Goal: Task Accomplishment & Management: Use online tool/utility

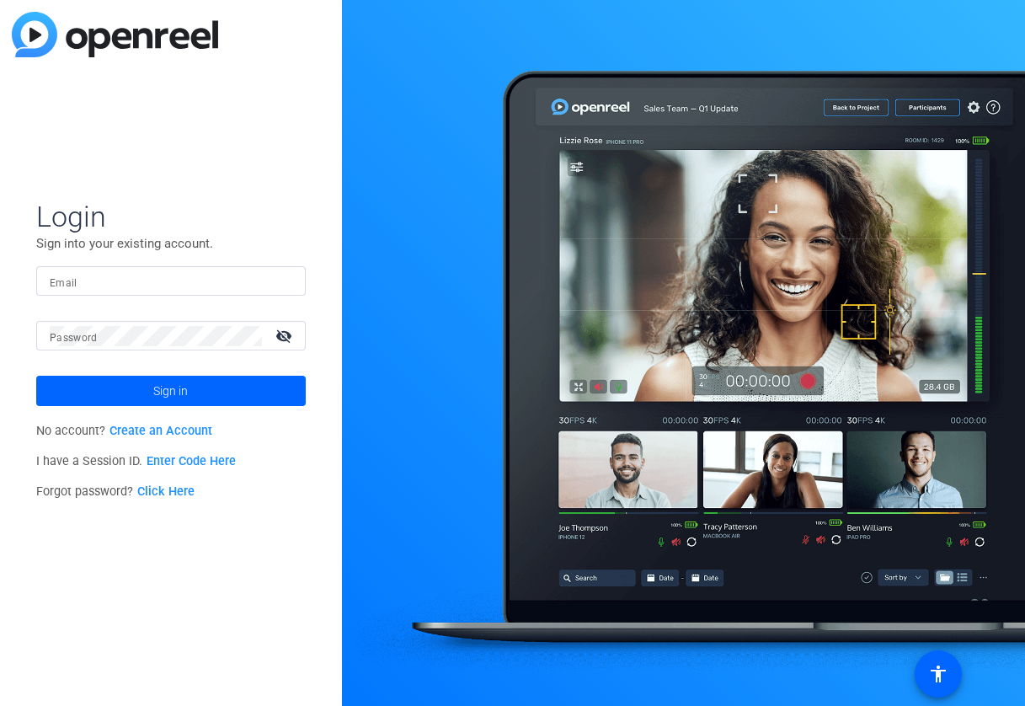
click at [249, 287] on input "Email" at bounding box center [171, 281] width 243 height 20
type input "jim@flyingmonkeysmedia.com"
click at [194, 391] on span at bounding box center [171, 391] width 270 height 40
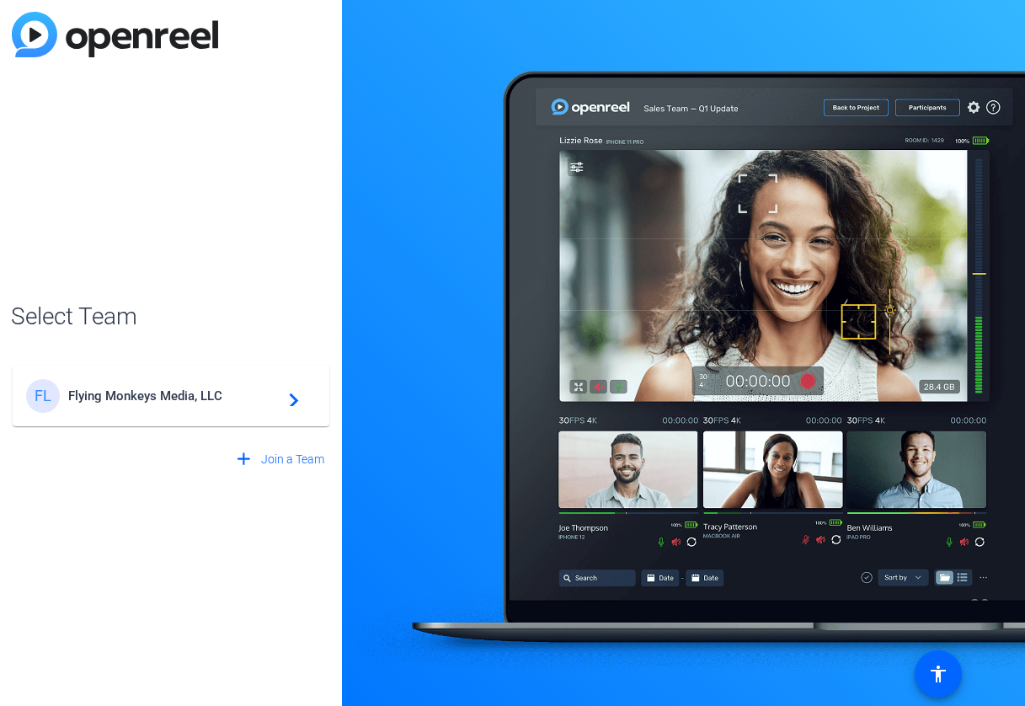
click at [194, 391] on span "Flying Monkeys Media, LLC" at bounding box center [173, 395] width 211 height 15
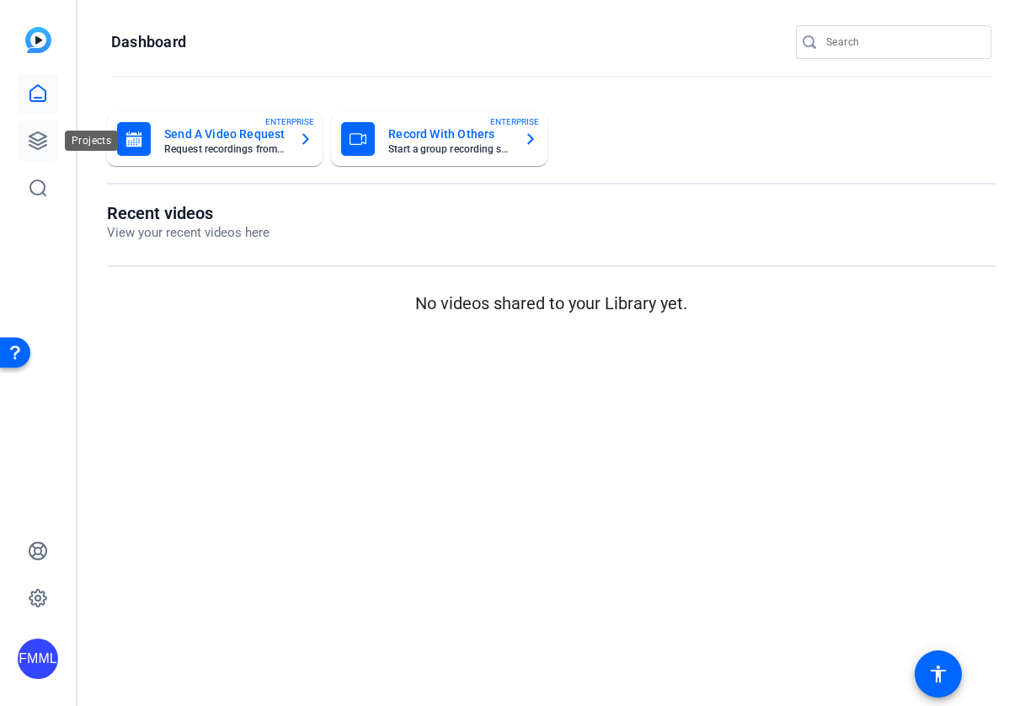
click at [43, 129] on link at bounding box center [38, 140] width 40 height 40
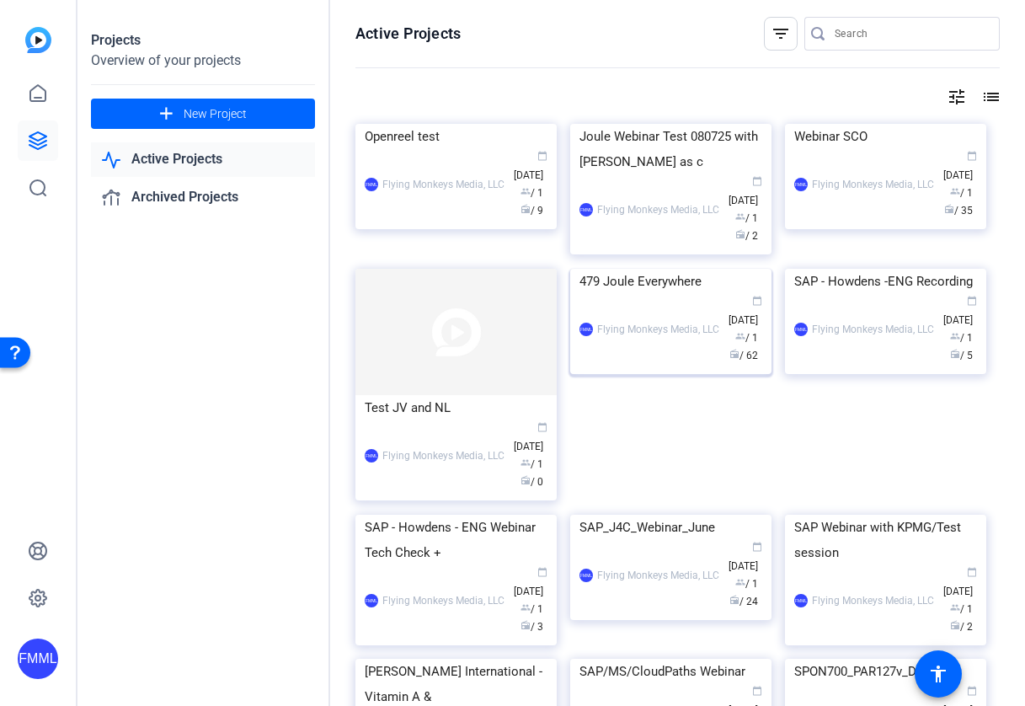
click at [681, 338] on div "Flying Monkeys Media, LLC" at bounding box center [658, 329] width 122 height 17
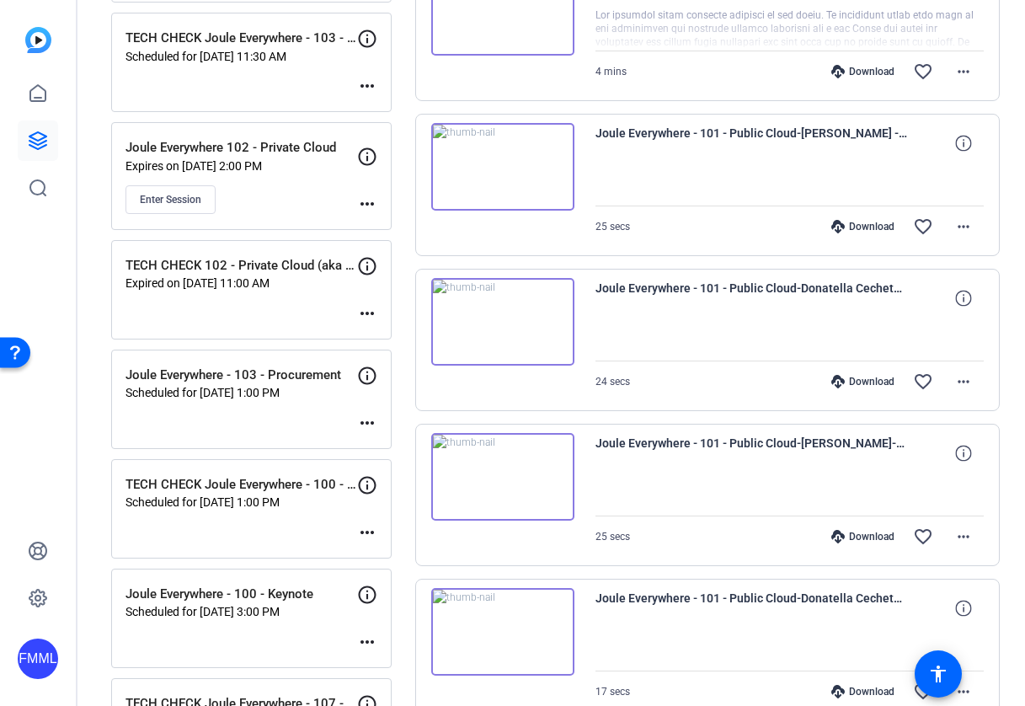
scroll to position [559, 0]
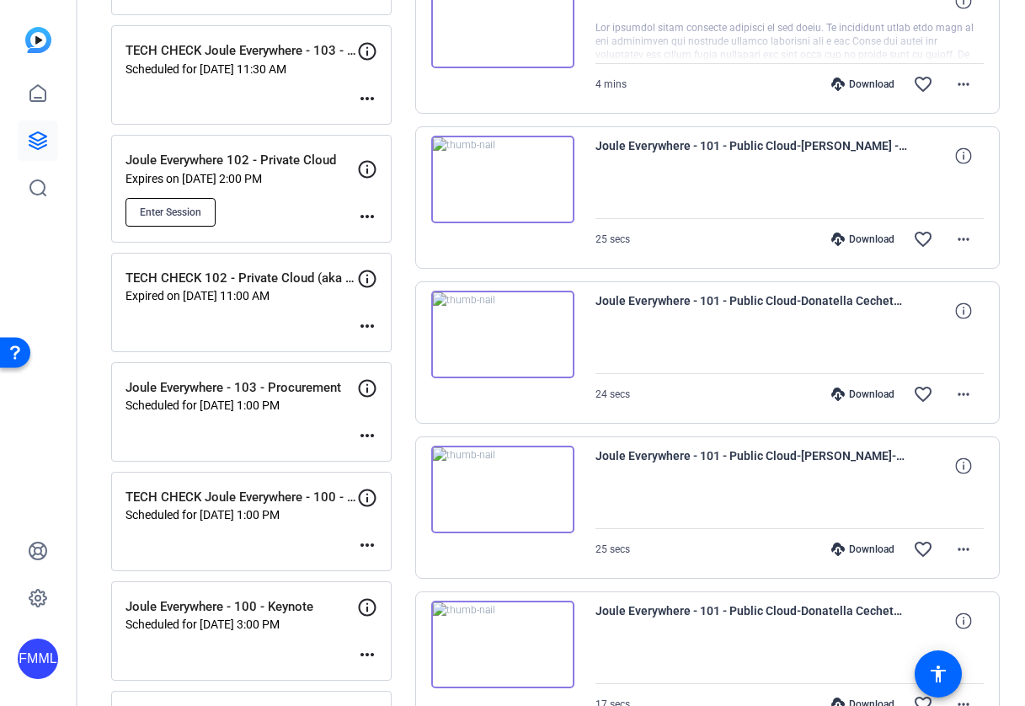
click at [170, 211] on span "Enter Session" at bounding box center [170, 212] width 61 height 13
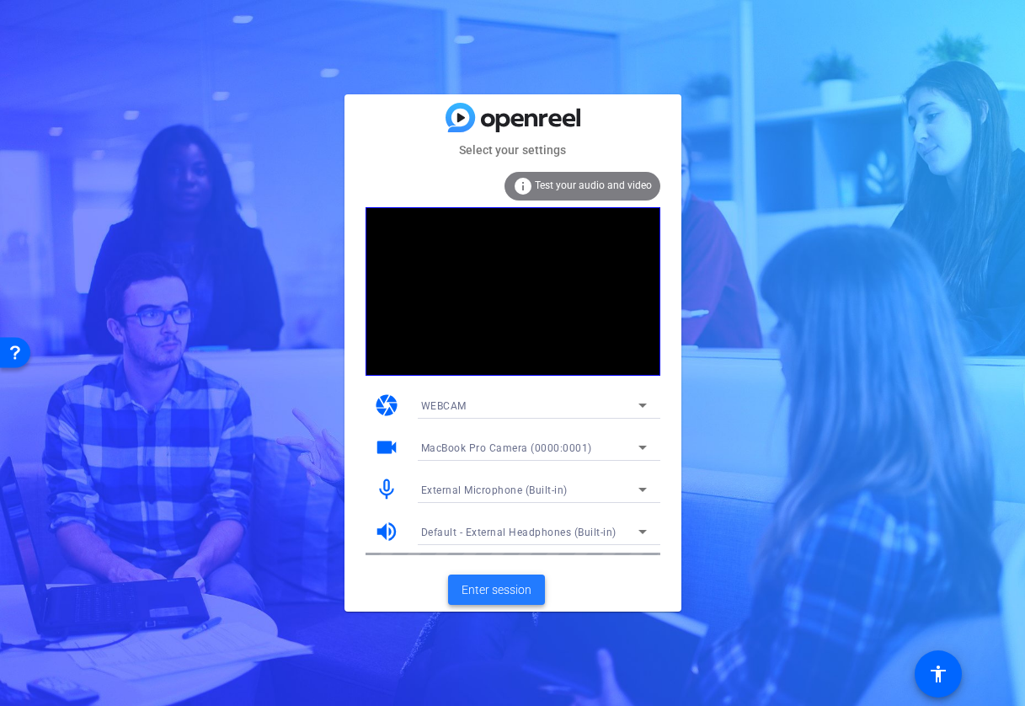
click at [504, 590] on span "Enter session" at bounding box center [497, 590] width 70 height 18
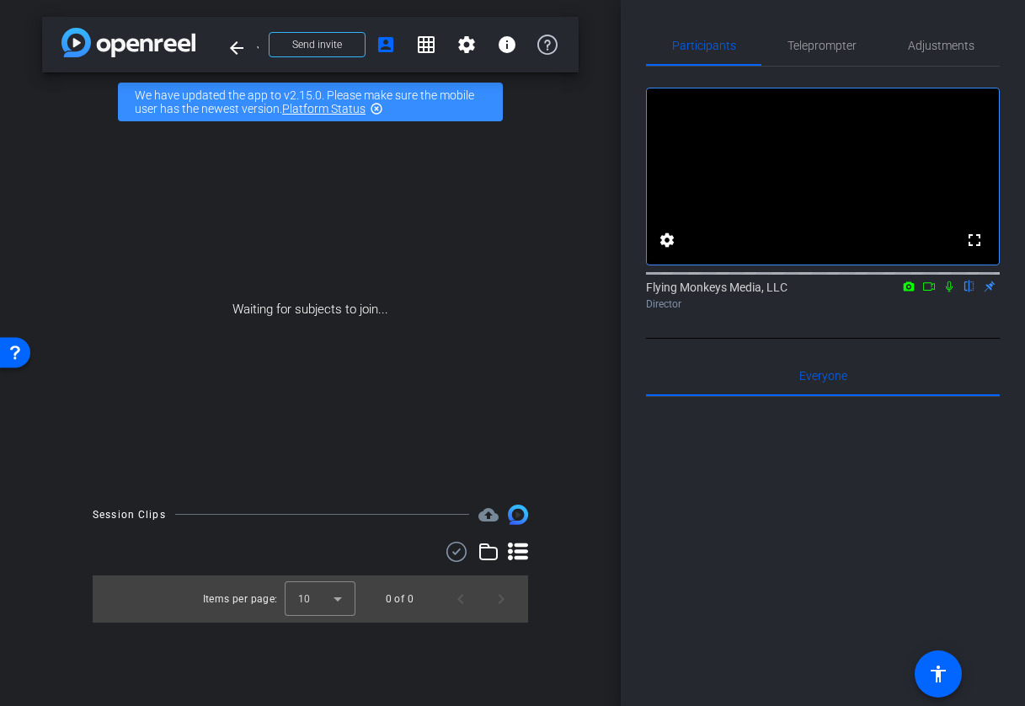
click at [953, 292] on icon at bounding box center [949, 286] width 13 height 12
click at [344, 43] on span at bounding box center [317, 44] width 95 height 40
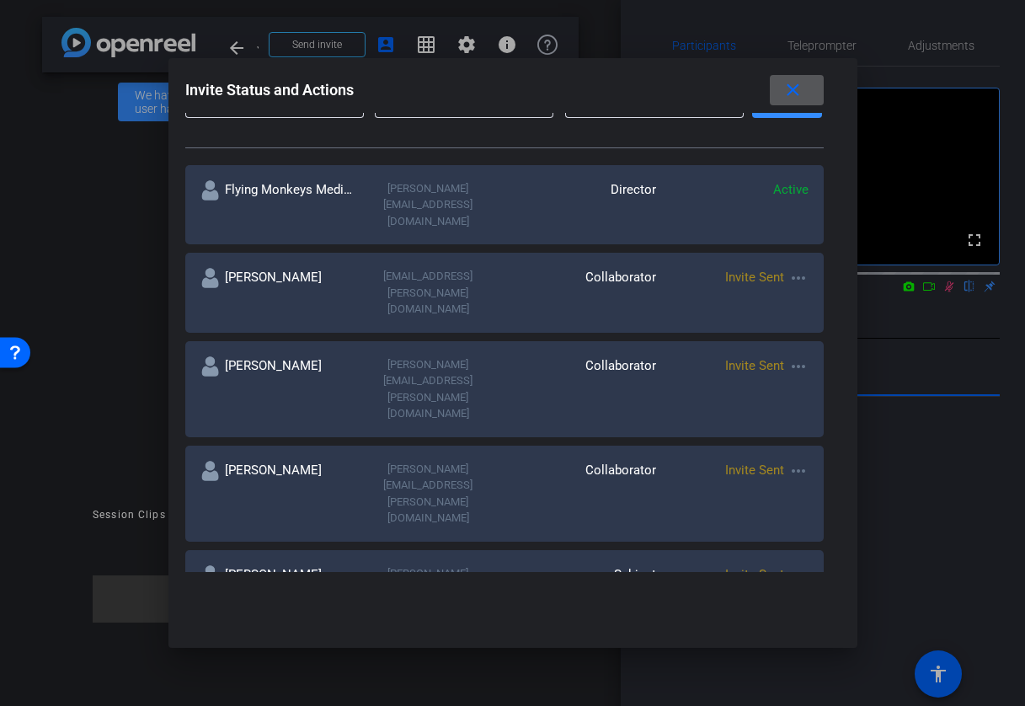
scroll to position [291, 0]
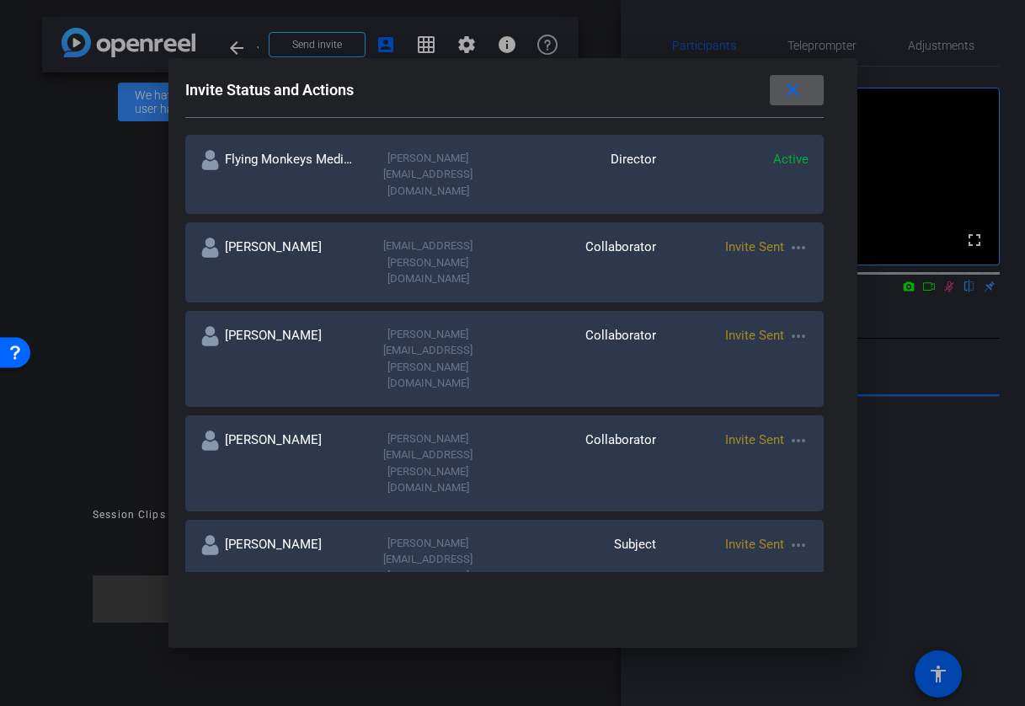
click at [798, 430] on mat-icon "more_horiz" at bounding box center [798, 440] width 20 height 20
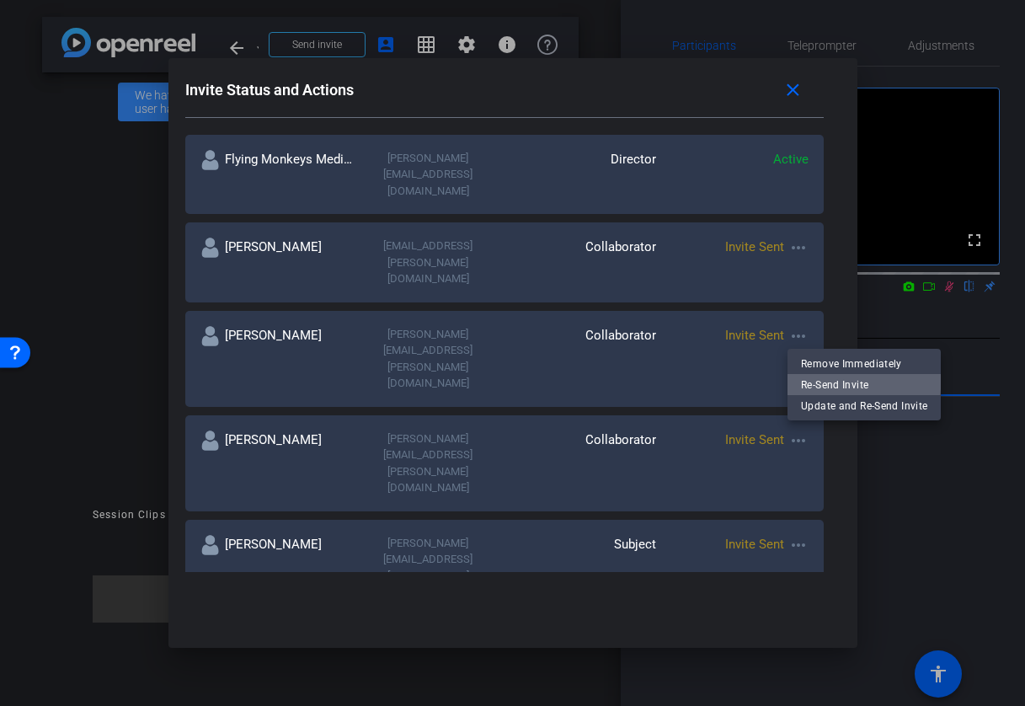
click at [819, 376] on span "Re-Send Invite" at bounding box center [864, 384] width 126 height 20
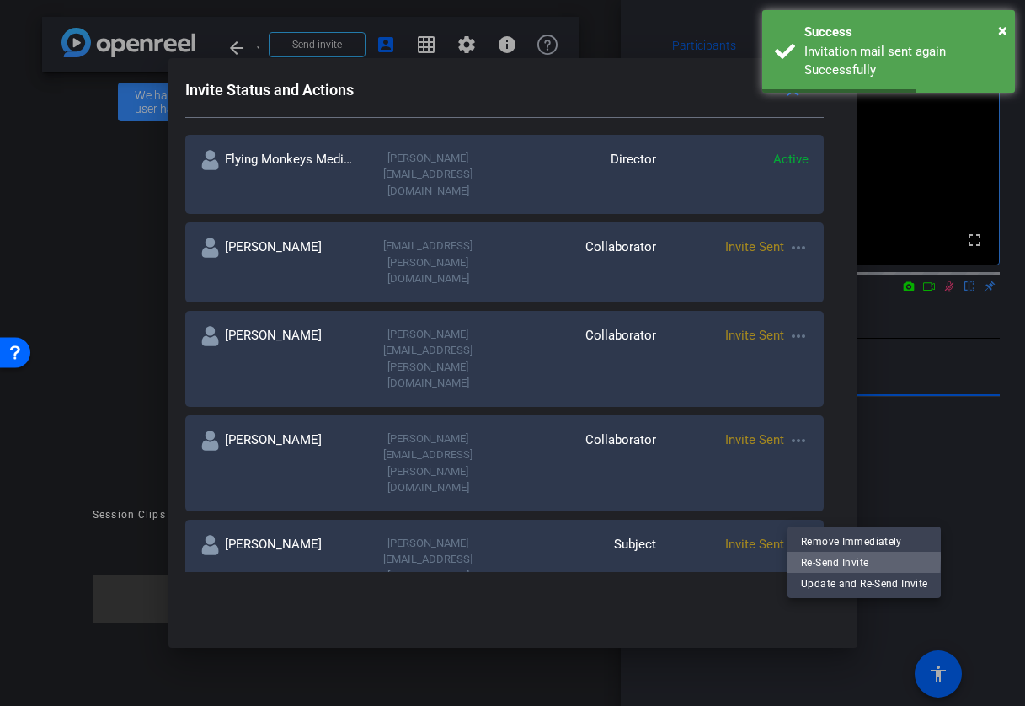
click at [814, 558] on span "Re-Send Invite" at bounding box center [864, 563] width 126 height 20
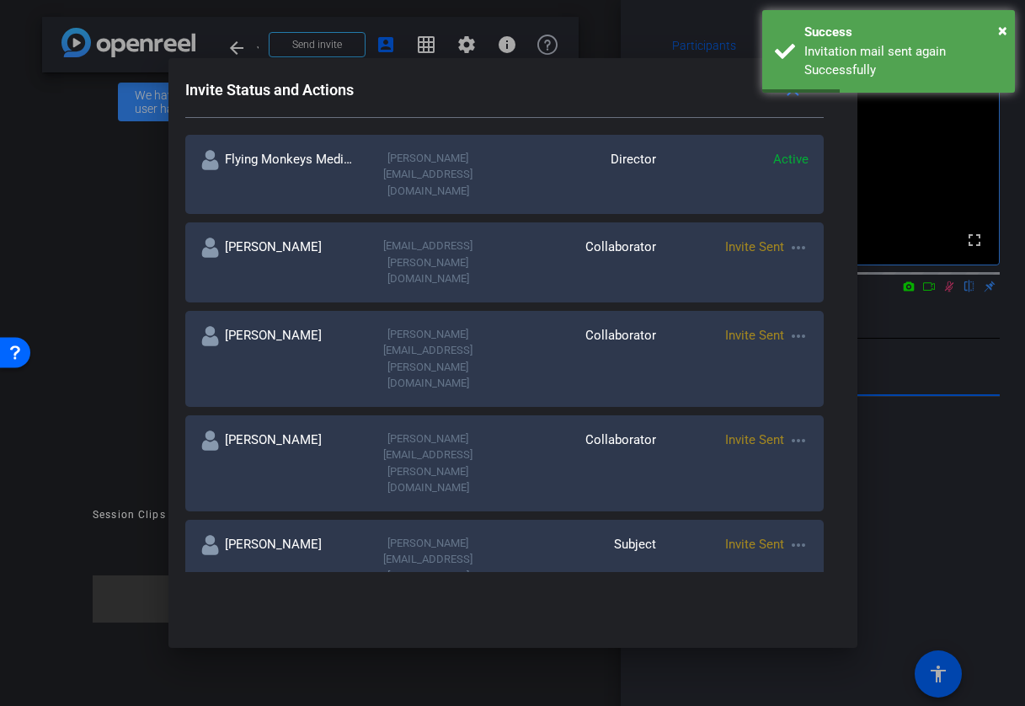
click at [799, 622] on mat-icon "more_horiz" at bounding box center [798, 632] width 20 height 20
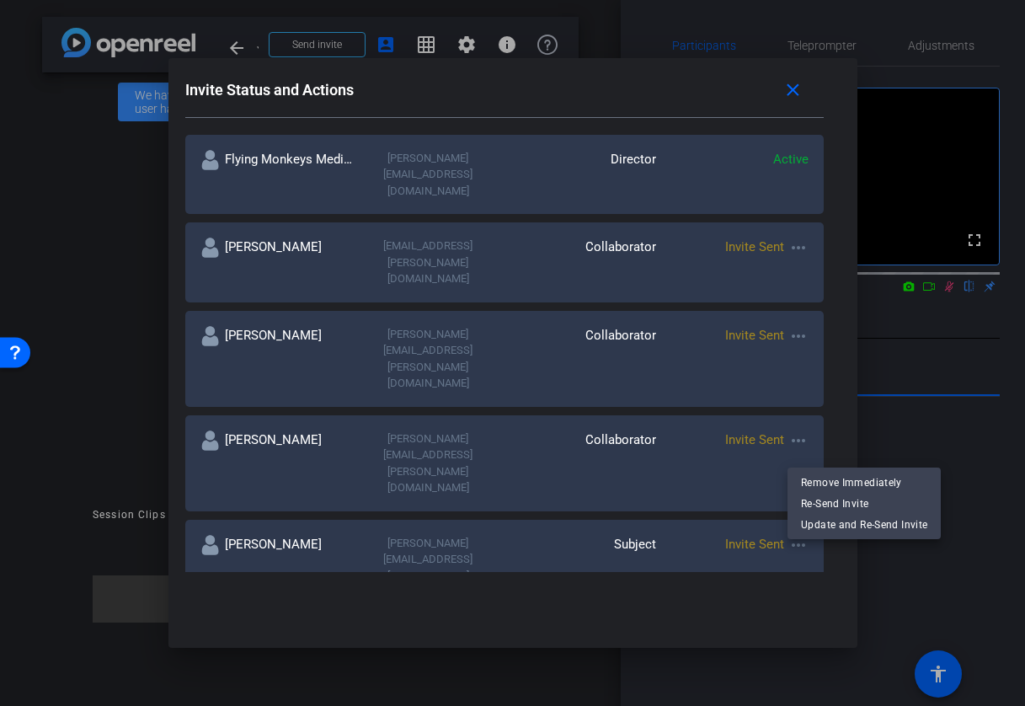
click at [804, 286] on div at bounding box center [512, 353] width 1025 height 706
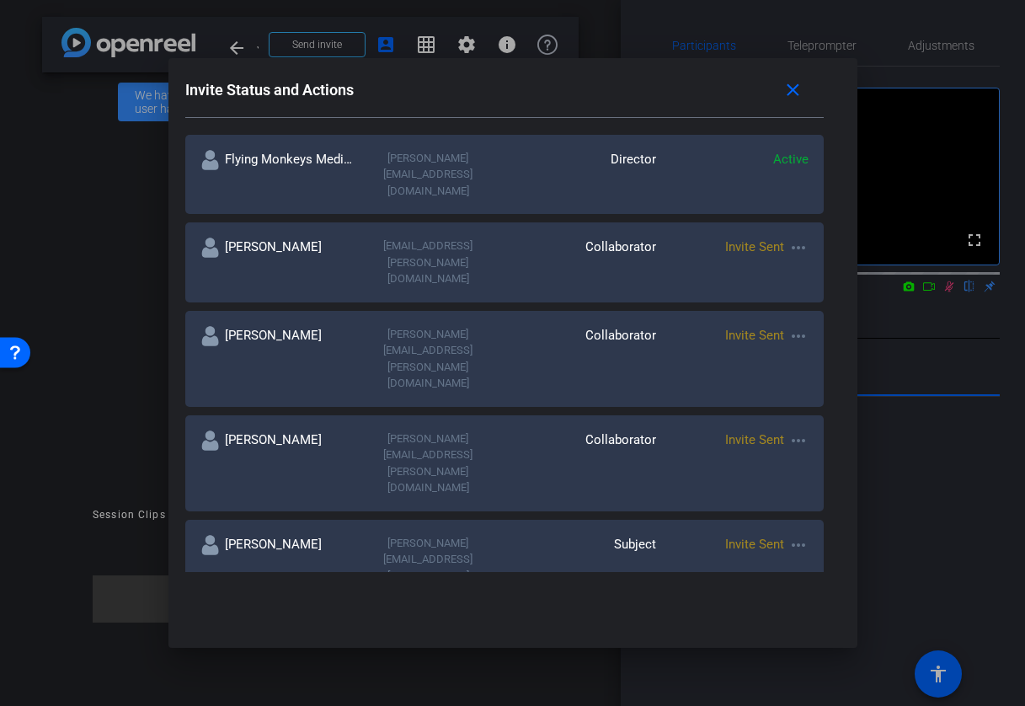
click at [802, 326] on mat-icon "more_horiz" at bounding box center [798, 336] width 20 height 20
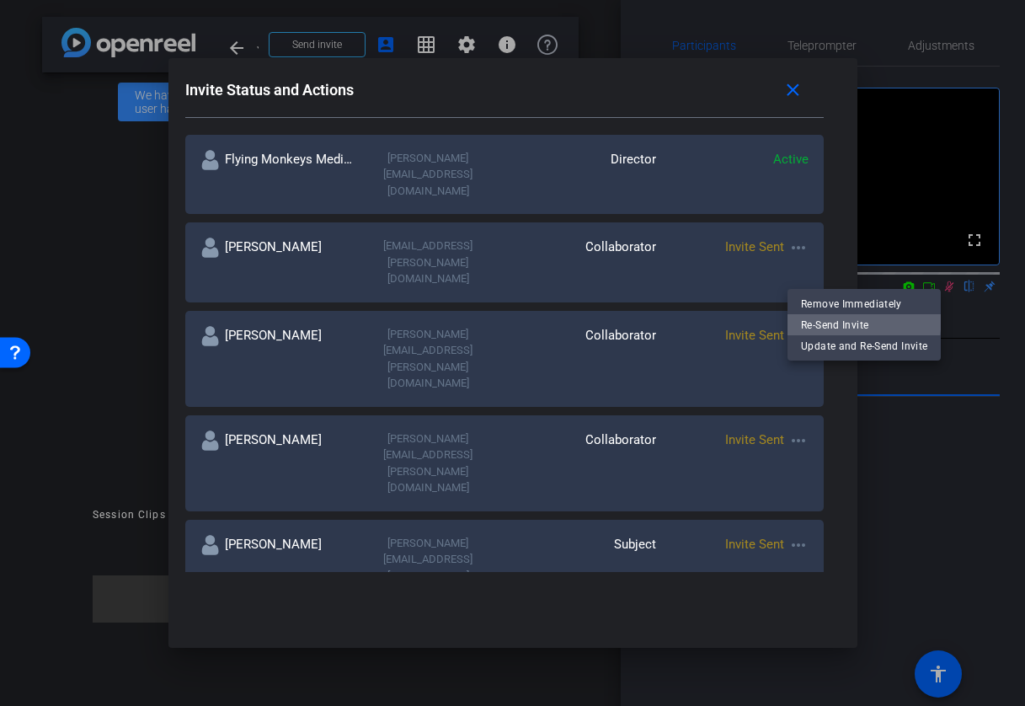
click at [811, 315] on span "Re-Send Invite" at bounding box center [864, 325] width 126 height 20
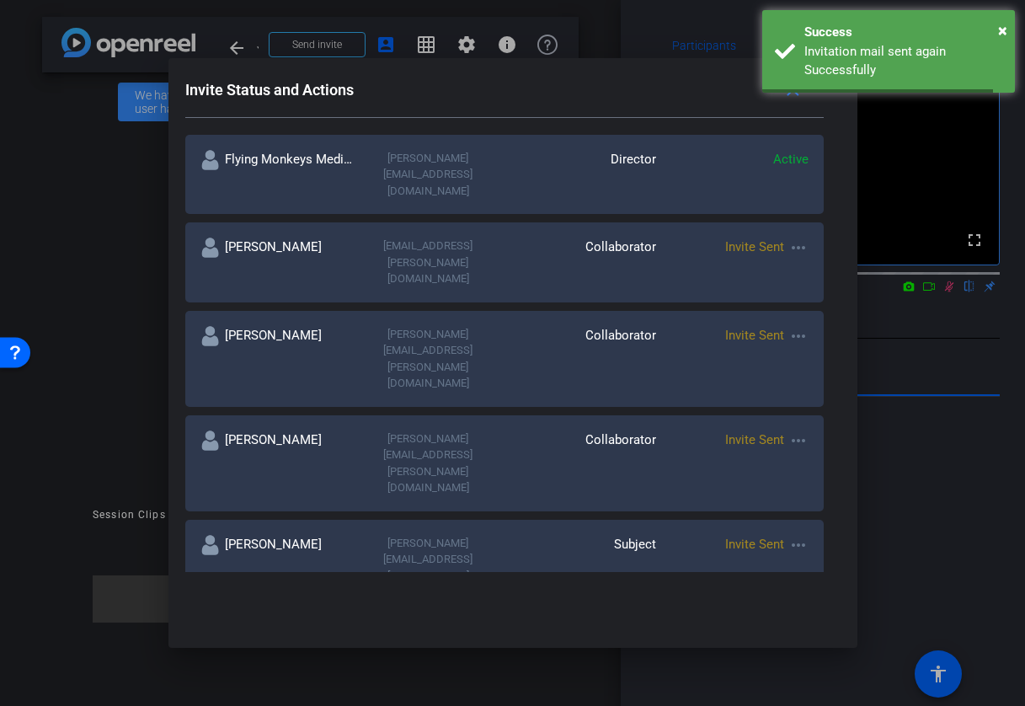
click at [801, 238] on mat-icon "more_horiz" at bounding box center [798, 248] width 20 height 20
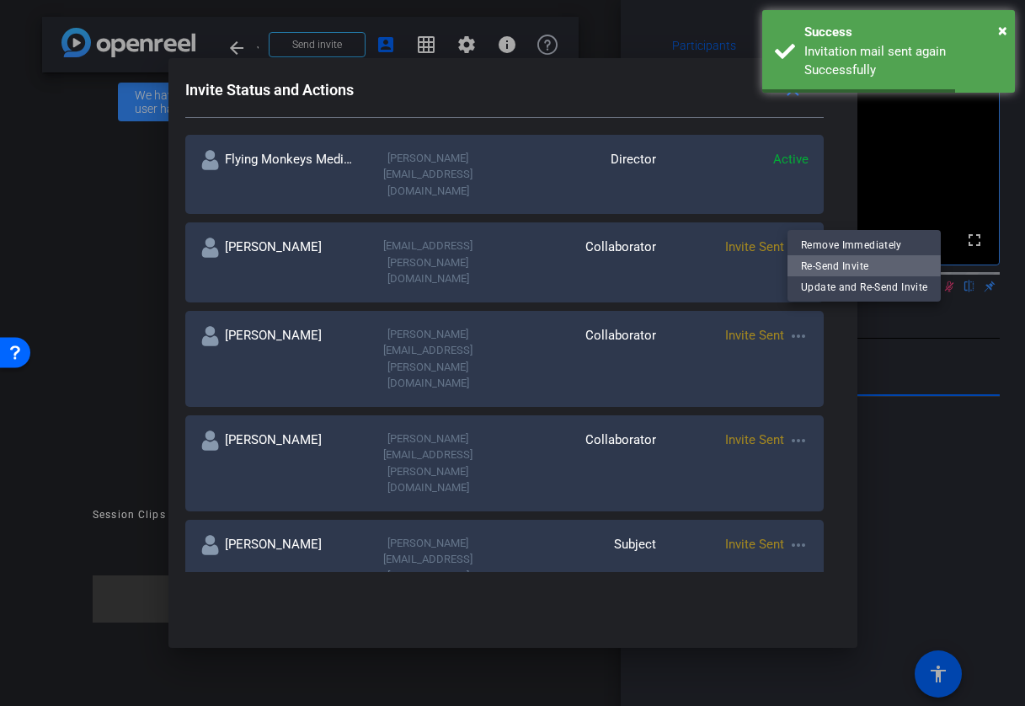
click at [813, 264] on span "Re-Send Invite" at bounding box center [864, 265] width 126 height 20
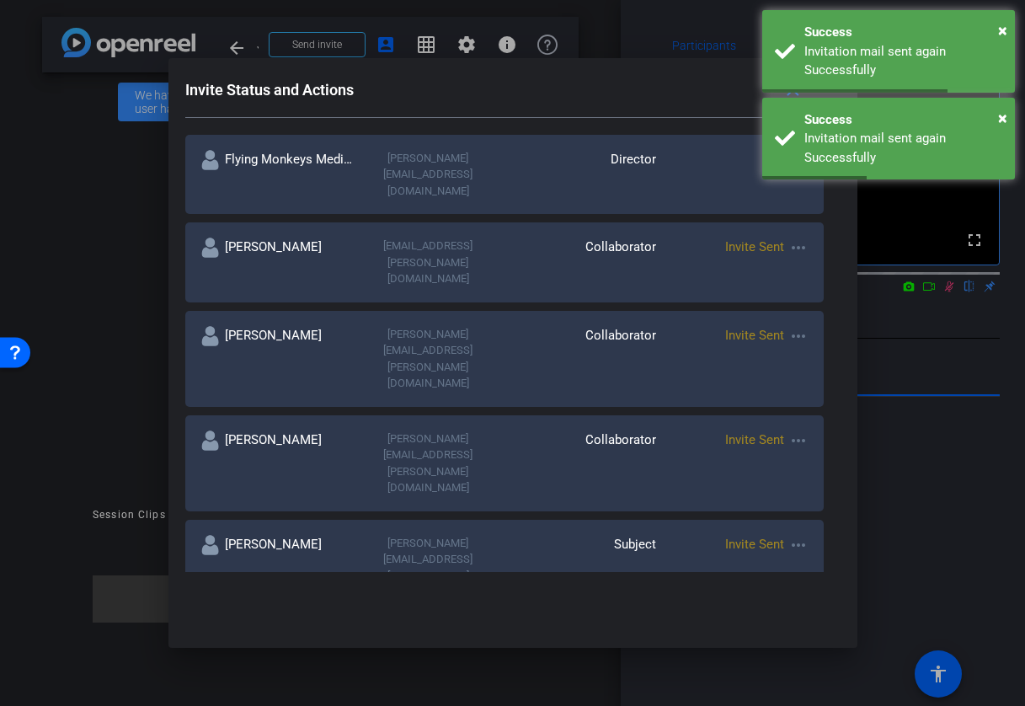
click at [714, 86] on div "Invite Status and Actions close" at bounding box center [504, 90] width 638 height 30
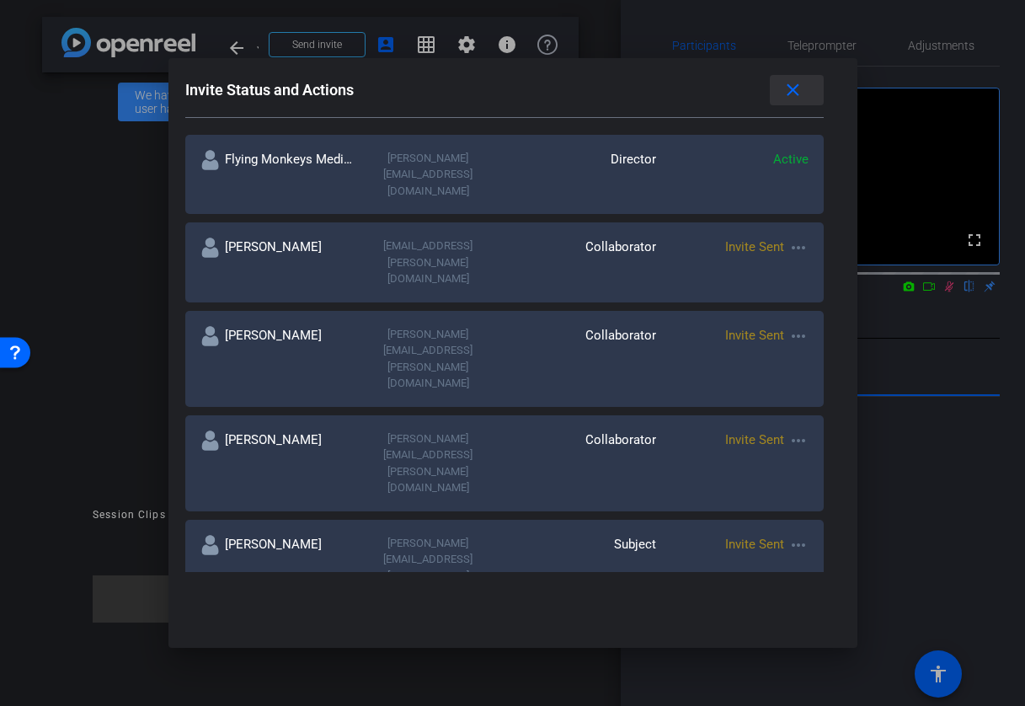
click at [795, 91] on mat-icon "close" at bounding box center [792, 90] width 21 height 21
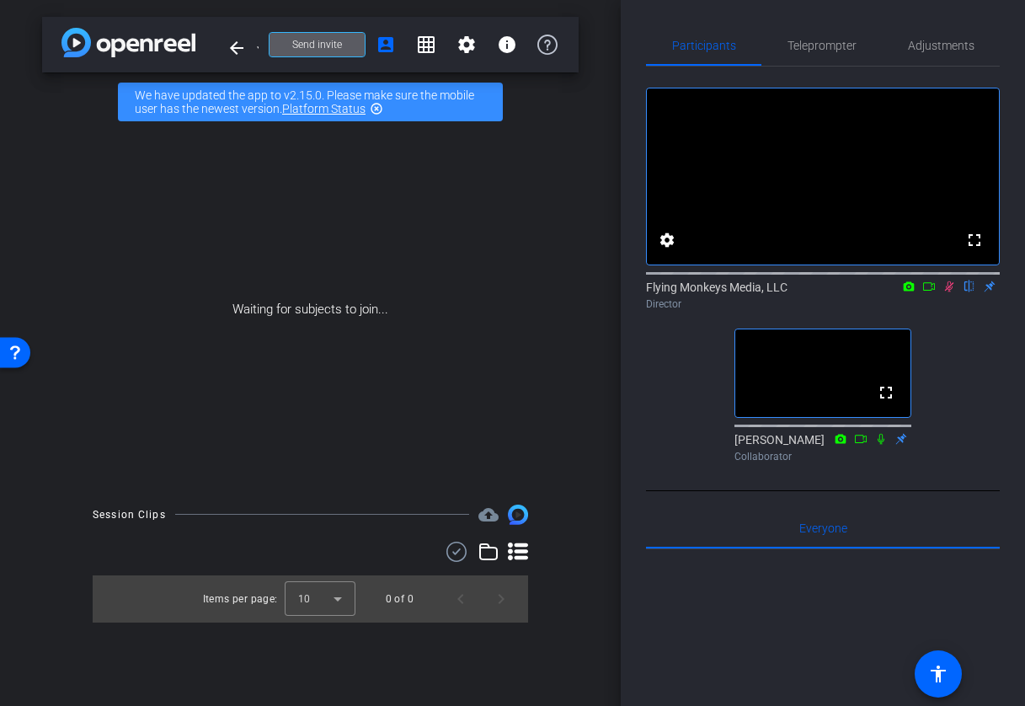
click at [948, 292] on icon at bounding box center [949, 286] width 13 height 12
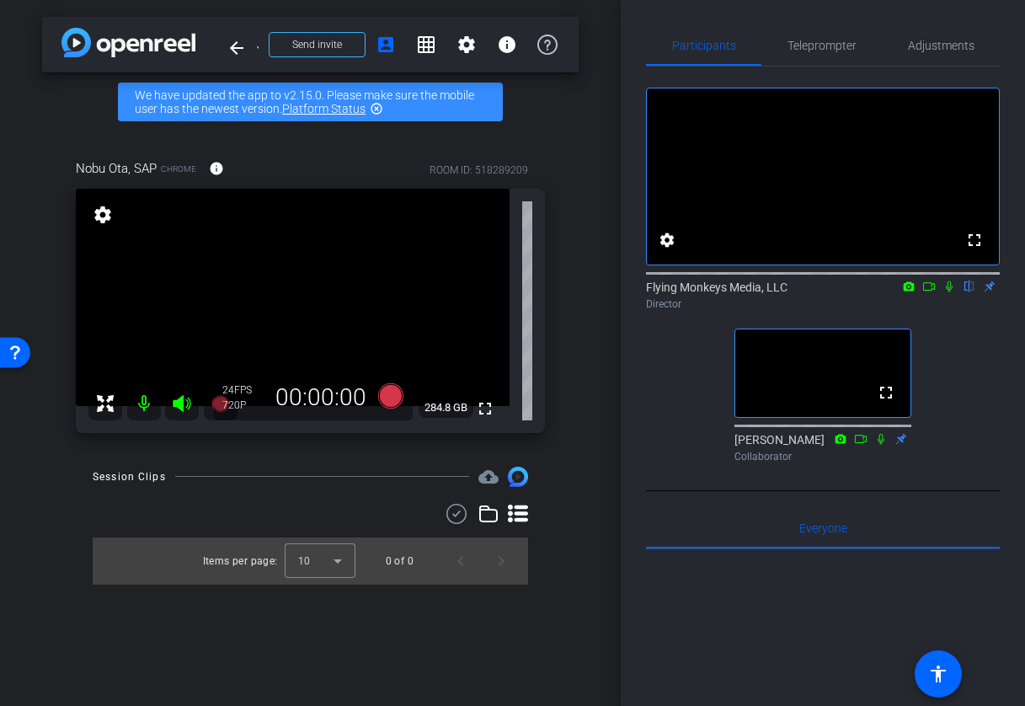
click at [100, 214] on mat-icon "settings" at bounding box center [103, 215] width 24 height 20
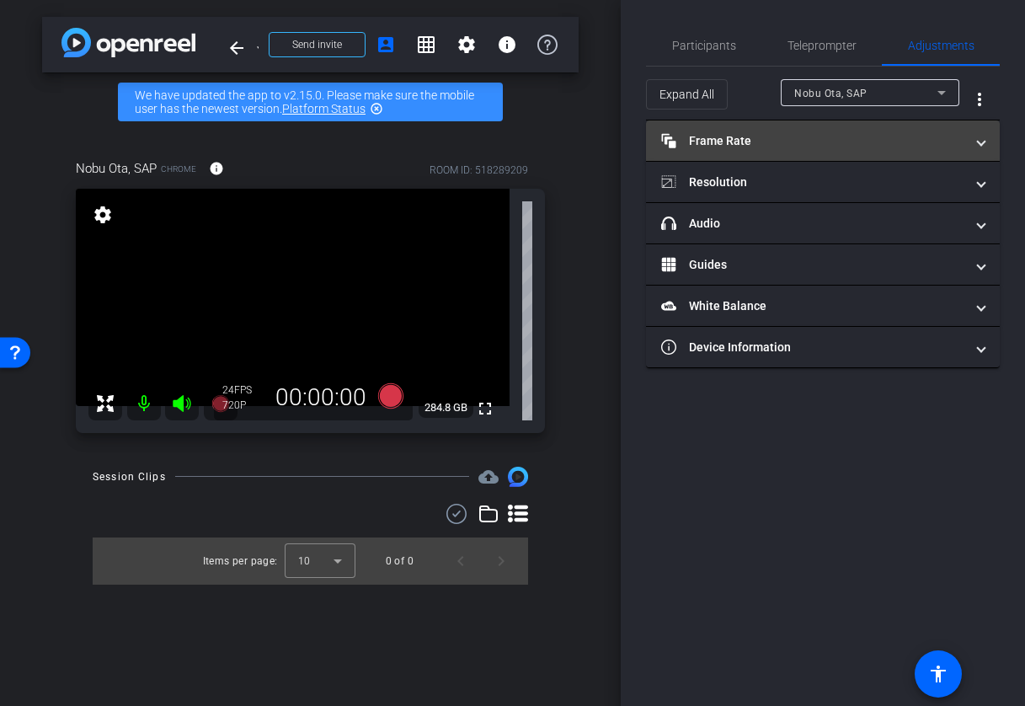
click at [901, 146] on mat-panel-title "Frame Rate Frame Rate" at bounding box center [812, 141] width 303 height 18
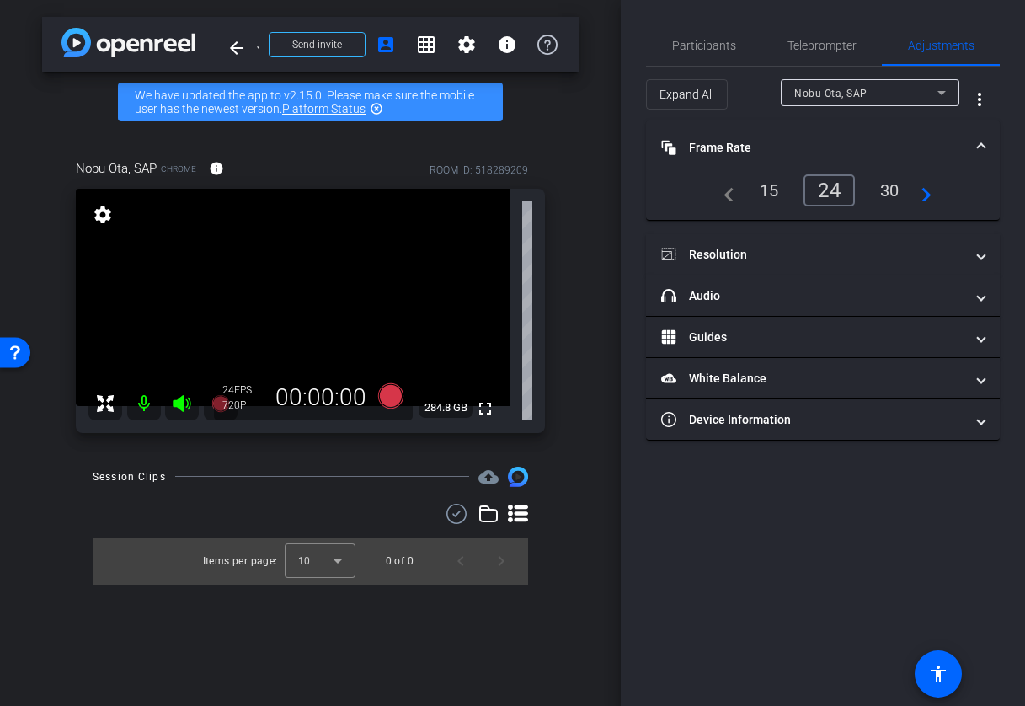
click at [886, 190] on div "30" at bounding box center [890, 190] width 45 height 29
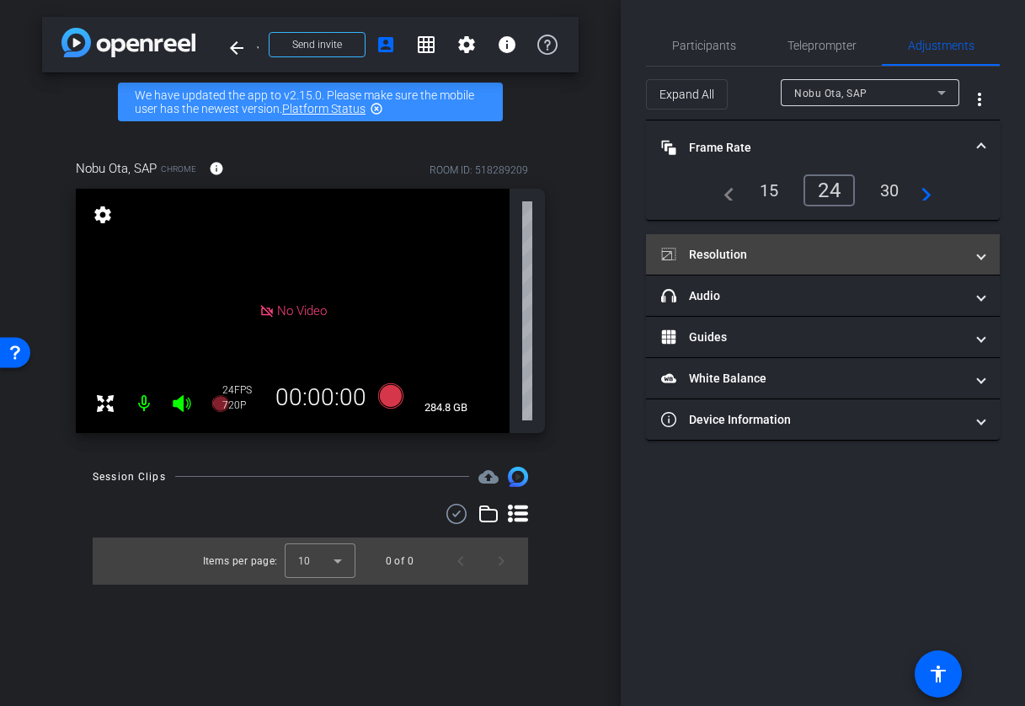
click at [885, 249] on mat-panel-title "Resolution" at bounding box center [812, 255] width 303 height 18
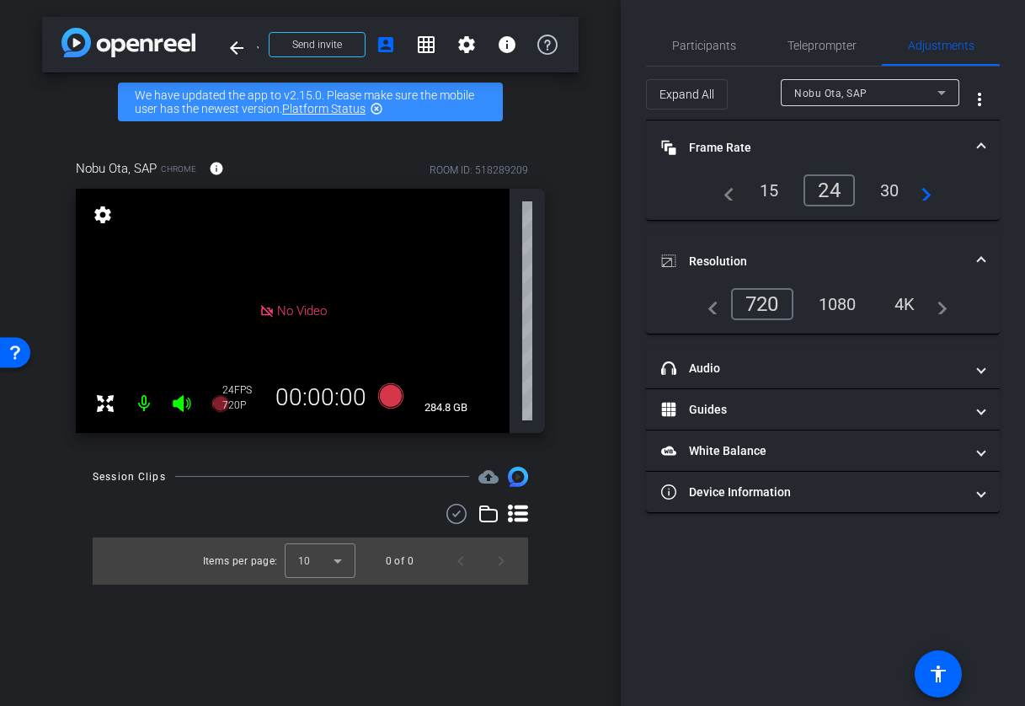
click at [847, 307] on div "1080" at bounding box center [837, 304] width 63 height 29
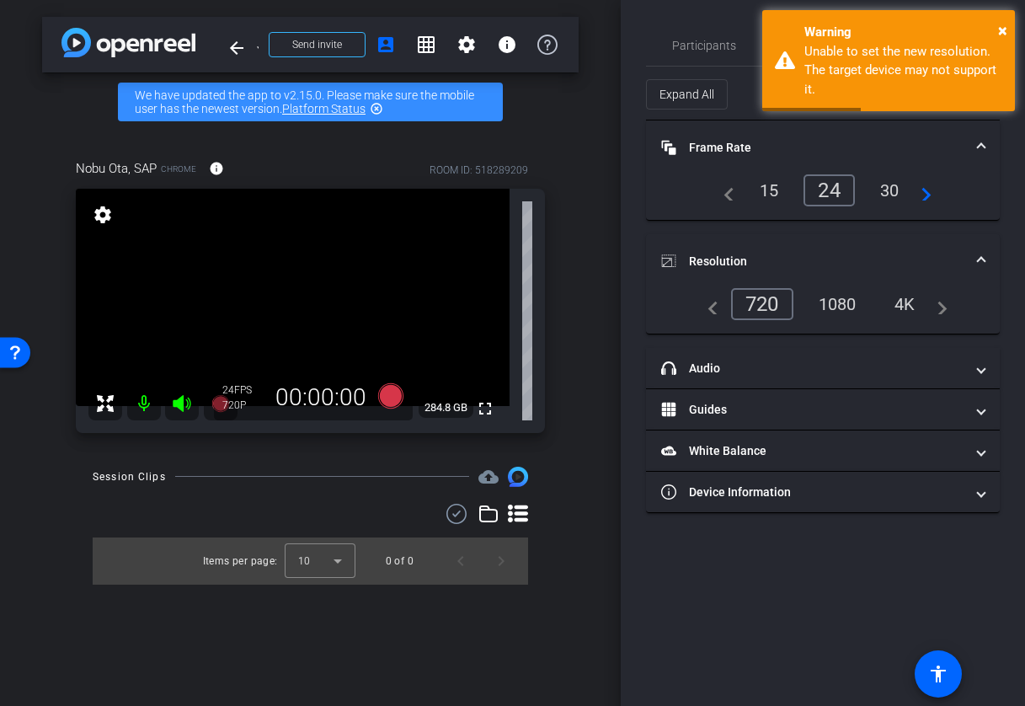
click at [889, 179] on div "30" at bounding box center [890, 190] width 45 height 29
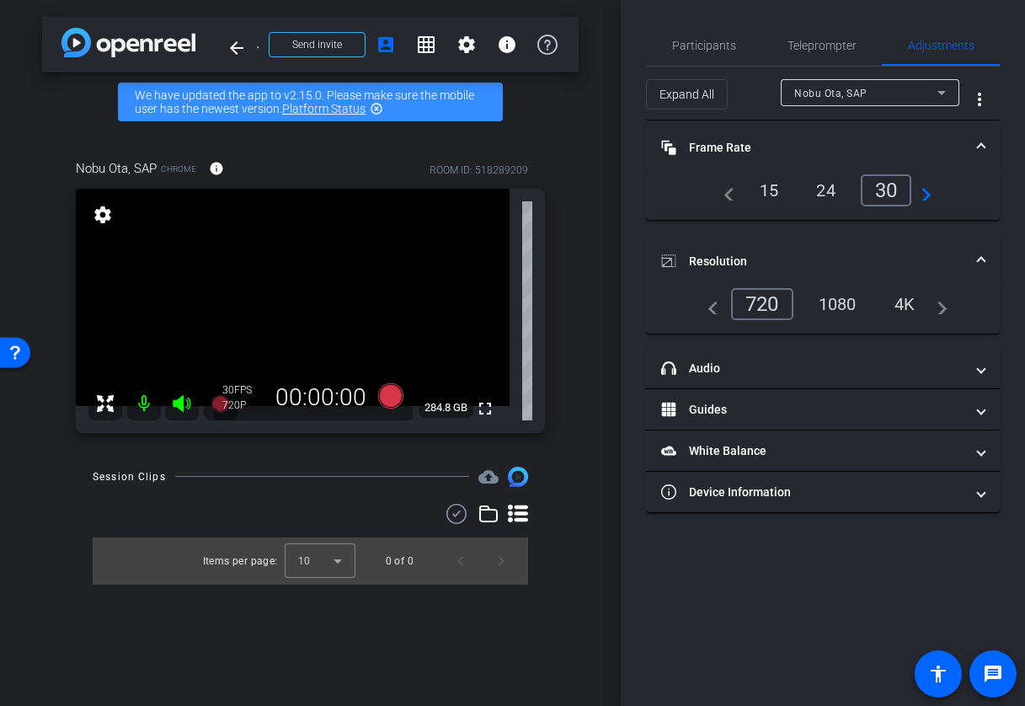
click at [835, 297] on div "1080" at bounding box center [837, 304] width 63 height 29
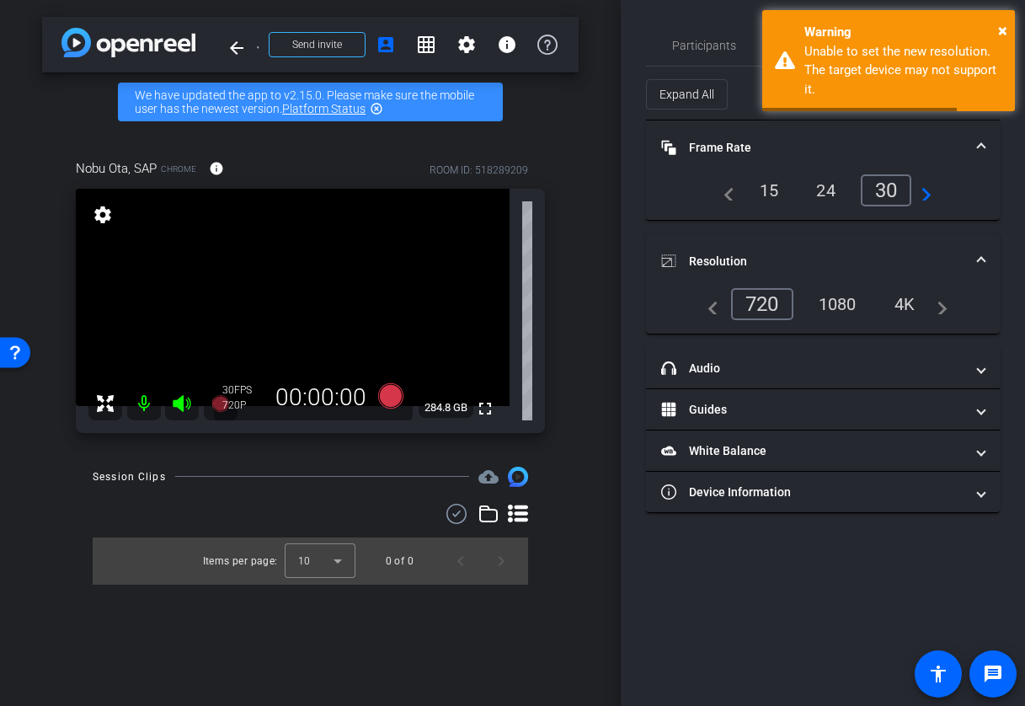
click at [841, 301] on div "1080" at bounding box center [837, 304] width 63 height 29
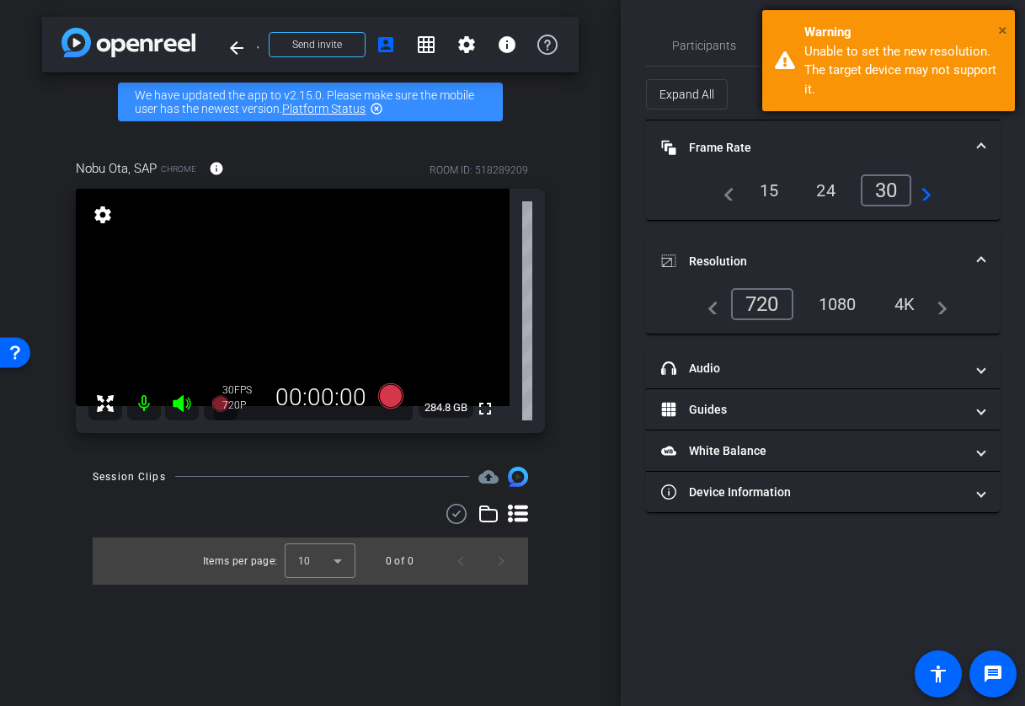
click at [1007, 25] on span "×" at bounding box center [1002, 30] width 9 height 20
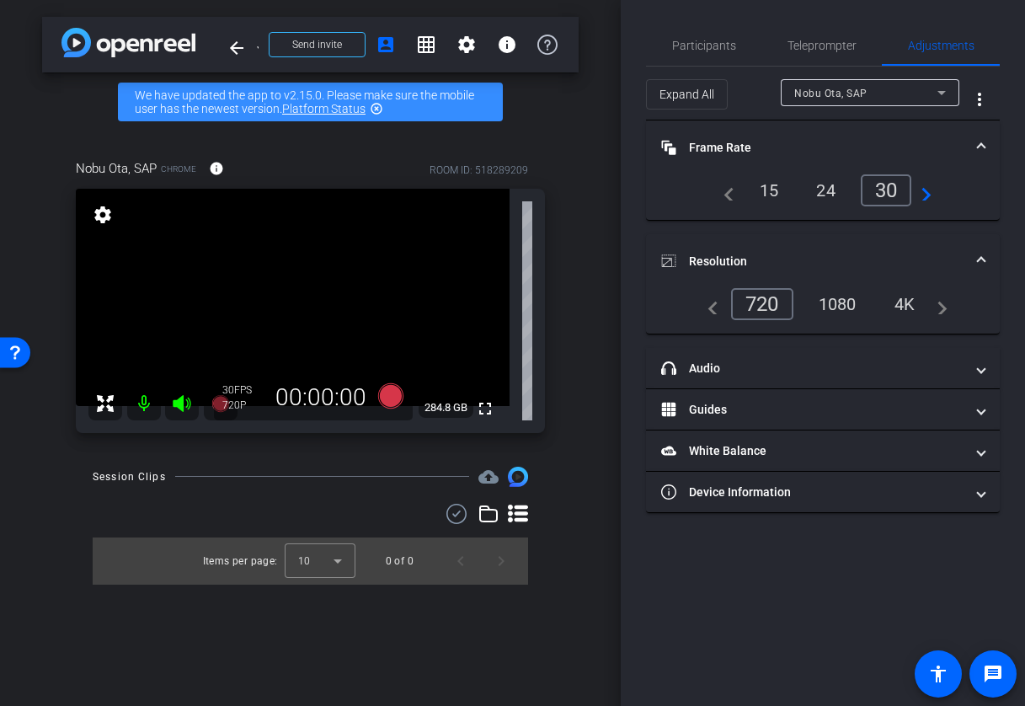
click at [846, 305] on div "1080" at bounding box center [837, 304] width 63 height 29
click at [702, 51] on span "Participants" at bounding box center [704, 46] width 64 height 12
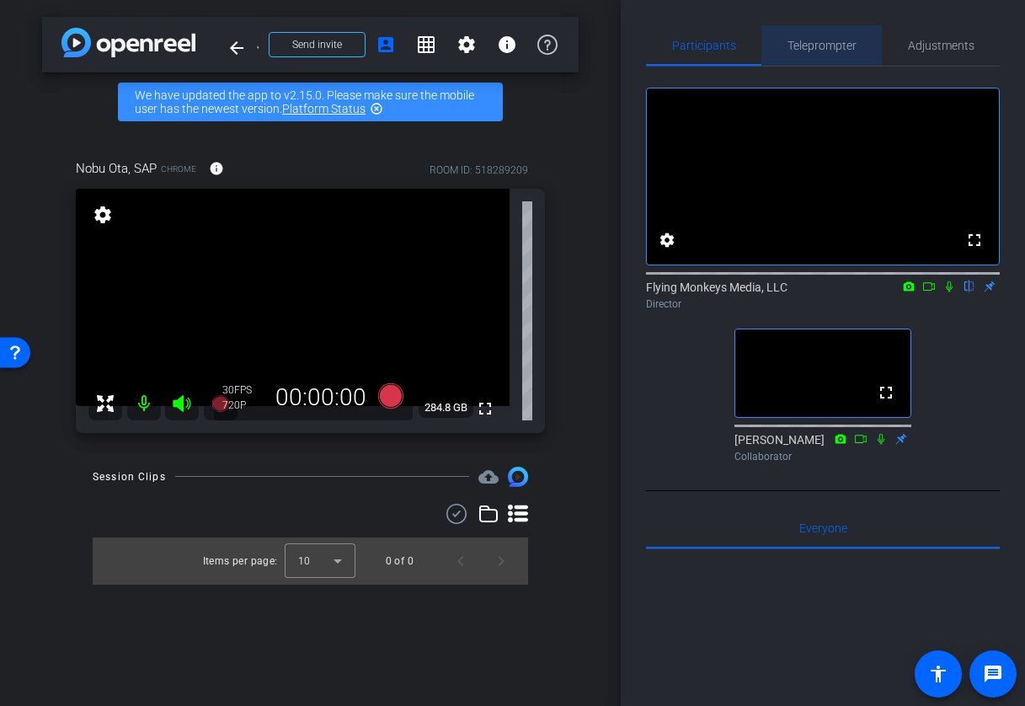
click at [824, 40] on span "Teleprompter" at bounding box center [822, 46] width 69 height 12
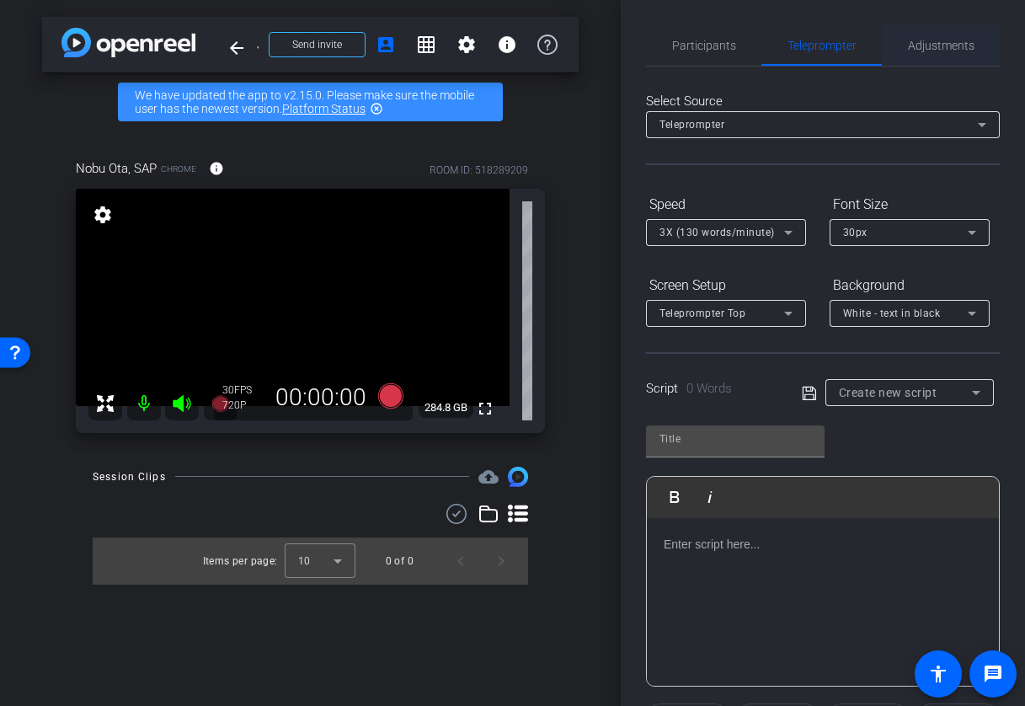
click at [921, 55] on span "Adjustments" at bounding box center [941, 45] width 67 height 40
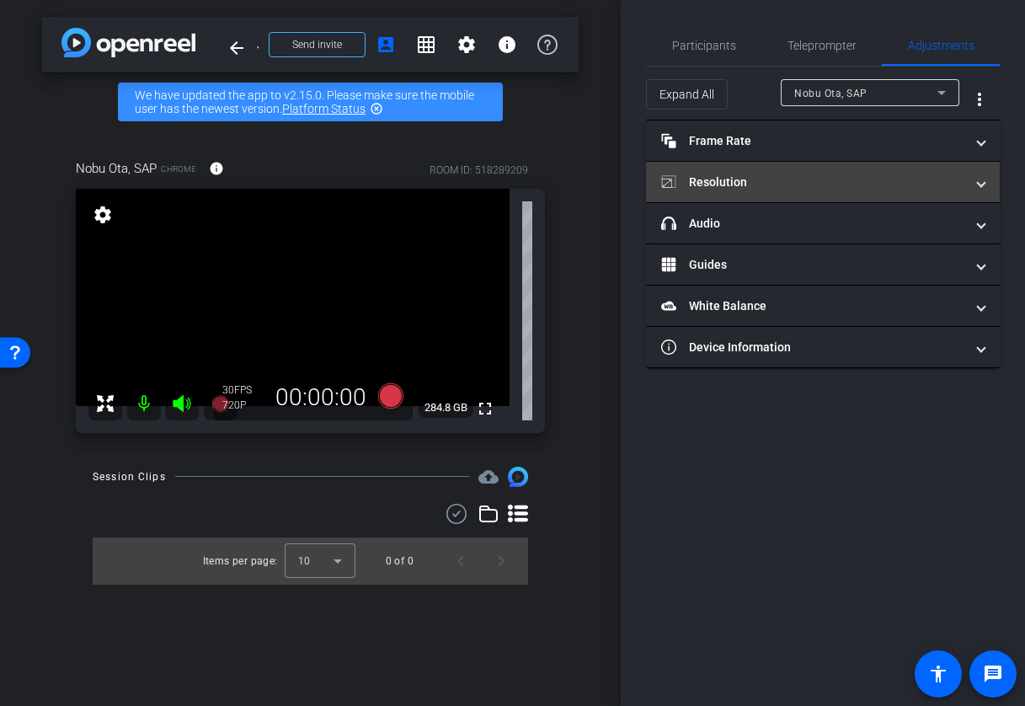
click at [846, 184] on mat-panel-title "Resolution" at bounding box center [812, 183] width 303 height 18
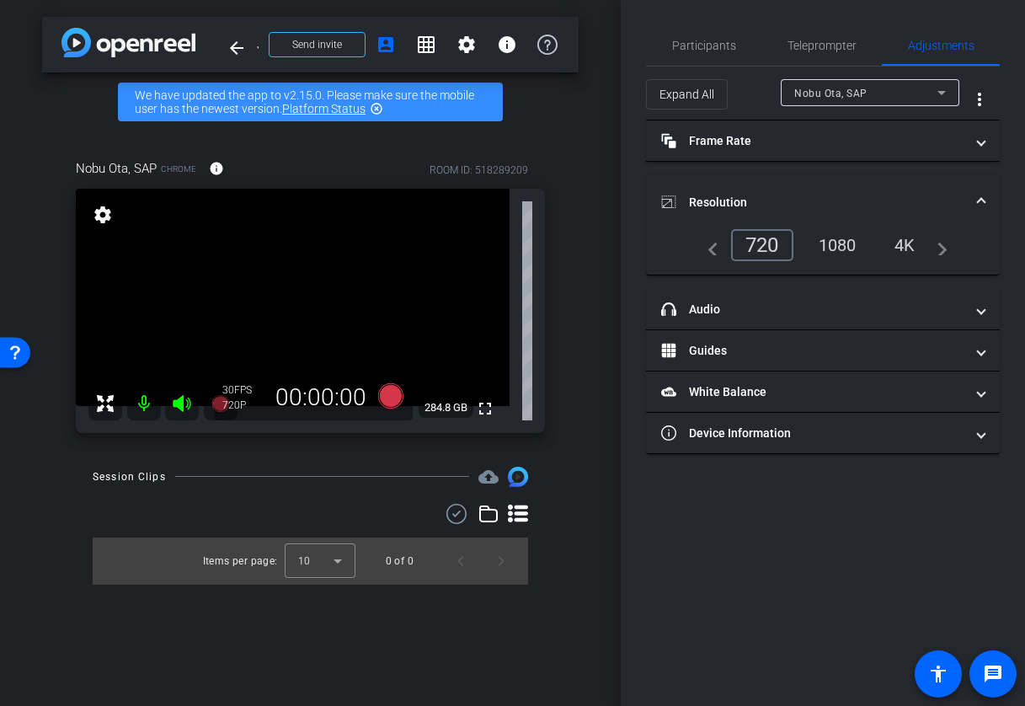
click at [838, 250] on div "1080" at bounding box center [837, 245] width 63 height 29
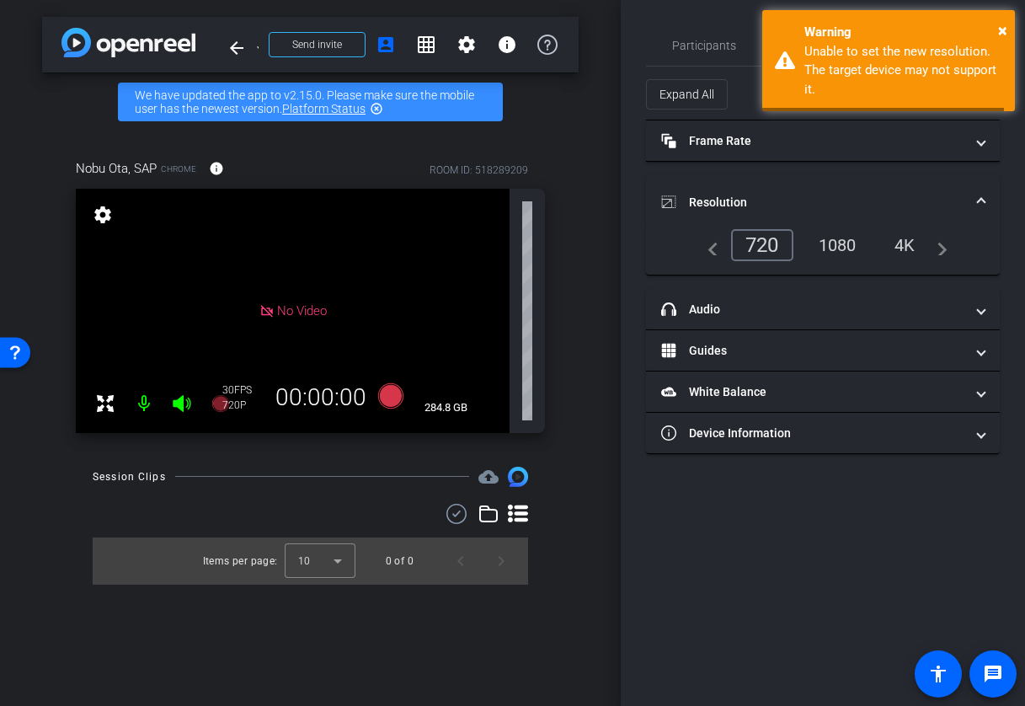
click at [838, 243] on div "1080" at bounding box center [837, 245] width 63 height 29
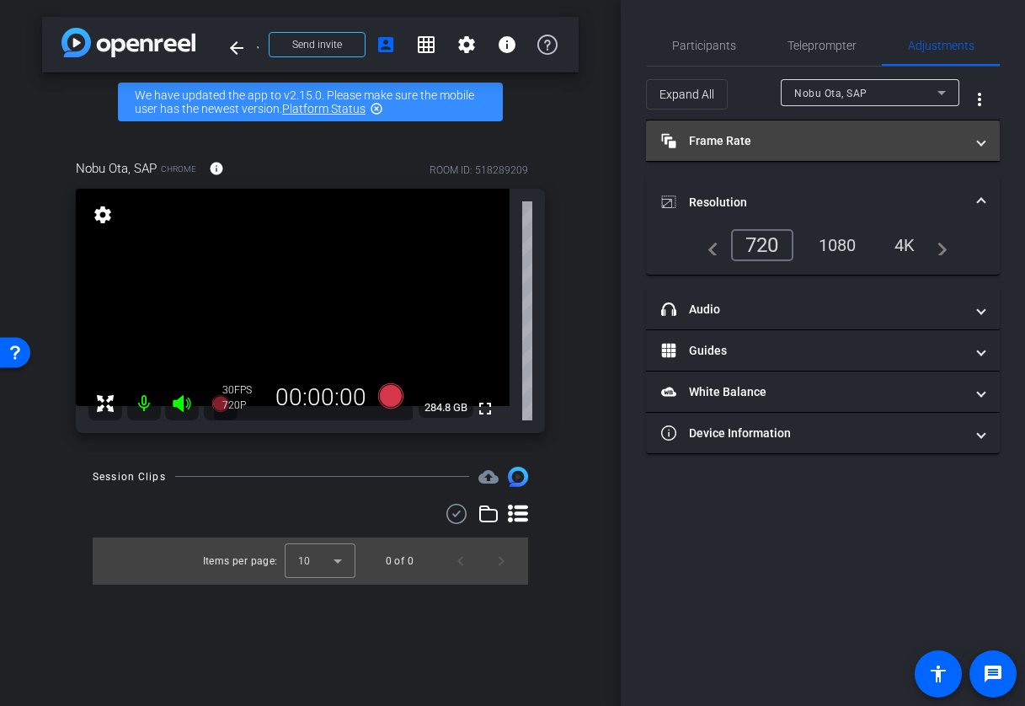
click at [735, 145] on mat-panel-title "Frame Rate Frame Rate" at bounding box center [812, 141] width 303 height 18
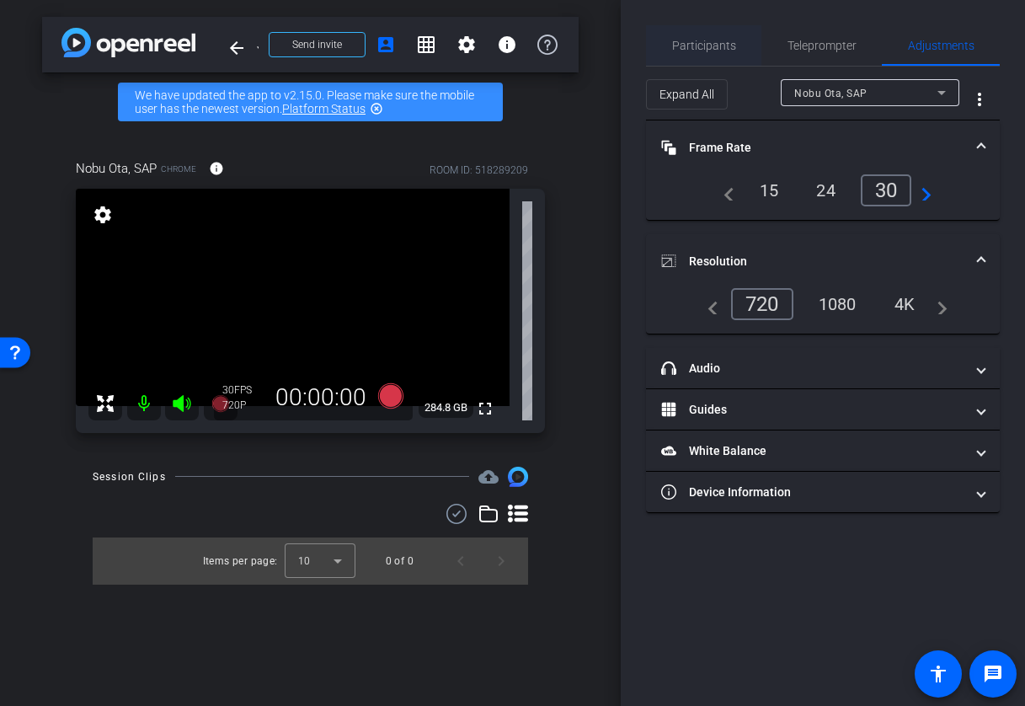
click at [694, 46] on span "Participants" at bounding box center [704, 46] width 64 height 12
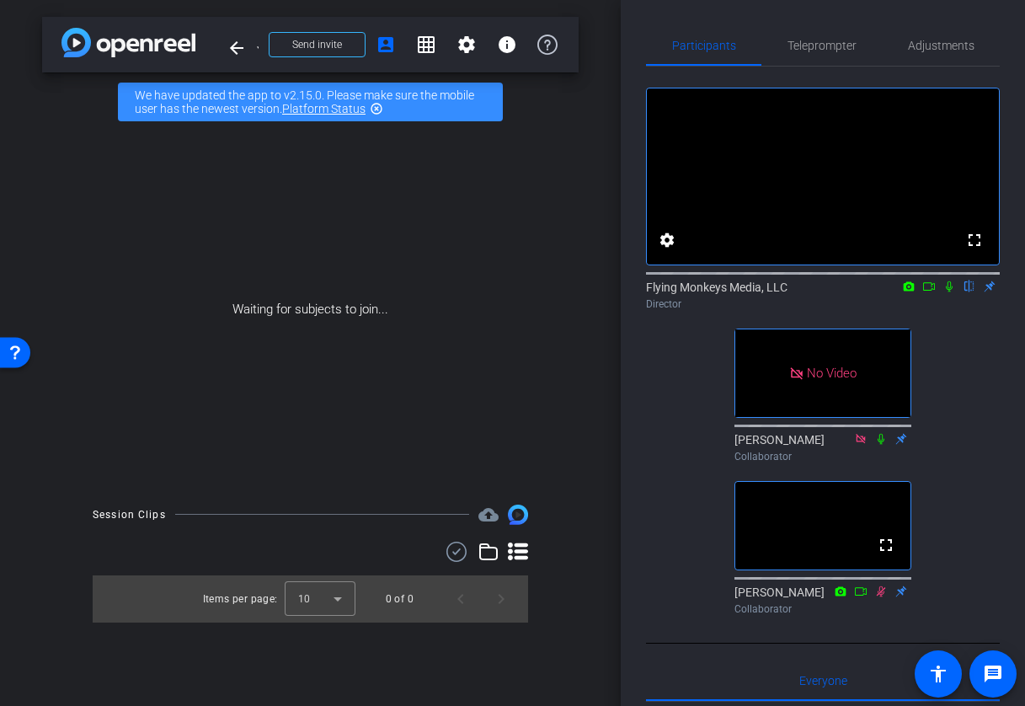
click at [950, 292] on icon at bounding box center [949, 286] width 7 height 11
click at [949, 292] on icon at bounding box center [949, 286] width 13 height 12
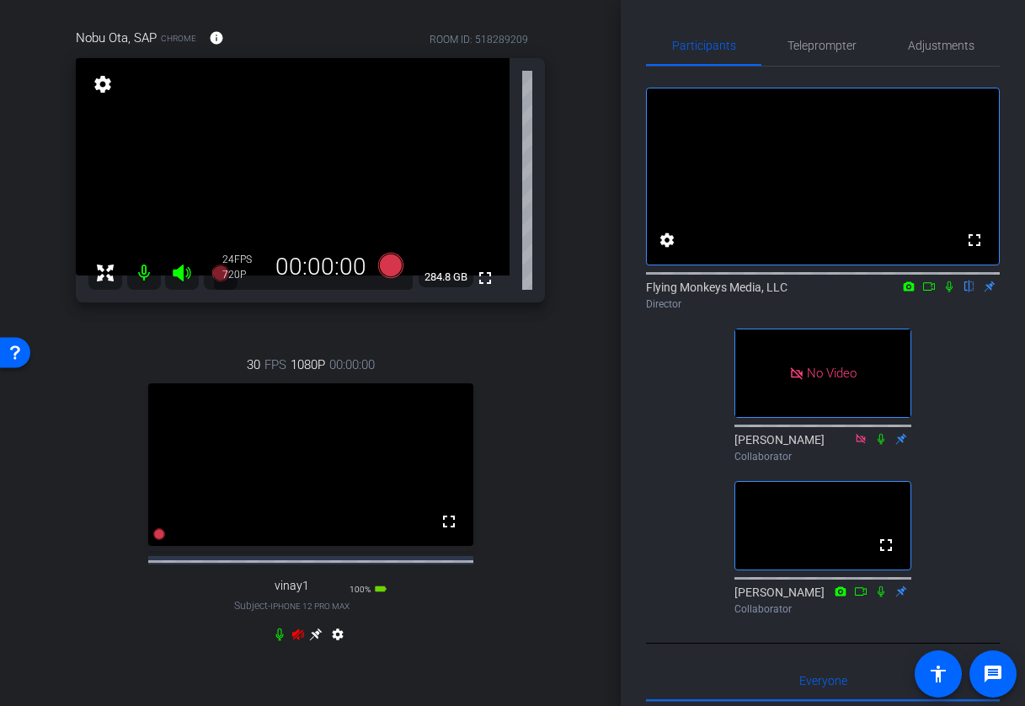
scroll to position [134, 0]
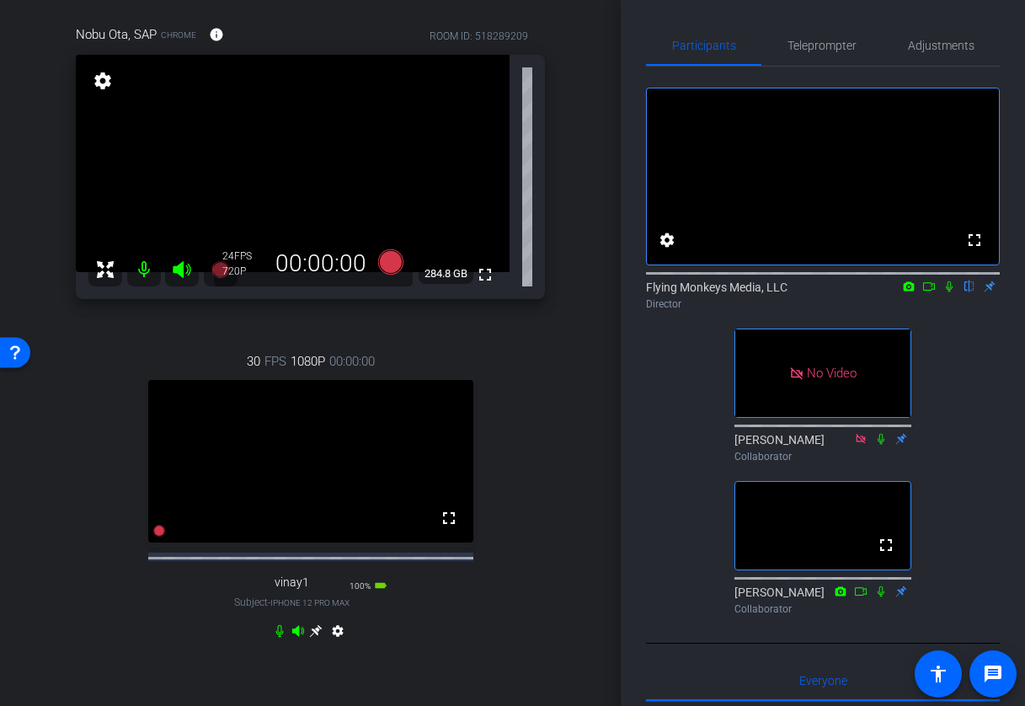
click at [106, 85] on mat-icon "settings" at bounding box center [103, 81] width 24 height 20
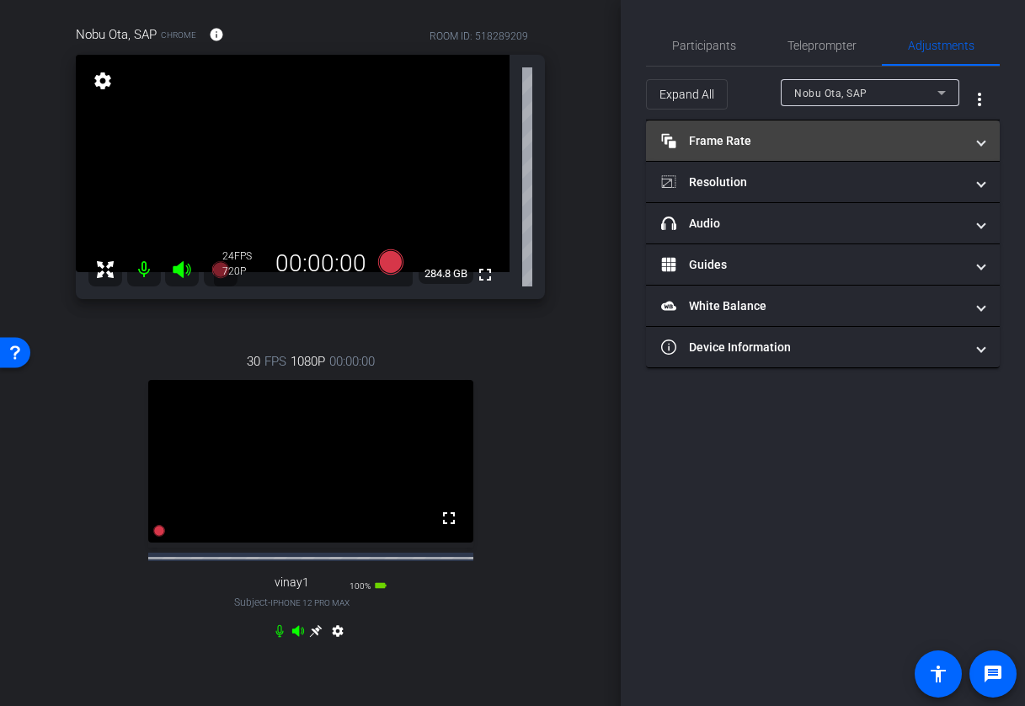
click at [763, 143] on mat-panel-title "Frame Rate Frame Rate" at bounding box center [812, 141] width 303 height 18
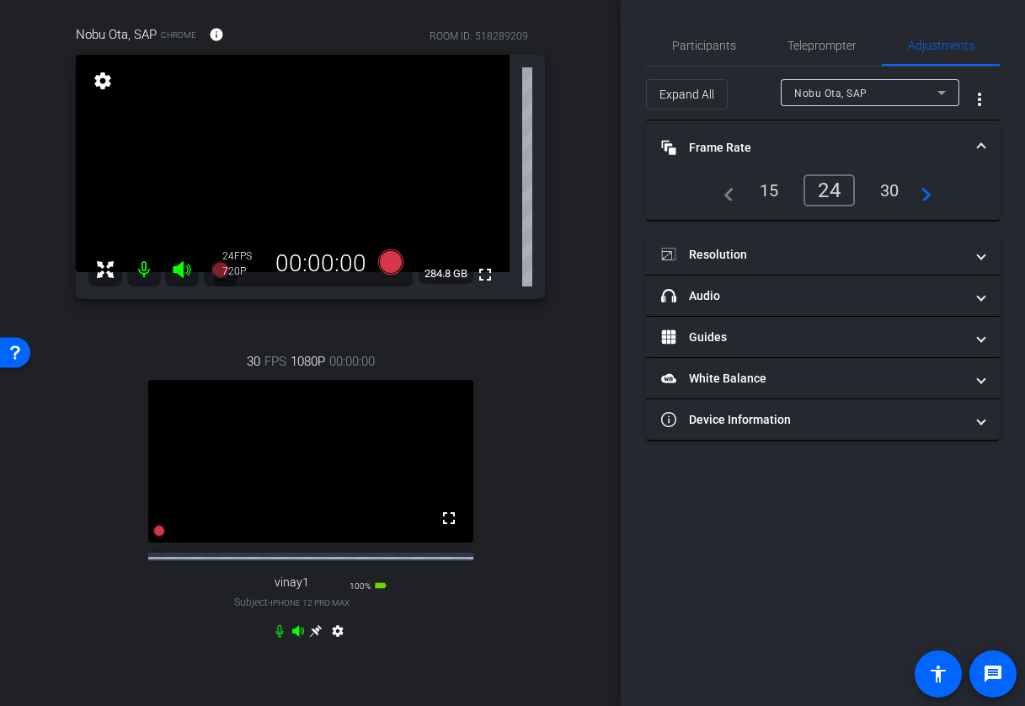
click at [885, 190] on div "30" at bounding box center [890, 190] width 45 height 29
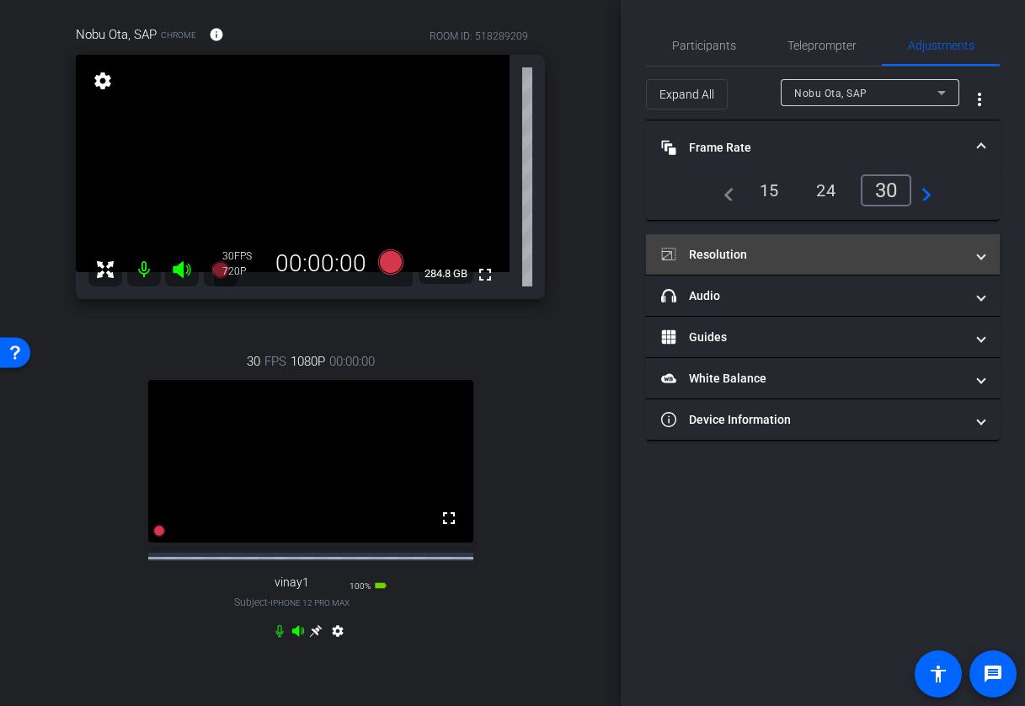
click at [863, 263] on mat-panel-title "Resolution" at bounding box center [812, 255] width 303 height 18
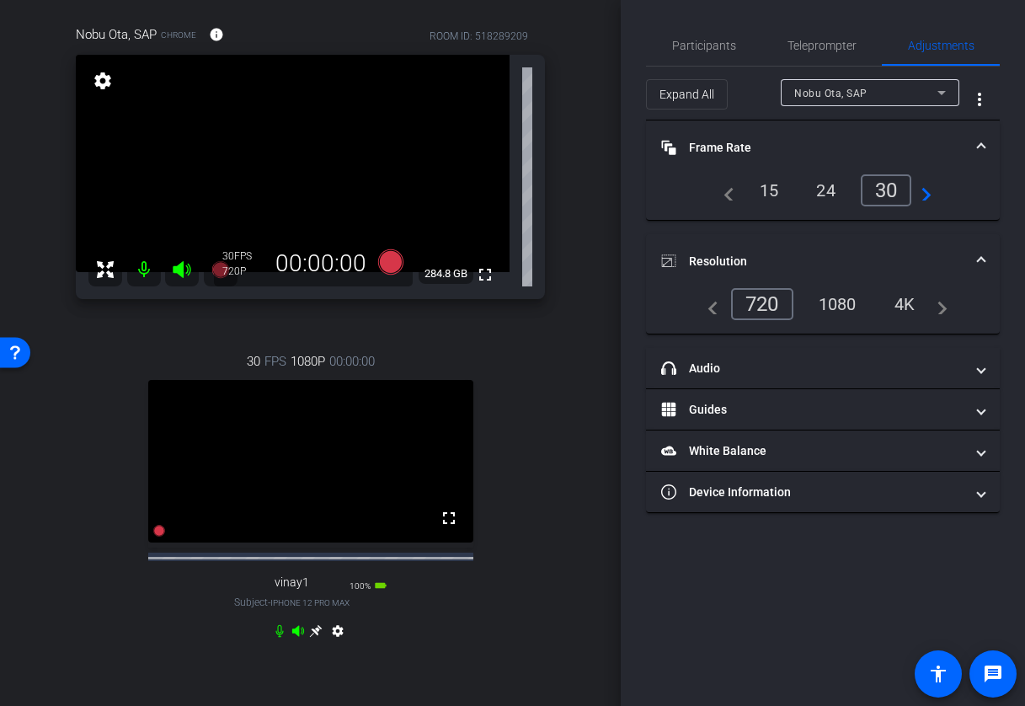
click at [844, 312] on div "1080" at bounding box center [837, 304] width 63 height 29
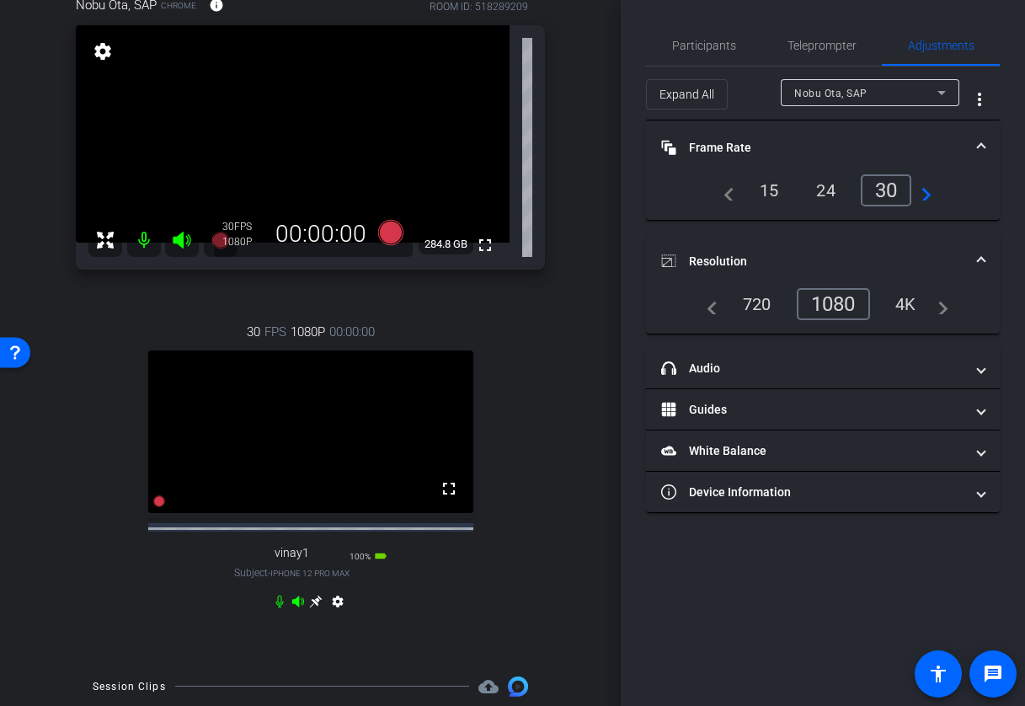
scroll to position [165, 0]
click at [710, 46] on span "Participants" at bounding box center [704, 46] width 64 height 12
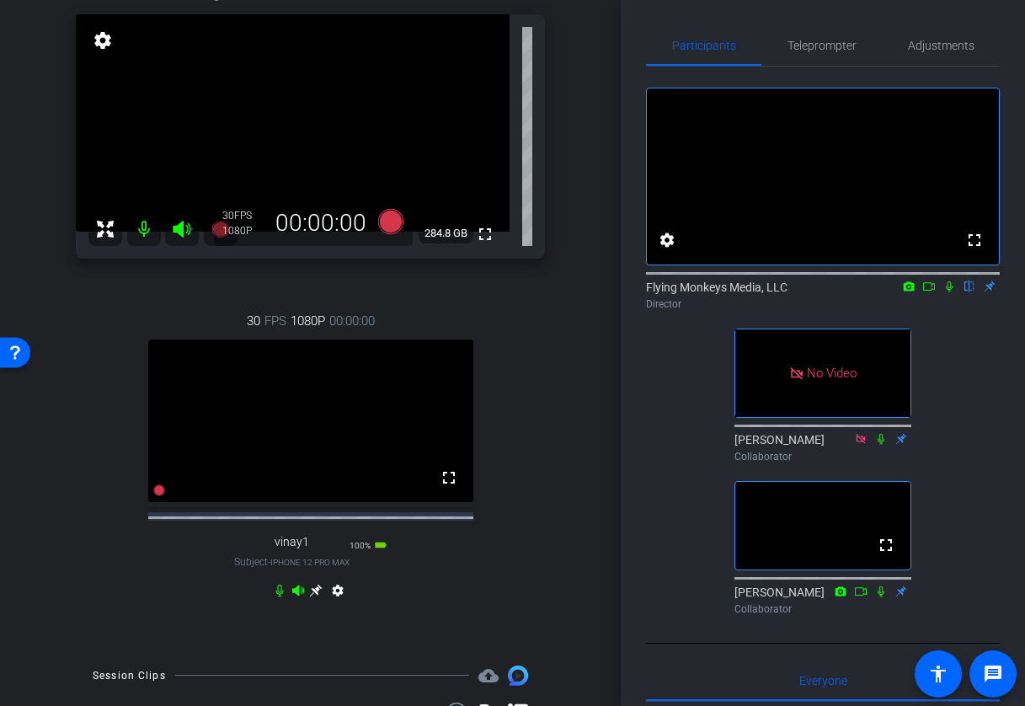
scroll to position [179, 0]
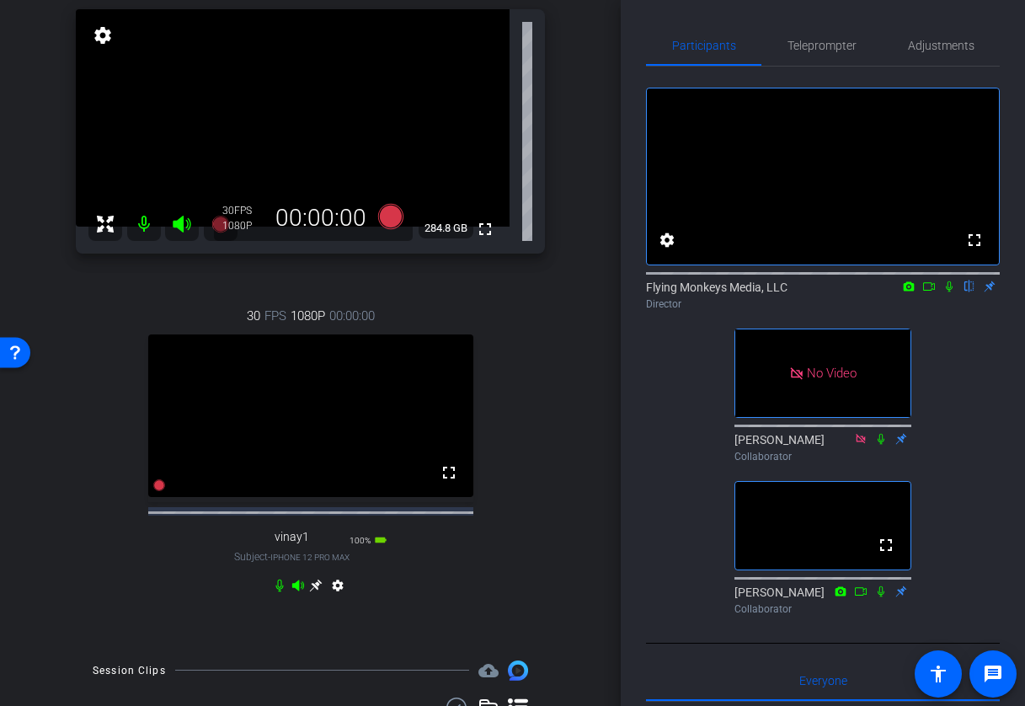
click at [317, 591] on icon at bounding box center [316, 585] width 13 height 13
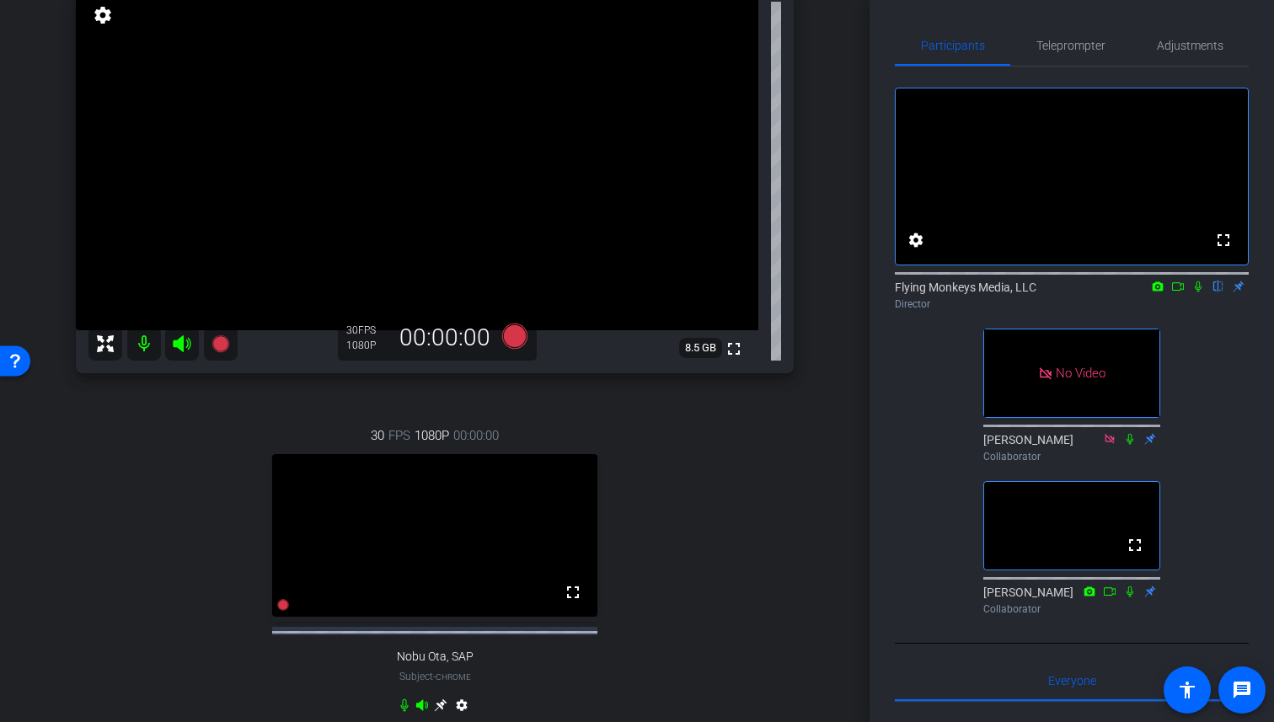
scroll to position [200, 0]
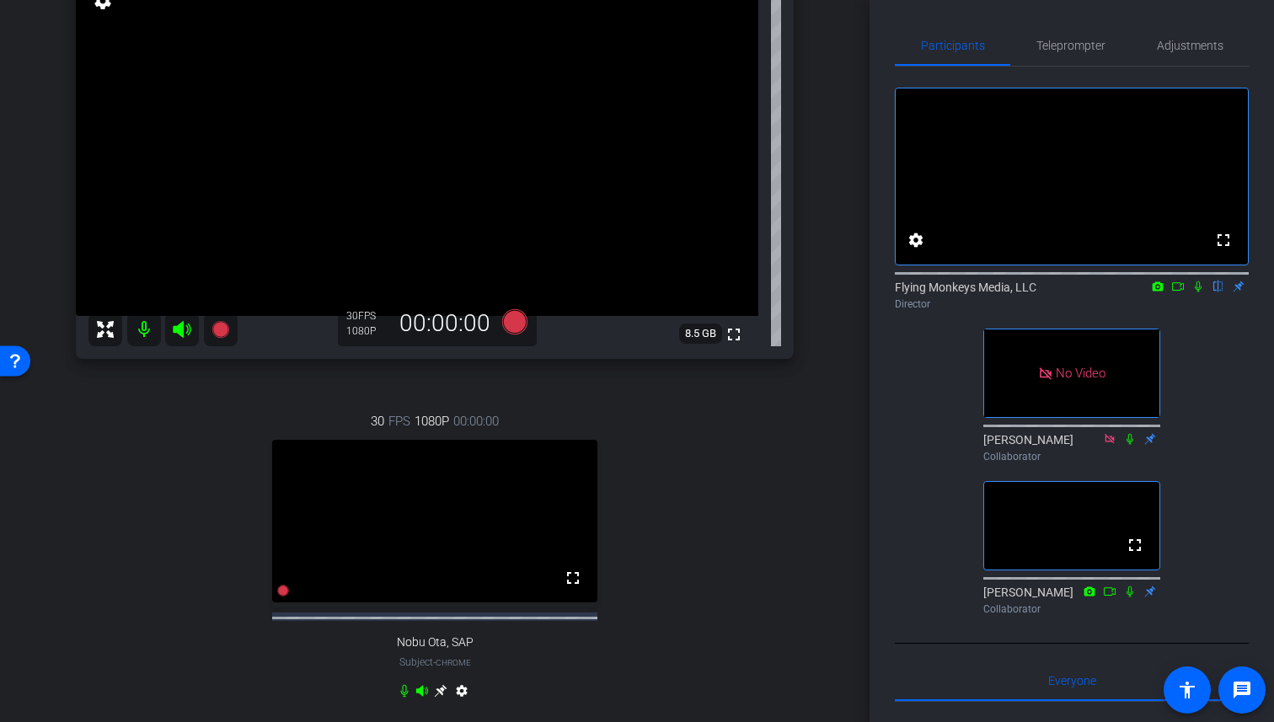
click at [440, 697] on icon at bounding box center [440, 690] width 13 height 13
click at [443, 697] on icon at bounding box center [440, 690] width 13 height 13
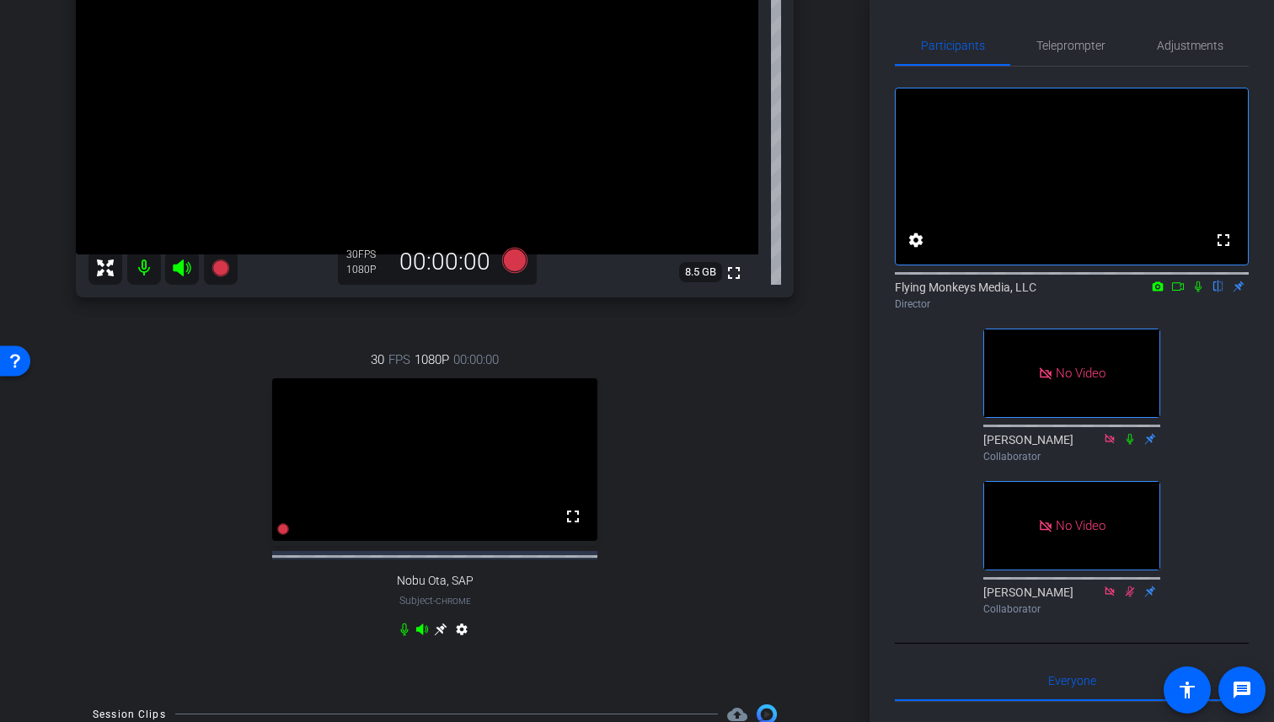
scroll to position [268, 0]
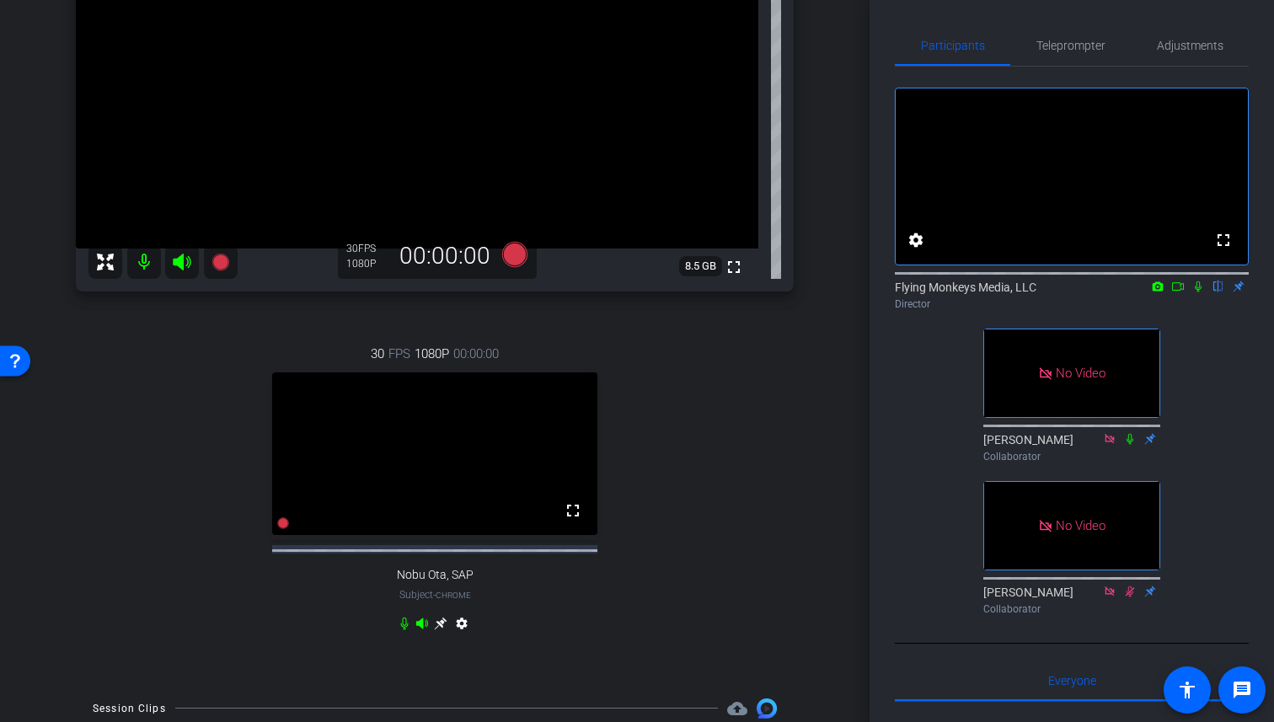
click at [441, 630] on icon at bounding box center [440, 623] width 13 height 13
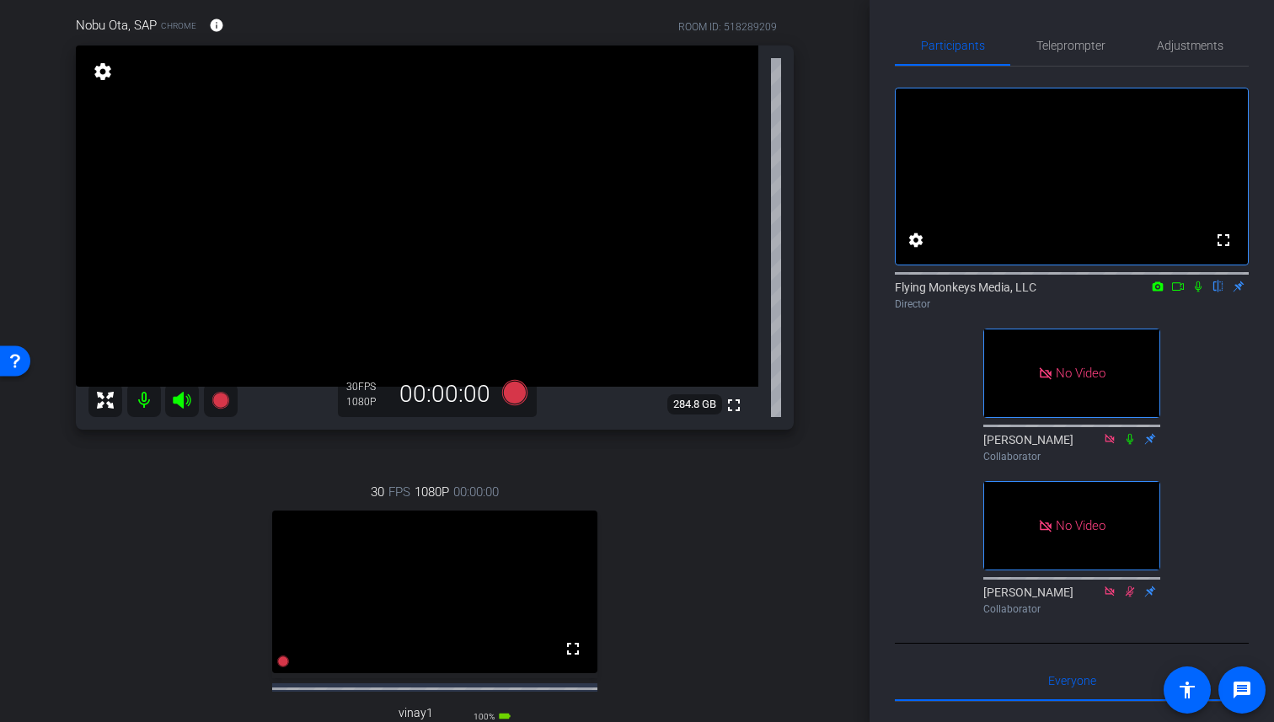
scroll to position [170, 0]
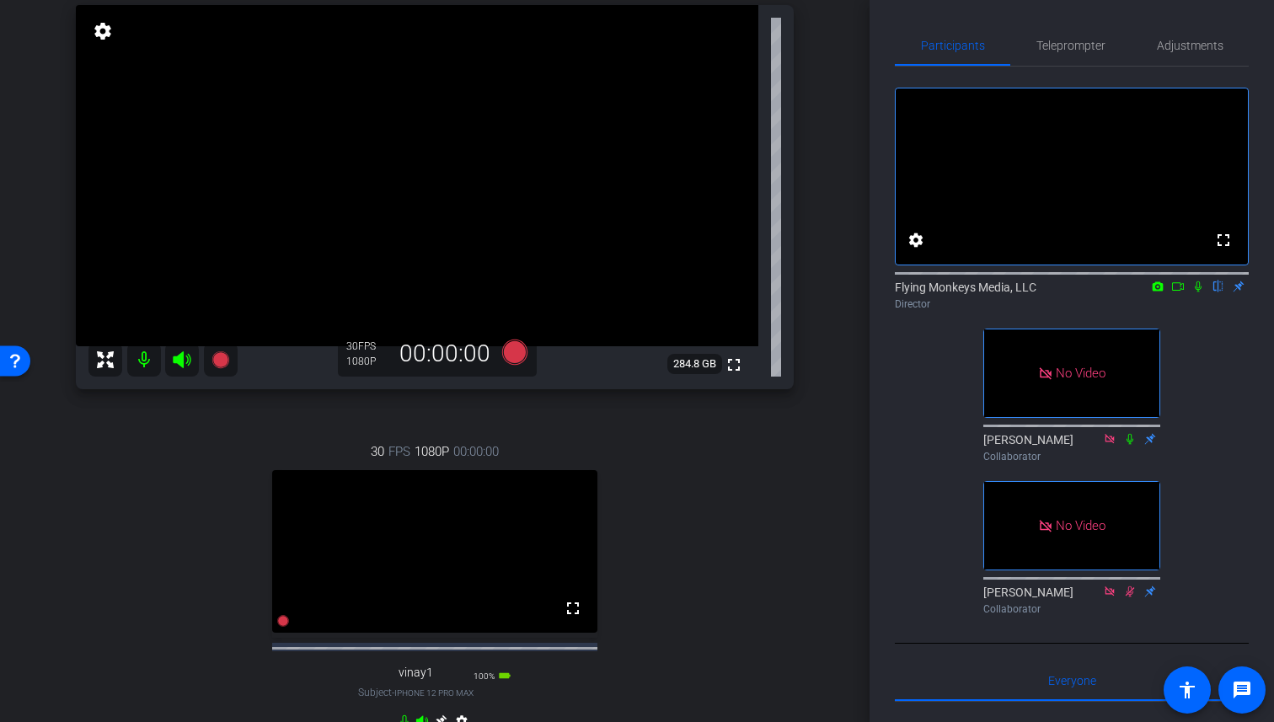
click at [1024, 292] on icon at bounding box center [1197, 286] width 13 height 12
click at [1024, 291] on icon at bounding box center [1178, 286] width 12 height 8
click at [513, 353] on icon at bounding box center [514, 351] width 25 height 25
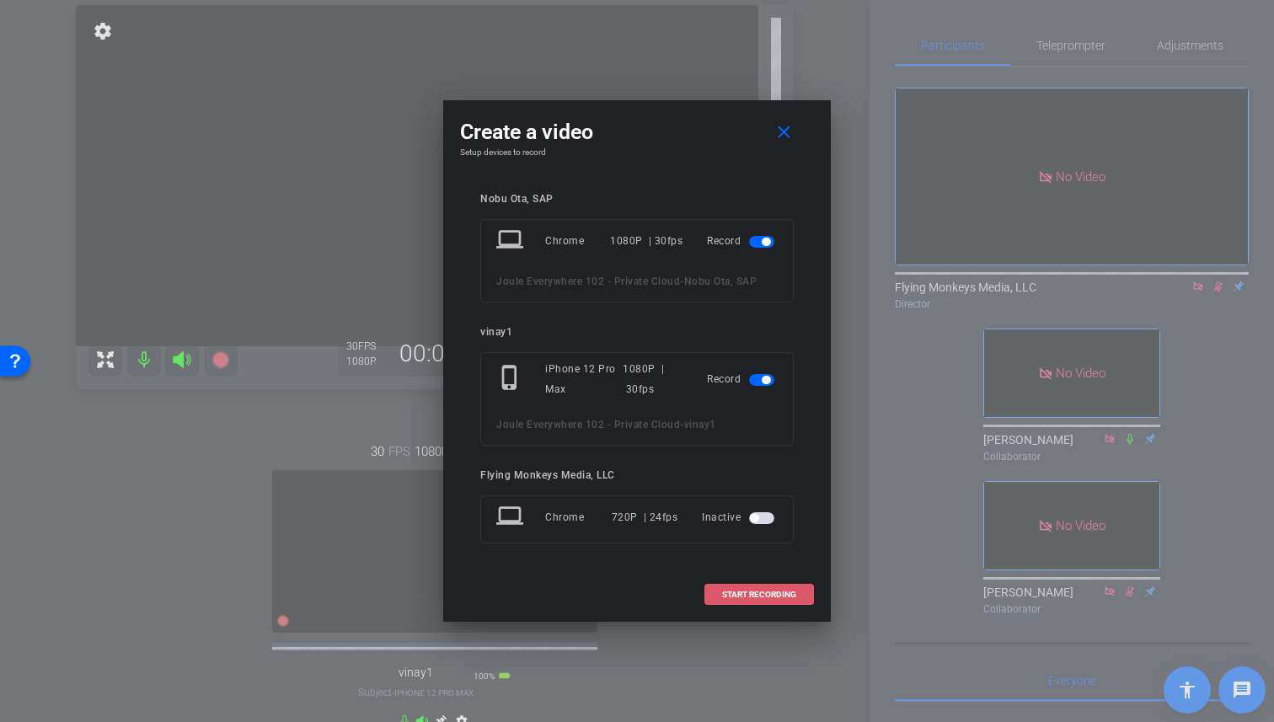
click at [761, 594] on span "START RECORDING" at bounding box center [759, 594] width 74 height 8
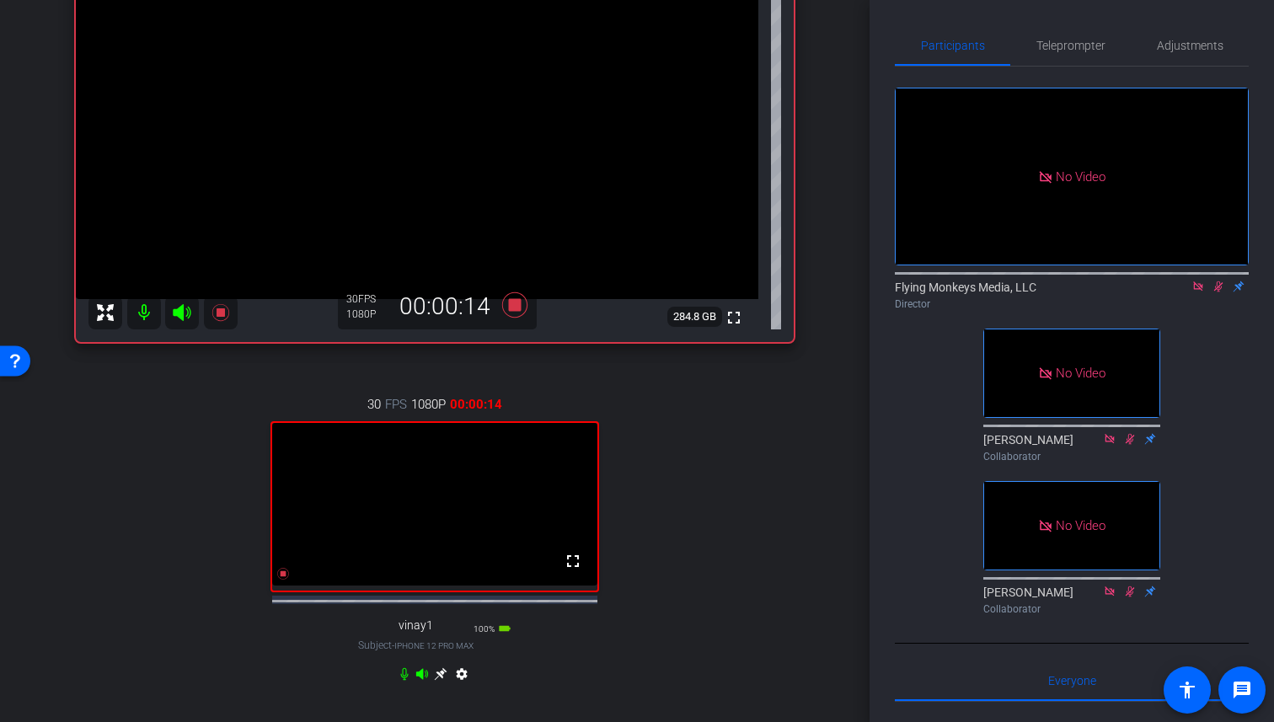
scroll to position [226, 0]
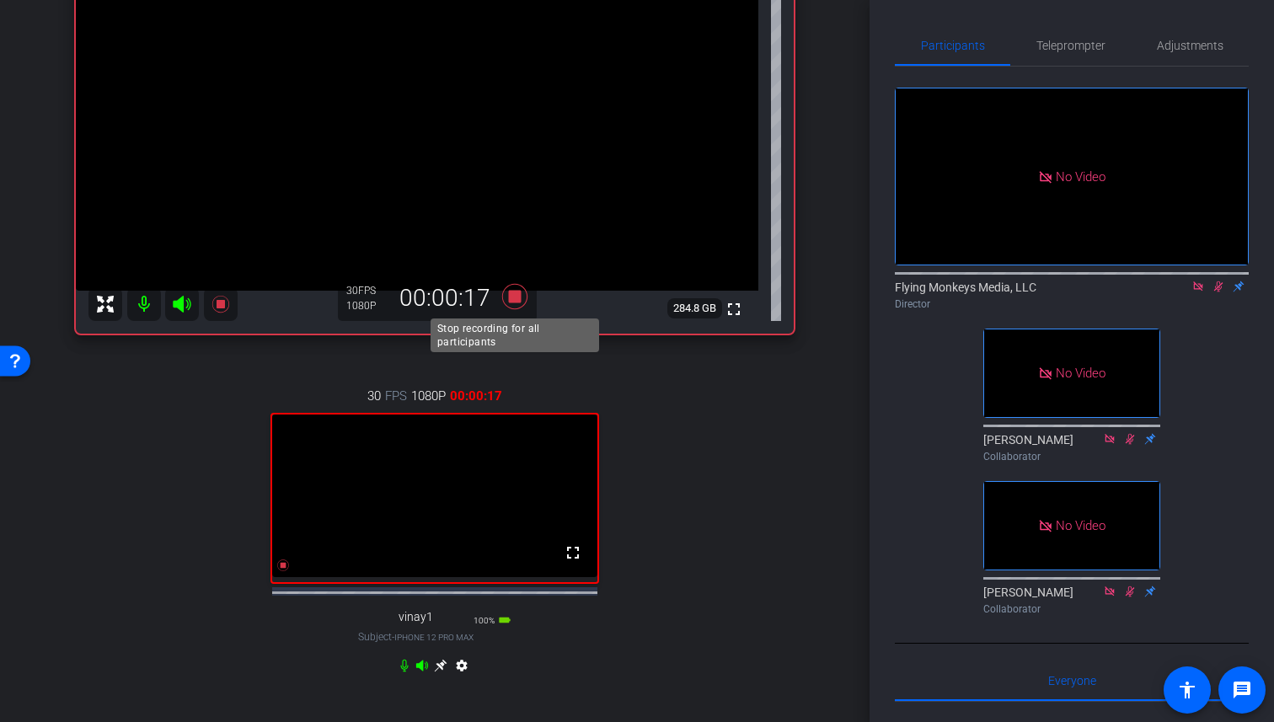
click at [515, 300] on icon at bounding box center [514, 295] width 25 height 25
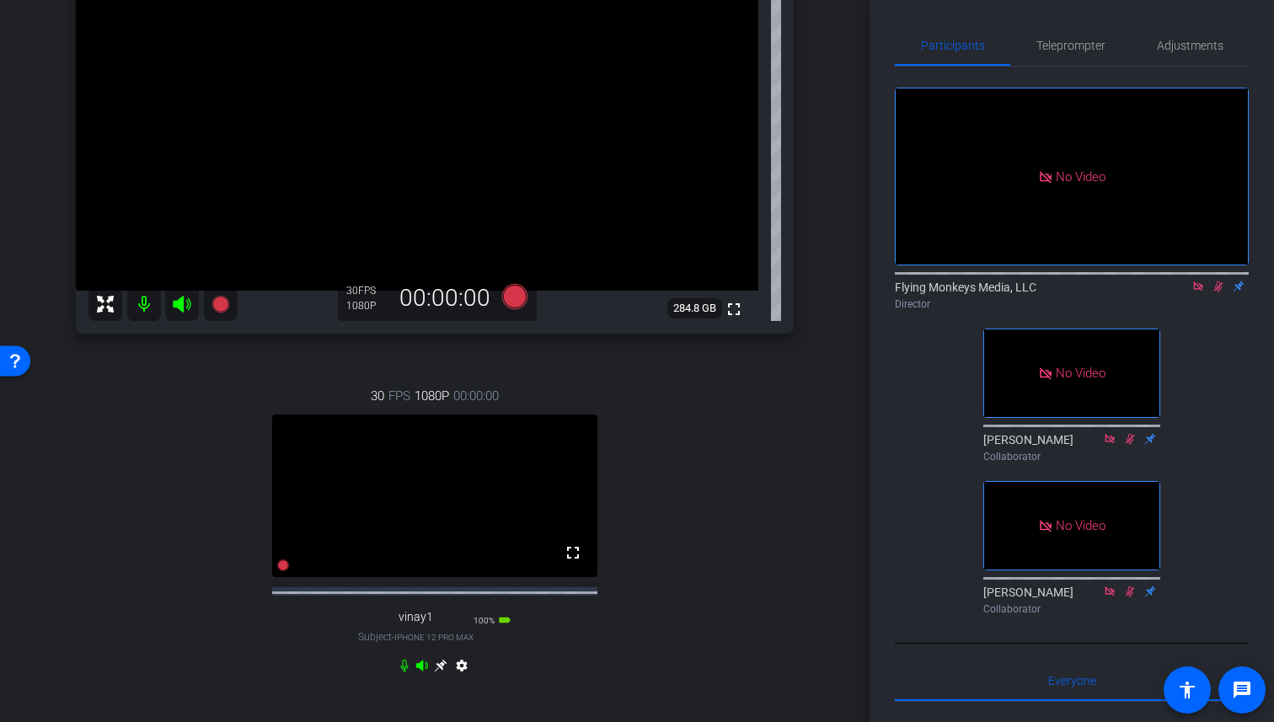
click at [1024, 292] on icon at bounding box center [1217, 286] width 13 height 12
click at [1024, 292] on icon at bounding box center [1197, 286] width 13 height 12
click at [1024, 292] on icon at bounding box center [1197, 286] width 7 height 11
click at [1024, 292] on icon at bounding box center [1177, 286] width 13 height 12
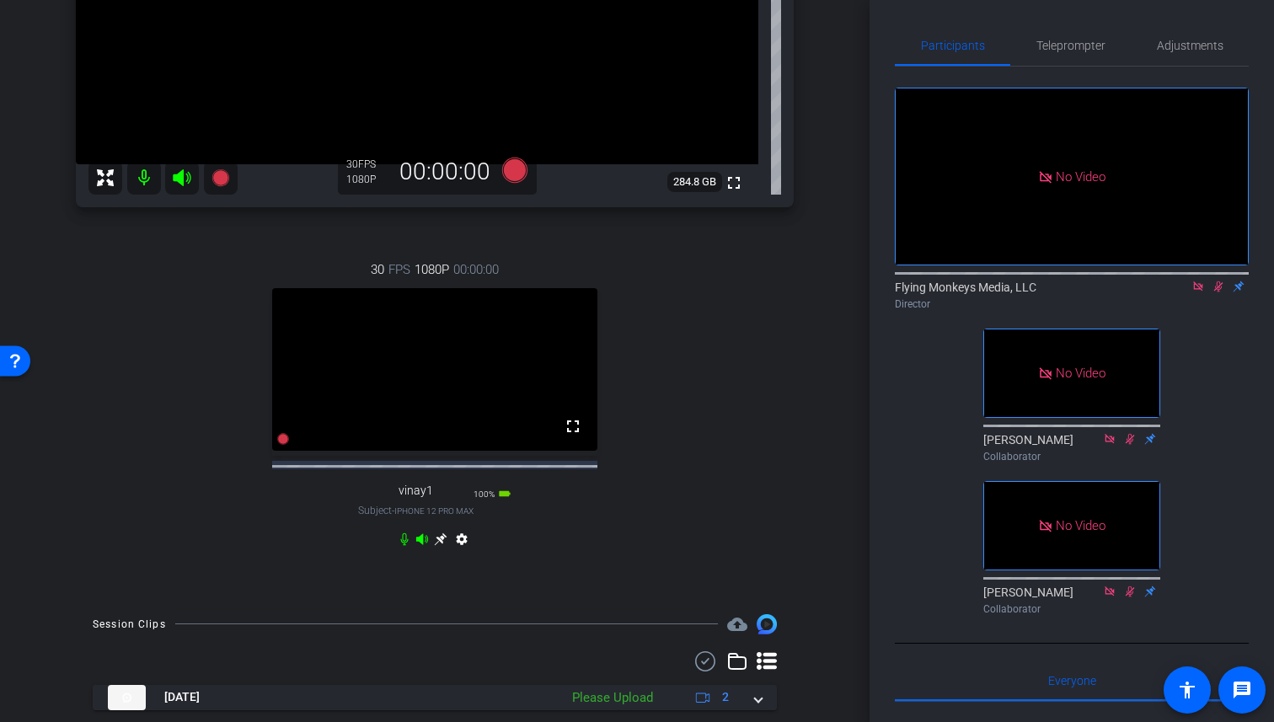
scroll to position [415, 0]
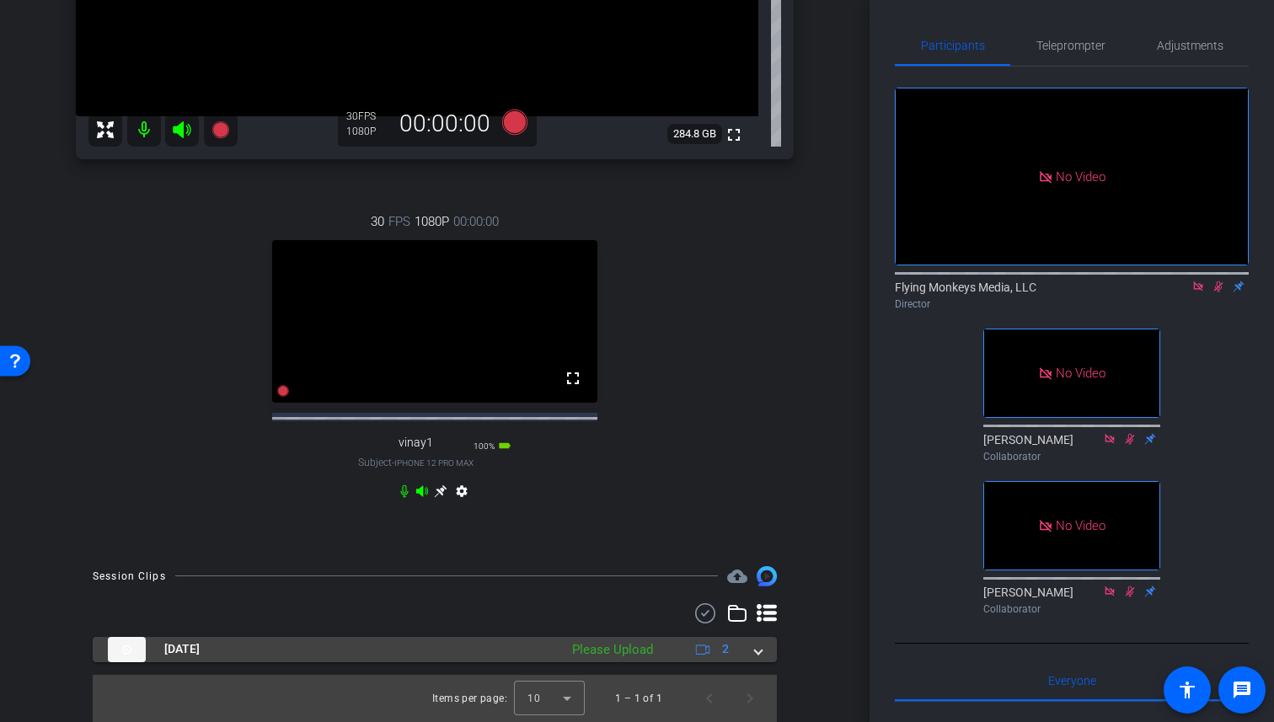
click at [755, 654] on span at bounding box center [758, 649] width 7 height 18
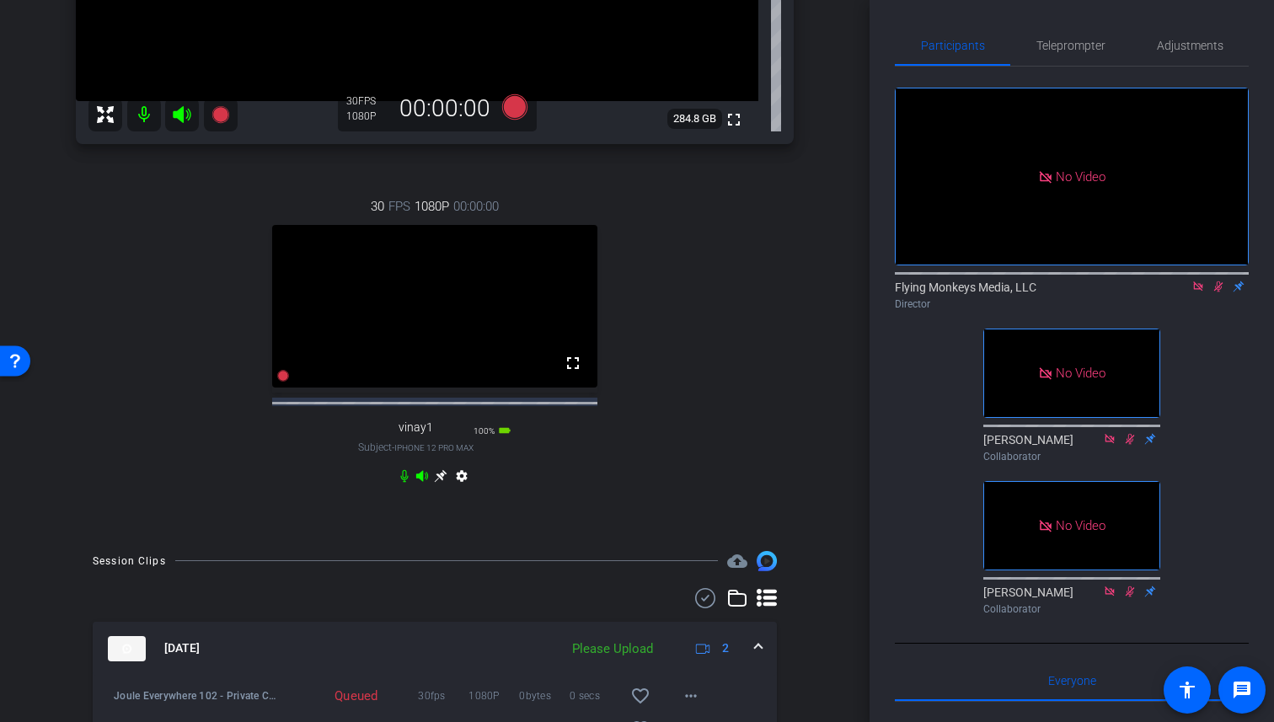
scroll to position [535, 0]
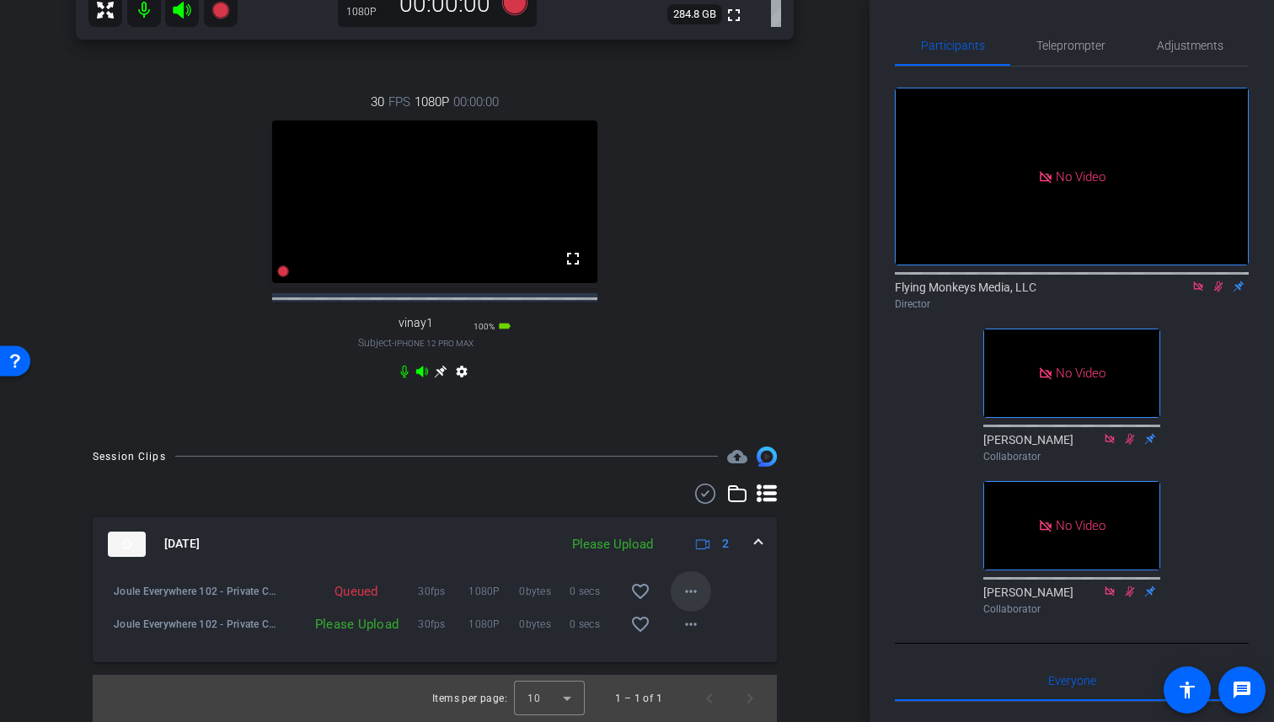
click at [697, 590] on mat-icon "more_horiz" at bounding box center [691, 591] width 20 height 20
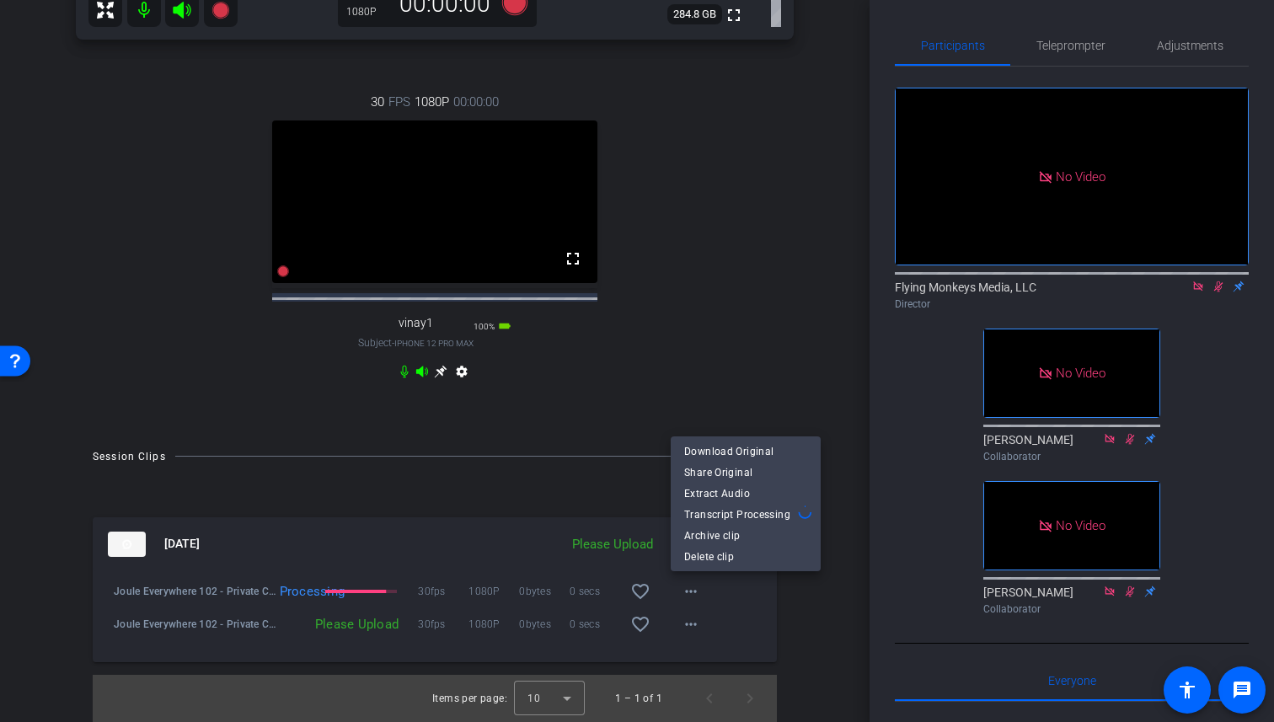
click at [688, 626] on div at bounding box center [637, 361] width 1274 height 722
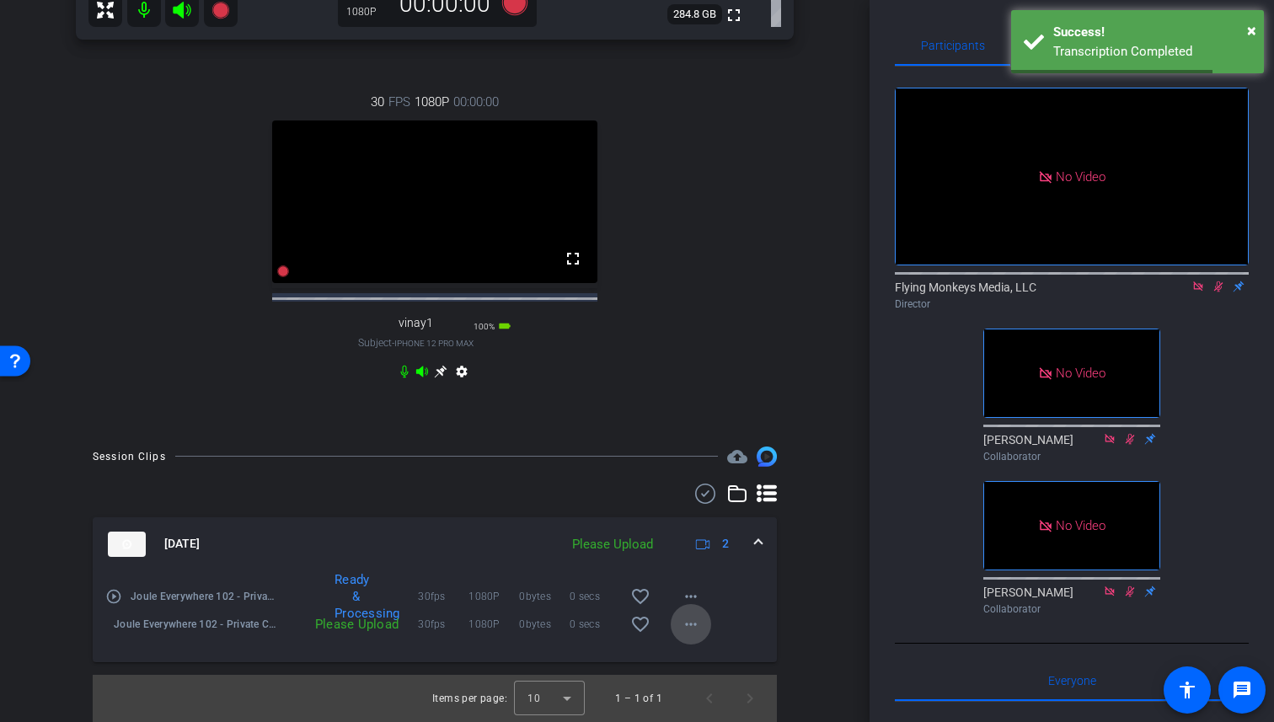
click at [691, 622] on mat-icon "more_horiz" at bounding box center [691, 624] width 20 height 20
click at [705, 650] on span "Upload" at bounding box center [717, 659] width 67 height 20
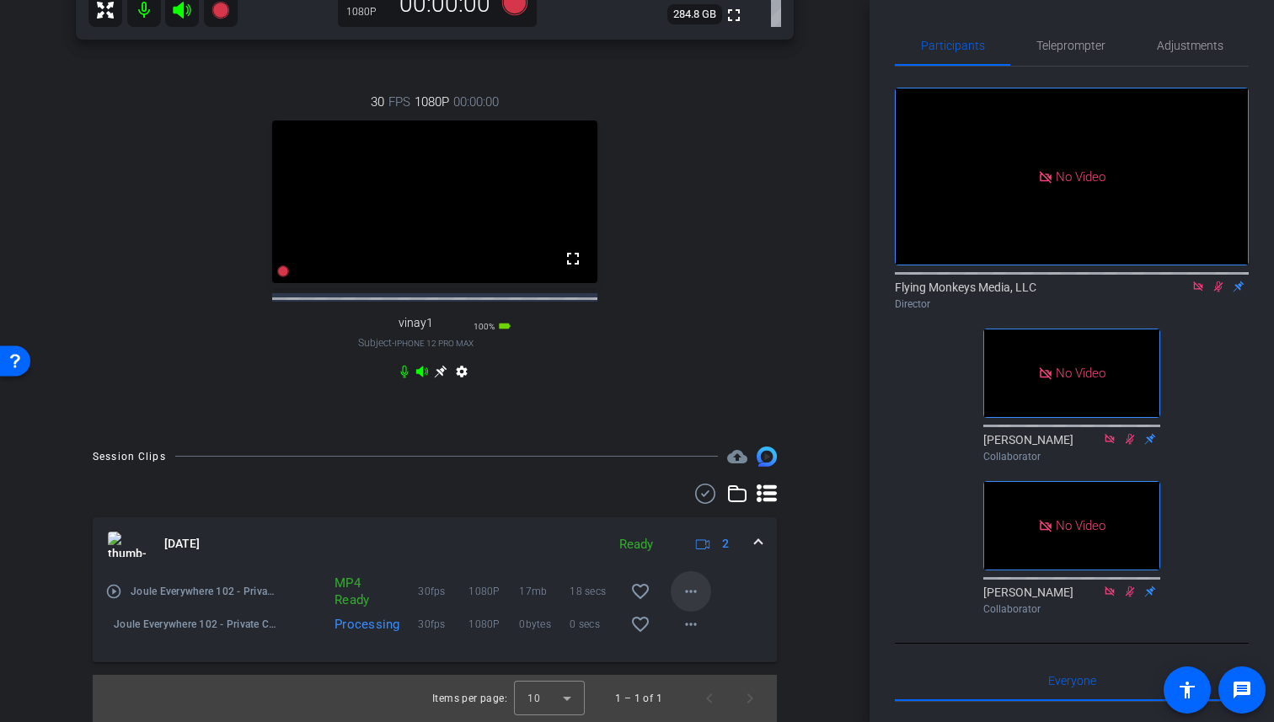
click at [681, 587] on mat-icon "more_horiz" at bounding box center [691, 591] width 20 height 20
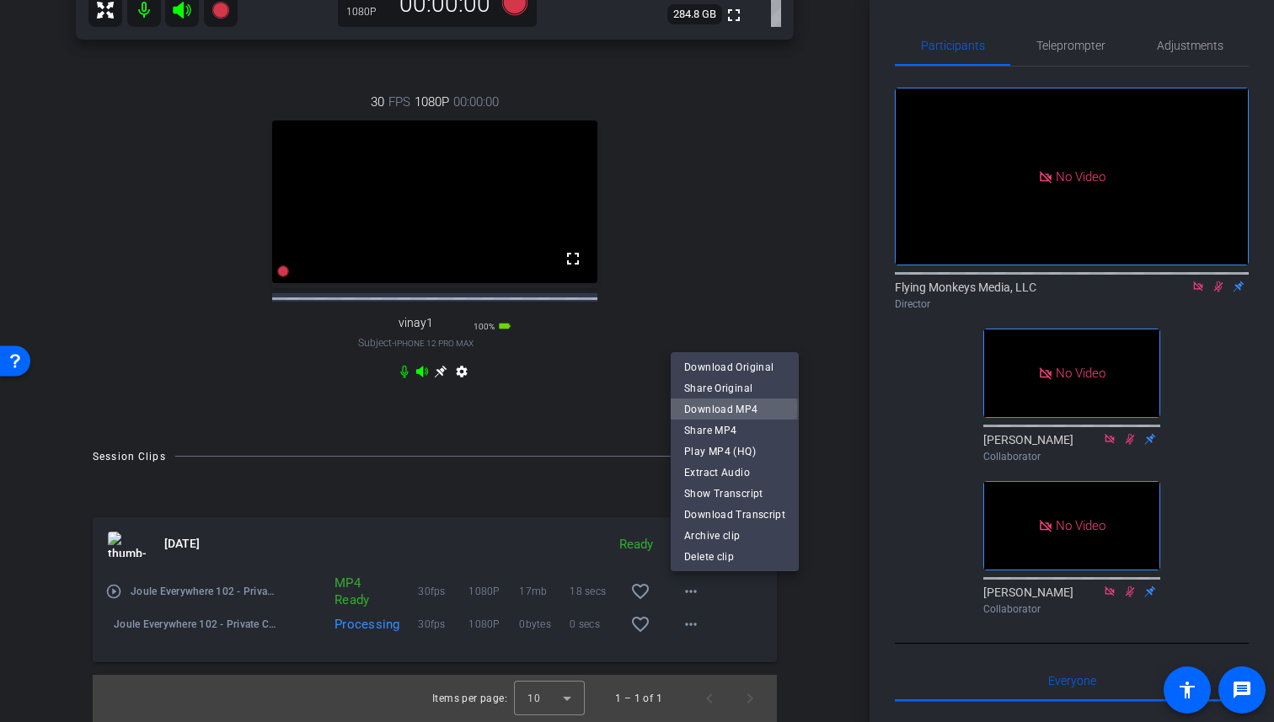
click at [721, 409] on span "Download MP4" at bounding box center [734, 409] width 101 height 20
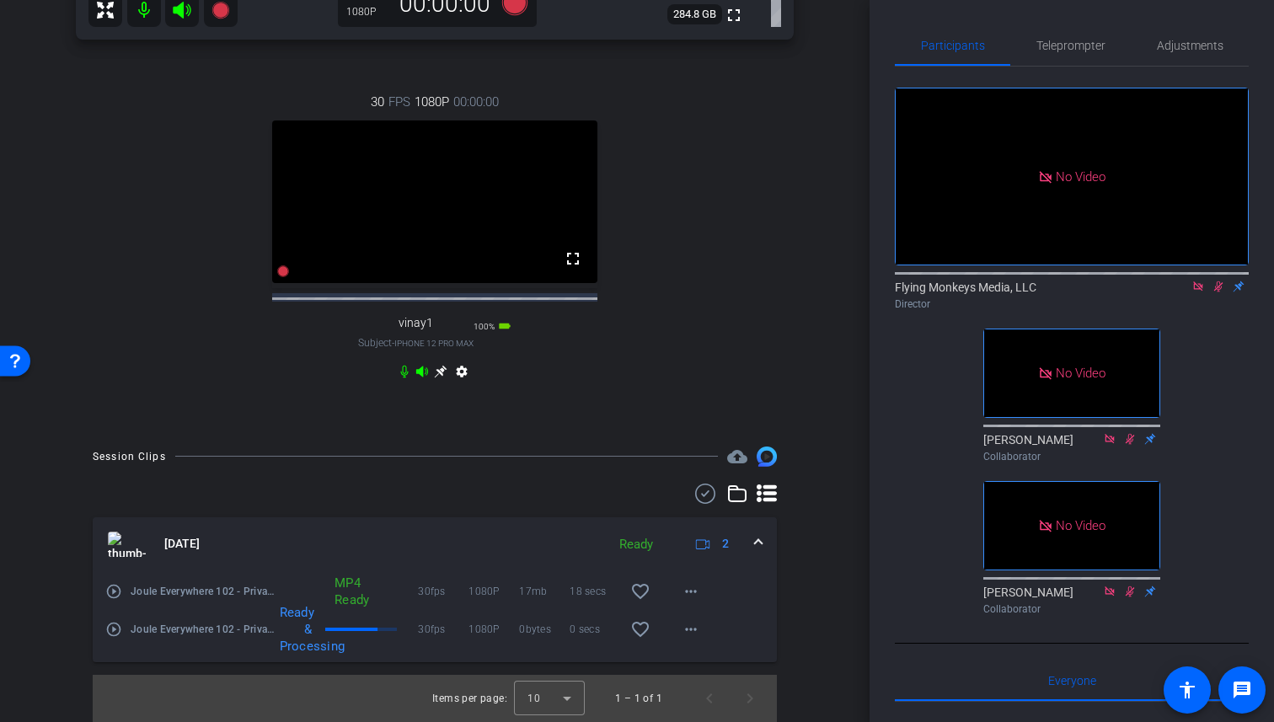
click at [1024, 292] on icon at bounding box center [1217, 286] width 13 height 12
click at [692, 632] on mat-icon "more_horiz" at bounding box center [691, 624] width 20 height 20
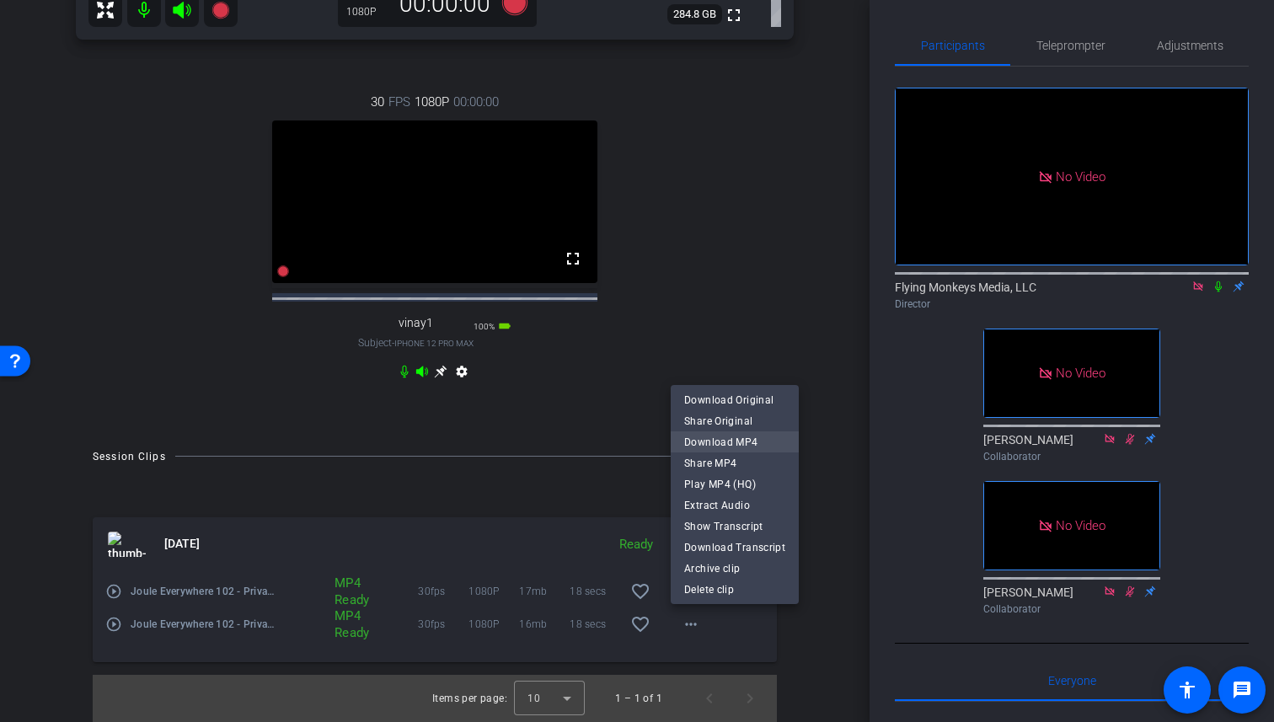
click at [739, 444] on span "Download MP4" at bounding box center [734, 442] width 101 height 20
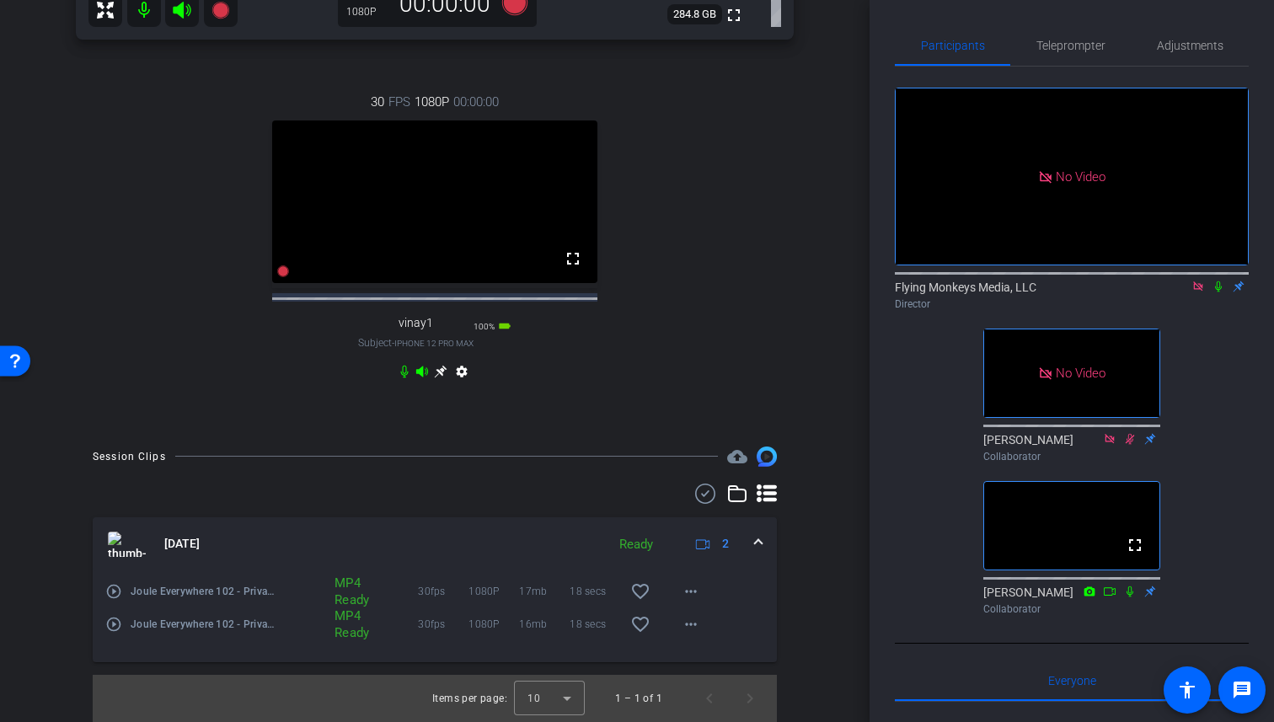
click at [1024, 292] on icon at bounding box center [1217, 286] width 13 height 12
click at [404, 377] on div "settings" at bounding box center [435, 375] width 75 height 20
click at [425, 370] on icon at bounding box center [422, 371] width 12 height 11
click at [422, 375] on icon at bounding box center [422, 371] width 12 height 11
click at [403, 373] on icon at bounding box center [404, 371] width 13 height 13
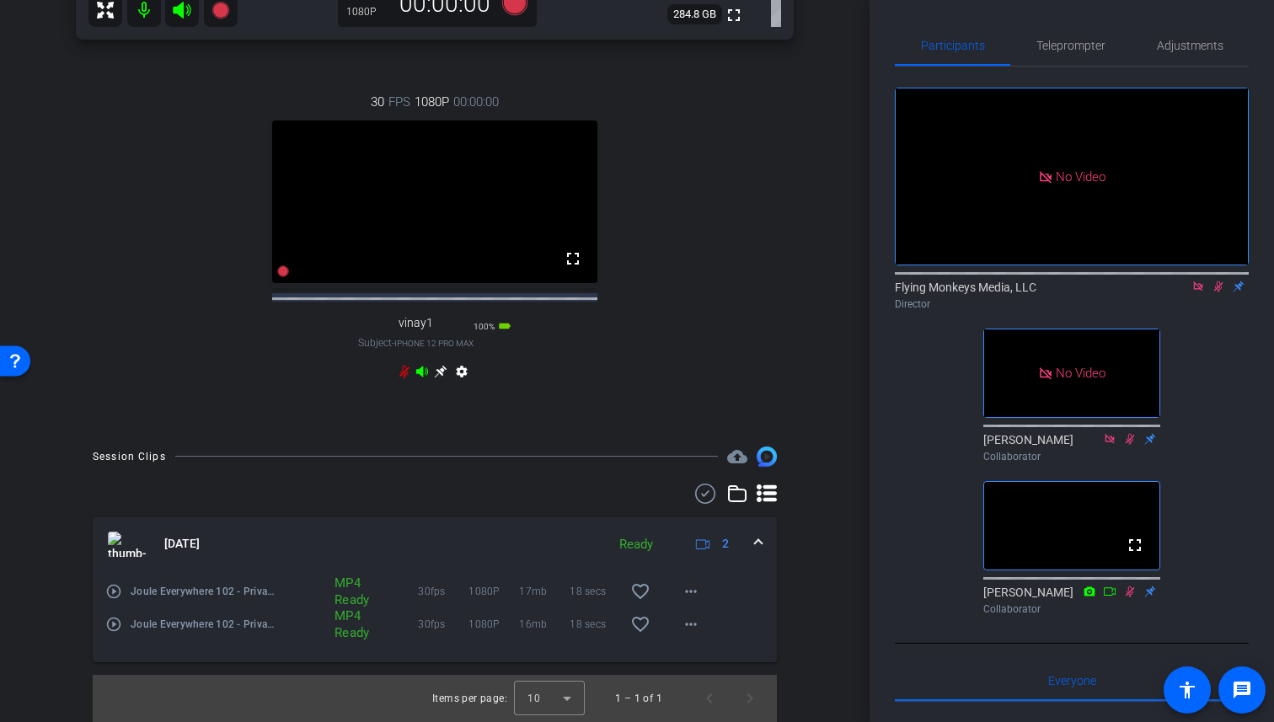
click at [421, 371] on icon at bounding box center [422, 371] width 12 height 11
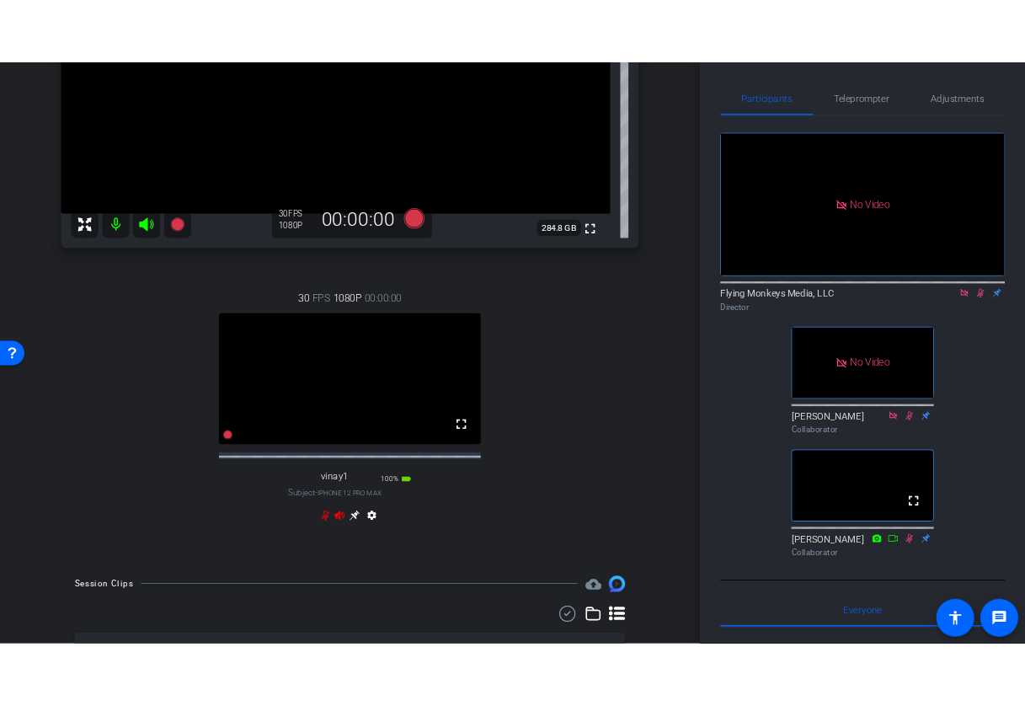
scroll to position [306, 0]
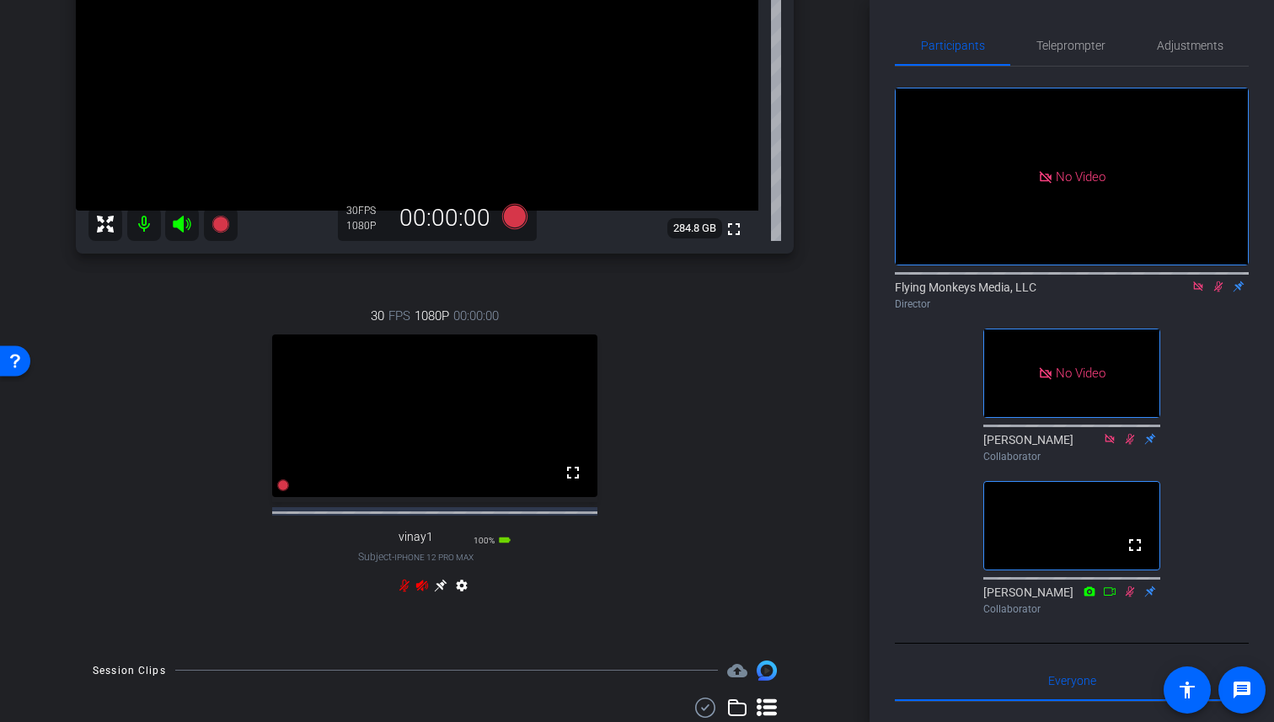
click at [190, 216] on icon at bounding box center [182, 224] width 20 height 20
click at [146, 226] on mat-icon at bounding box center [144, 224] width 34 height 34
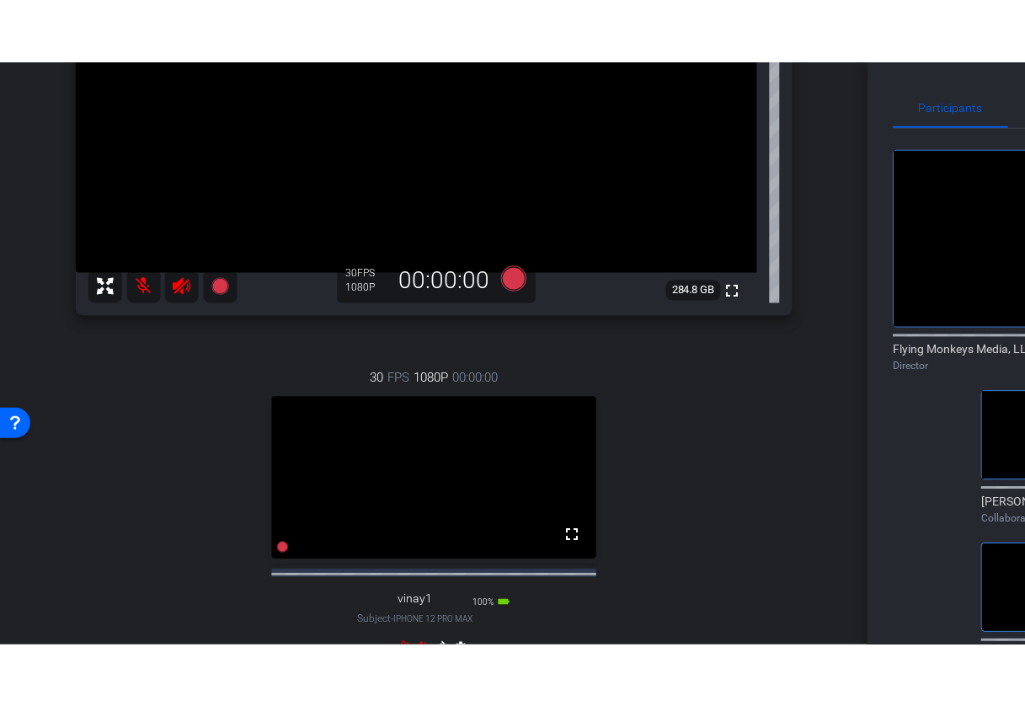
scroll to position [319, 0]
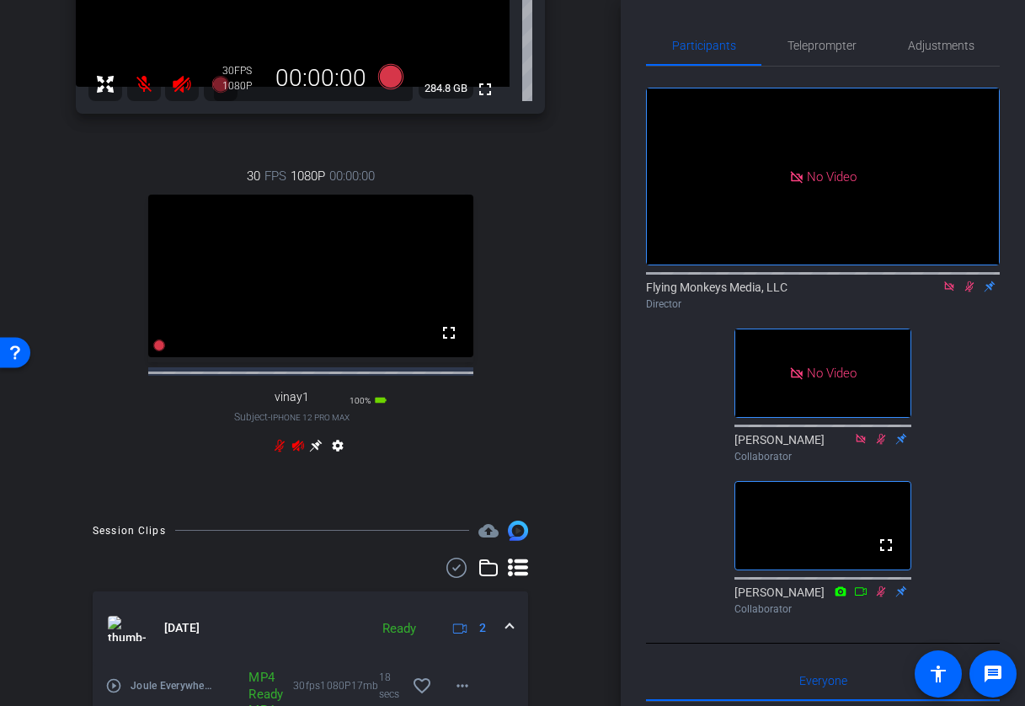
click at [298, 451] on icon at bounding box center [298, 445] width 12 height 11
click at [283, 451] on icon at bounding box center [280, 445] width 10 height 13
click at [179, 87] on icon at bounding box center [182, 84] width 18 height 17
click at [142, 84] on mat-icon at bounding box center [144, 84] width 34 height 34
click at [969, 292] on icon at bounding box center [969, 286] width 13 height 12
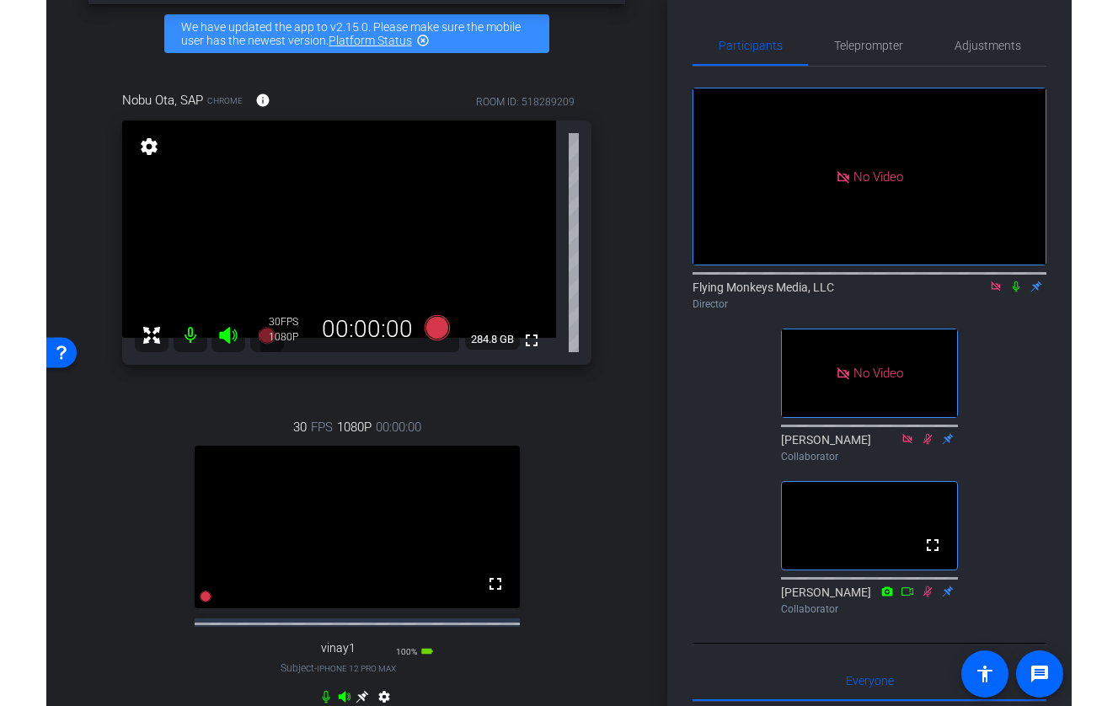
scroll to position [67, 0]
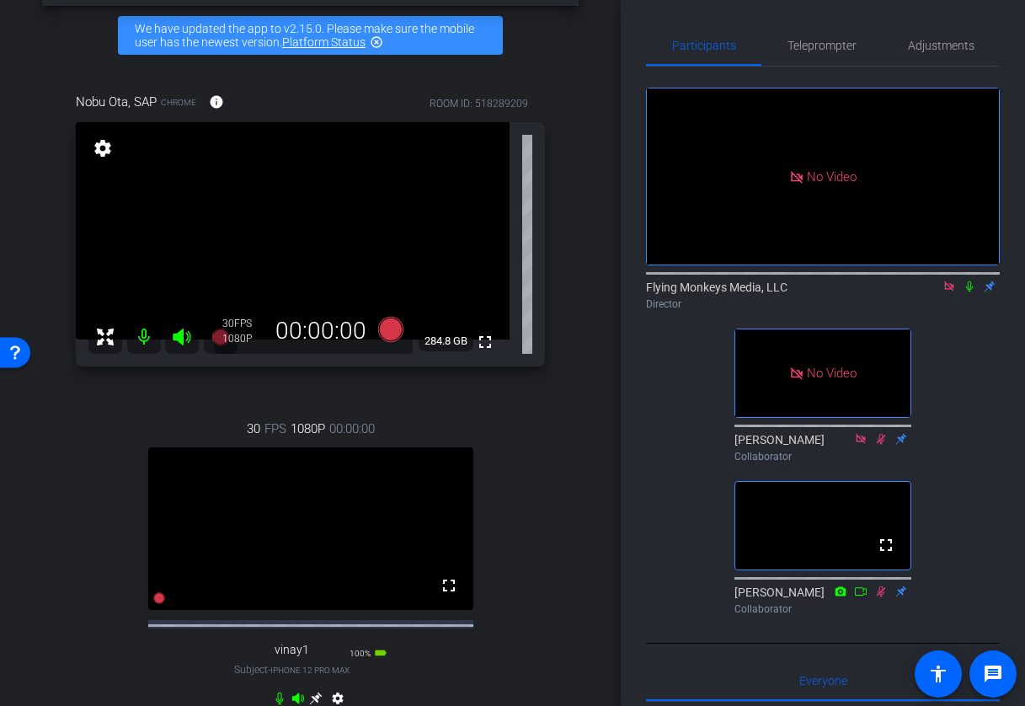
click at [951, 292] on icon at bounding box center [949, 286] width 13 height 12
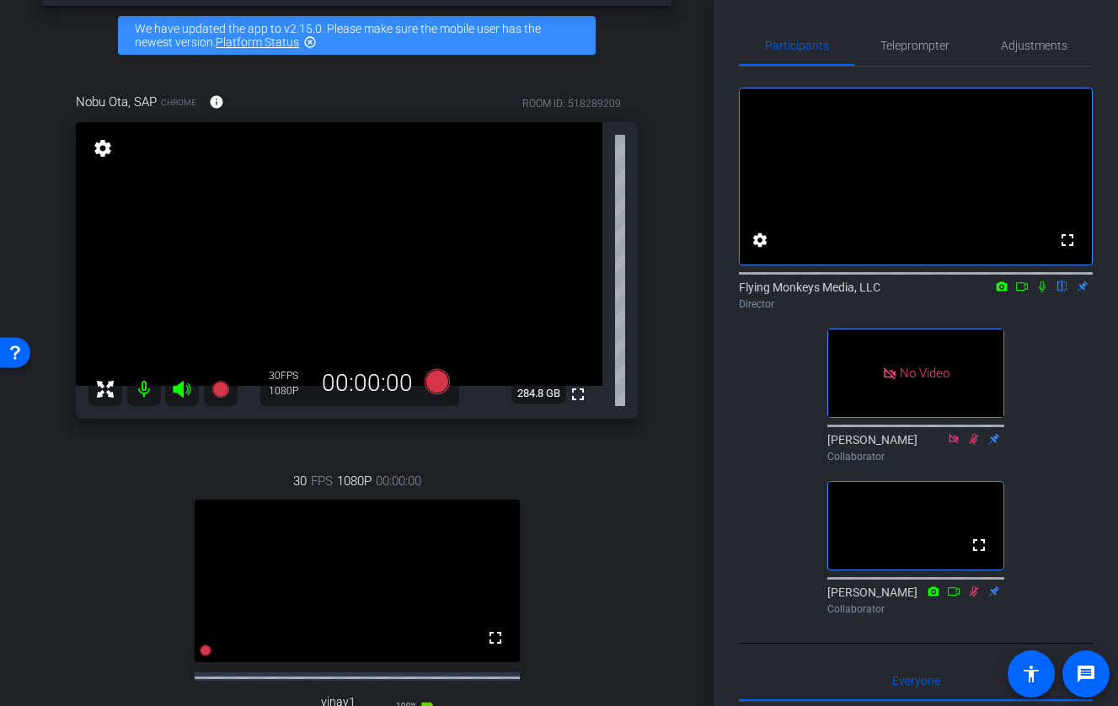
scroll to position [143, 0]
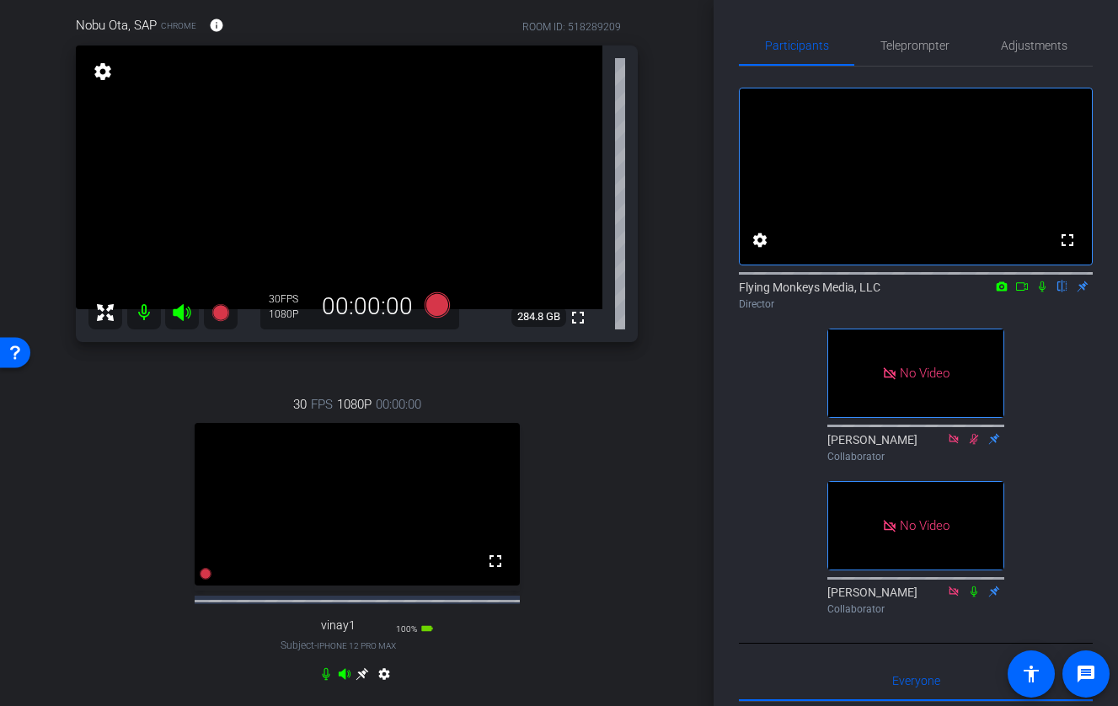
click at [1024, 292] on icon at bounding box center [1041, 286] width 13 height 12
click at [1023, 291] on icon at bounding box center [1022, 286] width 12 height 8
click at [431, 303] on icon at bounding box center [436, 303] width 25 height 25
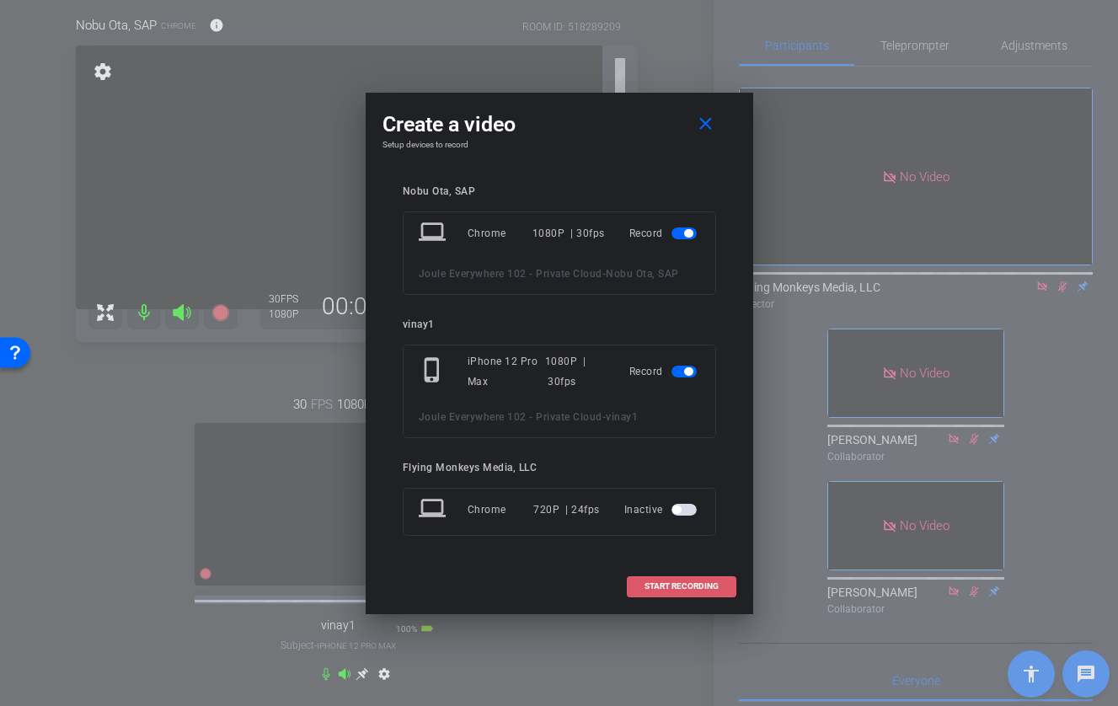
click at [686, 580] on span at bounding box center [681, 586] width 108 height 40
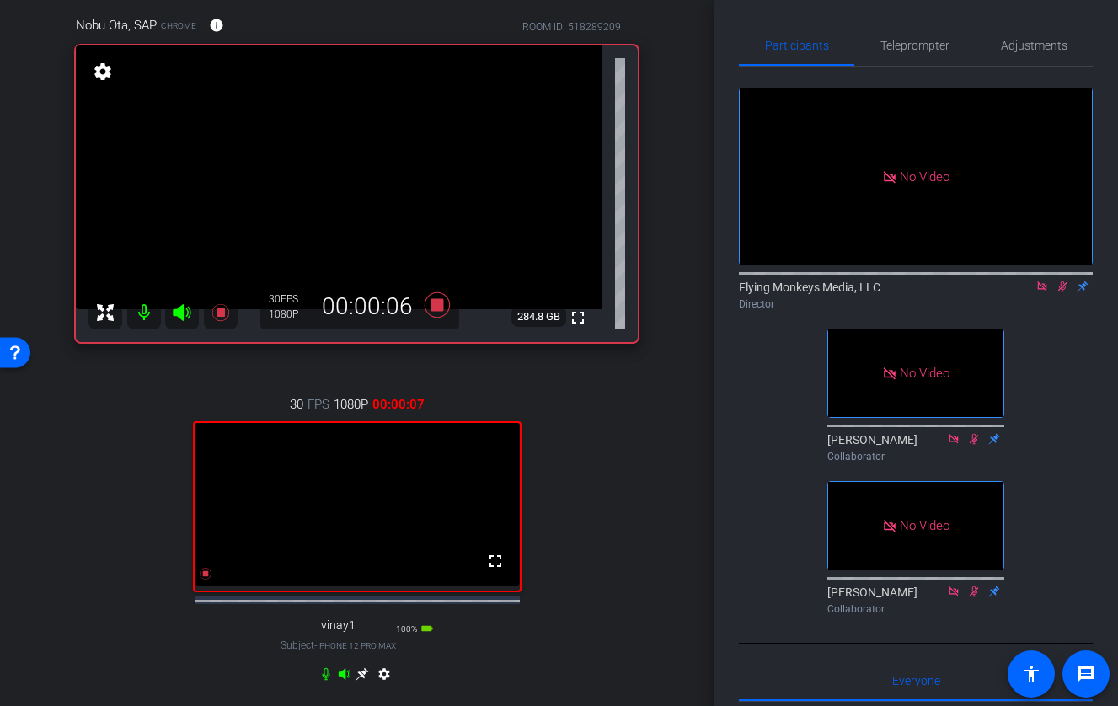
scroll to position [154, 0]
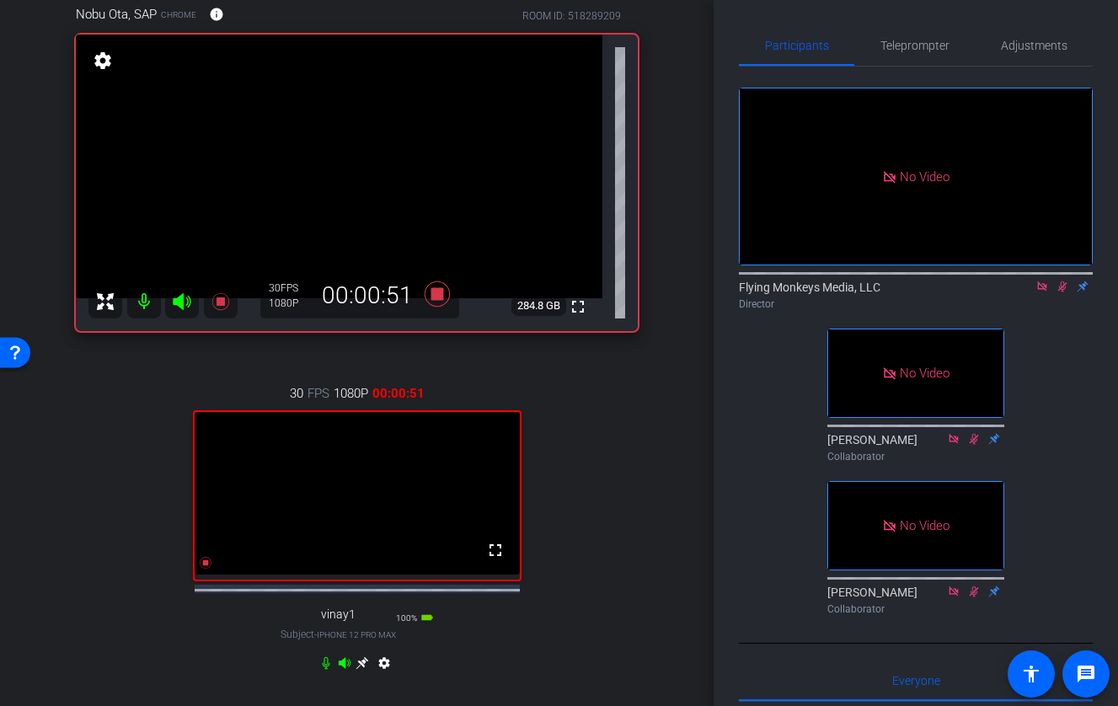
click at [361, 669] on icon at bounding box center [362, 662] width 13 height 13
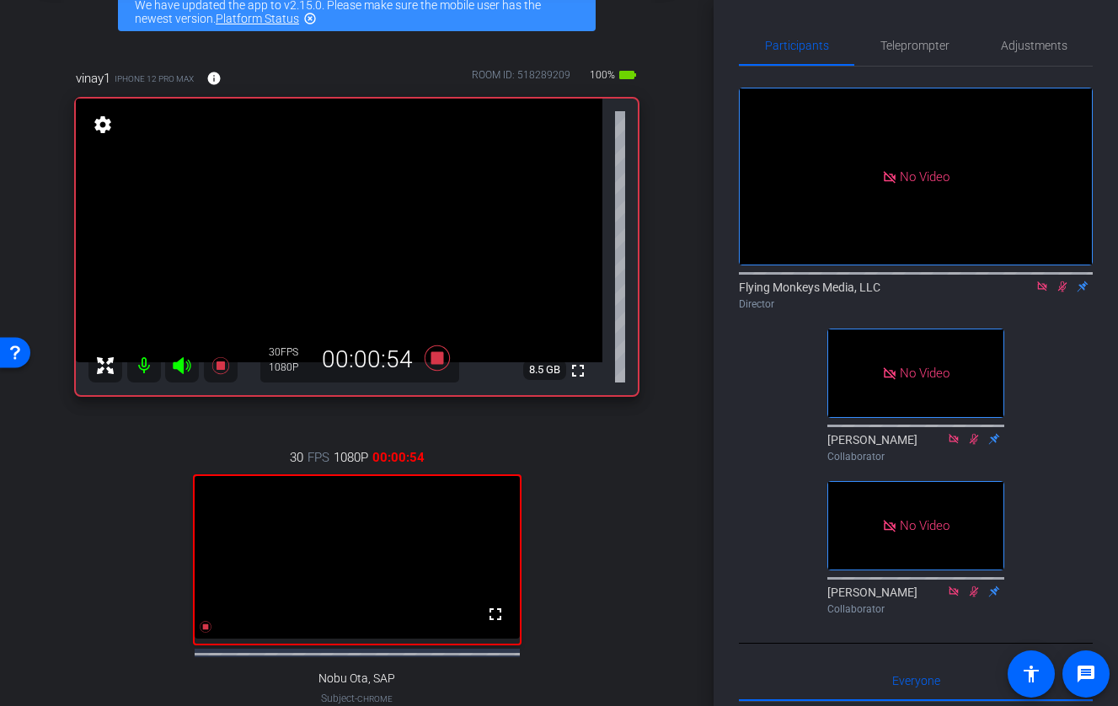
scroll to position [88, 0]
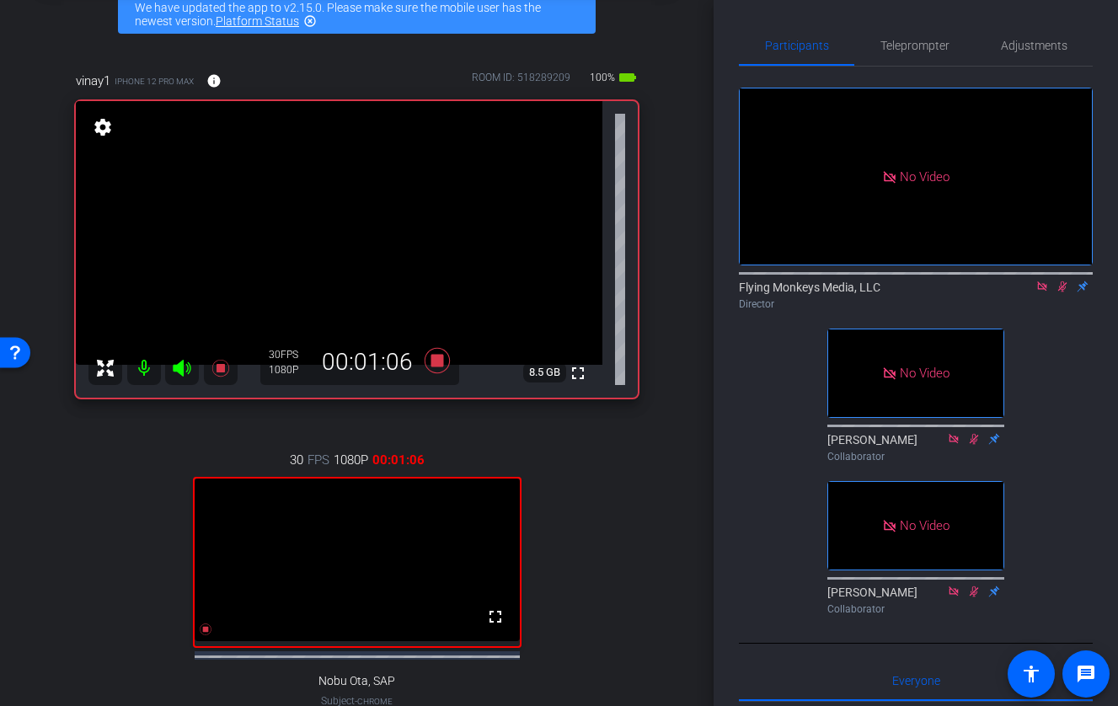
click at [312, 24] on mat-icon "highlight_off" at bounding box center [309, 20] width 13 height 13
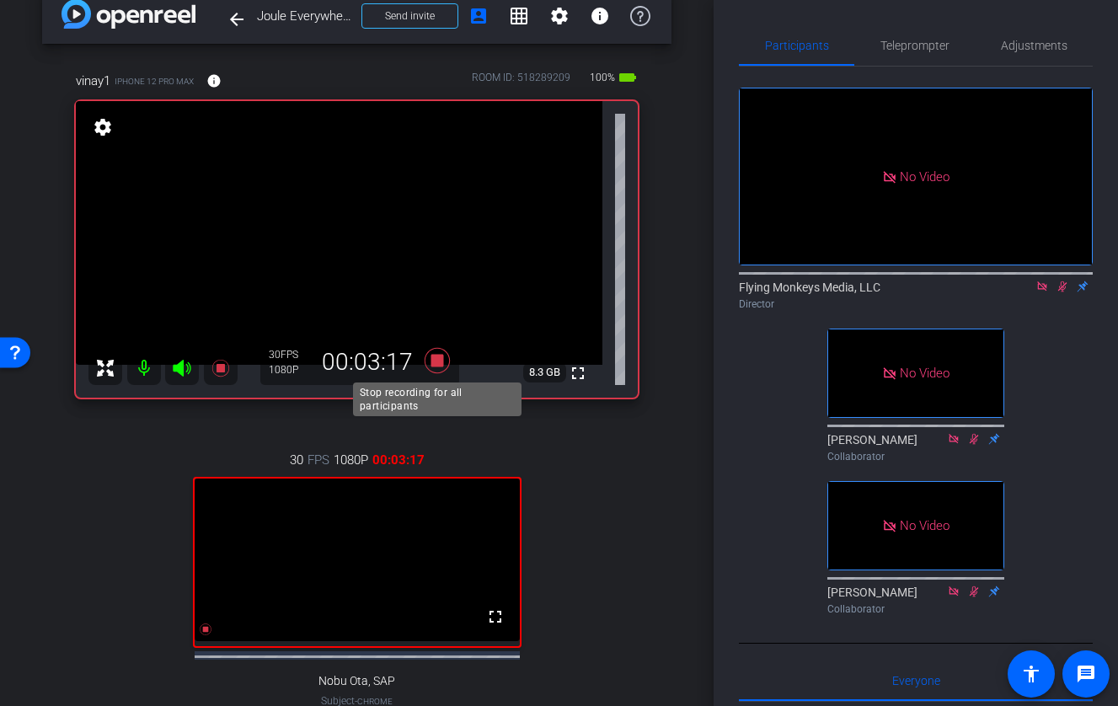
click at [434, 355] on icon at bounding box center [436, 359] width 25 height 25
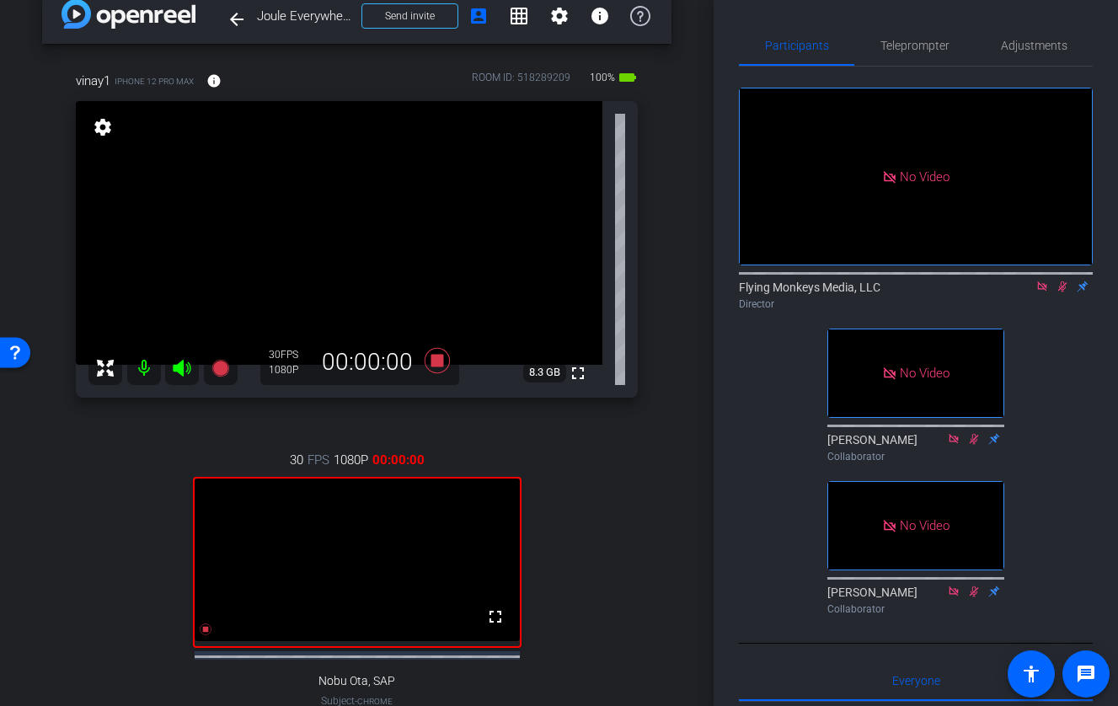
click at [1024, 292] on icon at bounding box center [1061, 286] width 13 height 12
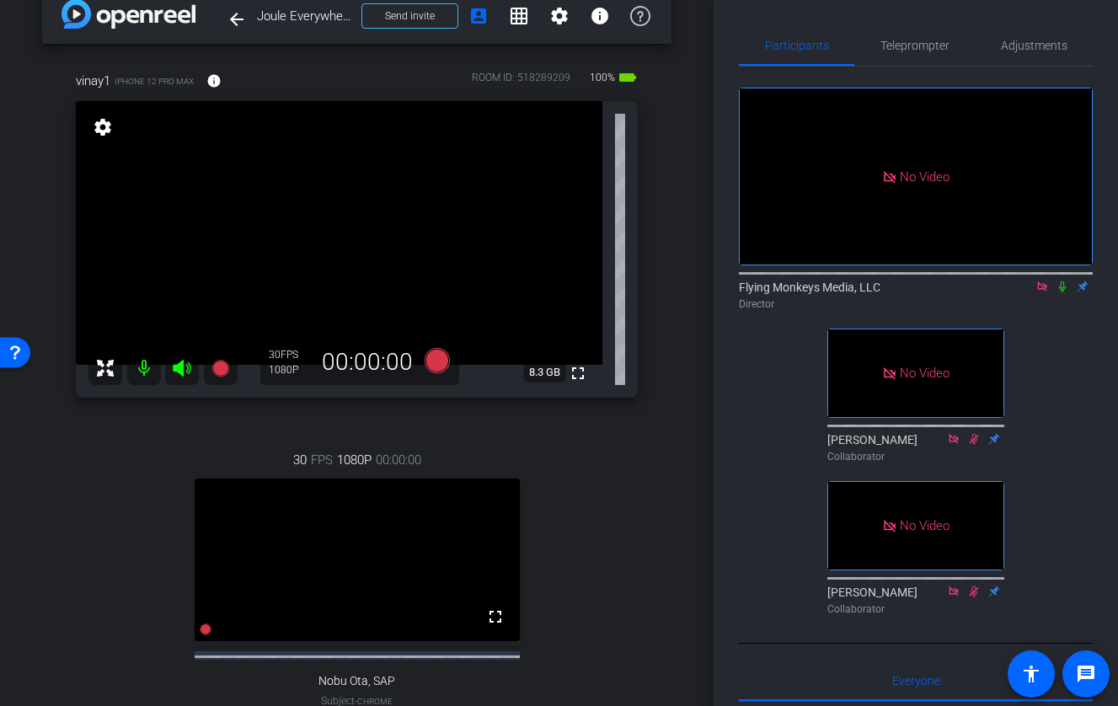
click at [1024, 291] on icon at bounding box center [1041, 285] width 9 height 9
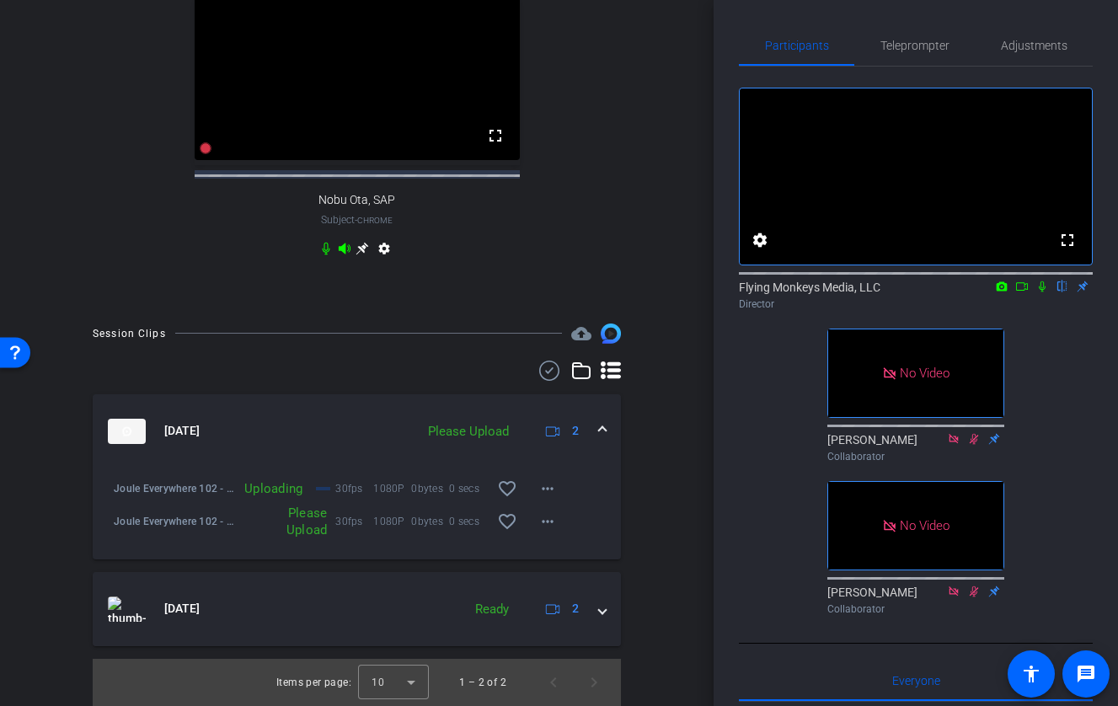
scroll to position [525, 0]
click at [548, 522] on mat-icon "more_horiz" at bounding box center [547, 521] width 20 height 20
click at [558, 551] on span "Upload" at bounding box center [574, 557] width 67 height 20
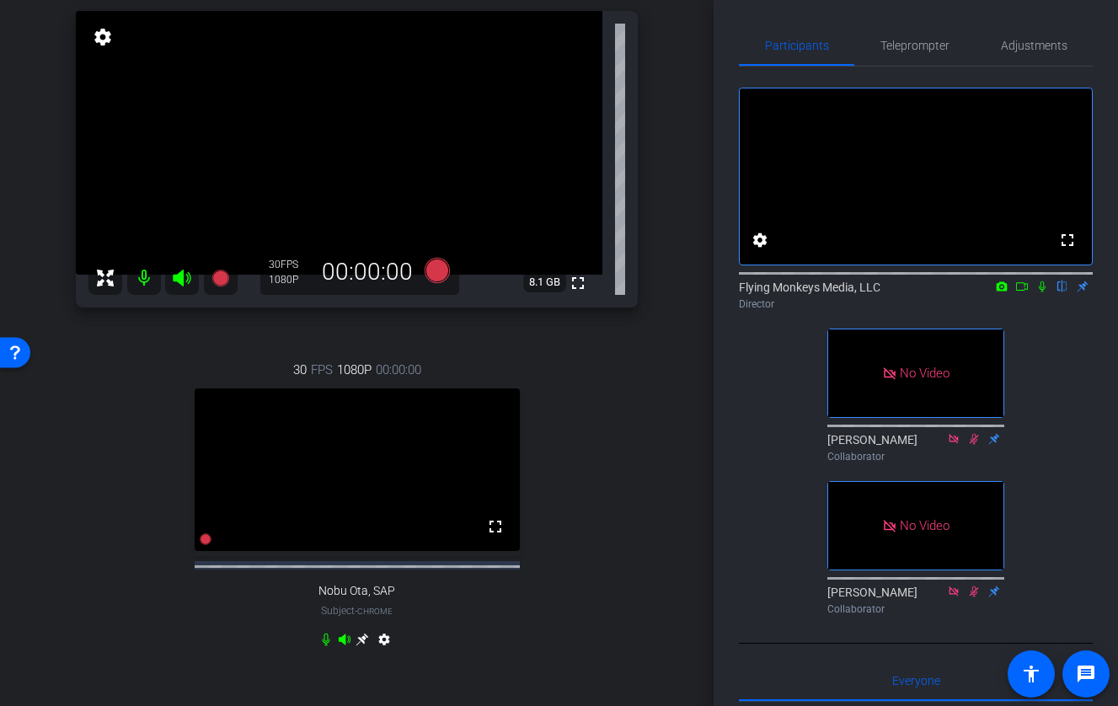
scroll to position [117, 0]
click at [914, 47] on span "Teleprompter" at bounding box center [914, 46] width 69 height 12
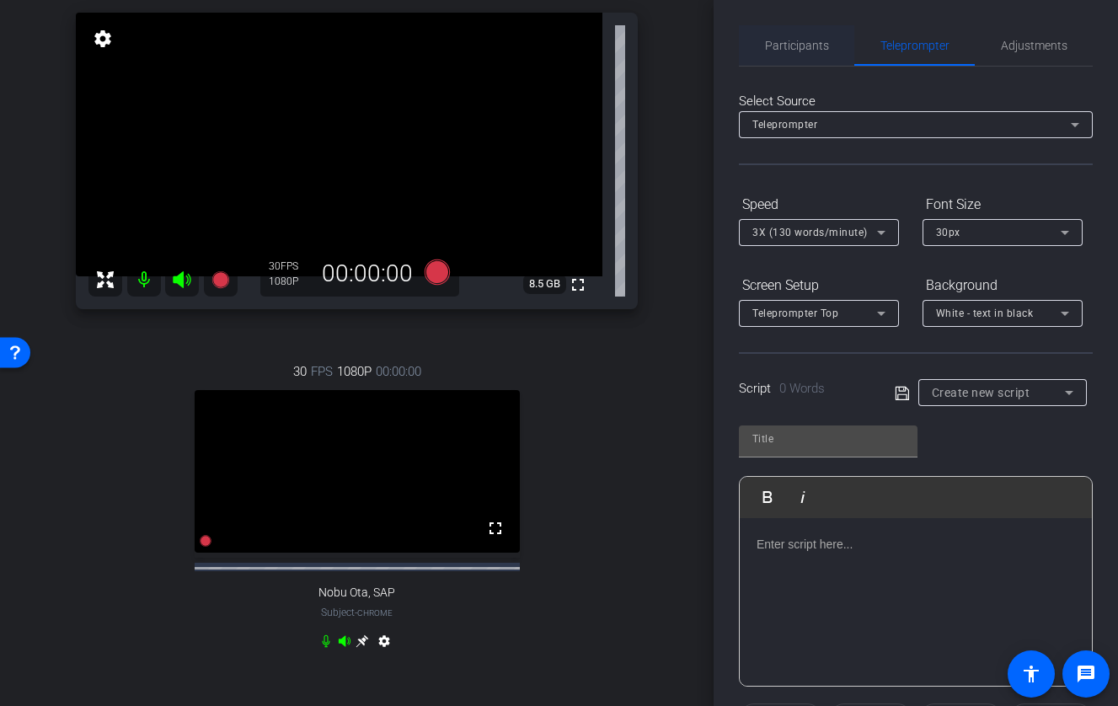
click at [779, 45] on span "Participants" at bounding box center [797, 46] width 64 height 12
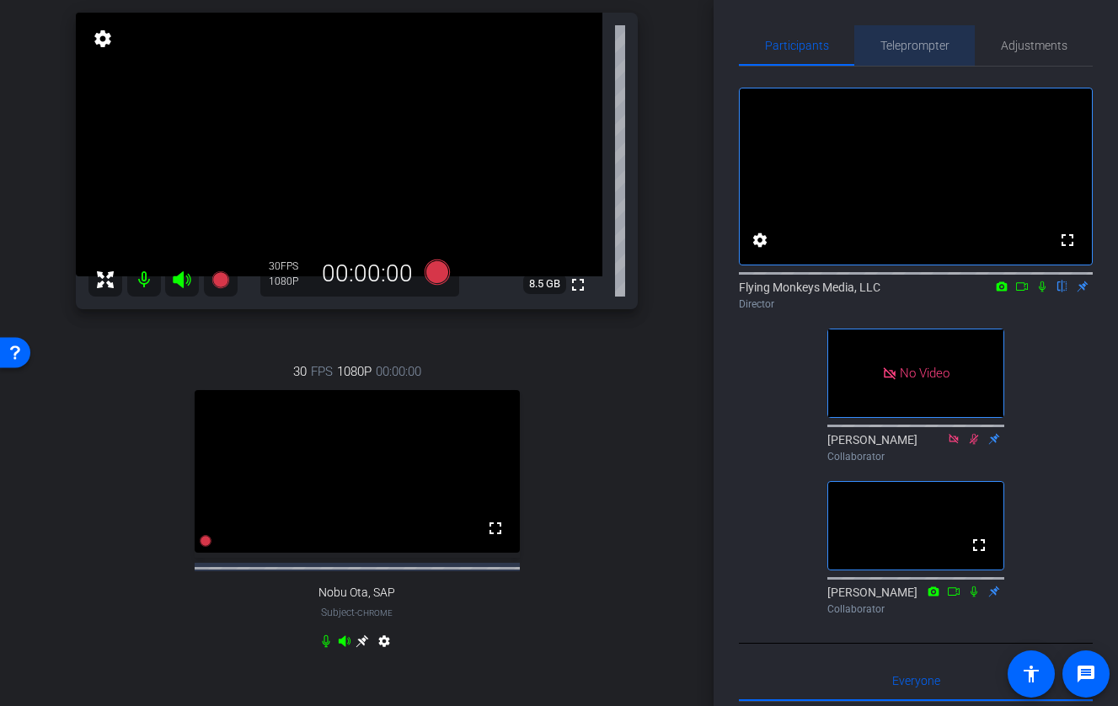
click at [917, 51] on span "Teleprompter" at bounding box center [914, 46] width 69 height 12
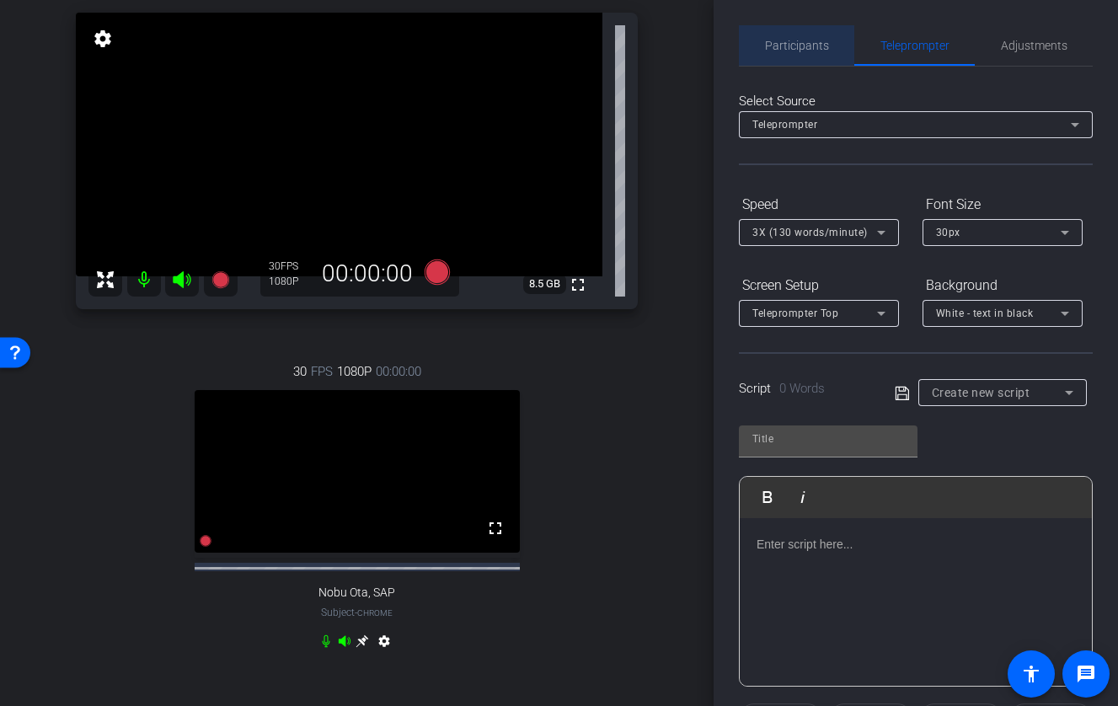
click at [803, 45] on span "Participants" at bounding box center [797, 46] width 64 height 12
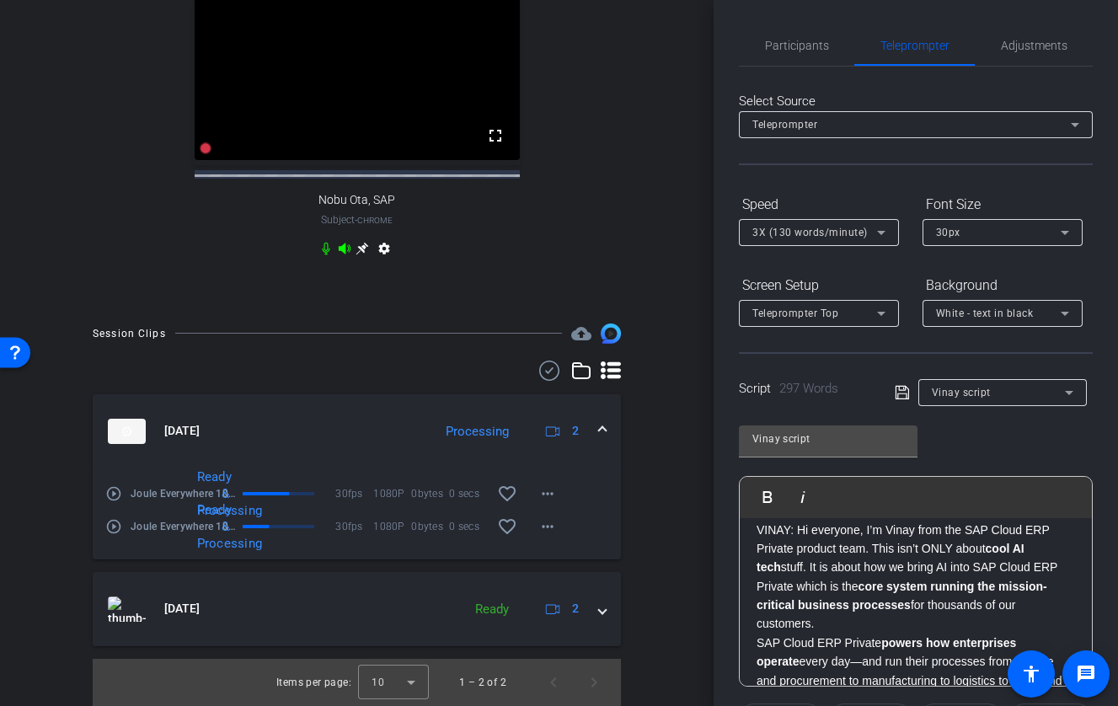
scroll to position [0, 0]
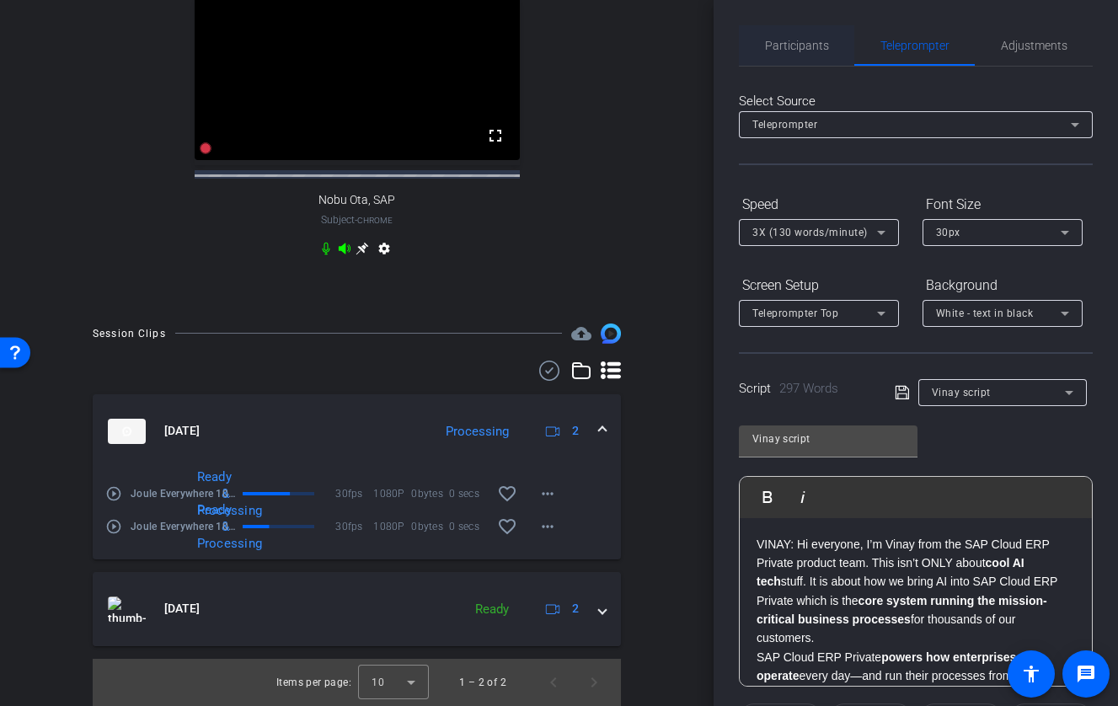
click at [793, 43] on span "Participants" at bounding box center [797, 46] width 64 height 12
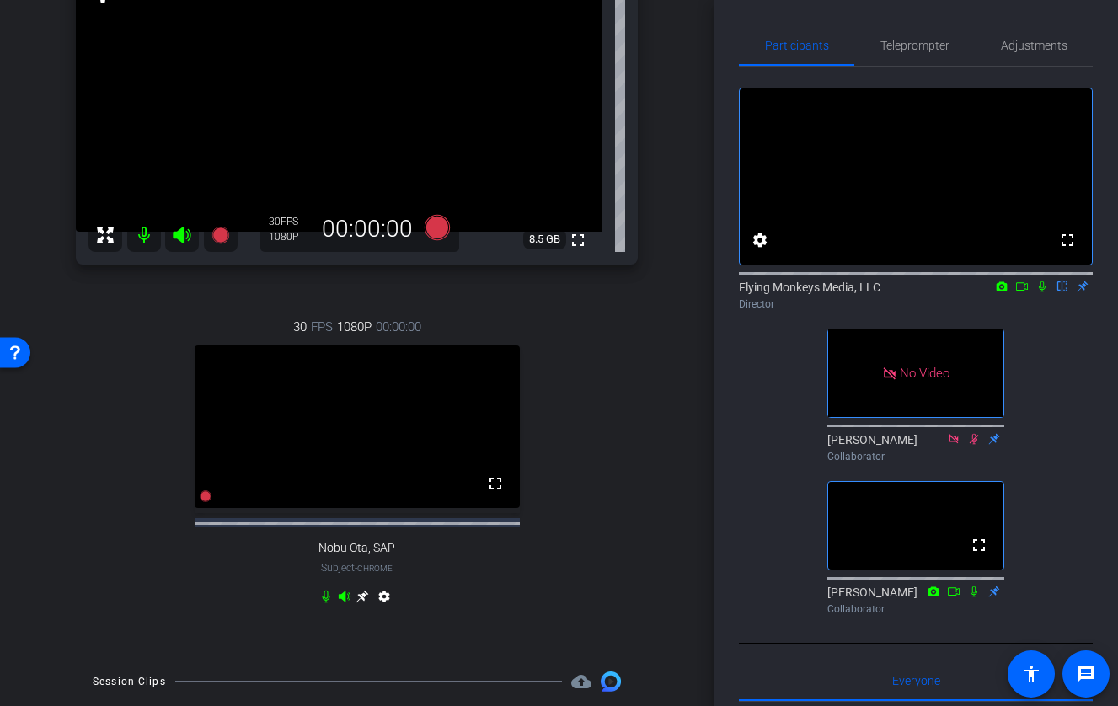
scroll to position [147, 0]
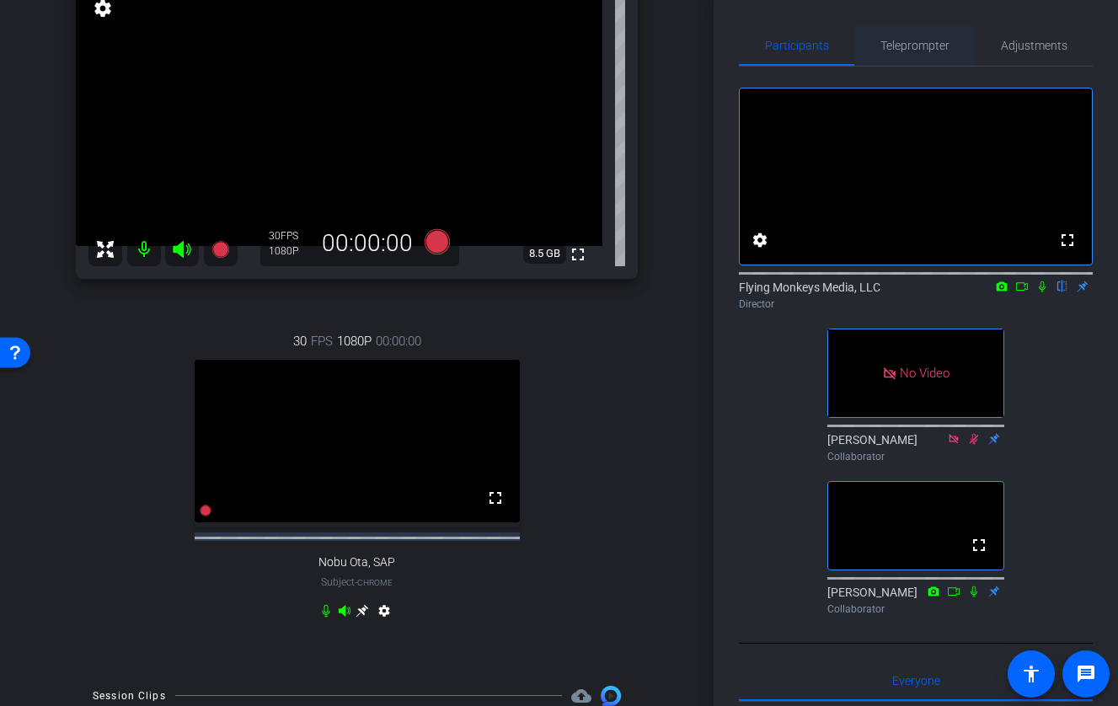
click at [936, 50] on span "Teleprompter" at bounding box center [914, 46] width 69 height 12
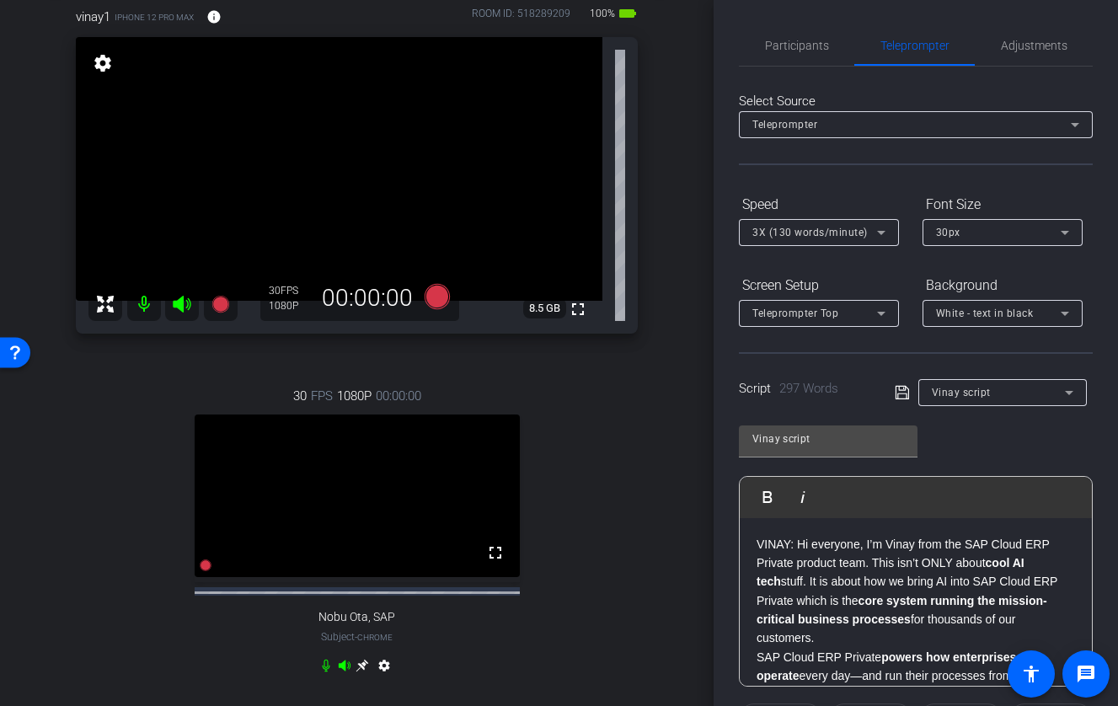
scroll to position [88, 0]
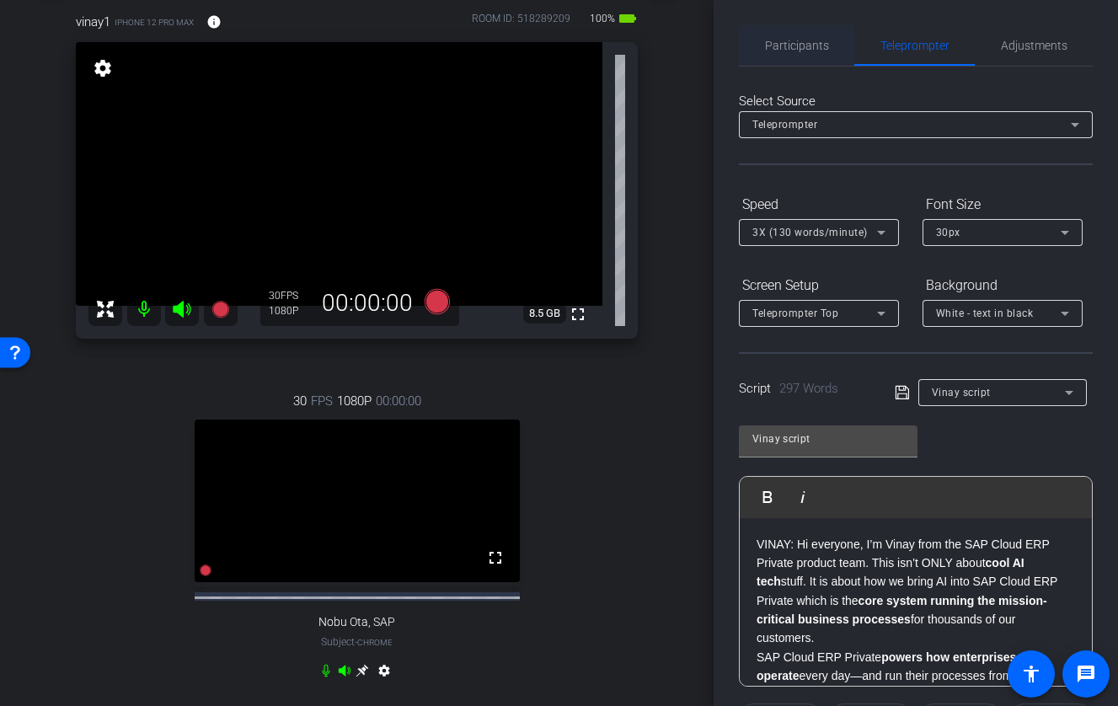
click at [806, 40] on span "Participants" at bounding box center [797, 46] width 64 height 12
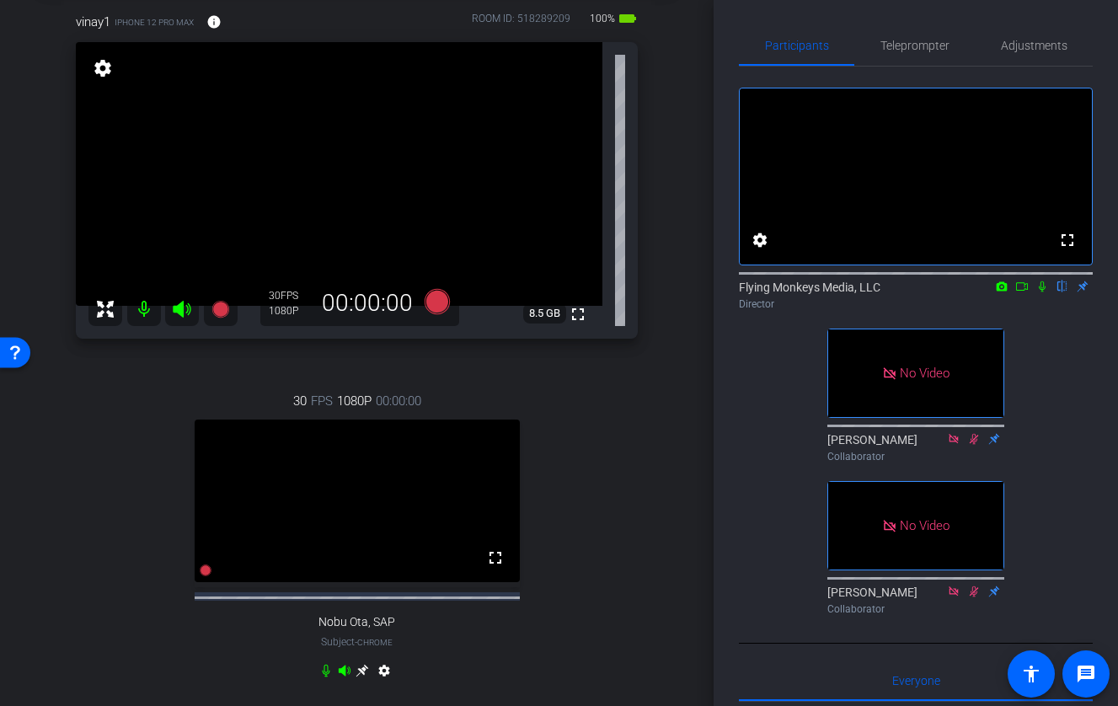
click at [1024, 292] on icon at bounding box center [1042, 286] width 7 height 11
click at [1021, 291] on icon at bounding box center [1022, 286] width 12 height 8
click at [435, 300] on icon at bounding box center [436, 300] width 25 height 25
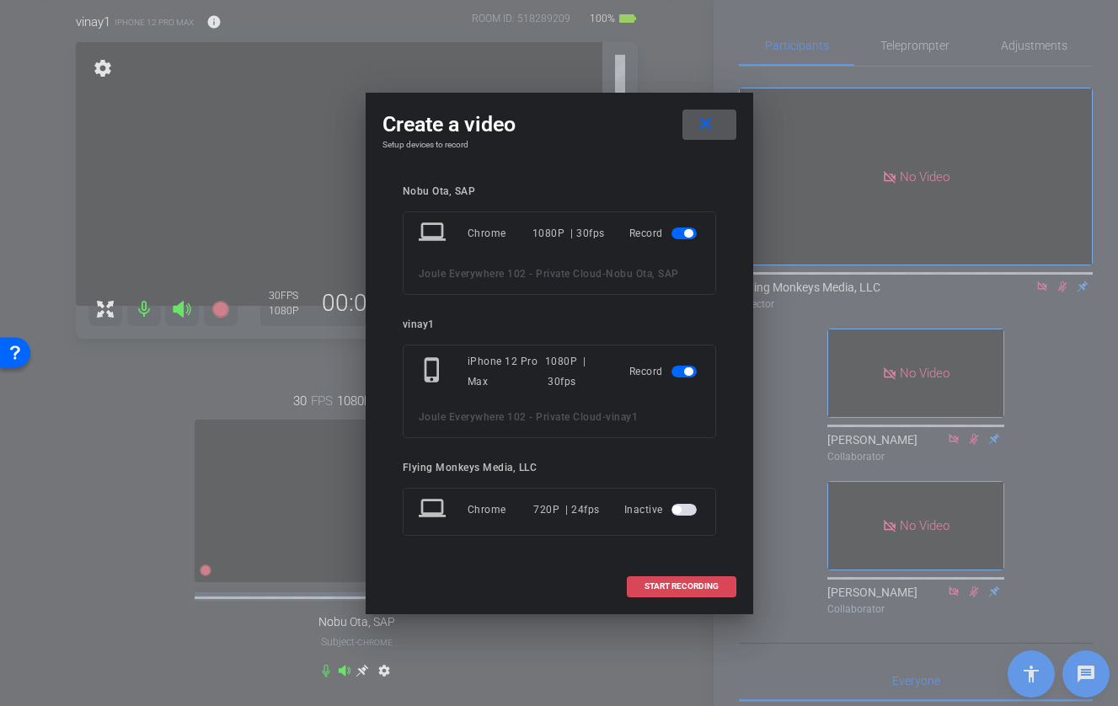
click at [672, 585] on span "START RECORDING" at bounding box center [681, 586] width 74 height 8
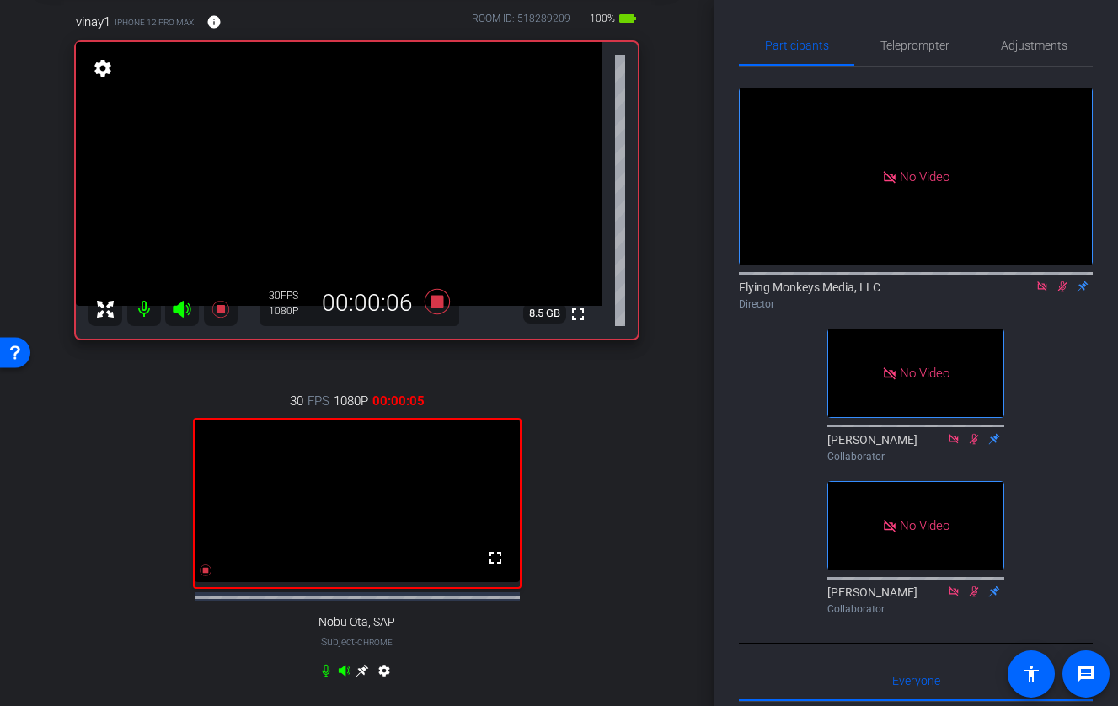
click at [1024, 292] on icon at bounding box center [1061, 286] width 13 height 12
click at [1024, 292] on icon at bounding box center [1062, 286] width 7 height 11
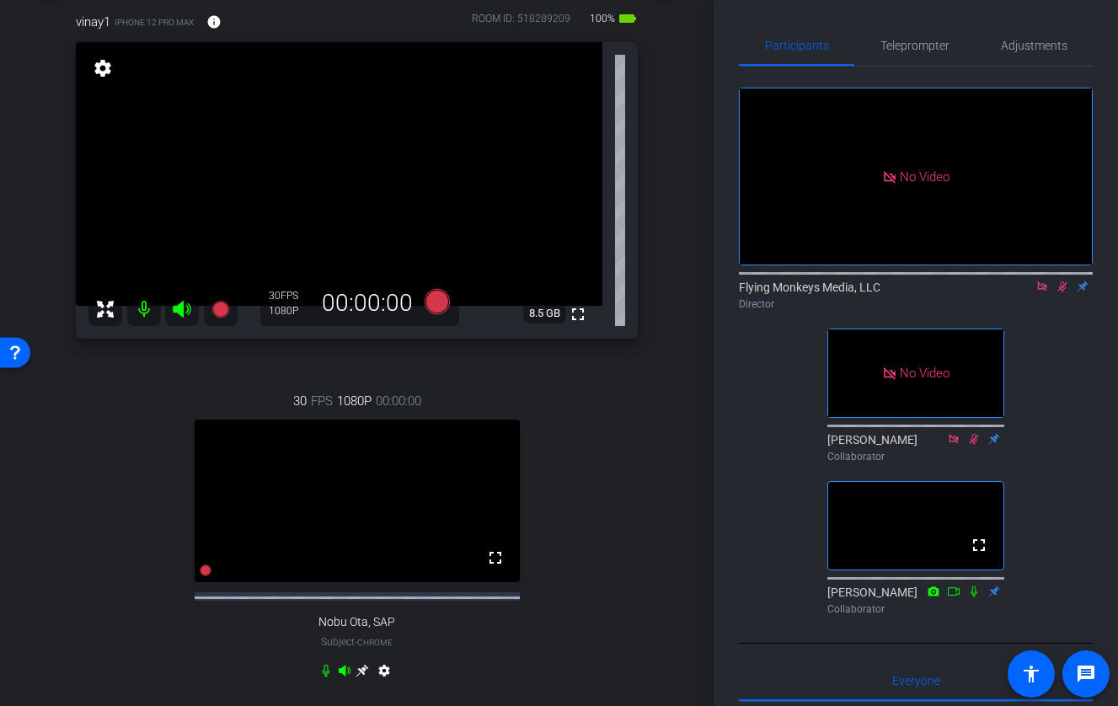
click at [1024, 292] on icon at bounding box center [1061, 286] width 13 height 12
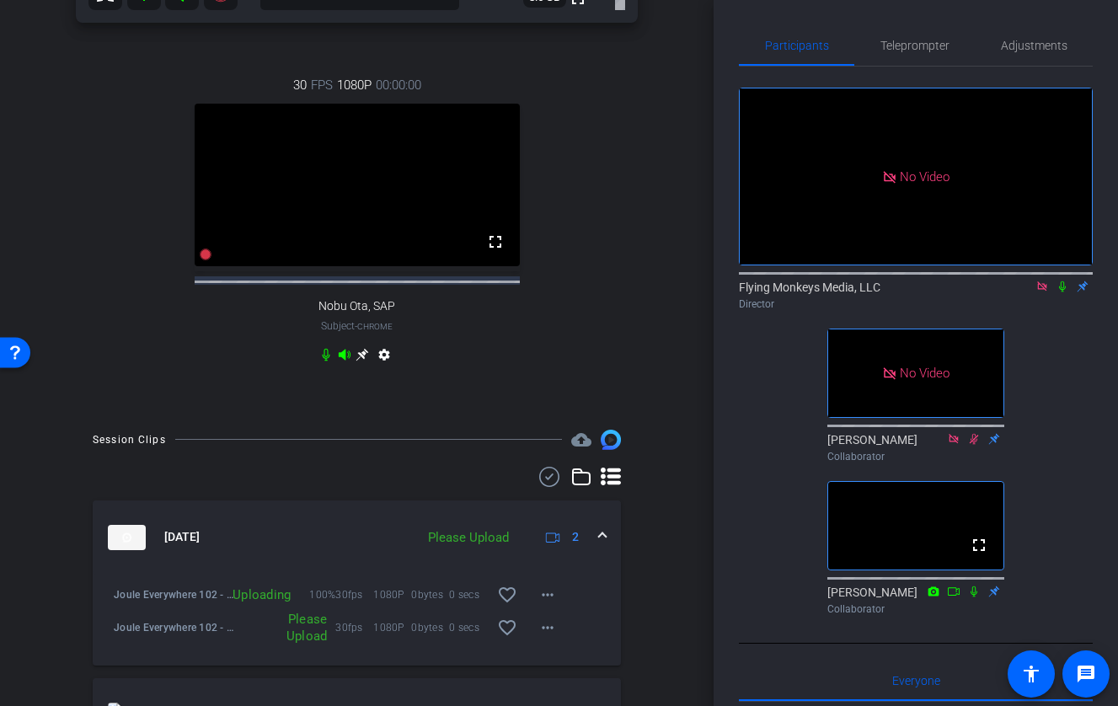
scroll to position [611, 0]
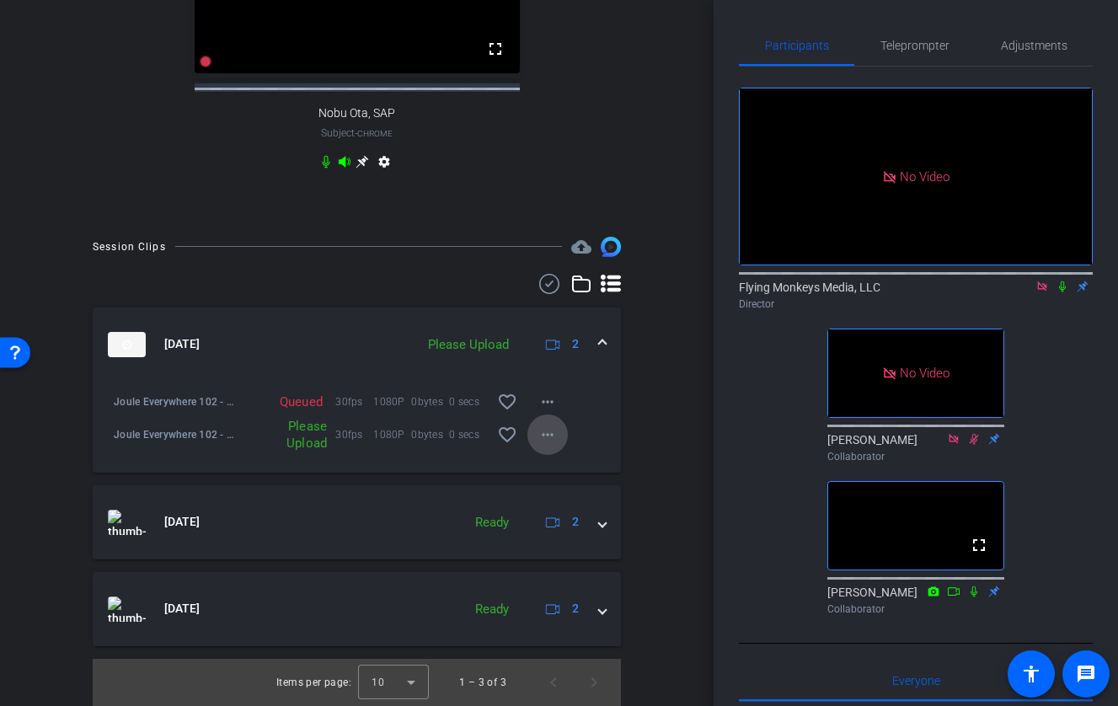
click at [553, 440] on mat-icon "more_horiz" at bounding box center [547, 435] width 20 height 20
click at [563, 466] on span "Upload" at bounding box center [574, 470] width 67 height 20
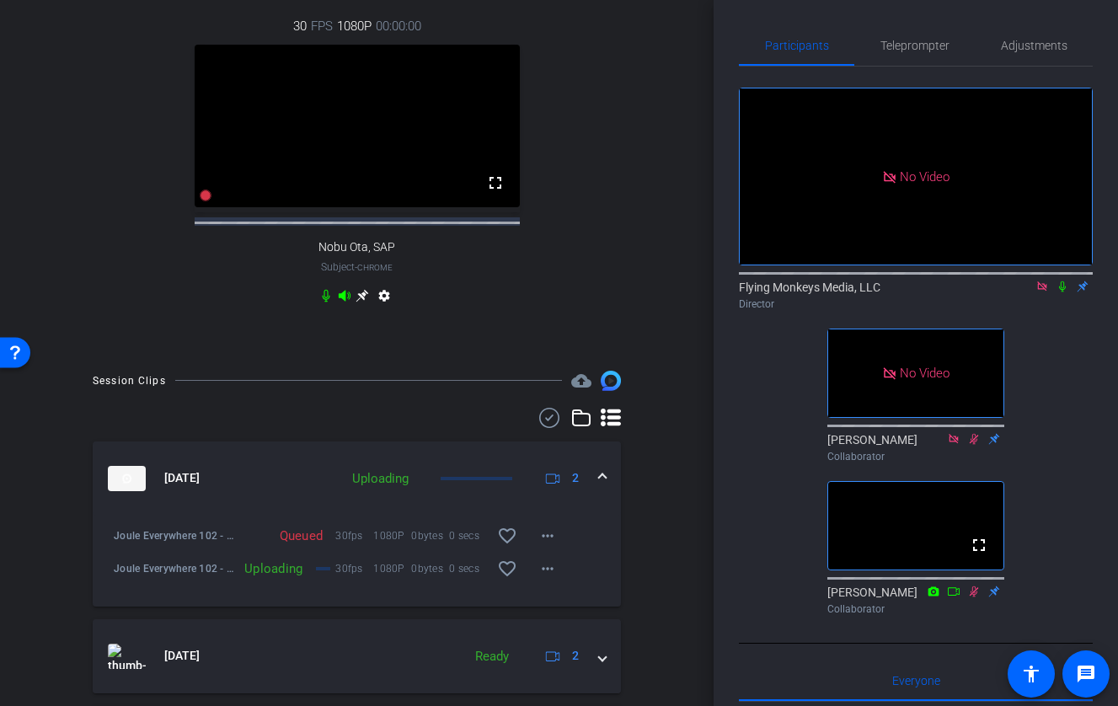
scroll to position [459, 0]
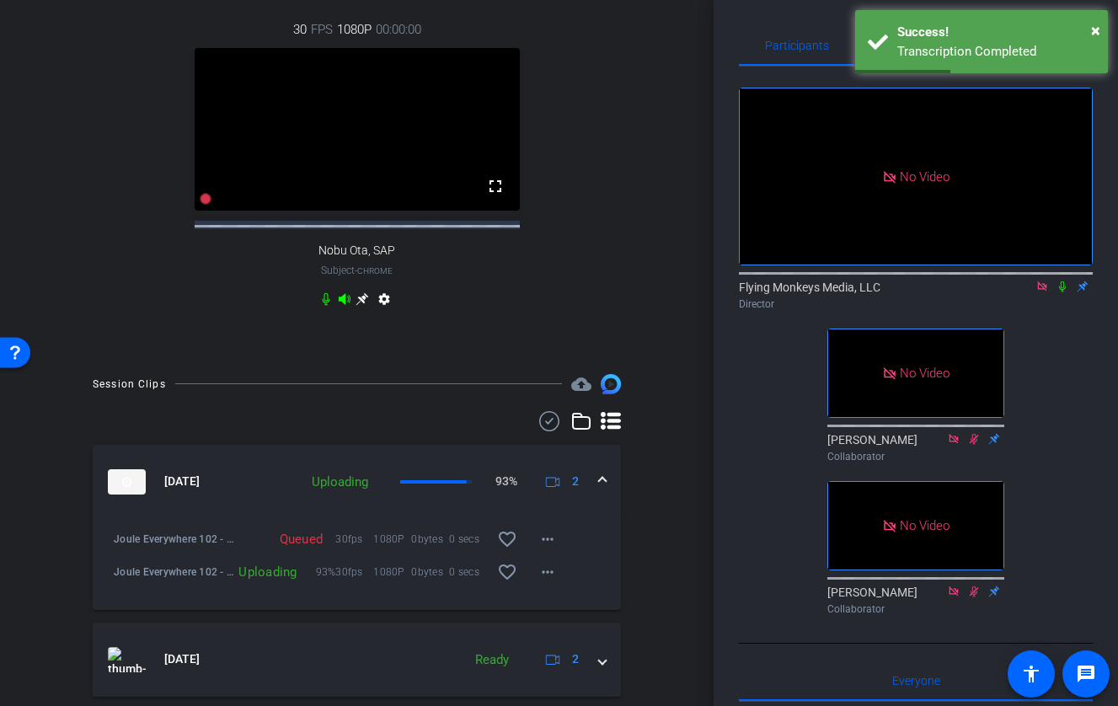
click at [1024, 292] on icon at bounding box center [1061, 286] width 13 height 12
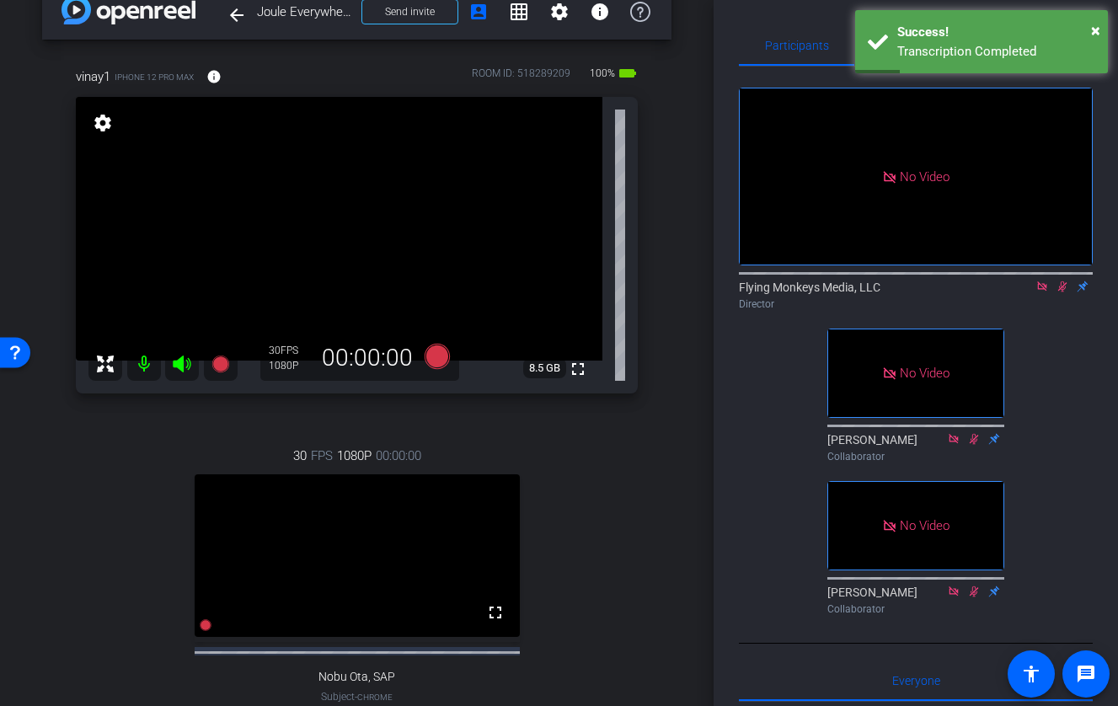
scroll to position [0, 0]
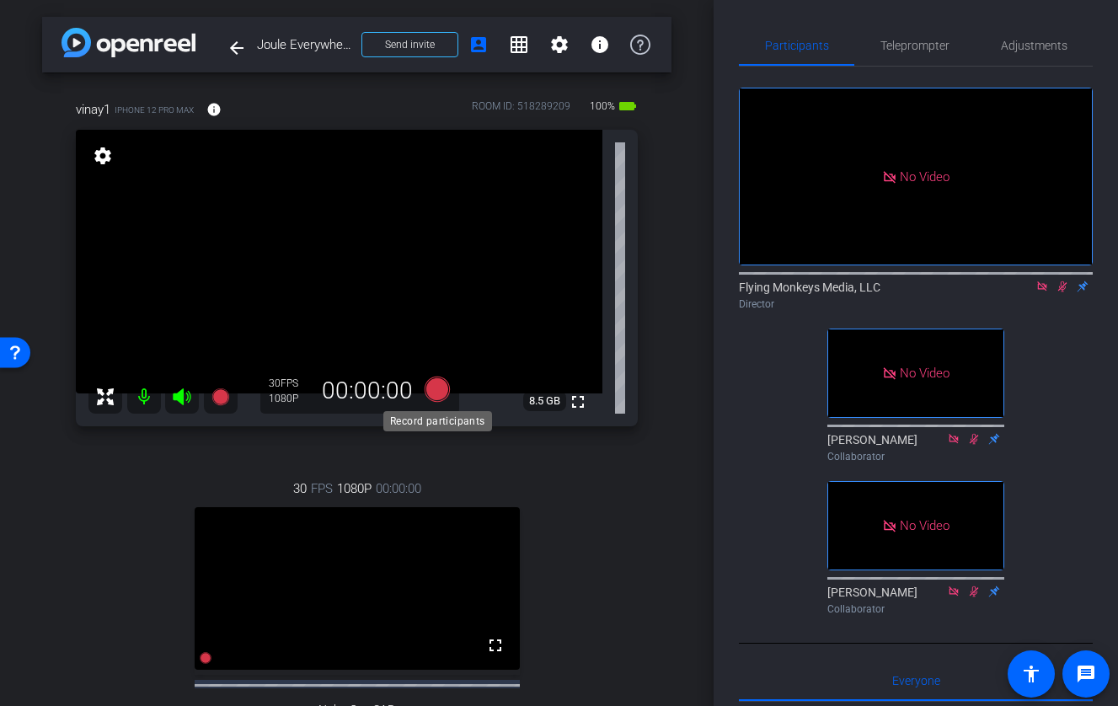
click at [434, 387] on icon at bounding box center [436, 388] width 25 height 25
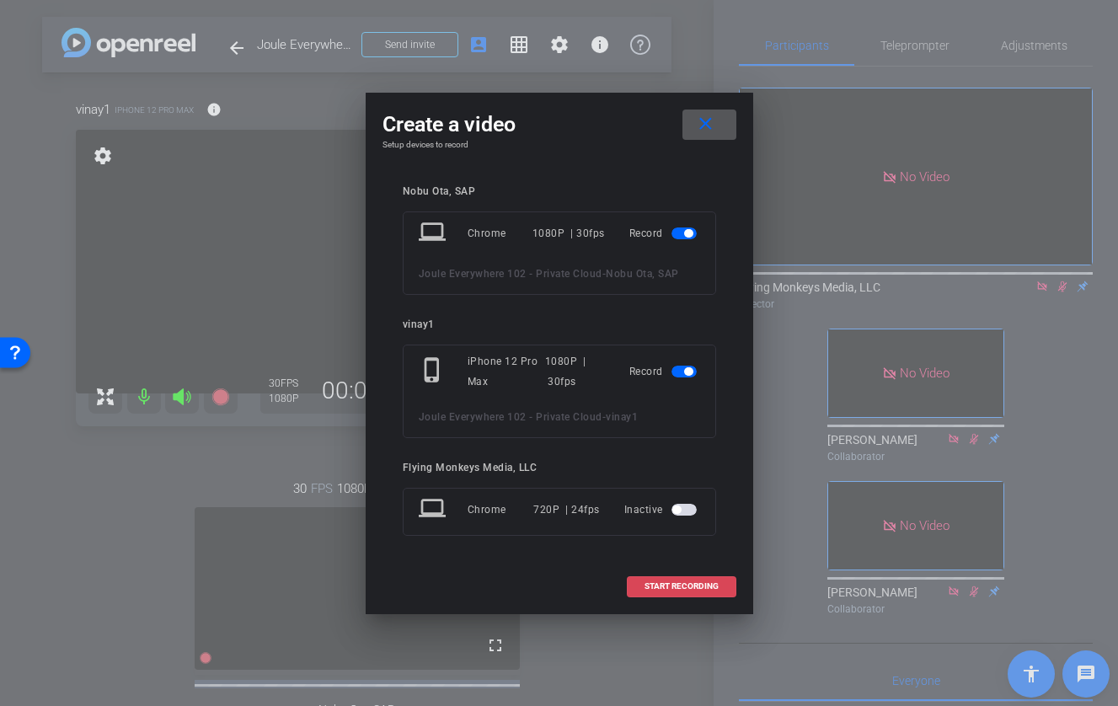
click at [678, 594] on span at bounding box center [681, 586] width 108 height 40
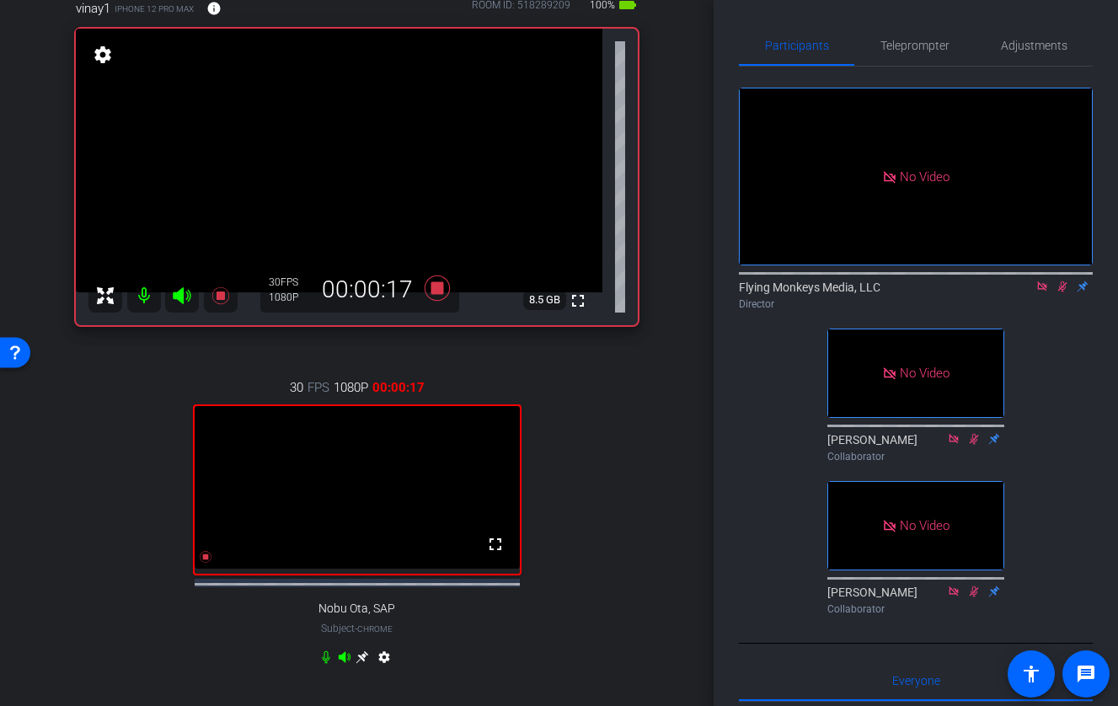
scroll to position [104, 0]
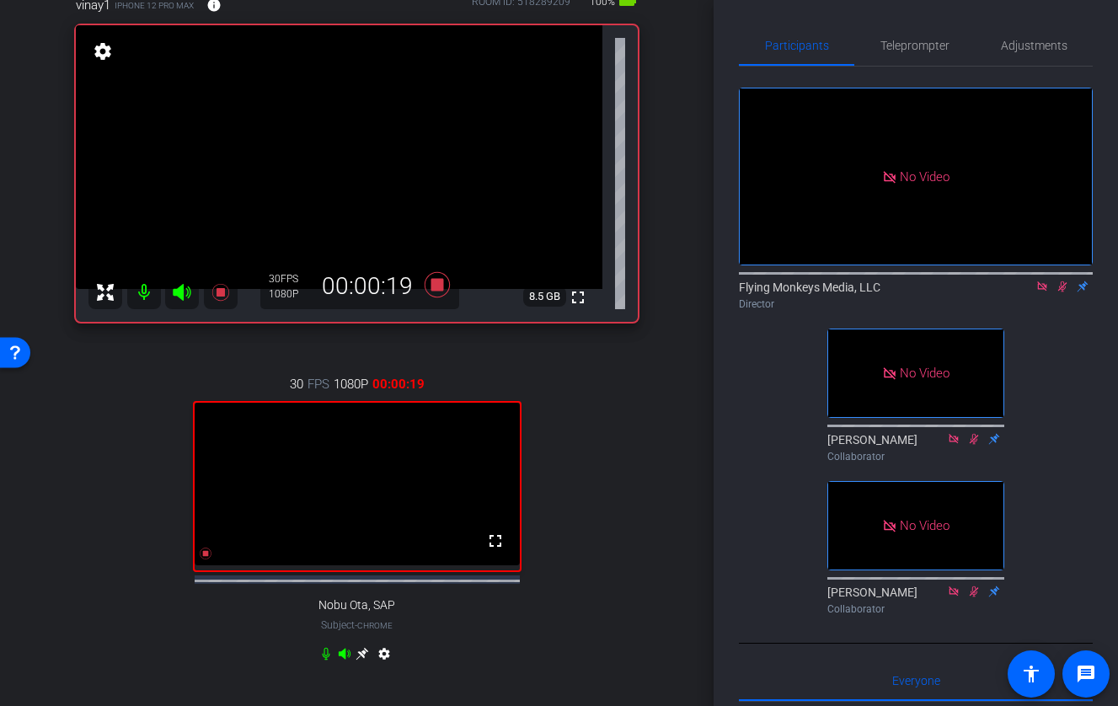
click at [366, 660] on icon at bounding box center [361, 653] width 13 height 13
click at [359, 660] on icon at bounding box center [361, 653] width 13 height 13
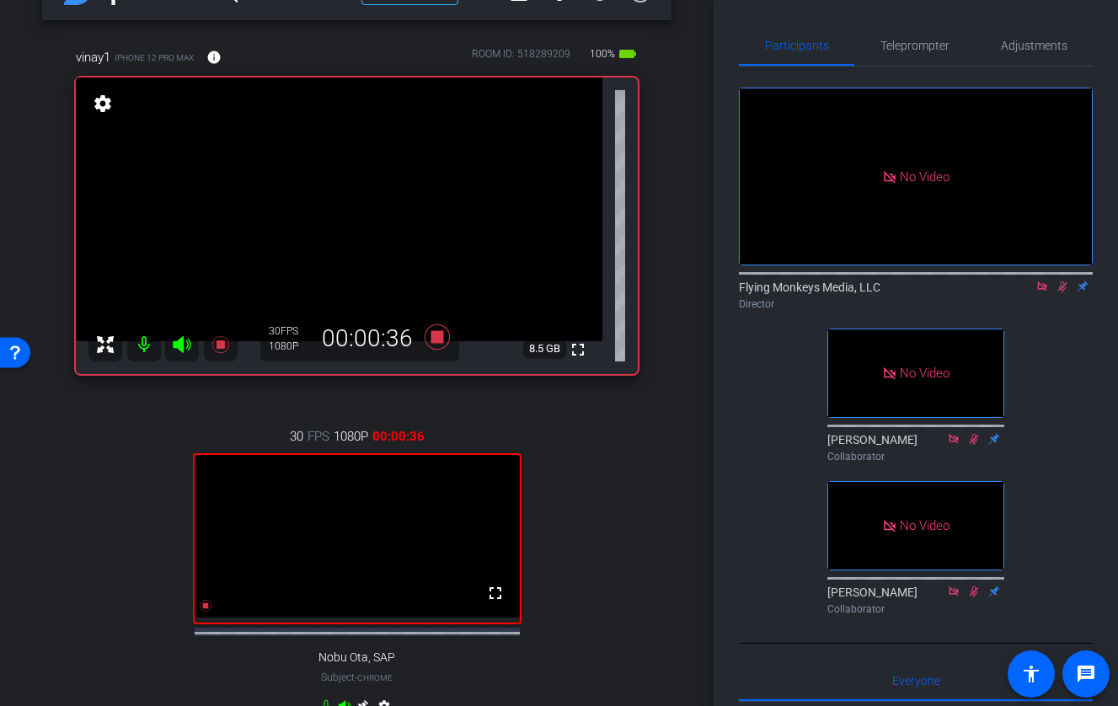
scroll to position [45, 0]
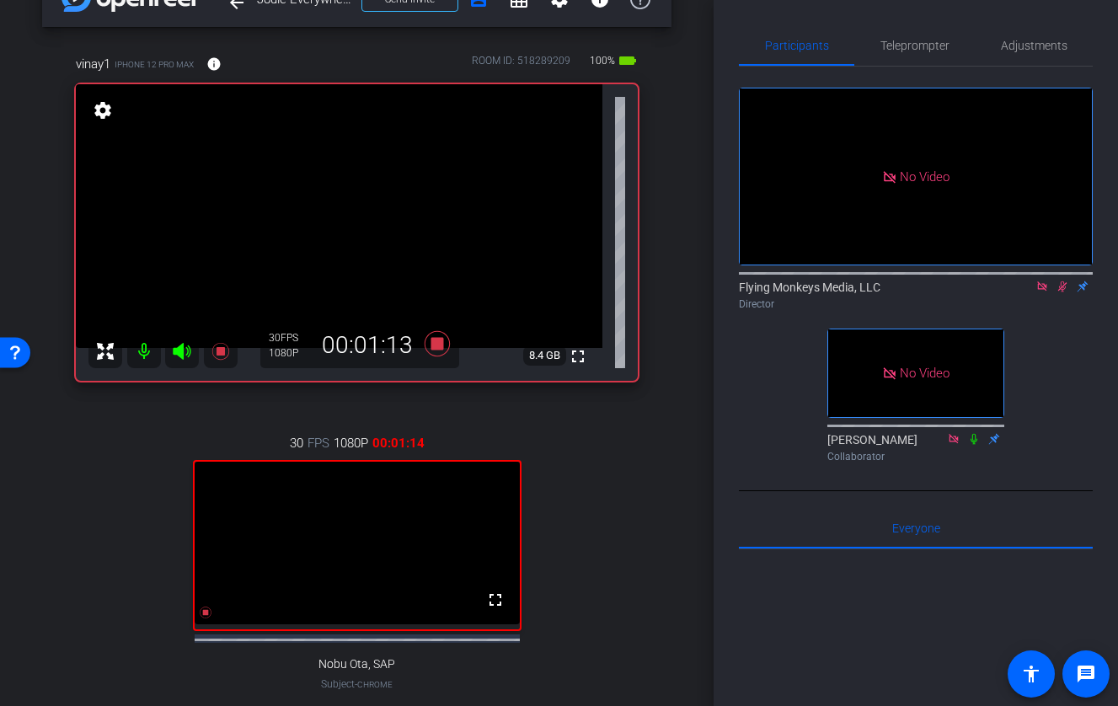
click at [1024, 294] on mat-icon at bounding box center [1062, 286] width 20 height 15
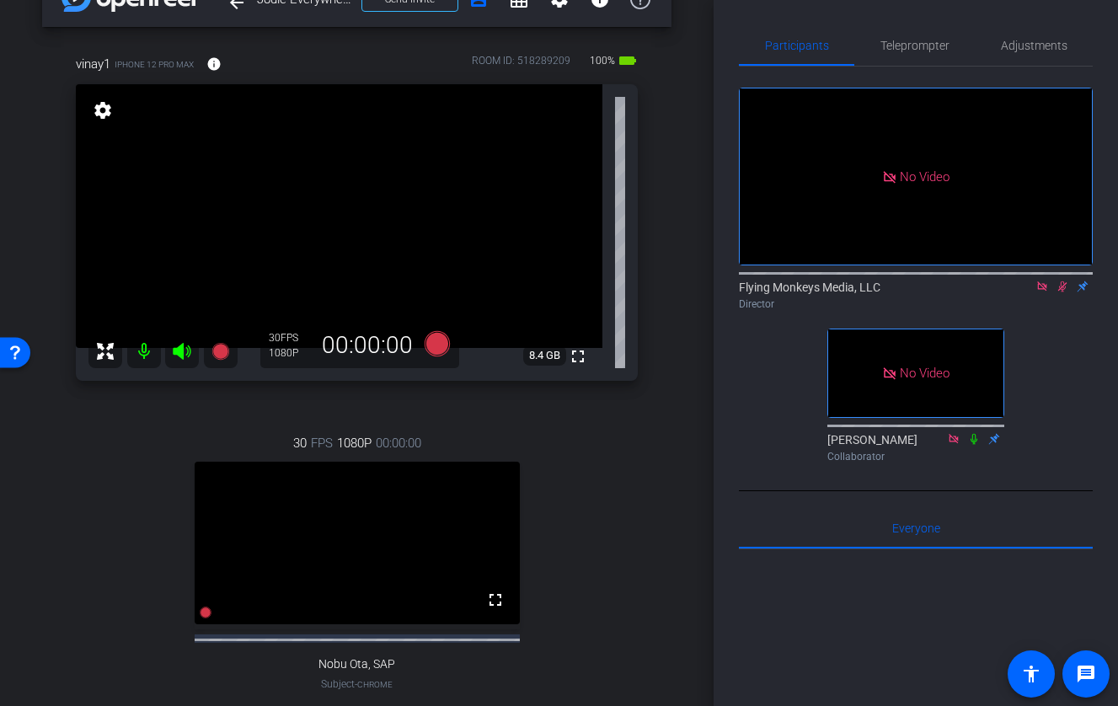
click at [1024, 294] on mat-icon at bounding box center [1062, 286] width 20 height 15
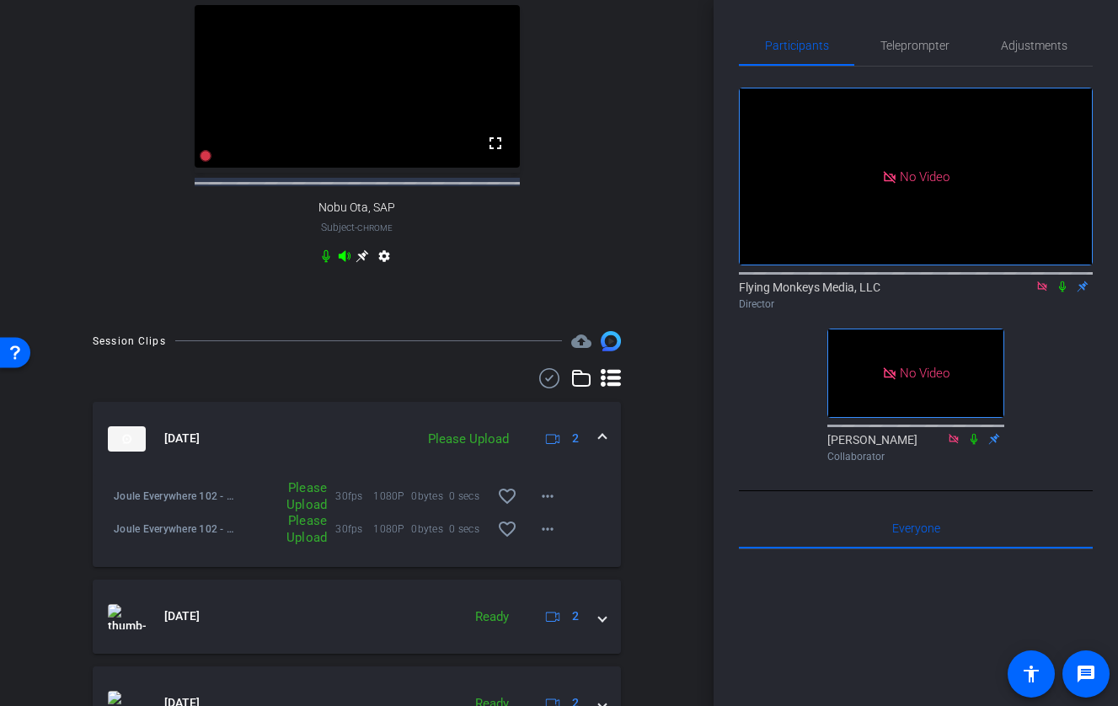
scroll to position [650, 0]
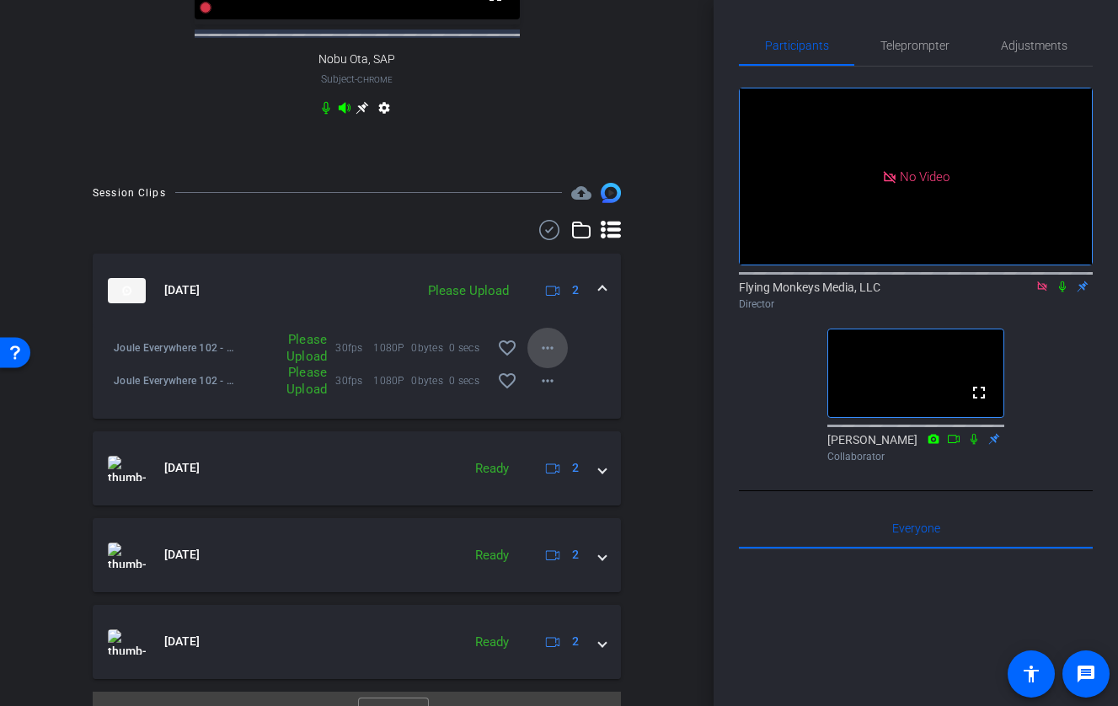
click at [548, 357] on mat-icon "more_horiz" at bounding box center [547, 348] width 20 height 20
click at [564, 398] on span "Upload" at bounding box center [574, 398] width 67 height 20
click at [553, 391] on mat-icon "more_horiz" at bounding box center [547, 381] width 20 height 20
click at [564, 429] on span "Upload" at bounding box center [574, 431] width 67 height 20
click at [553, 357] on mat-icon "more_horiz" at bounding box center [547, 348] width 20 height 20
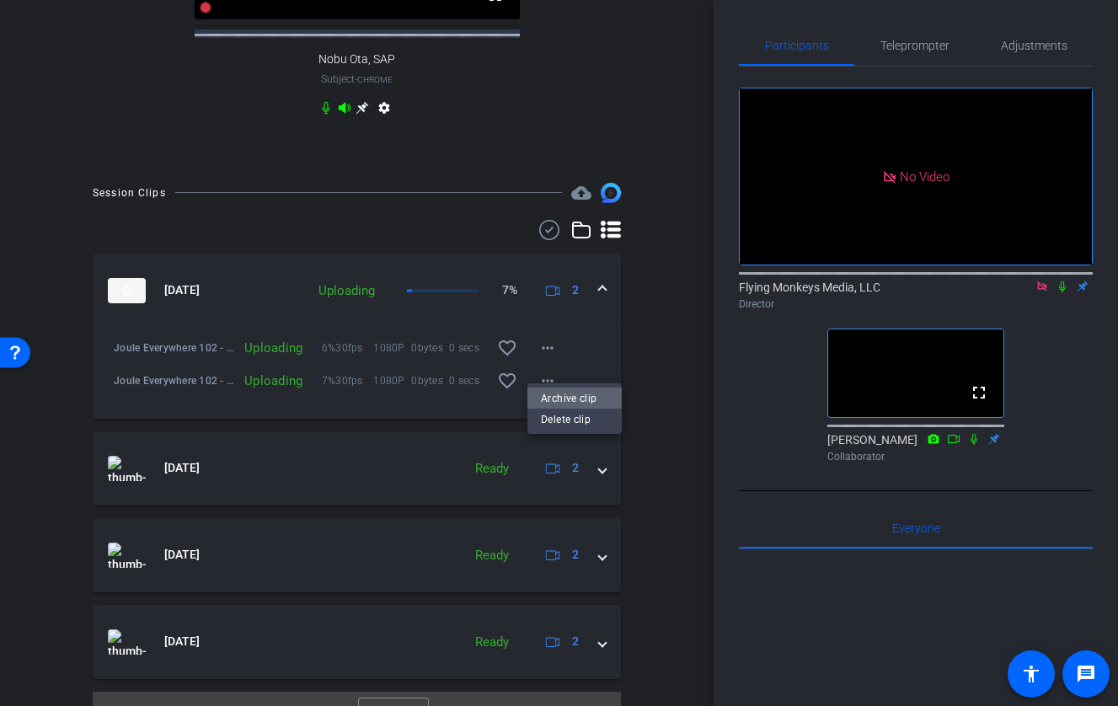
click at [562, 399] on span "Archive clip" at bounding box center [574, 398] width 67 height 20
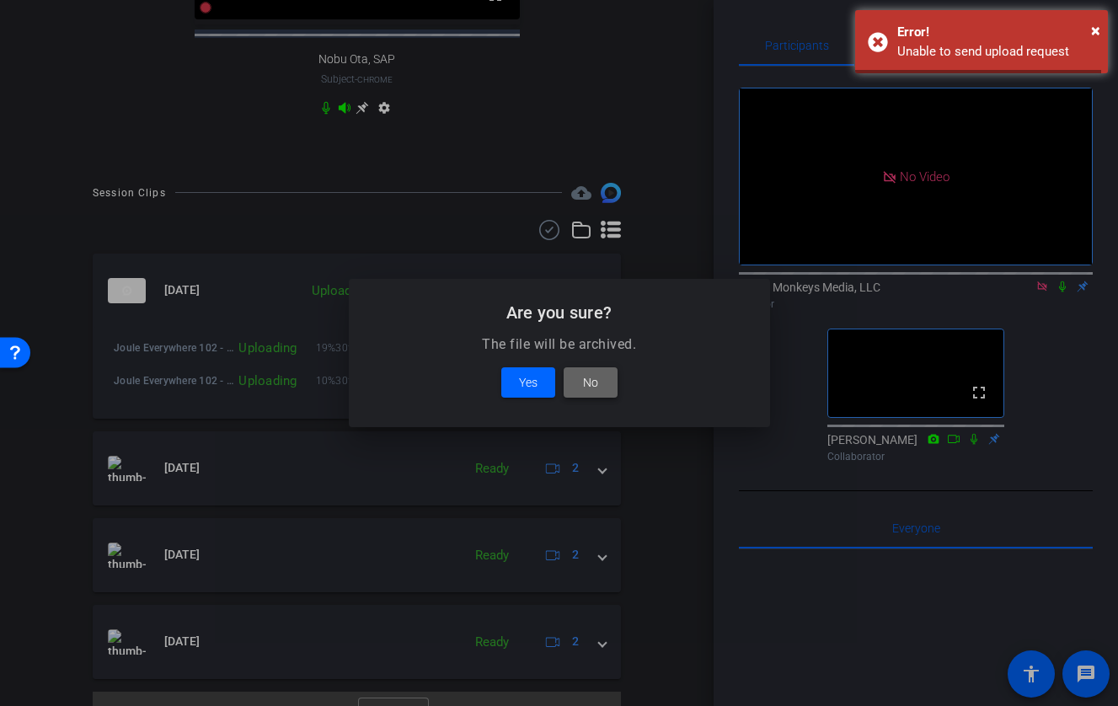
click at [598, 386] on span at bounding box center [590, 382] width 54 height 40
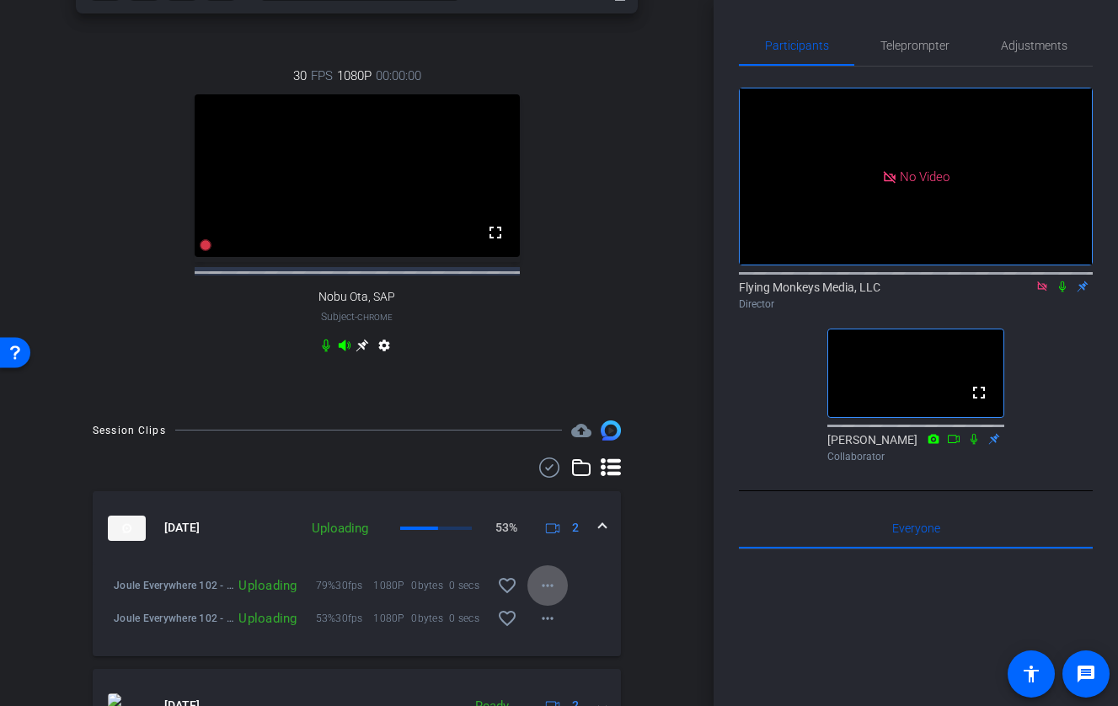
scroll to position [509, 0]
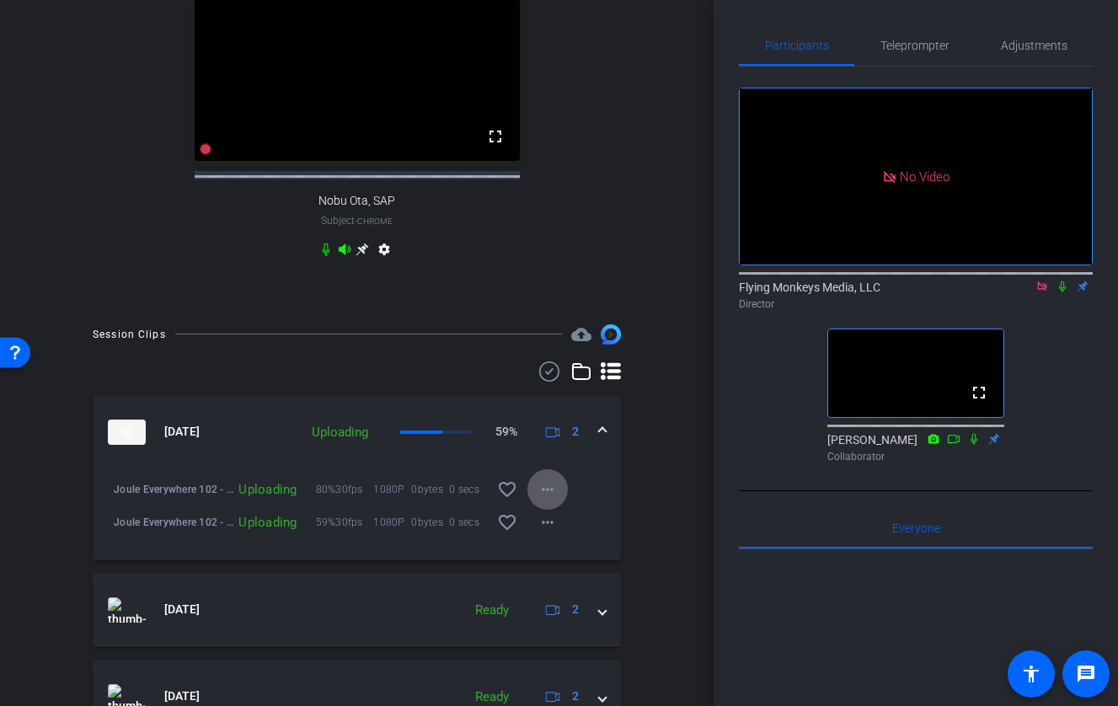
click at [645, 484] on div "Session Clips cloud_upload Aug 20, 2025 Uploading 59% 2 Joule Everywhere 102 - …" at bounding box center [356, 602] width 629 height 556
click at [1024, 292] on icon at bounding box center [1061, 286] width 13 height 12
click at [551, 499] on mat-icon "more_horiz" at bounding box center [547, 489] width 20 height 20
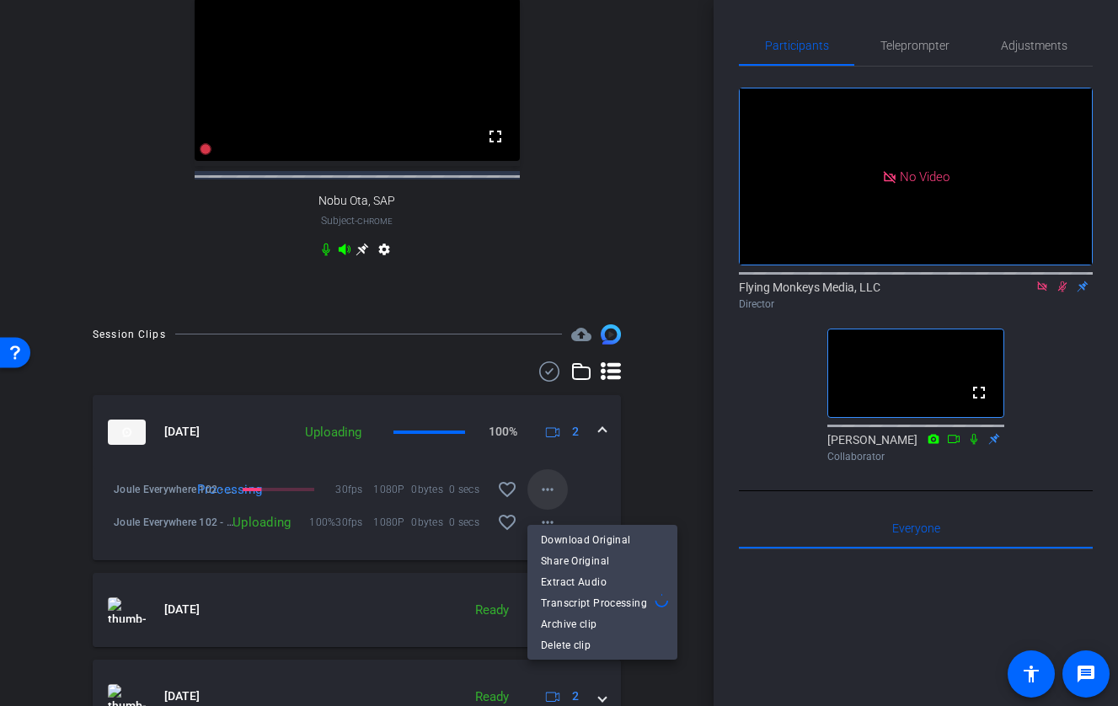
click at [551, 505] on div at bounding box center [559, 353] width 1118 height 706
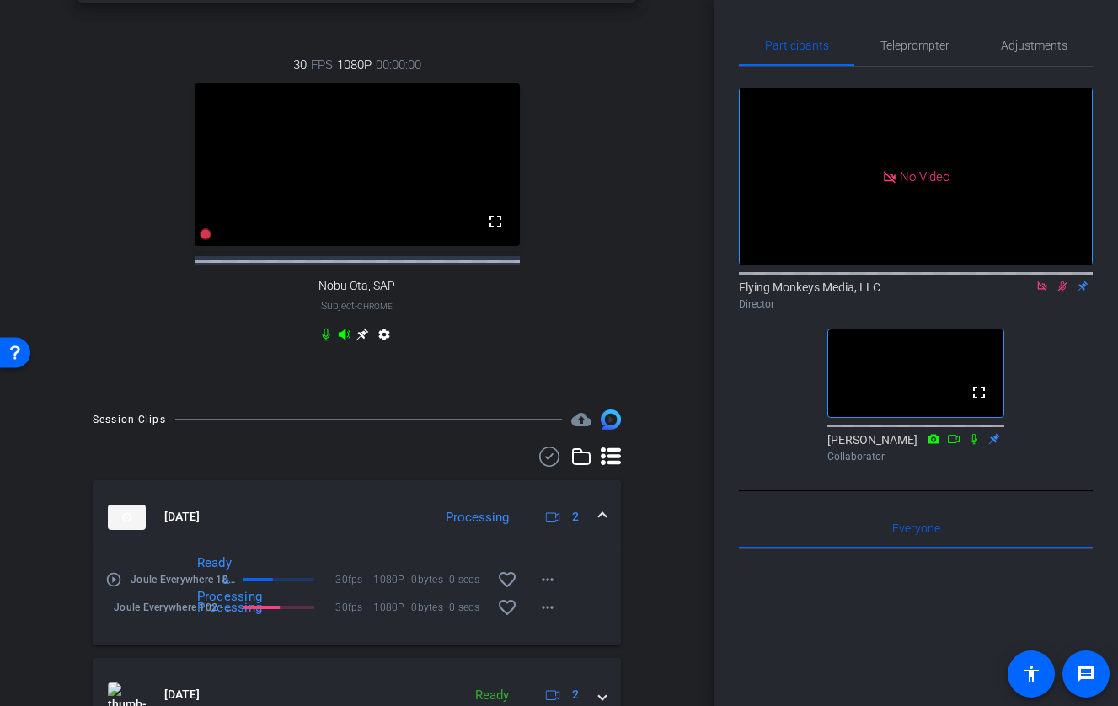
scroll to position [447, 0]
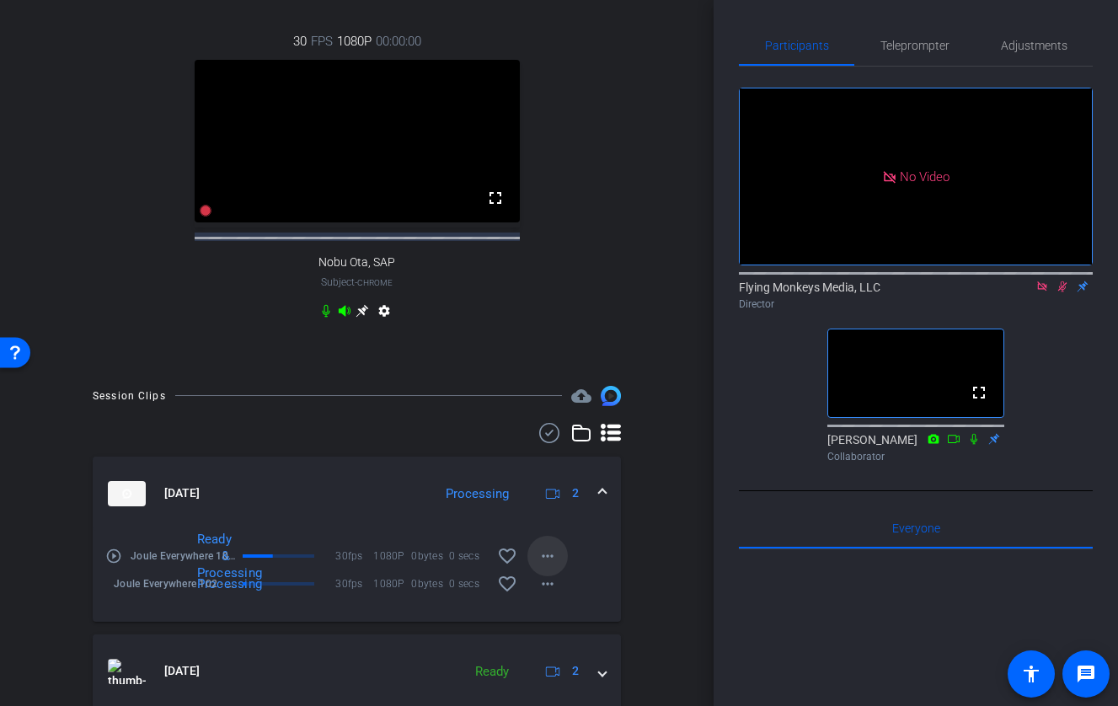
click at [537, 566] on mat-icon "more_horiz" at bounding box center [547, 556] width 20 height 20
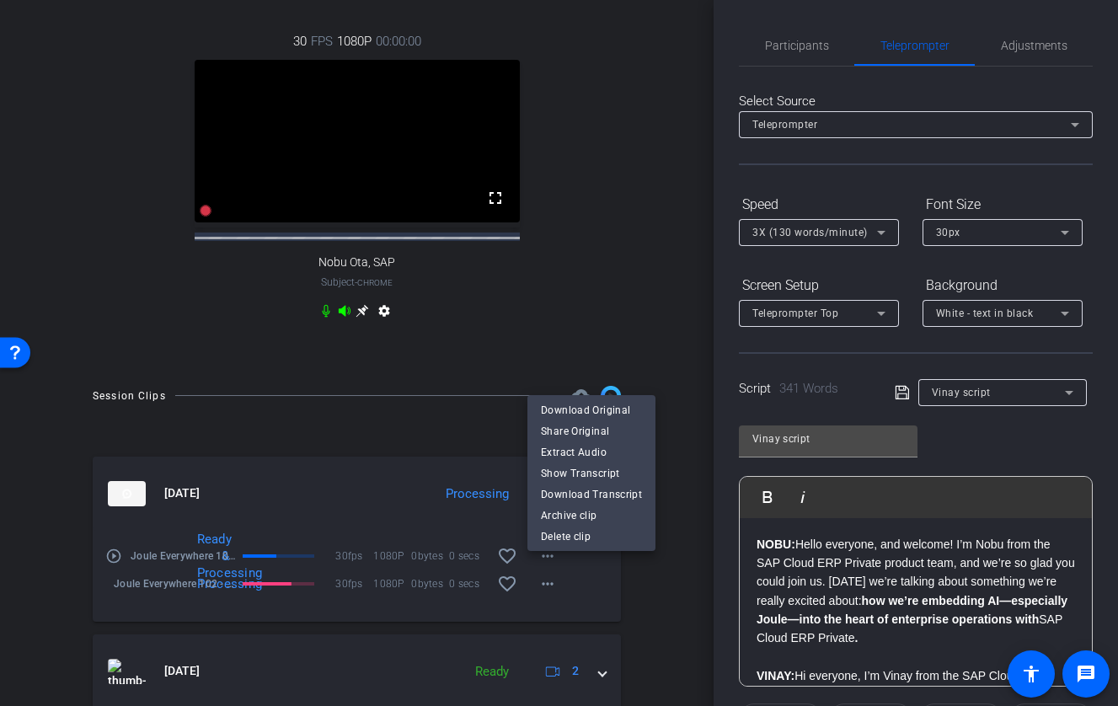
click at [627, 307] on div at bounding box center [559, 353] width 1118 height 706
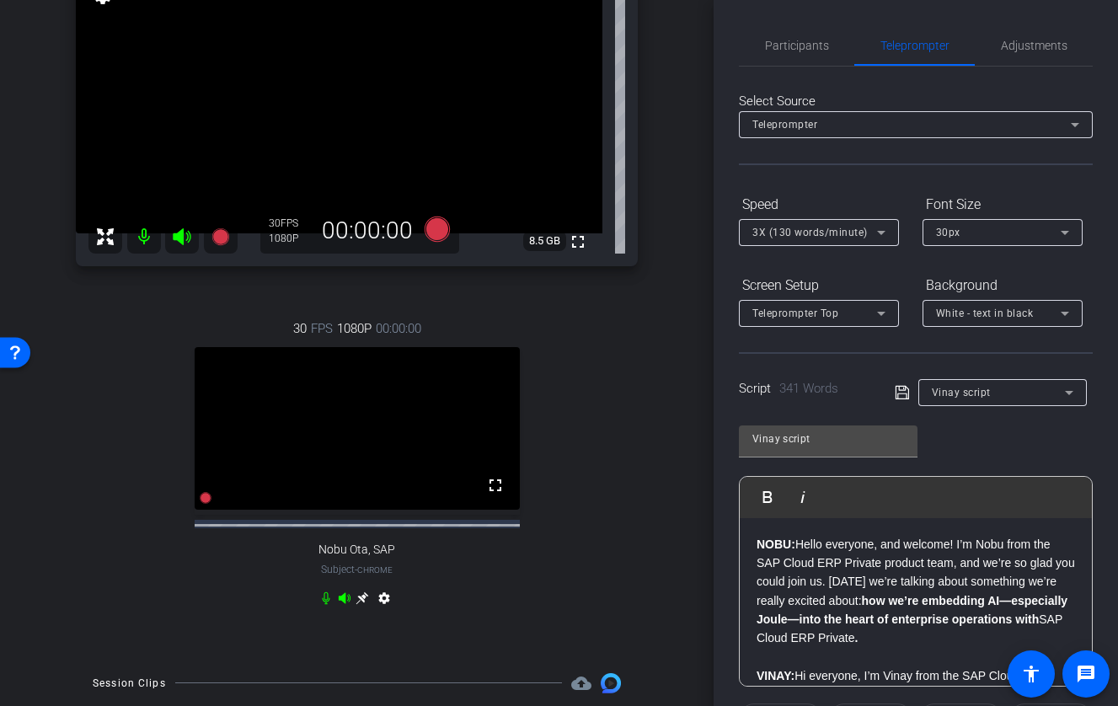
scroll to position [75, 0]
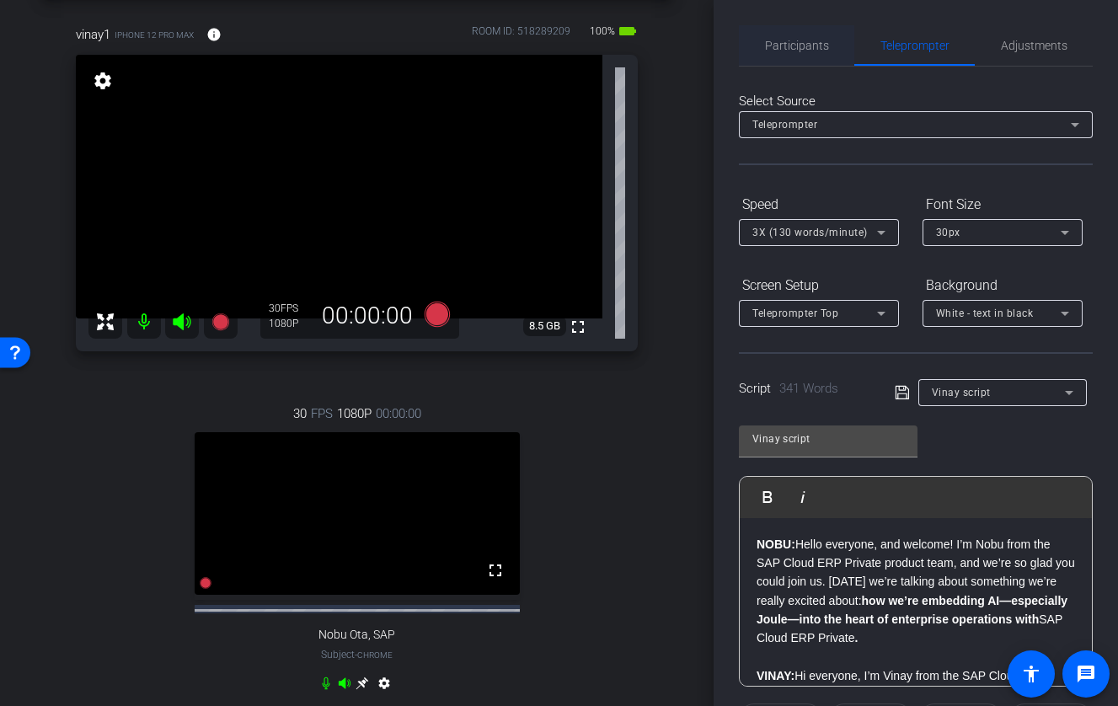
click at [809, 53] on span "Participants" at bounding box center [797, 45] width 64 height 40
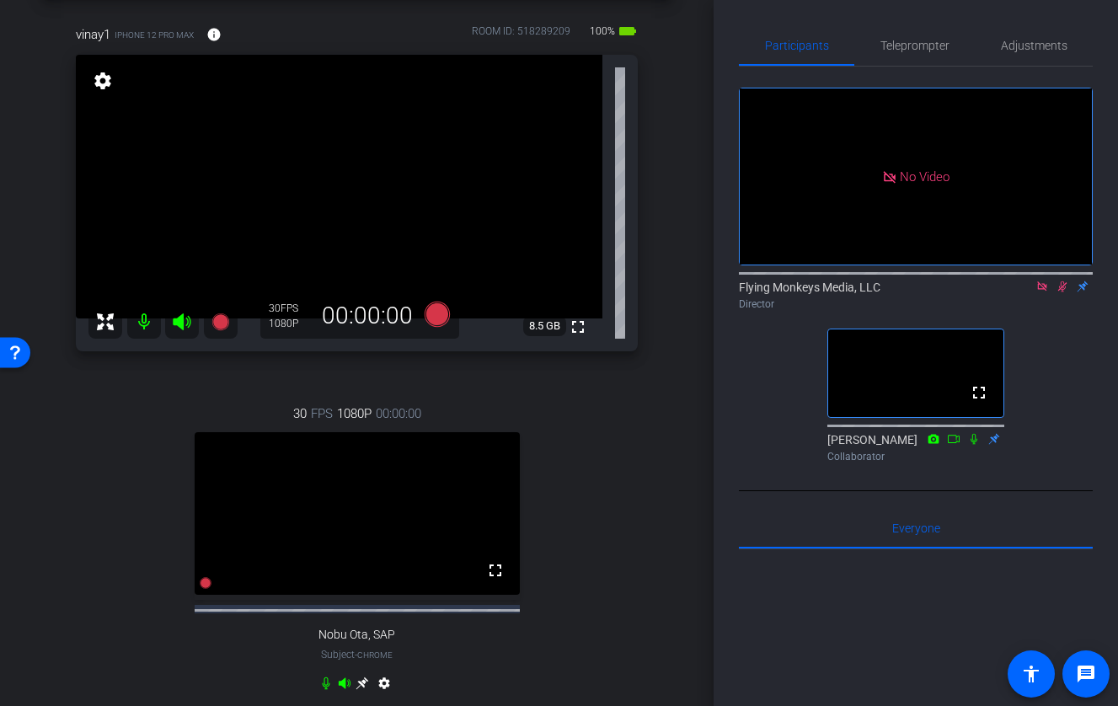
click at [1024, 281] on icon at bounding box center [1062, 286] width 9 height 11
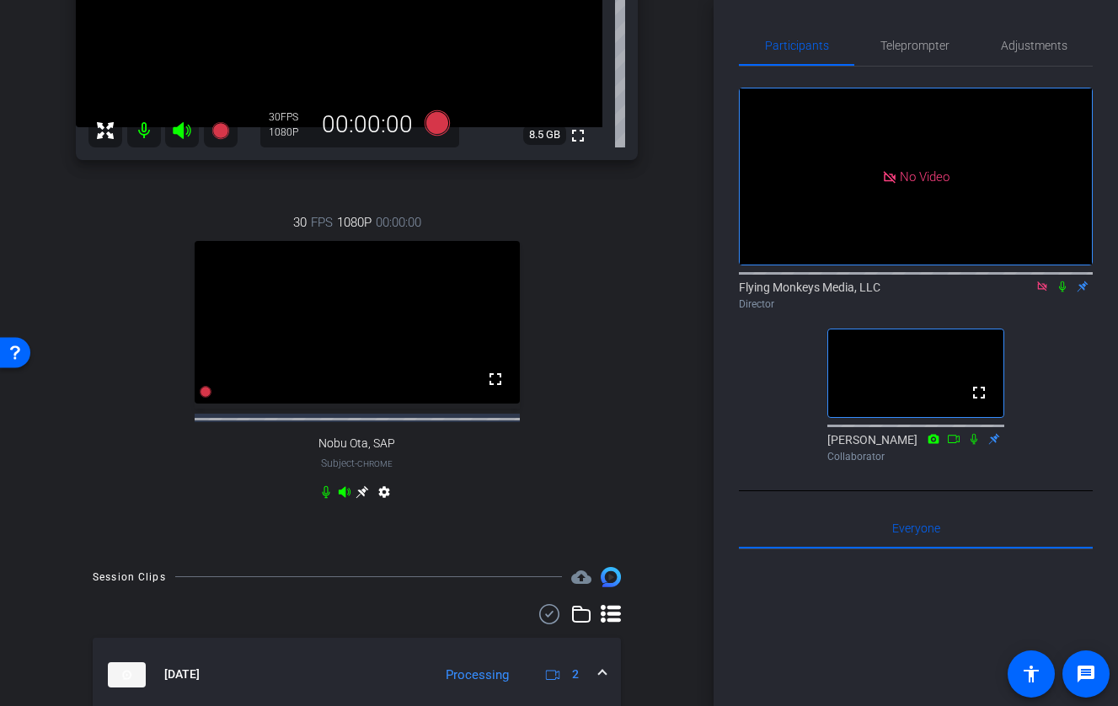
scroll to position [254, 0]
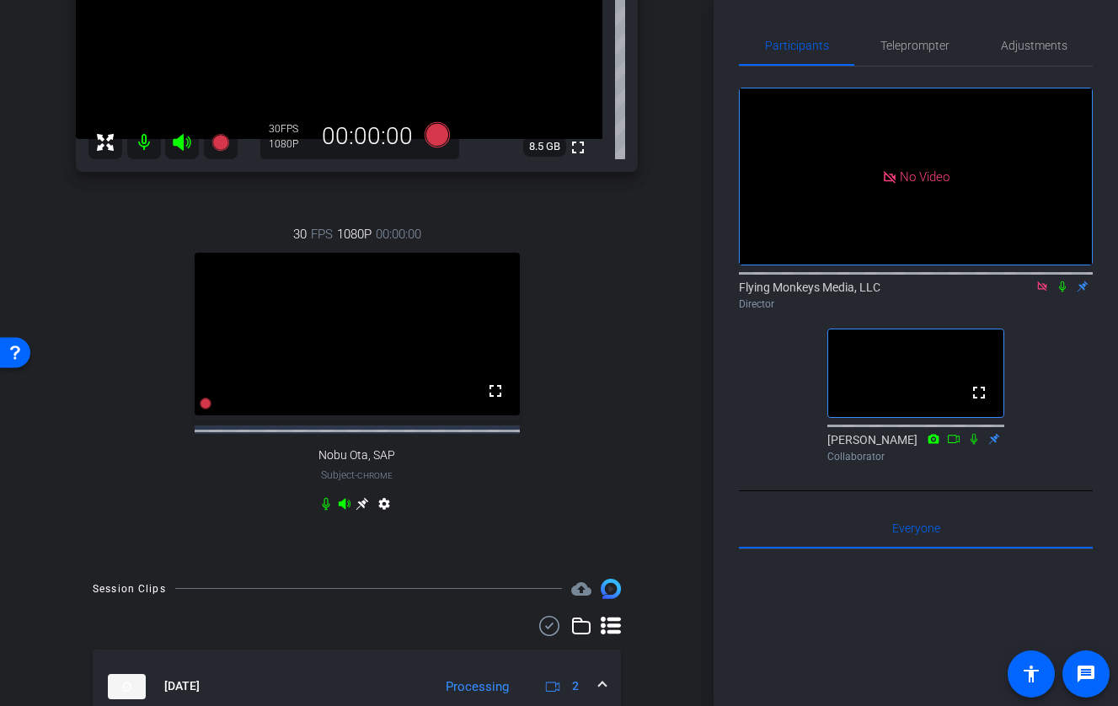
click at [1024, 280] on icon at bounding box center [1061, 286] width 13 height 12
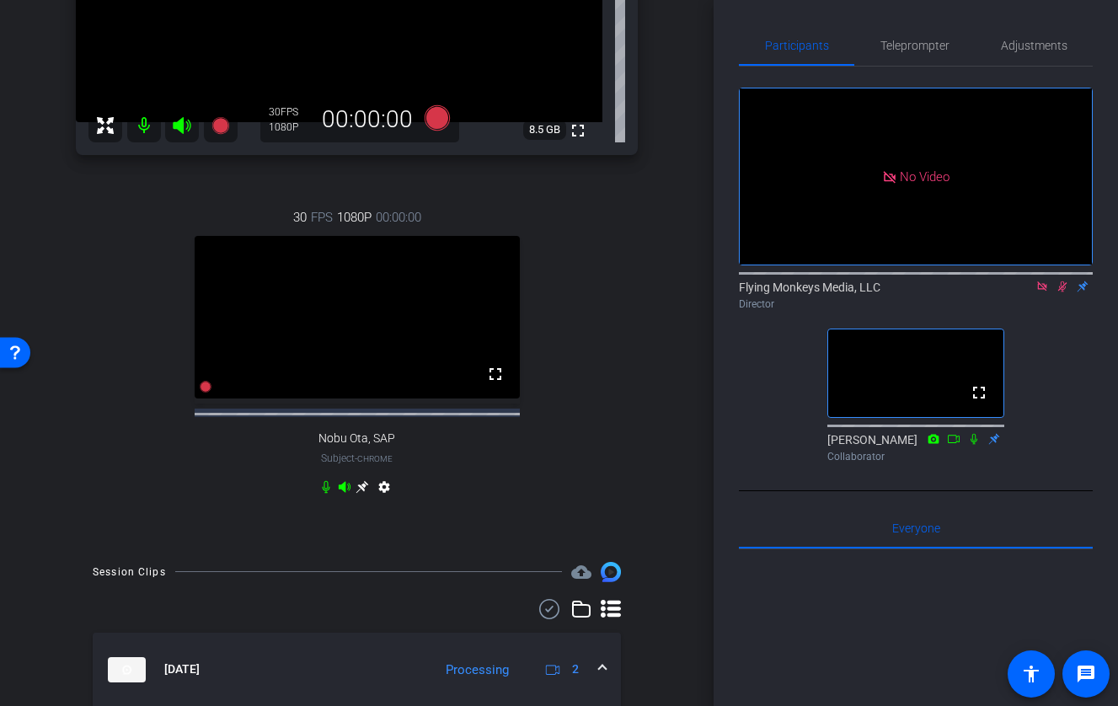
scroll to position [263, 0]
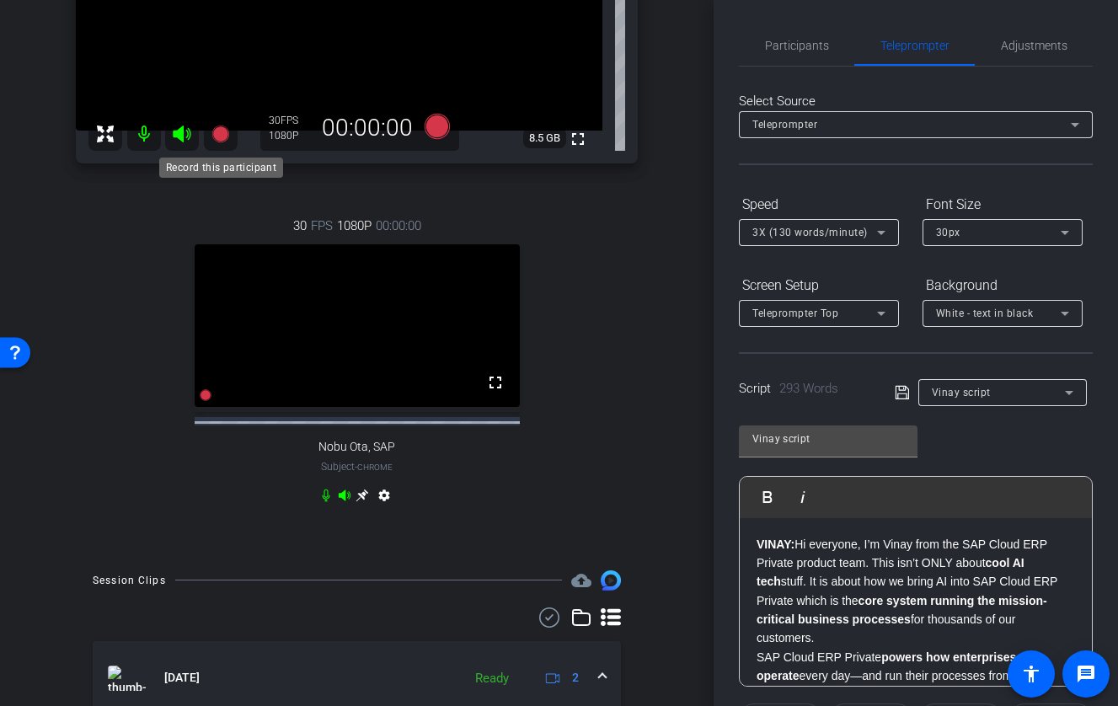
click at [214, 132] on icon at bounding box center [219, 133] width 17 height 17
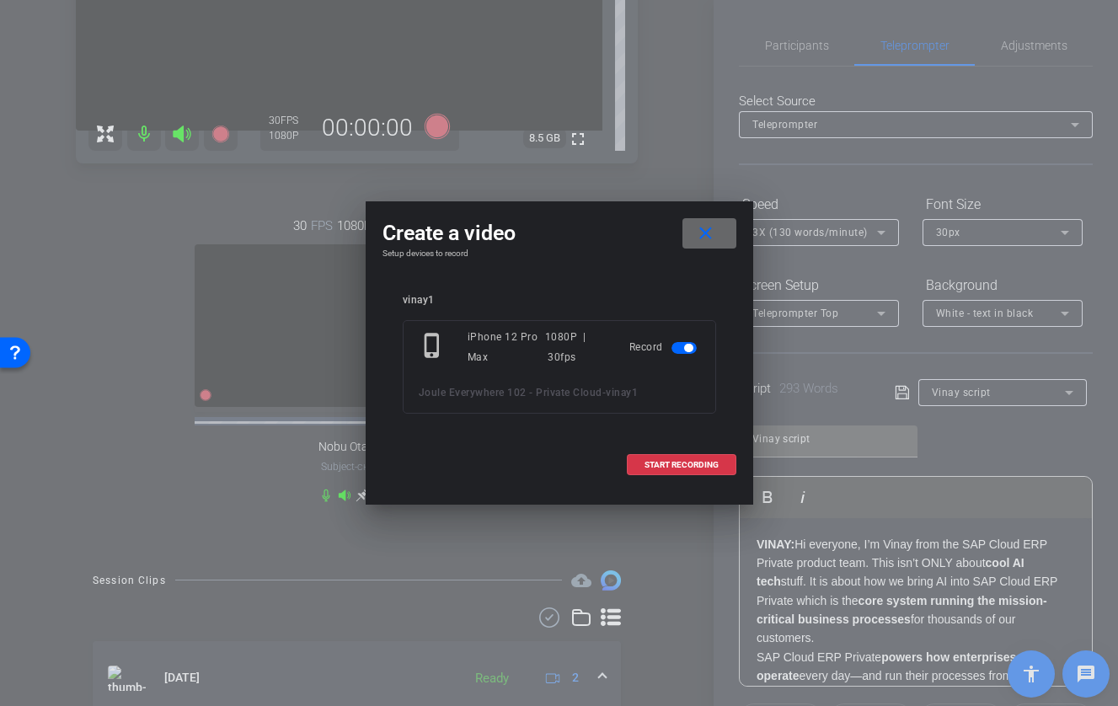
click at [708, 239] on mat-icon "close" at bounding box center [705, 233] width 21 height 21
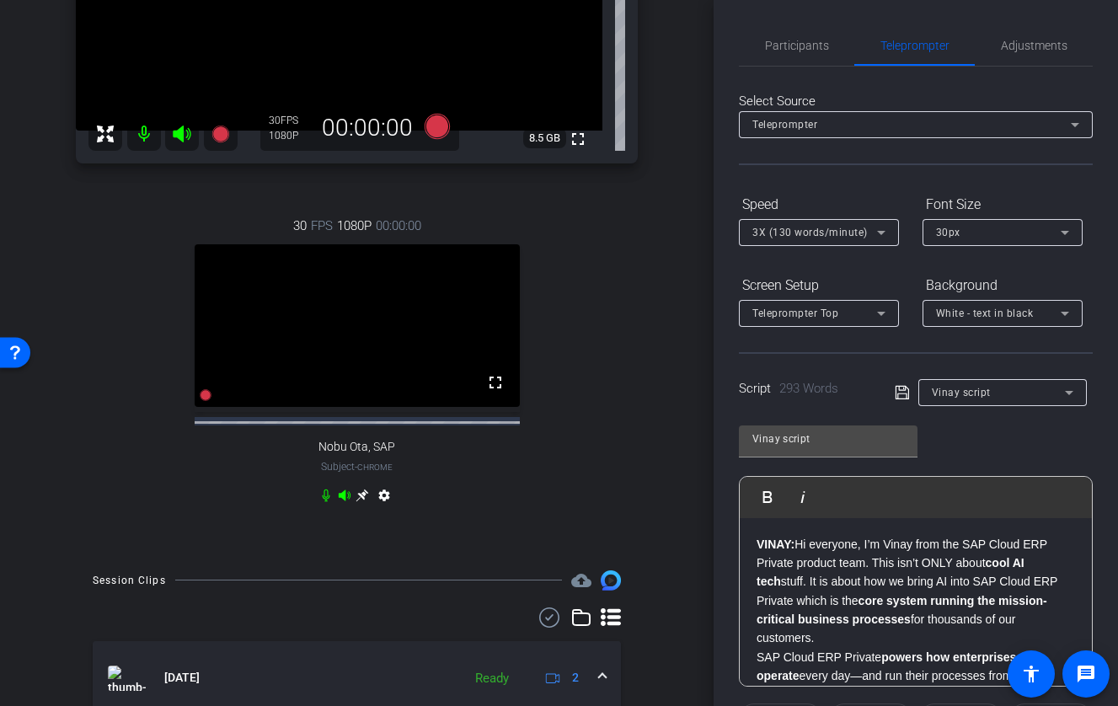
scroll to position [0, 0]
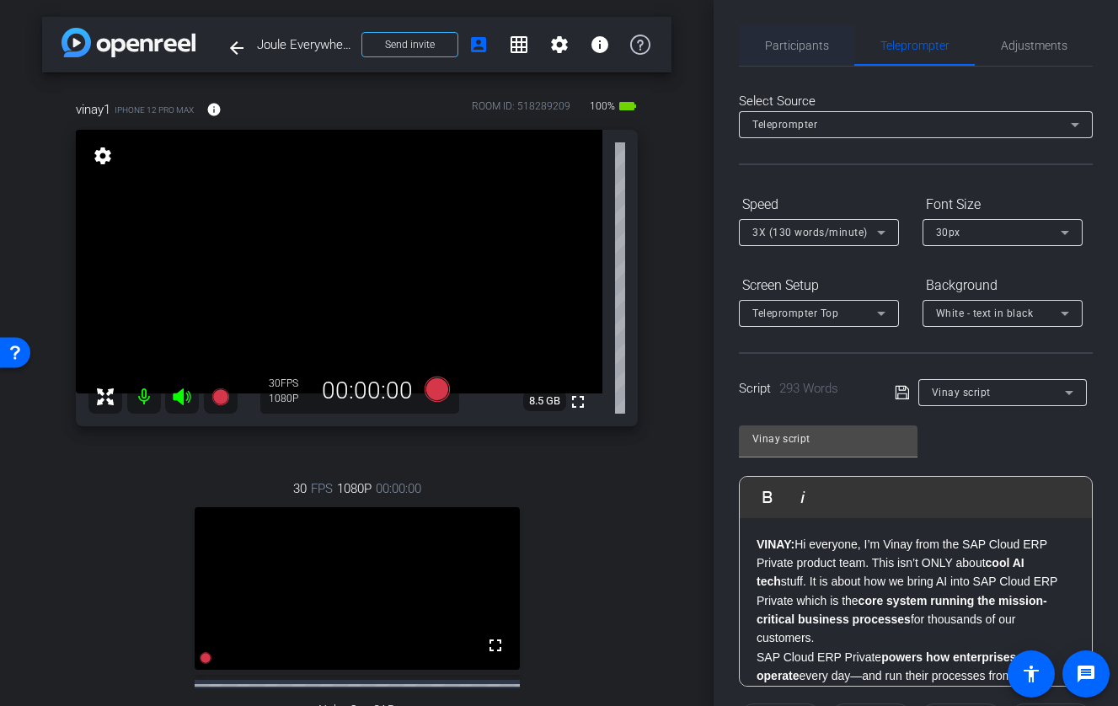
click at [775, 61] on span "Participants" at bounding box center [797, 45] width 64 height 40
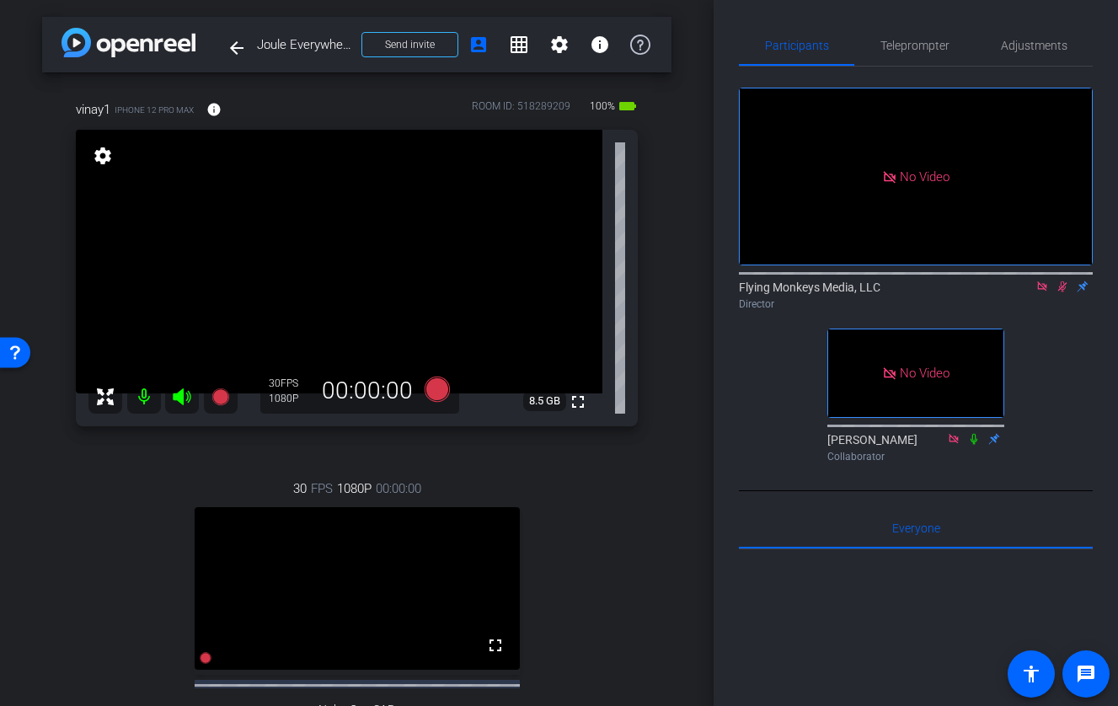
click at [1024, 280] on icon at bounding box center [1061, 286] width 13 height 12
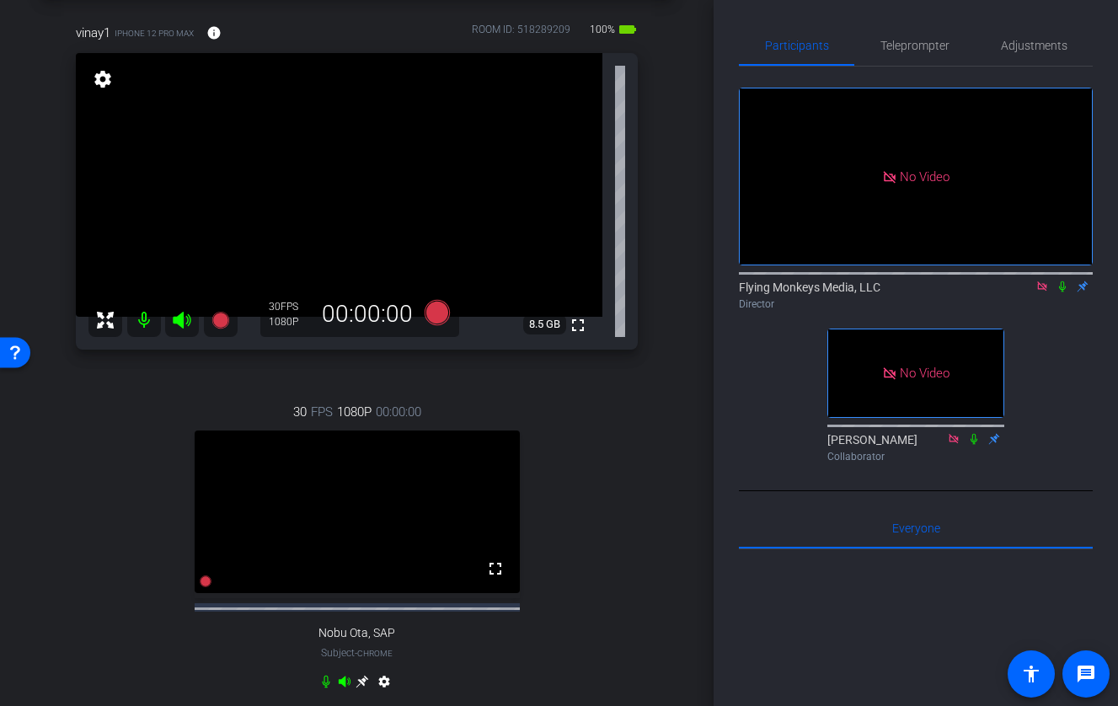
scroll to position [77, 0]
click at [1024, 281] on icon at bounding box center [1062, 286] width 7 height 11
click at [435, 312] on icon at bounding box center [436, 310] width 25 height 25
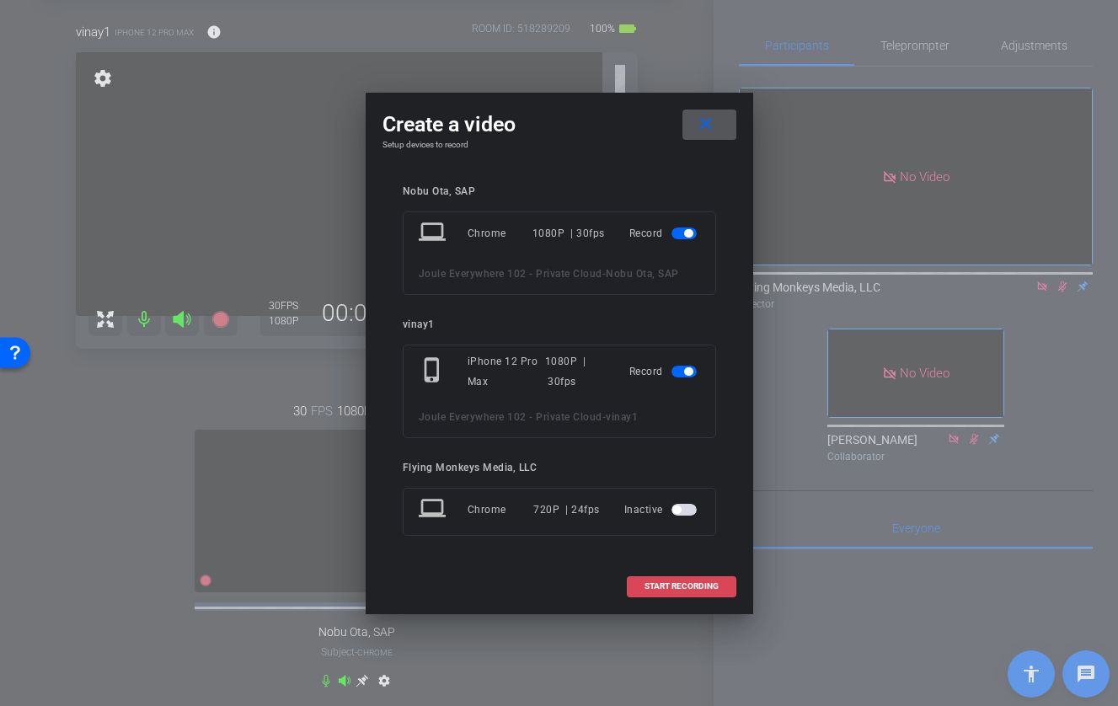
click at [686, 587] on span "START RECORDING" at bounding box center [681, 586] width 74 height 8
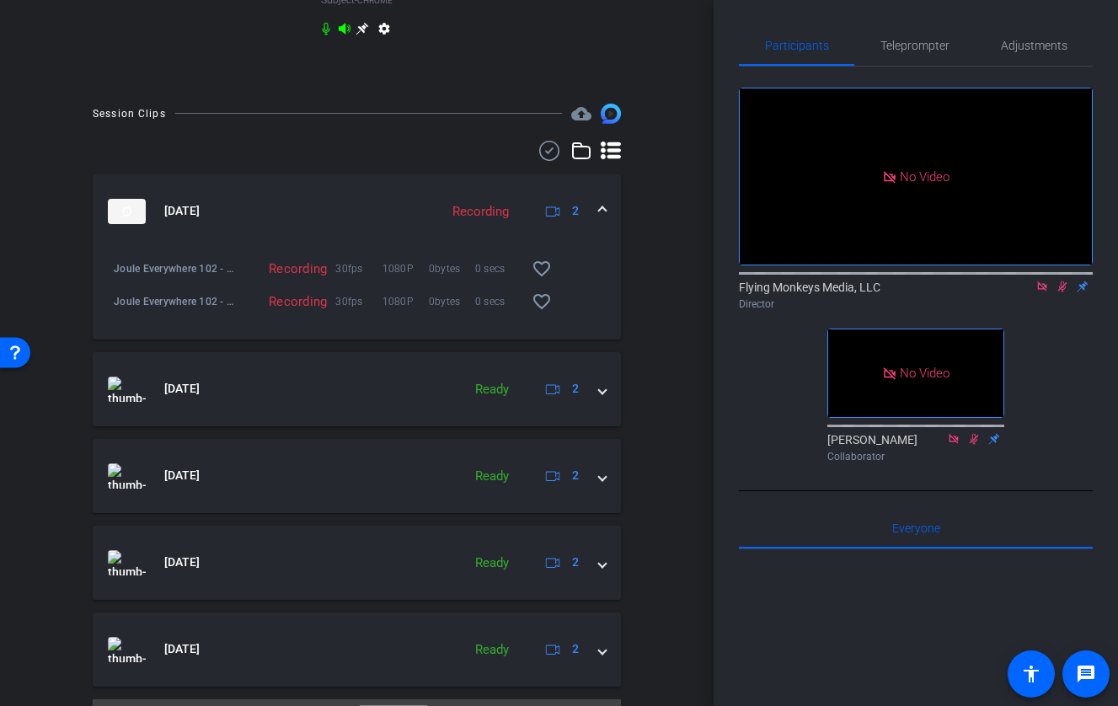
scroll to position [782, 0]
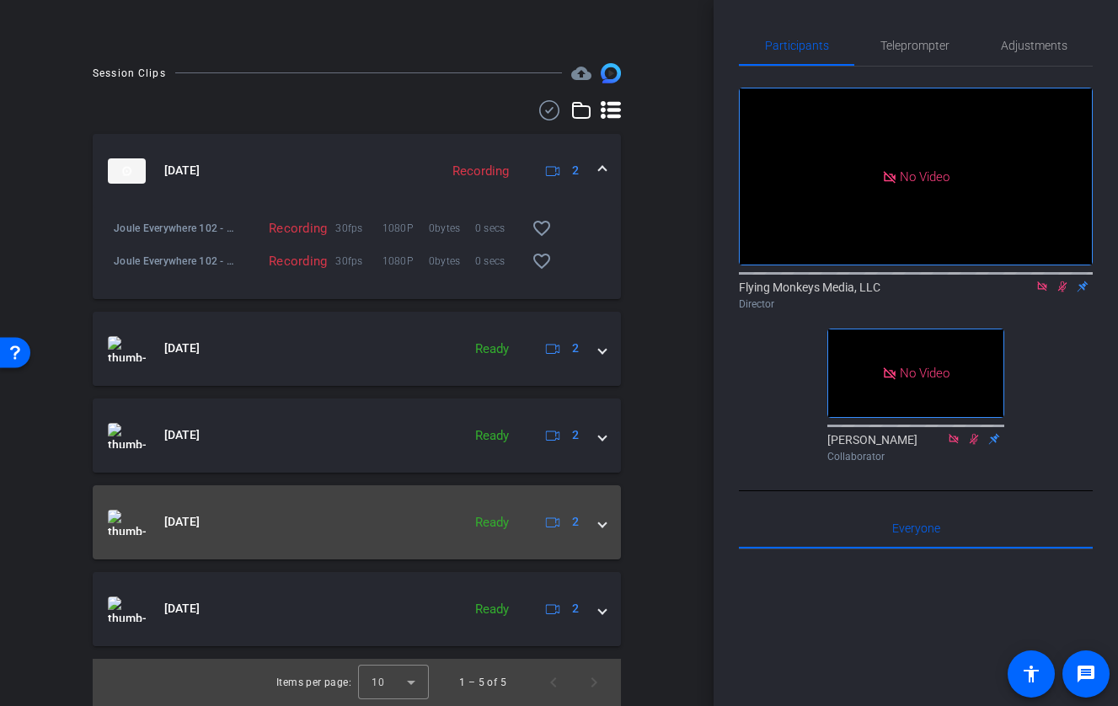
click at [601, 520] on span at bounding box center [602, 522] width 7 height 18
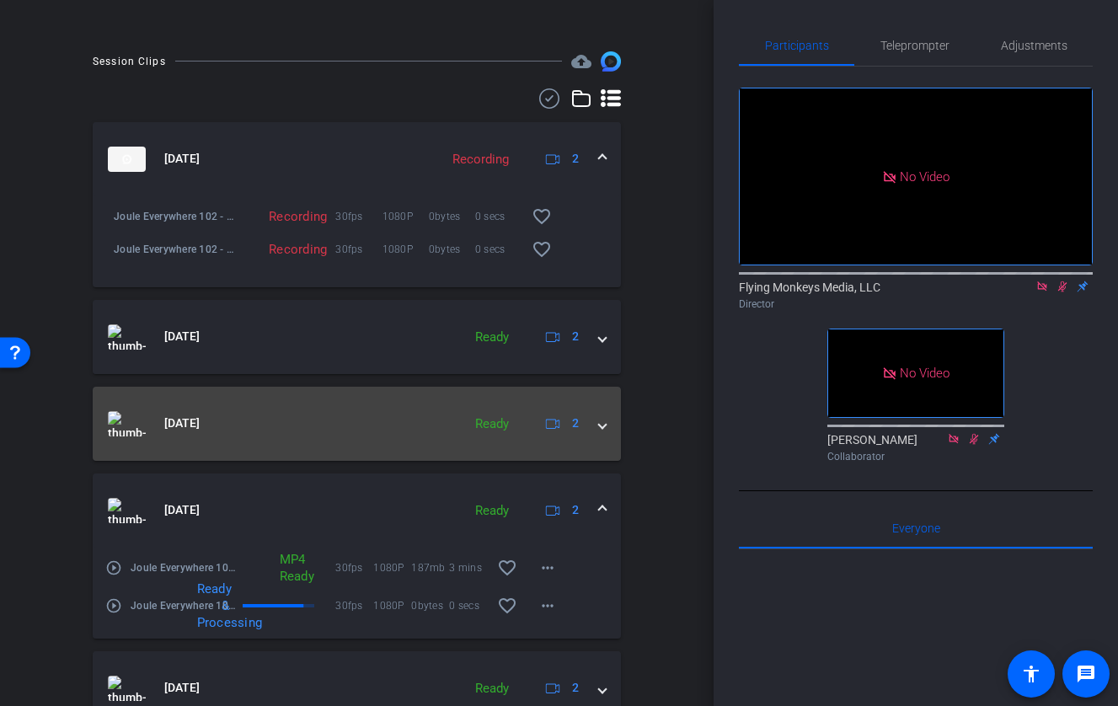
click at [592, 436] on div "[DATE] Ready 2" at bounding box center [353, 423] width 491 height 25
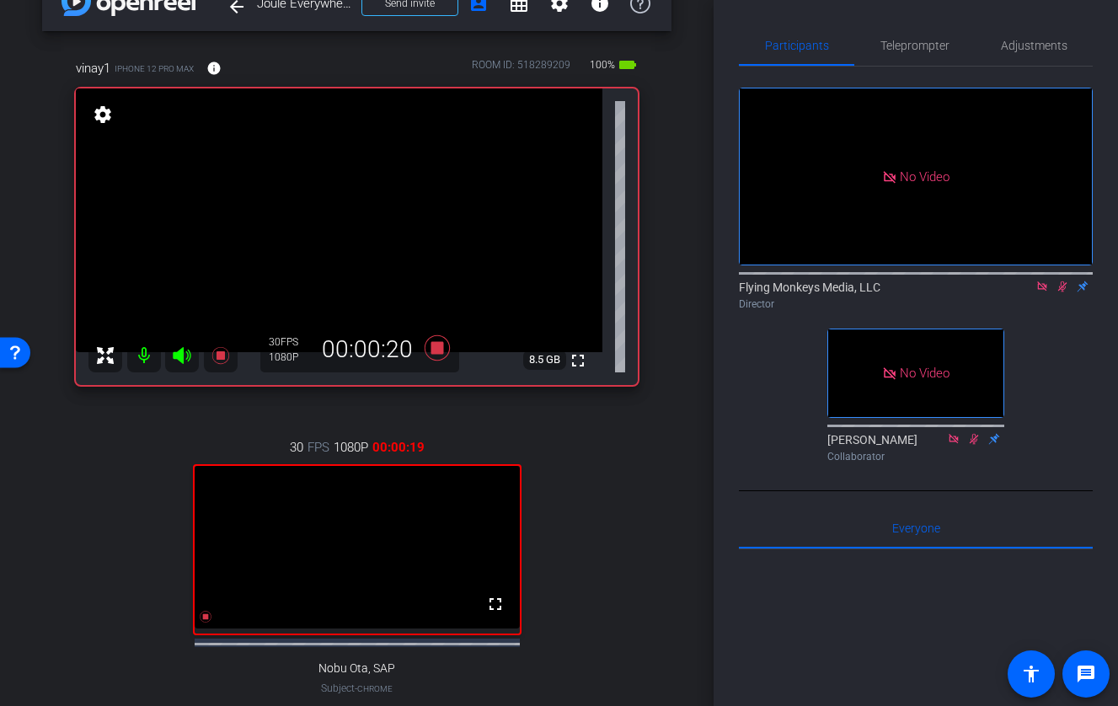
scroll to position [27, 0]
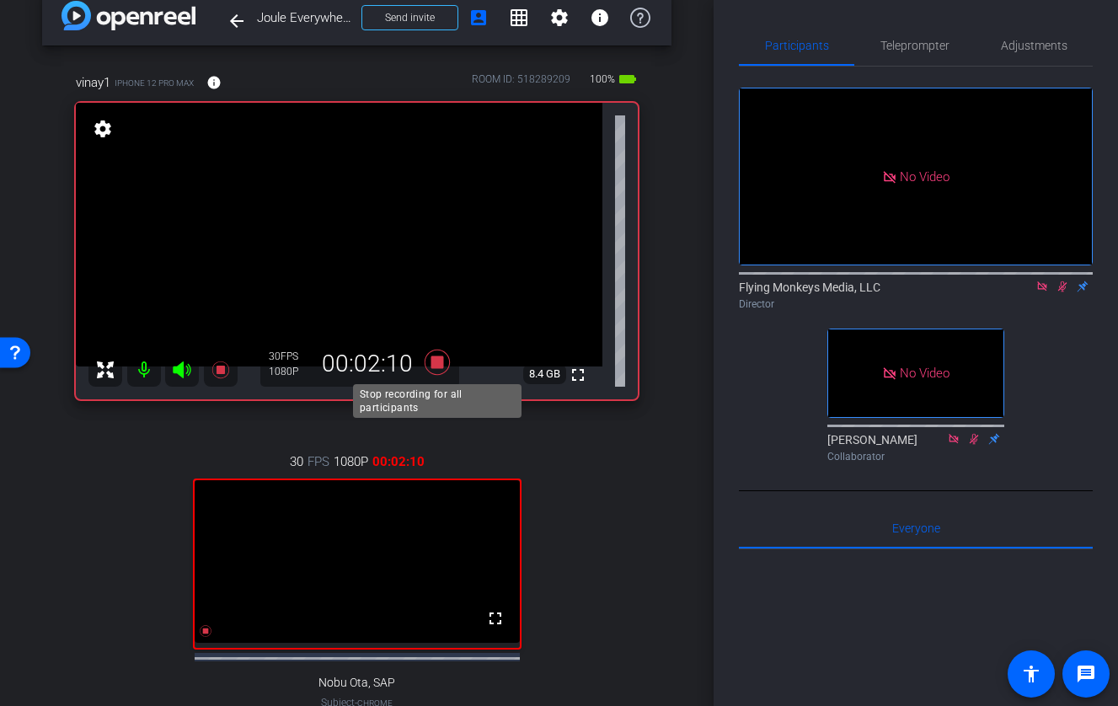
click at [435, 363] on icon at bounding box center [436, 361] width 25 height 25
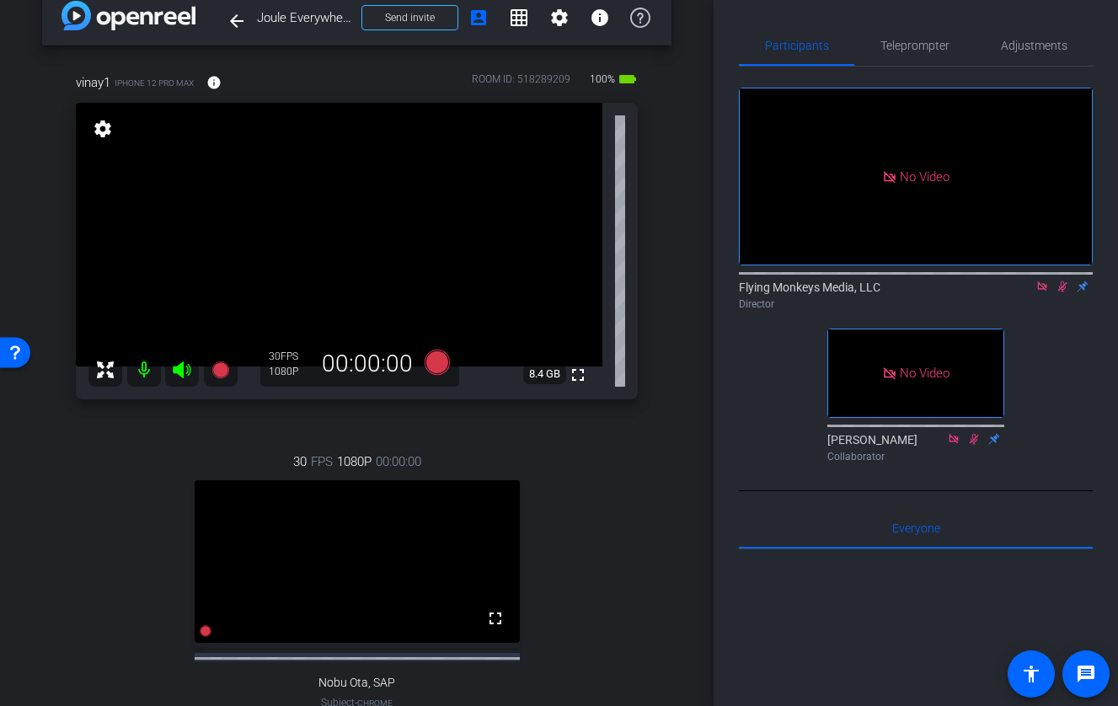
click at [1024, 280] on icon at bounding box center [1061, 286] width 13 height 12
click at [1024, 281] on icon at bounding box center [1041, 285] width 9 height 9
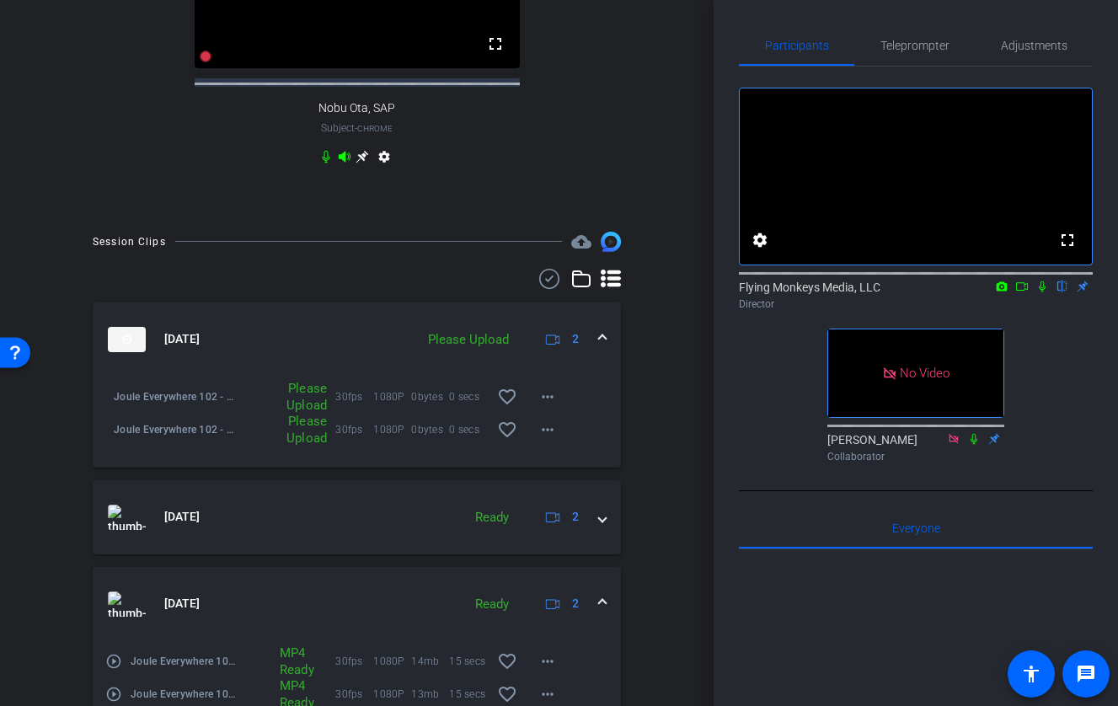
scroll to position [666, 0]
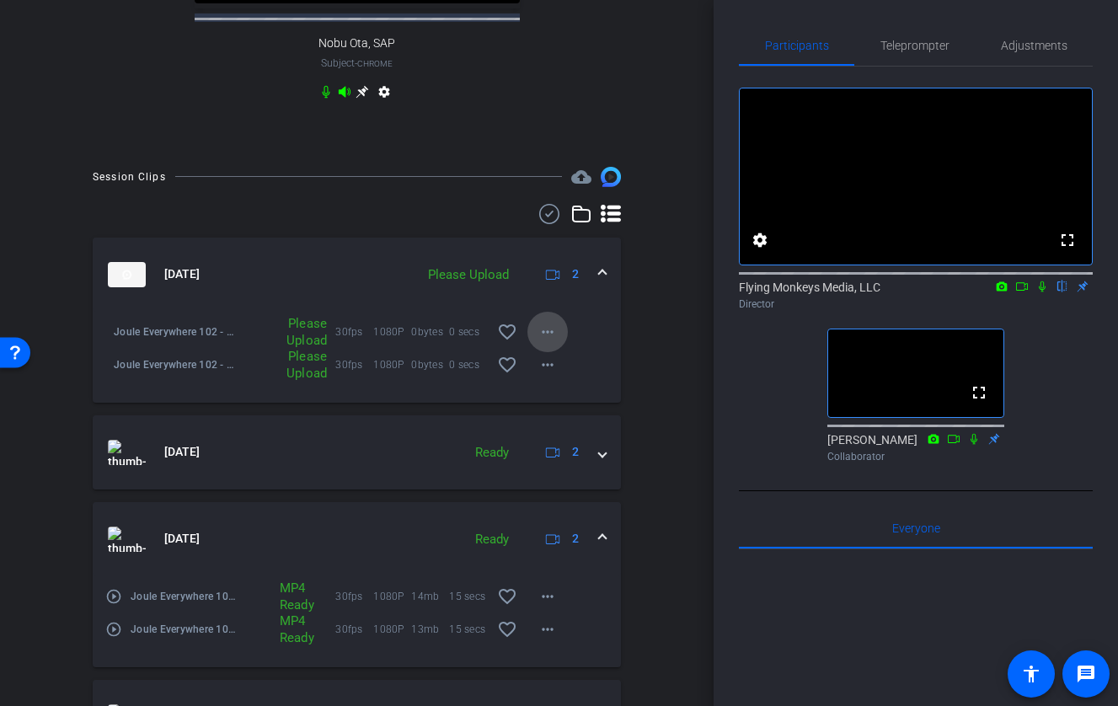
click at [550, 342] on mat-icon "more_horiz" at bounding box center [547, 332] width 20 height 20
click at [567, 371] on button "Upload" at bounding box center [574, 381] width 94 height 21
click at [556, 375] on mat-icon "more_horiz" at bounding box center [547, 365] width 20 height 20
click at [558, 406] on span "Upload" at bounding box center [574, 415] width 67 height 20
click at [549, 342] on mat-icon "more_horiz" at bounding box center [547, 332] width 20 height 20
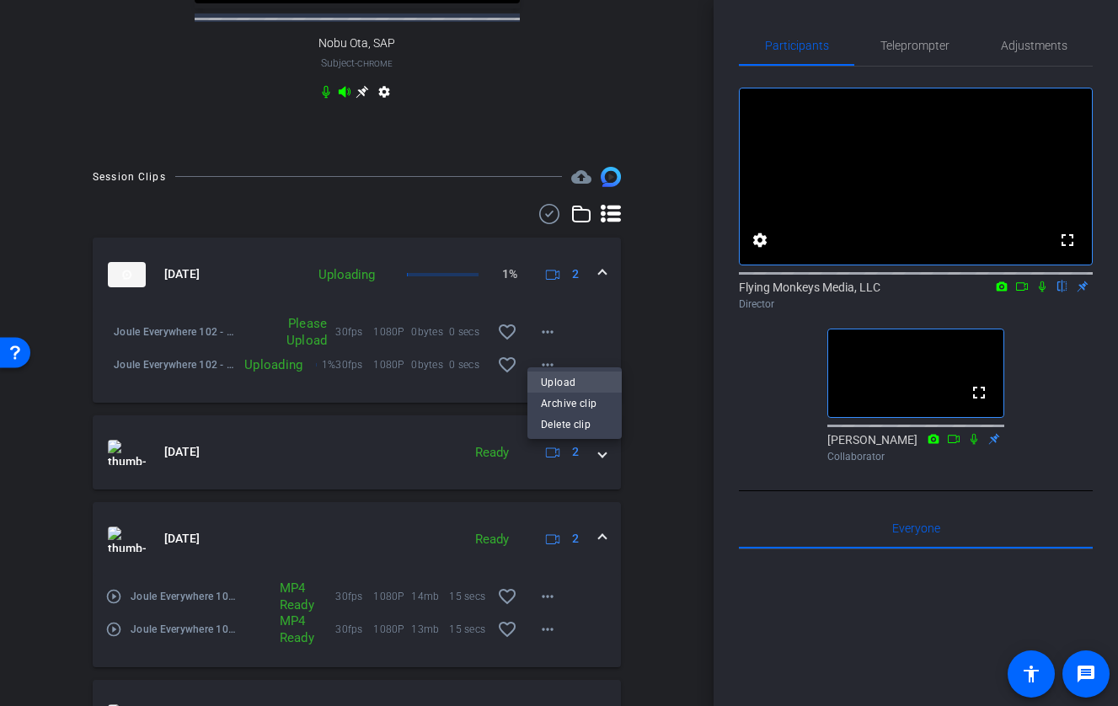
click at [561, 376] on span "Upload" at bounding box center [574, 382] width 67 height 20
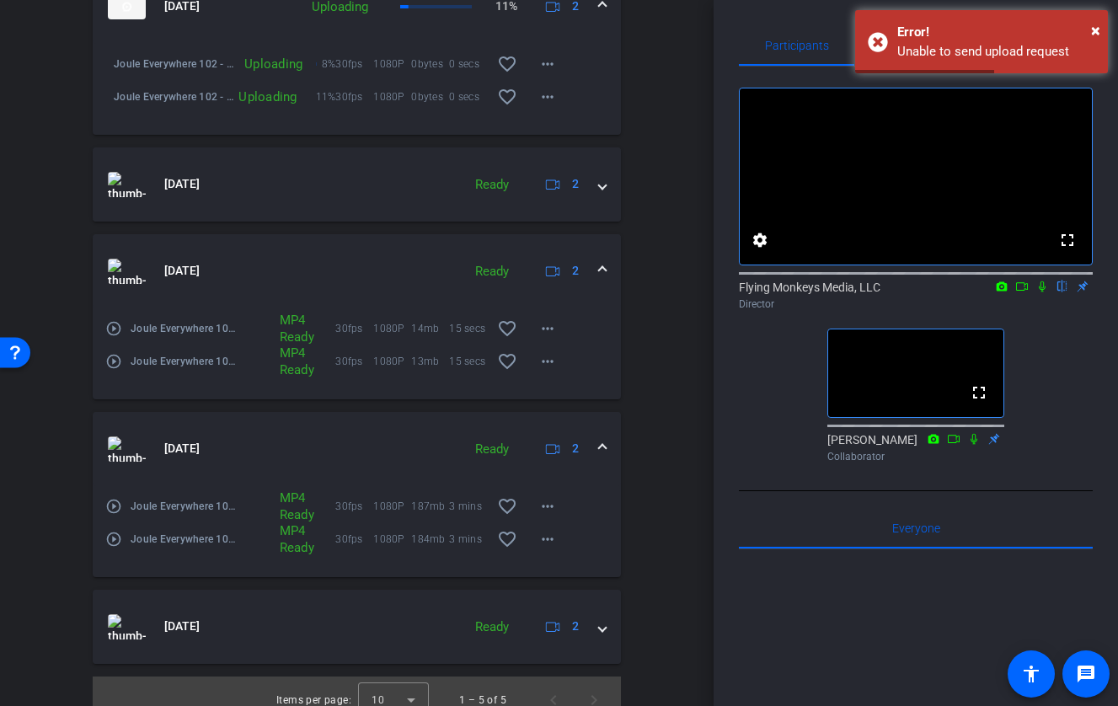
scroll to position [967, 0]
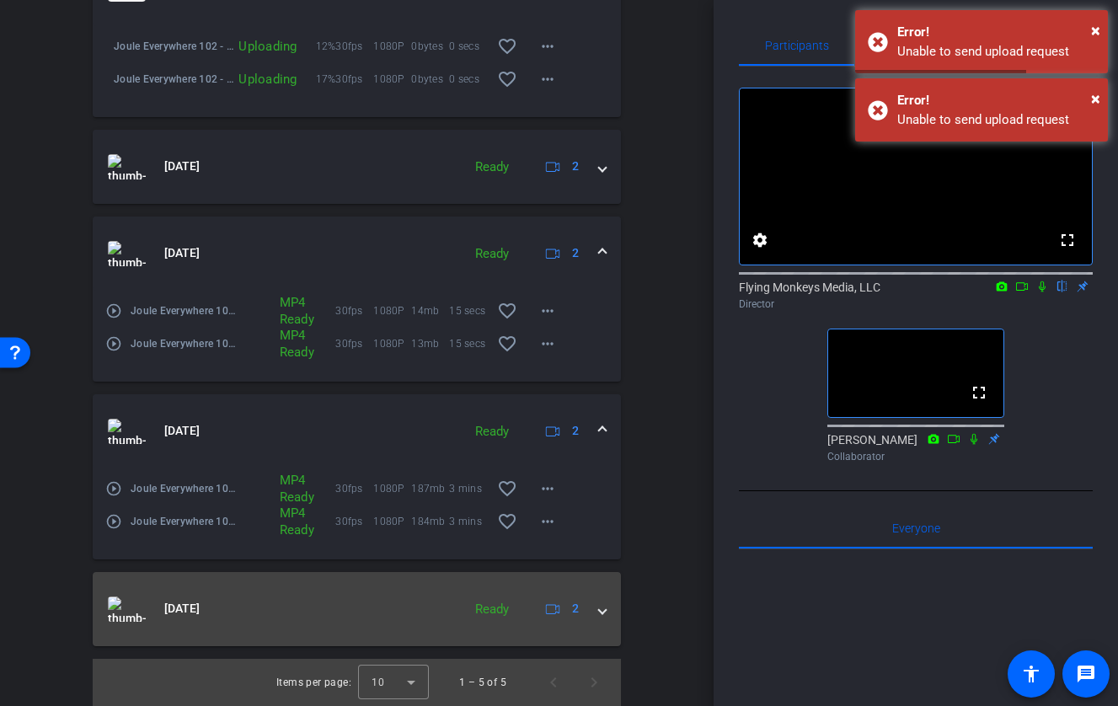
click at [588, 604] on div "[DATE] Ready 2" at bounding box center [353, 608] width 491 height 25
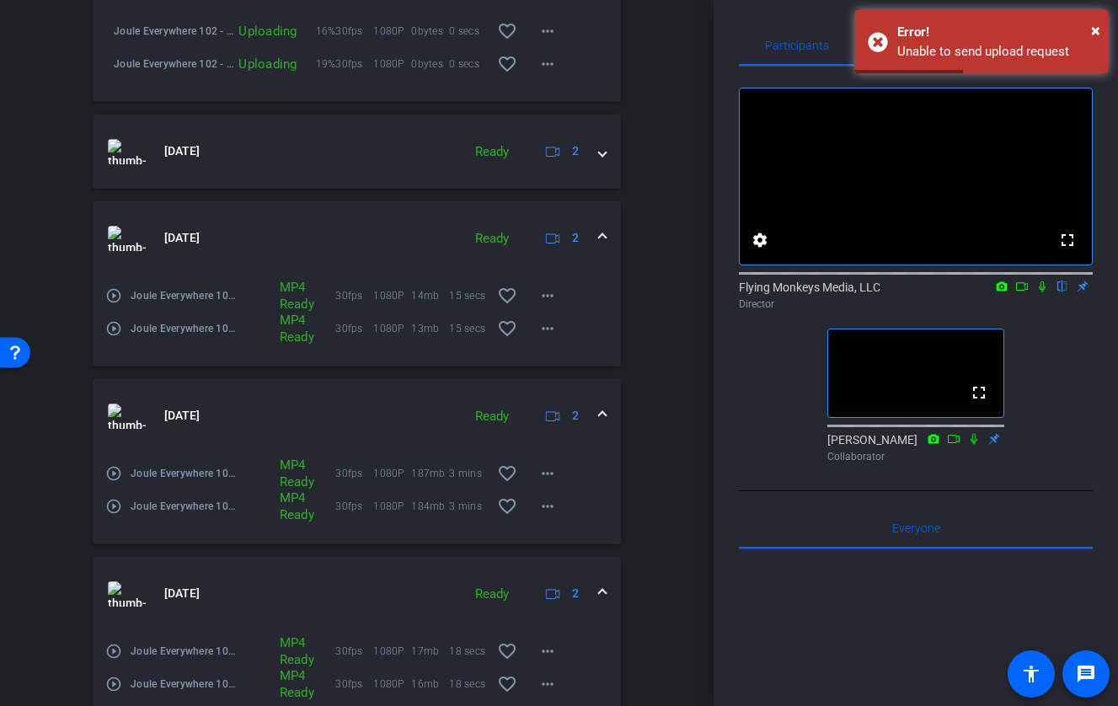
click at [595, 606] on div "[DATE] Ready 2" at bounding box center [353, 593] width 491 height 25
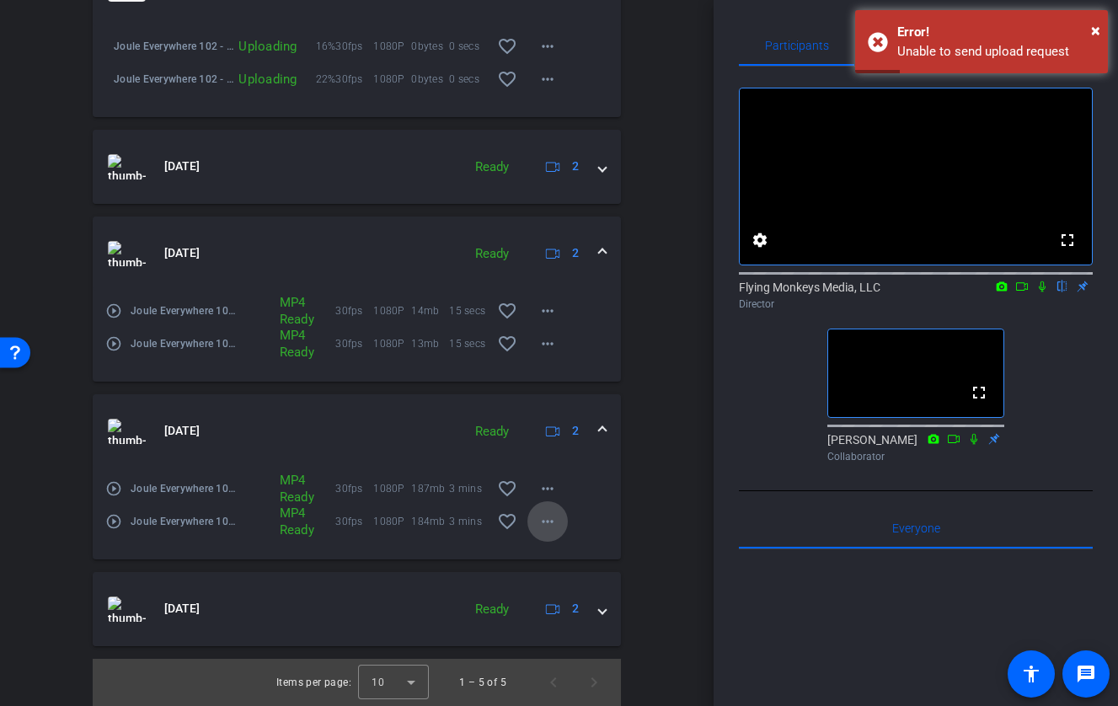
click at [546, 524] on mat-icon "more_horiz" at bounding box center [547, 521] width 20 height 20
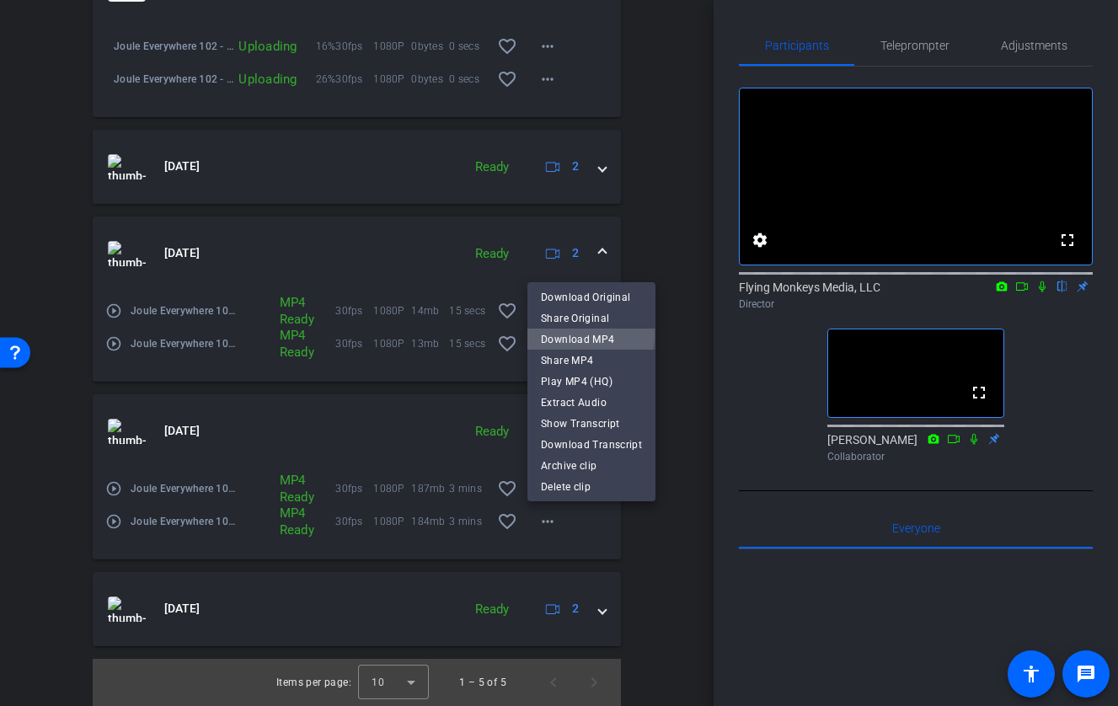
click at [577, 334] on span "Download MP4" at bounding box center [591, 339] width 101 height 20
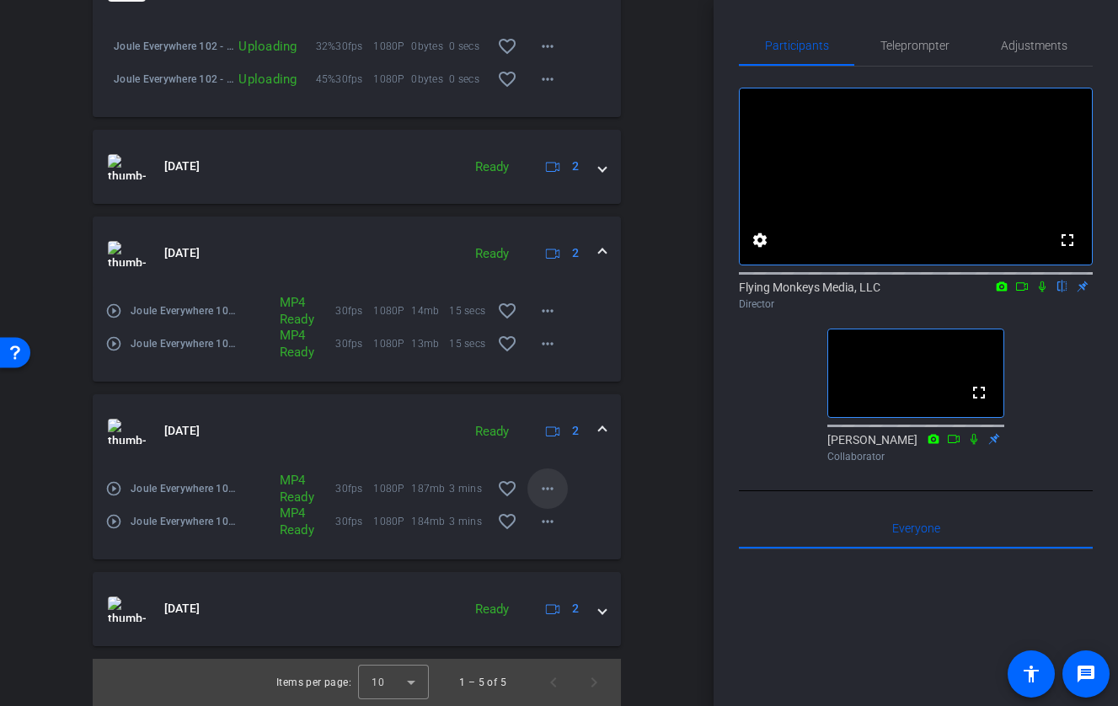
click at [547, 480] on mat-icon "more_horiz" at bounding box center [547, 488] width 20 height 20
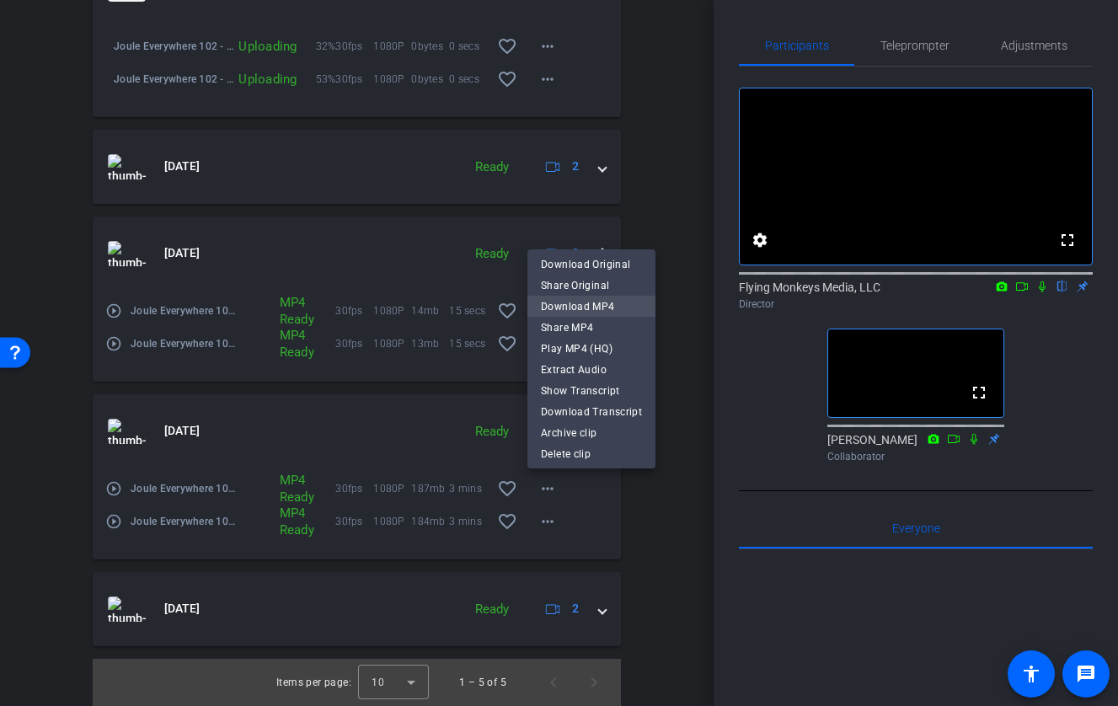
click at [571, 298] on span "Download MP4" at bounding box center [591, 306] width 101 height 20
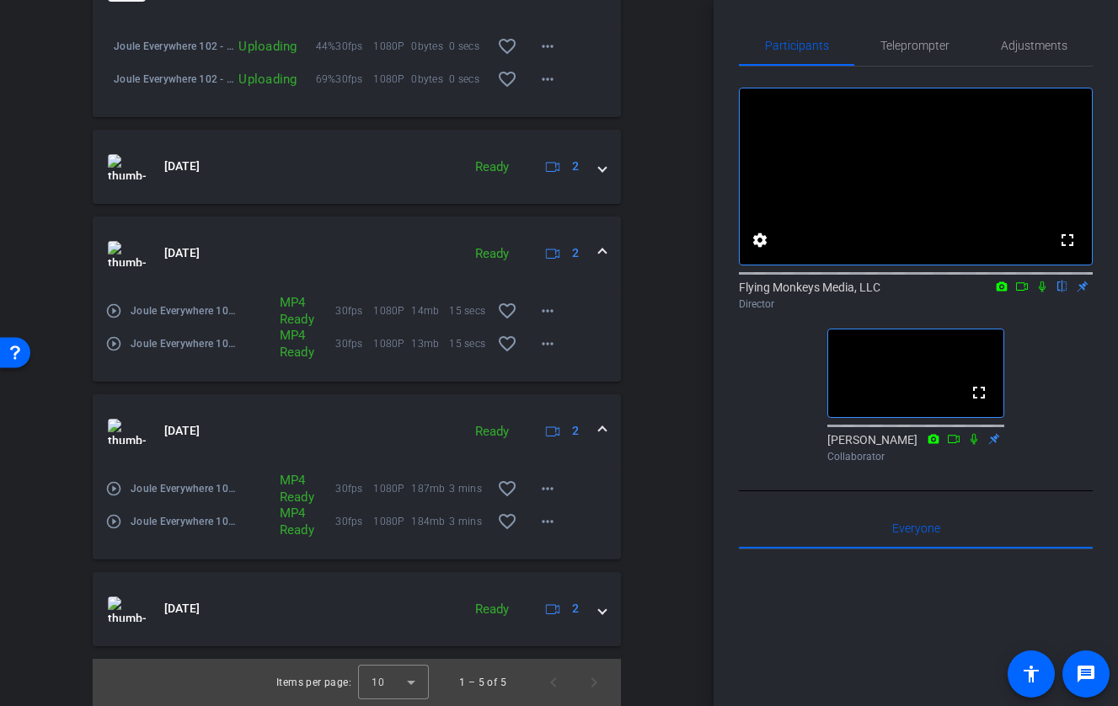
click at [671, 530] on div "arrow_back Joule Everywhere 102 - Private Cloud Back to project Send invite acc…" at bounding box center [356, 353] width 713 height 706
click at [606, 423] on mat-expansion-panel-header "[DATE] Ready 2" at bounding box center [357, 431] width 528 height 74
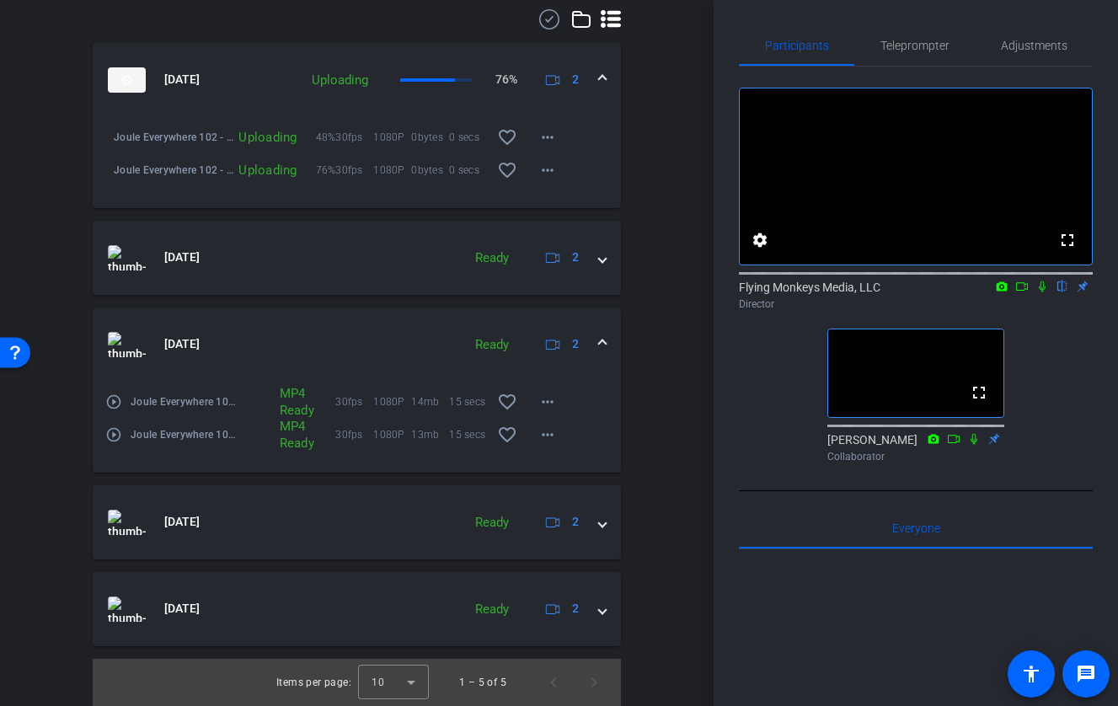
scroll to position [876, 0]
click at [543, 430] on mat-icon "more_horiz" at bounding box center [547, 435] width 20 height 20
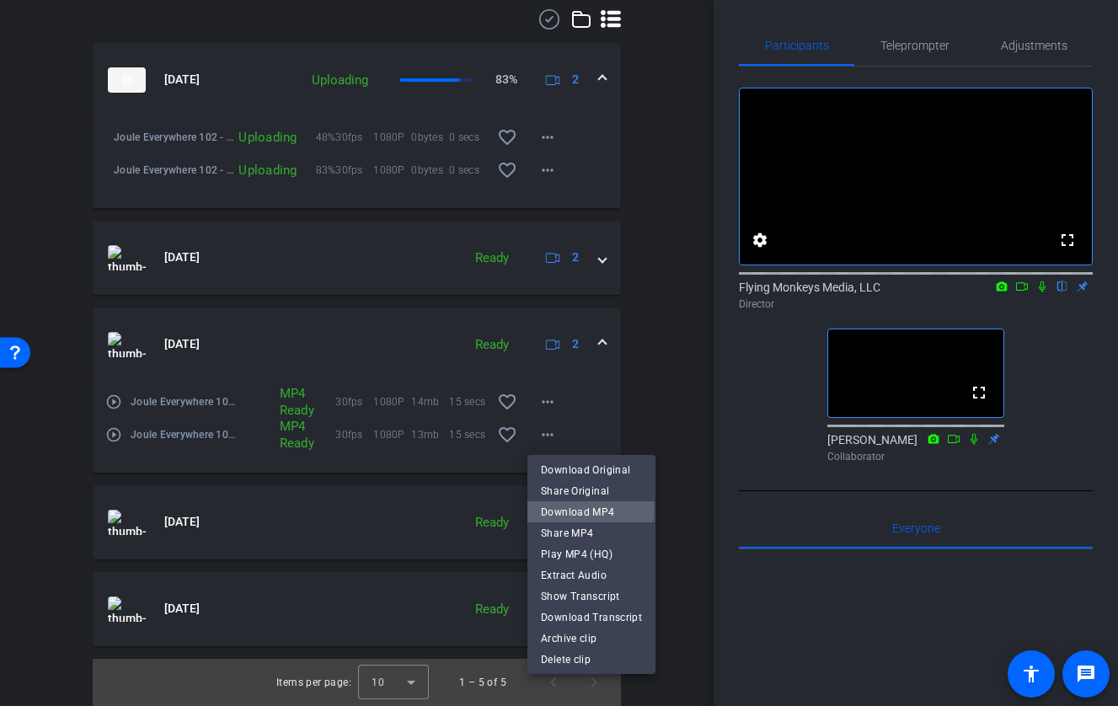
click at [570, 509] on span "Download MP4" at bounding box center [591, 512] width 101 height 20
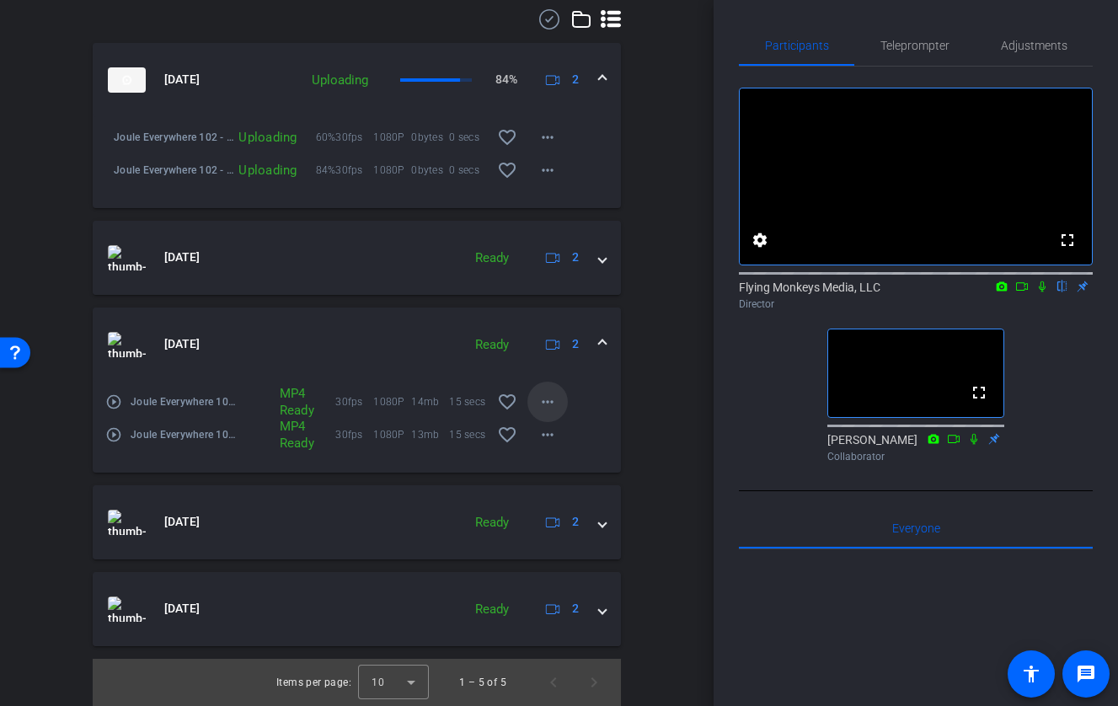
click at [547, 394] on mat-icon "more_horiz" at bounding box center [547, 402] width 20 height 20
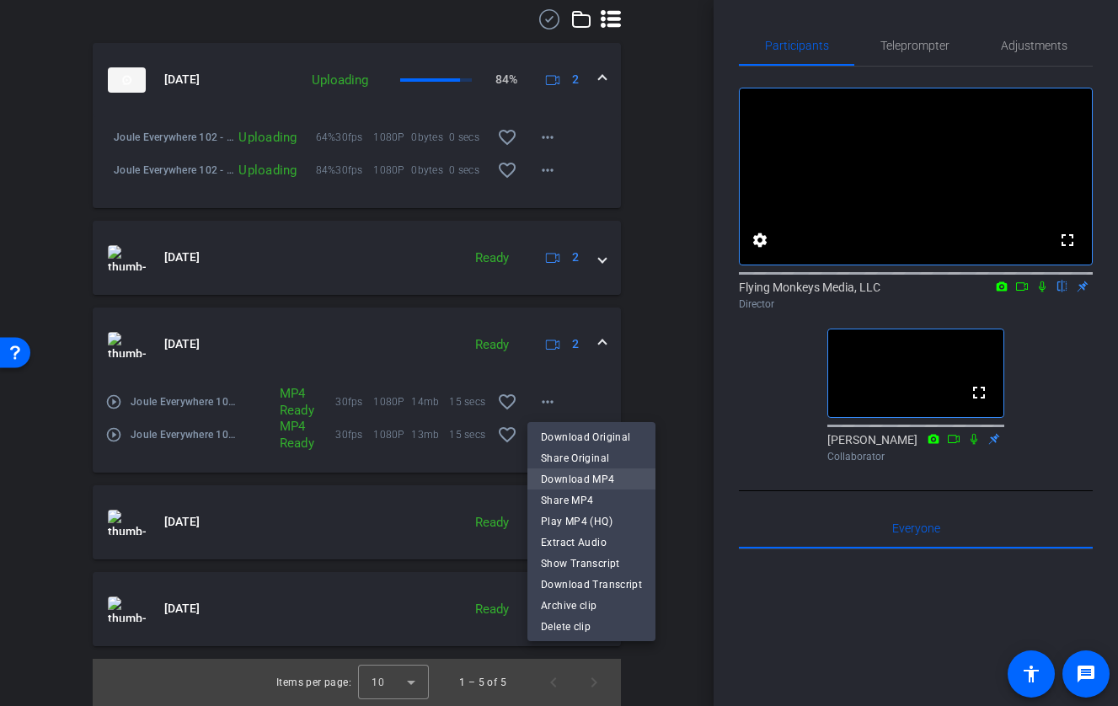
click at [604, 482] on span "Download MP4" at bounding box center [591, 479] width 101 height 20
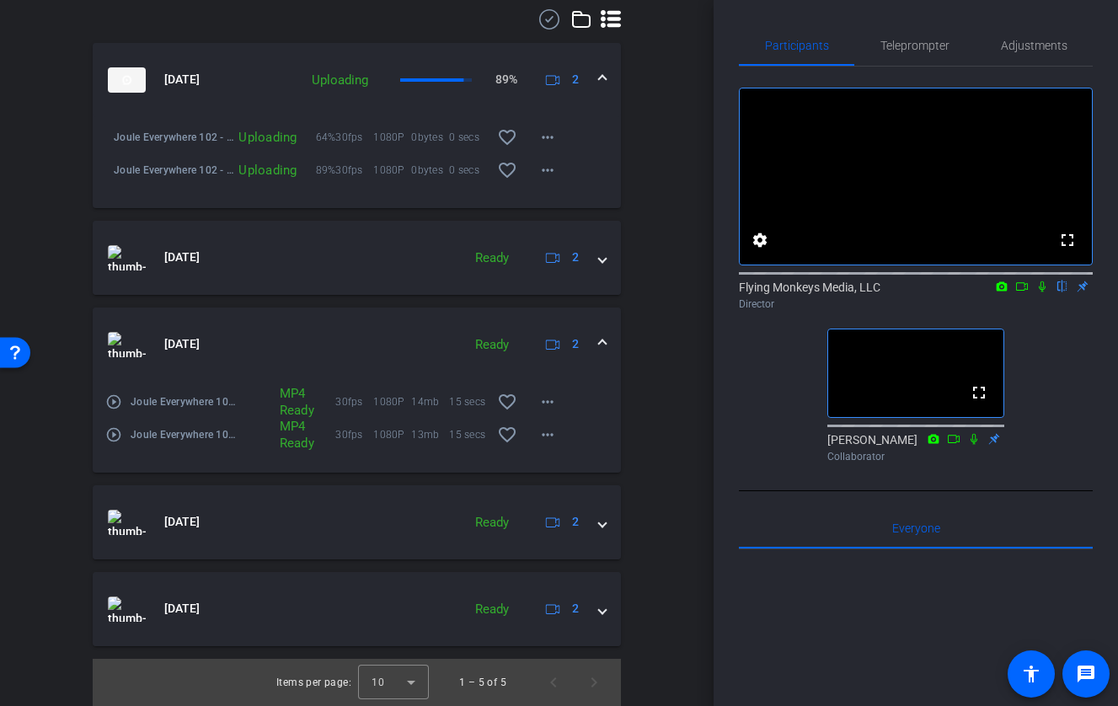
click at [570, 320] on mat-expansion-panel-header "[DATE] Ready 2" at bounding box center [357, 344] width 528 height 74
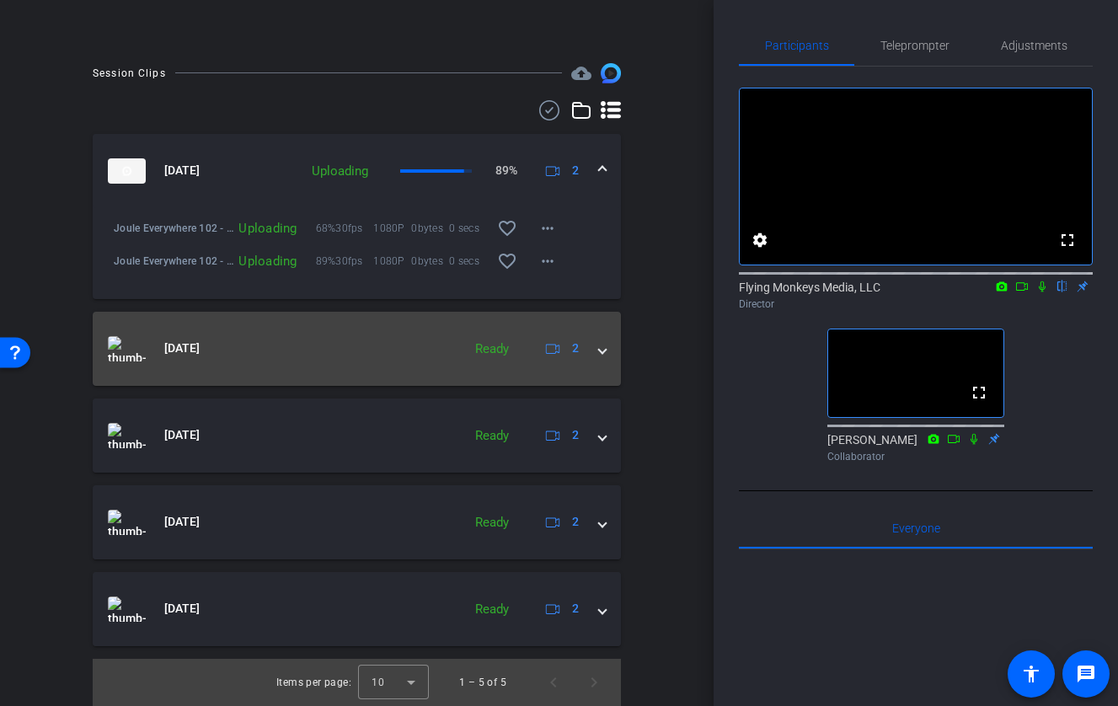
scroll to position [785, 0]
click at [601, 349] on span at bounding box center [602, 348] width 7 height 18
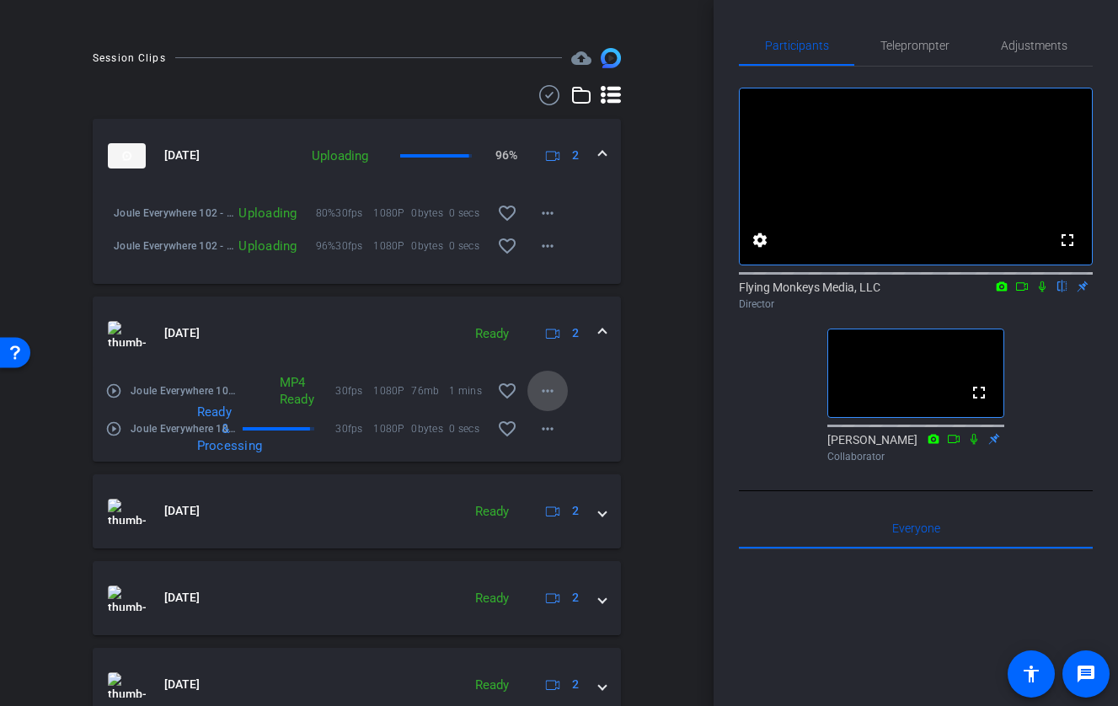
click at [554, 401] on mat-icon "more_horiz" at bounding box center [547, 391] width 20 height 20
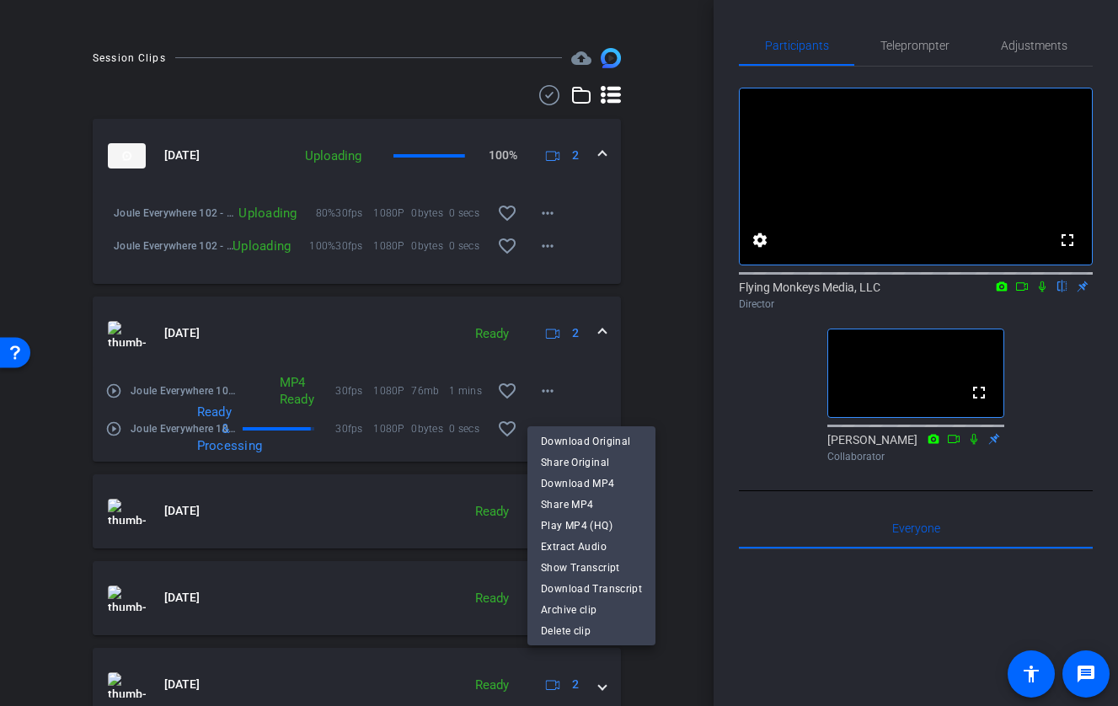
click at [603, 352] on div at bounding box center [559, 353] width 1118 height 706
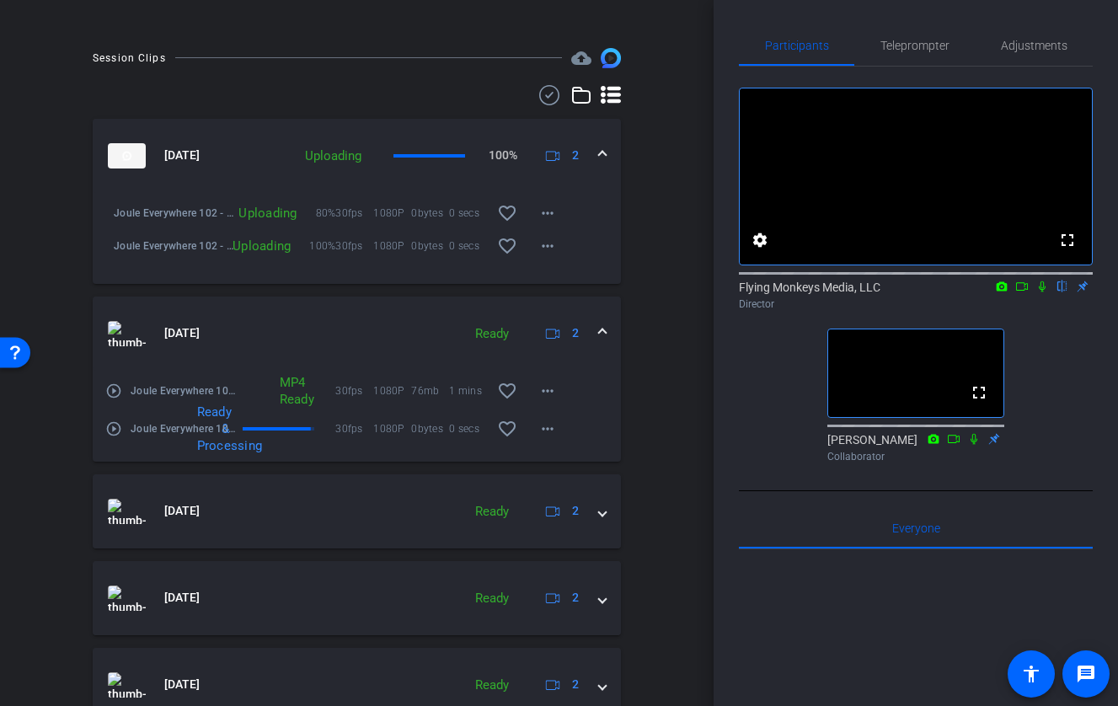
click at [670, 312] on div "Session Clips cloud_upload Aug 20, 2025 Uploading 100% 2 Joule Everywhere 102 -…" at bounding box center [356, 415] width 629 height 734
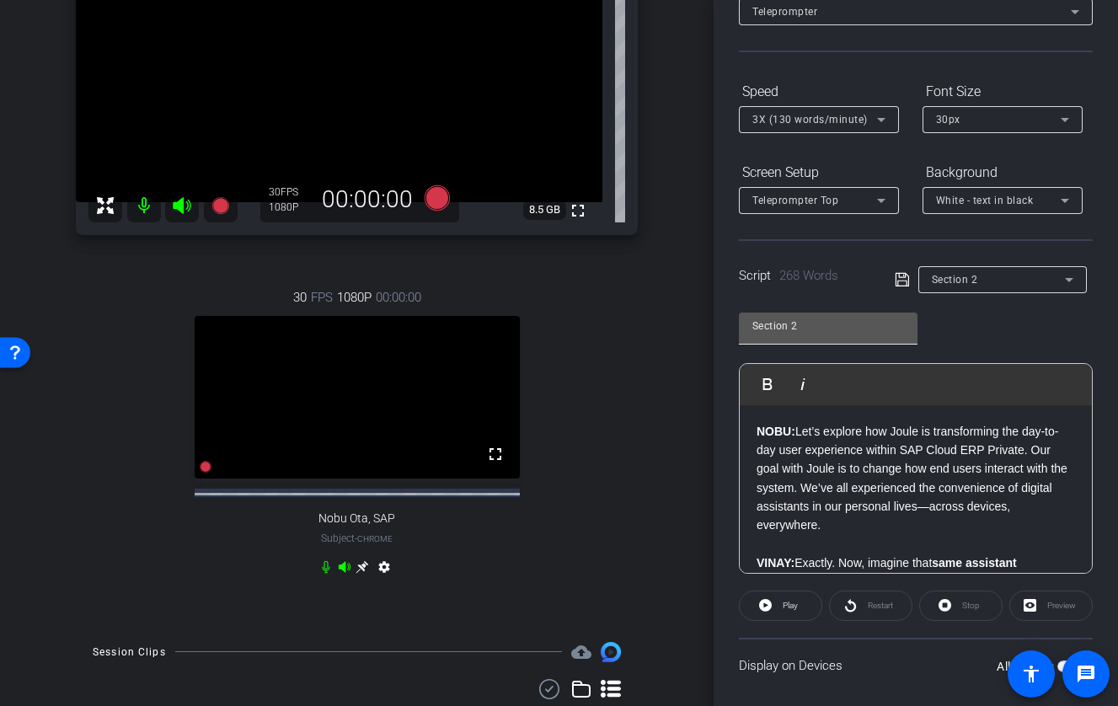
scroll to position [0, 0]
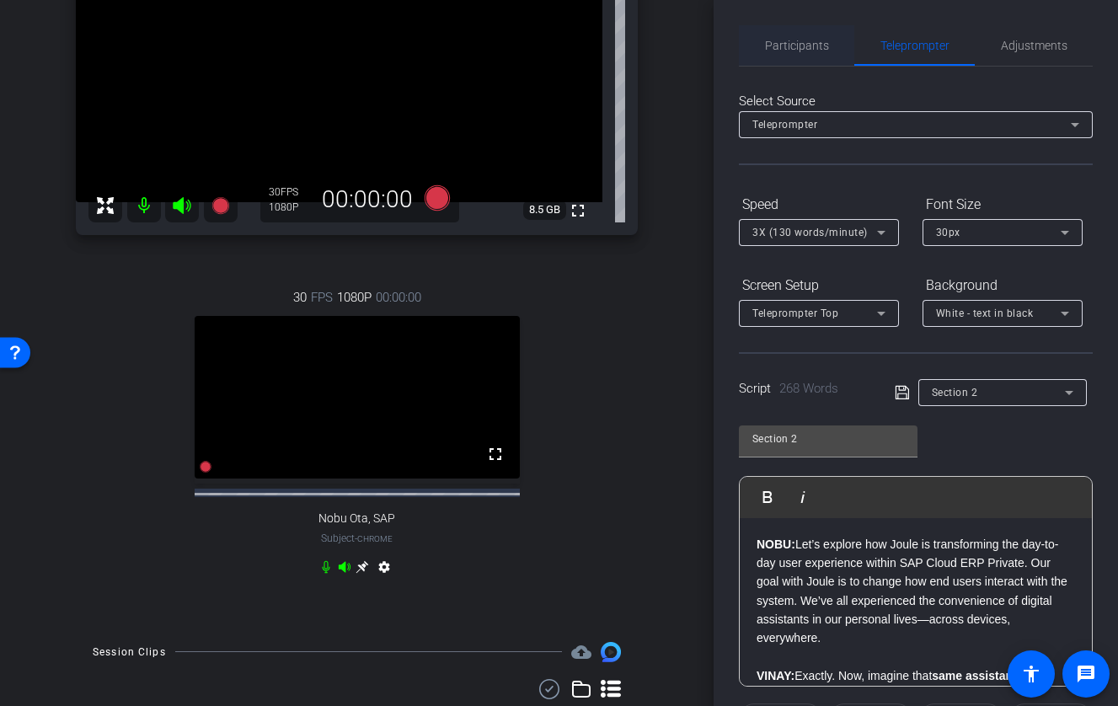
click at [810, 51] on span "Participants" at bounding box center [797, 46] width 64 height 12
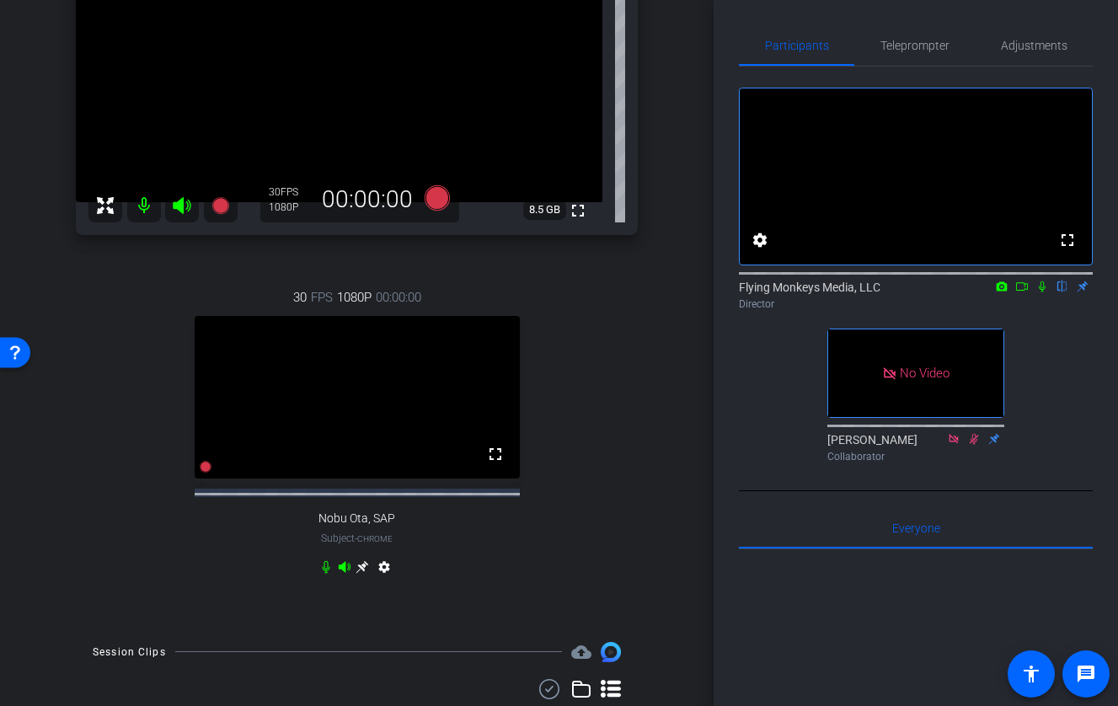
click at [1024, 292] on icon at bounding box center [1041, 286] width 13 height 12
click at [1017, 292] on icon at bounding box center [1021, 286] width 13 height 12
click at [435, 197] on icon at bounding box center [436, 196] width 25 height 25
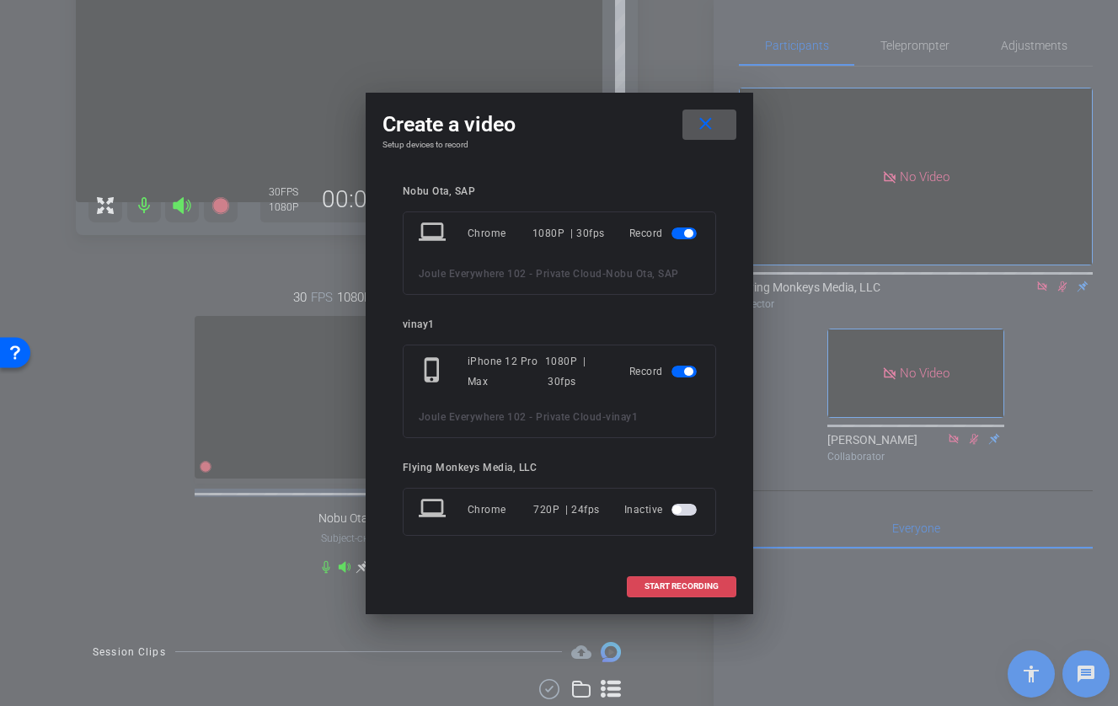
click at [695, 584] on span "START RECORDING" at bounding box center [681, 586] width 74 height 8
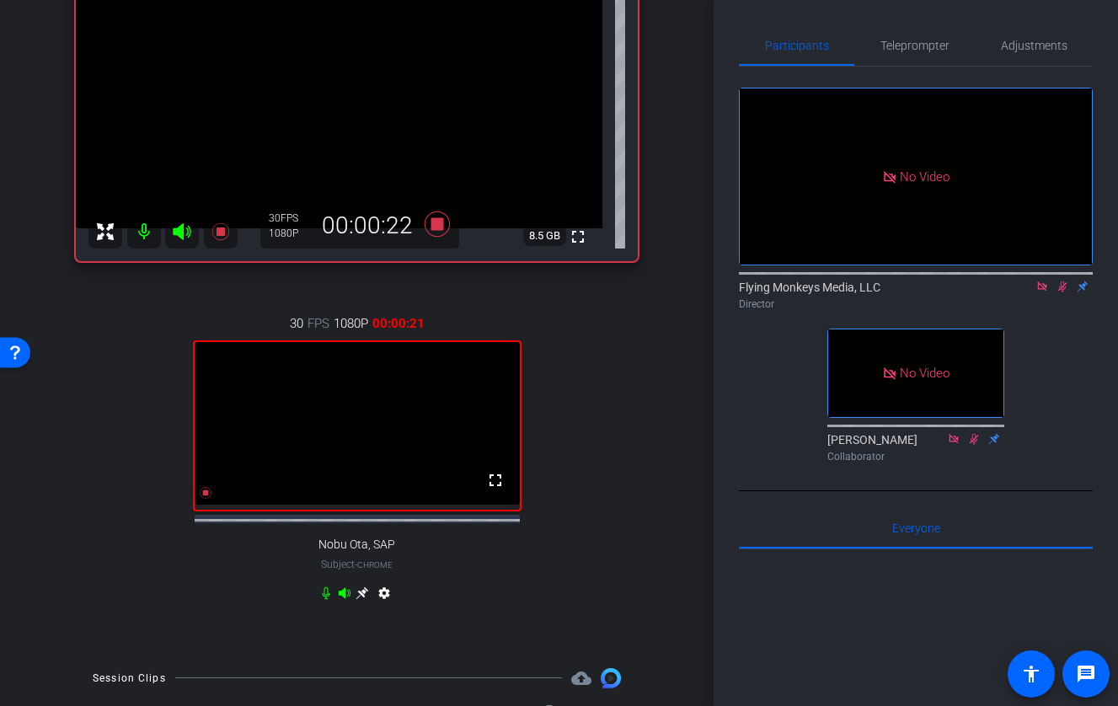
scroll to position [170, 0]
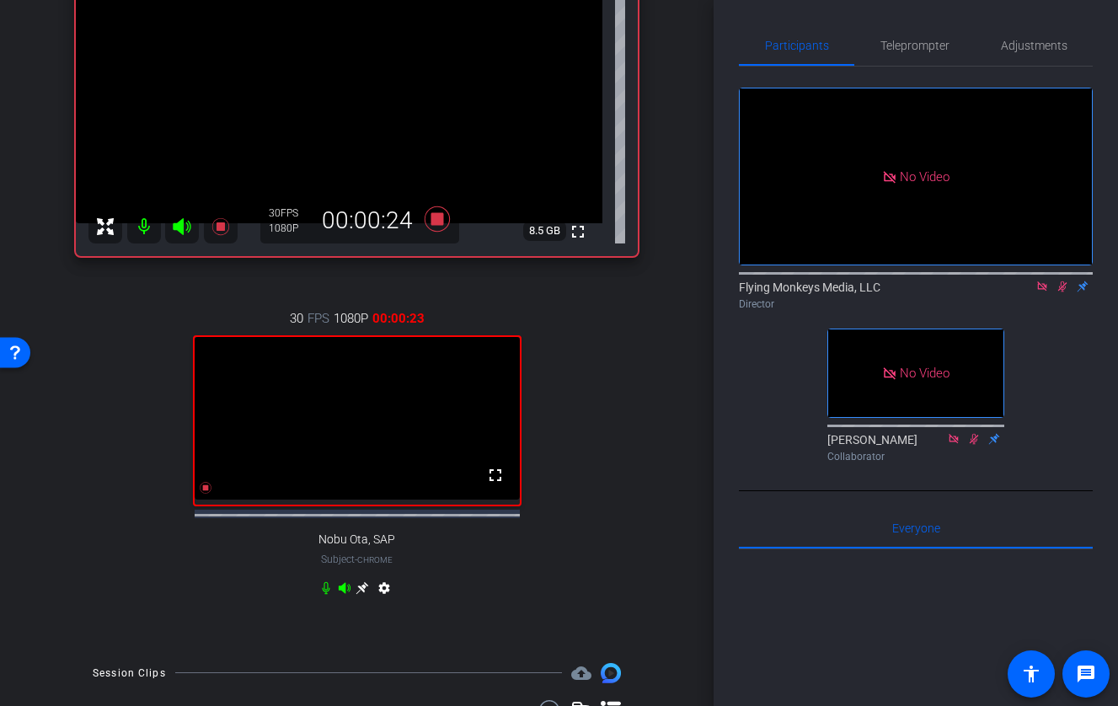
click at [362, 595] on icon at bounding box center [361, 587] width 13 height 13
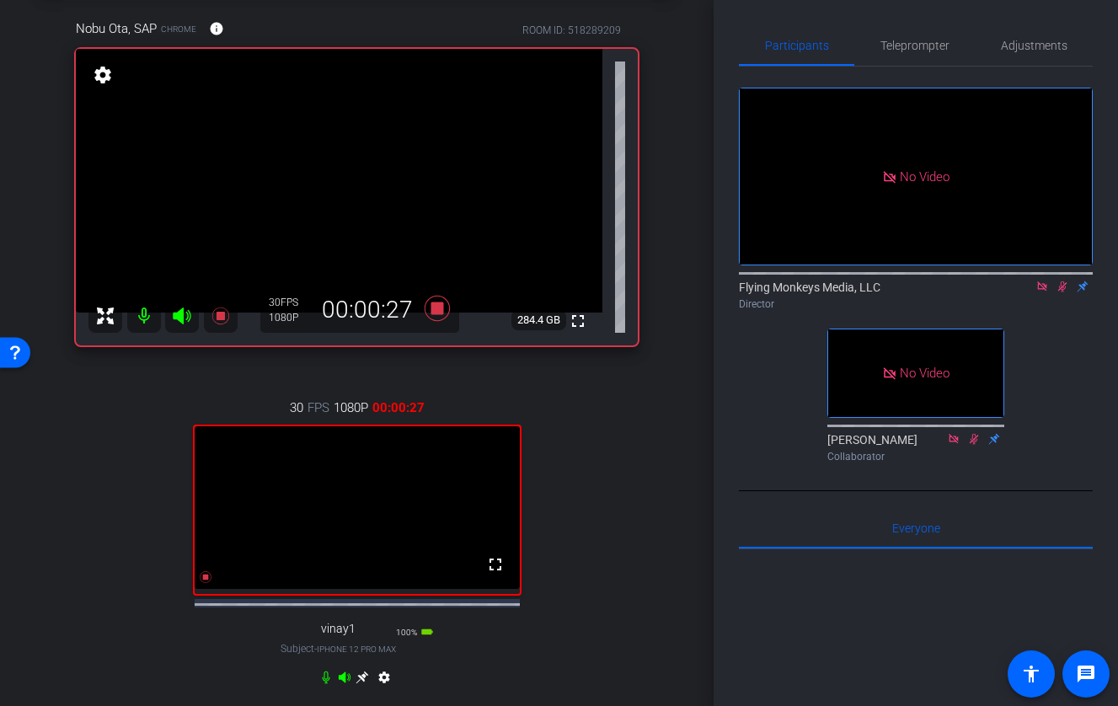
scroll to position [100, 0]
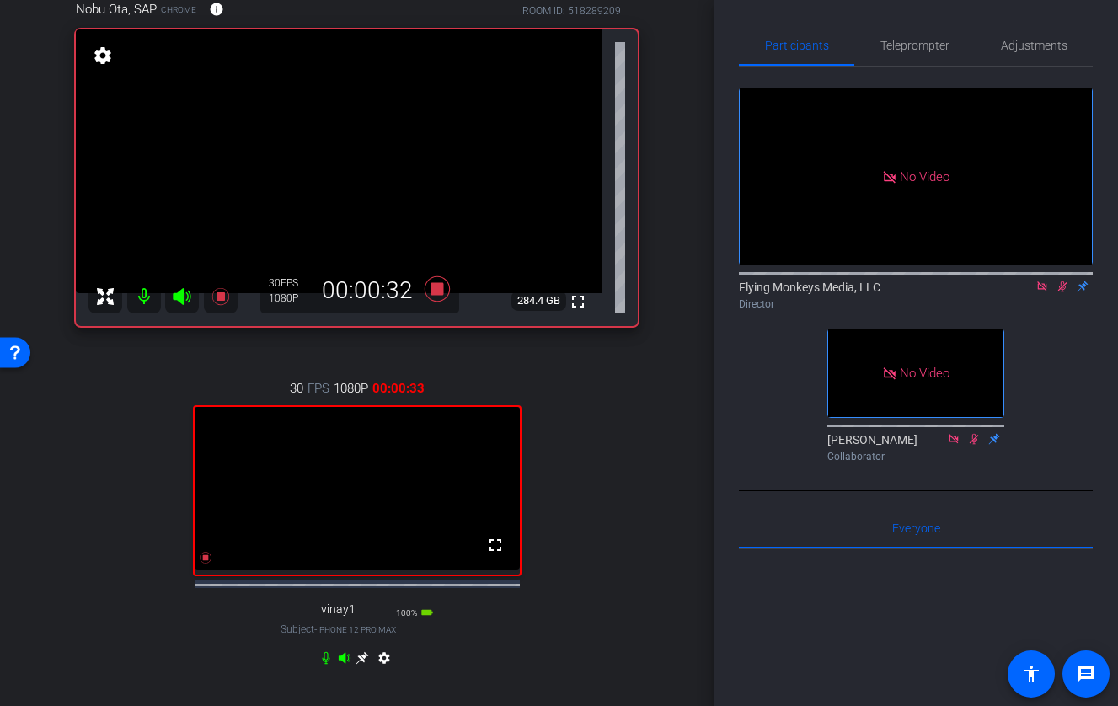
click at [361, 665] on icon at bounding box center [361, 657] width 13 height 13
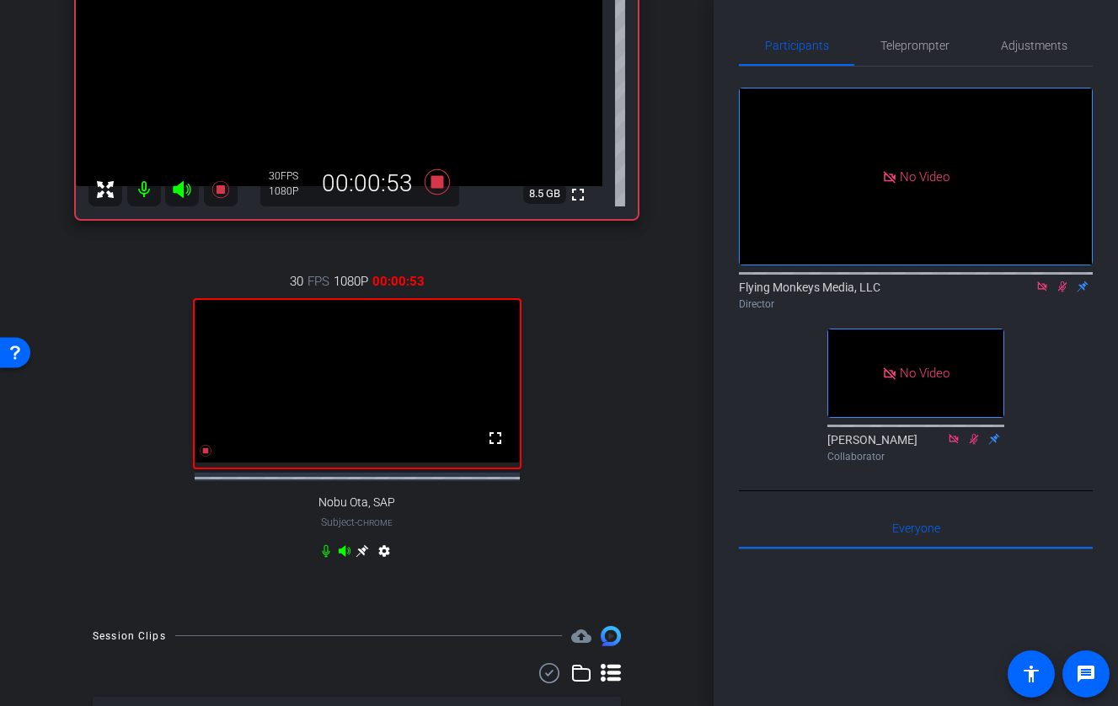
scroll to position [213, 0]
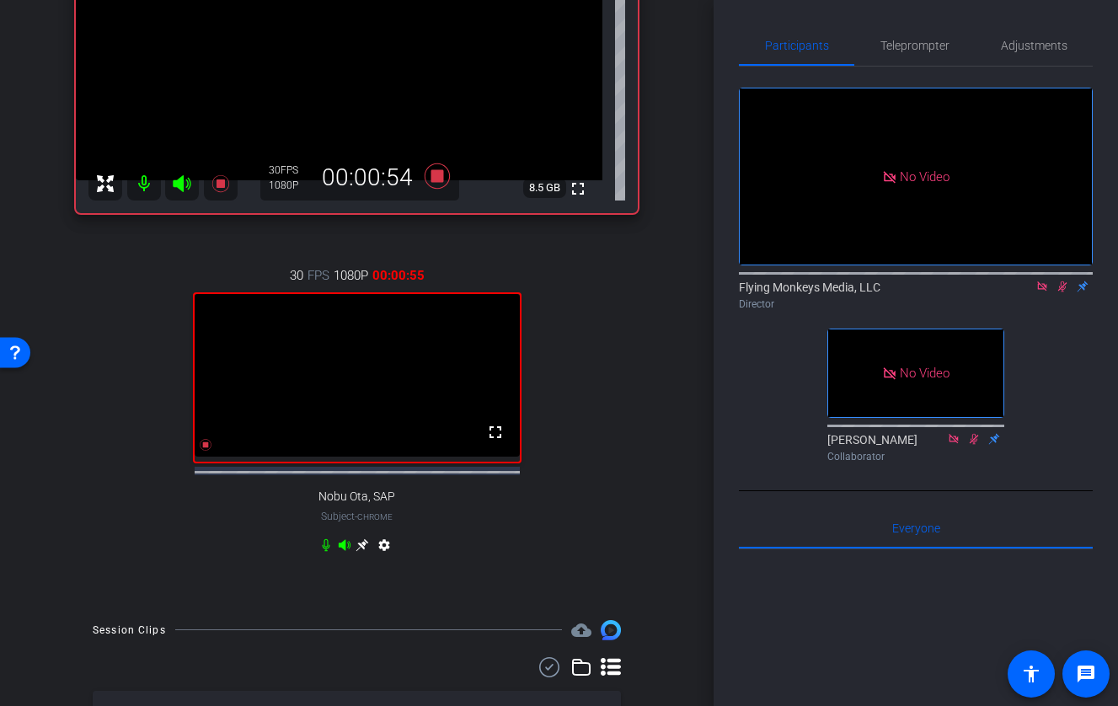
click at [360, 552] on icon at bounding box center [361, 544] width 13 height 13
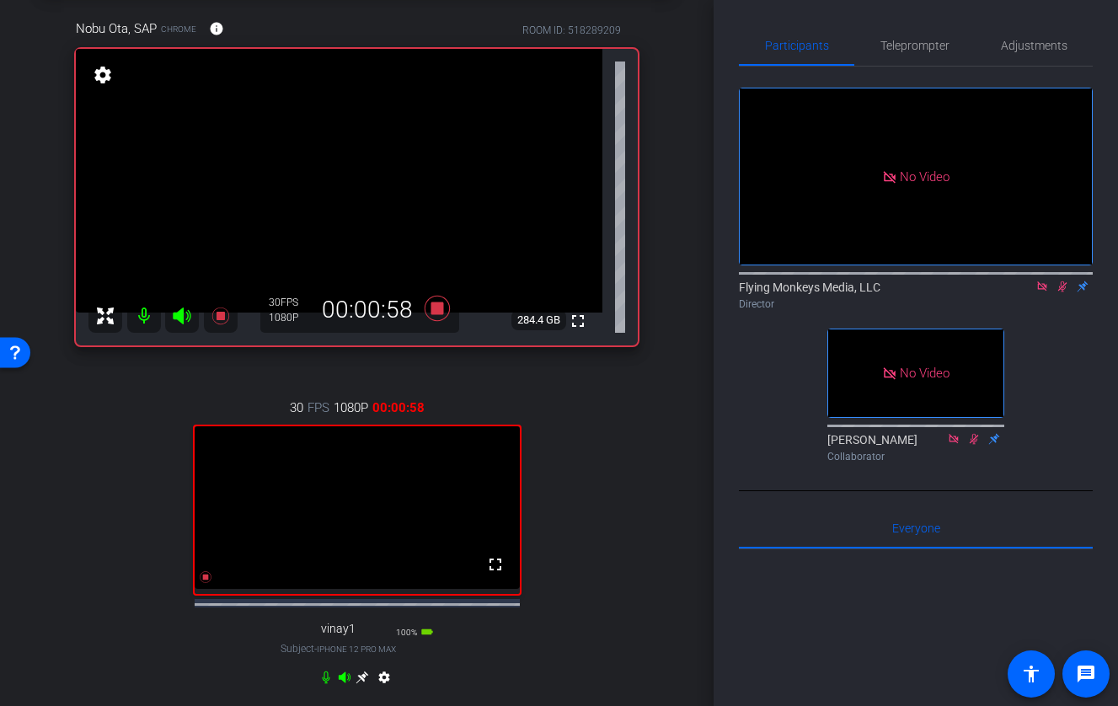
scroll to position [77, 0]
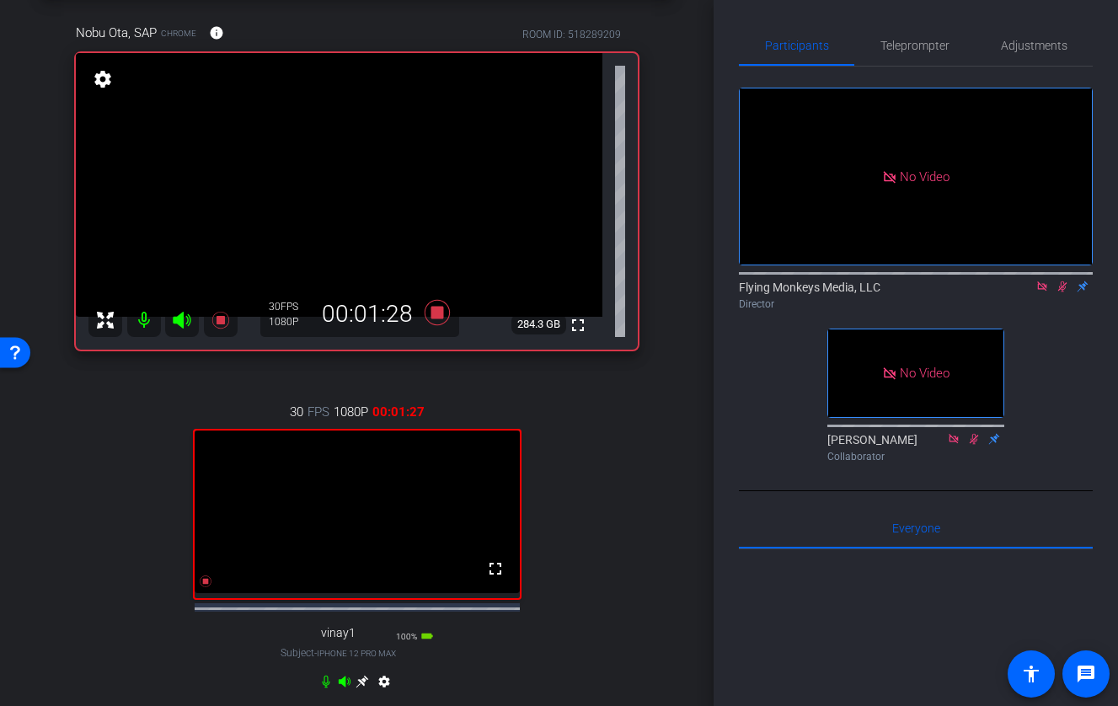
click at [363, 688] on icon at bounding box center [361, 681] width 13 height 13
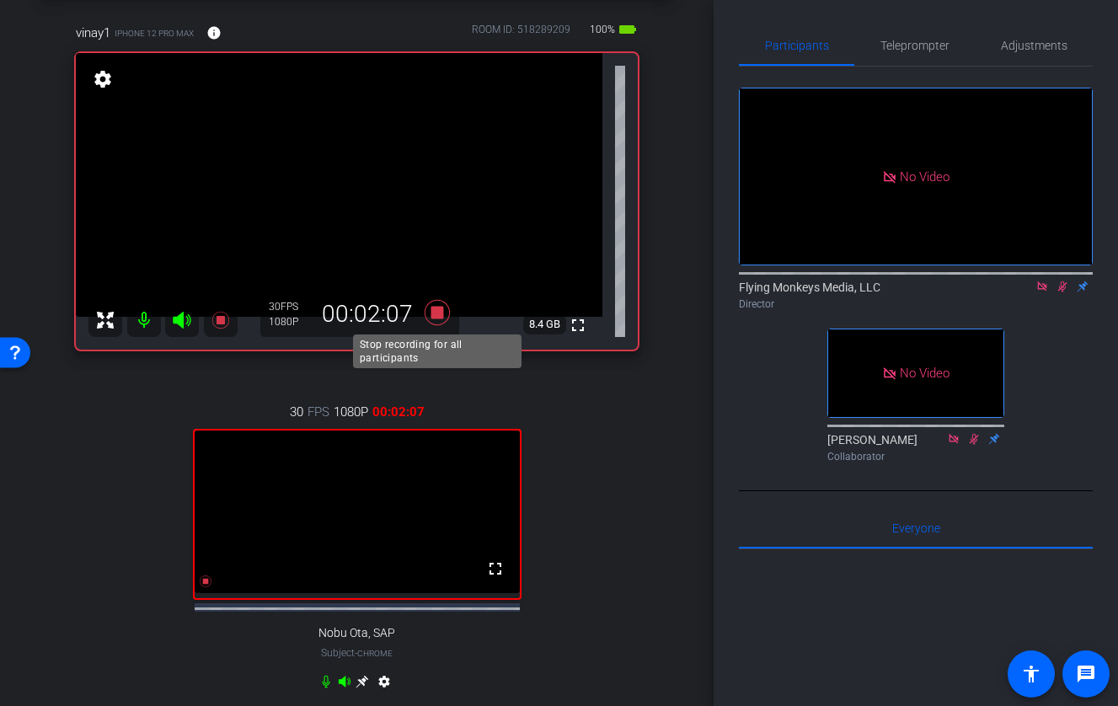
click at [437, 309] on icon at bounding box center [436, 311] width 25 height 25
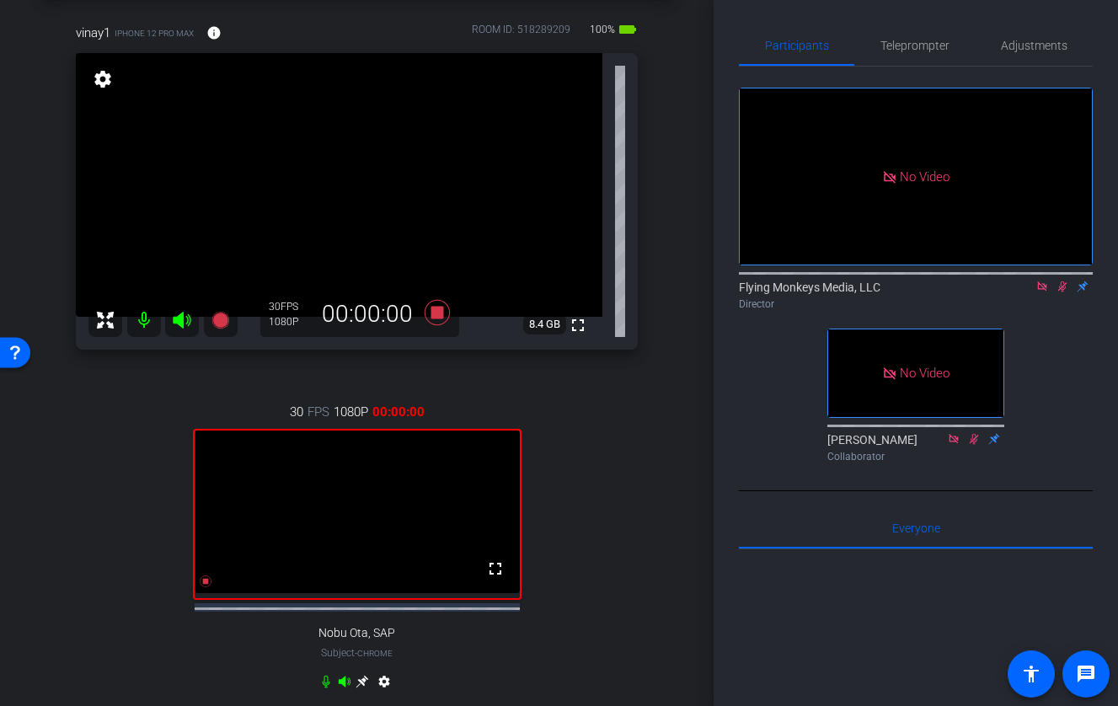
click at [1024, 292] on icon at bounding box center [1061, 286] width 13 height 12
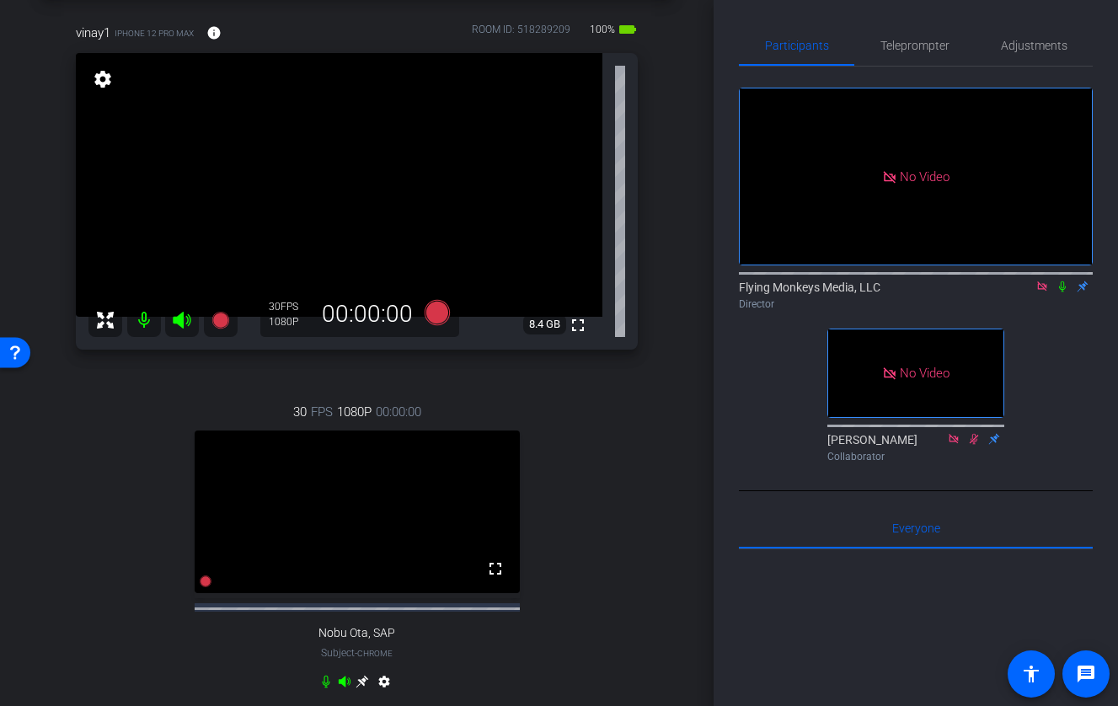
click at [1024, 291] on icon at bounding box center [1041, 285] width 9 height 9
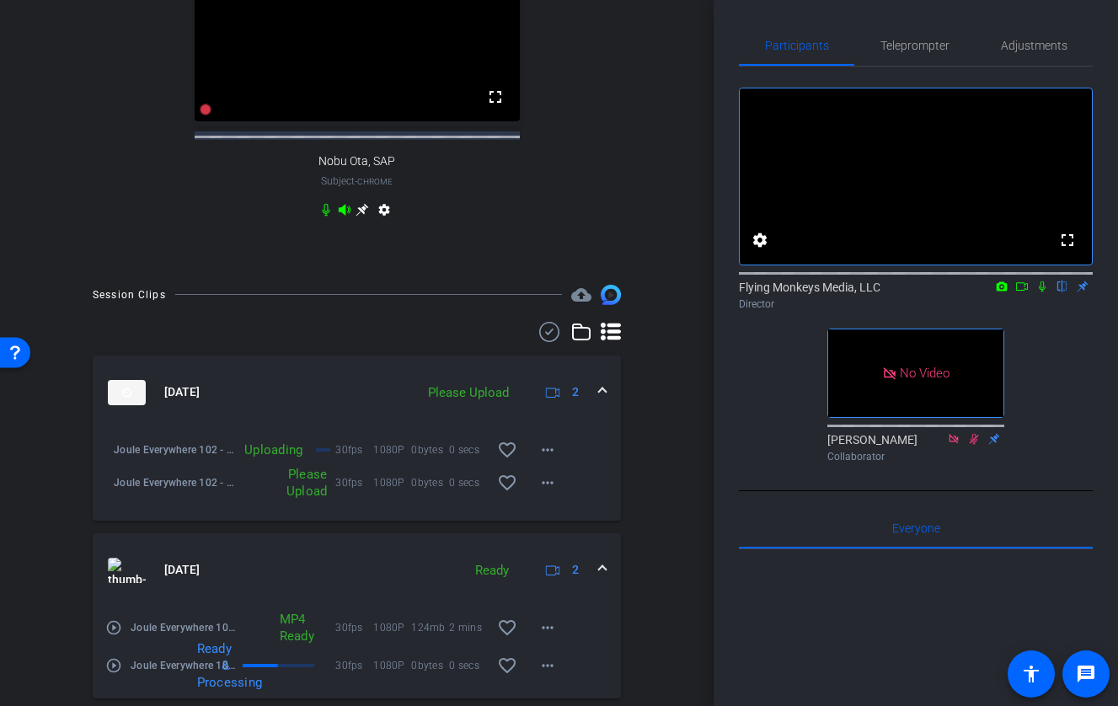
scroll to position [555, 0]
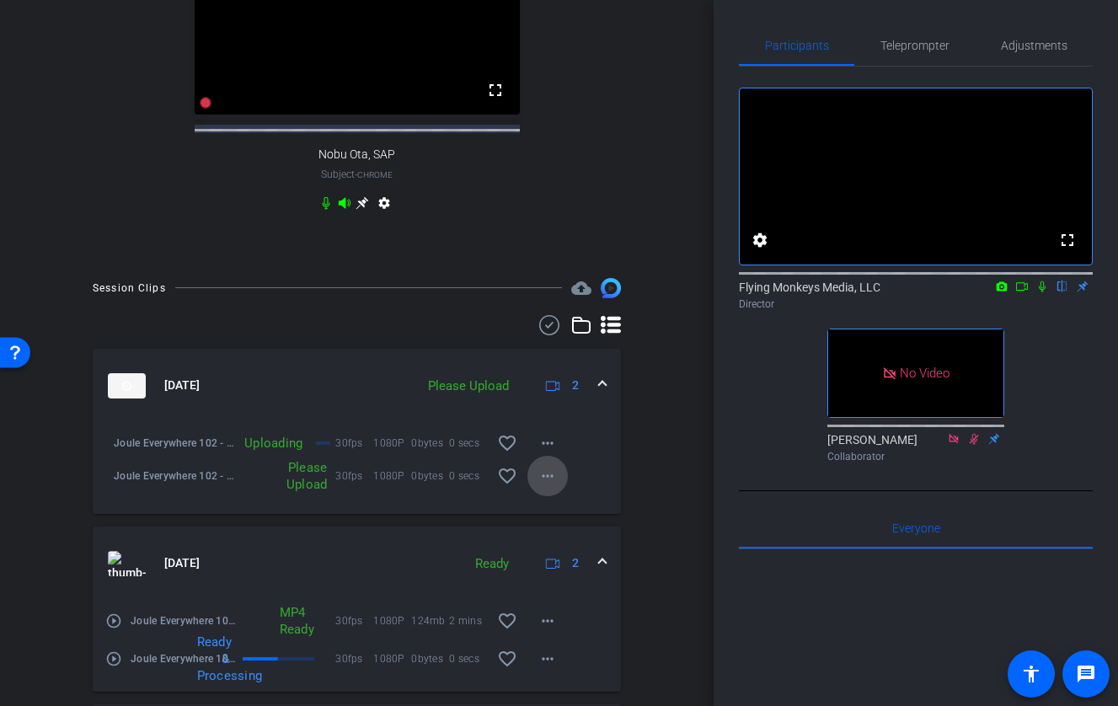
click at [548, 486] on mat-icon "more_horiz" at bounding box center [547, 476] width 20 height 20
click at [573, 525] on span "Upload" at bounding box center [574, 526] width 67 height 20
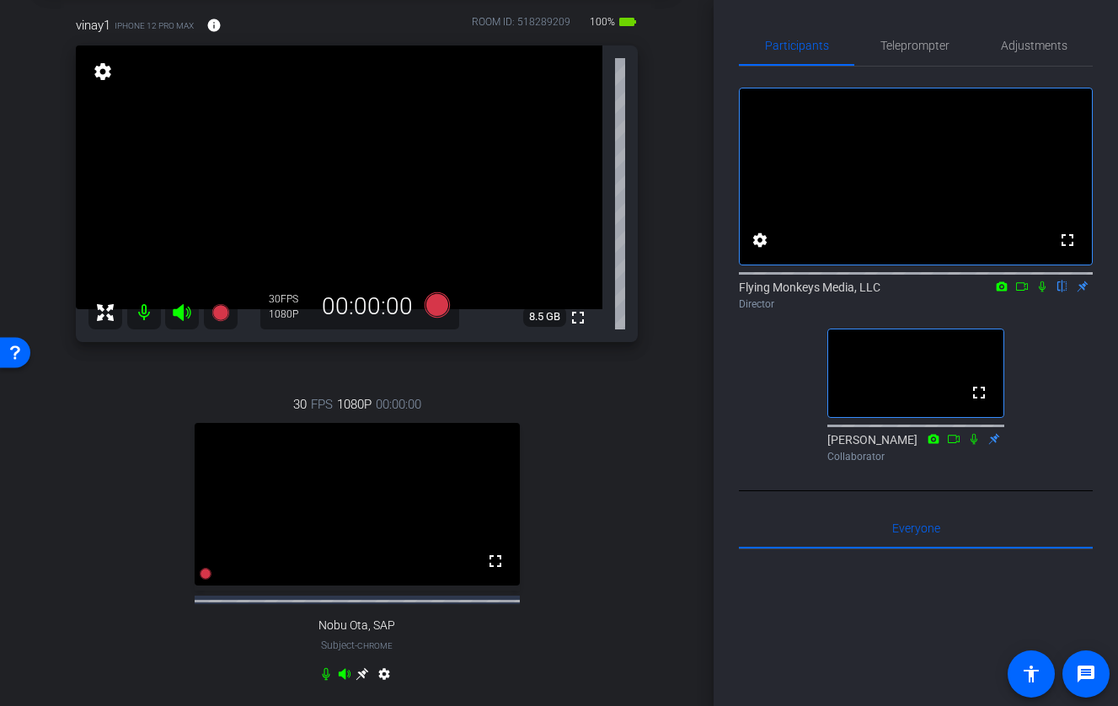
scroll to position [0, 0]
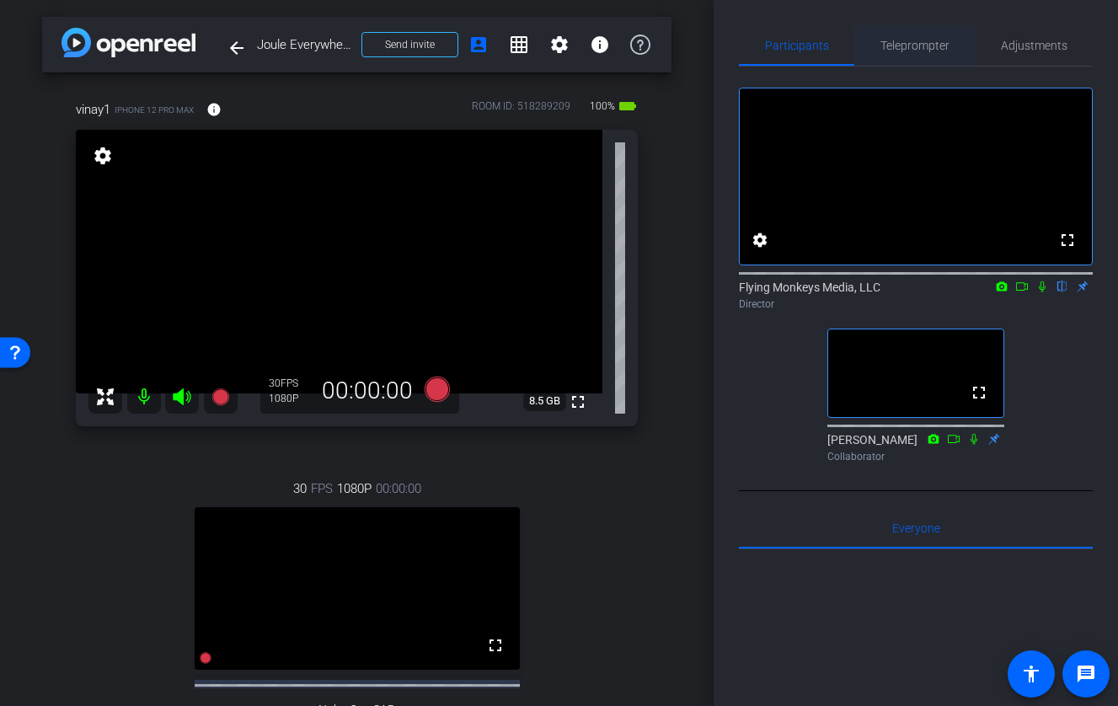
click at [910, 47] on span "Teleprompter" at bounding box center [914, 46] width 69 height 12
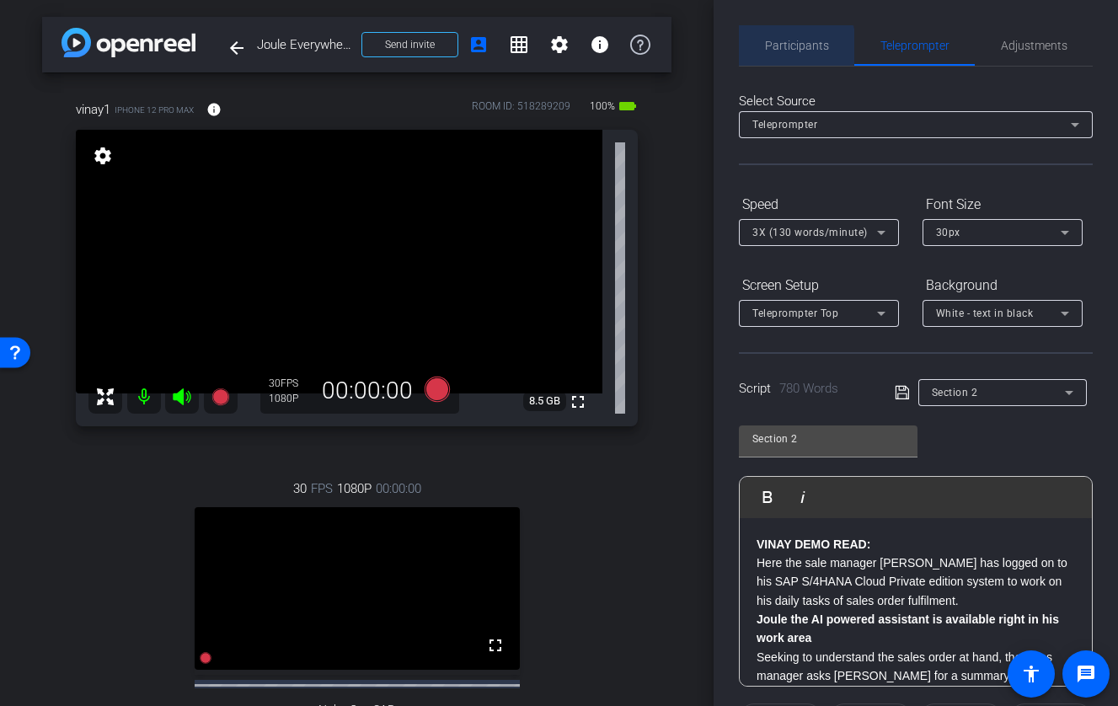
click at [792, 47] on span "Participants" at bounding box center [797, 46] width 64 height 12
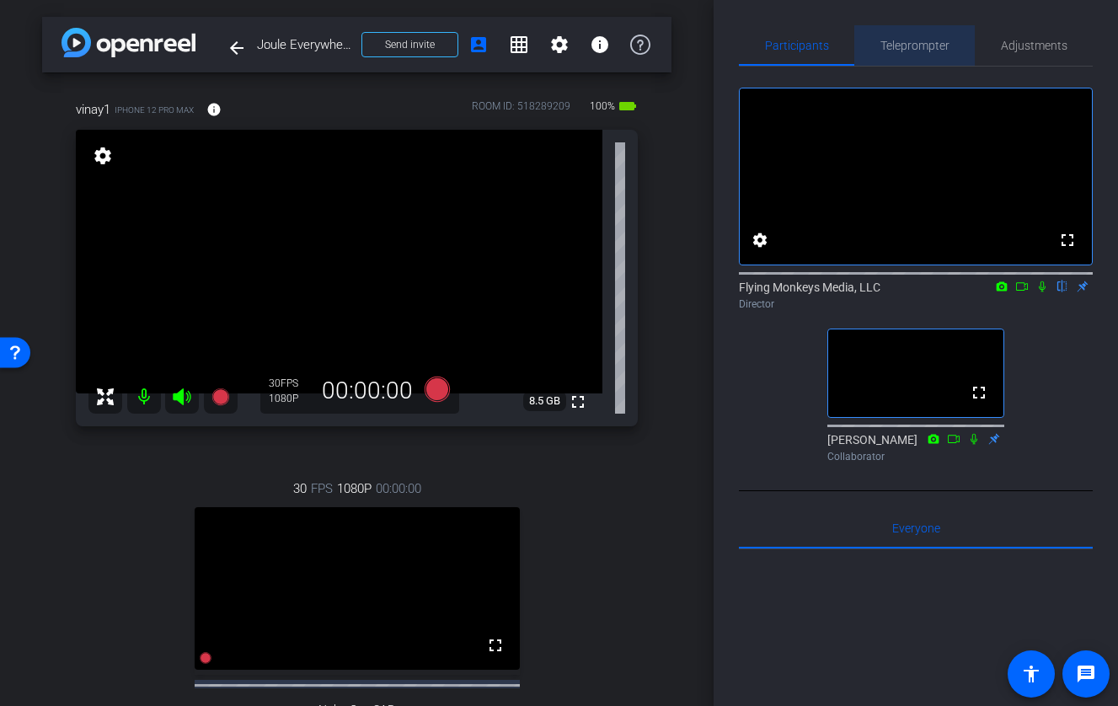
click at [916, 43] on span "Teleprompter" at bounding box center [914, 46] width 69 height 12
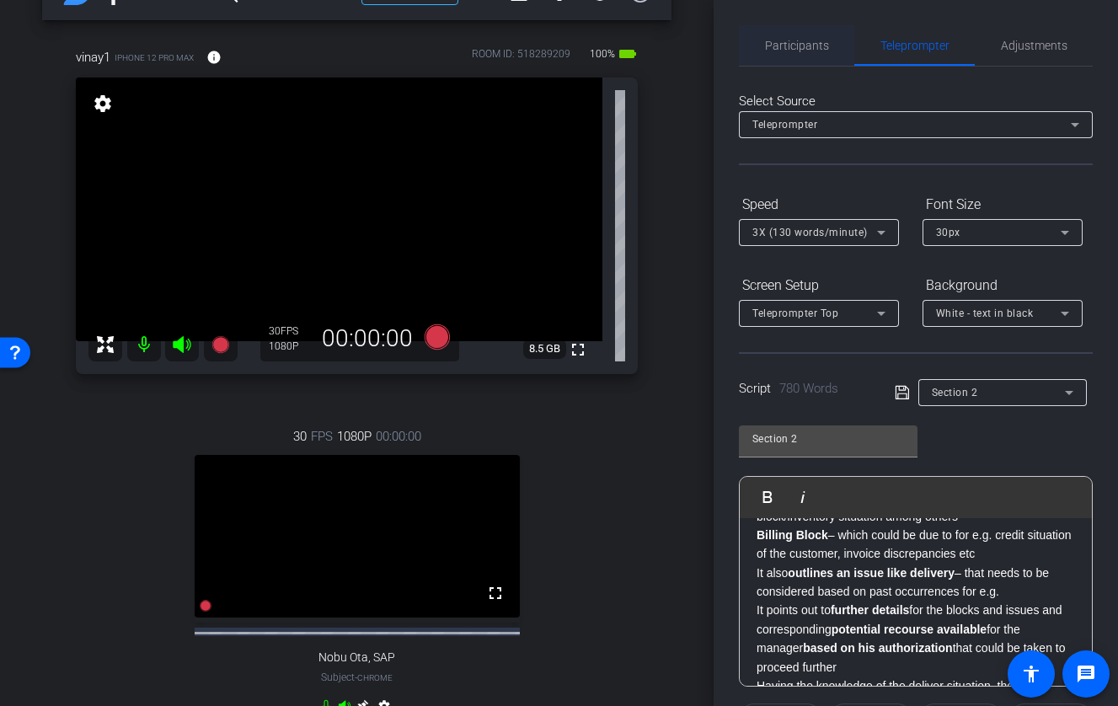
click at [777, 51] on span "Participants" at bounding box center [797, 46] width 64 height 12
click at [800, 50] on span "Participants" at bounding box center [797, 46] width 64 height 12
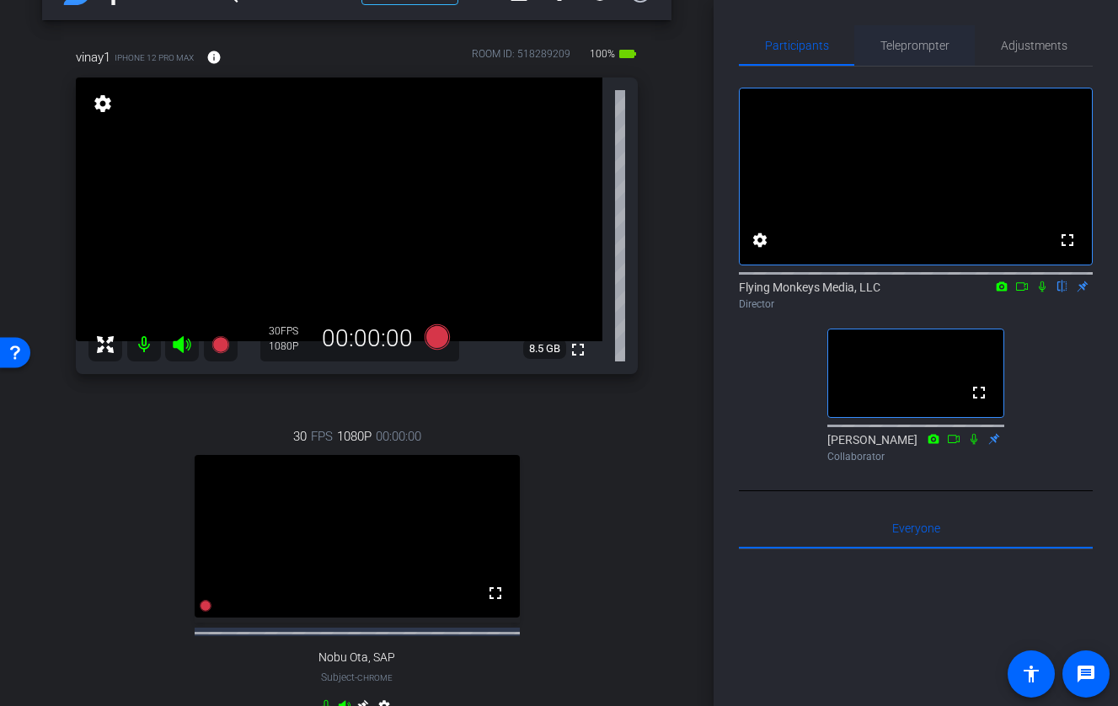
click at [903, 45] on span "Teleprompter" at bounding box center [914, 46] width 69 height 12
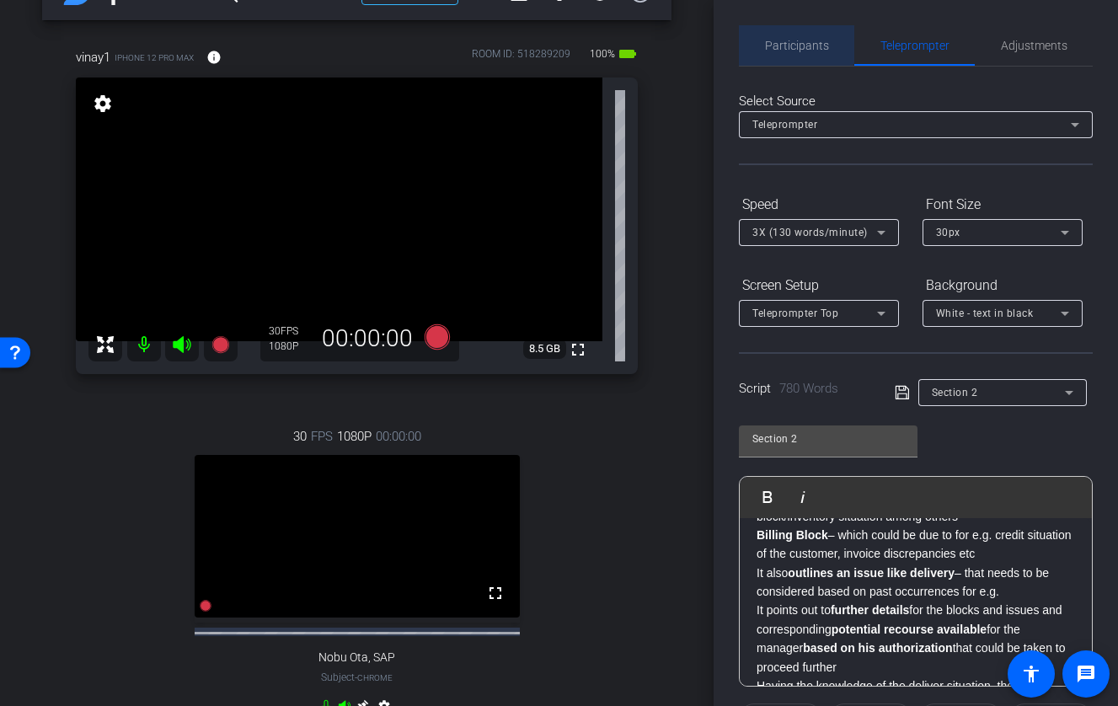
click at [791, 40] on span "Participants" at bounding box center [797, 46] width 64 height 12
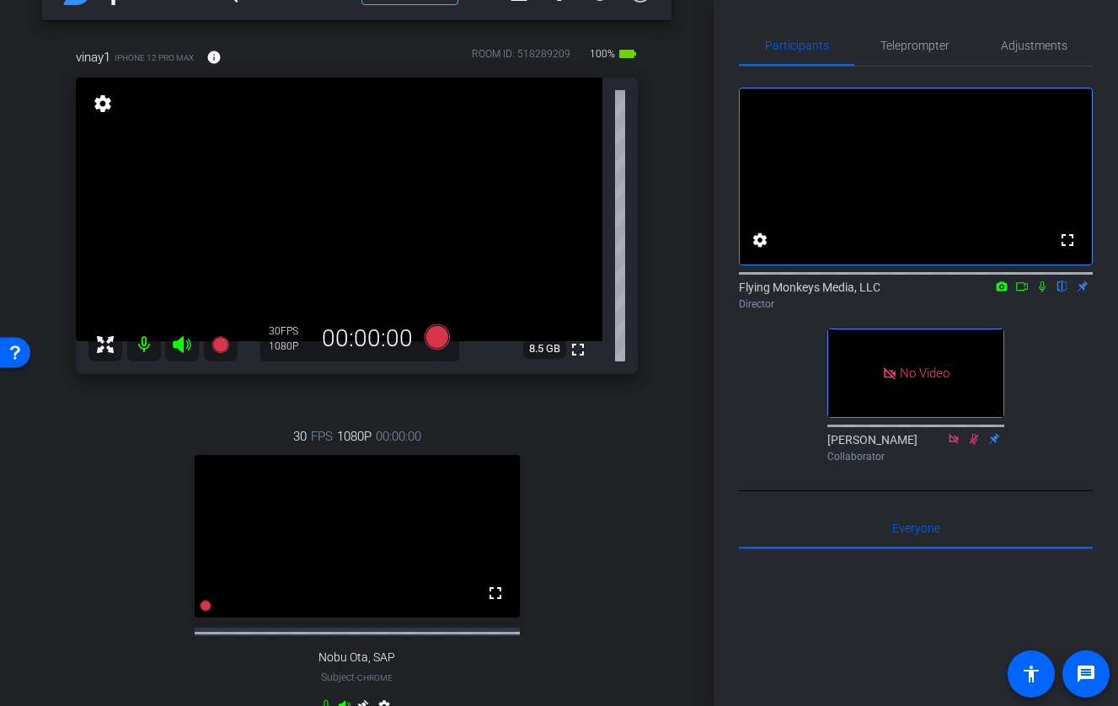
click at [1024, 292] on icon at bounding box center [1042, 286] width 7 height 11
click at [1024, 292] on icon at bounding box center [1021, 286] width 13 height 12
click at [441, 334] on icon at bounding box center [436, 335] width 25 height 25
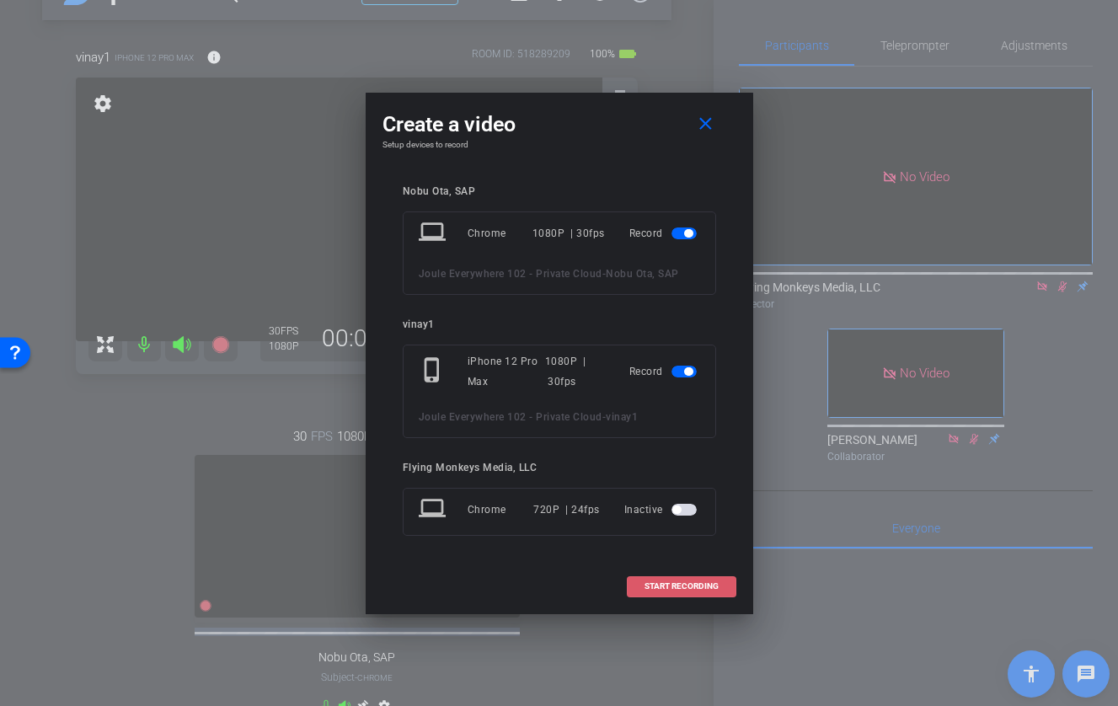
click at [697, 586] on span "START RECORDING" at bounding box center [681, 586] width 74 height 8
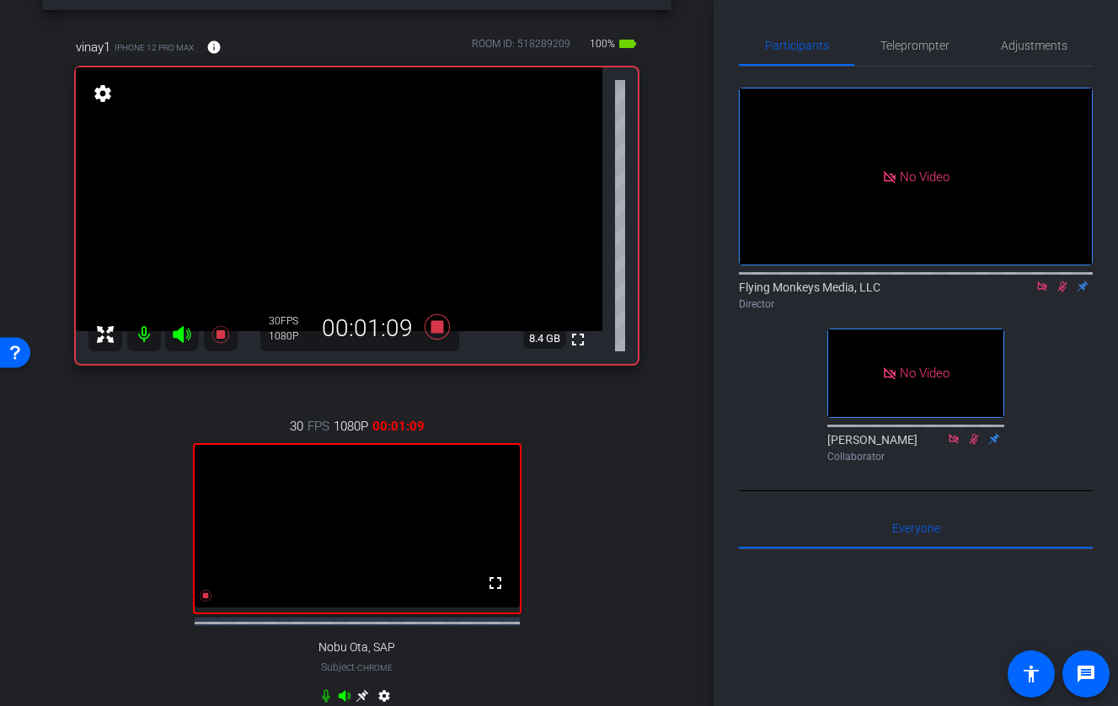
scroll to position [66, 0]
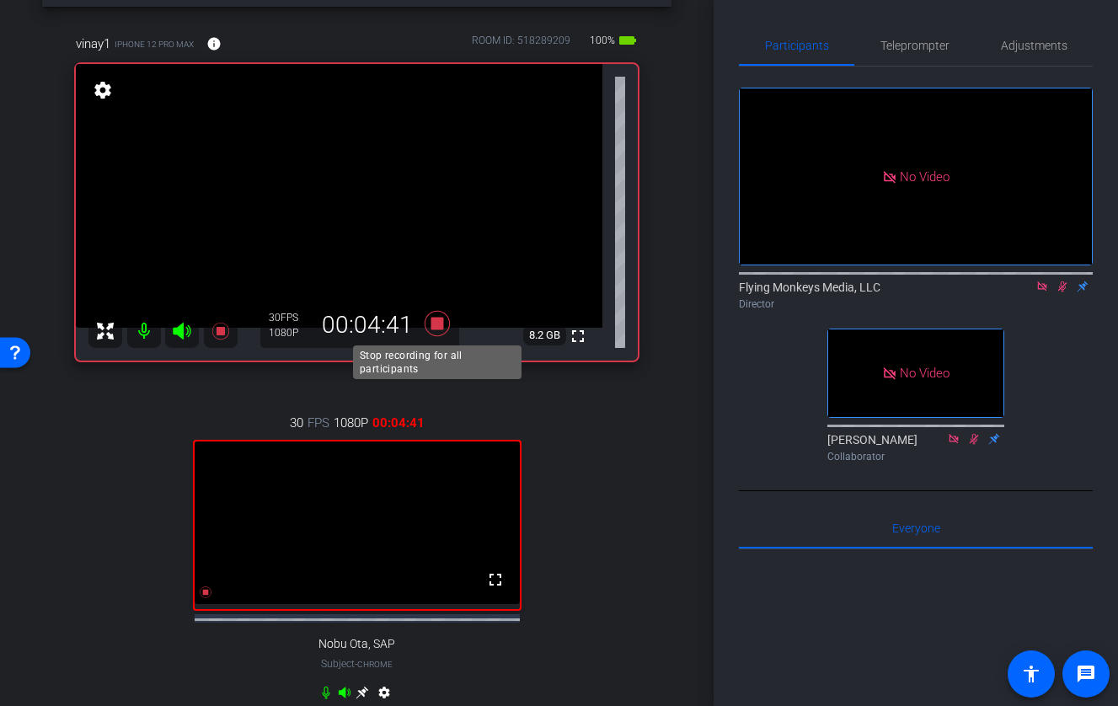
click at [434, 322] on icon at bounding box center [436, 322] width 25 height 25
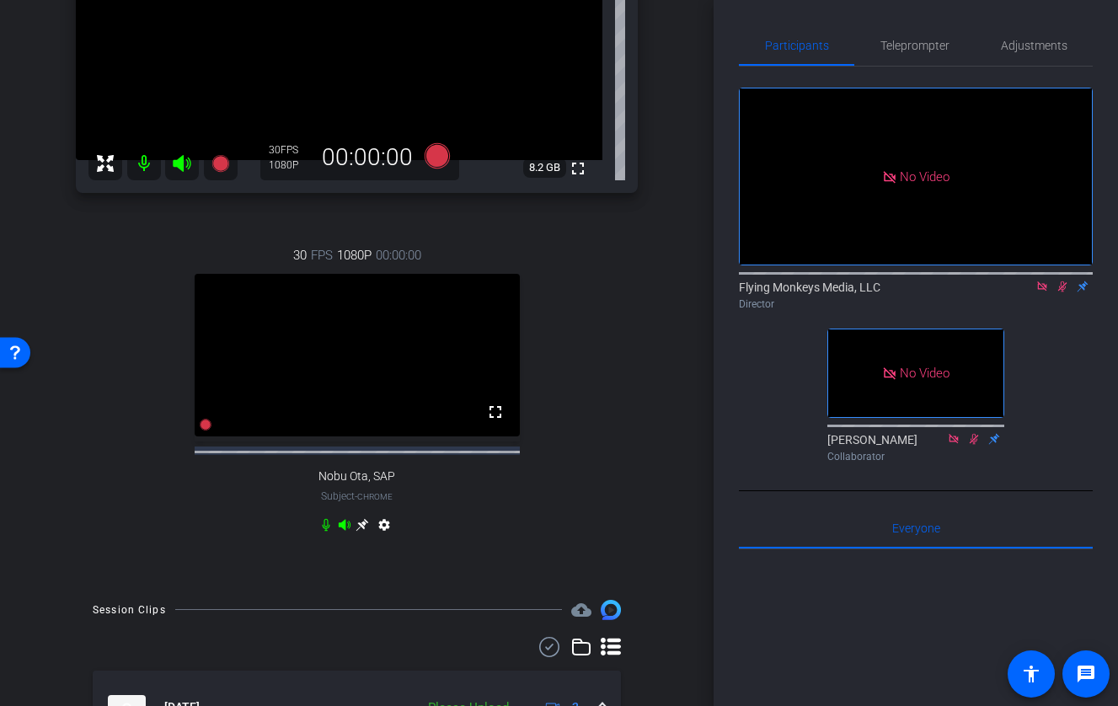
scroll to position [235, 0]
click at [1024, 292] on icon at bounding box center [1061, 286] width 13 height 12
click at [1024, 292] on icon at bounding box center [1041, 286] width 13 height 12
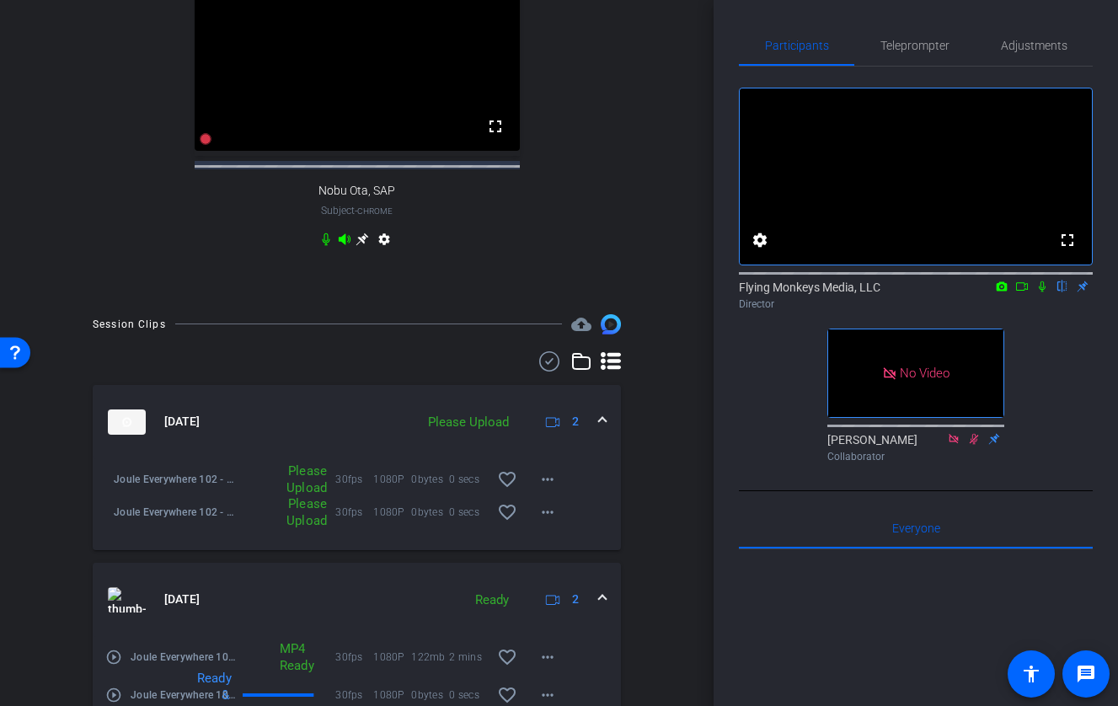
scroll to position [520, 0]
click at [544, 489] on mat-icon "more_horiz" at bounding box center [547, 478] width 20 height 20
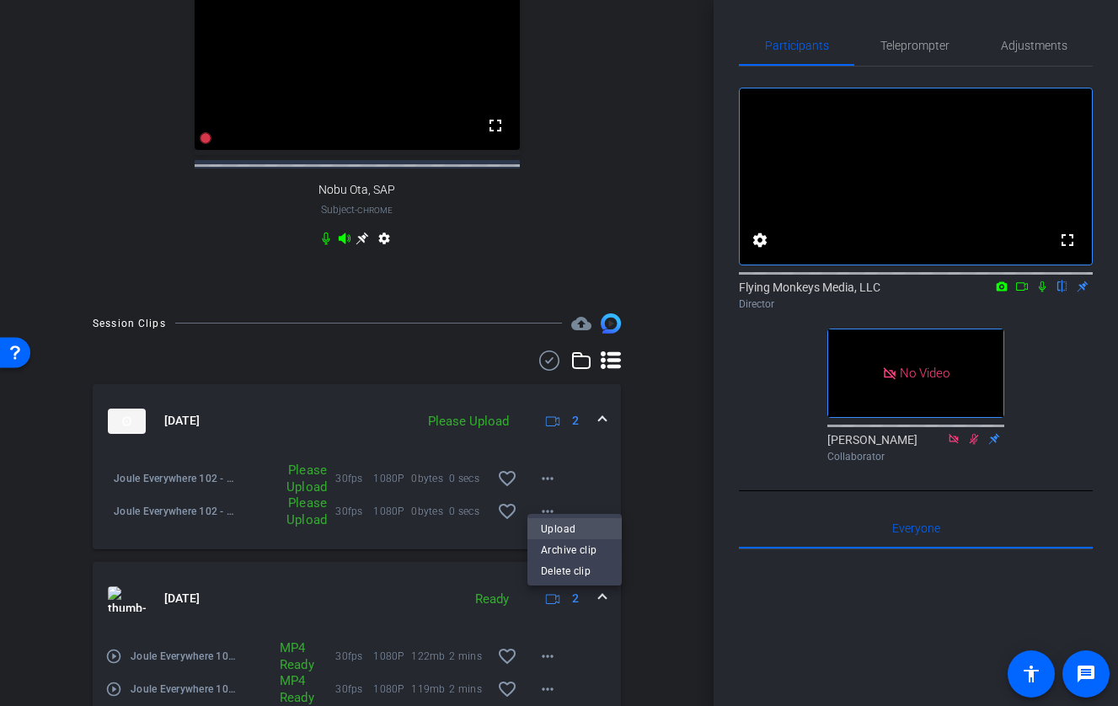
click at [570, 530] on span "Upload" at bounding box center [574, 529] width 67 height 20
click at [552, 521] on mat-icon "more_horiz" at bounding box center [547, 511] width 20 height 20
click at [561, 559] on span "Upload" at bounding box center [574, 562] width 67 height 20
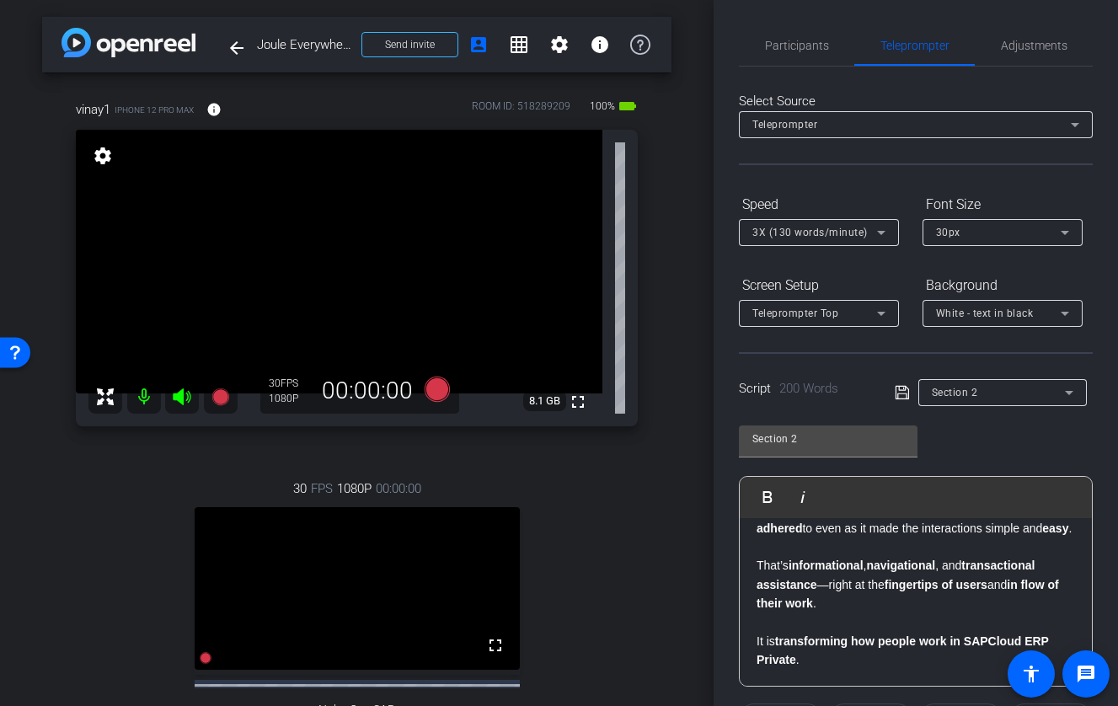
scroll to position [375, 0]
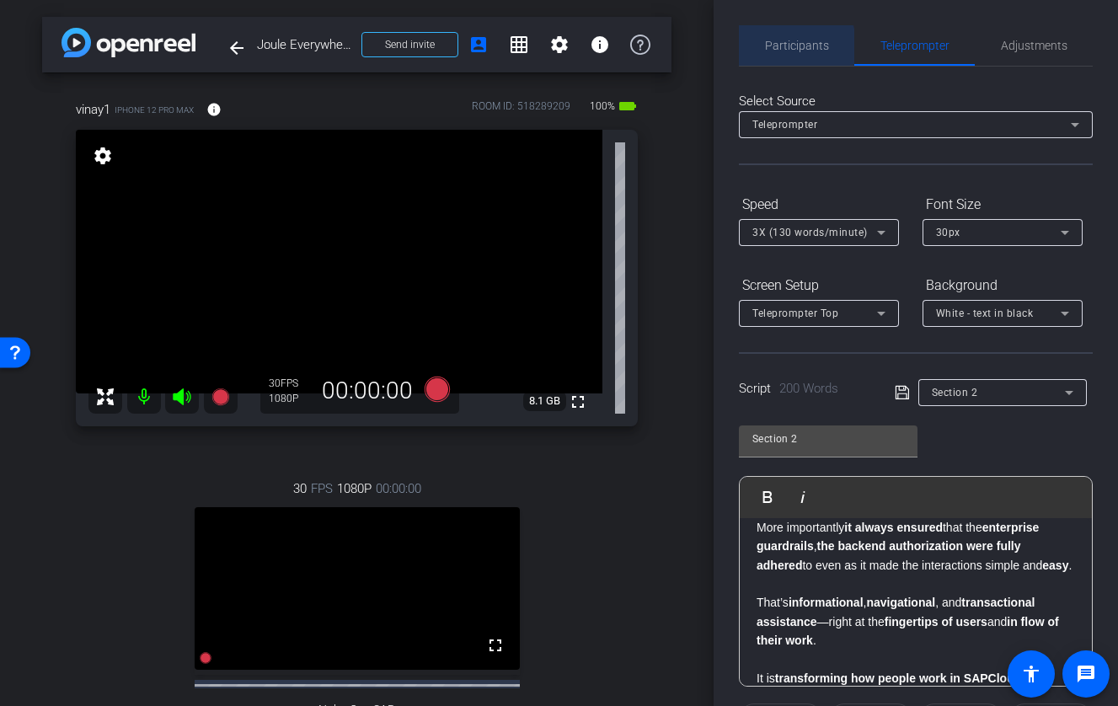
click at [789, 47] on span "Participants" at bounding box center [797, 46] width 64 height 12
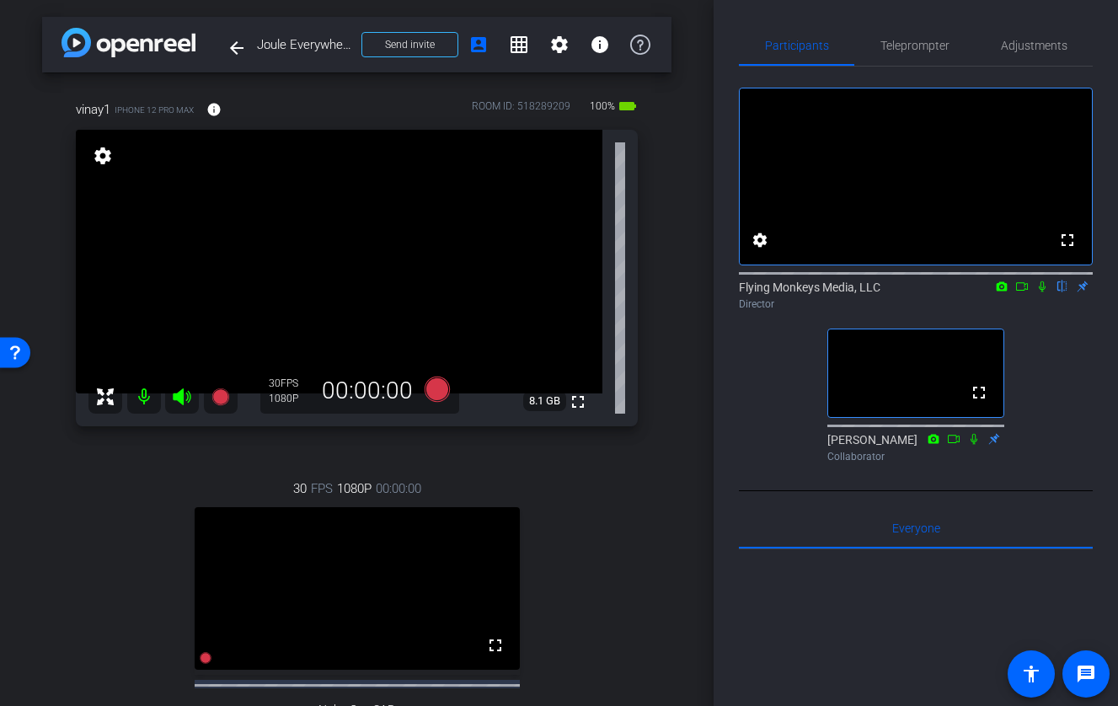
click at [641, 591] on div "vinay1 iPhone 12 Pro Max info ROOM ID: 518289209 100% battery_std fullscreen se…" at bounding box center [356, 444] width 629 height 744
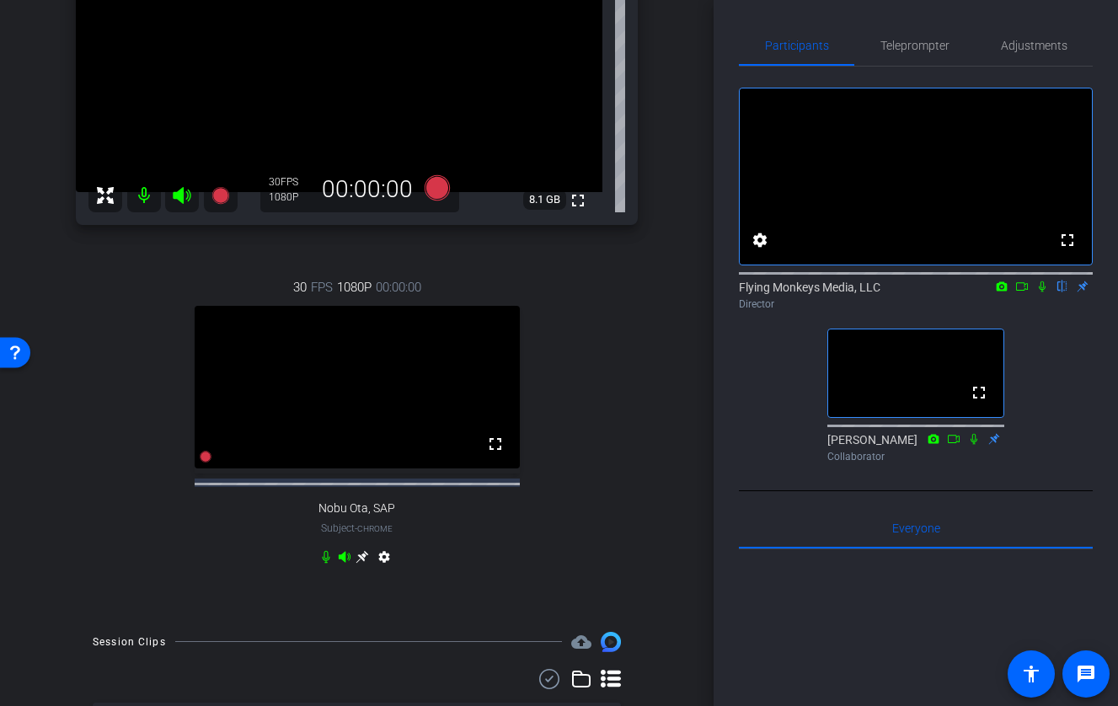
scroll to position [200, 0]
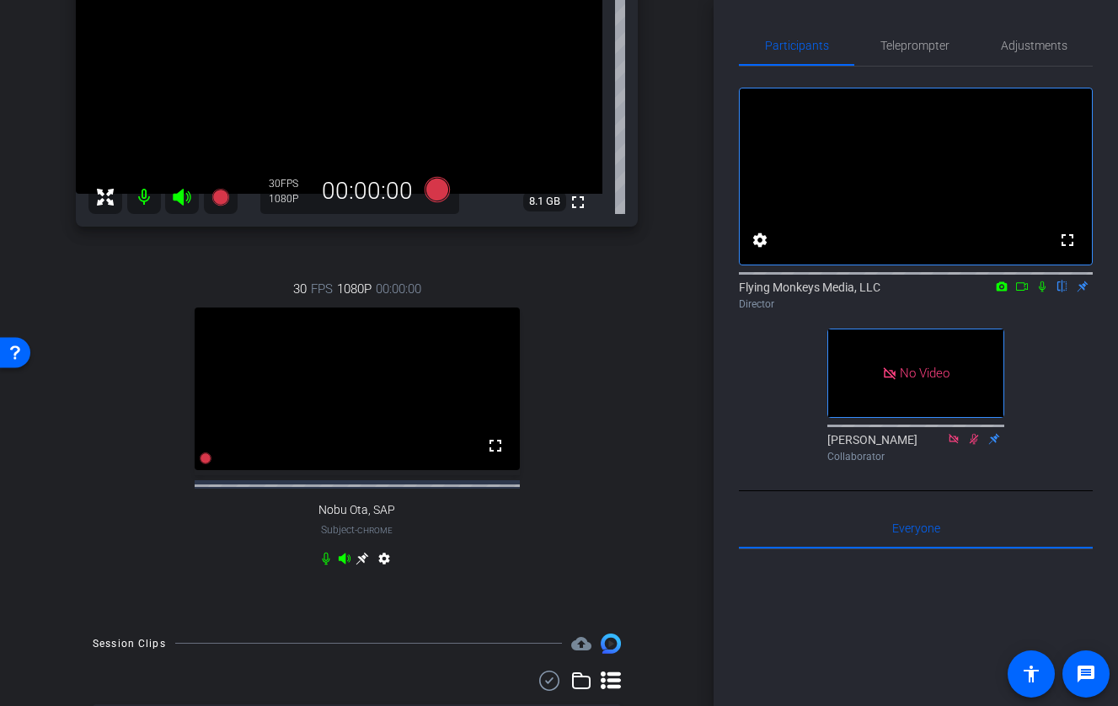
click at [1024, 292] on icon at bounding box center [1042, 286] width 7 height 11
click at [1024, 294] on mat-icon at bounding box center [1022, 286] width 20 height 15
click at [435, 194] on icon at bounding box center [436, 188] width 25 height 25
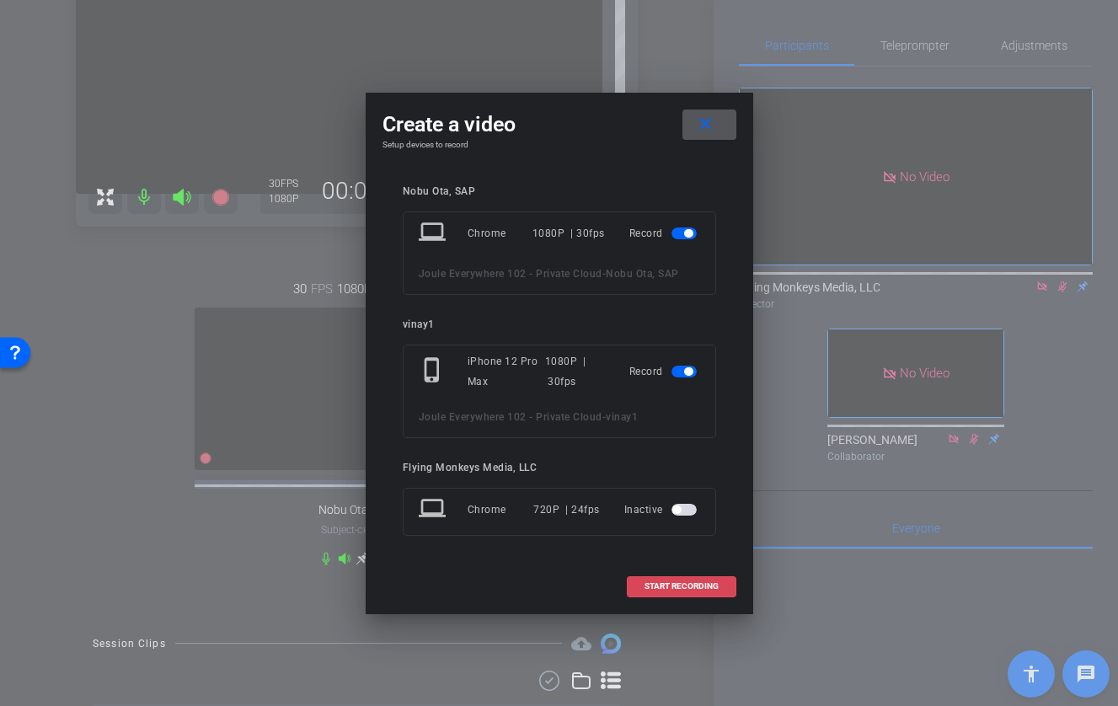
click at [692, 575] on span at bounding box center [681, 586] width 108 height 40
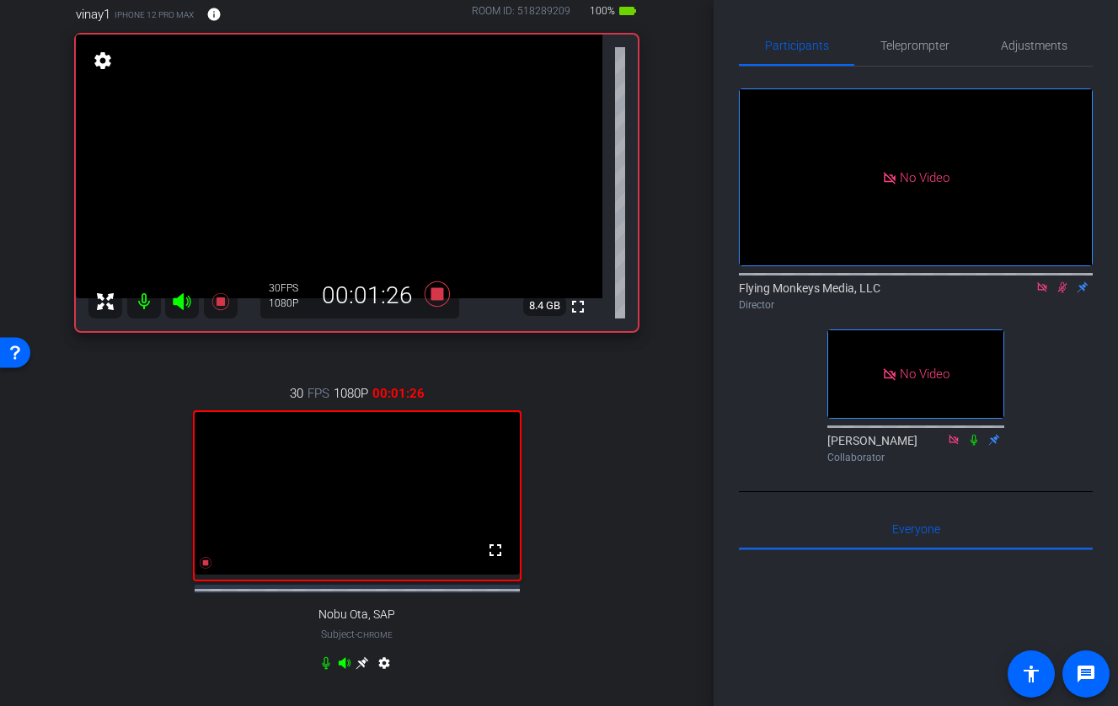
scroll to position [110, 0]
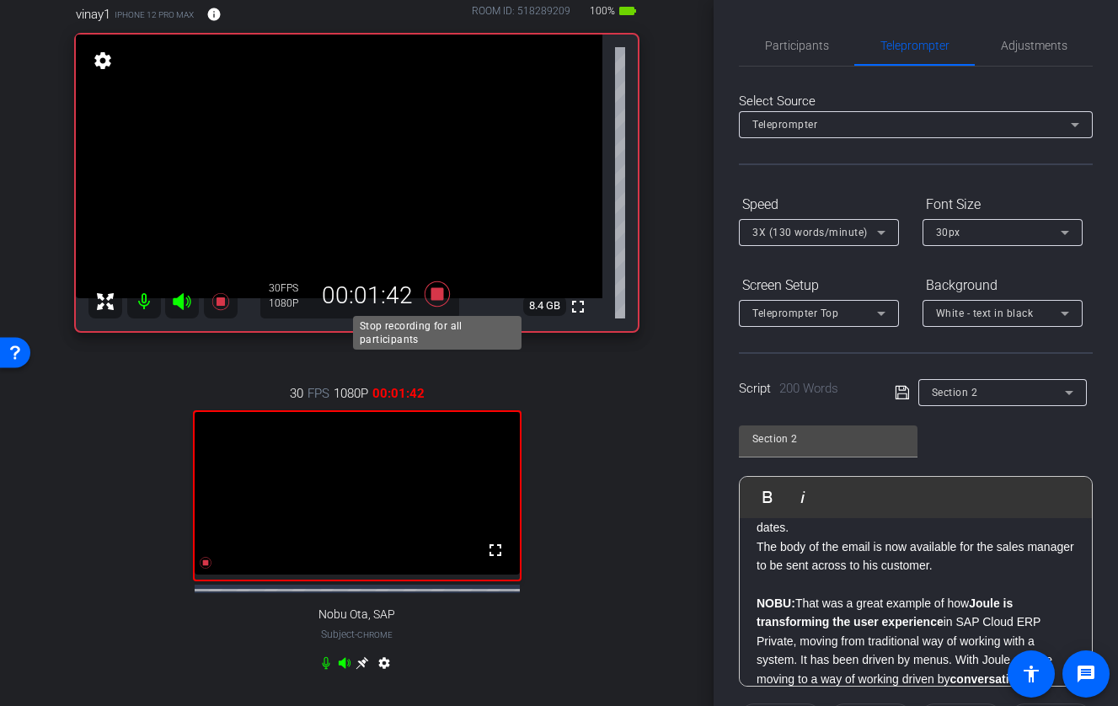
click at [439, 292] on icon at bounding box center [436, 292] width 25 height 25
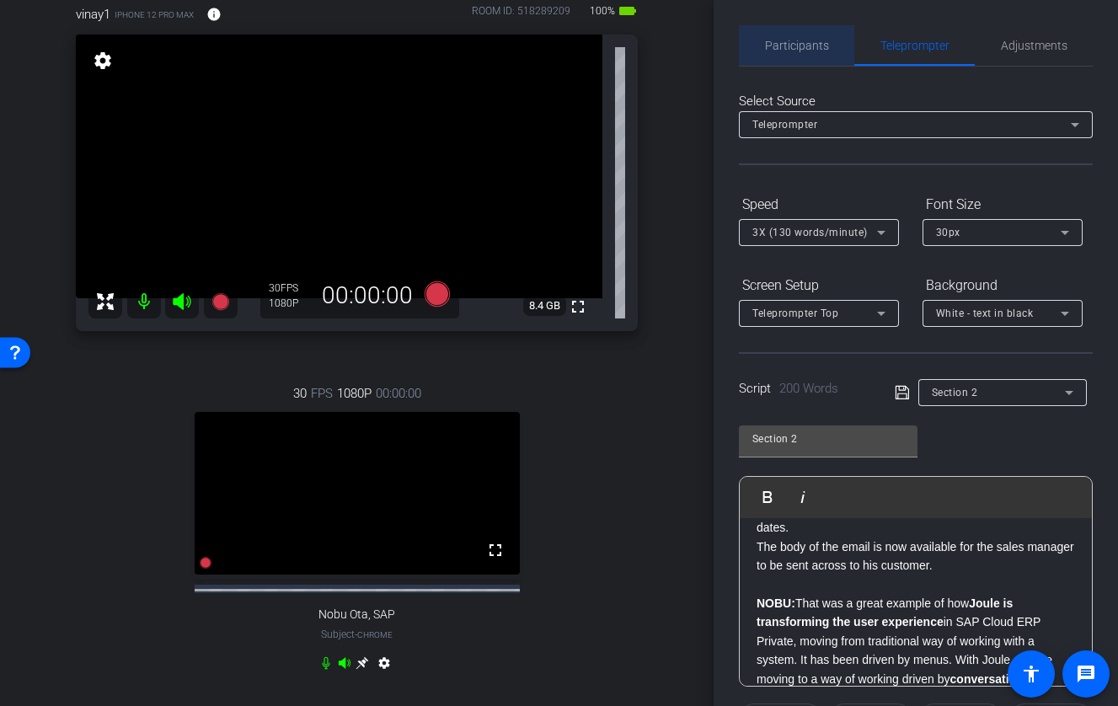
click at [799, 59] on span "Participants" at bounding box center [797, 45] width 64 height 40
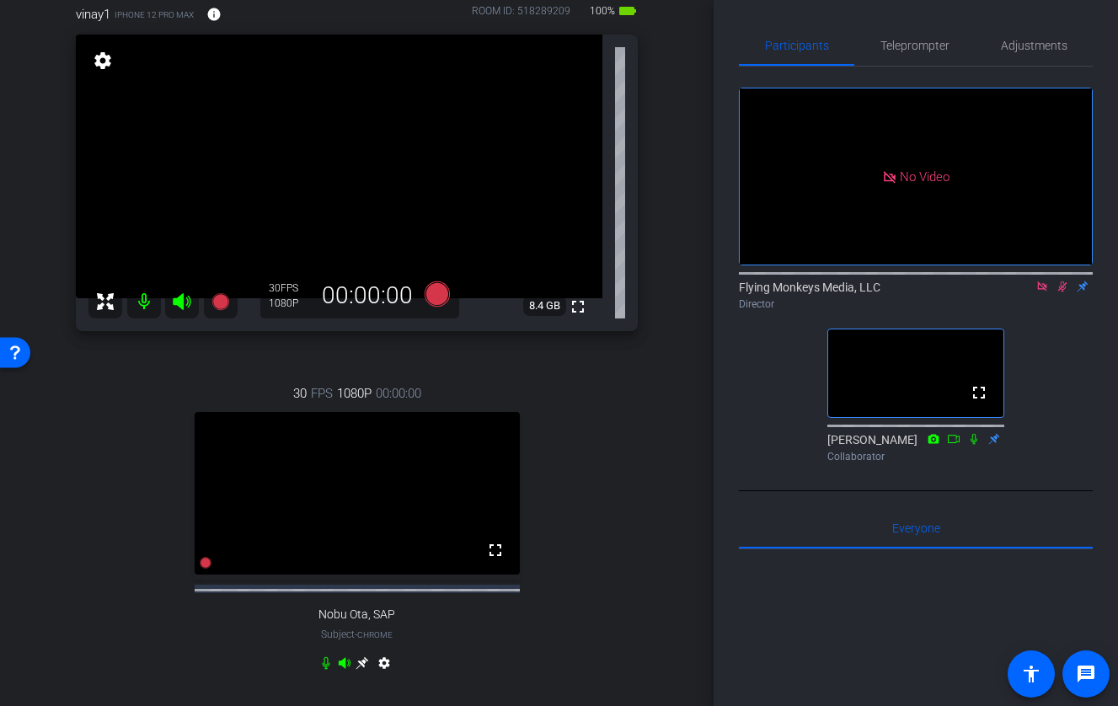
click at [1024, 280] on icon at bounding box center [1061, 286] width 13 height 12
click at [1024, 280] on icon at bounding box center [1041, 286] width 13 height 12
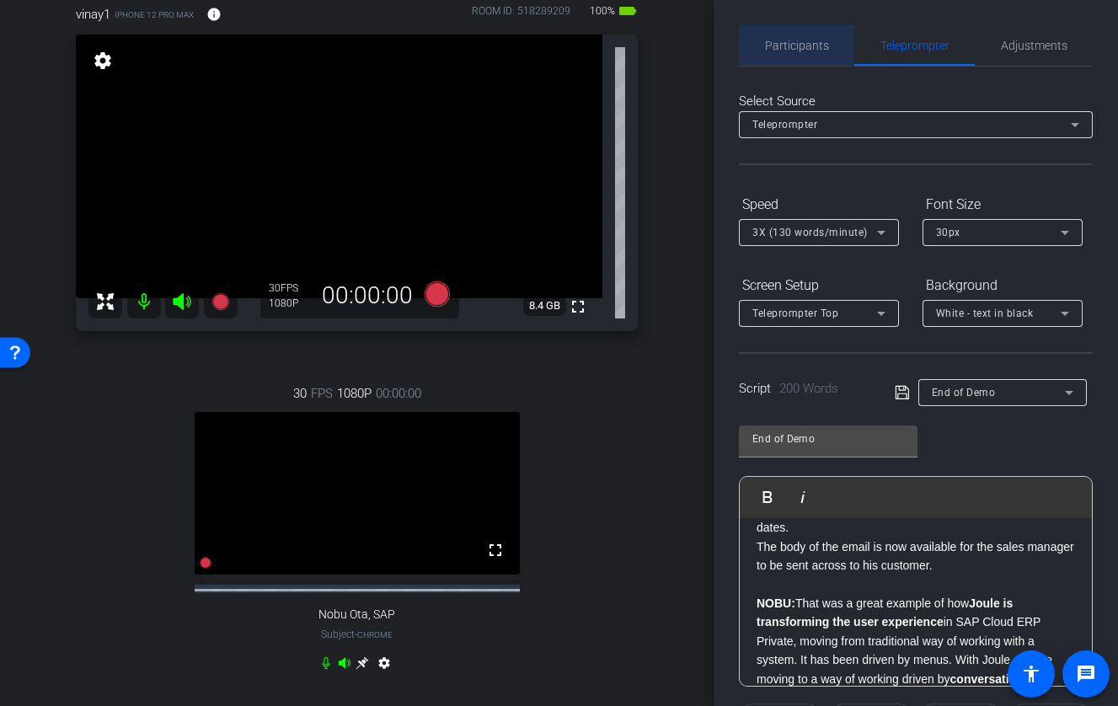
click at [809, 53] on span "Participants" at bounding box center [797, 45] width 64 height 40
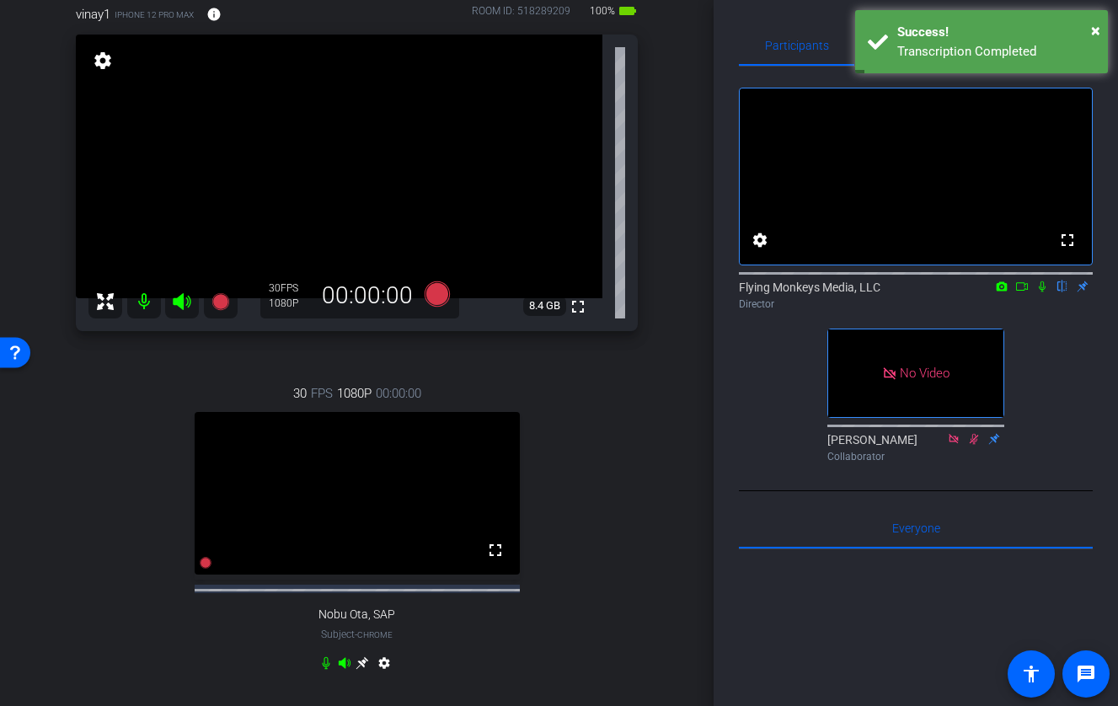
click at [1024, 292] on icon at bounding box center [1041, 286] width 13 height 12
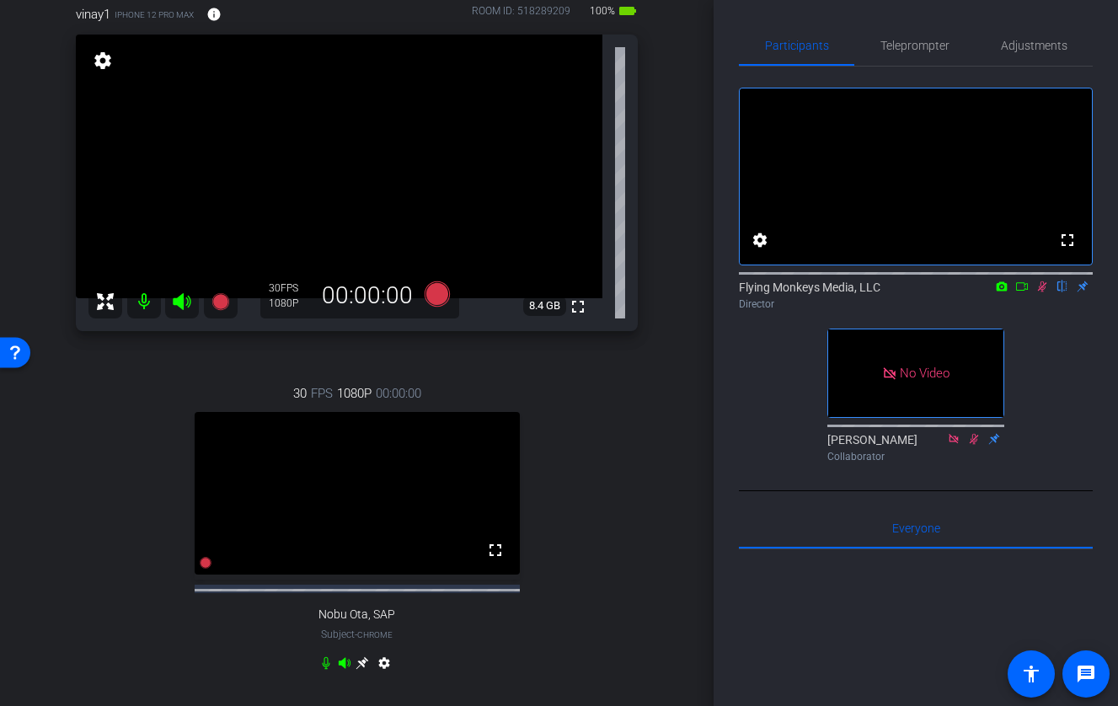
click at [1024, 292] on icon at bounding box center [1021, 286] width 13 height 12
click at [444, 296] on icon at bounding box center [436, 292] width 25 height 25
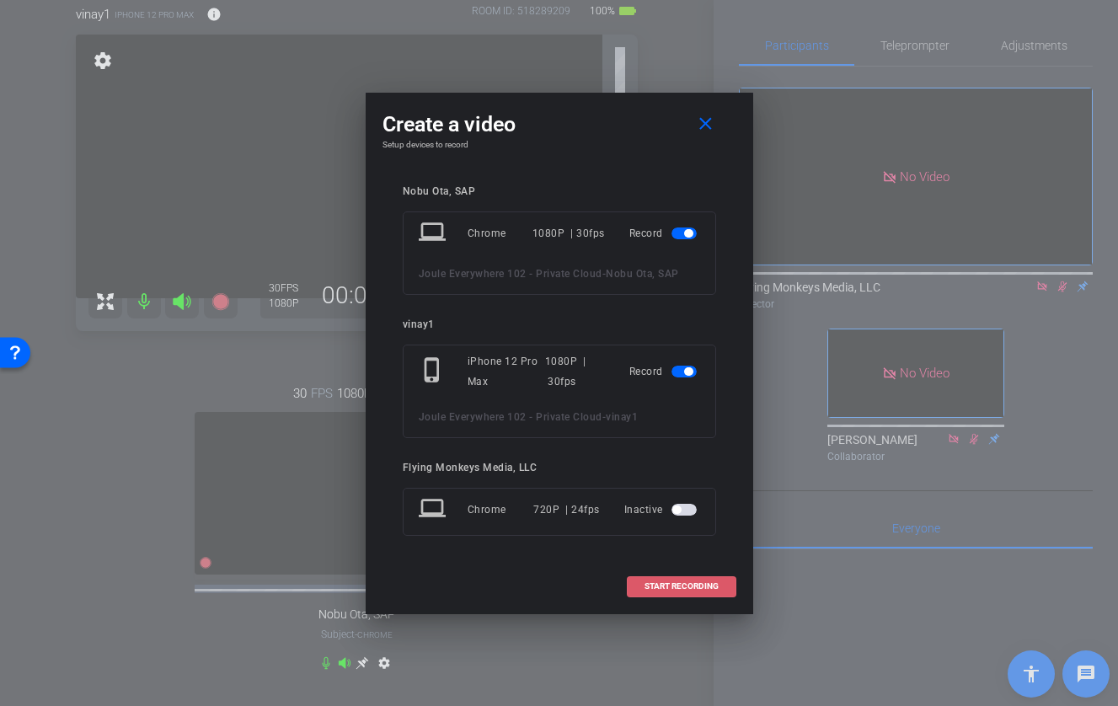
click at [701, 584] on span "START RECORDING" at bounding box center [681, 586] width 74 height 8
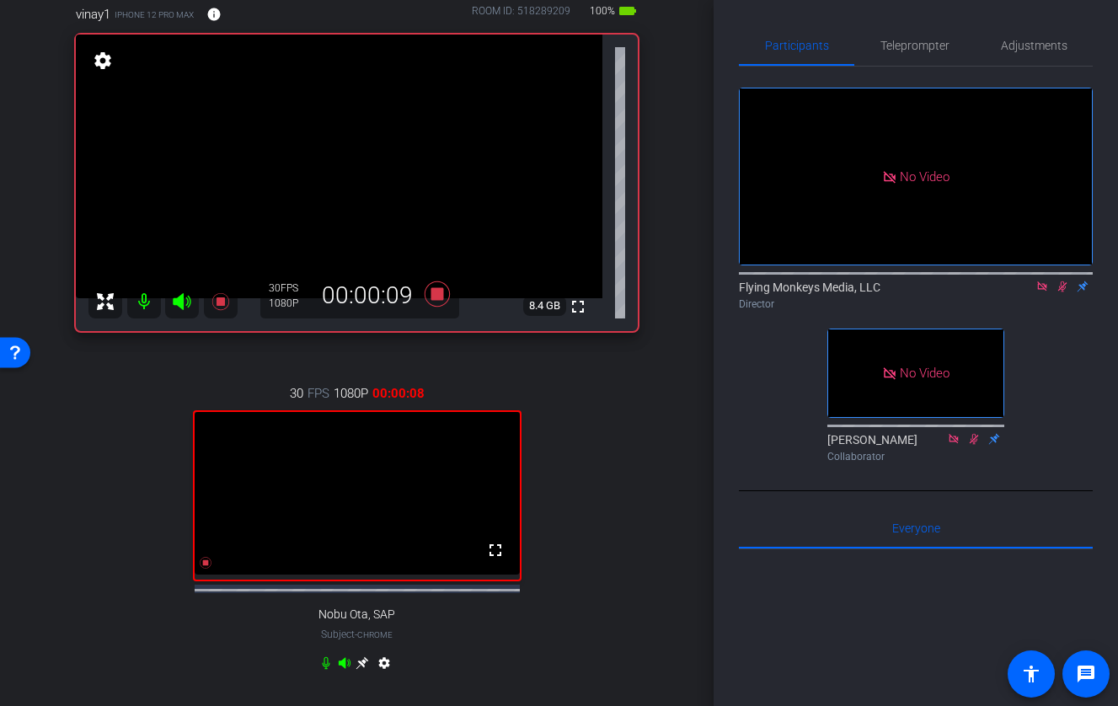
click at [1024, 292] on icon at bounding box center [1062, 286] width 9 height 11
click at [1024, 292] on icon at bounding box center [1061, 286] width 13 height 12
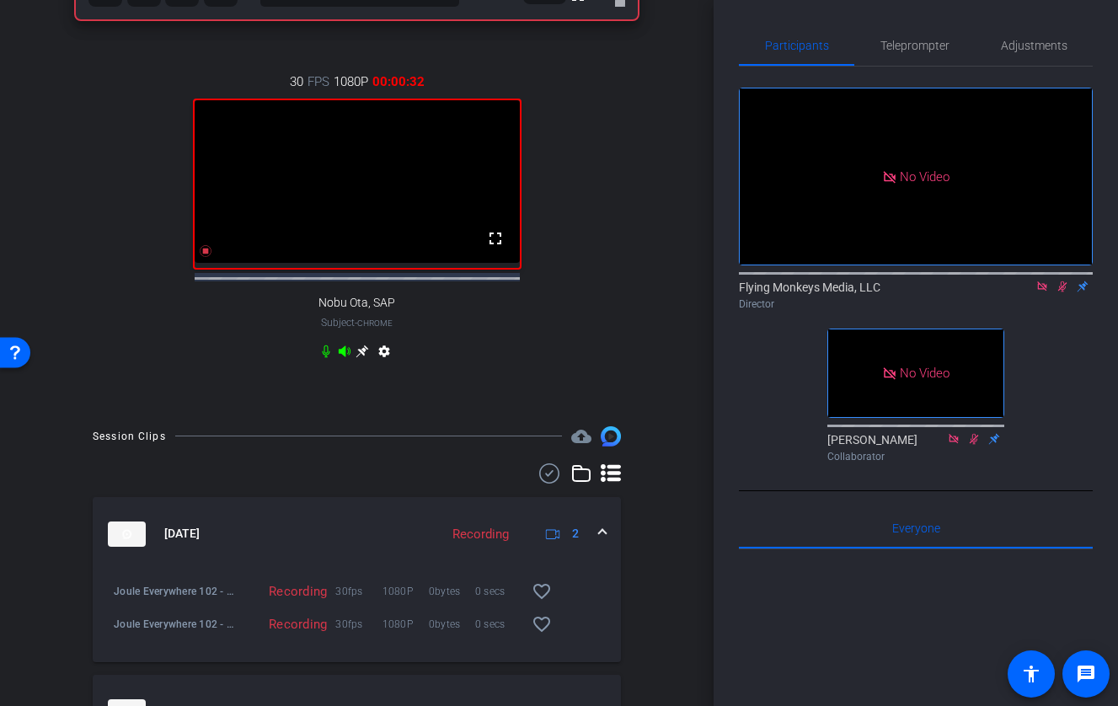
scroll to position [739, 0]
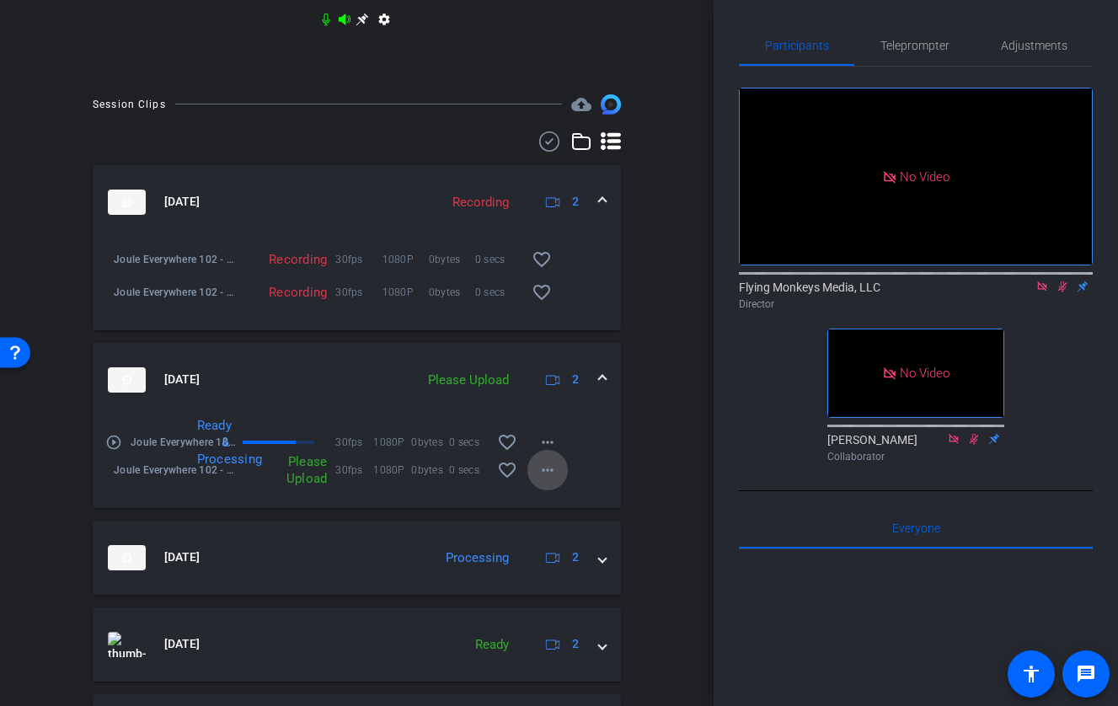
click at [558, 478] on span at bounding box center [547, 470] width 40 height 40
click at [575, 511] on span "Upload" at bounding box center [574, 517] width 67 height 20
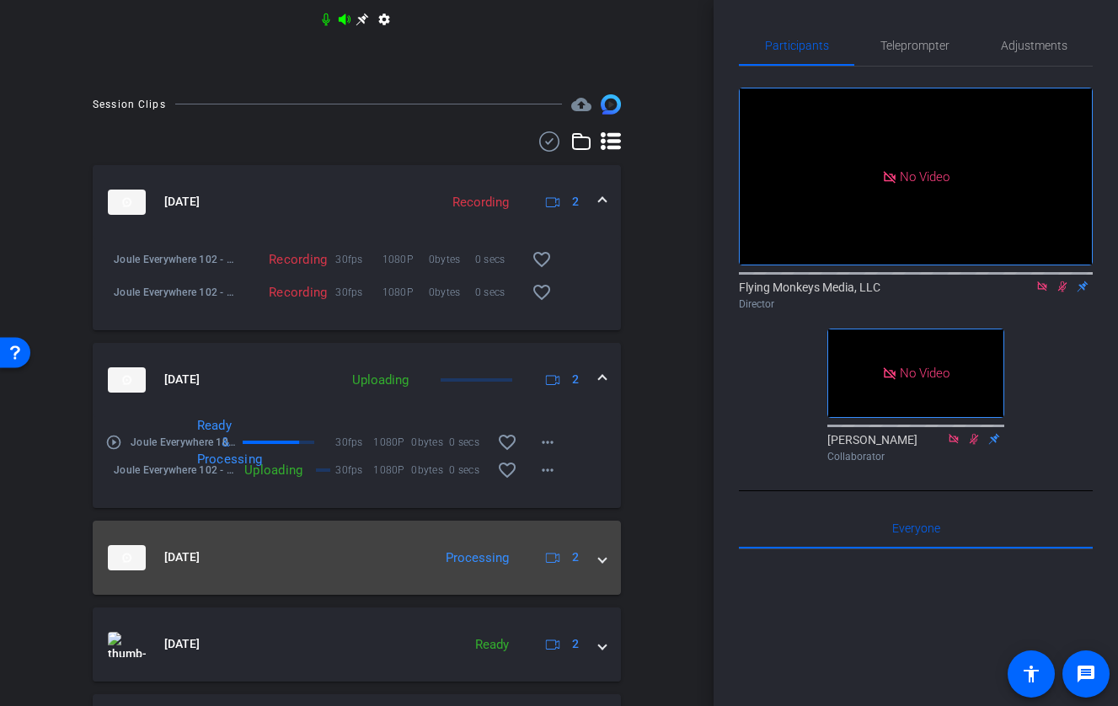
click at [606, 576] on mat-expansion-panel-header "Aug 20, 2025 Processing 2" at bounding box center [357, 558] width 528 height 74
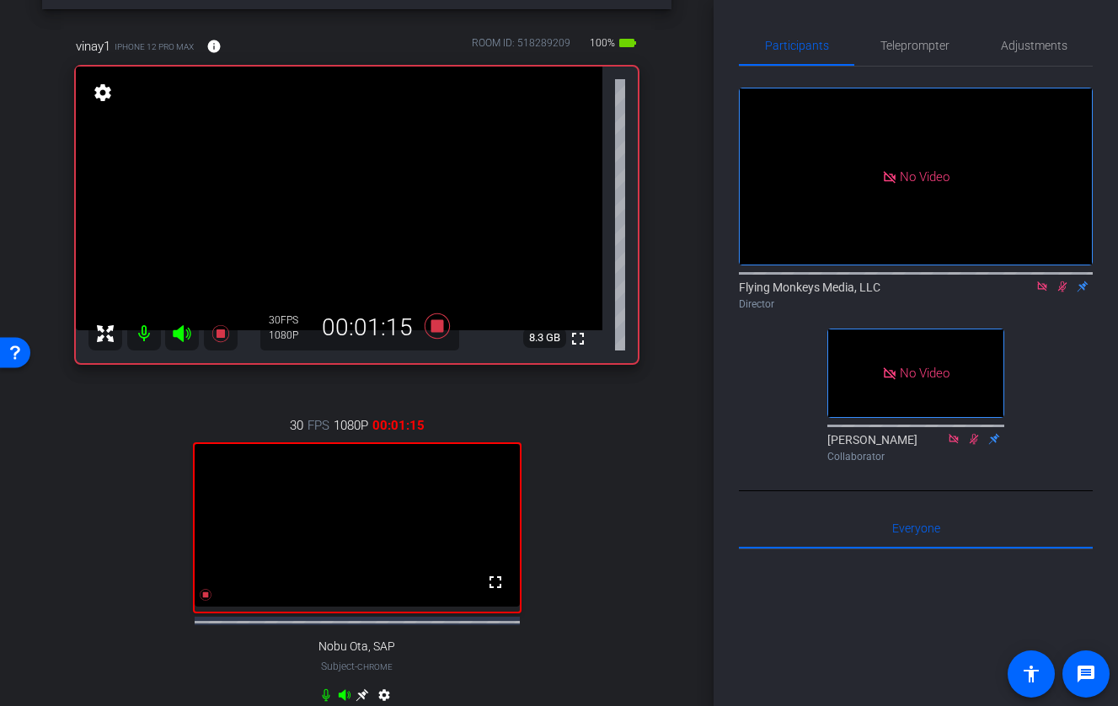
scroll to position [38, 0]
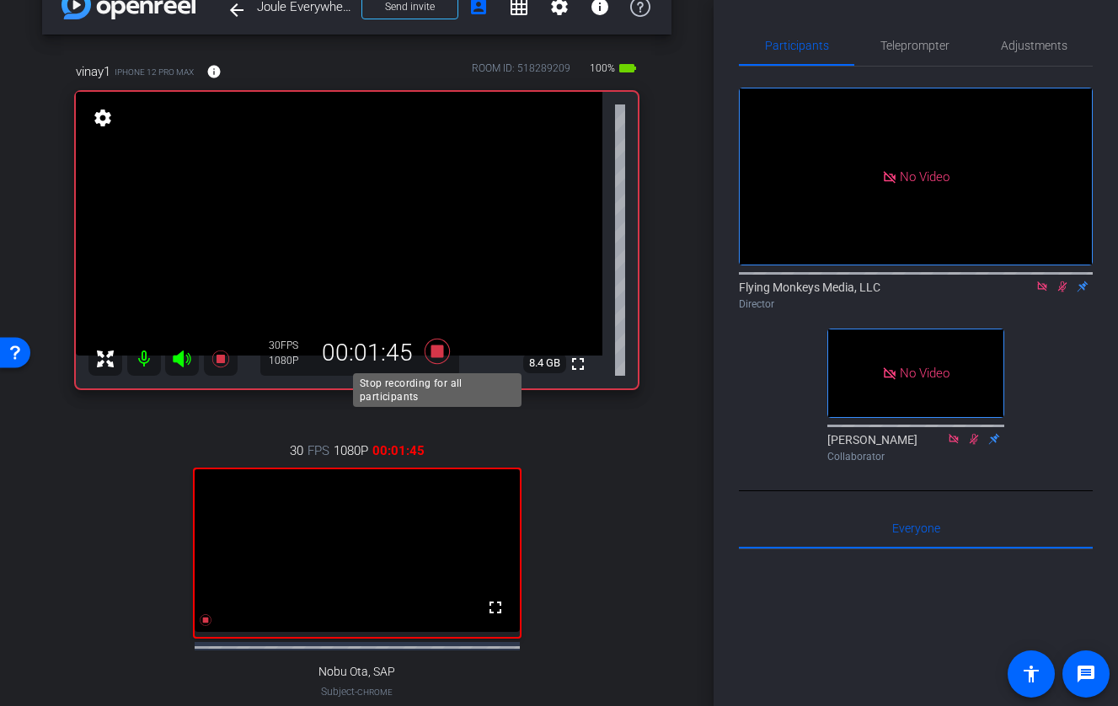
click at [434, 350] on icon at bounding box center [436, 350] width 25 height 25
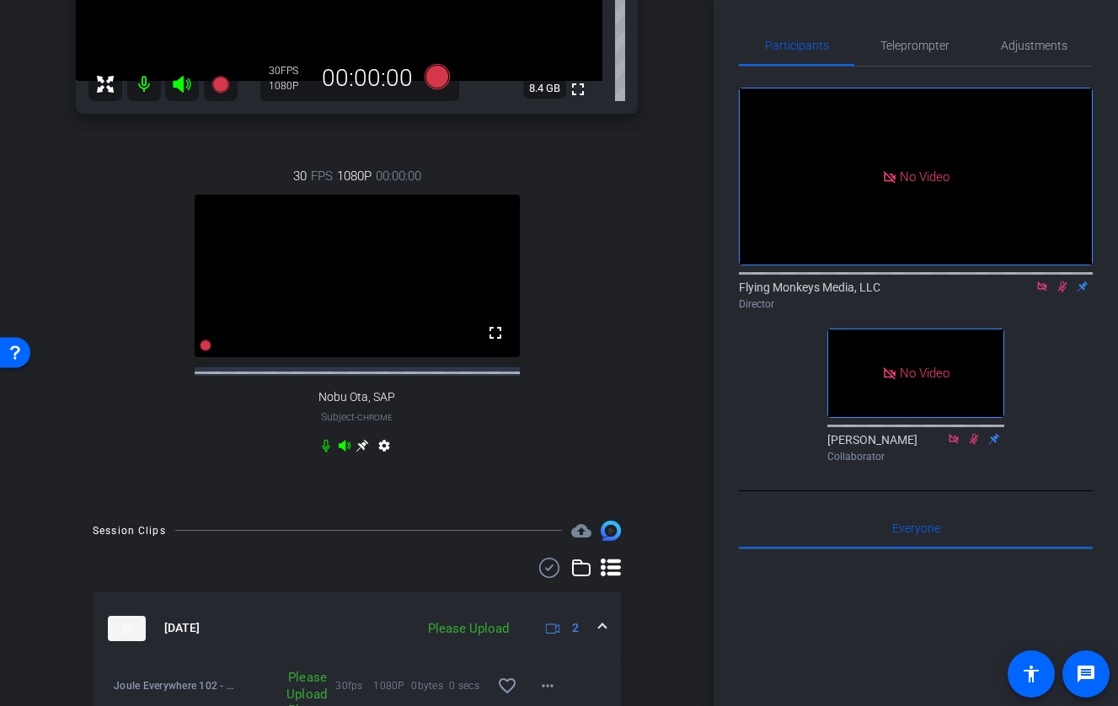
scroll to position [611, 0]
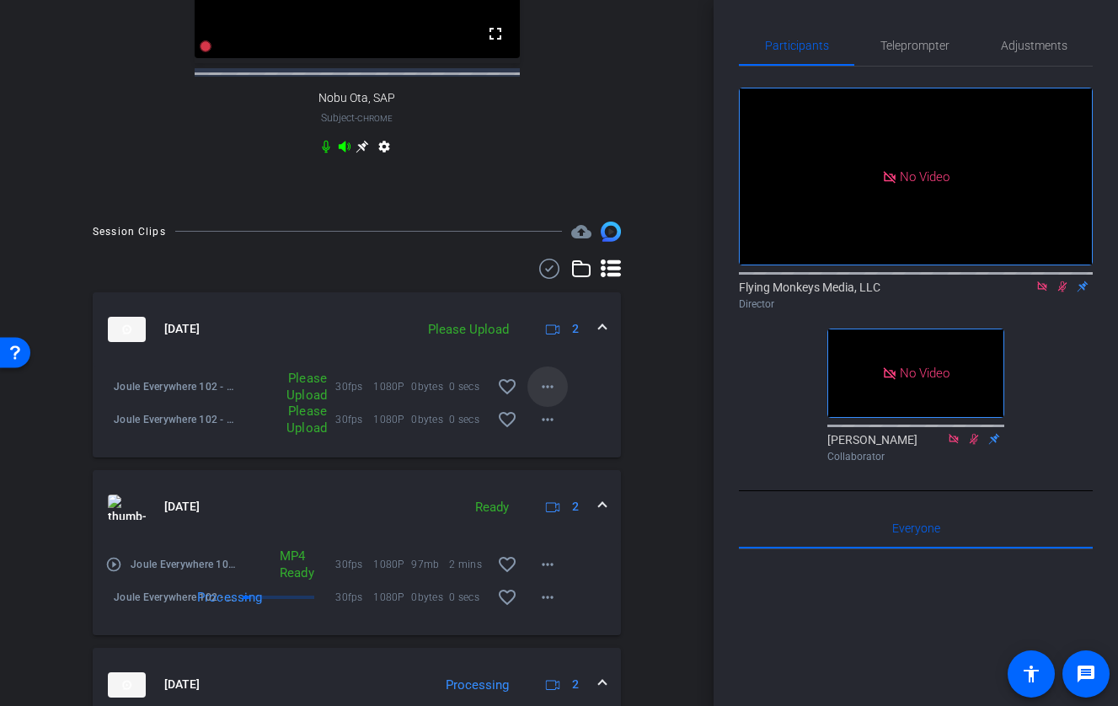
click at [549, 397] on mat-icon "more_horiz" at bounding box center [547, 386] width 20 height 20
click at [559, 434] on span "Upload" at bounding box center [574, 437] width 67 height 20
click at [557, 430] on mat-icon "more_horiz" at bounding box center [547, 419] width 20 height 20
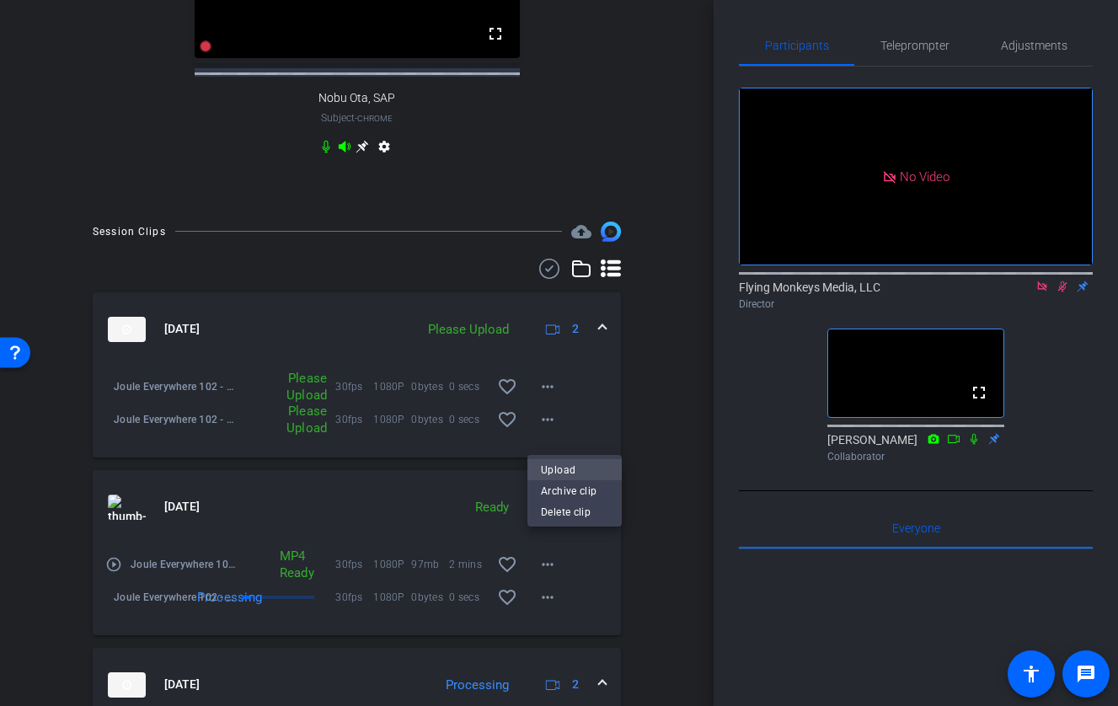
click at [572, 465] on span "Upload" at bounding box center [574, 470] width 67 height 20
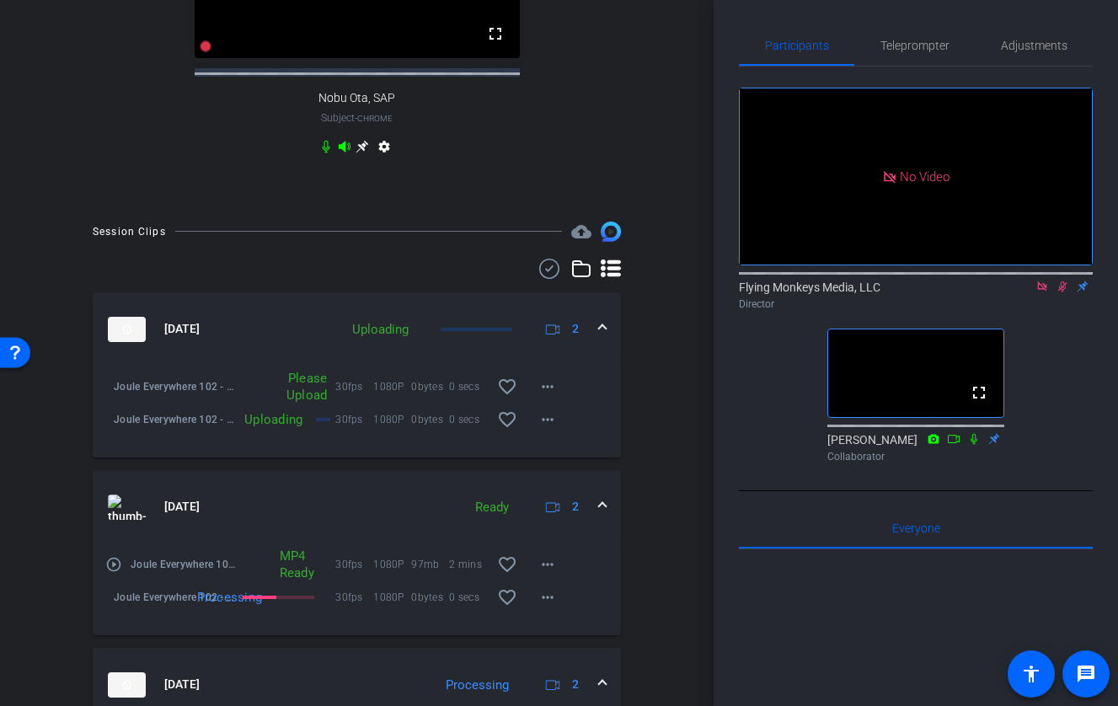
click at [1024, 292] on icon at bounding box center [1061, 286] width 13 height 12
click at [1024, 292] on icon at bounding box center [1041, 286] width 13 height 12
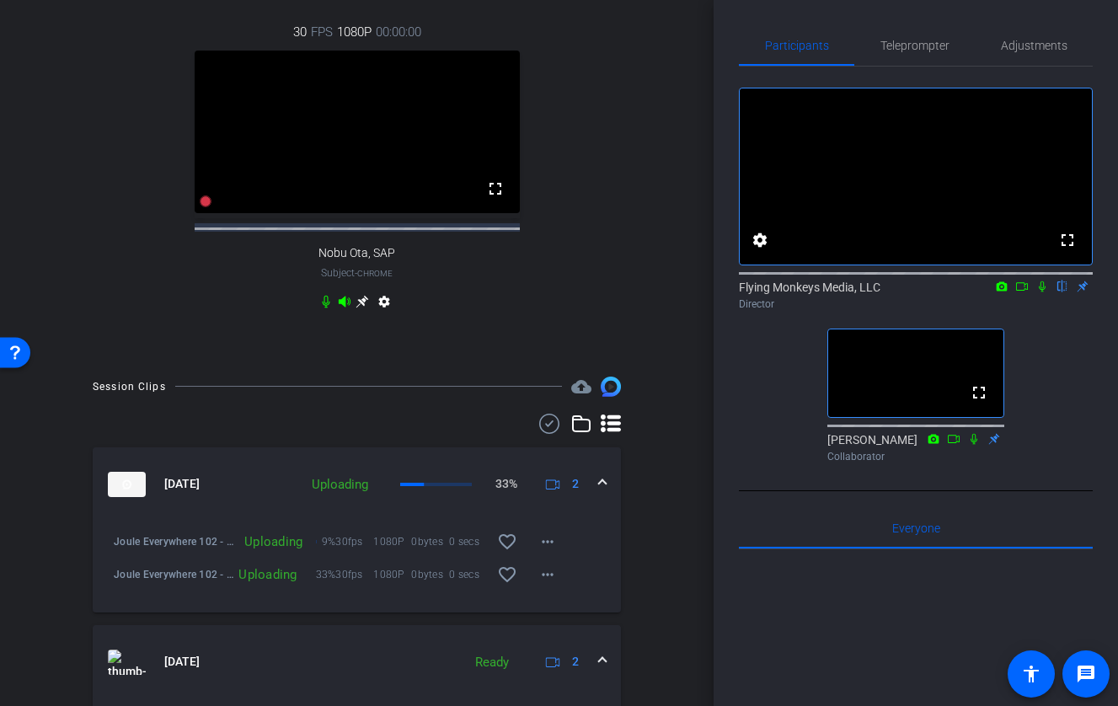
scroll to position [414, 0]
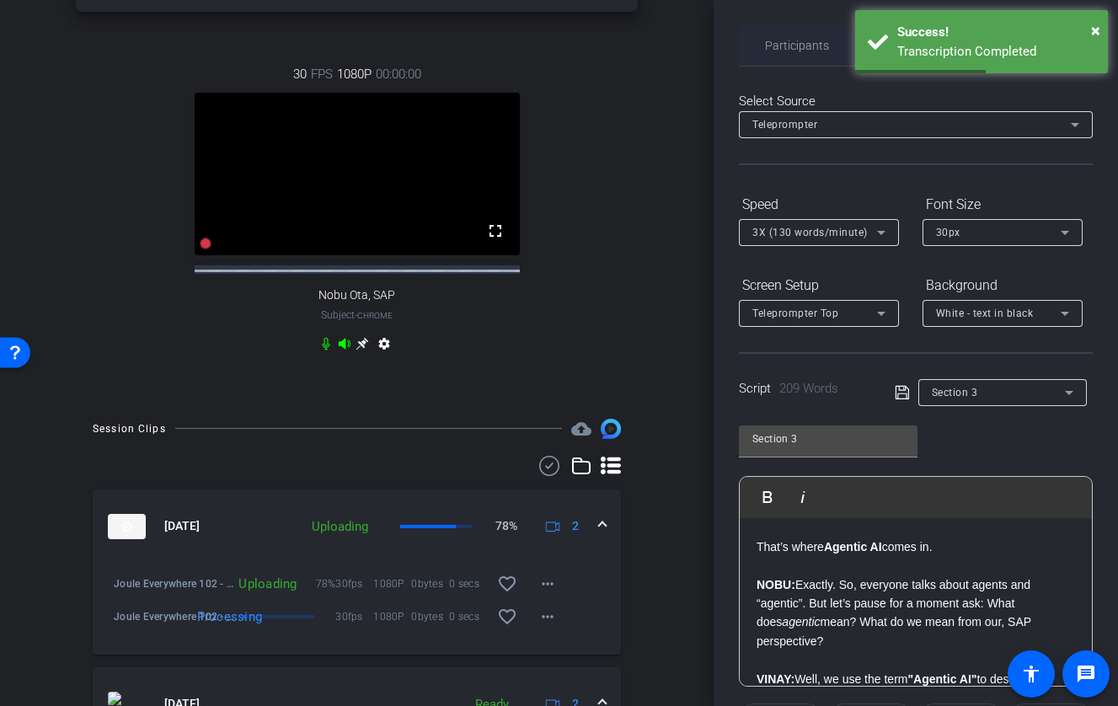
click at [798, 41] on span "Participants" at bounding box center [797, 46] width 64 height 12
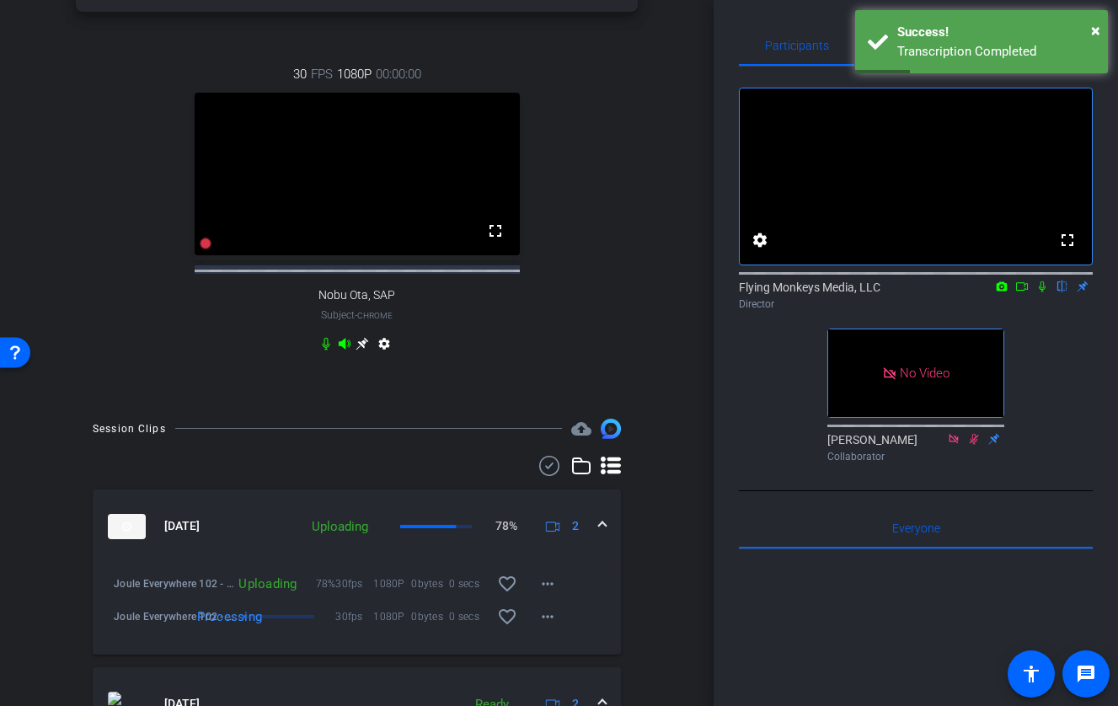
click at [1024, 292] on icon at bounding box center [1041, 286] width 13 height 12
click at [1019, 292] on icon at bounding box center [1021, 286] width 13 height 12
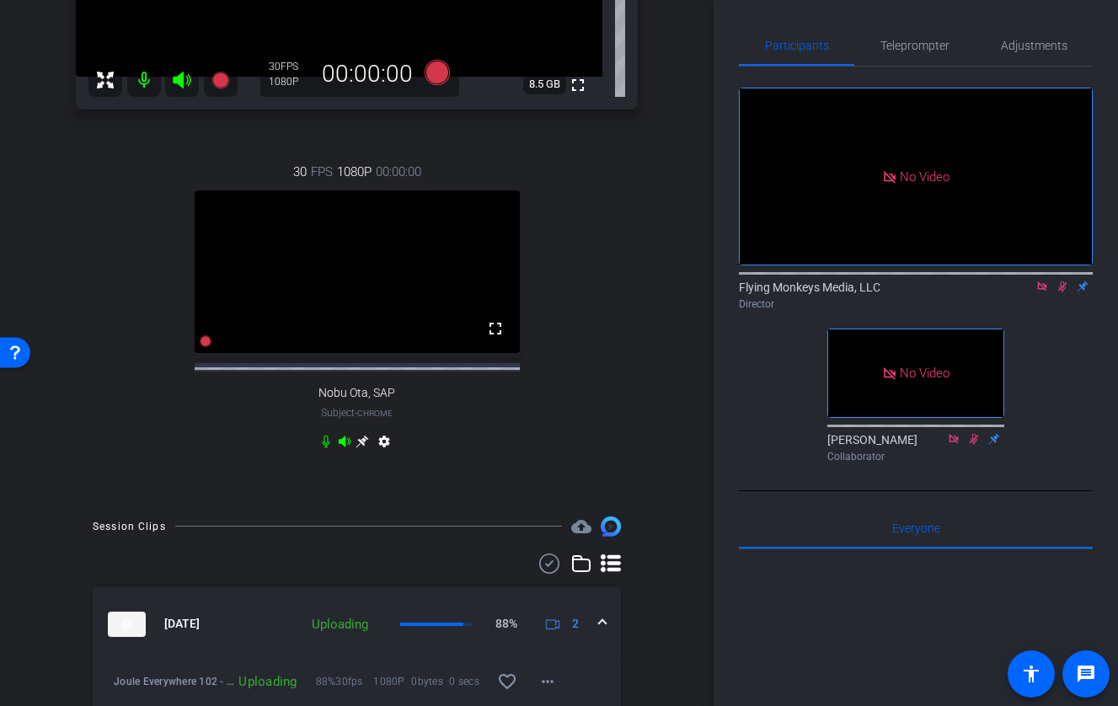
scroll to position [309, 0]
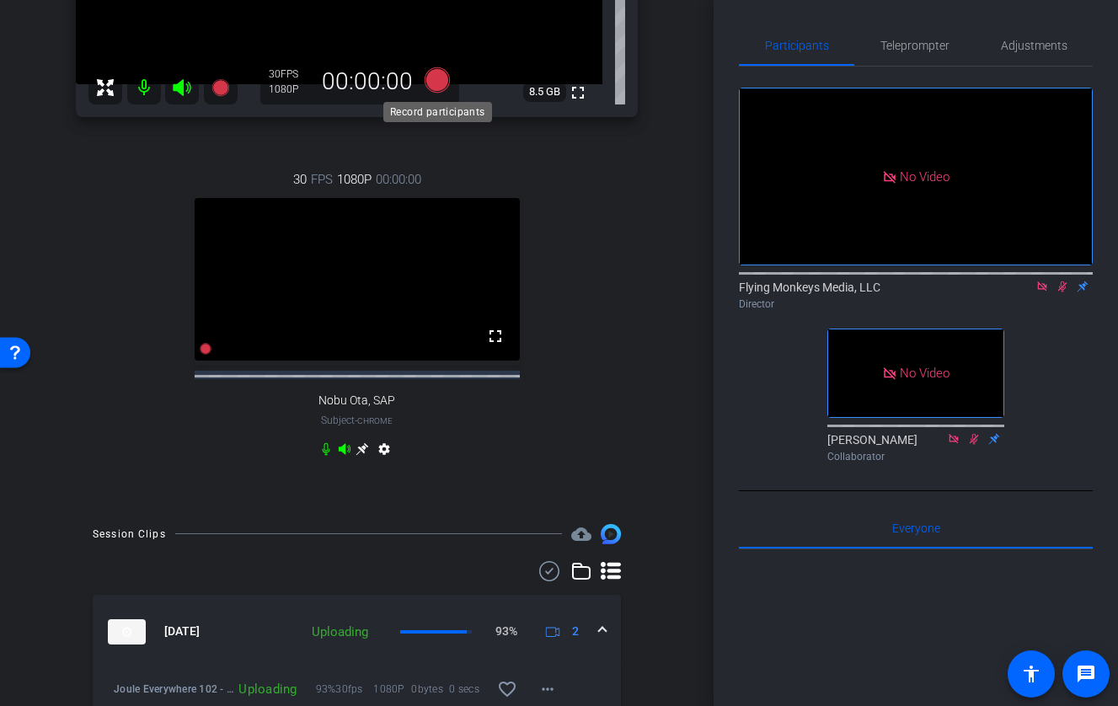
click at [433, 84] on icon at bounding box center [436, 79] width 25 height 25
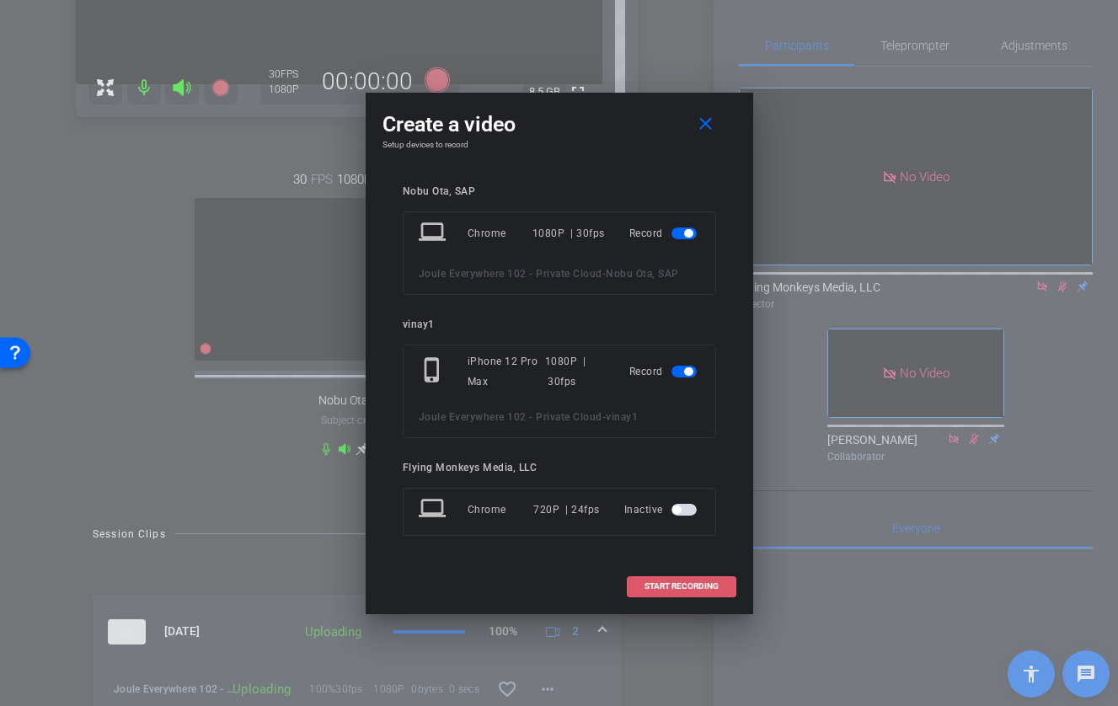
click at [713, 579] on span at bounding box center [681, 586] width 108 height 40
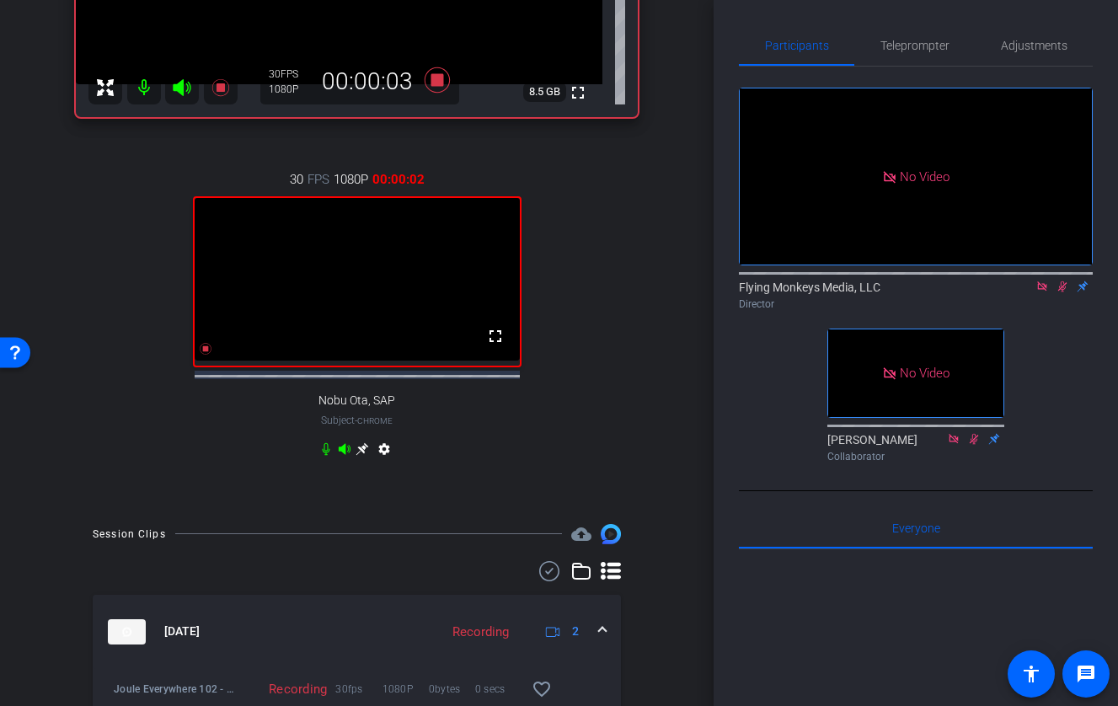
click at [660, 492] on div "vinay1 iPhone 12 Pro Max info ROOM ID: 518289209 100% battery_std fullscreen se…" at bounding box center [356, 135] width 629 height 744
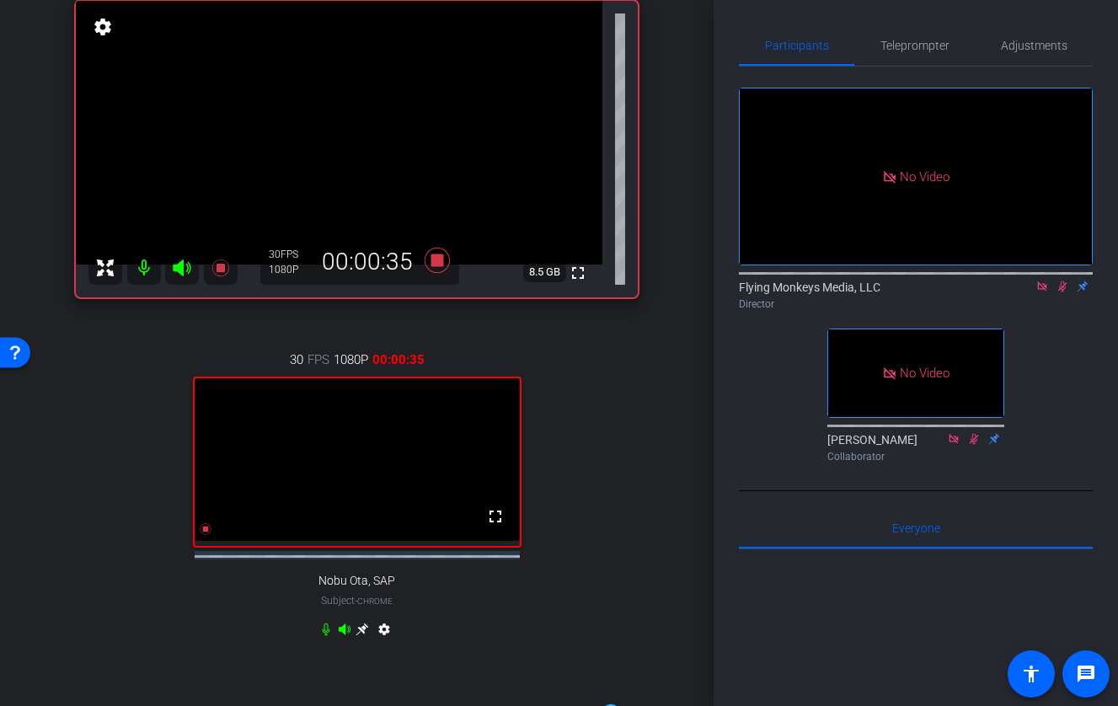
scroll to position [133, 0]
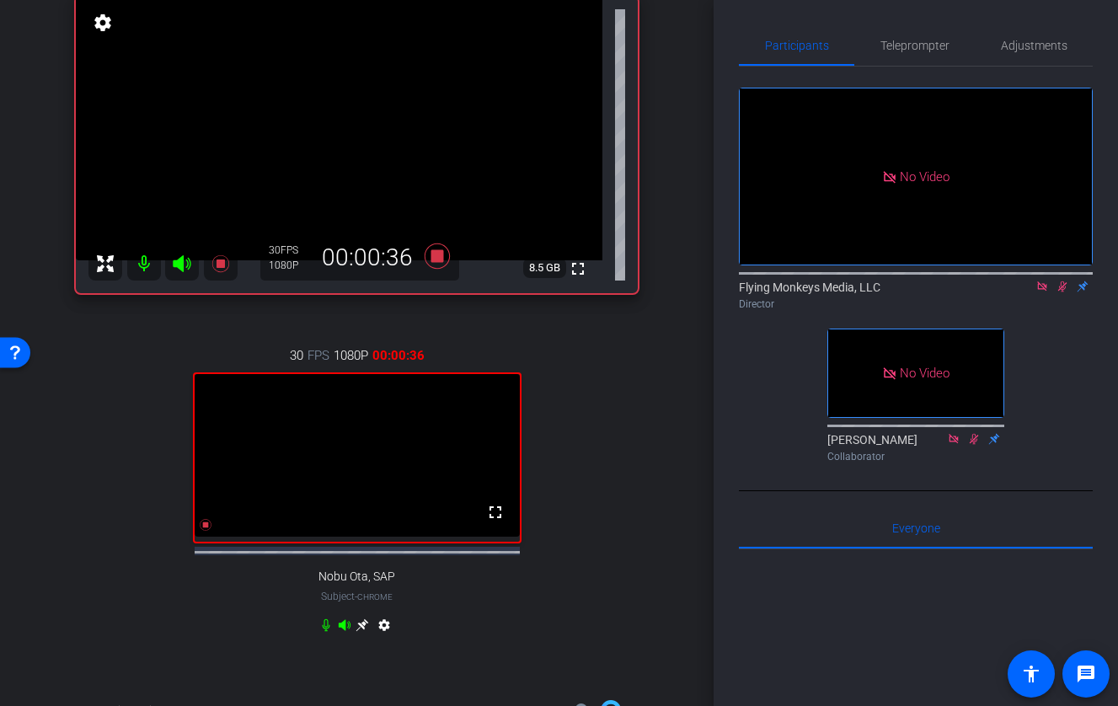
click at [362, 631] on icon at bounding box center [362, 624] width 13 height 13
click at [358, 632] on icon at bounding box center [361, 624] width 13 height 13
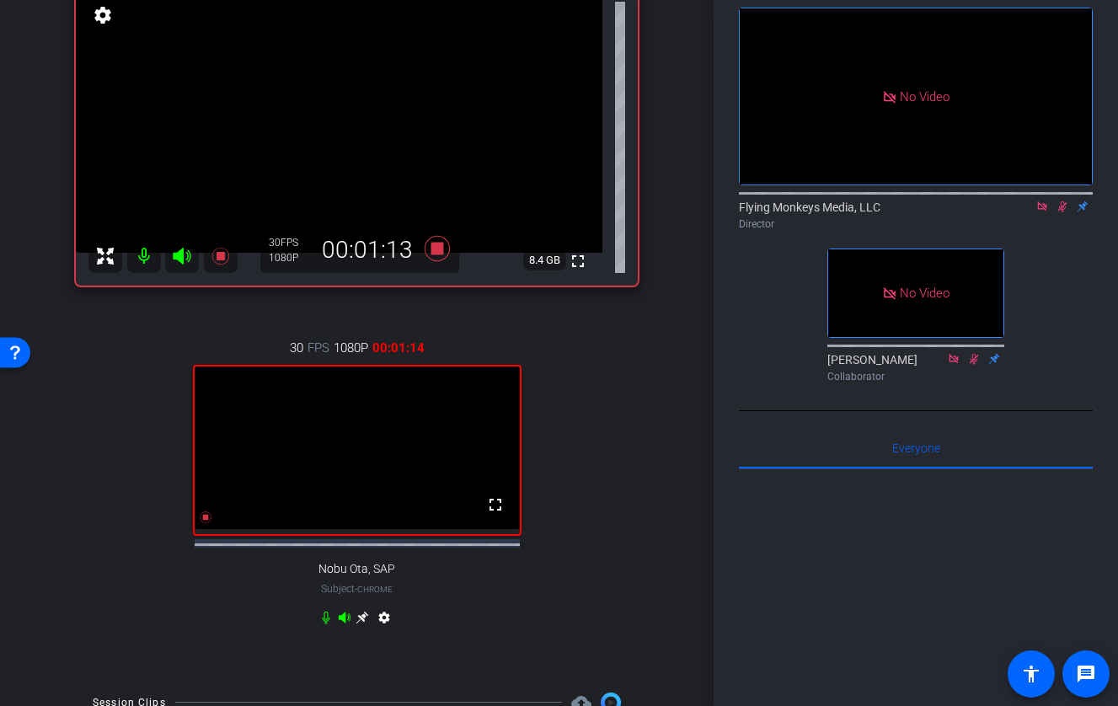
scroll to position [157, 0]
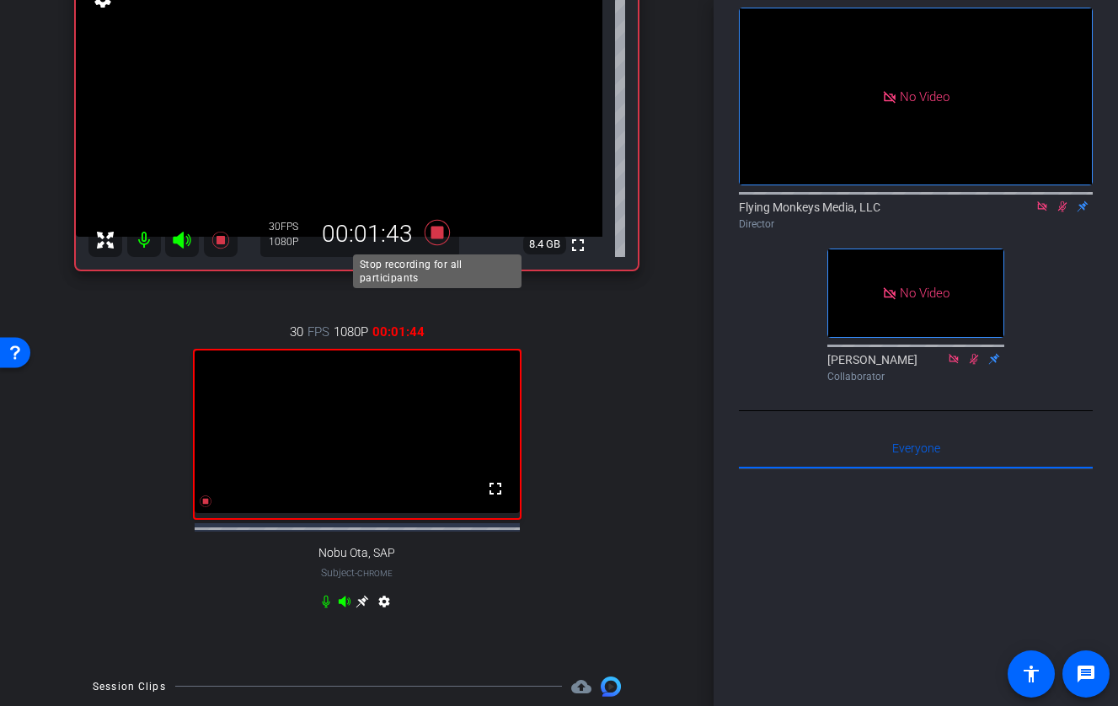
click at [436, 236] on icon at bounding box center [436, 231] width 25 height 25
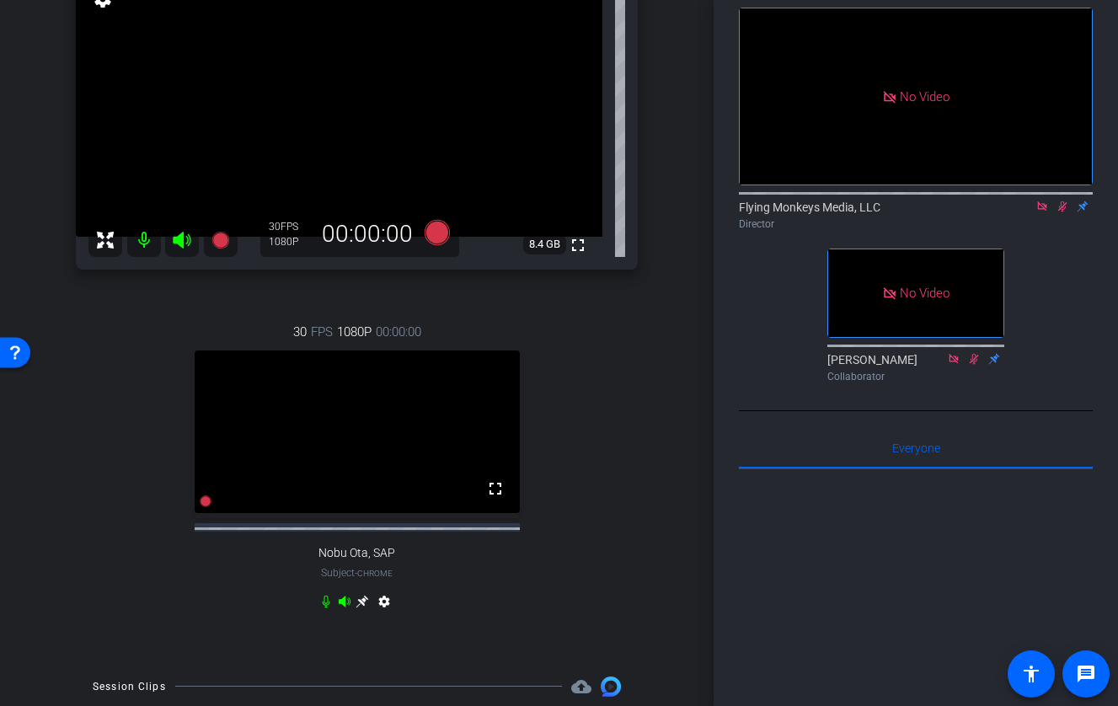
click at [1024, 212] on icon at bounding box center [1062, 206] width 9 height 11
click at [1024, 211] on icon at bounding box center [1041, 205] width 9 height 9
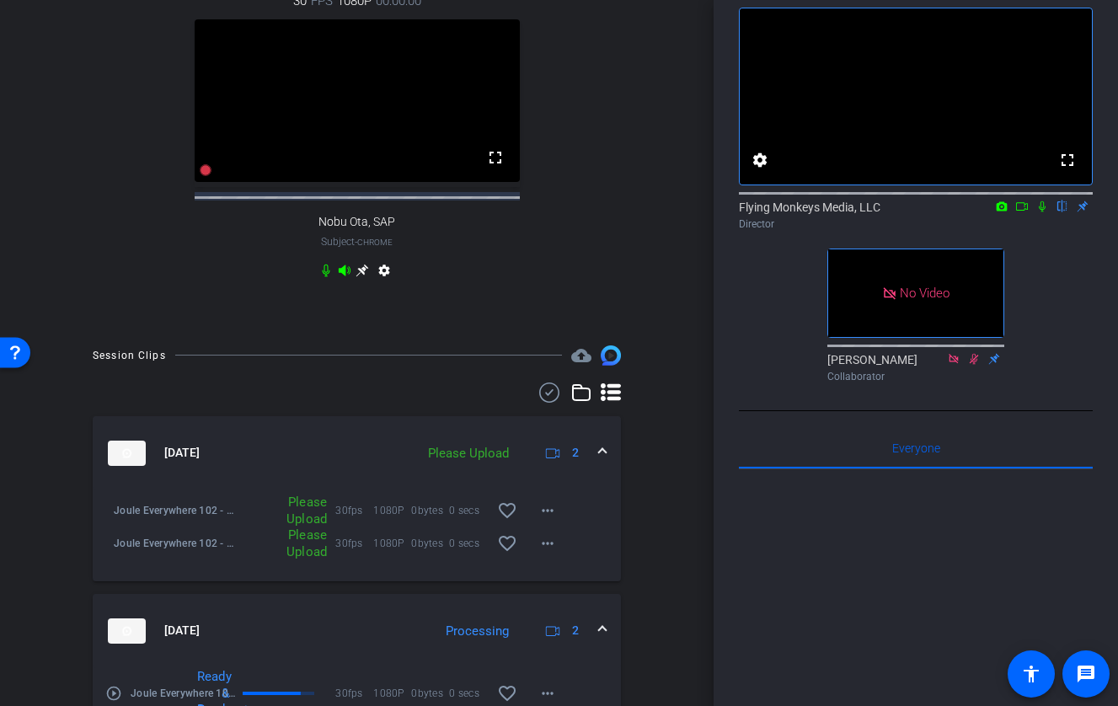
scroll to position [501, 0]
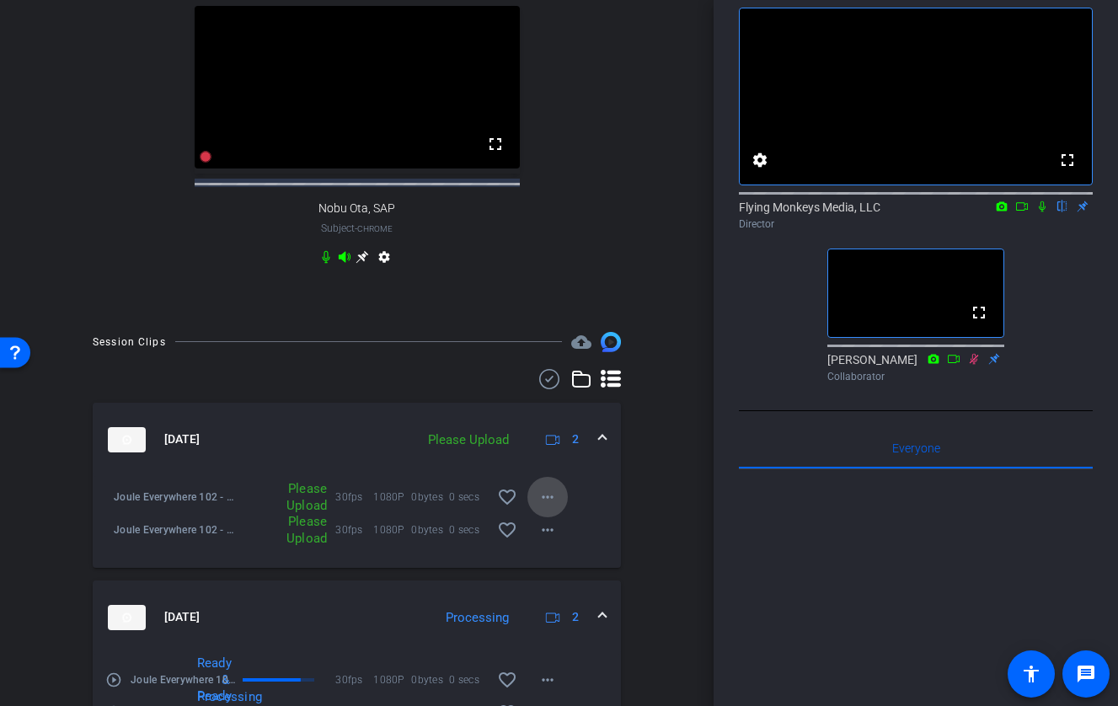
click at [557, 505] on mat-icon "more_horiz" at bounding box center [547, 497] width 20 height 20
click at [559, 542] on span "Upload" at bounding box center [574, 547] width 67 height 20
click at [552, 540] on mat-icon "more_horiz" at bounding box center [547, 530] width 20 height 20
click at [561, 570] on span "Upload" at bounding box center [574, 580] width 67 height 20
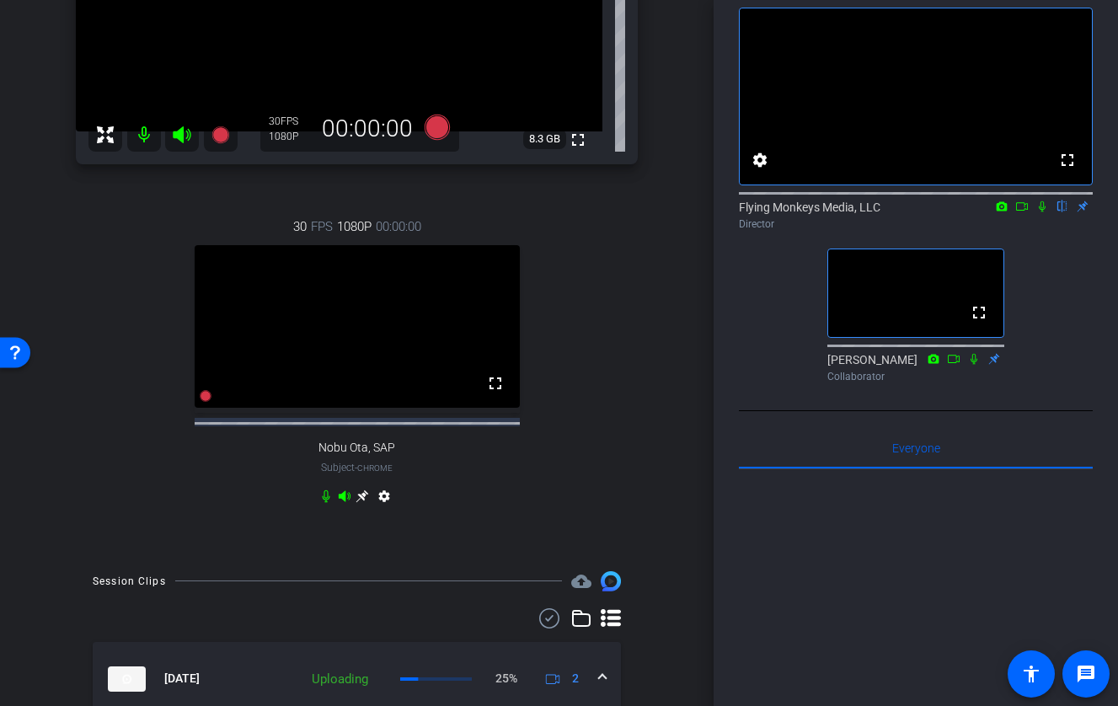
scroll to position [244, 0]
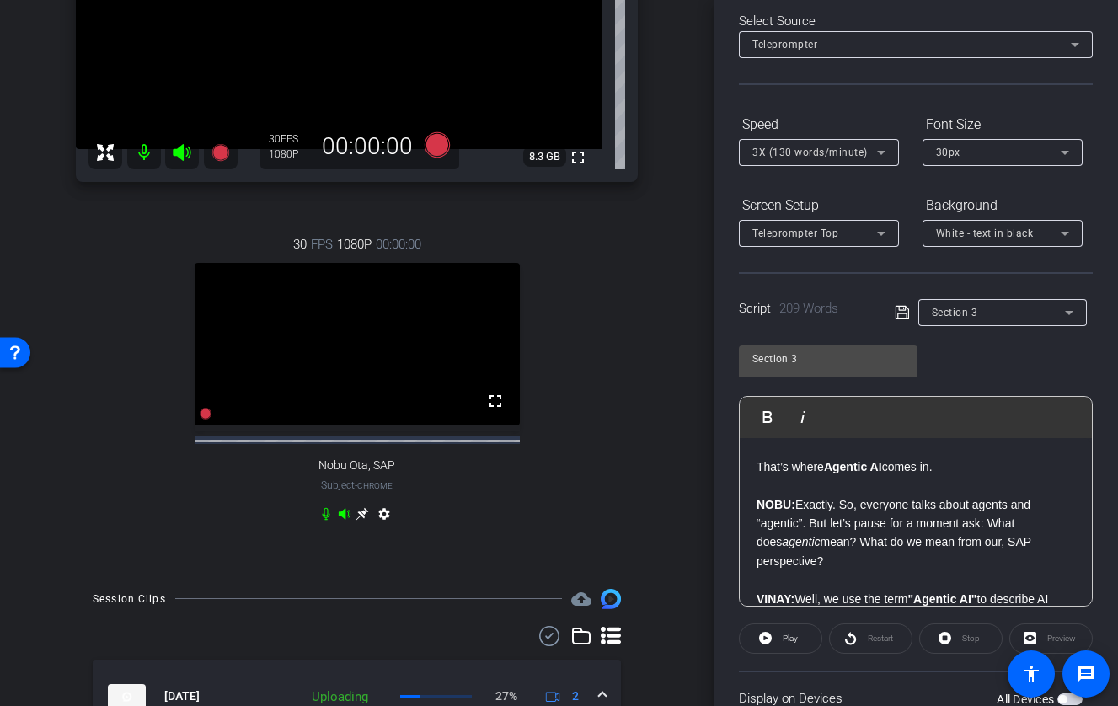
click at [365, 521] on icon at bounding box center [361, 513] width 13 height 13
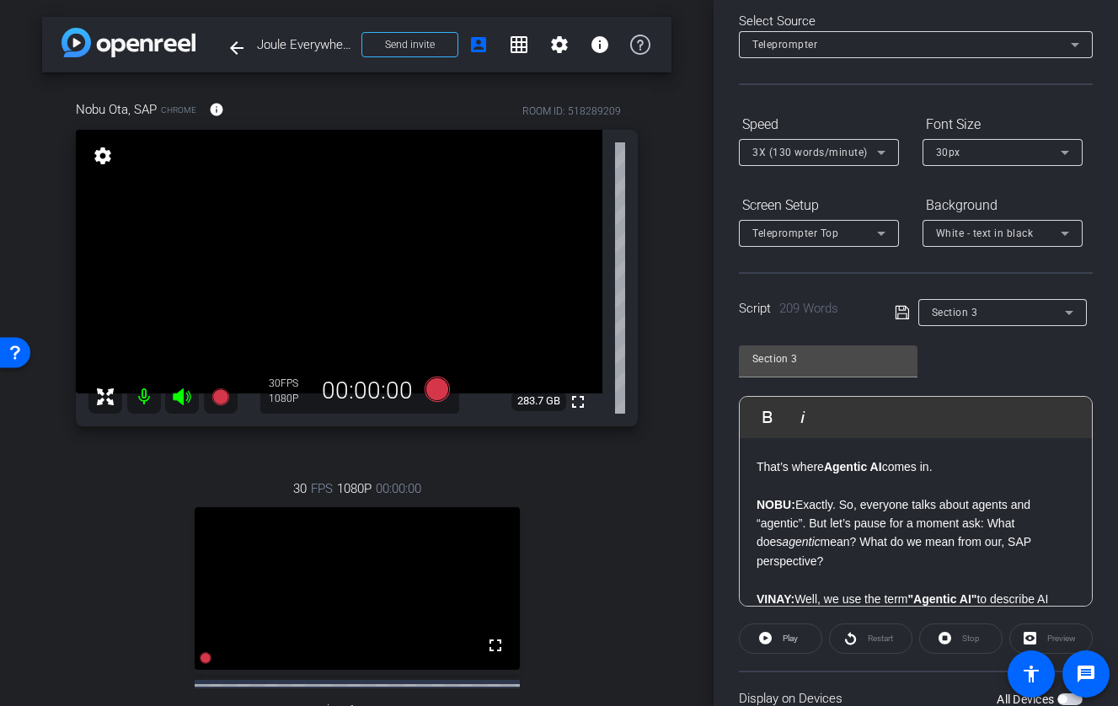
scroll to position [0, 0]
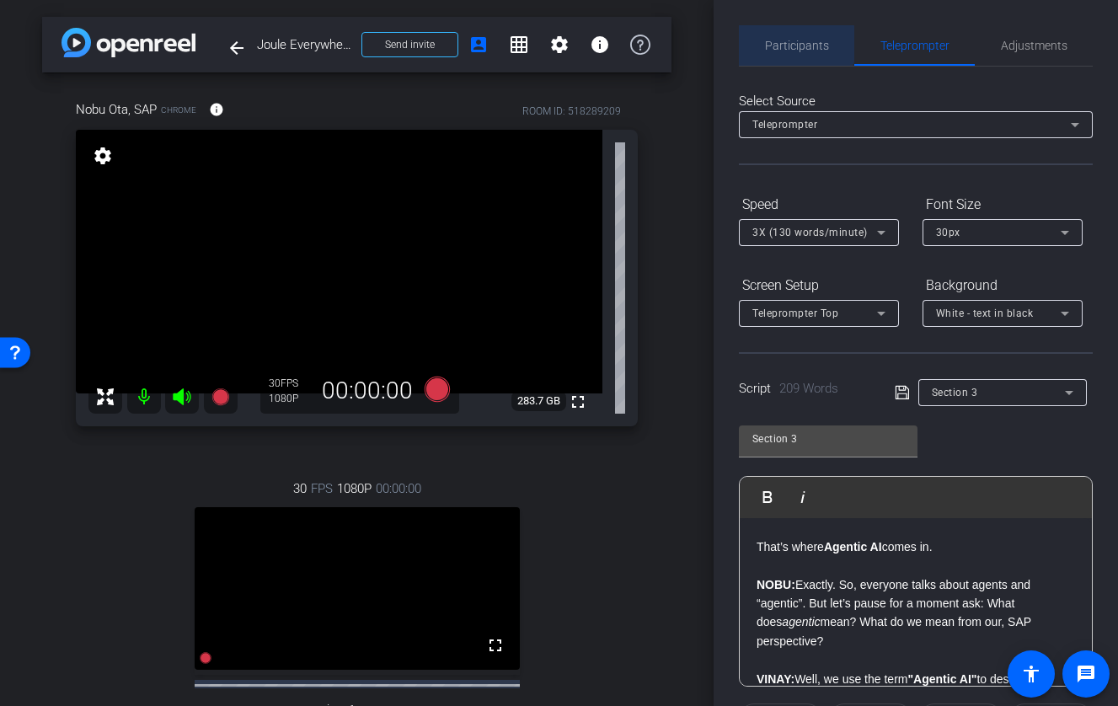
click at [793, 44] on span "Participants" at bounding box center [797, 46] width 64 height 12
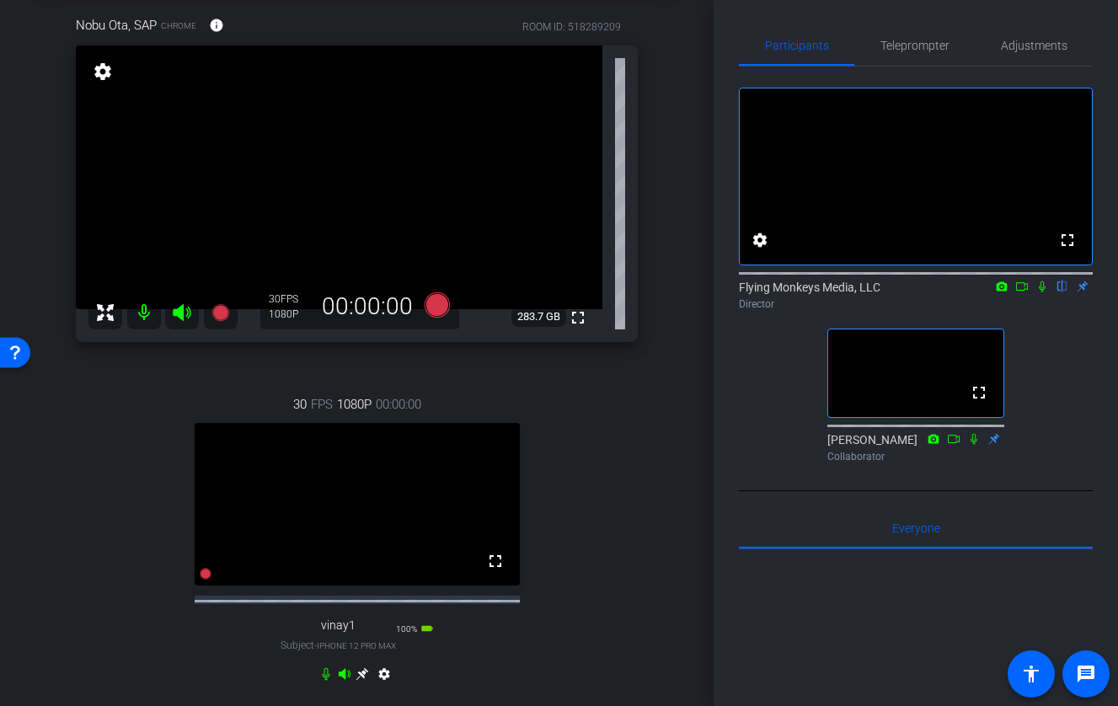
scroll to position [85, 0]
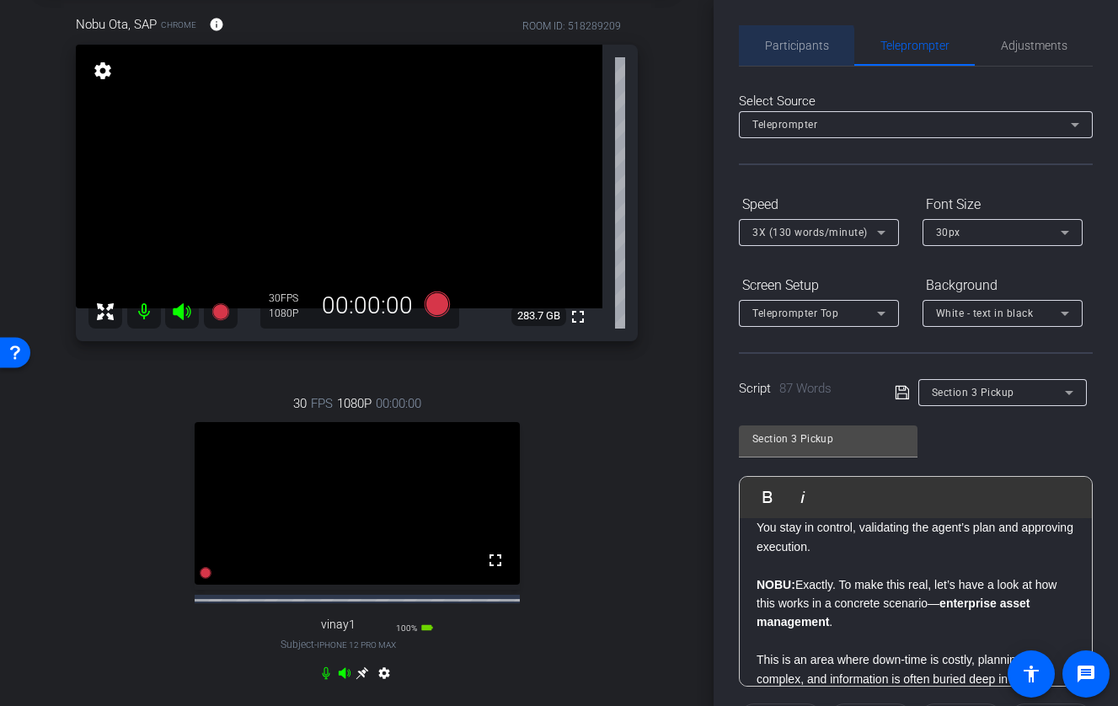
click at [786, 48] on span "Participants" at bounding box center [797, 46] width 64 height 12
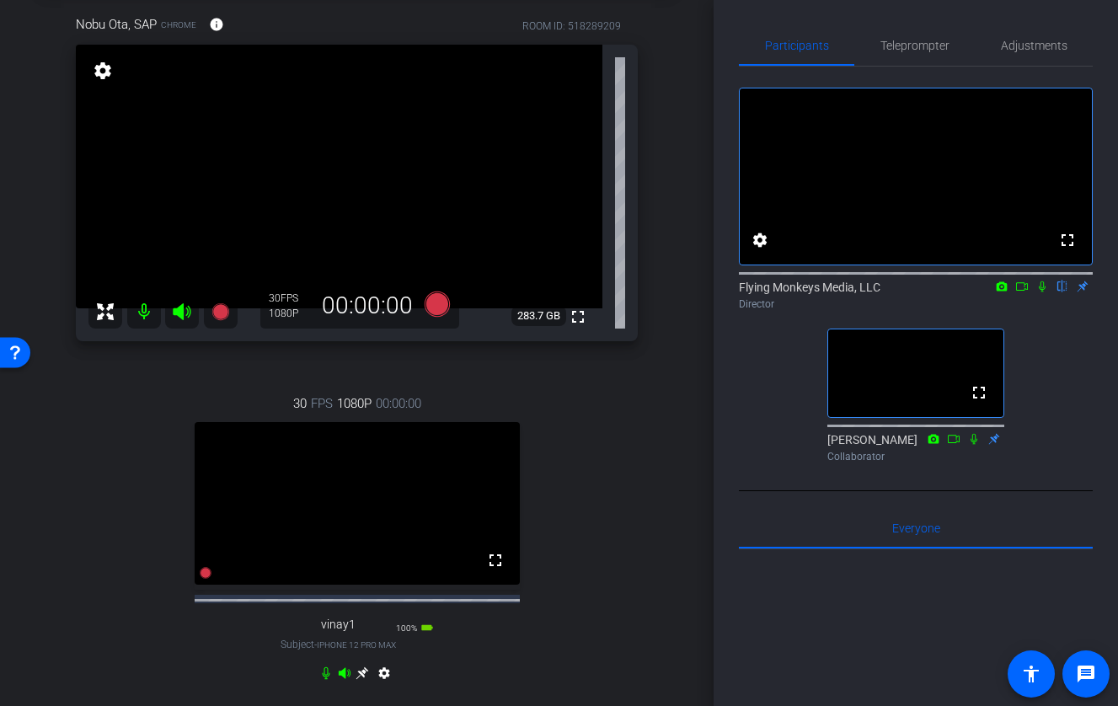
click at [1024, 292] on icon at bounding box center [1041, 286] width 13 height 12
click at [1021, 292] on icon at bounding box center [1021, 286] width 13 height 12
click at [439, 302] on icon at bounding box center [436, 303] width 25 height 25
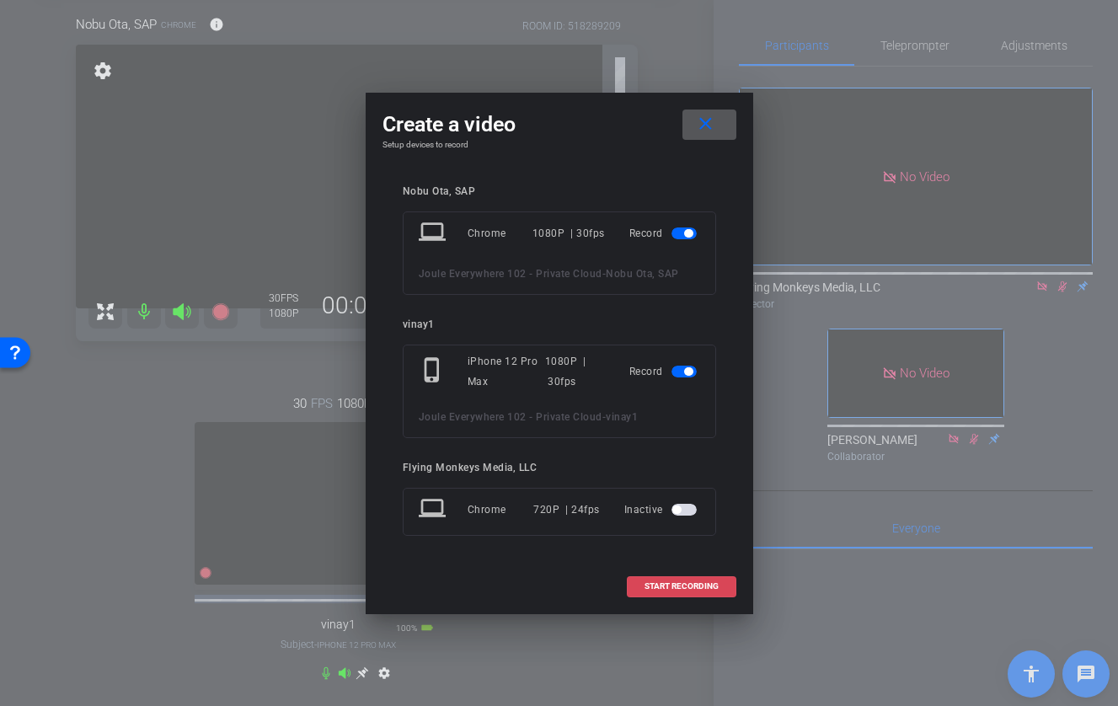
click at [688, 587] on span "START RECORDING" at bounding box center [681, 586] width 74 height 8
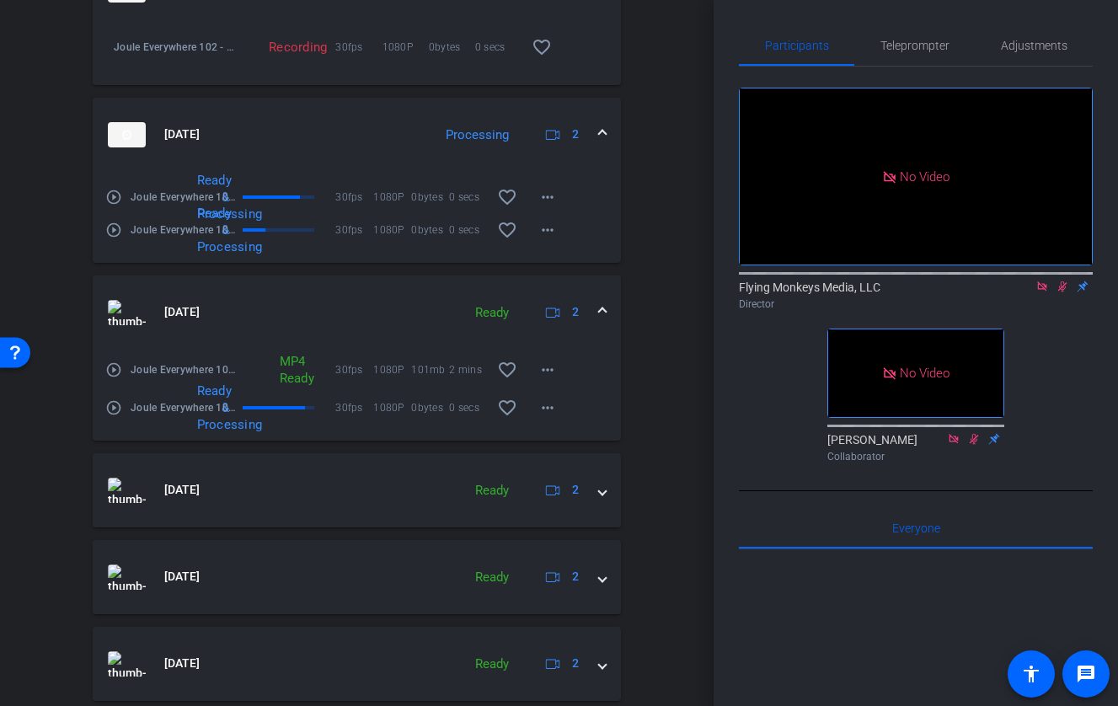
scroll to position [955, 0]
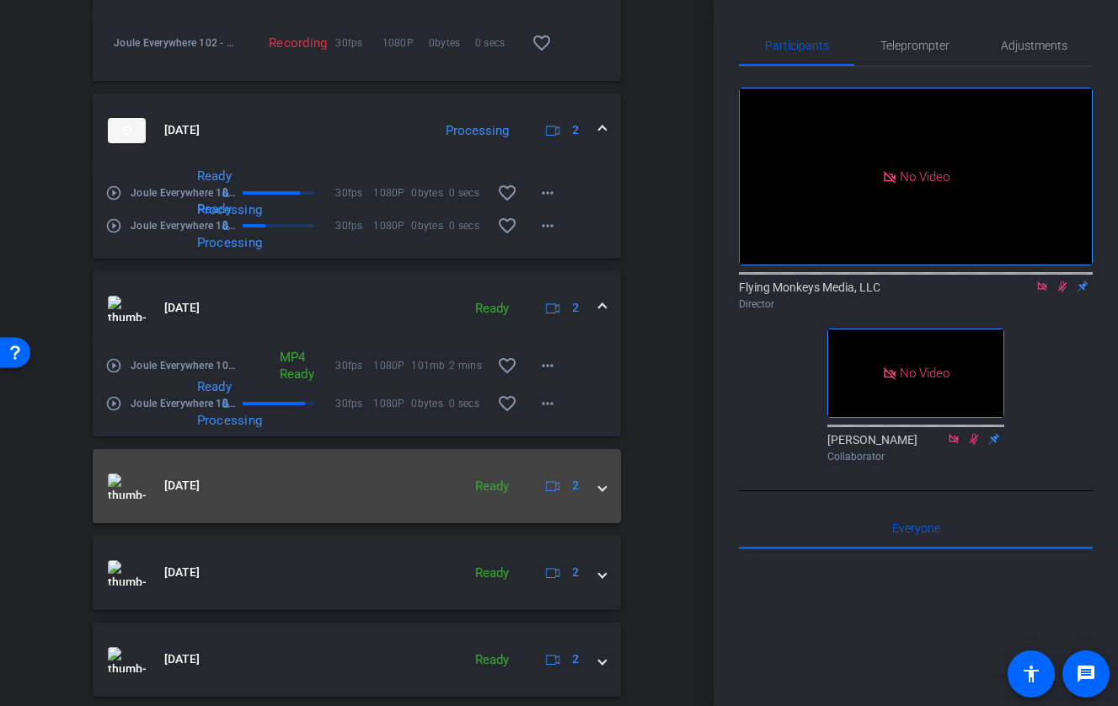
click at [601, 494] on span at bounding box center [602, 486] width 7 height 18
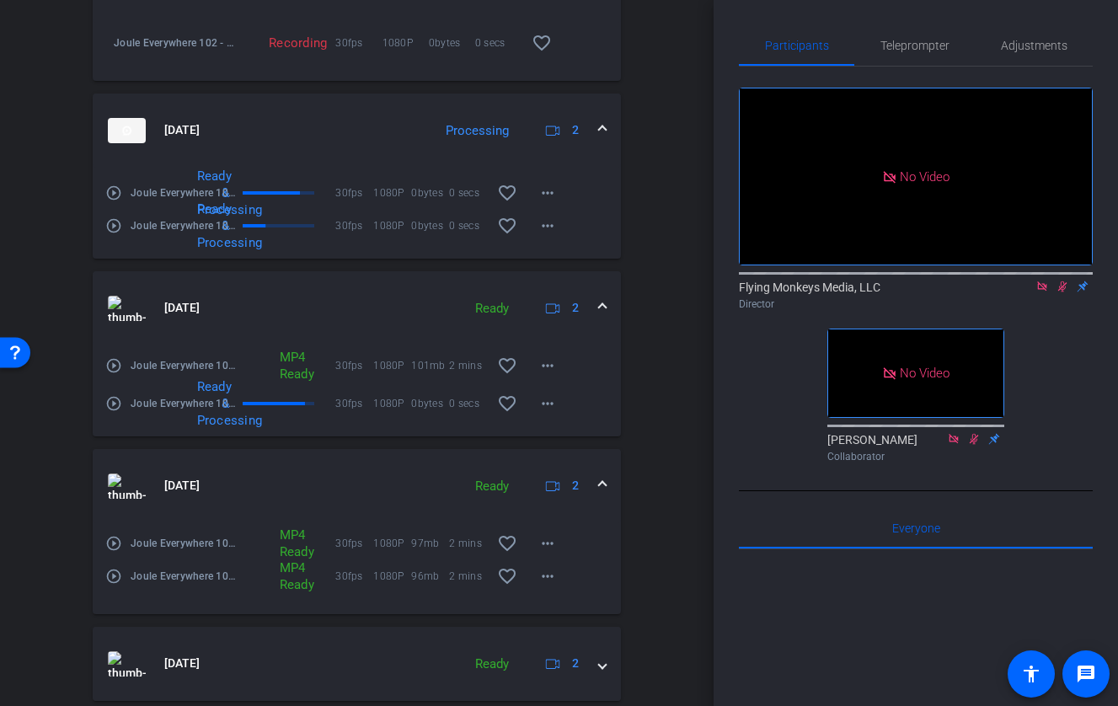
click at [601, 494] on span at bounding box center [602, 486] width 7 height 18
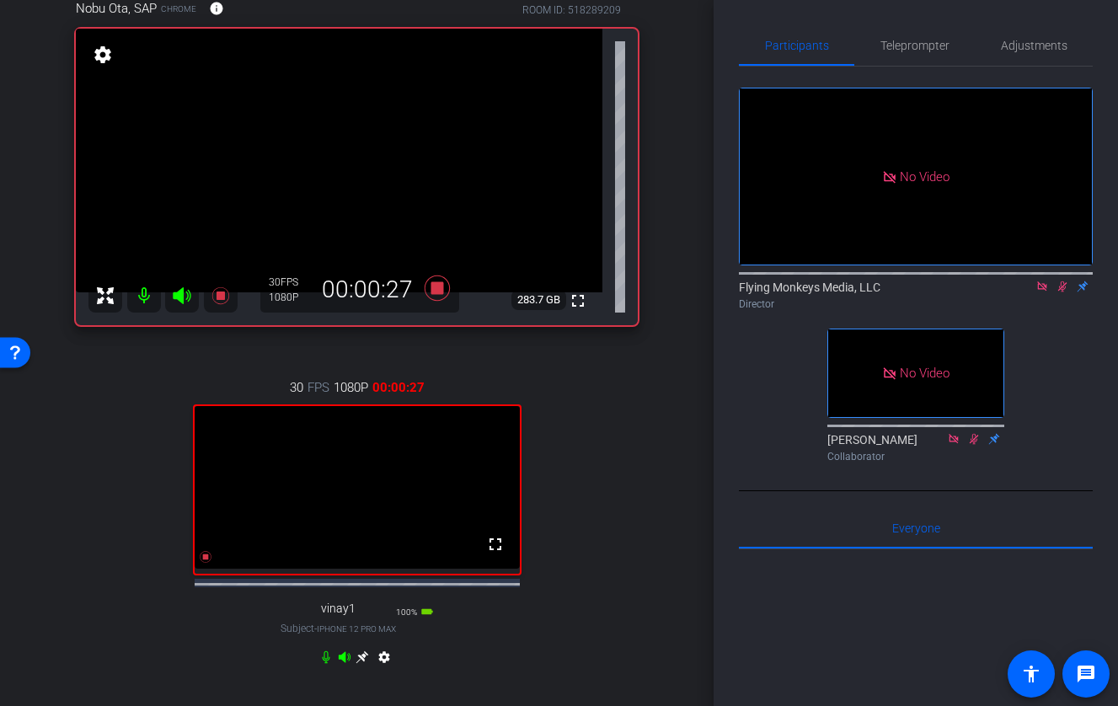
scroll to position [102, 0]
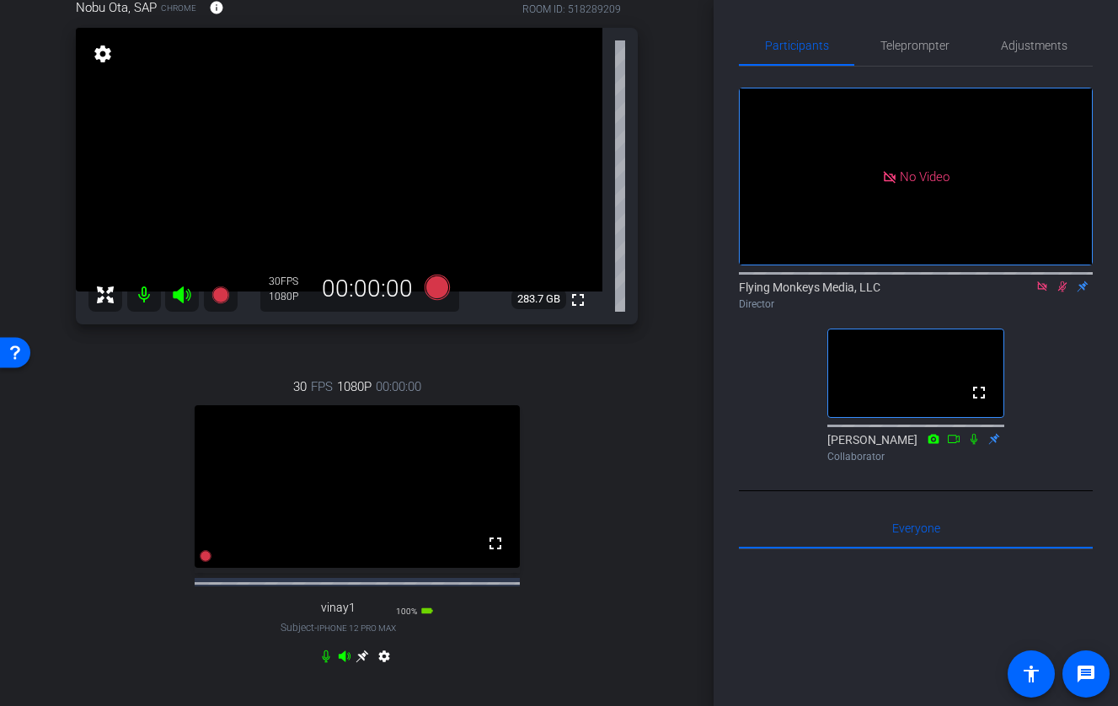
click at [1024, 292] on icon at bounding box center [1062, 286] width 9 height 11
click at [1024, 292] on icon at bounding box center [1041, 286] width 13 height 12
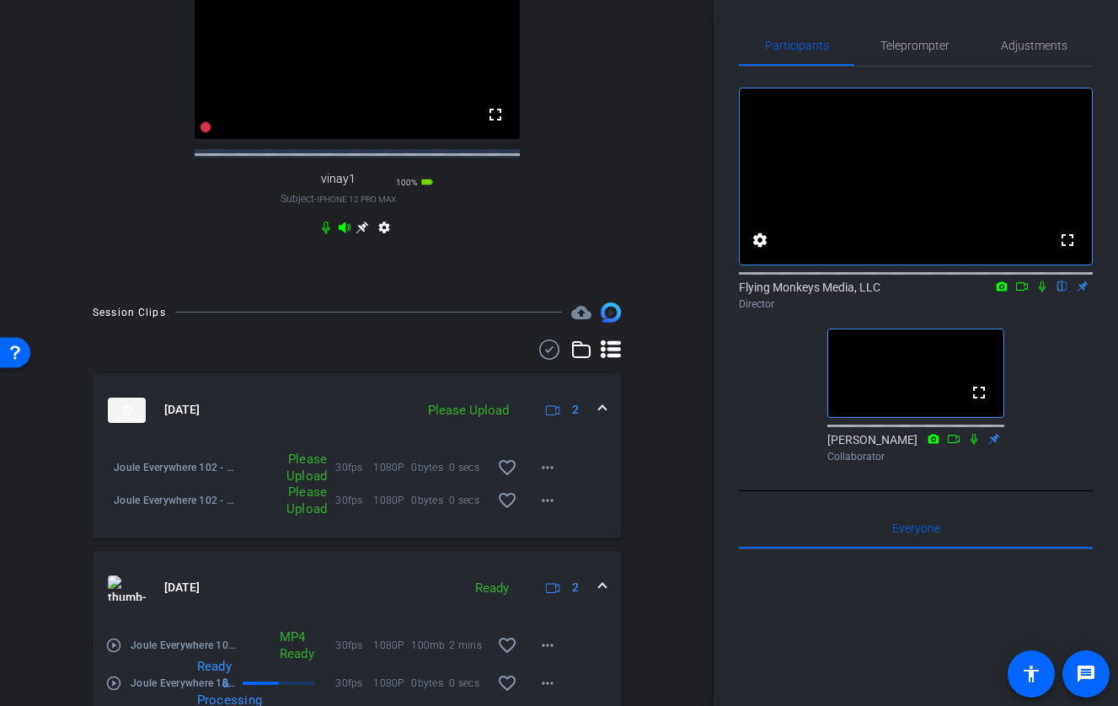
scroll to position [532, 0]
click at [548, 476] on mat-icon "more_horiz" at bounding box center [547, 466] width 20 height 20
click at [597, 465] on div at bounding box center [559, 353] width 1118 height 706
click at [546, 509] on mat-icon "more_horiz" at bounding box center [547, 499] width 20 height 20
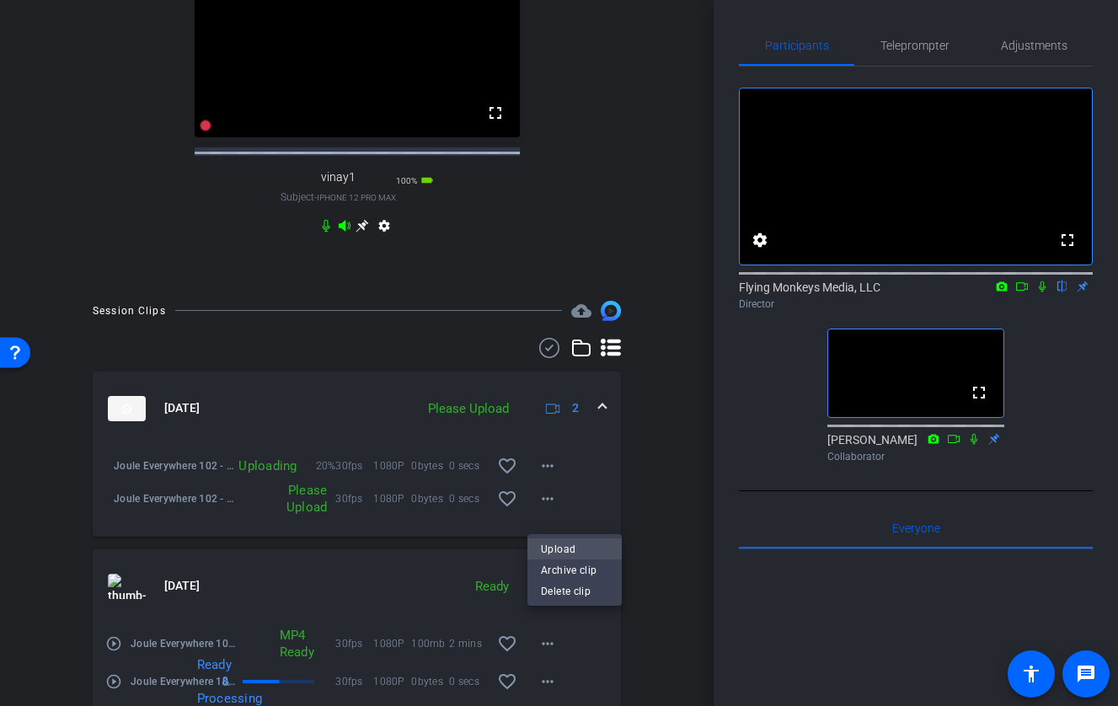
click at [562, 546] on span "Upload" at bounding box center [574, 549] width 67 height 20
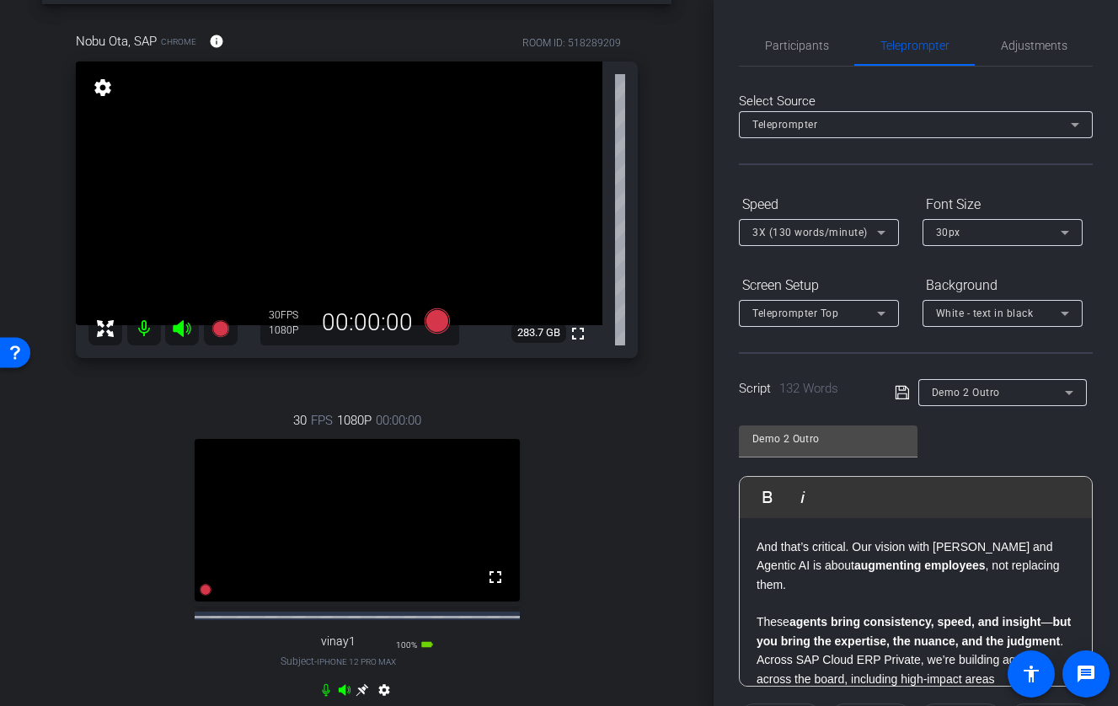
scroll to position [71, 0]
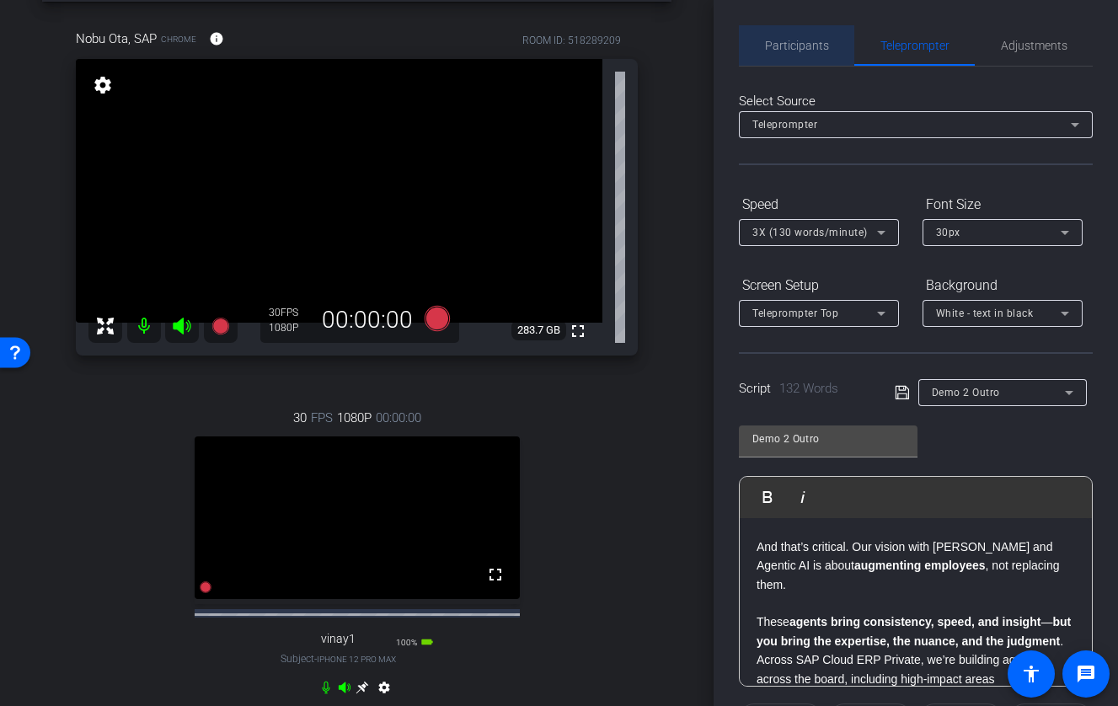
click at [807, 41] on span "Participants" at bounding box center [797, 46] width 64 height 12
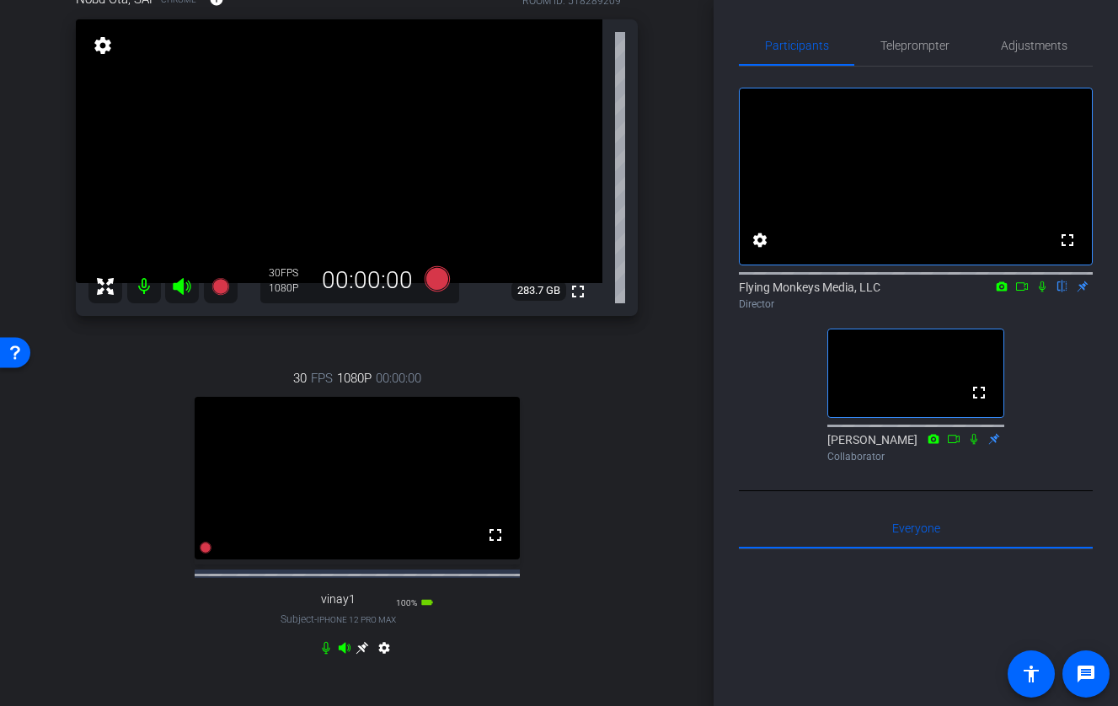
scroll to position [132, 0]
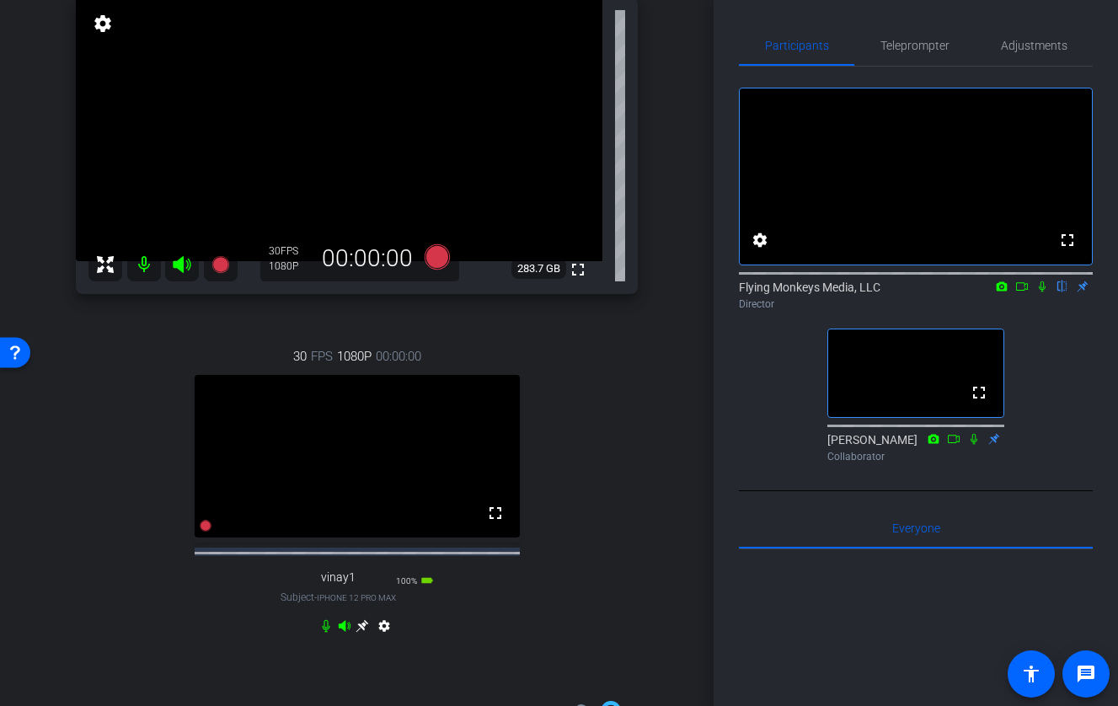
click at [1024, 292] on icon at bounding box center [1041, 286] width 13 height 12
click at [1023, 292] on icon at bounding box center [1021, 286] width 13 height 12
click at [431, 255] on icon at bounding box center [436, 255] width 25 height 25
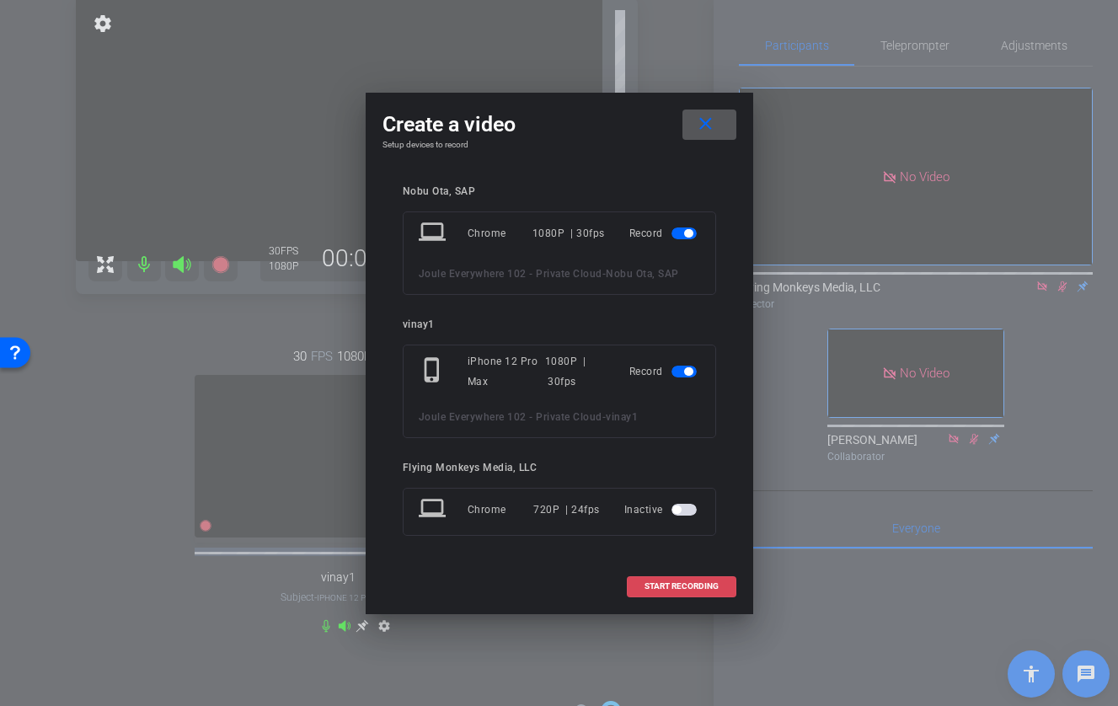
click at [699, 590] on span "START RECORDING" at bounding box center [681, 586] width 74 height 8
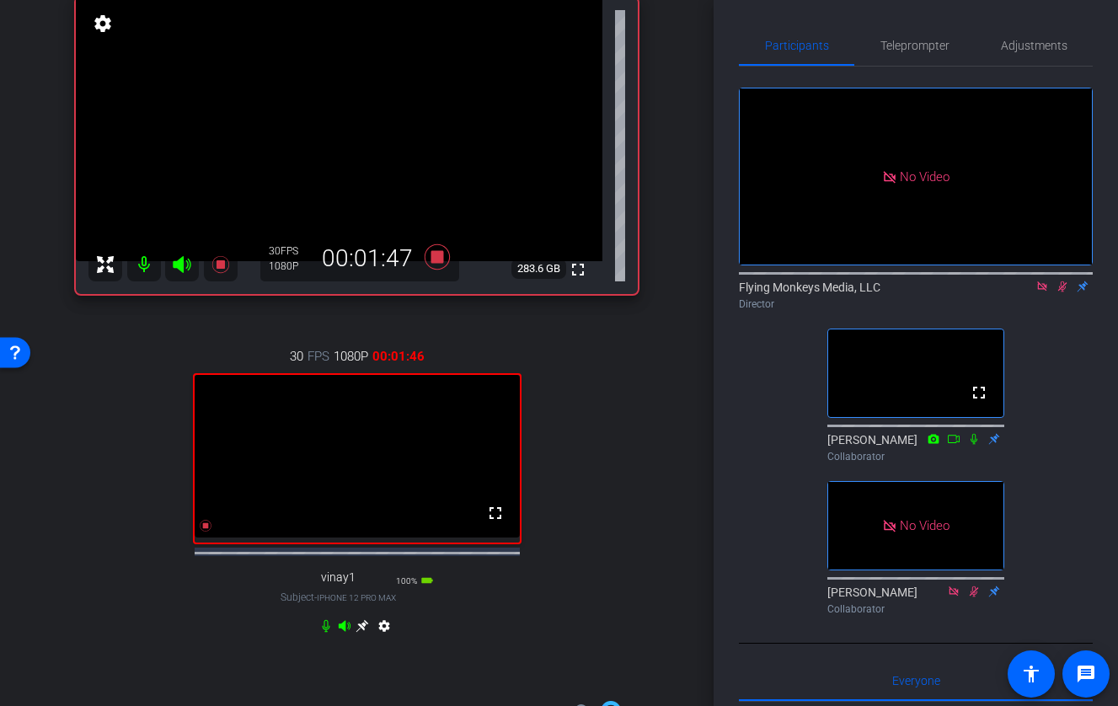
click at [972, 444] on icon at bounding box center [973, 438] width 7 height 11
click at [953, 445] on icon at bounding box center [953, 439] width 13 height 12
click at [328, 633] on icon at bounding box center [325, 625] width 13 height 13
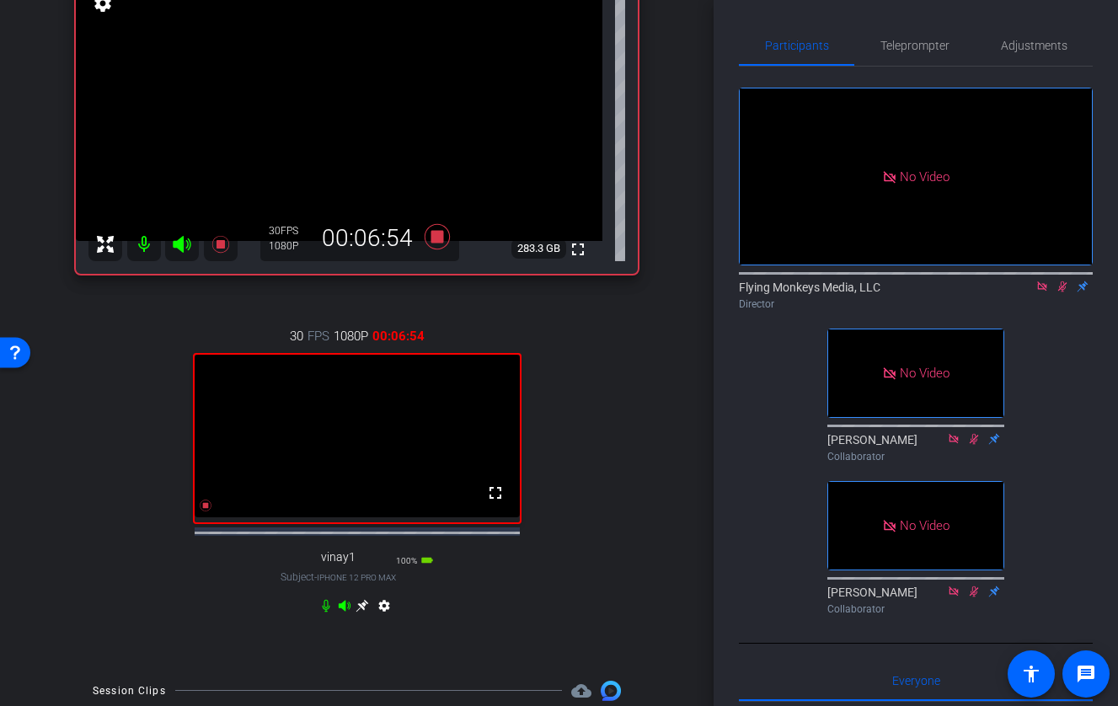
scroll to position [157, 0]
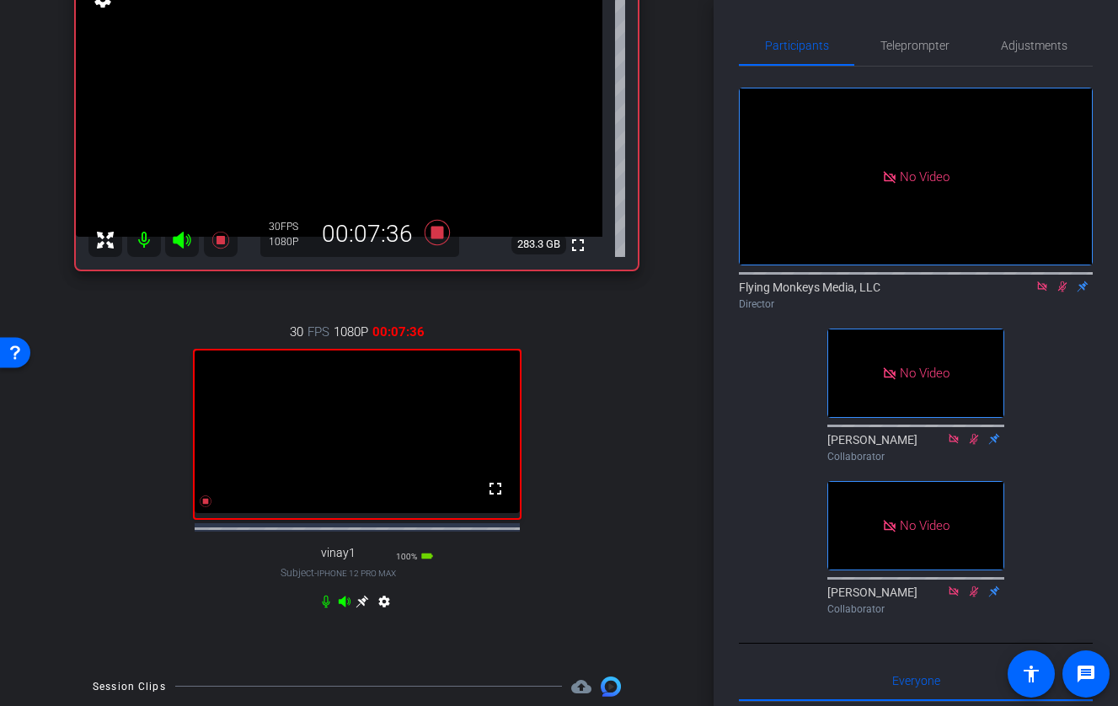
click at [364, 607] on icon at bounding box center [362, 601] width 13 height 13
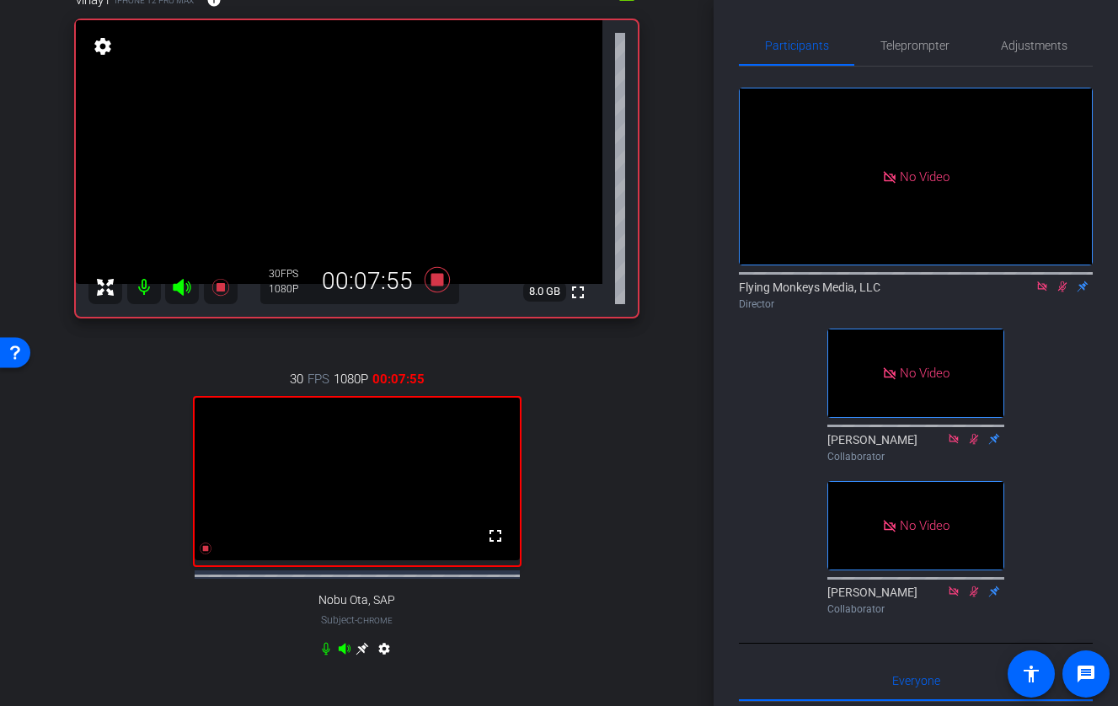
scroll to position [110, 0]
click at [441, 275] on icon at bounding box center [436, 277] width 25 height 25
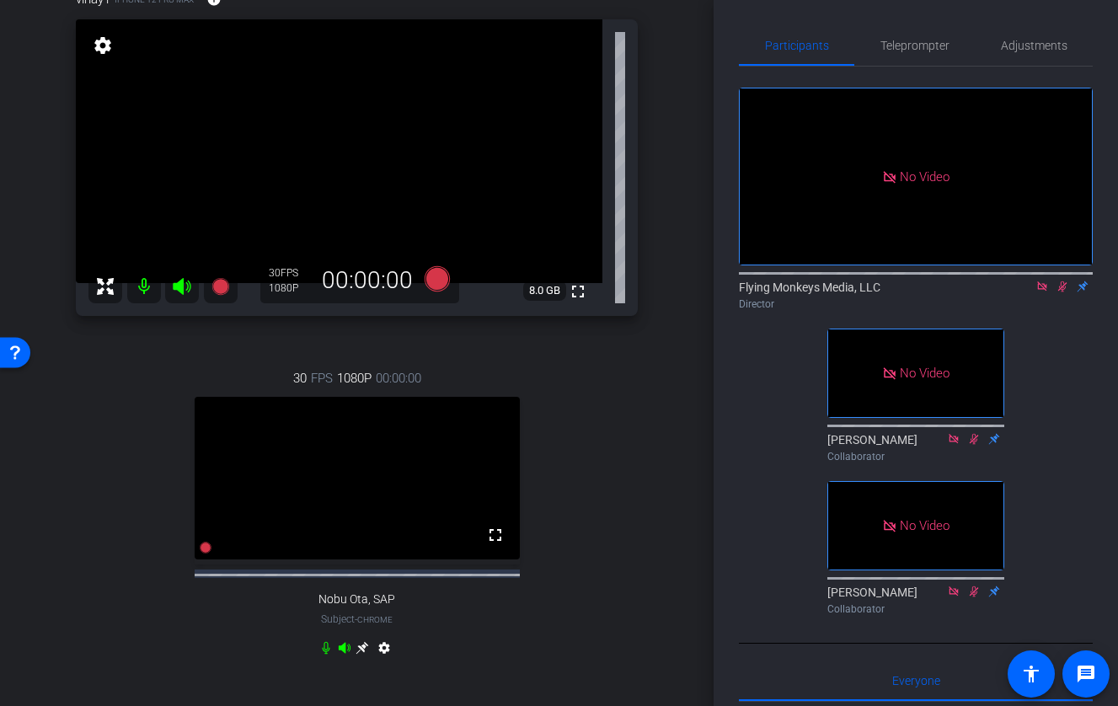
click at [1024, 292] on icon at bounding box center [1061, 286] width 13 height 12
click at [1024, 291] on icon at bounding box center [1041, 285] width 9 height 9
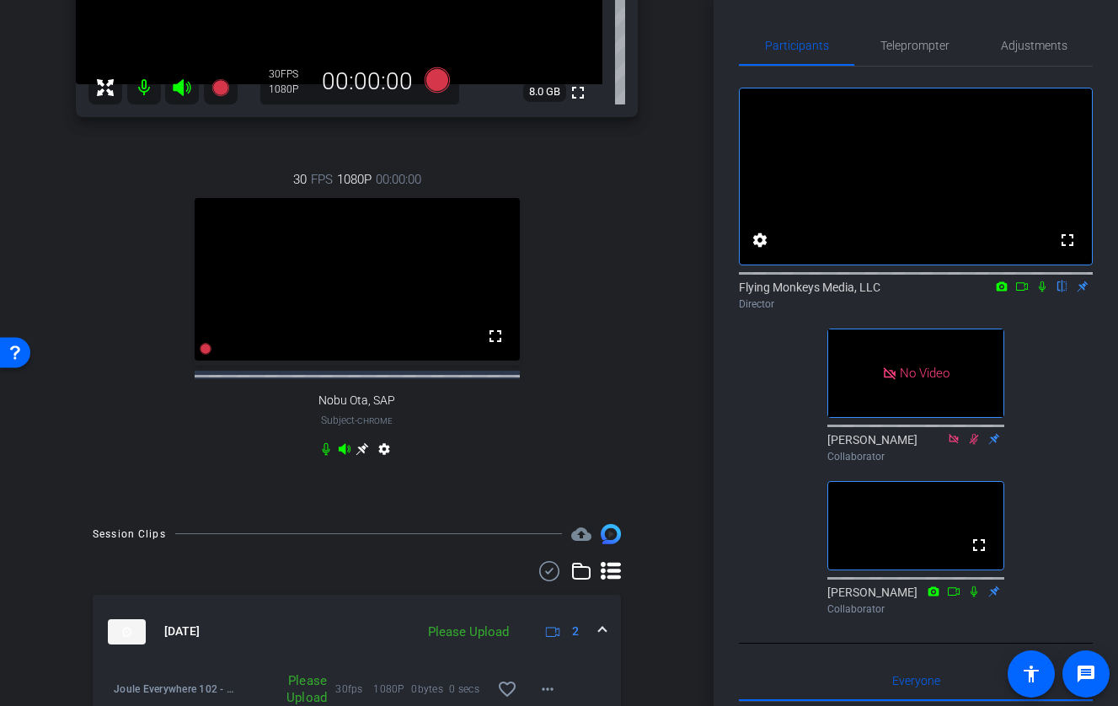
scroll to position [420, 0]
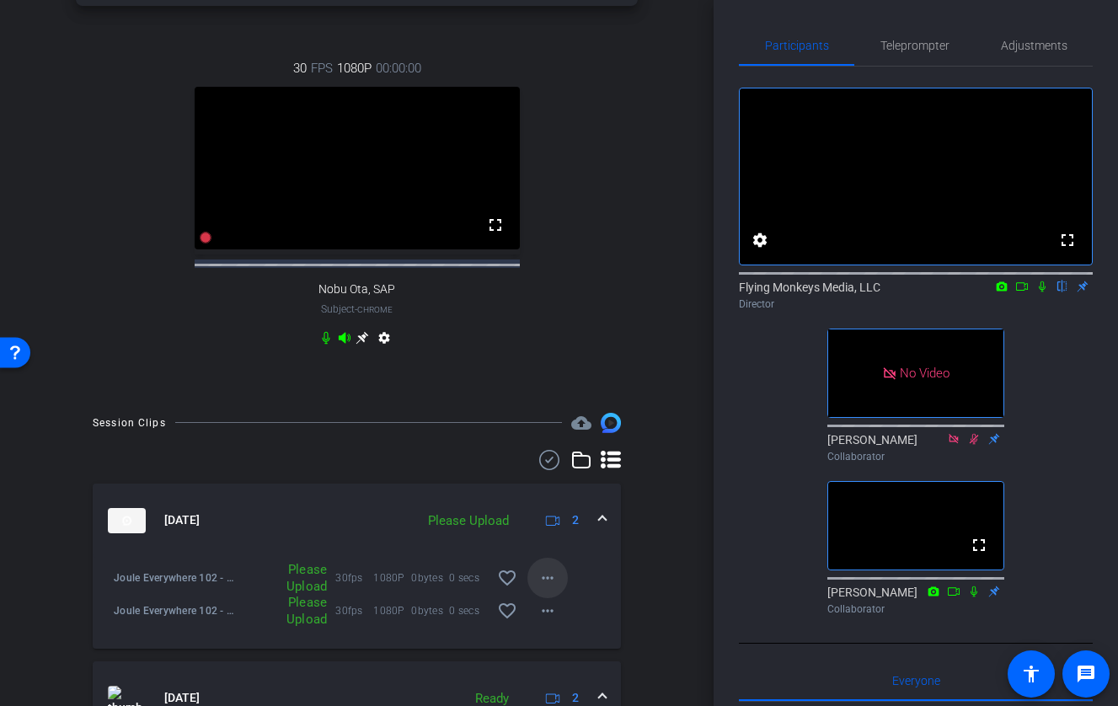
click at [554, 588] on mat-icon "more_horiz" at bounding box center [547, 578] width 20 height 20
click at [555, 619] on span "Upload" at bounding box center [574, 628] width 67 height 20
click at [555, 621] on mat-icon "more_horiz" at bounding box center [547, 611] width 20 height 20
click at [567, 549] on span "Upload" at bounding box center [574, 549] width 67 height 20
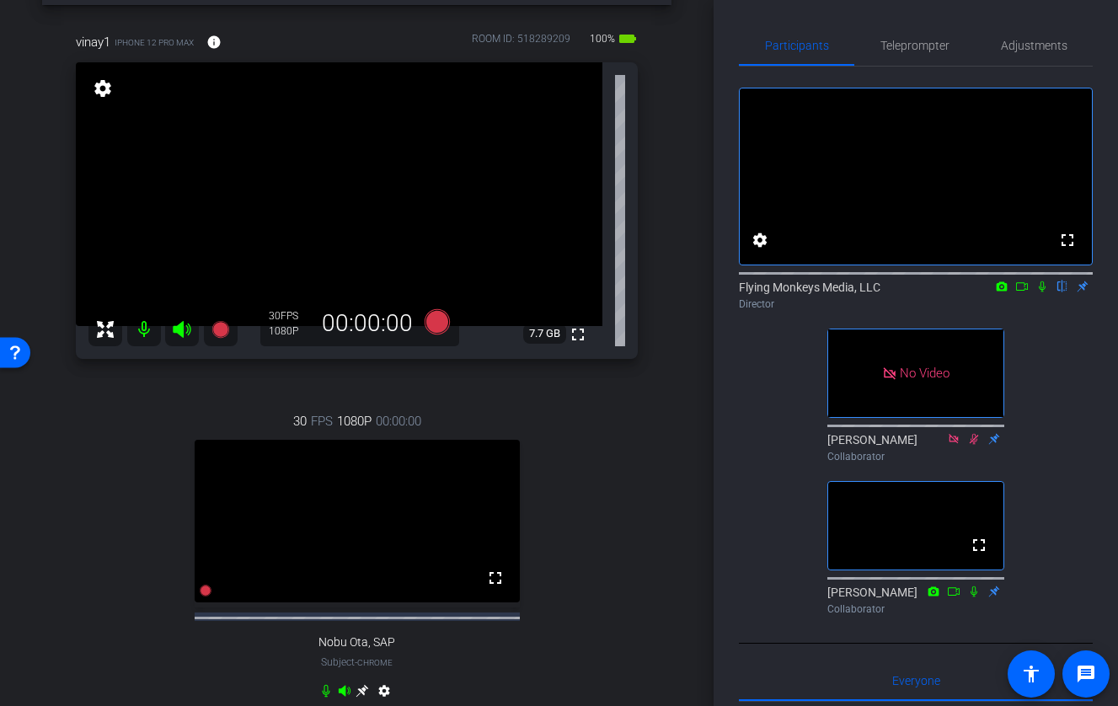
scroll to position [0, 0]
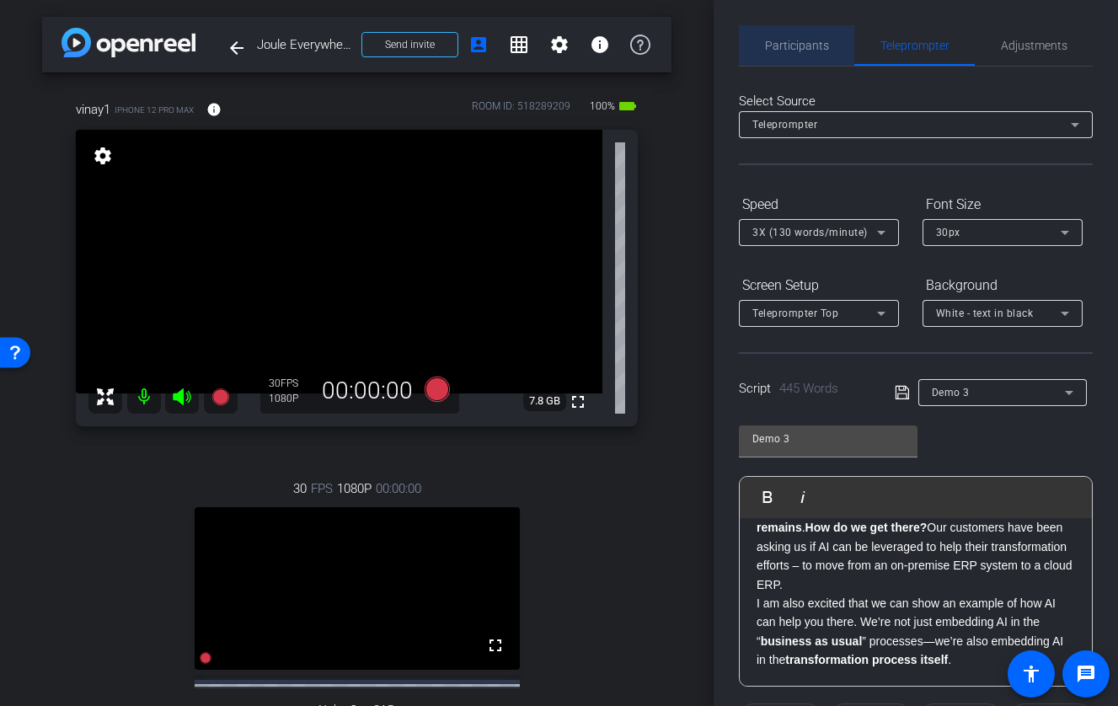
click at [774, 42] on span "Participants" at bounding box center [797, 46] width 64 height 12
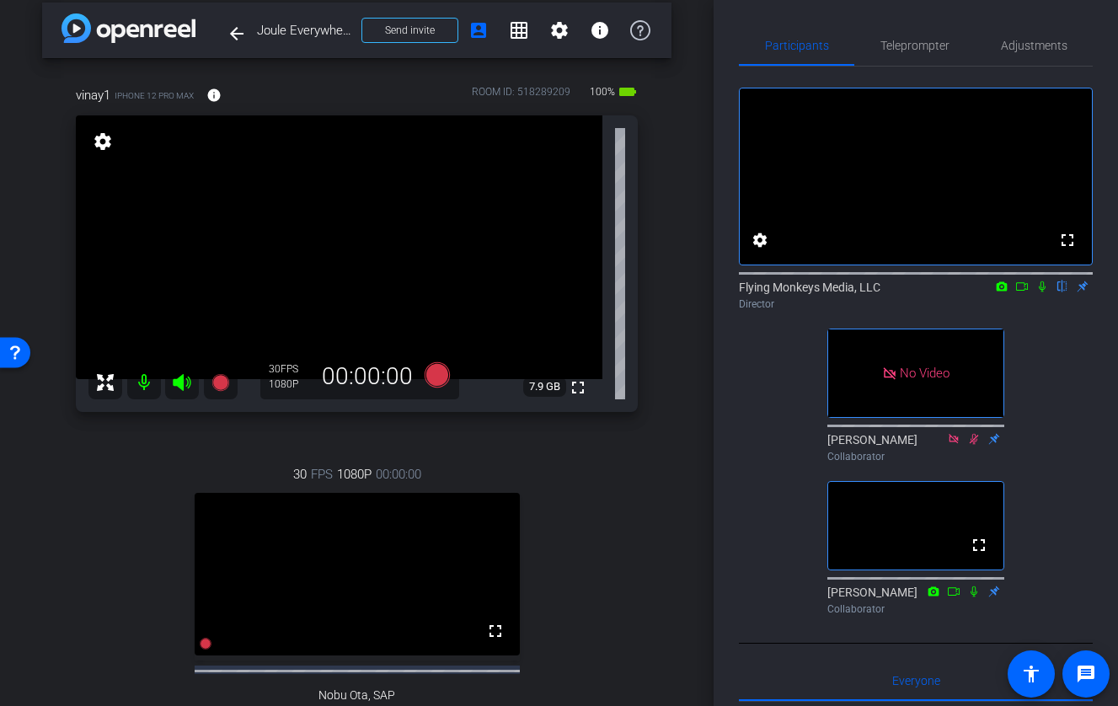
scroll to position [12, 0]
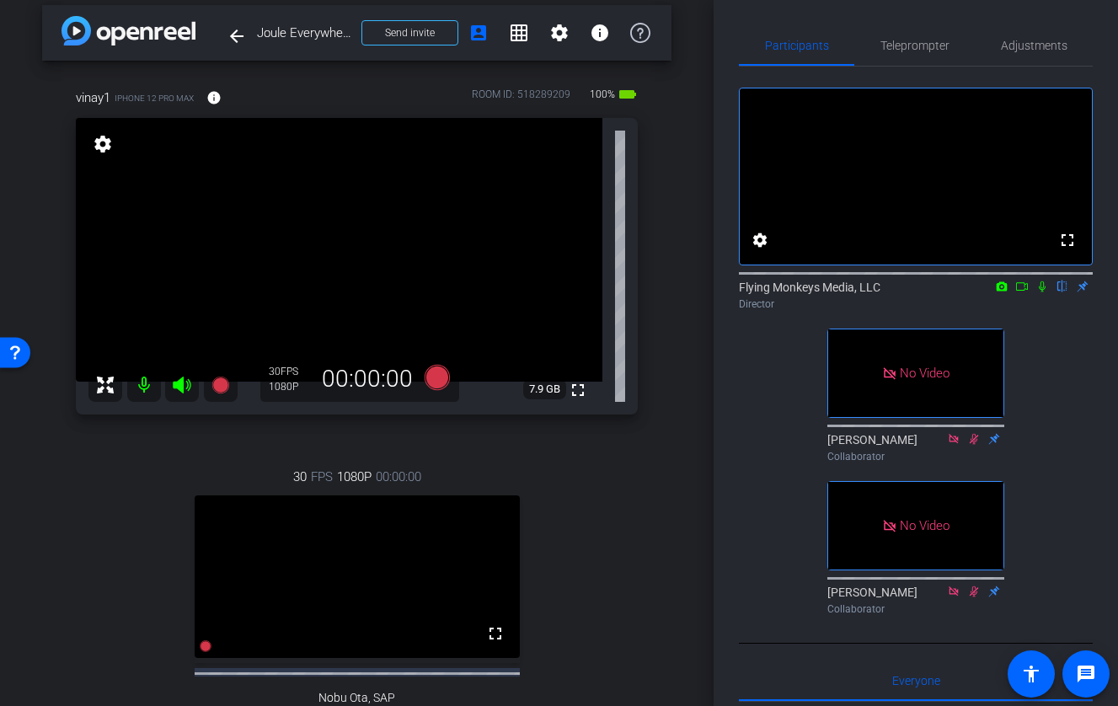
click at [1024, 292] on icon at bounding box center [1042, 286] width 7 height 11
click at [1022, 292] on icon at bounding box center [1021, 286] width 13 height 12
click at [440, 376] on icon at bounding box center [436, 376] width 25 height 25
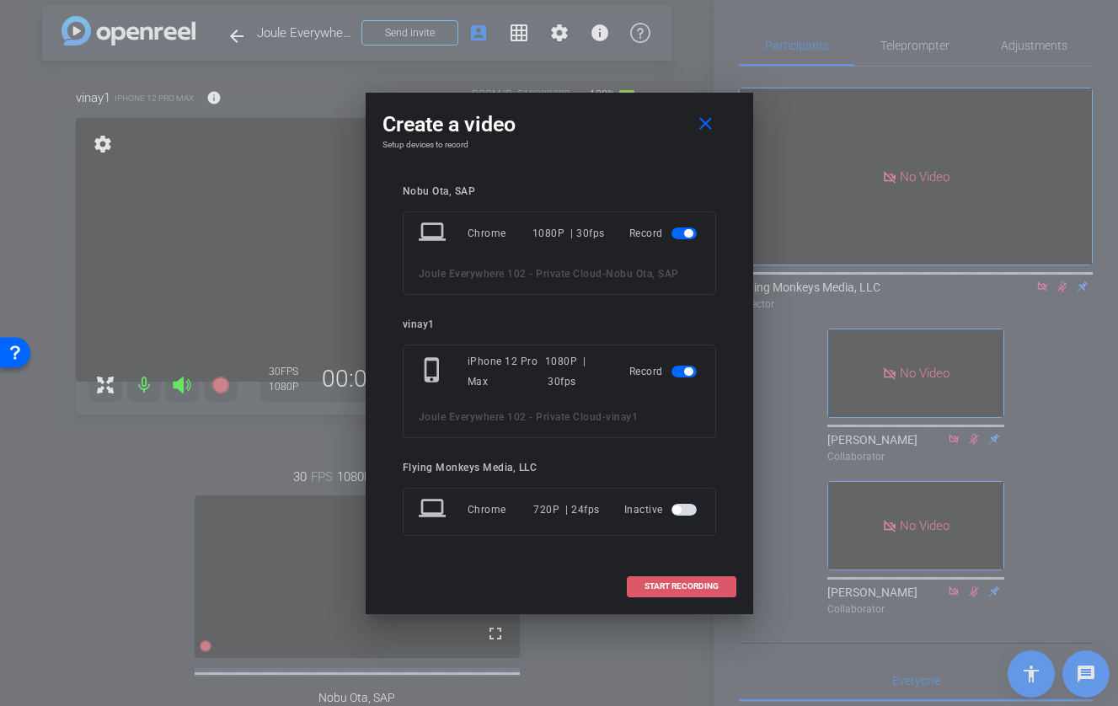
click at [699, 587] on span "START RECORDING" at bounding box center [681, 586] width 74 height 8
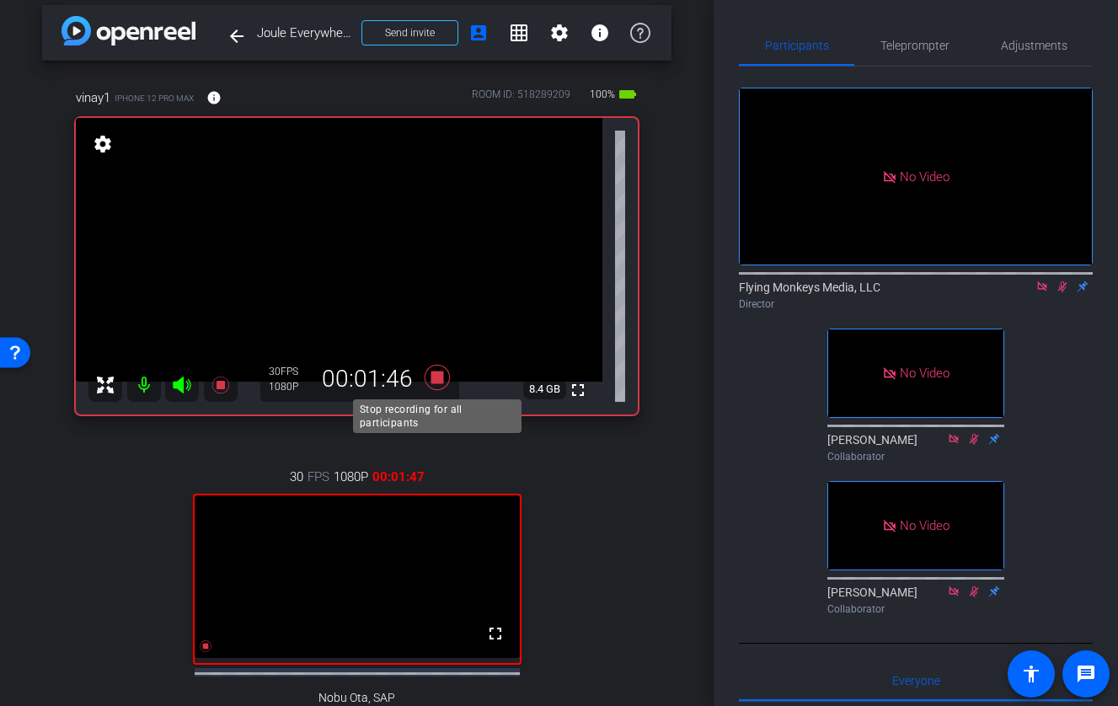
click at [435, 385] on icon at bounding box center [437, 377] width 40 height 30
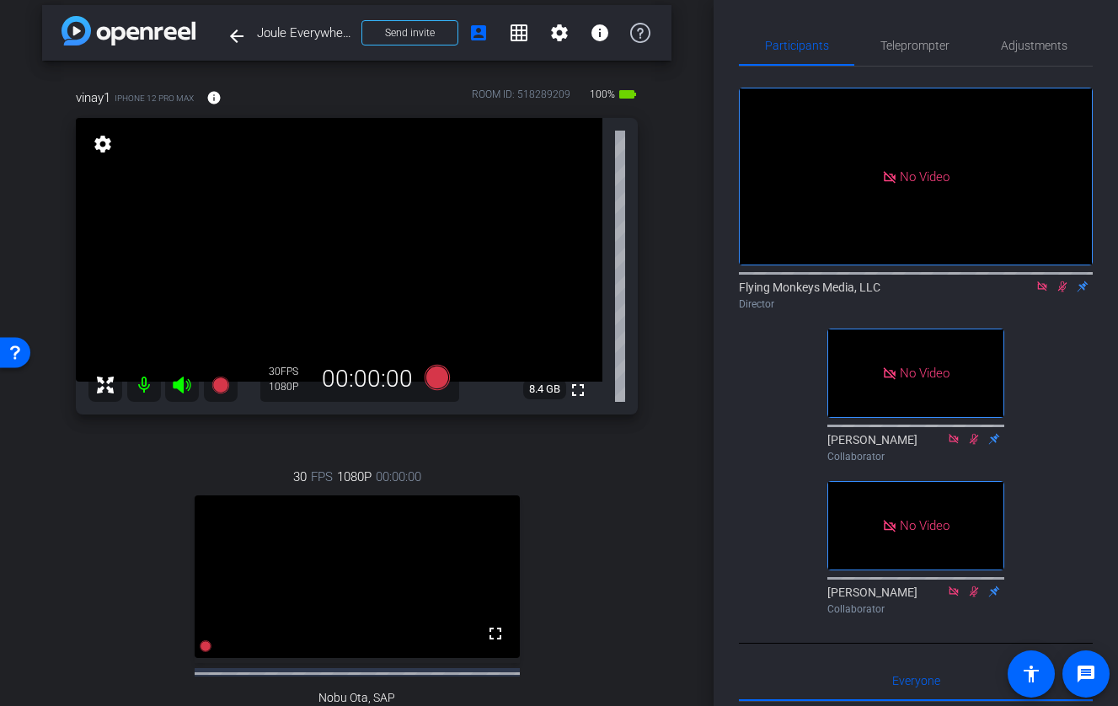
click at [1024, 292] on icon at bounding box center [1061, 286] width 13 height 12
click at [1024, 291] on icon at bounding box center [1041, 285] width 9 height 9
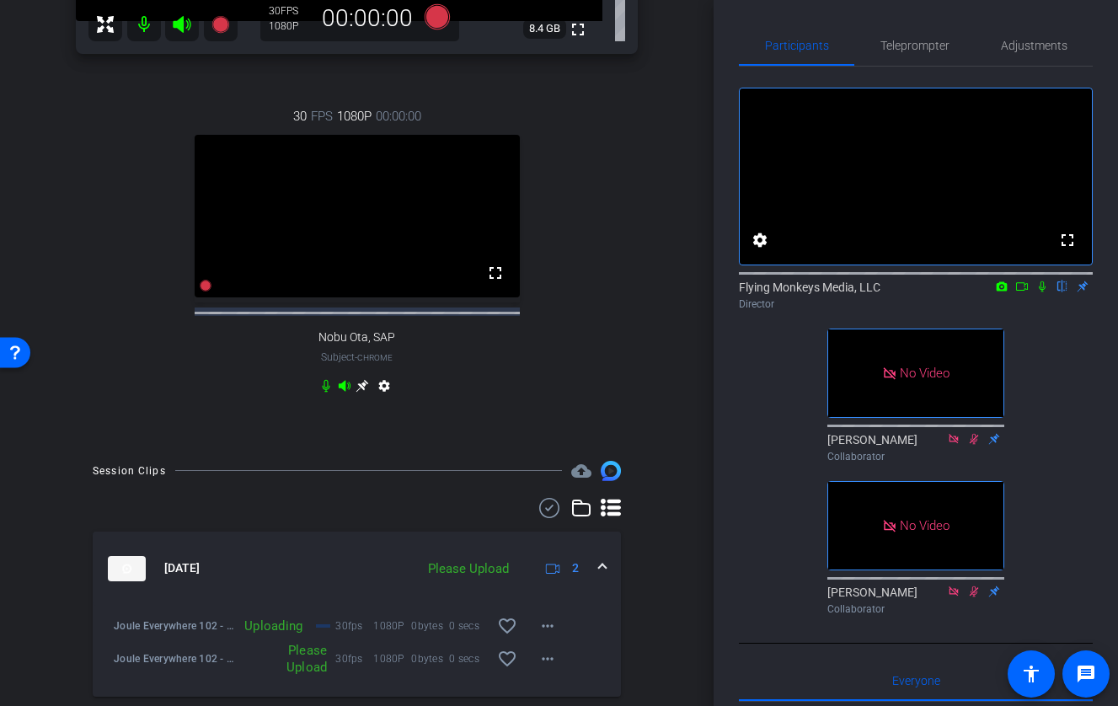
scroll to position [433, 0]
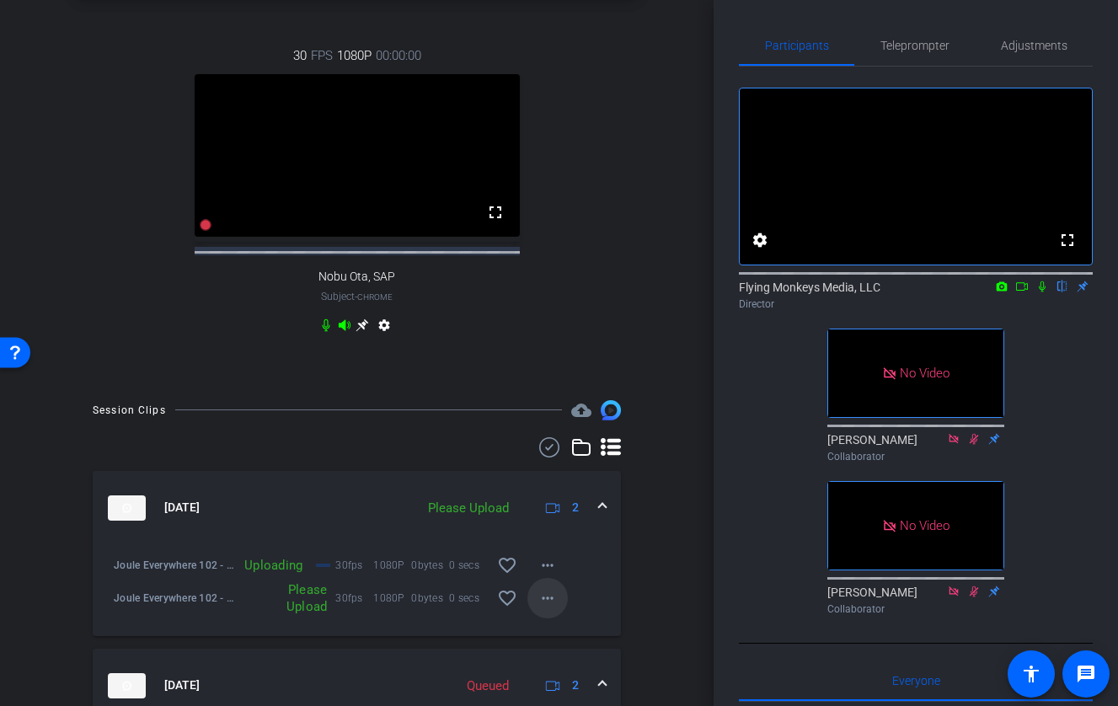
click at [555, 608] on mat-icon "more_horiz" at bounding box center [547, 598] width 20 height 20
click at [563, 650] on span "Upload" at bounding box center [574, 648] width 67 height 20
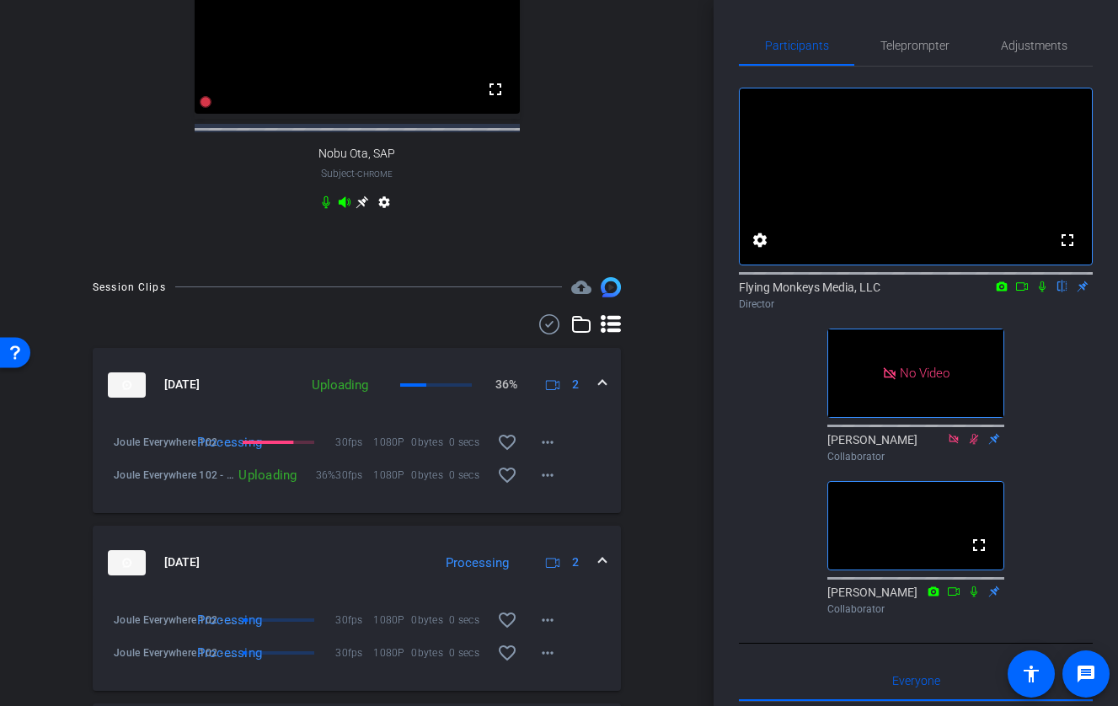
scroll to position [558, 0]
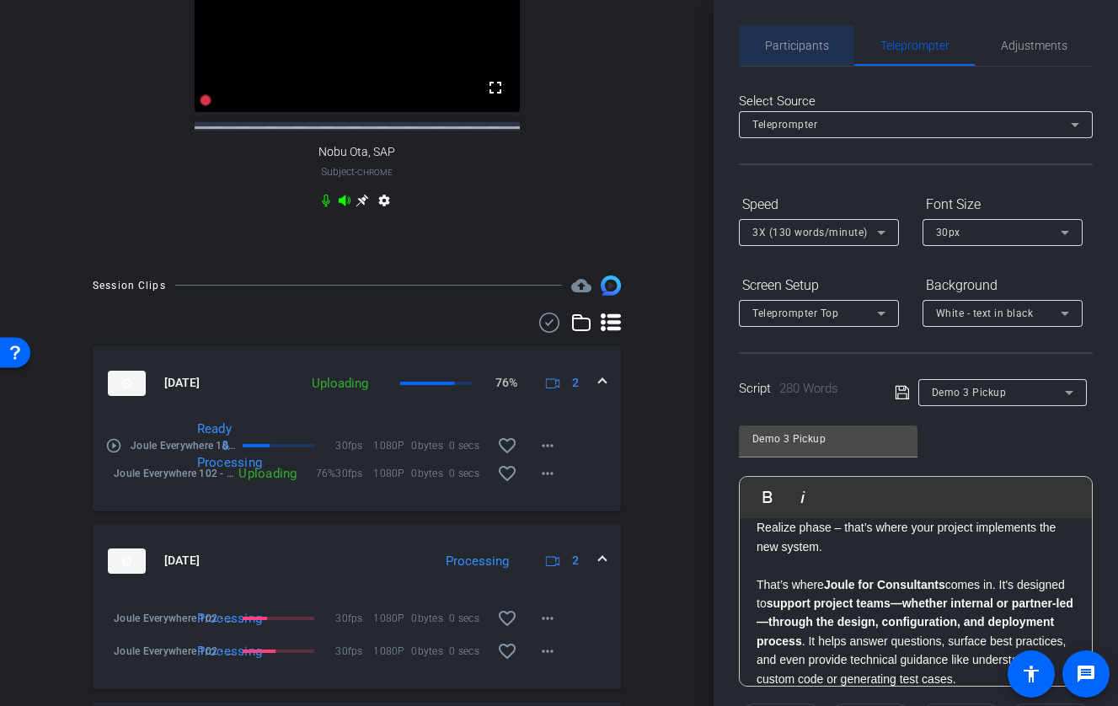
click at [795, 46] on span "Participants" at bounding box center [797, 46] width 64 height 12
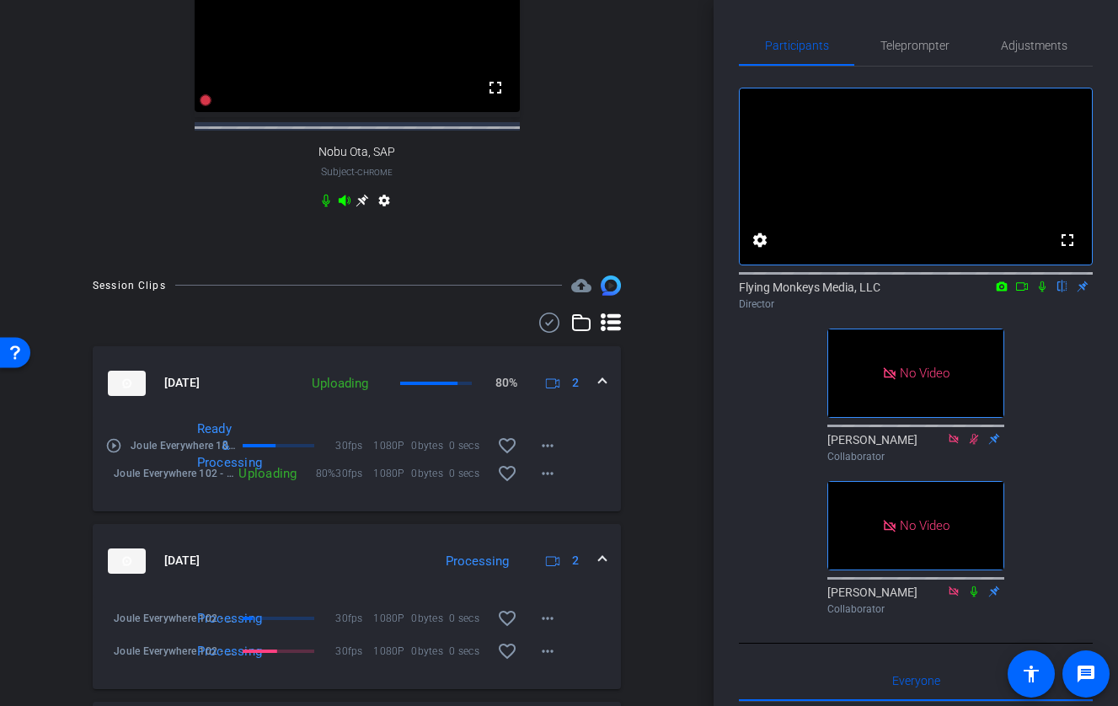
click at [1024, 292] on icon at bounding box center [1042, 286] width 7 height 11
click at [1023, 292] on icon at bounding box center [1021, 286] width 13 height 12
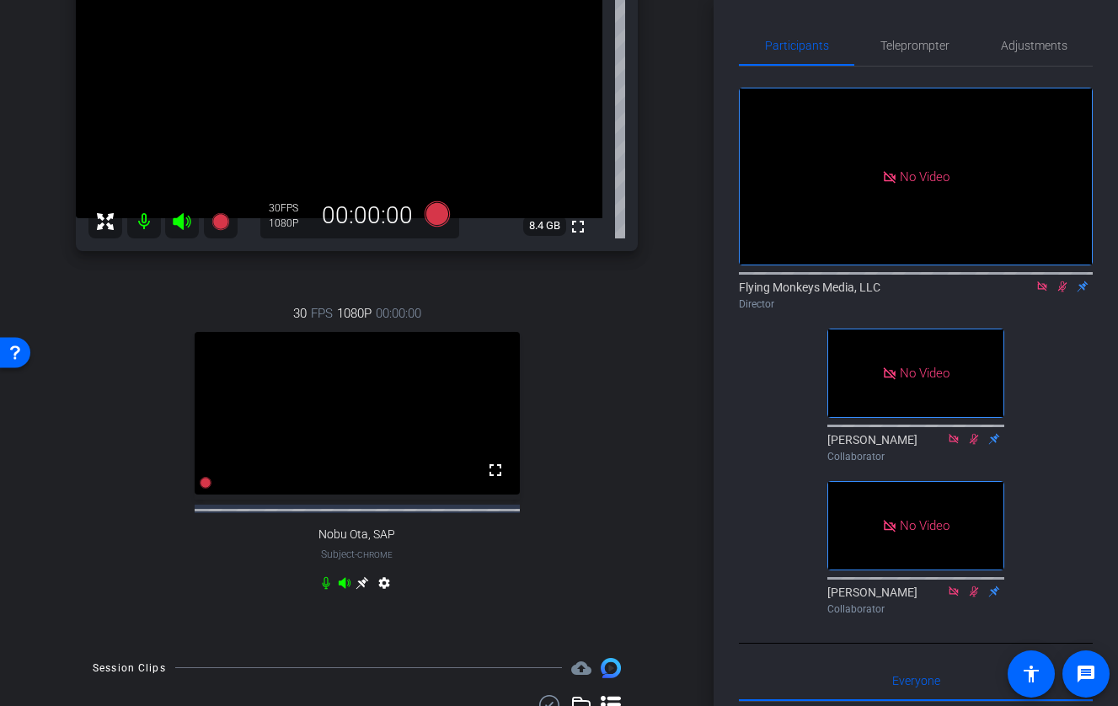
scroll to position [0, 0]
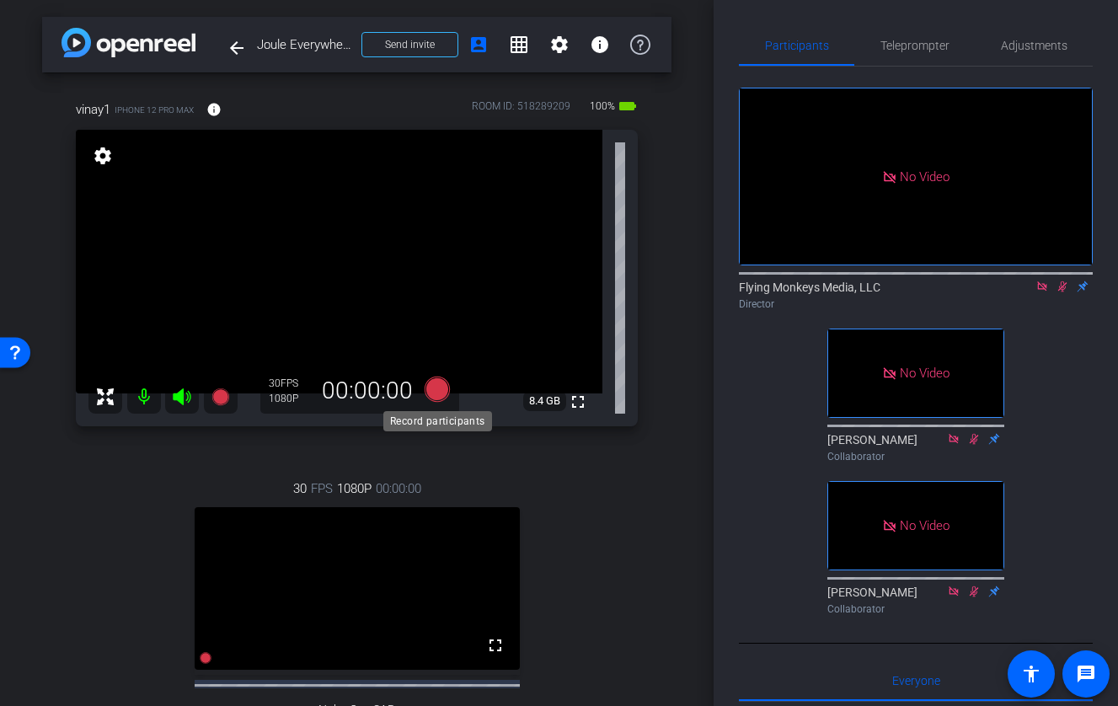
click at [432, 387] on icon at bounding box center [436, 388] width 25 height 25
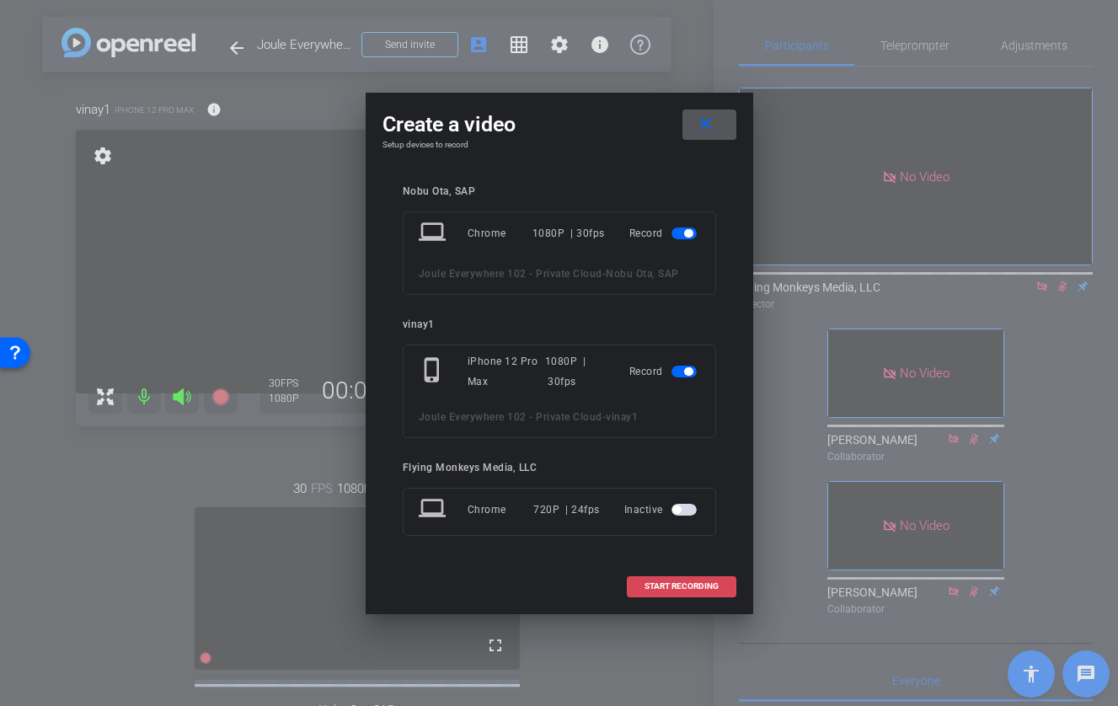
click at [697, 590] on span "START RECORDING" at bounding box center [681, 586] width 74 height 8
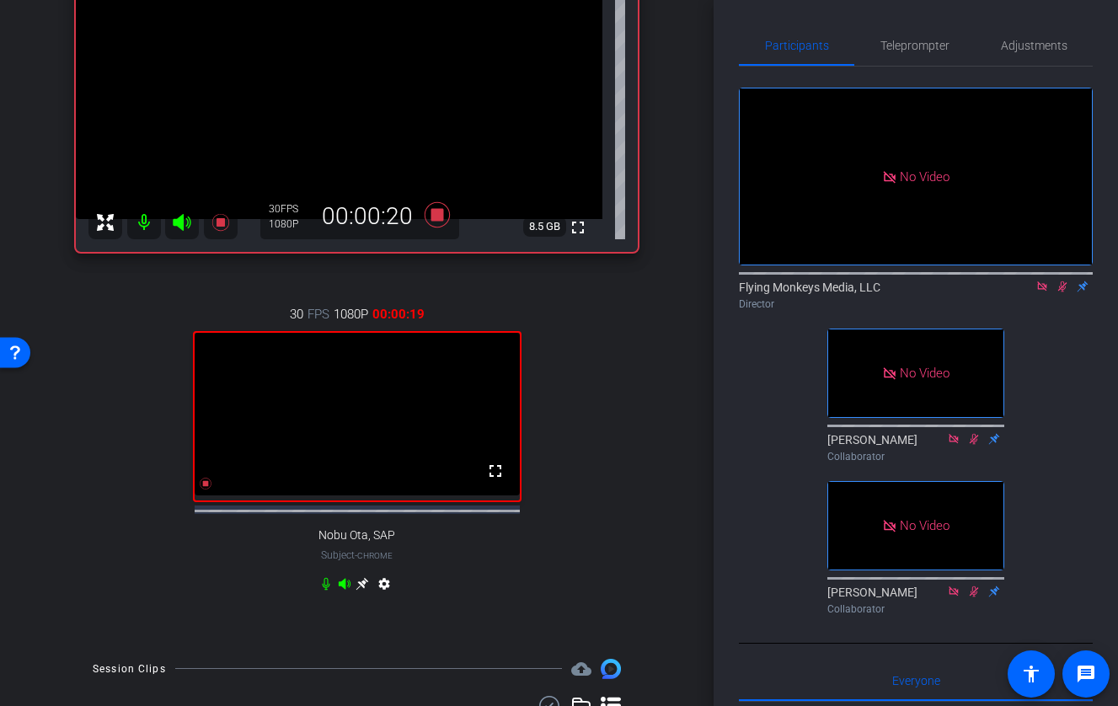
scroll to position [180, 0]
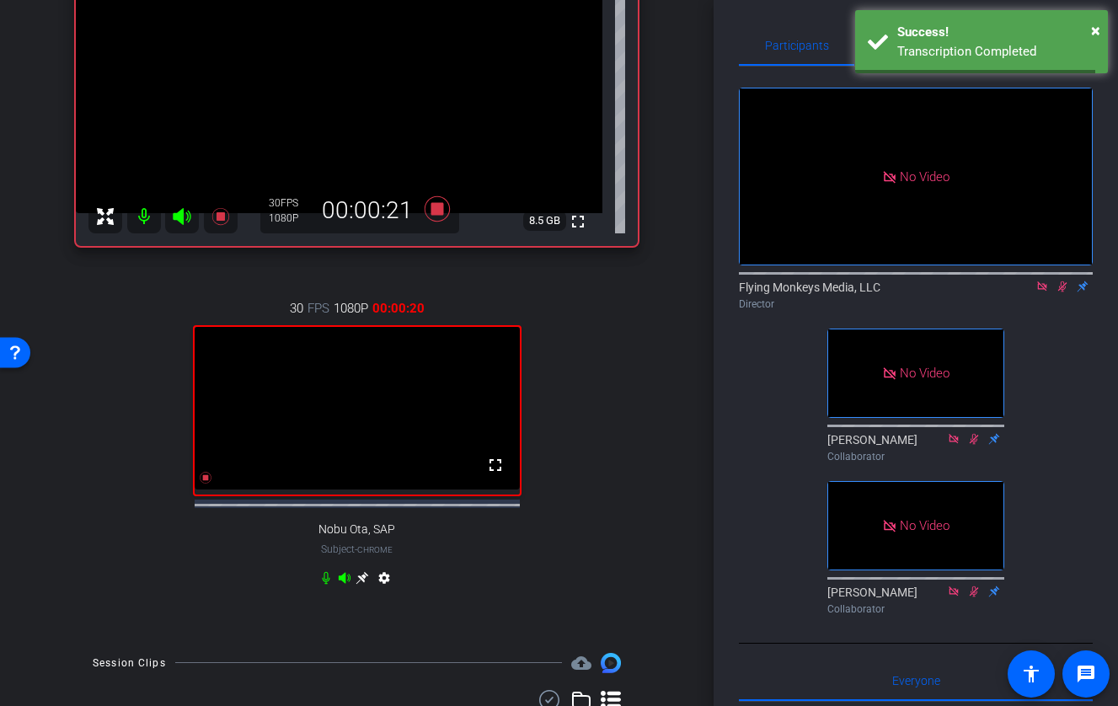
click at [363, 584] on icon at bounding box center [362, 577] width 13 height 13
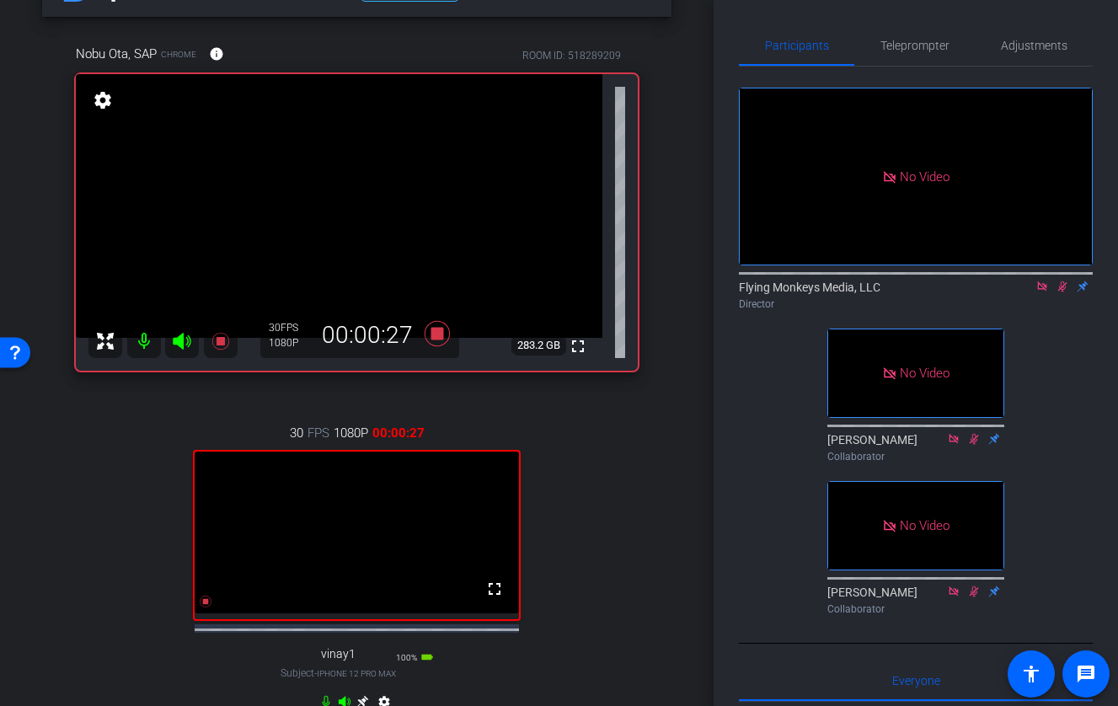
scroll to position [0, 0]
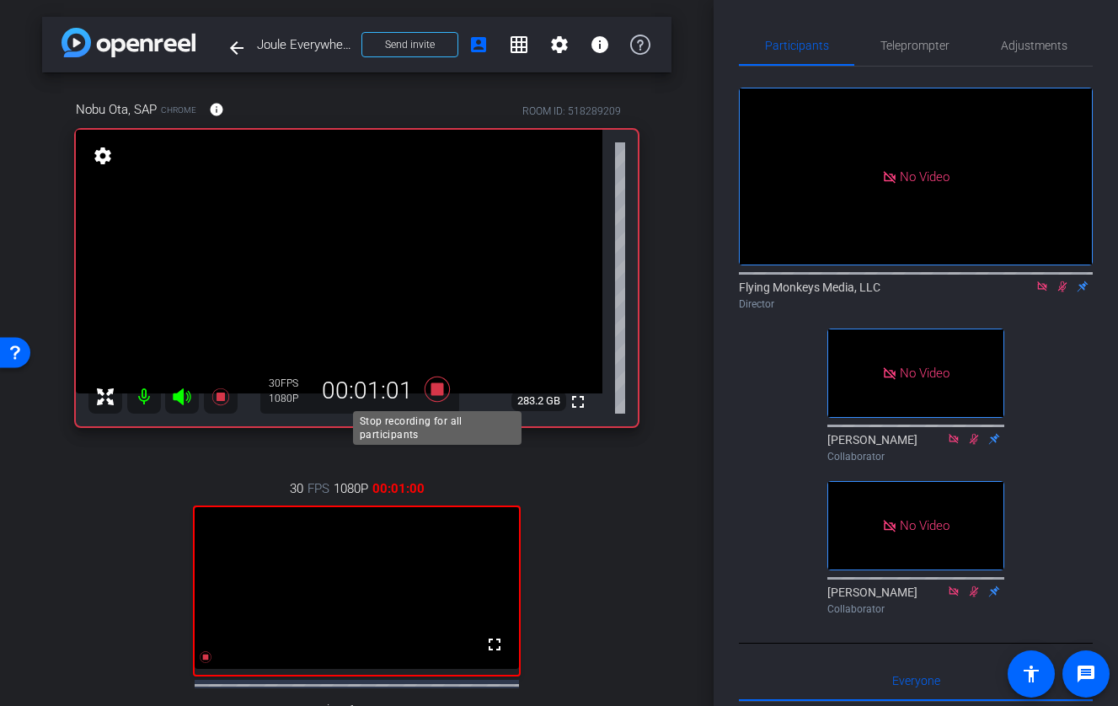
click at [434, 392] on icon at bounding box center [436, 388] width 25 height 25
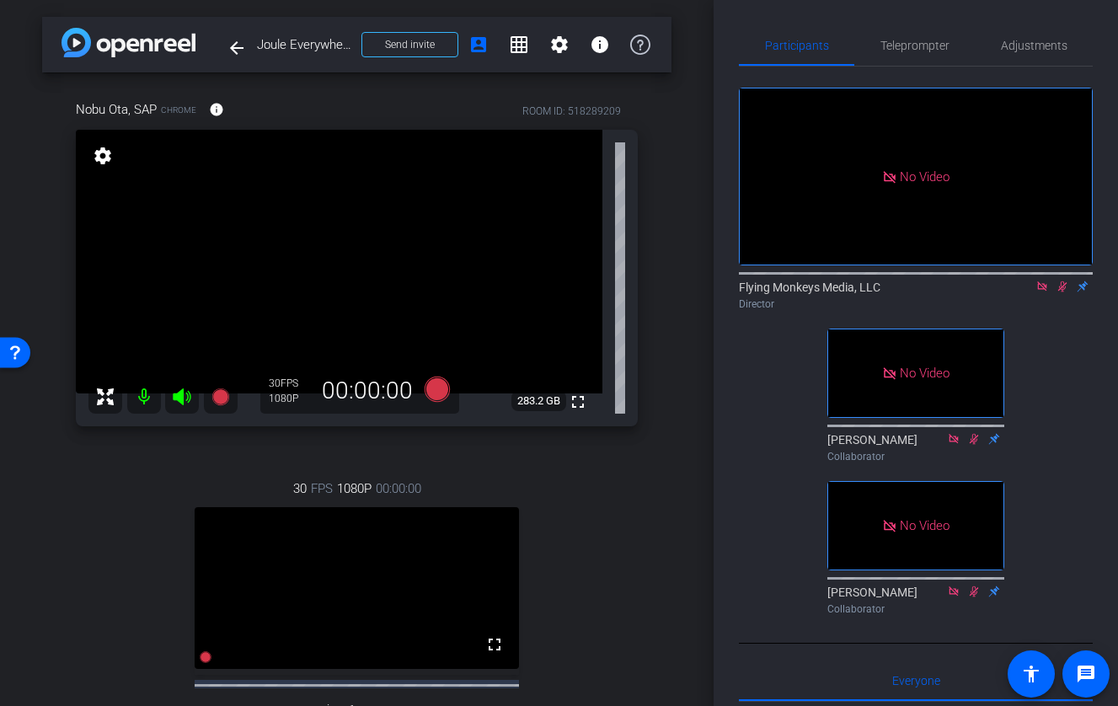
click at [1024, 292] on icon at bounding box center [1061, 286] width 13 height 12
click at [1024, 291] on icon at bounding box center [1041, 285] width 9 height 9
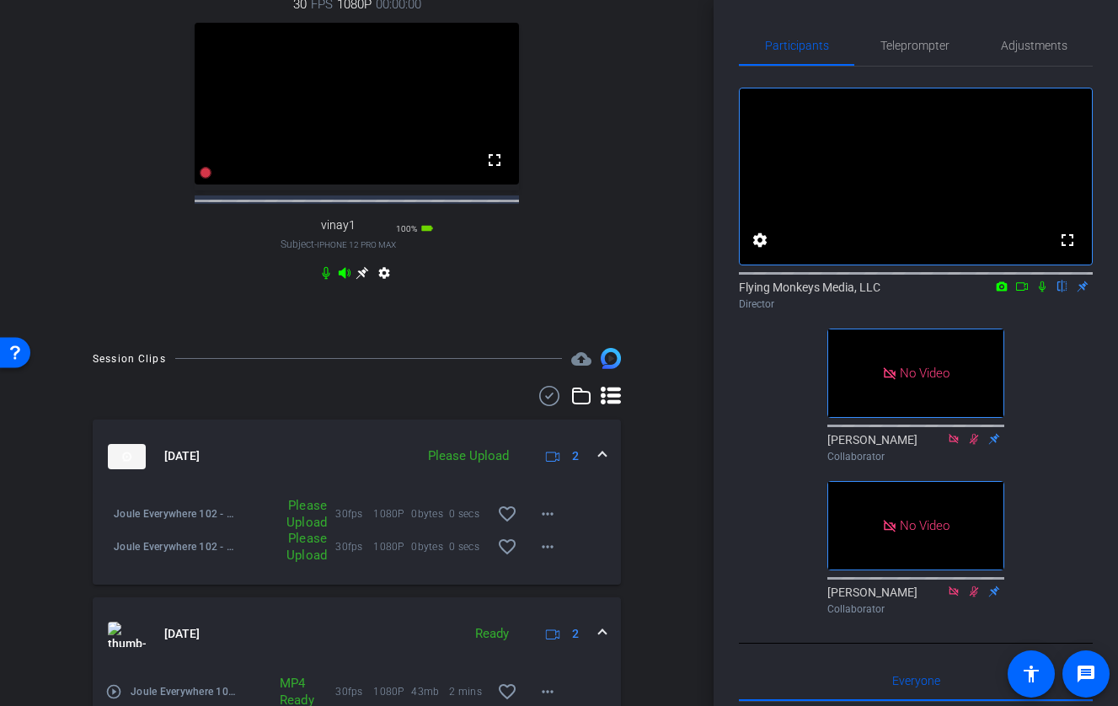
scroll to position [515, 0]
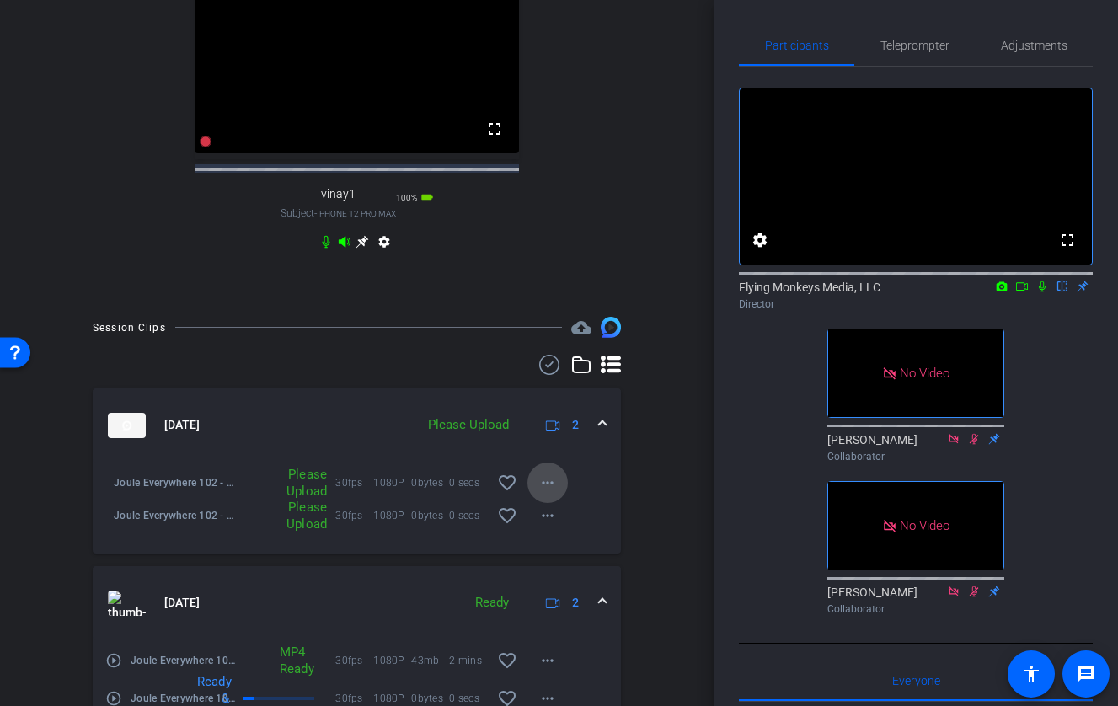
click at [544, 493] on mat-icon "more_horiz" at bounding box center [547, 483] width 20 height 20
click at [558, 531] on span "Upload" at bounding box center [574, 533] width 67 height 20
click at [548, 526] on mat-icon "more_horiz" at bounding box center [547, 515] width 20 height 20
click at [556, 565] on span "Upload" at bounding box center [574, 566] width 67 height 20
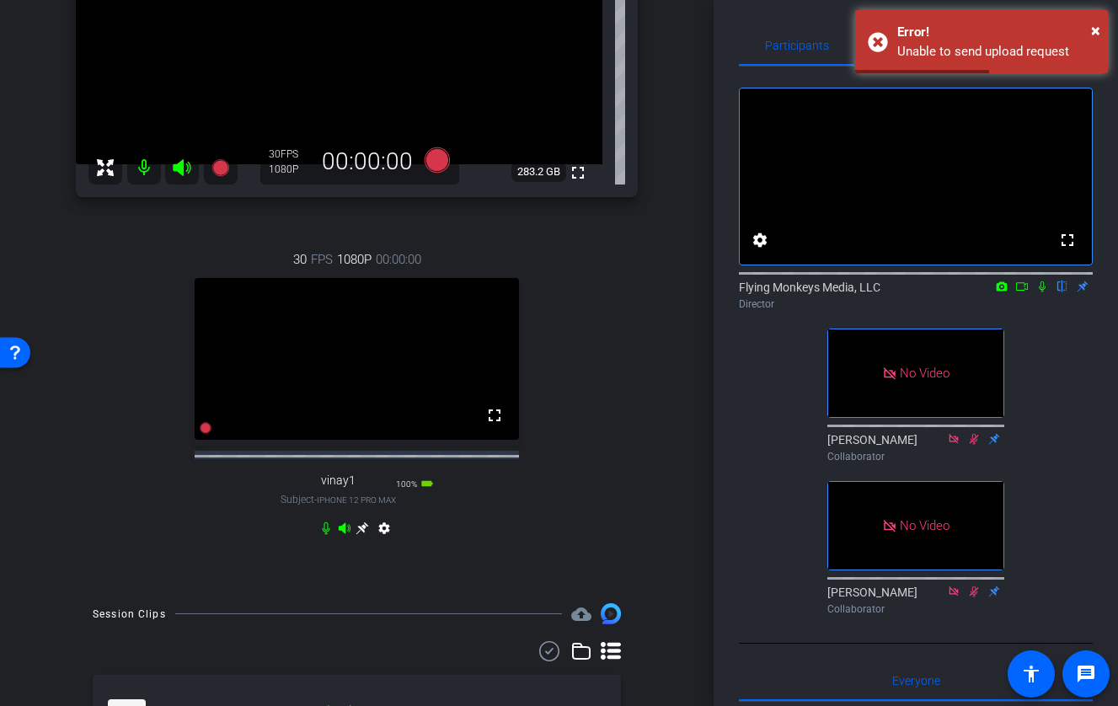
scroll to position [238, 0]
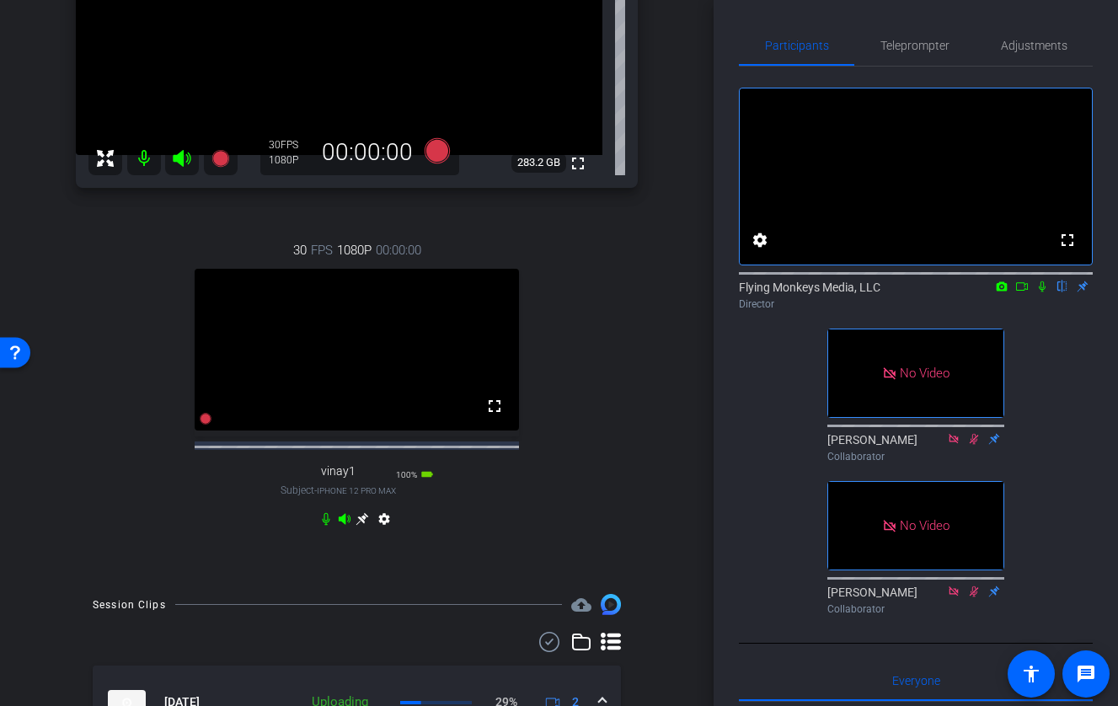
click at [1024, 292] on icon at bounding box center [1041, 286] width 13 height 12
click at [1022, 292] on icon at bounding box center [1021, 286] width 13 height 12
click at [438, 149] on icon at bounding box center [436, 149] width 25 height 25
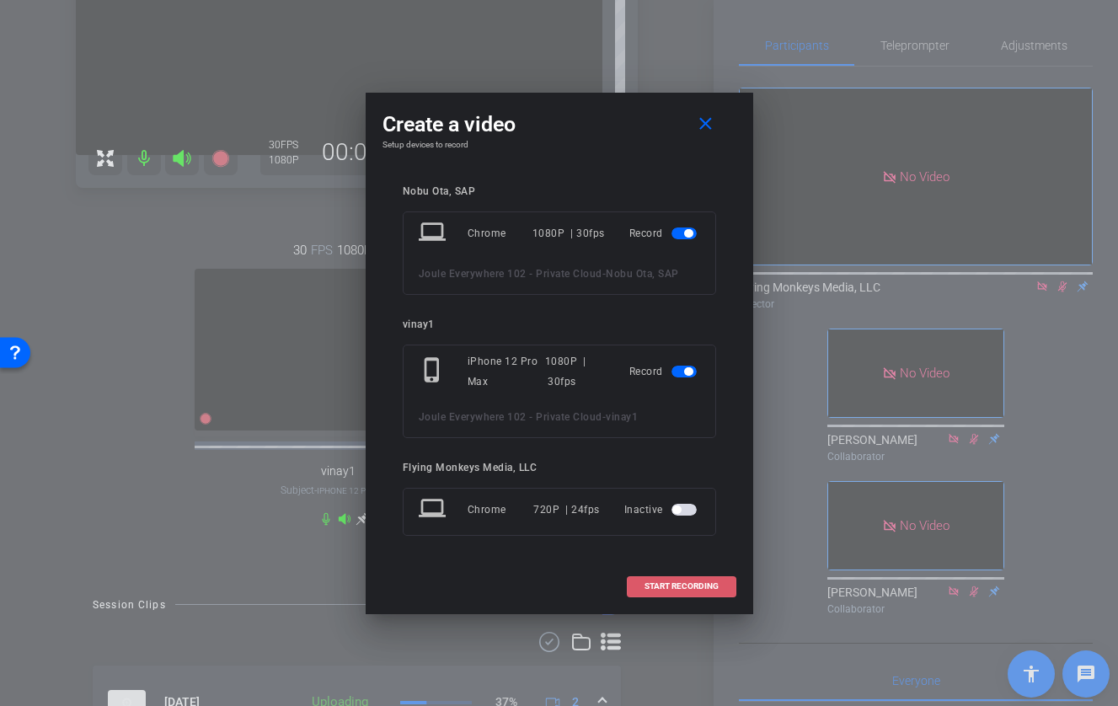
click at [687, 590] on span "START RECORDING" at bounding box center [681, 586] width 74 height 8
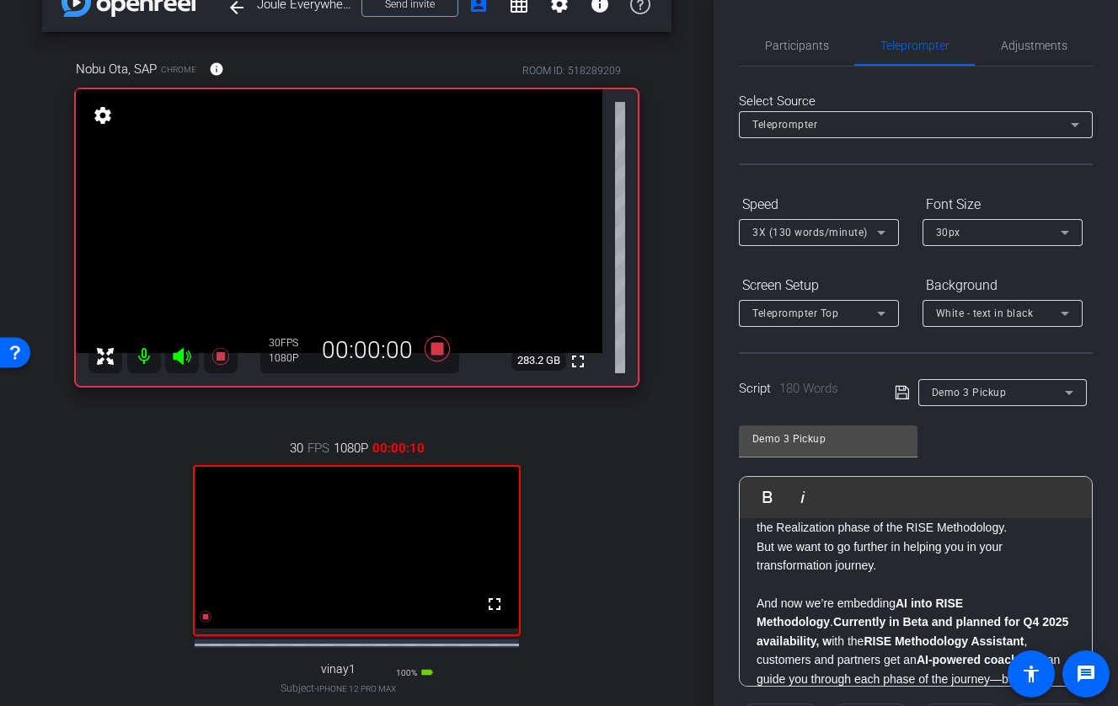
scroll to position [39, 0]
click at [796, 51] on span "Participants" at bounding box center [797, 46] width 64 height 12
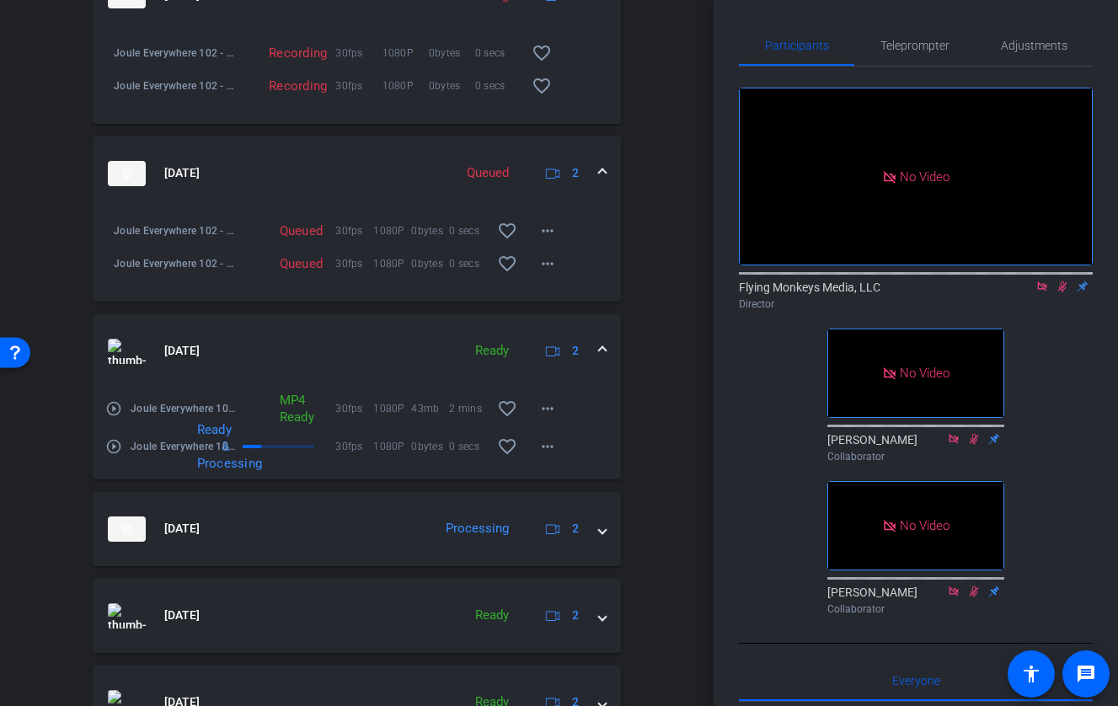
scroll to position [951, 0]
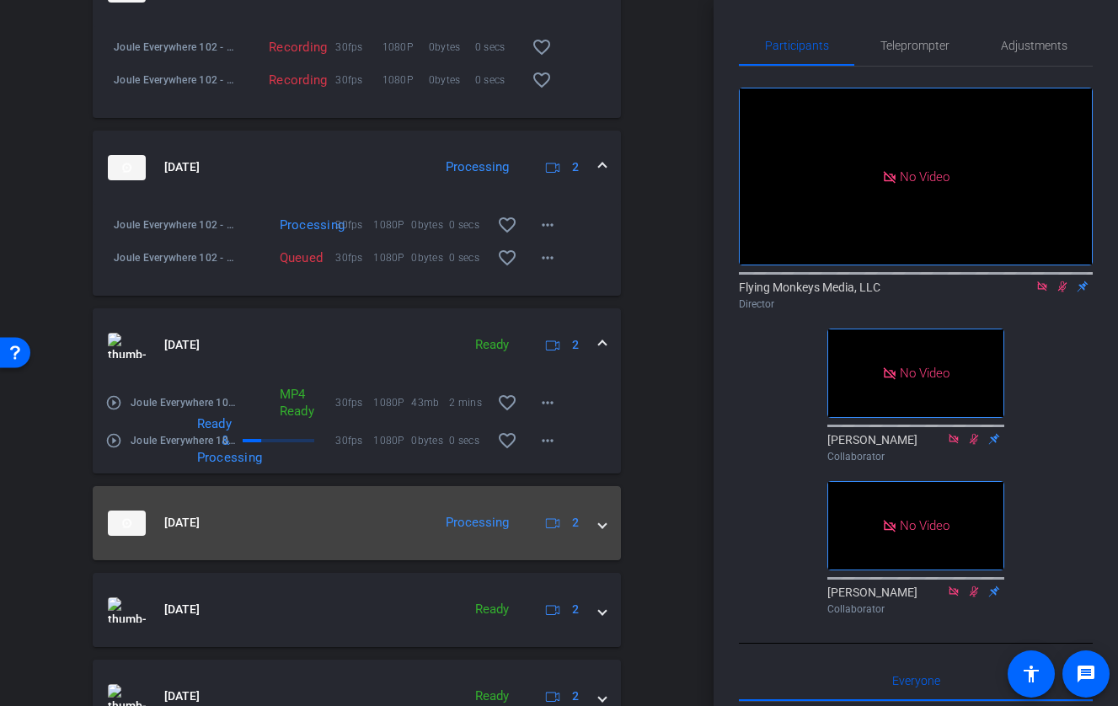
click at [602, 531] on span at bounding box center [602, 523] width 7 height 18
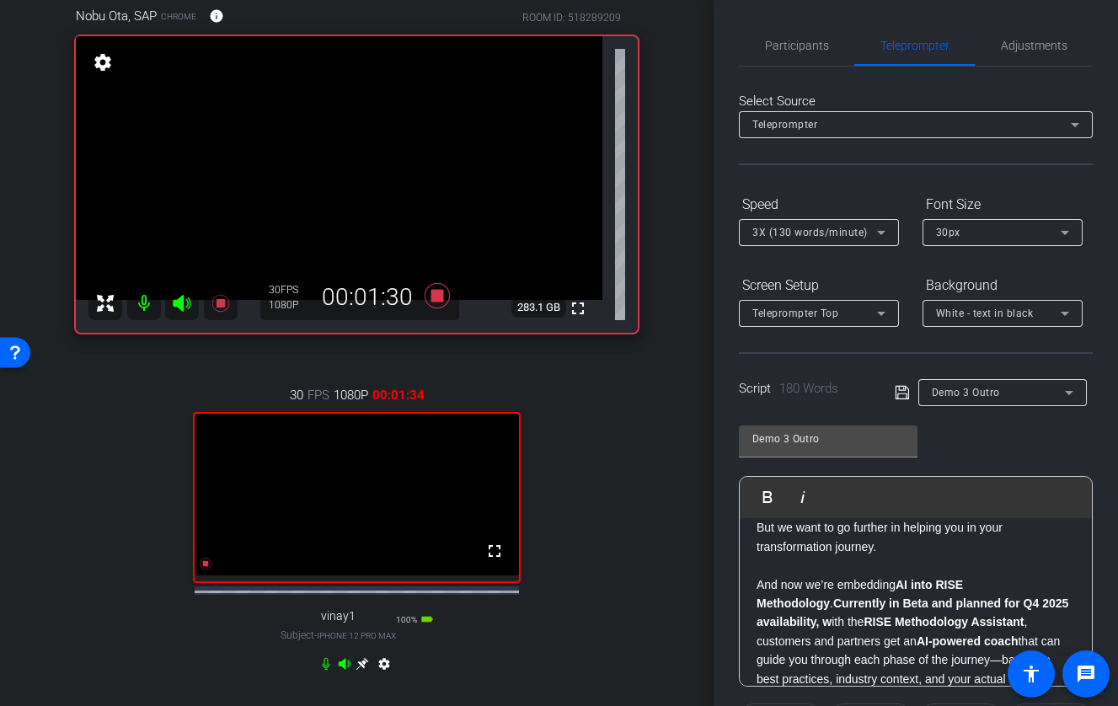
scroll to position [86, 0]
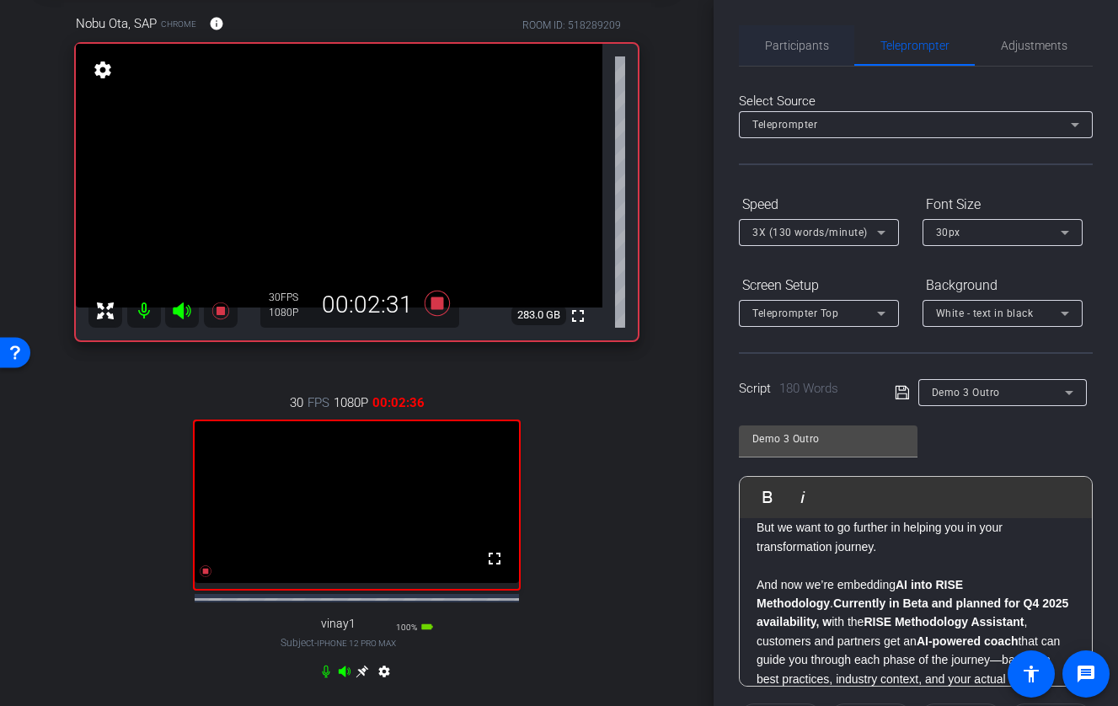
click at [788, 47] on span "Participants" at bounding box center [797, 46] width 64 height 12
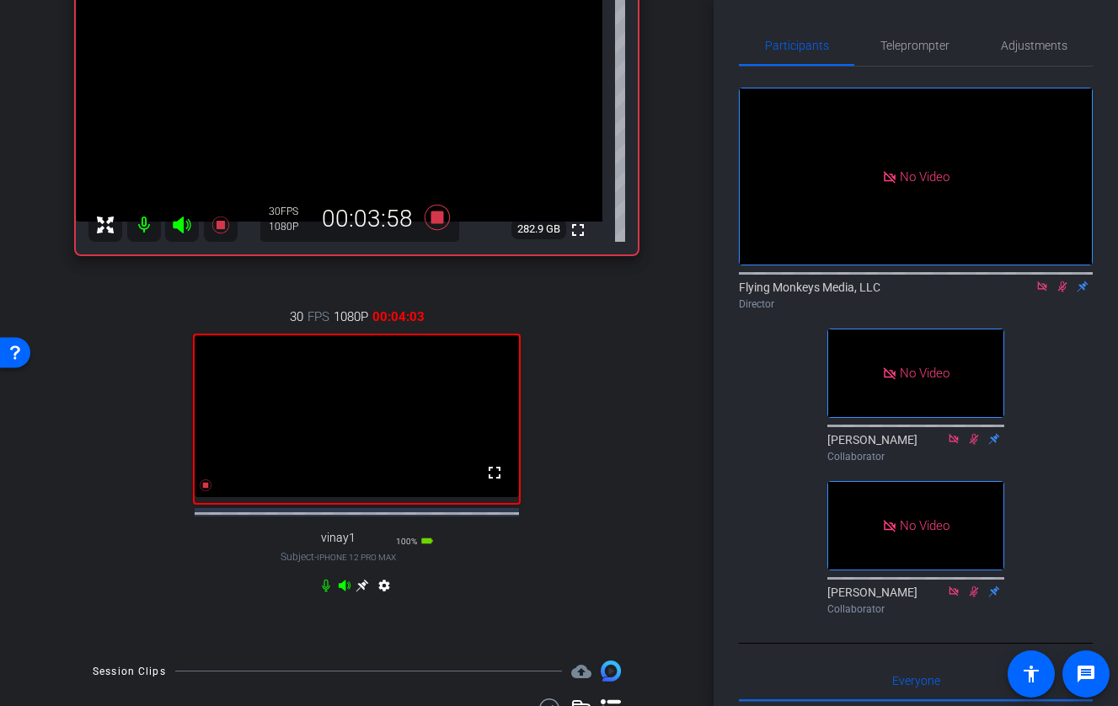
scroll to position [174, 0]
click at [369, 595] on div "settings" at bounding box center [356, 587] width 75 height 20
click at [364, 590] on icon at bounding box center [362, 584] width 13 height 13
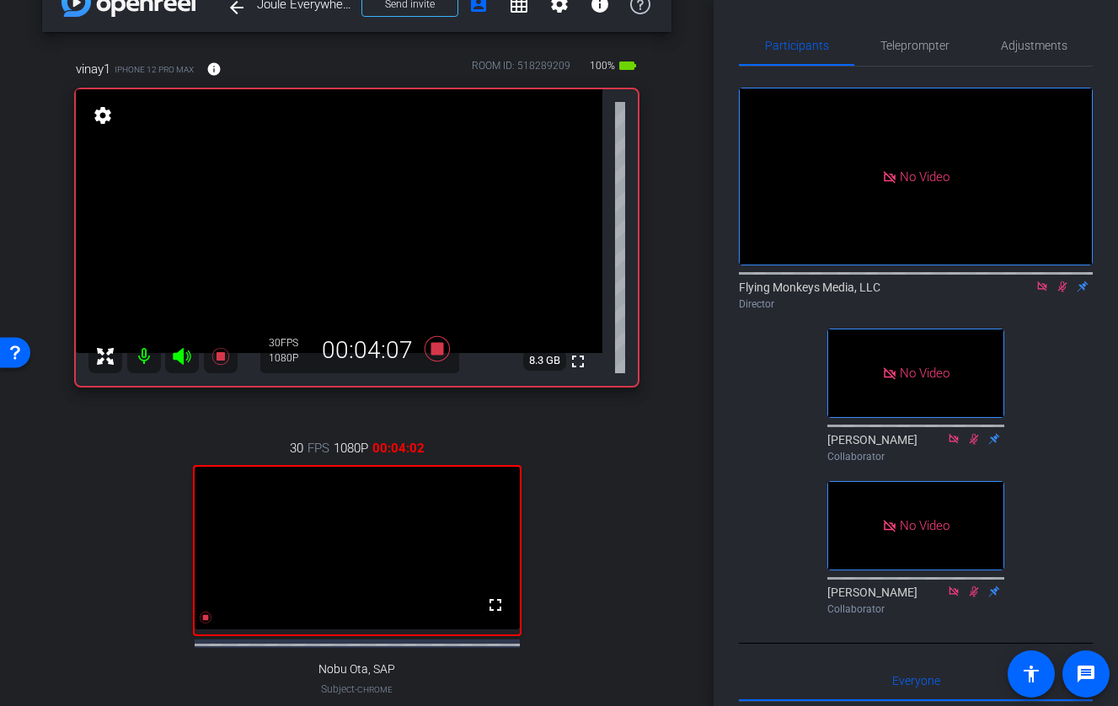
scroll to position [20, 0]
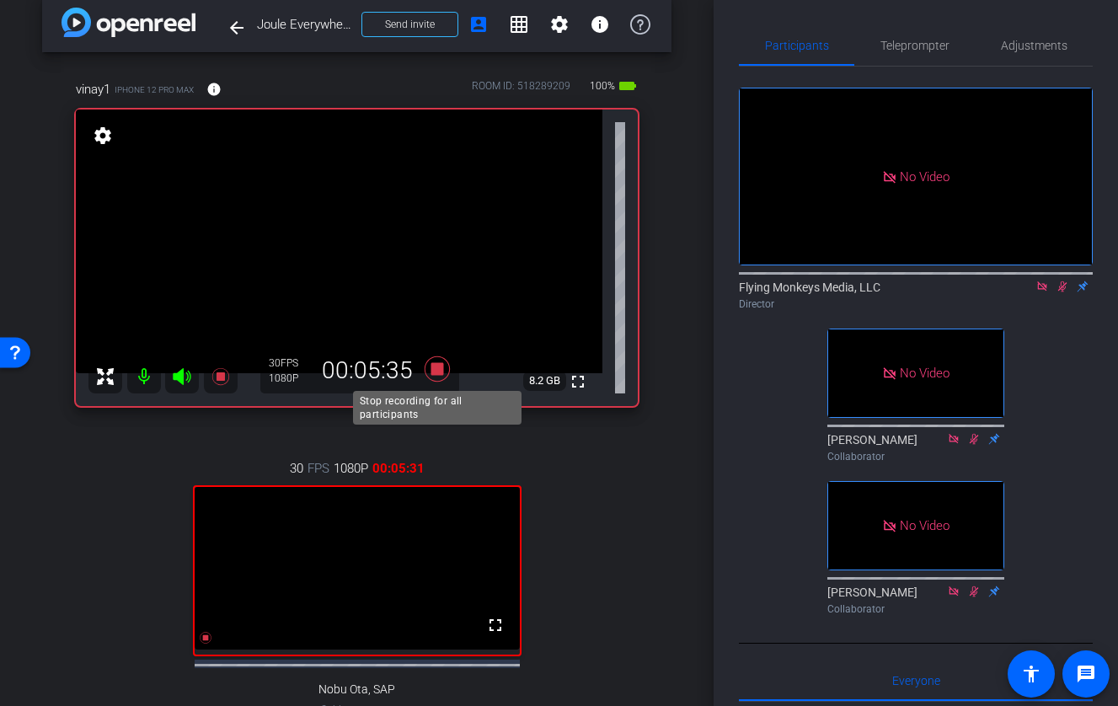
click at [434, 366] on icon at bounding box center [436, 367] width 25 height 25
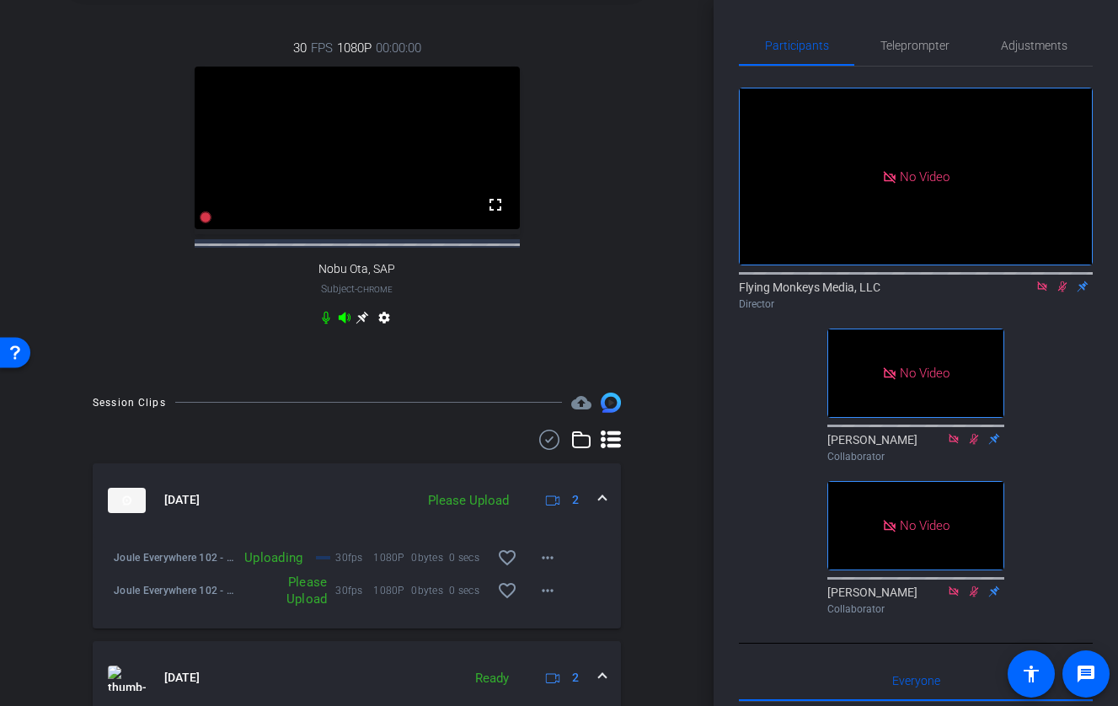
scroll to position [457, 0]
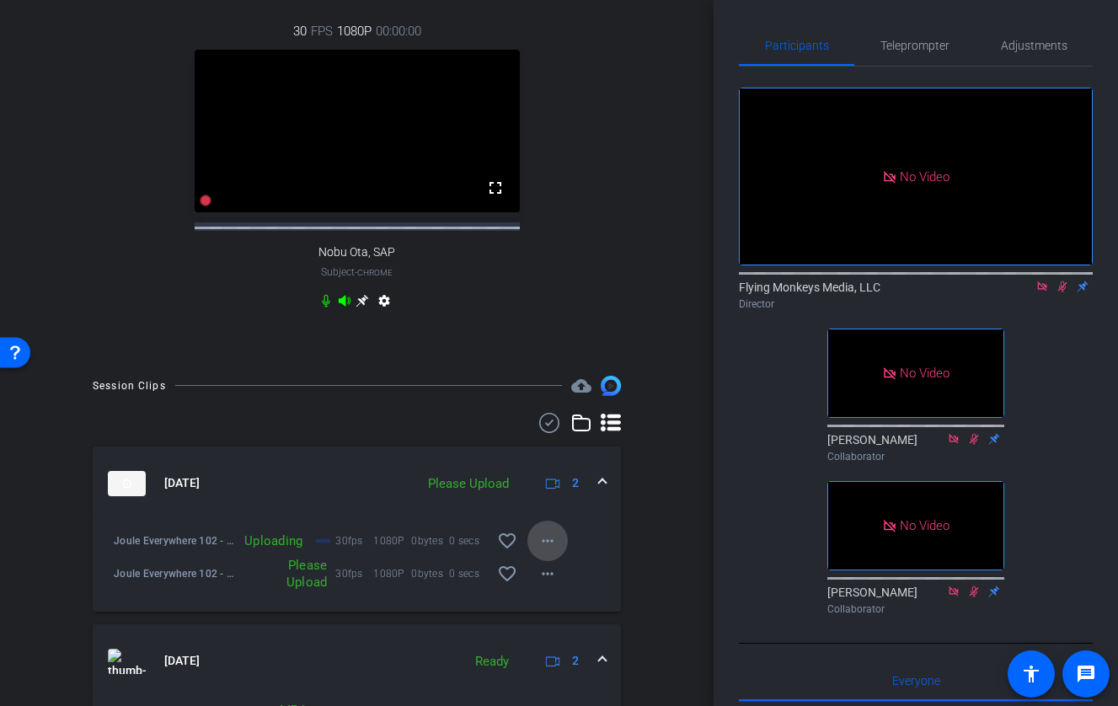
click at [545, 551] on mat-icon "more_horiz" at bounding box center [547, 541] width 20 height 20
click at [1024, 232] on div at bounding box center [559, 353] width 1118 height 706
click at [1024, 281] on icon at bounding box center [1062, 286] width 9 height 11
click at [1024, 280] on icon at bounding box center [1041, 286] width 13 height 12
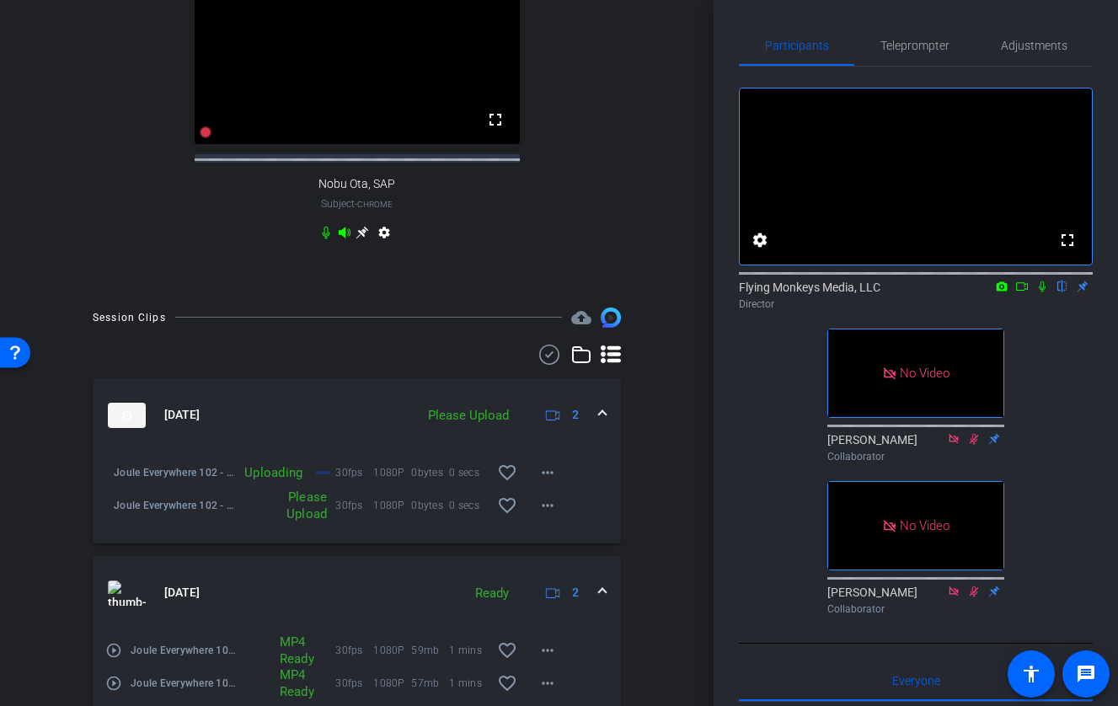
scroll to position [533, 0]
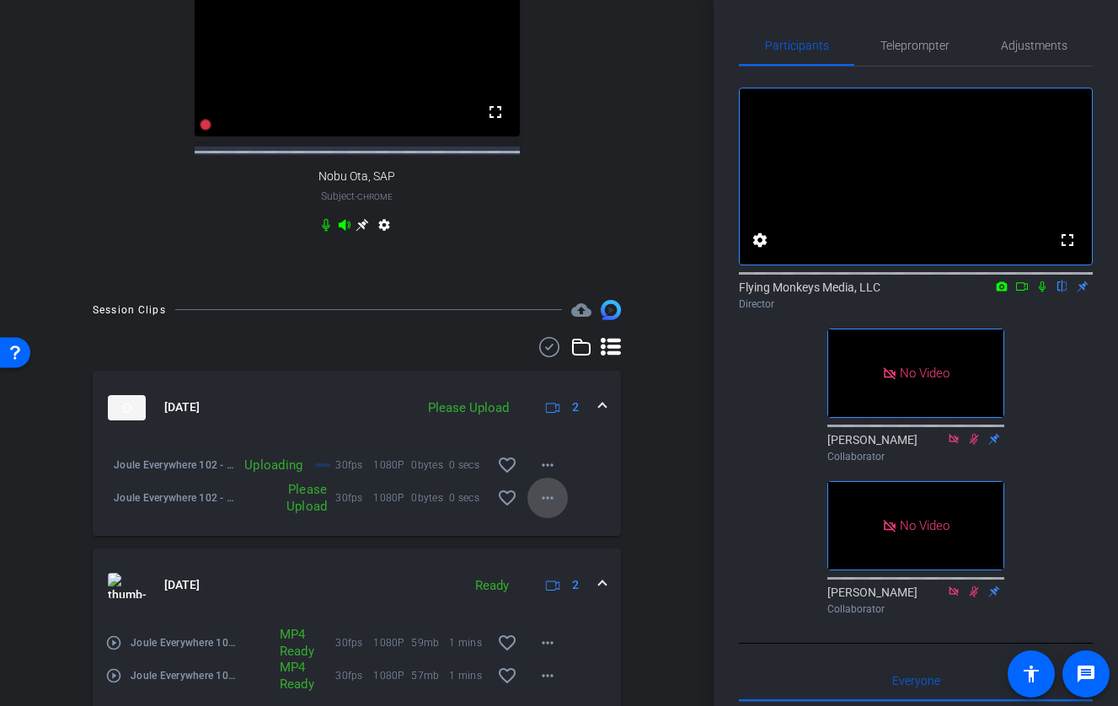
click at [560, 517] on span at bounding box center [547, 498] width 40 height 40
click at [568, 549] on span "Upload" at bounding box center [574, 548] width 67 height 20
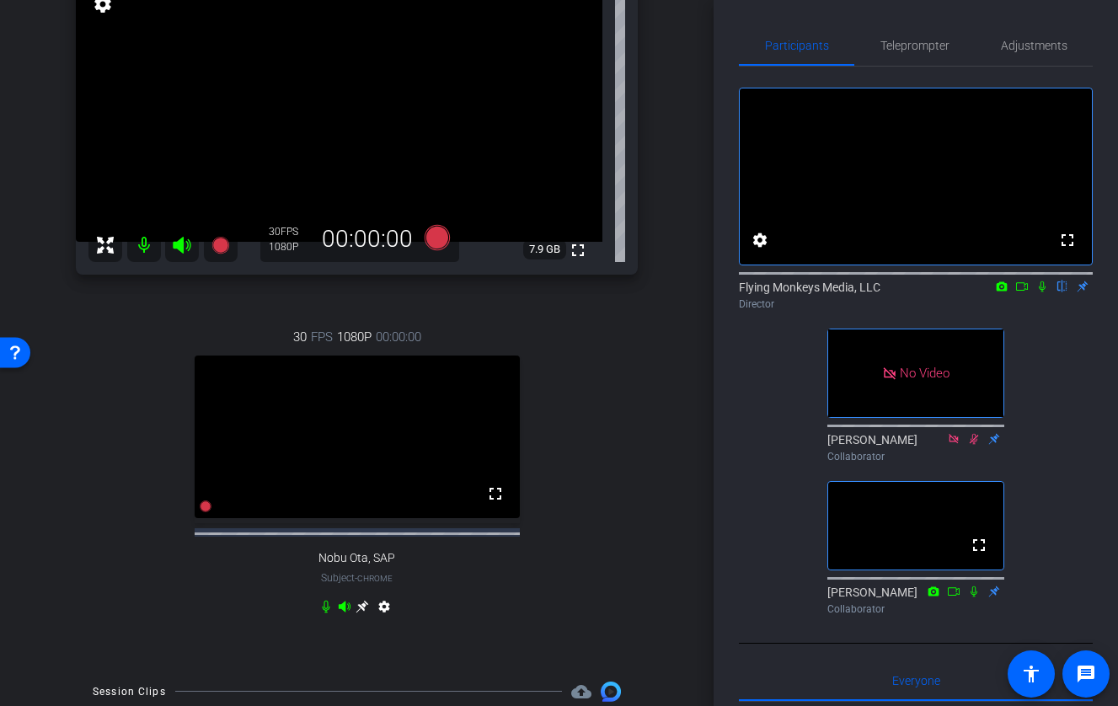
scroll to position [153, 0]
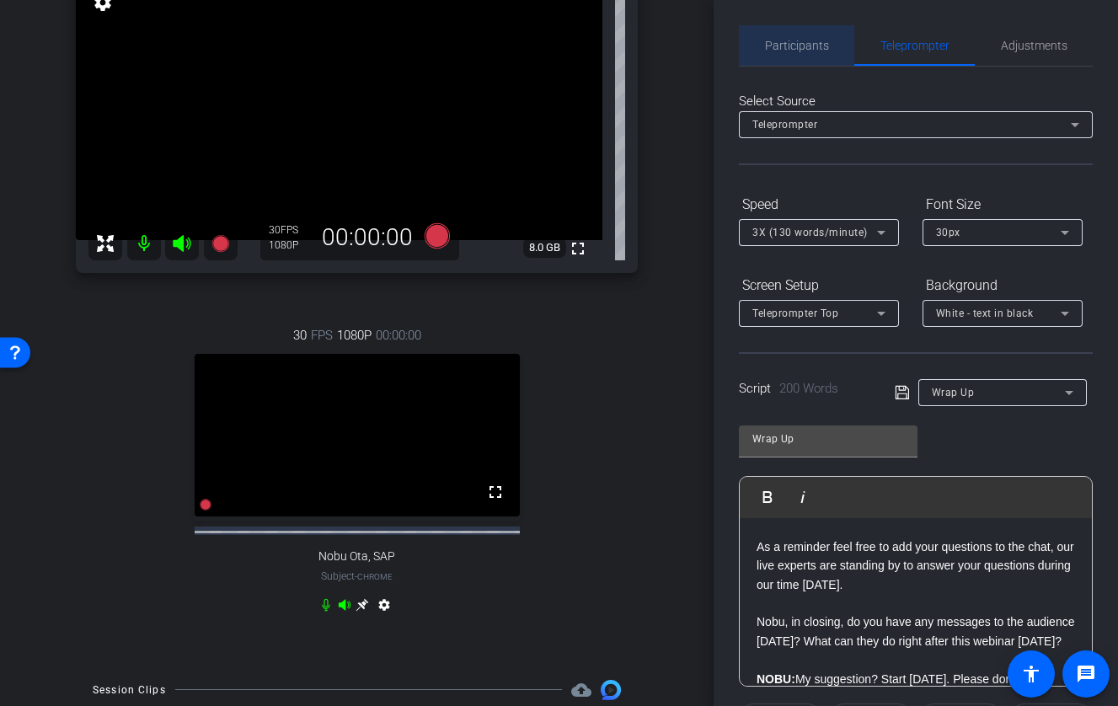
click at [804, 43] on span "Participants" at bounding box center [797, 46] width 64 height 12
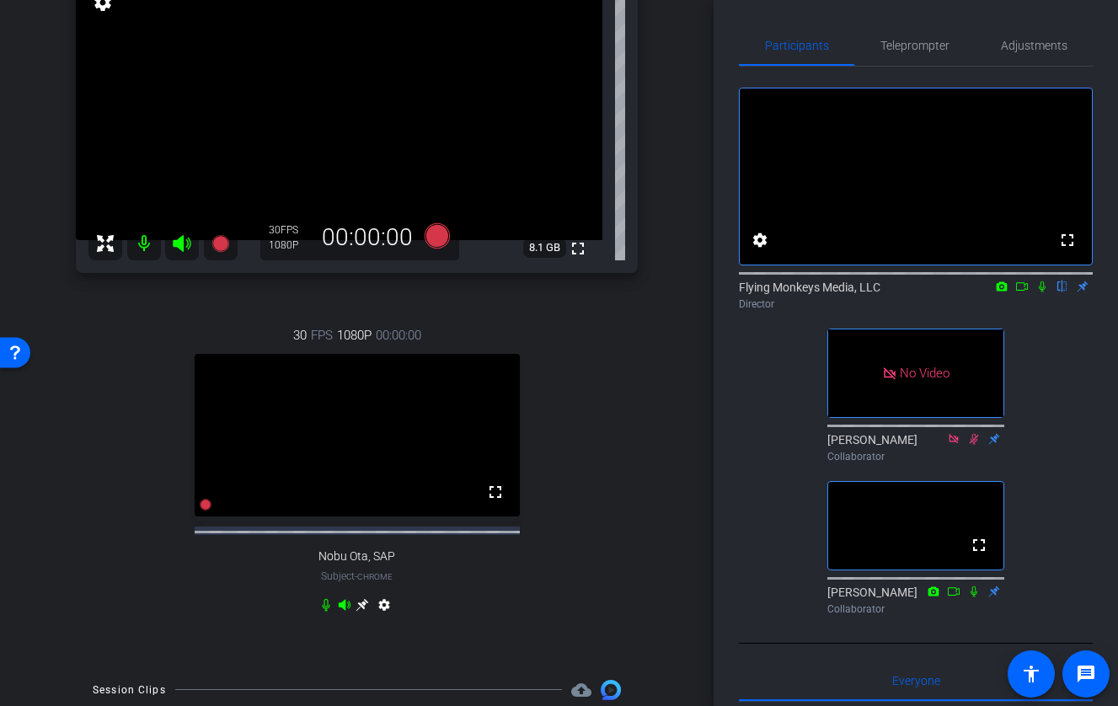
click at [1024, 292] on icon at bounding box center [1041, 286] width 13 height 12
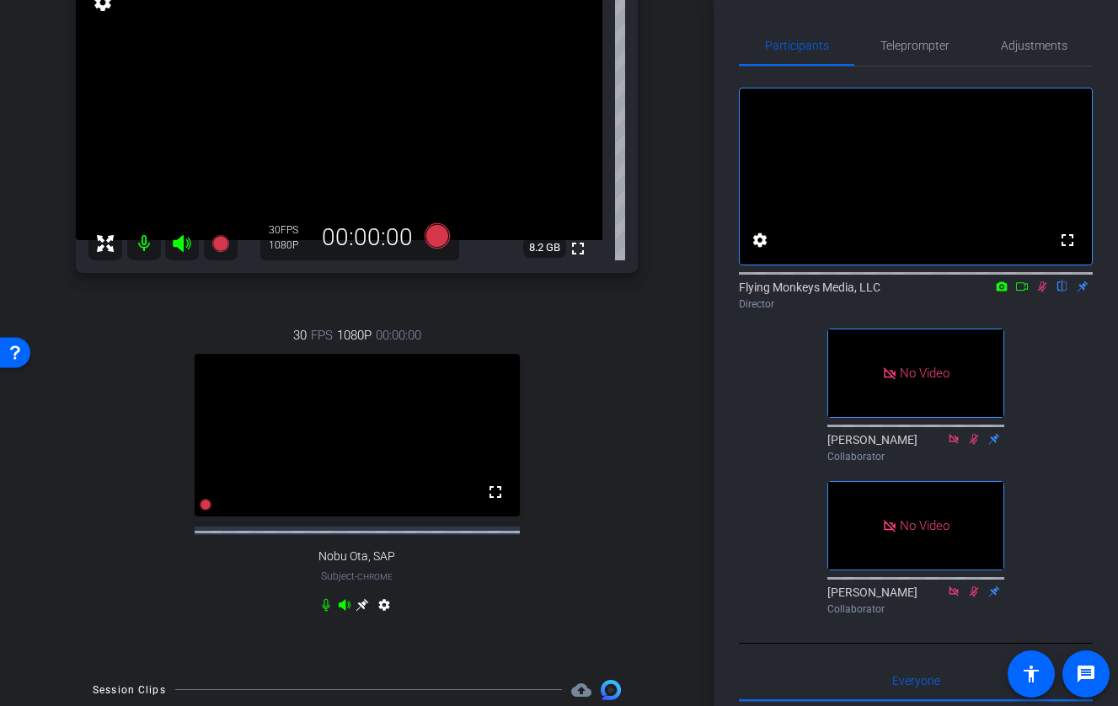
click at [1022, 292] on icon at bounding box center [1021, 286] width 13 height 12
click at [442, 236] on icon at bounding box center [436, 234] width 25 height 25
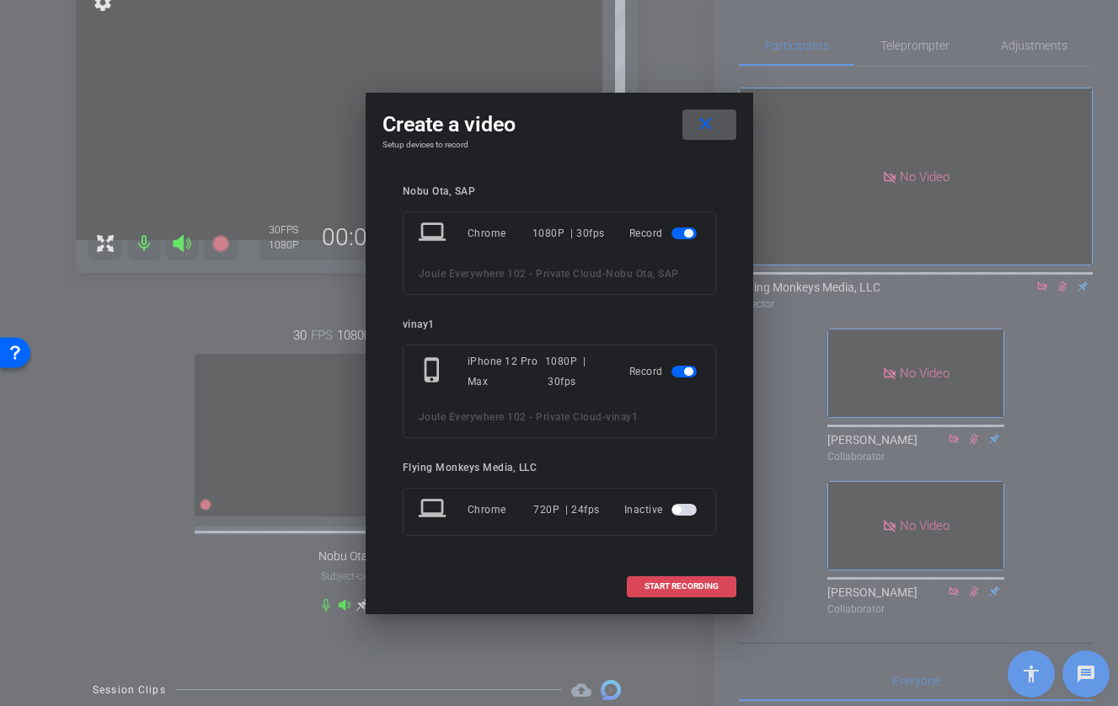
click at [700, 582] on span "START RECORDING" at bounding box center [681, 586] width 74 height 8
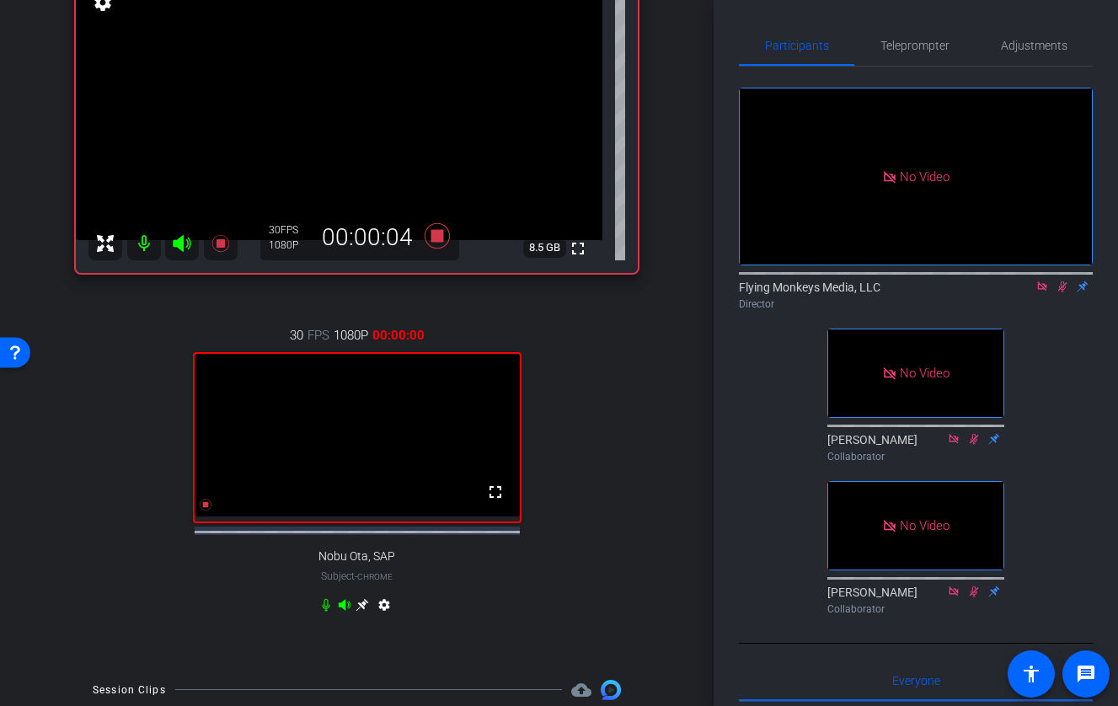
click at [622, 491] on div "30 FPS 1080P 00:00:00 fullscreen Nobu Ota, SAP Subject - Chrome settings" at bounding box center [357, 472] width 562 height 348
click at [918, 50] on span "Teleprompter" at bounding box center [914, 46] width 69 height 12
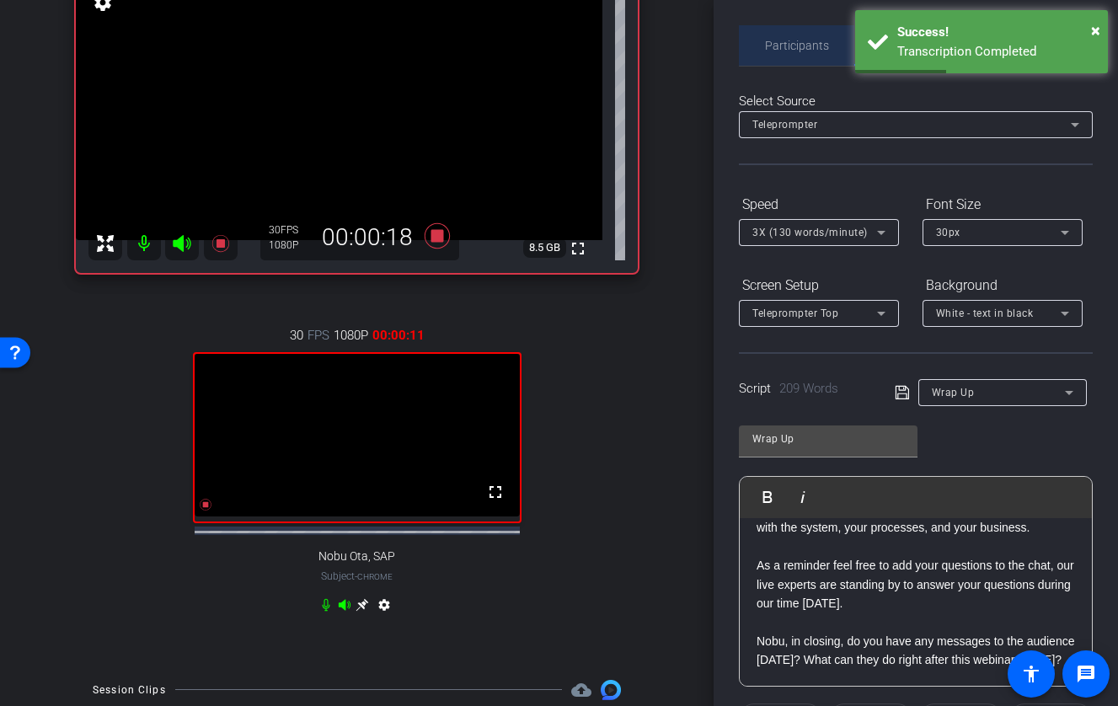
click at [805, 42] on span "Participants" at bounding box center [797, 46] width 64 height 12
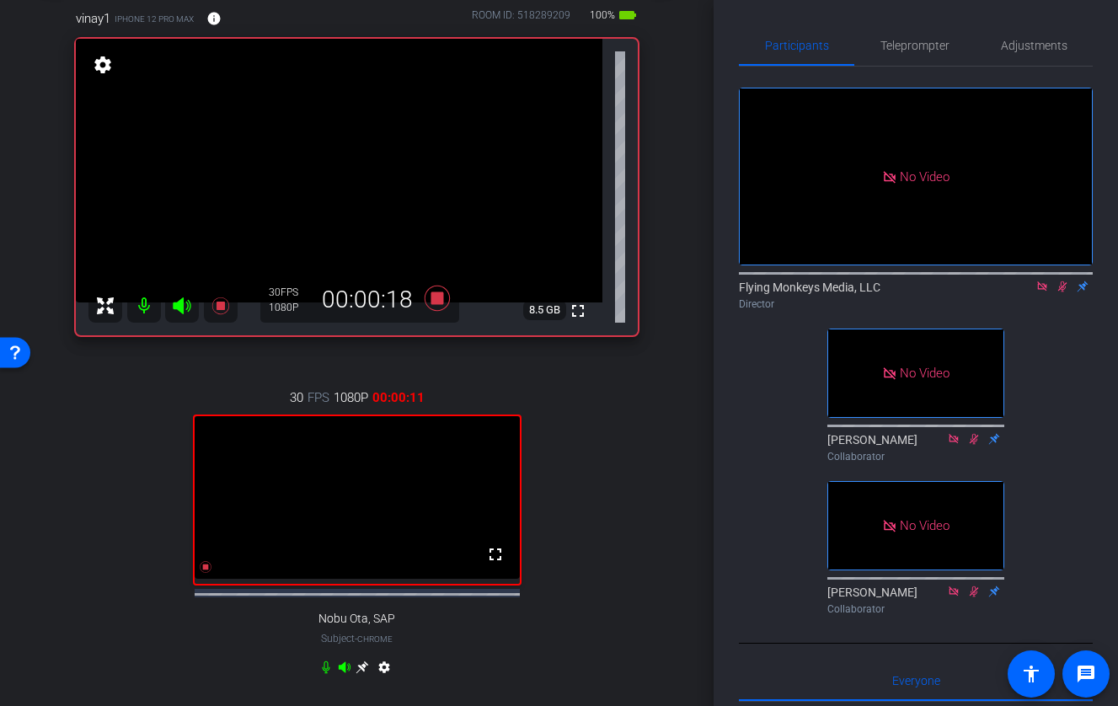
scroll to position [93, 0]
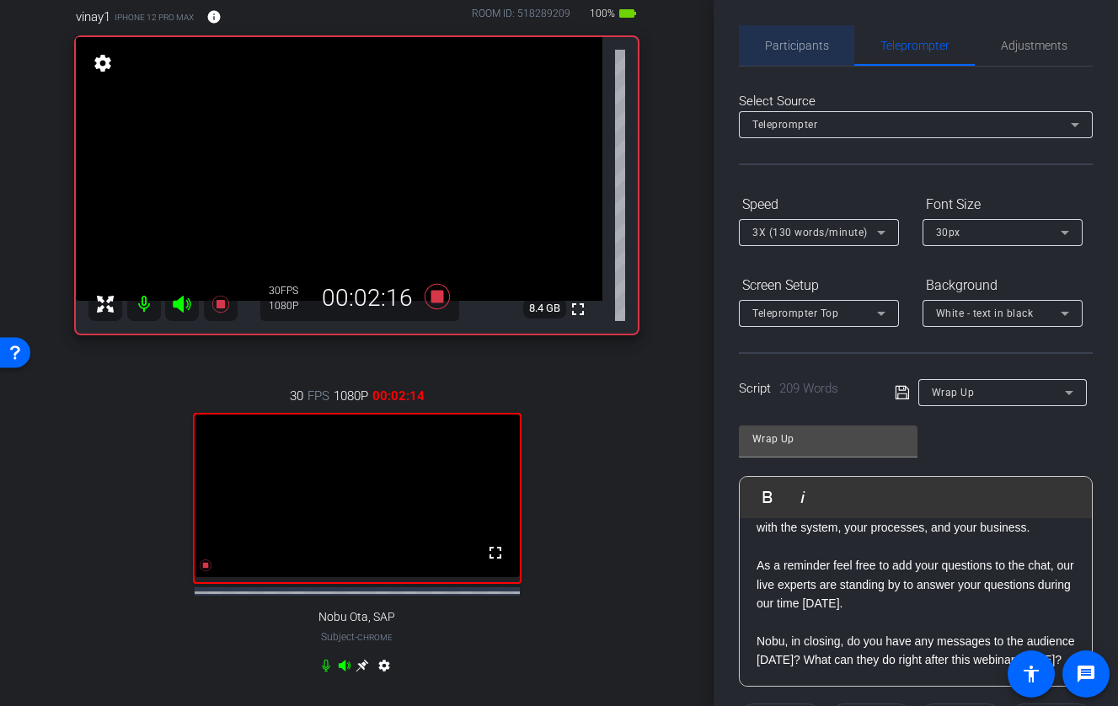
click at [816, 52] on span "Participants" at bounding box center [797, 45] width 64 height 40
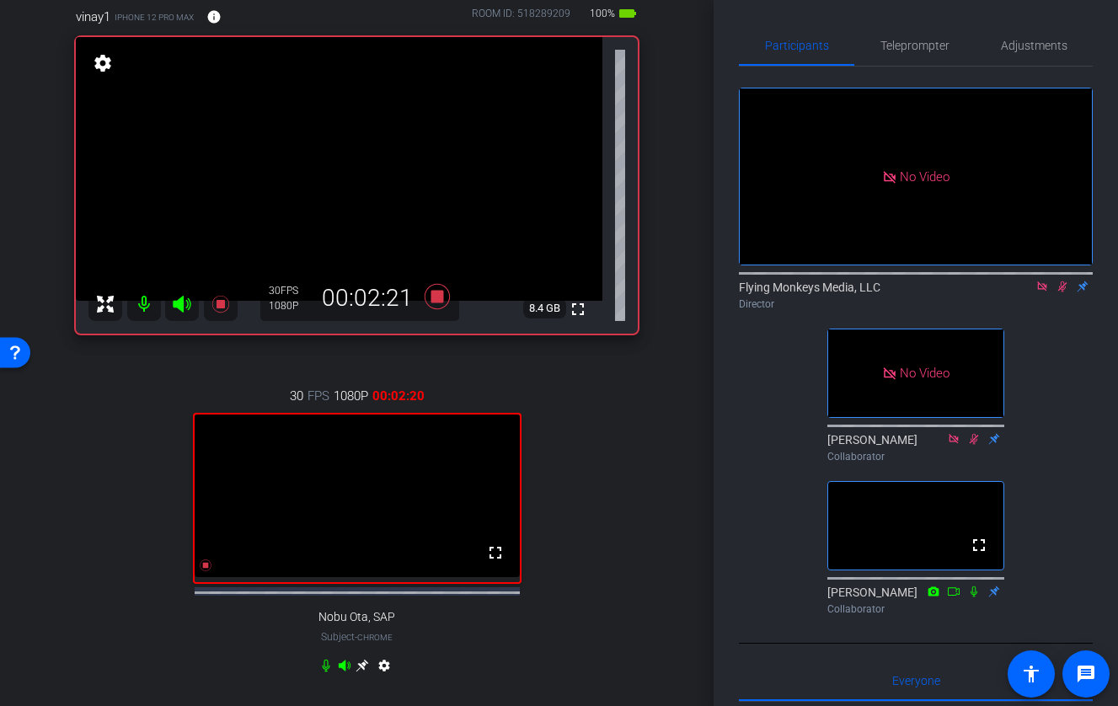
click at [1024, 280] on icon at bounding box center [1061, 286] width 13 height 12
click at [1024, 281] on icon at bounding box center [1062, 286] width 7 height 11
click at [591, 522] on div "30 FPS 1080P 00:03:35 fullscreen Nobu Ota, SAP Subject - Chrome settings" at bounding box center [357, 533] width 562 height 348
click at [439, 293] on icon at bounding box center [436, 295] width 25 height 25
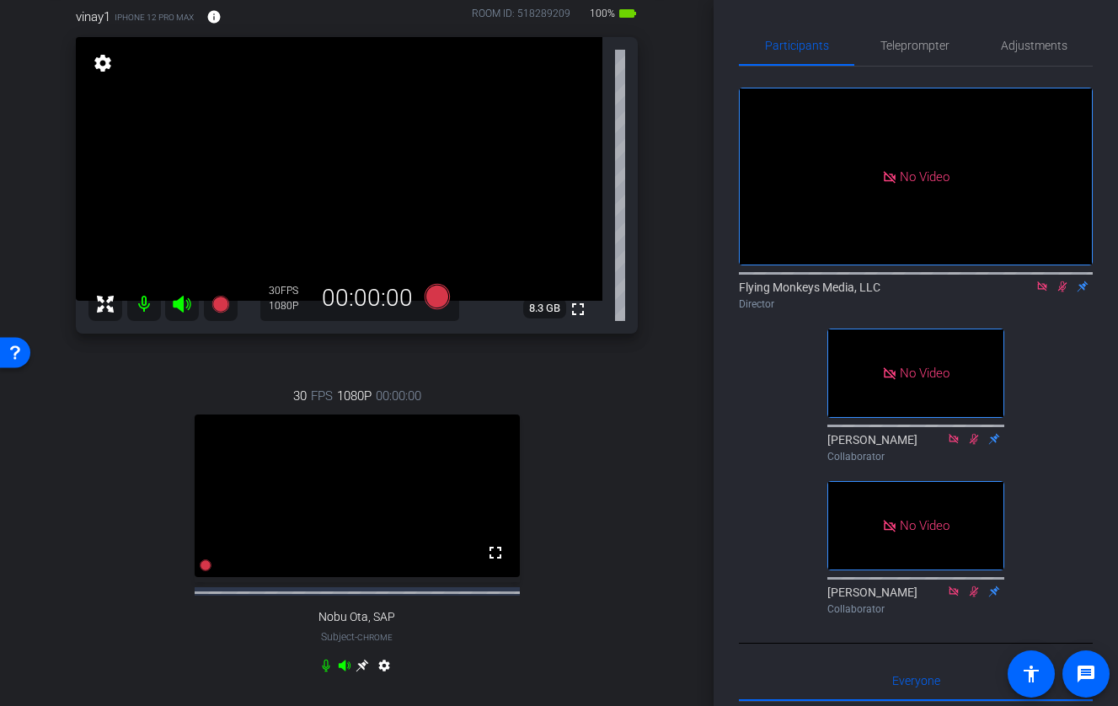
click at [1024, 280] on icon at bounding box center [1061, 286] width 13 height 12
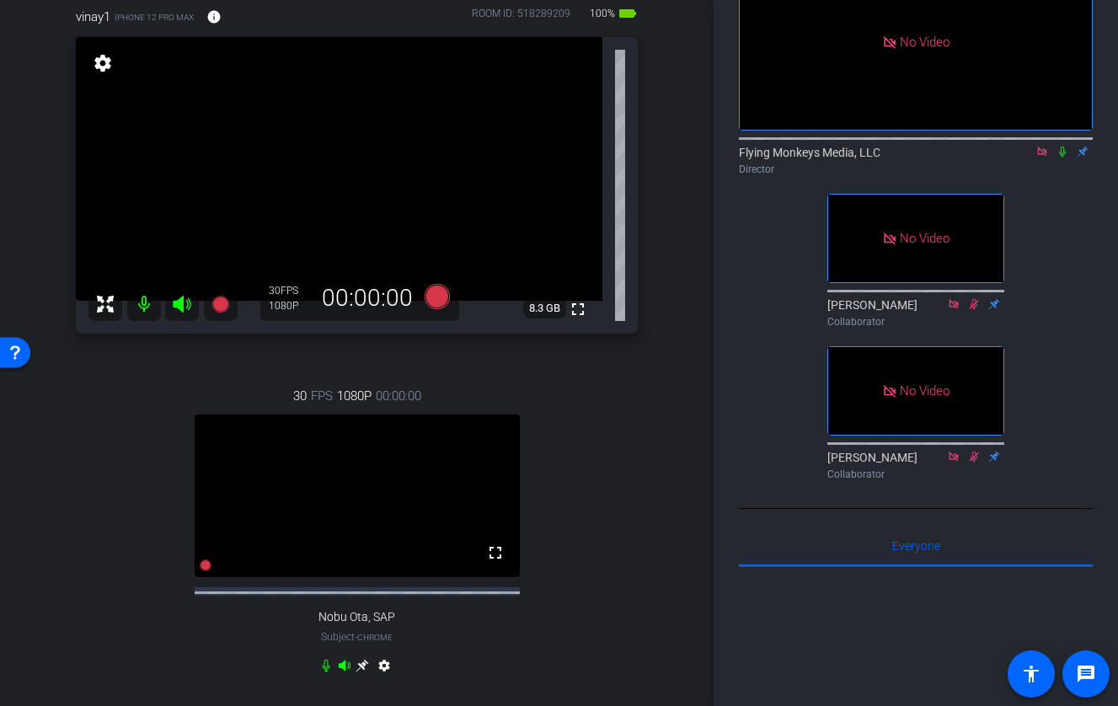
scroll to position [134, 0]
click at [1024, 145] on mat-icon at bounding box center [1042, 152] width 20 height 15
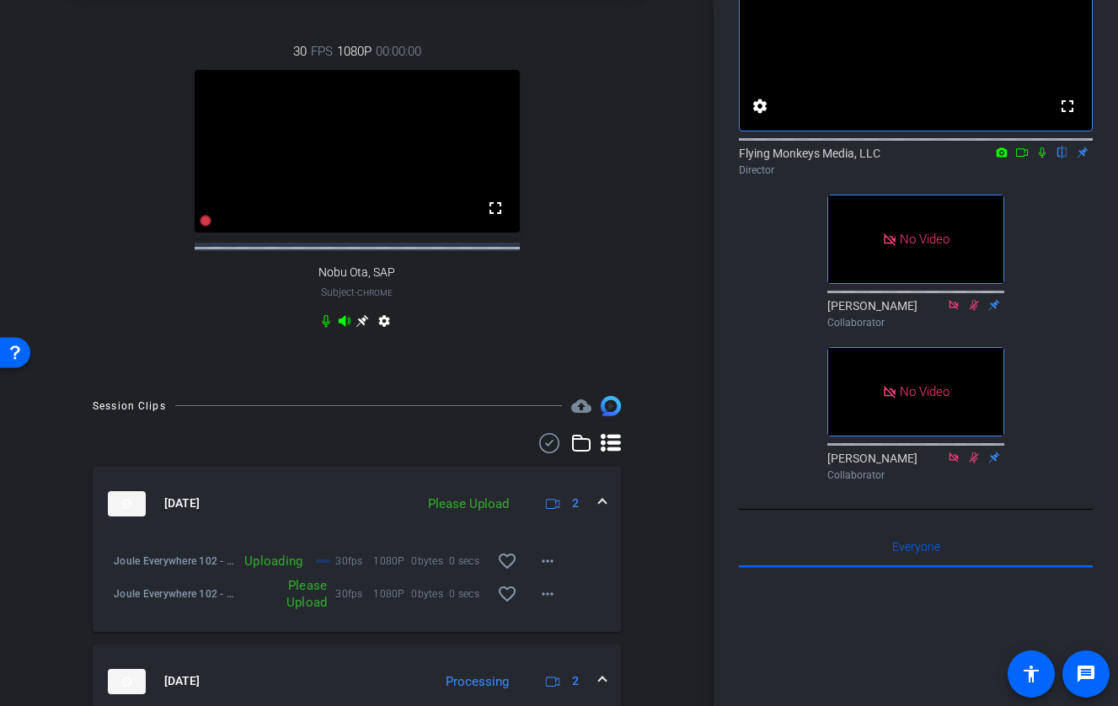
scroll to position [439, 0]
click at [547, 602] on mat-icon "more_horiz" at bounding box center [547, 592] width 20 height 20
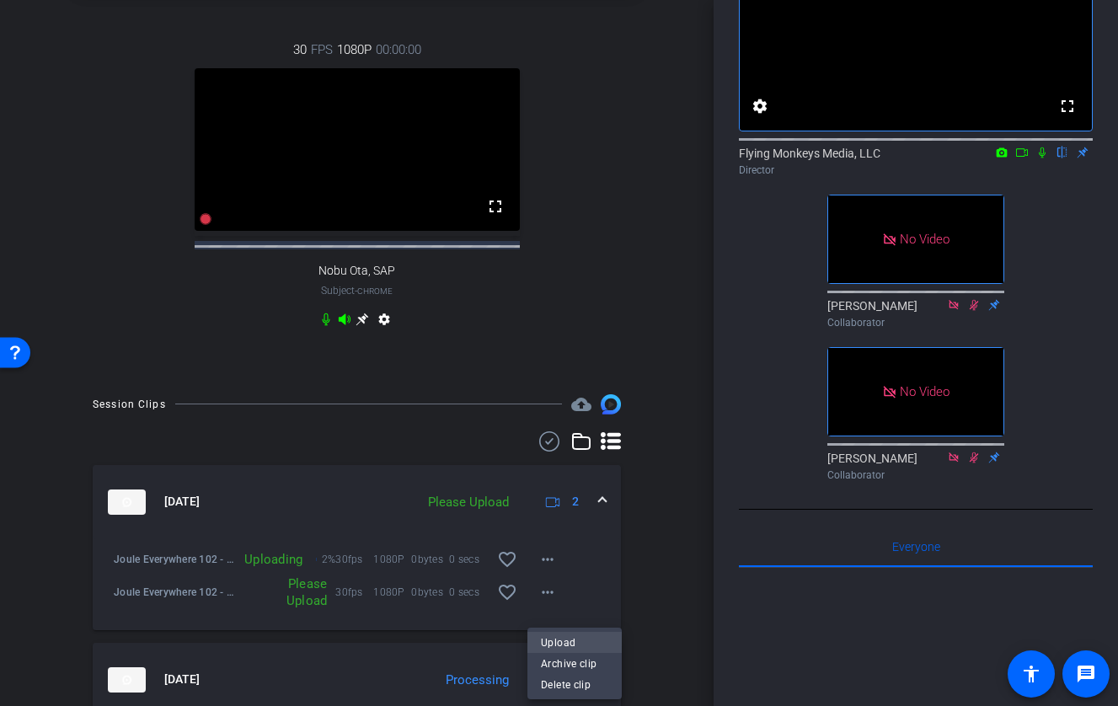
click at [556, 642] on span "Upload" at bounding box center [574, 643] width 67 height 20
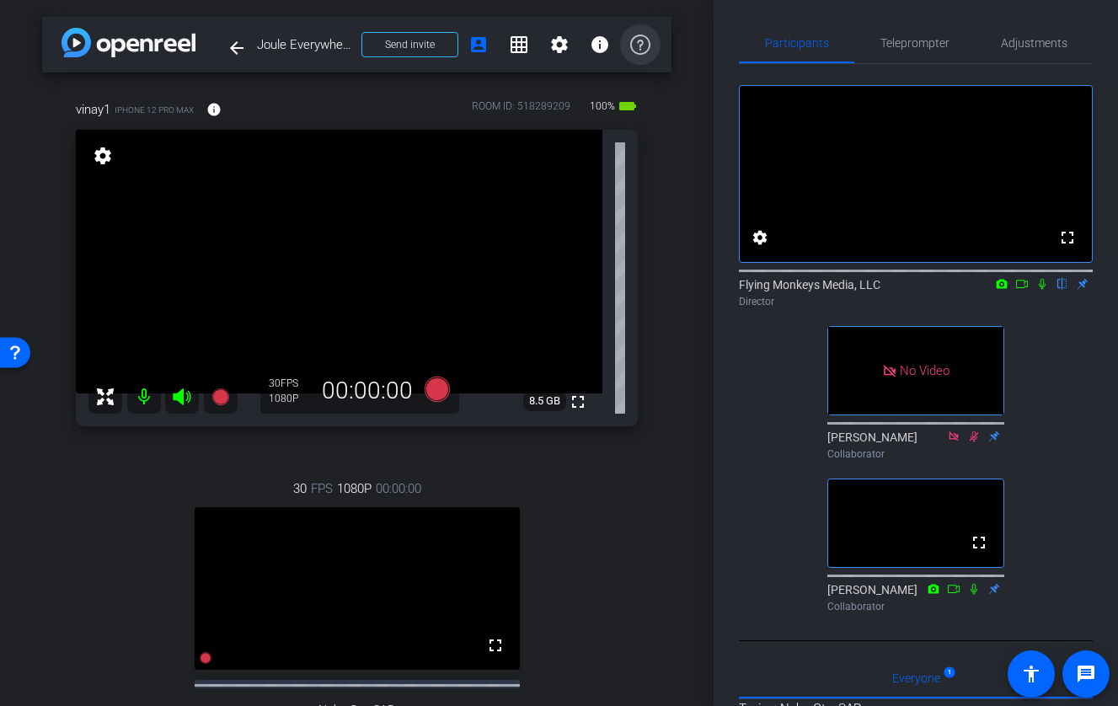
scroll to position [313, 0]
click at [1024, 290] on icon at bounding box center [1042, 284] width 7 height 11
click at [1024, 290] on icon at bounding box center [1042, 284] width 9 height 11
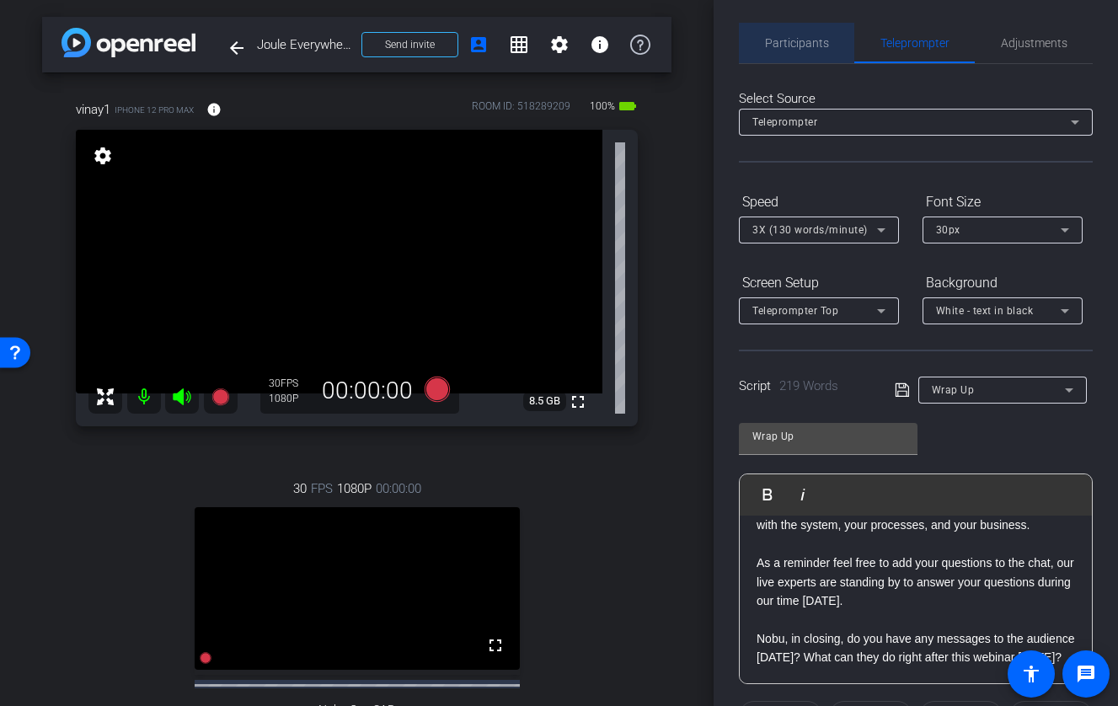
click at [815, 51] on span "Participants" at bounding box center [797, 43] width 64 height 40
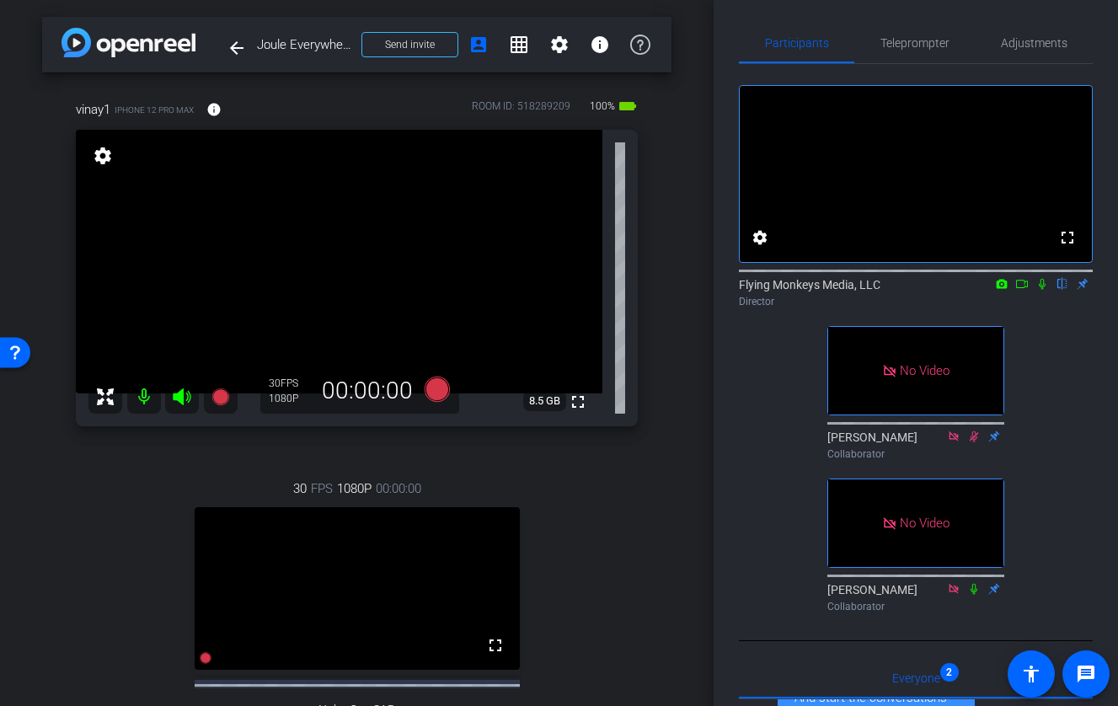
click at [1024, 290] on icon at bounding box center [1042, 284] width 7 height 11
click at [1024, 288] on icon at bounding box center [1022, 284] width 12 height 8
click at [440, 387] on icon at bounding box center [436, 388] width 25 height 25
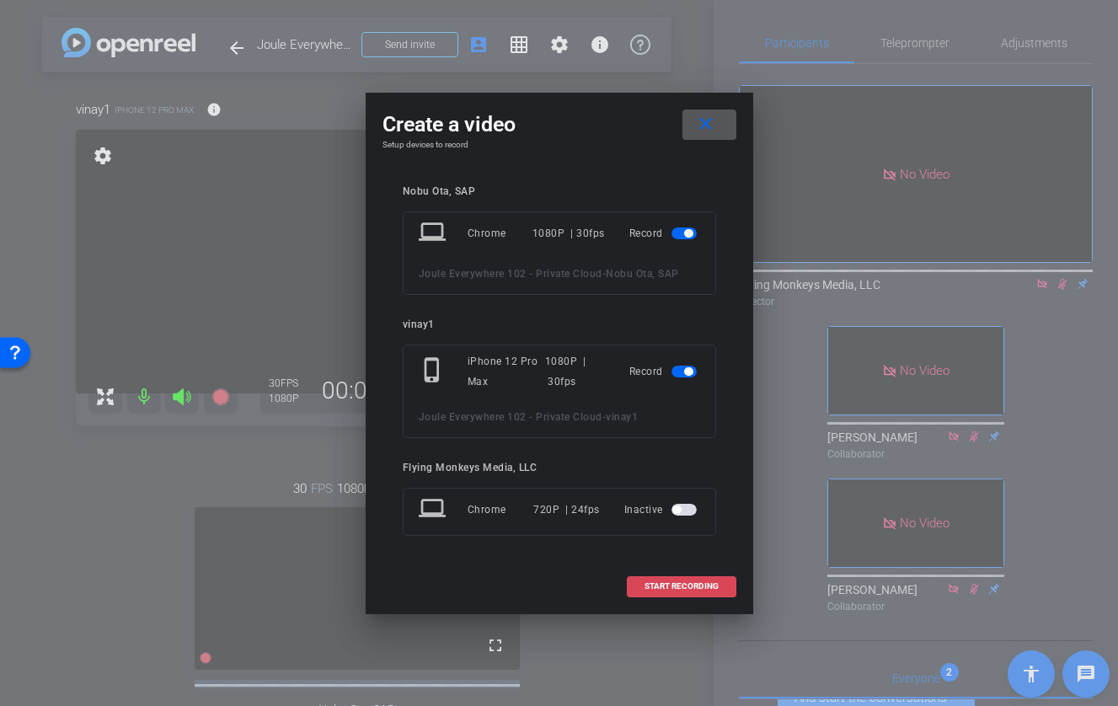
click at [684, 585] on span "START RECORDING" at bounding box center [681, 586] width 74 height 8
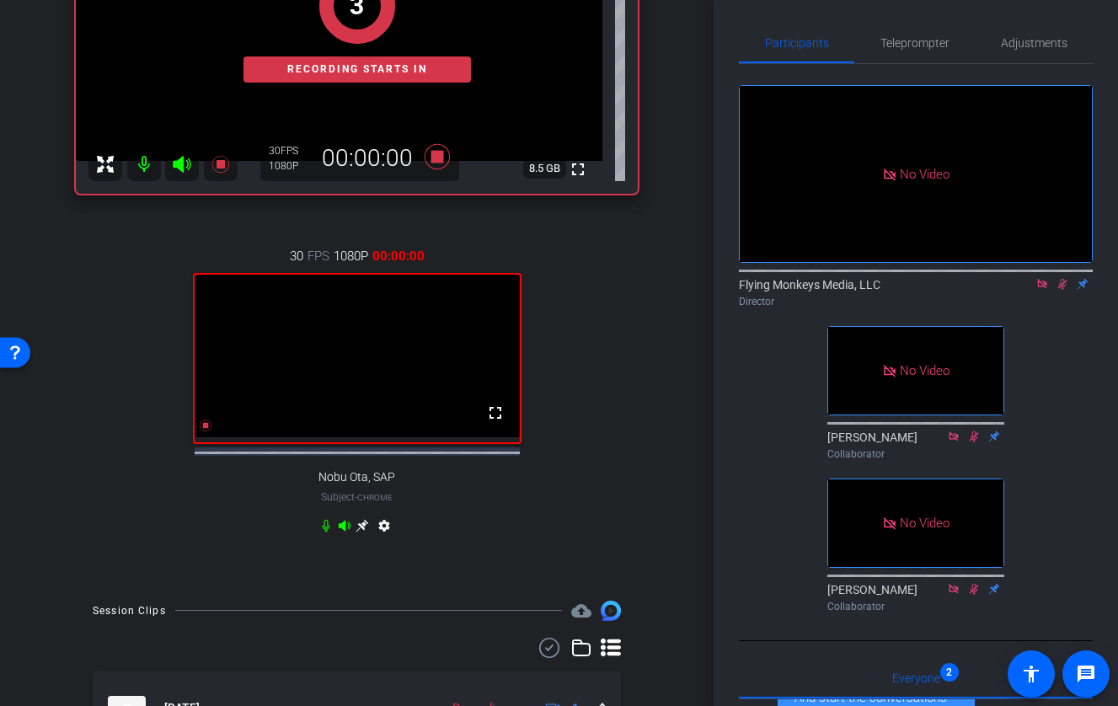
scroll to position [250, 0]
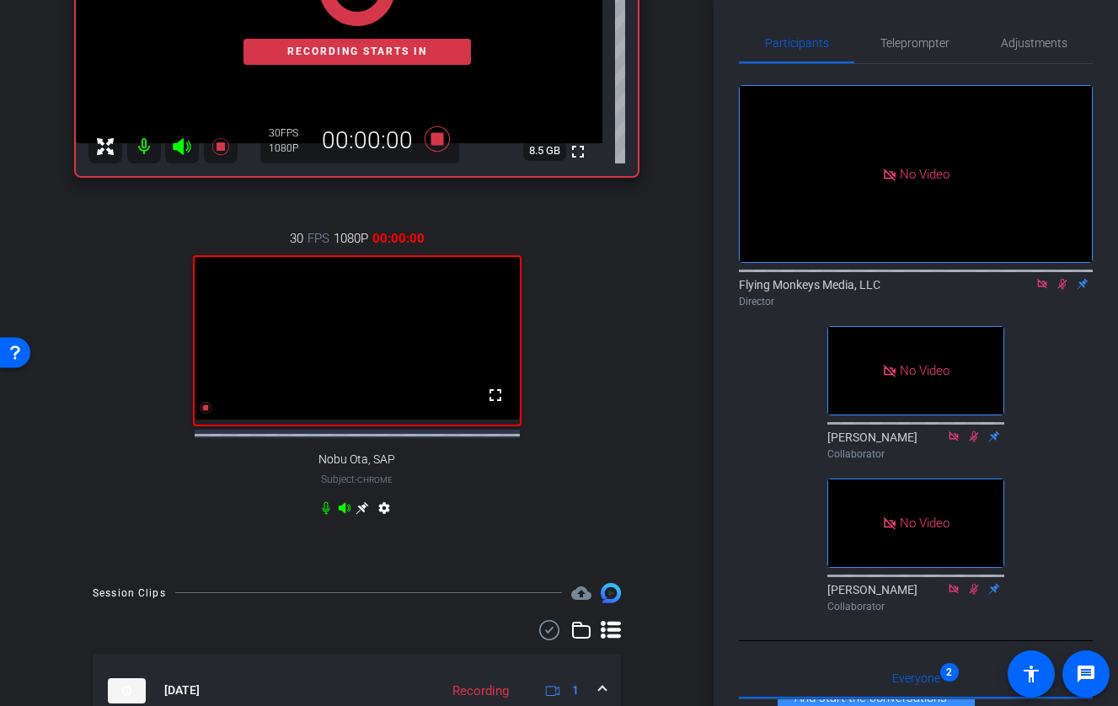
click at [361, 514] on icon at bounding box center [362, 507] width 13 height 13
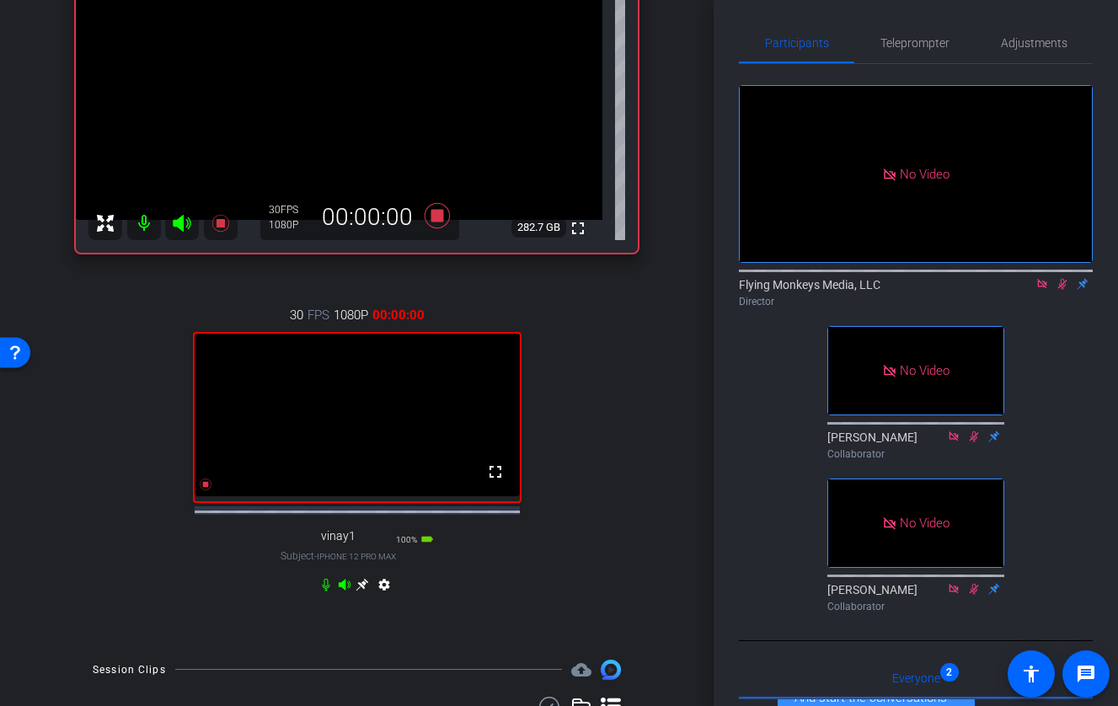
scroll to position [162, 0]
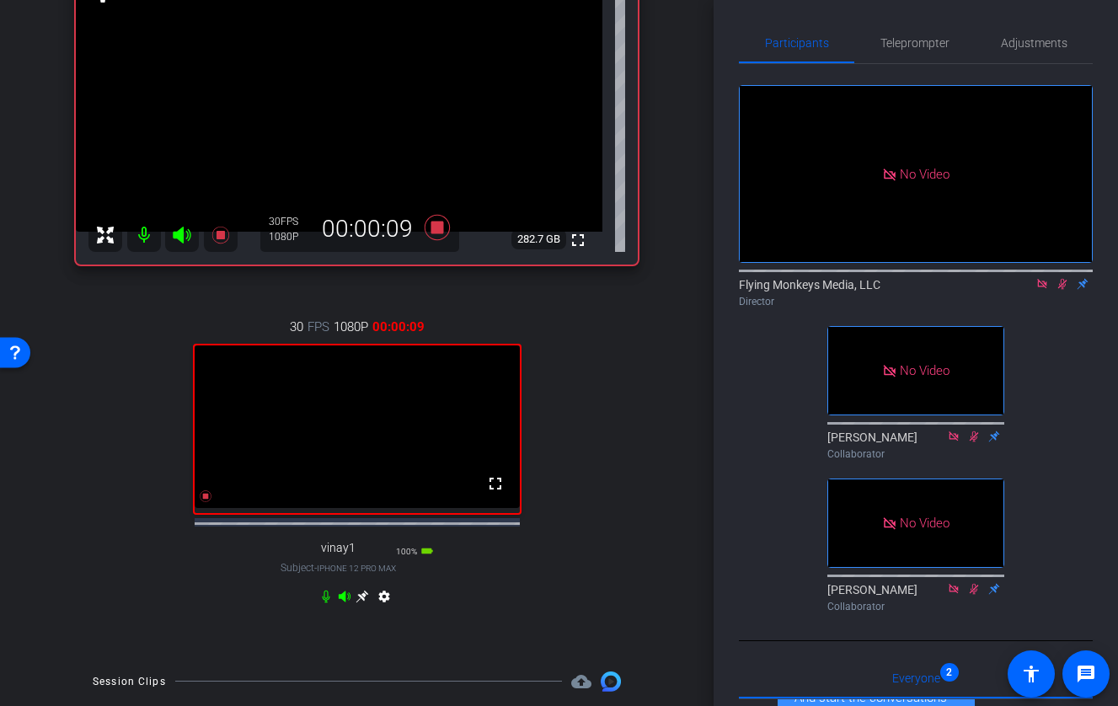
click at [1024, 290] on icon at bounding box center [1062, 284] width 9 height 11
click at [1024, 290] on icon at bounding box center [1062, 284] width 7 height 11
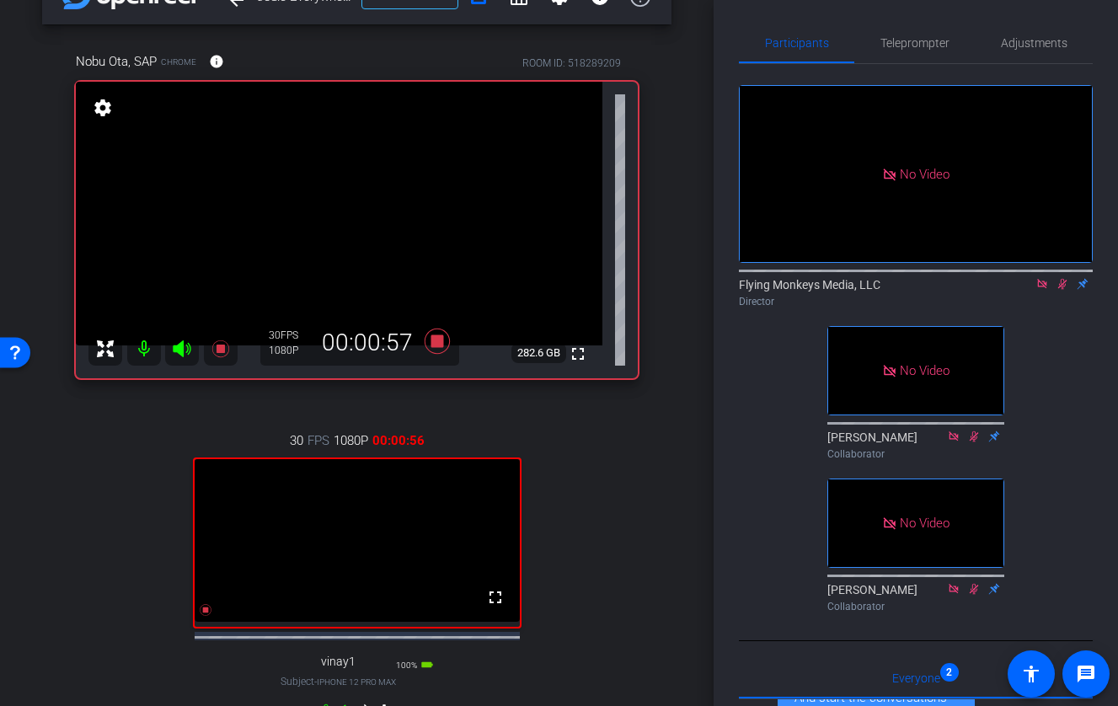
scroll to position [46, 0]
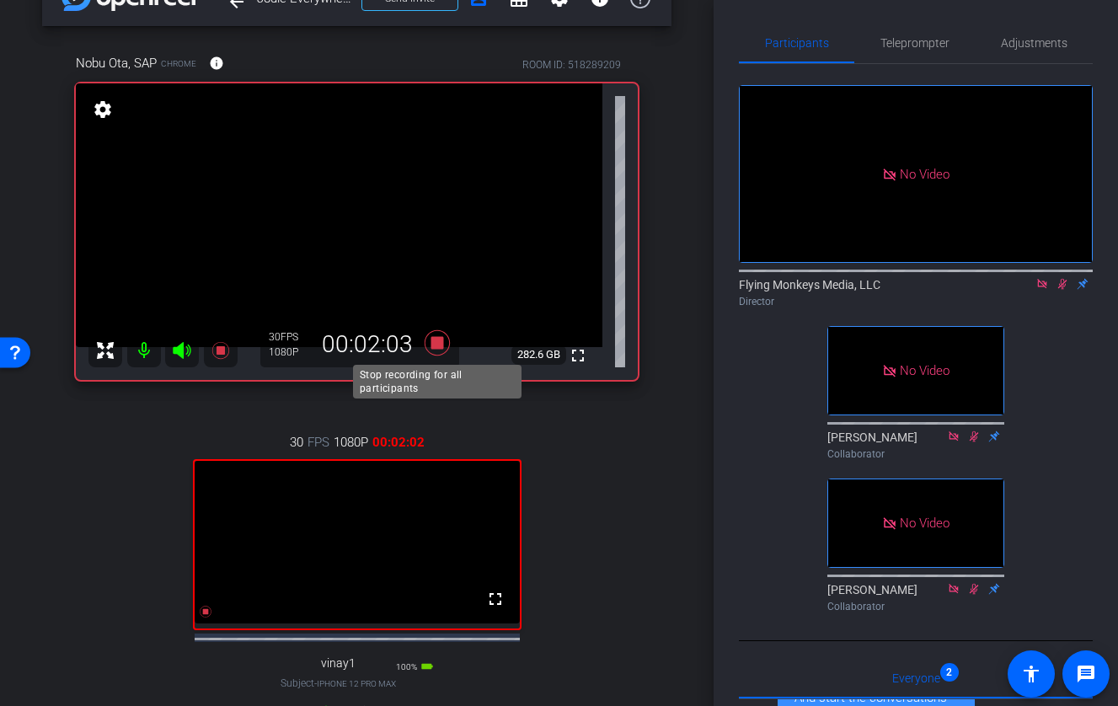
click at [439, 342] on icon at bounding box center [436, 341] width 25 height 25
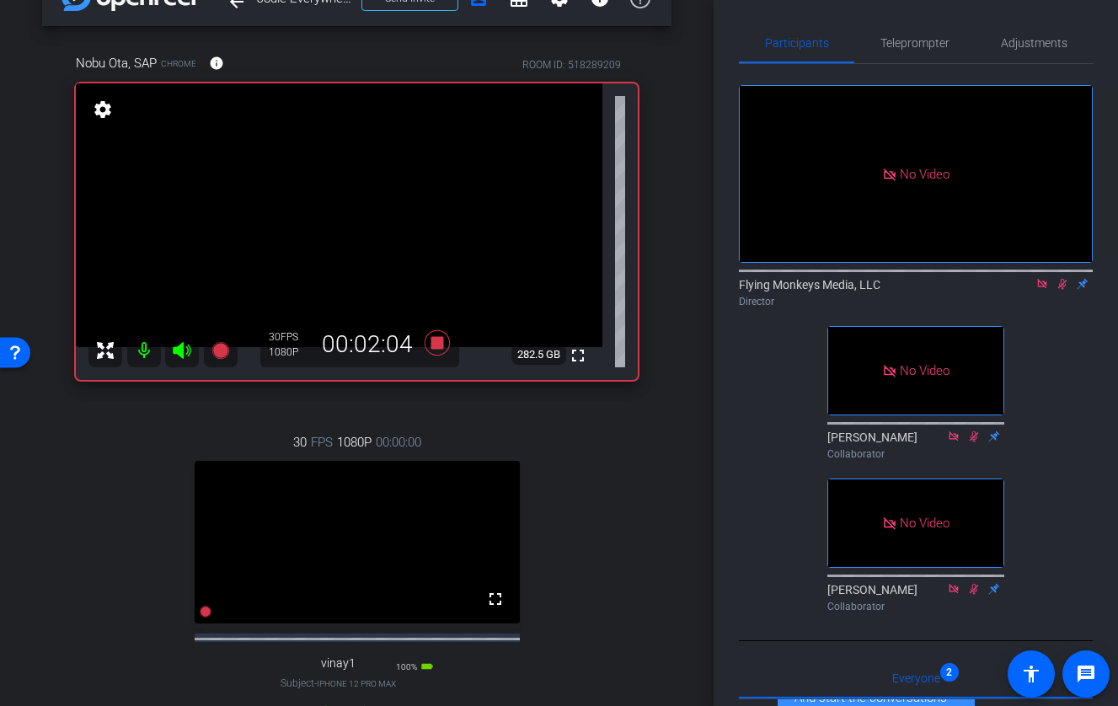
click at [1024, 290] on icon at bounding box center [1062, 284] width 9 height 11
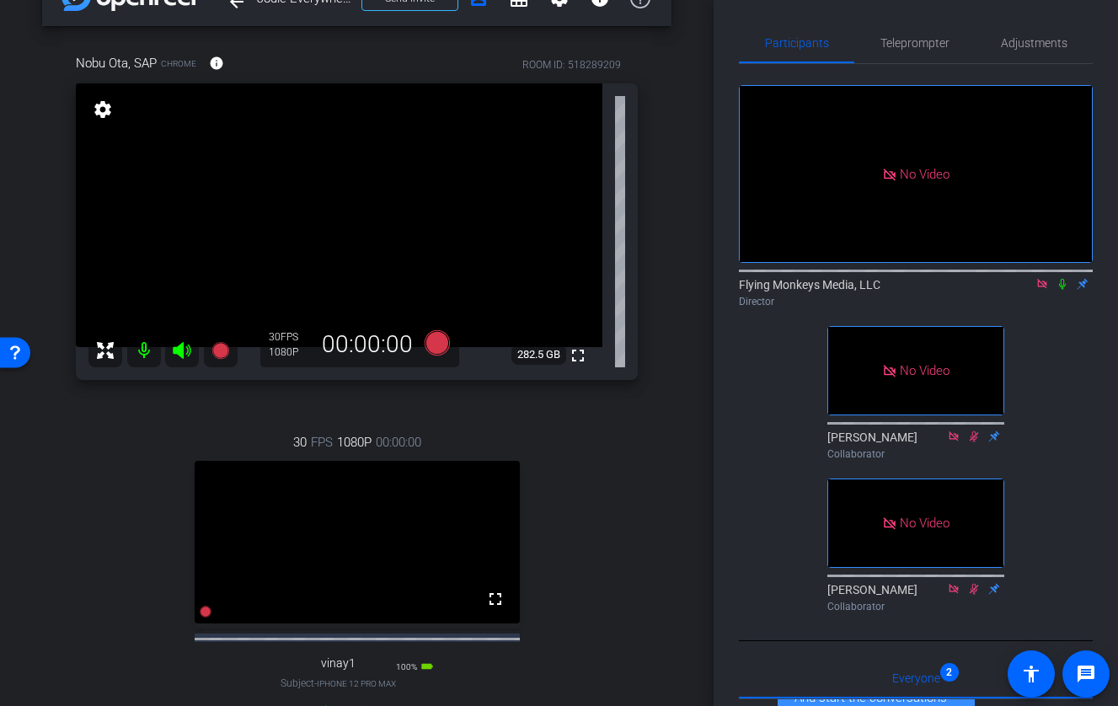
click at [1024, 288] on icon at bounding box center [1041, 283] width 9 height 9
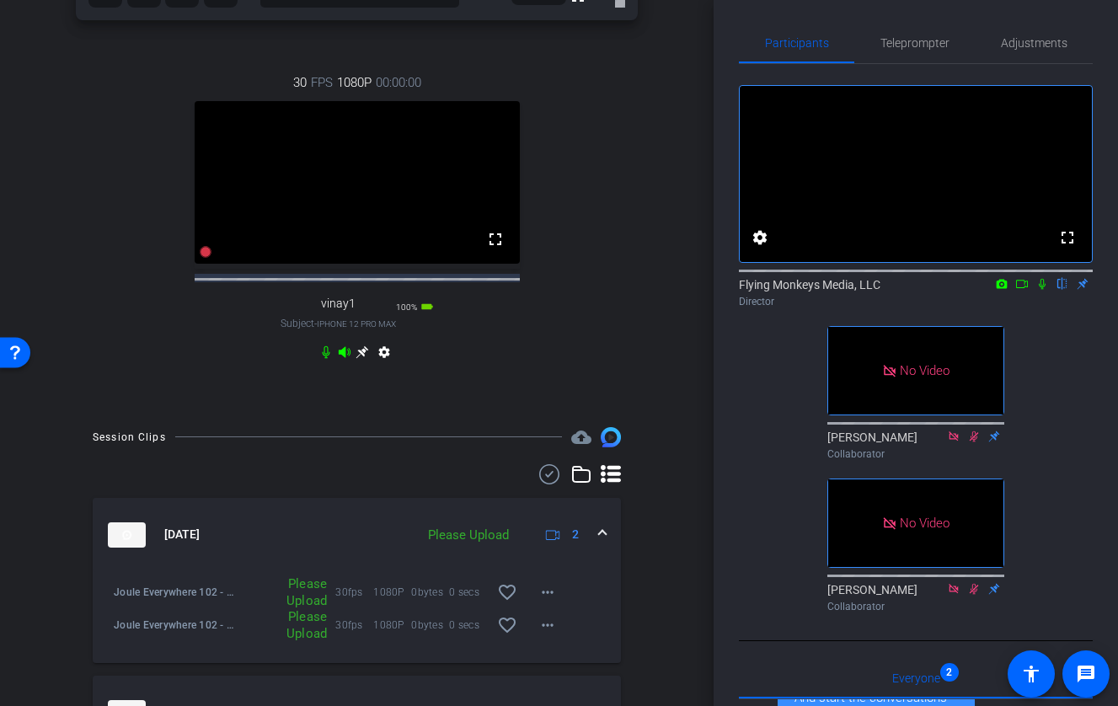
scroll to position [446, 0]
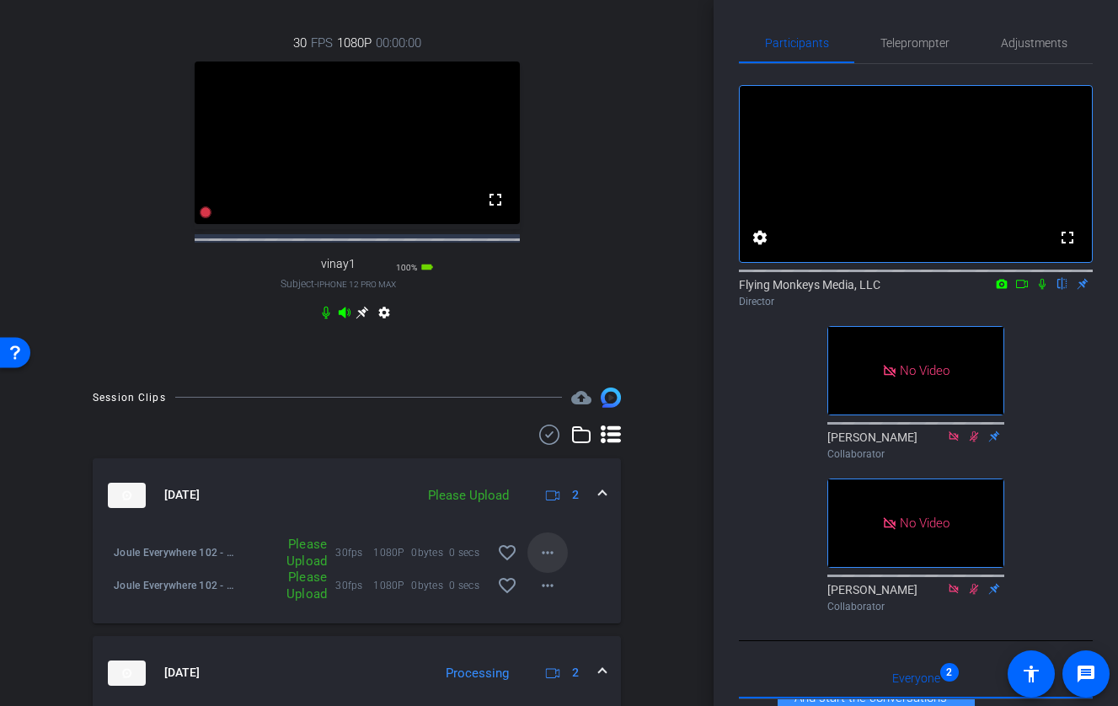
click at [553, 563] on mat-icon "more_horiz" at bounding box center [547, 552] width 20 height 20
click at [569, 597] on span "Upload" at bounding box center [574, 603] width 67 height 20
click at [551, 595] on mat-icon "more_horiz" at bounding box center [547, 585] width 20 height 20
click at [579, 631] on span "Upload" at bounding box center [574, 636] width 67 height 20
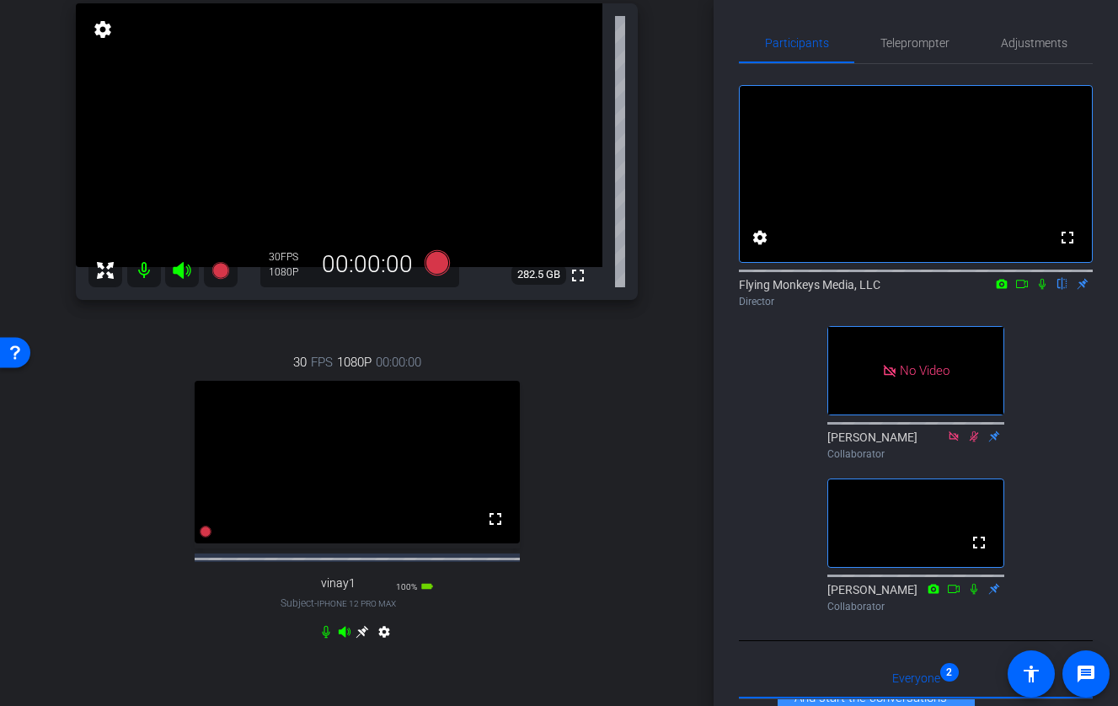
scroll to position [115, 0]
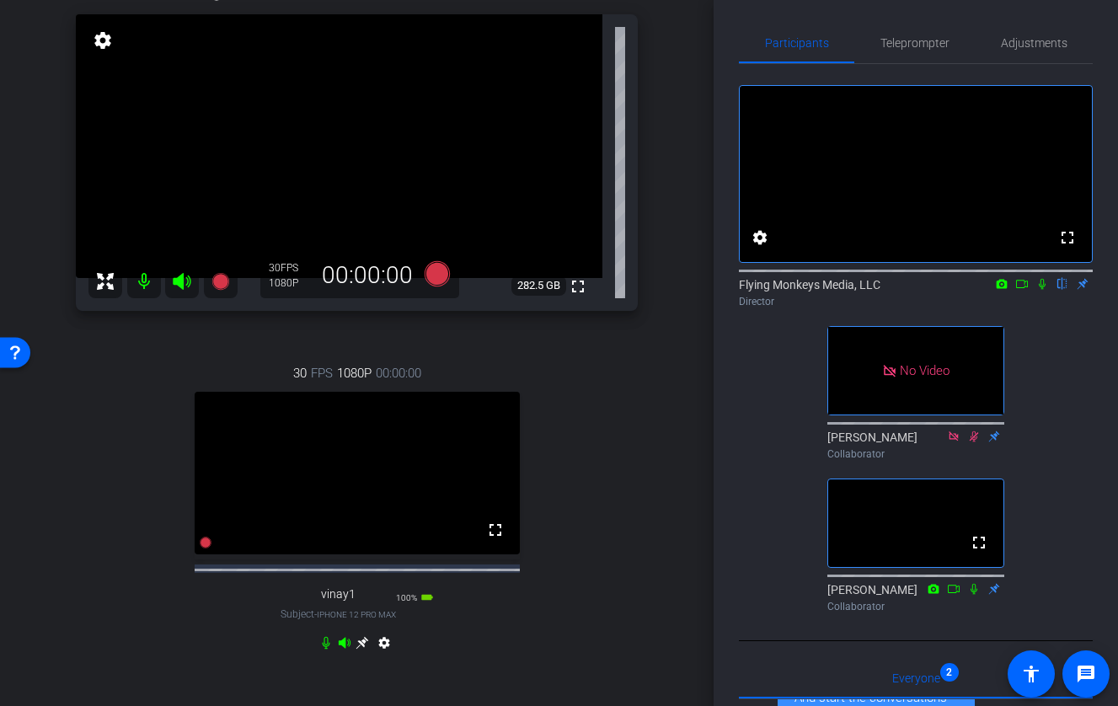
click at [1024, 290] on icon at bounding box center [1041, 284] width 13 height 12
click at [1022, 290] on icon at bounding box center [1021, 284] width 13 height 12
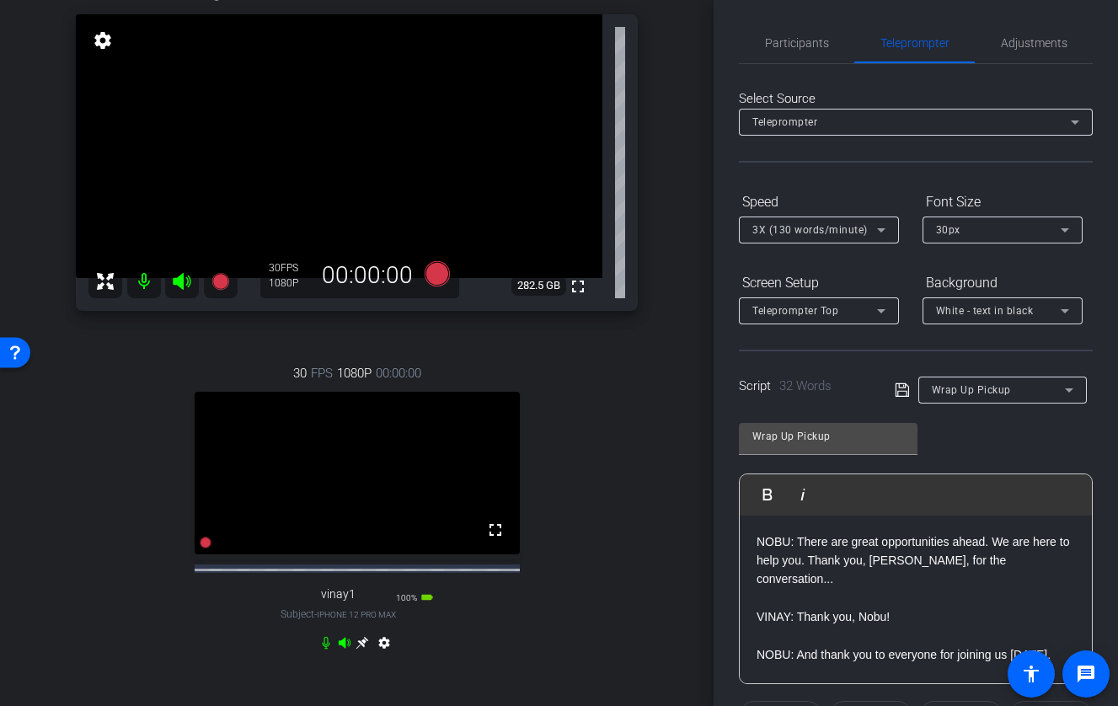
scroll to position [0, 0]
click at [783, 47] on span "Participants" at bounding box center [797, 43] width 64 height 12
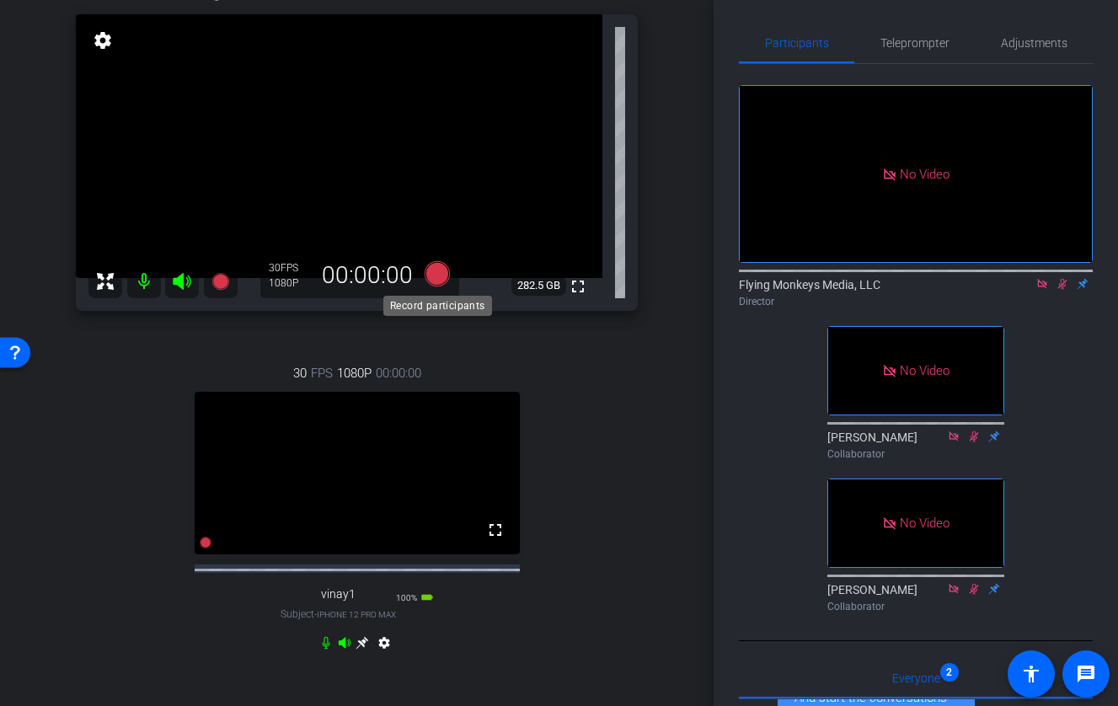
click at [430, 275] on icon at bounding box center [436, 272] width 25 height 25
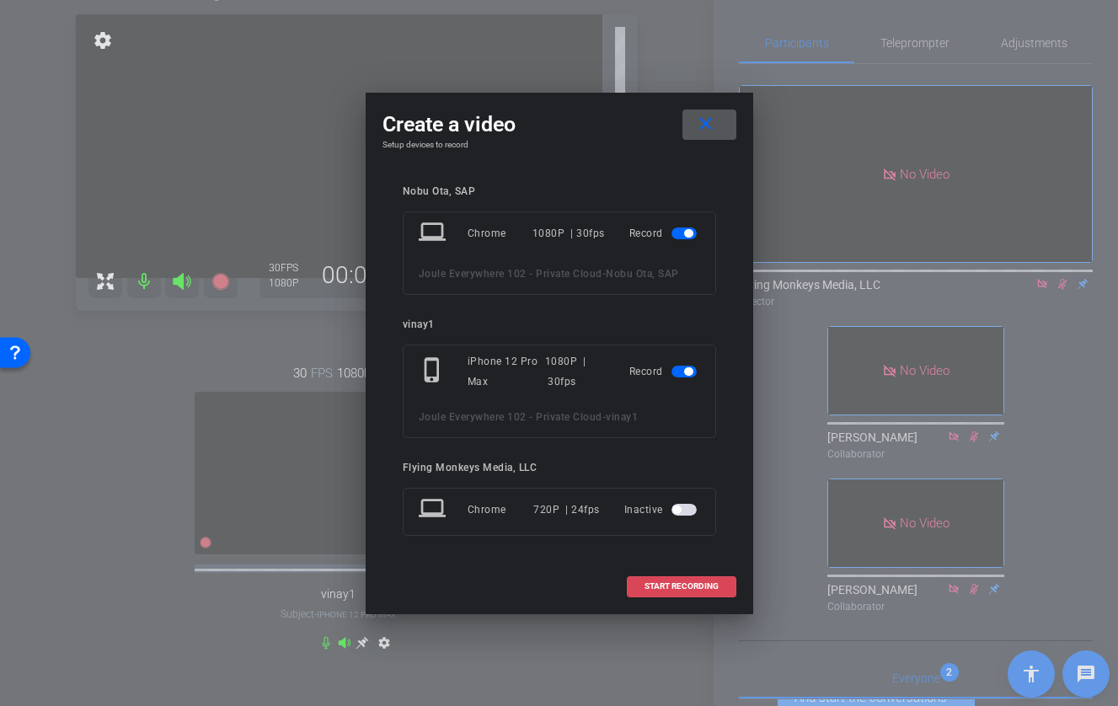
click at [675, 594] on span at bounding box center [681, 586] width 108 height 40
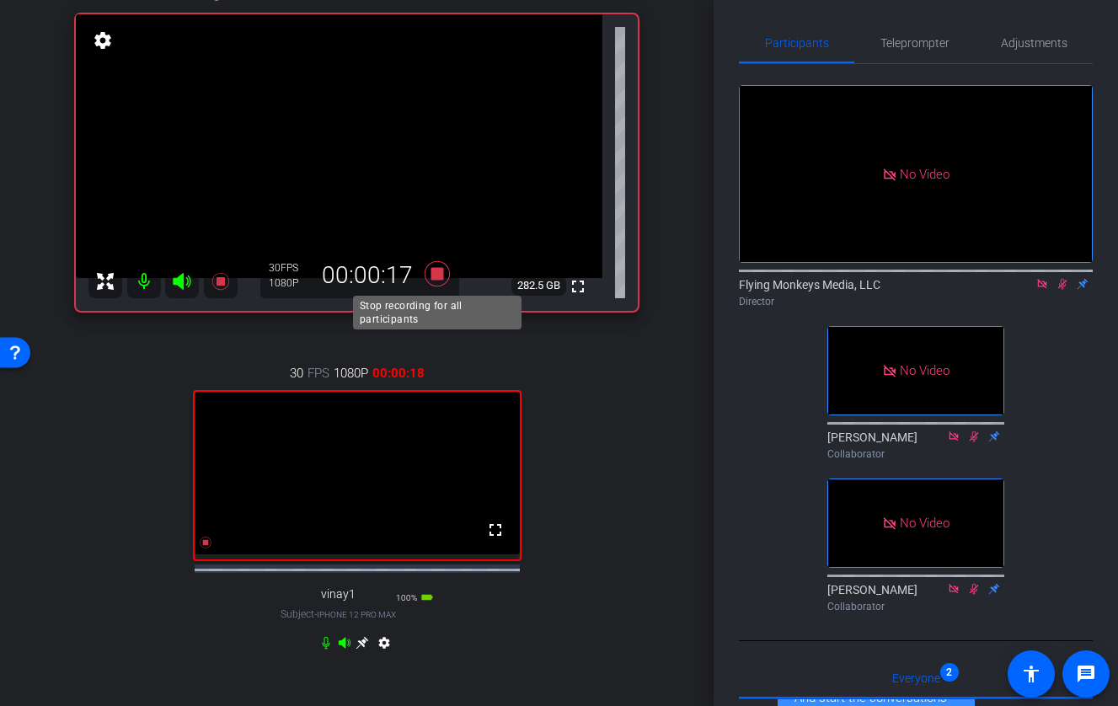
click at [435, 275] on icon at bounding box center [436, 272] width 25 height 25
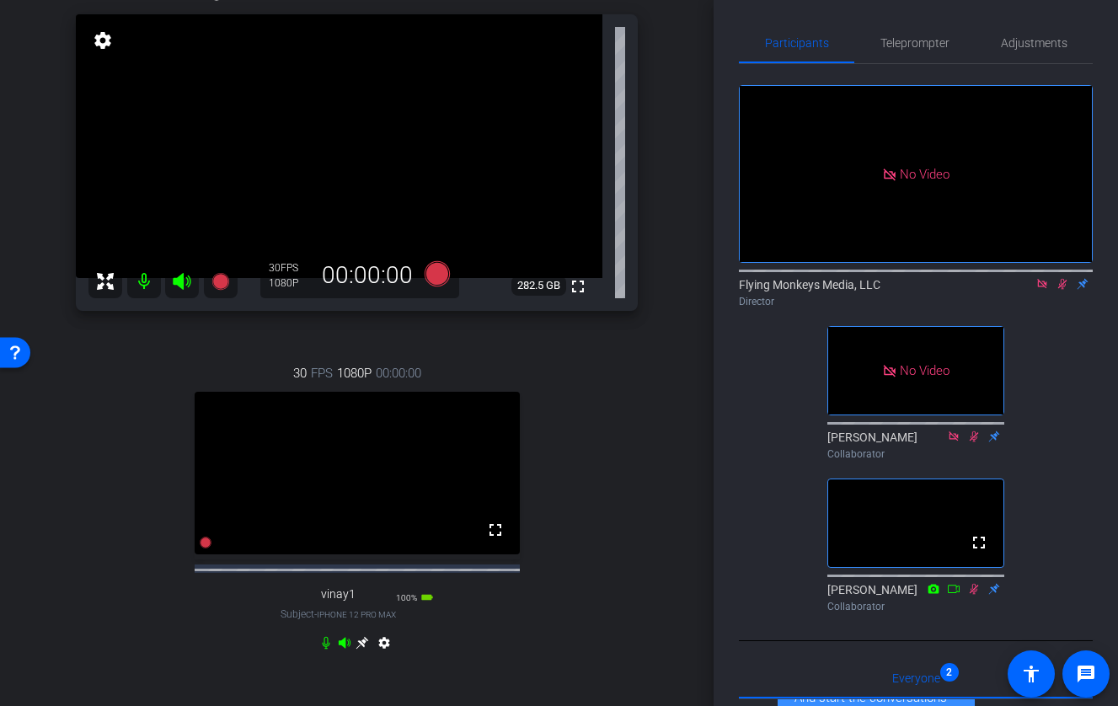
click at [1024, 278] on icon at bounding box center [1061, 284] width 13 height 12
click at [1024, 279] on icon at bounding box center [1041, 283] width 9 height 9
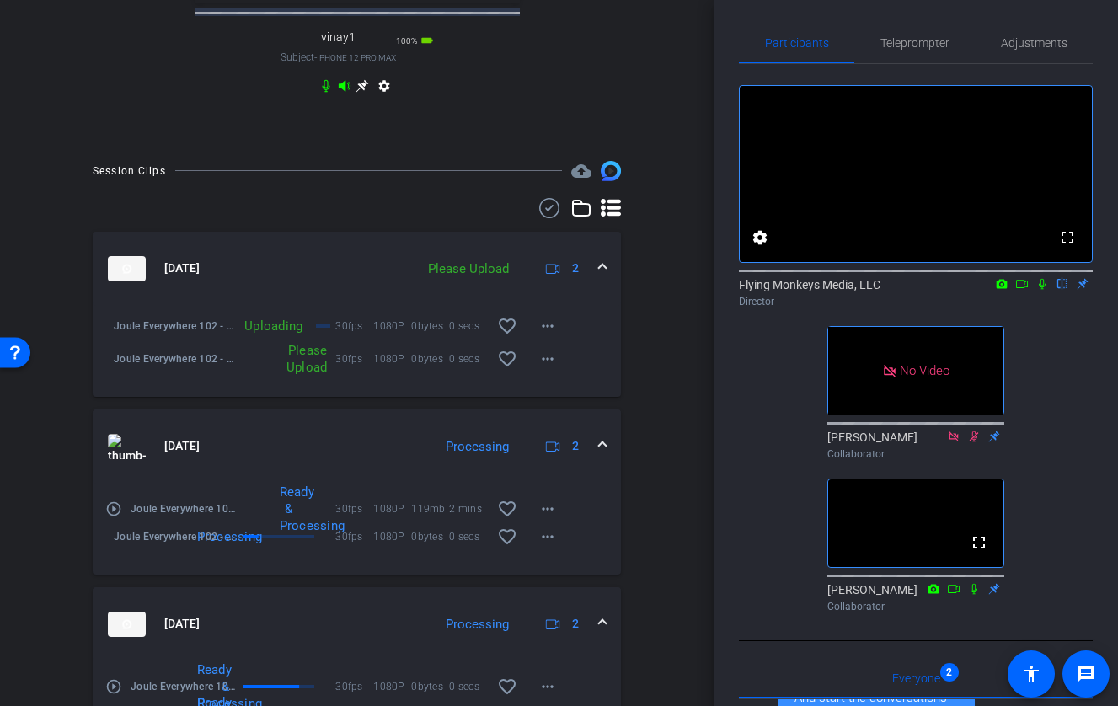
scroll to position [712, 0]
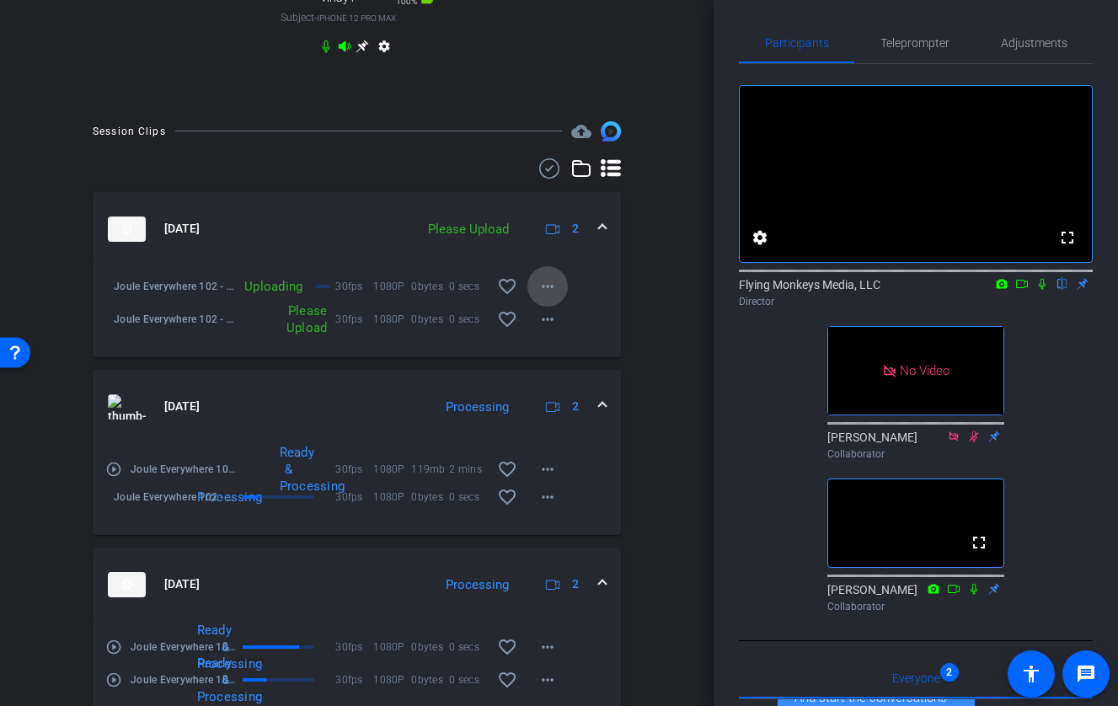
click at [545, 294] on mat-icon "more_horiz" at bounding box center [547, 286] width 20 height 20
click at [545, 294] on div at bounding box center [559, 353] width 1118 height 706
click at [550, 329] on mat-icon "more_horiz" at bounding box center [547, 319] width 20 height 20
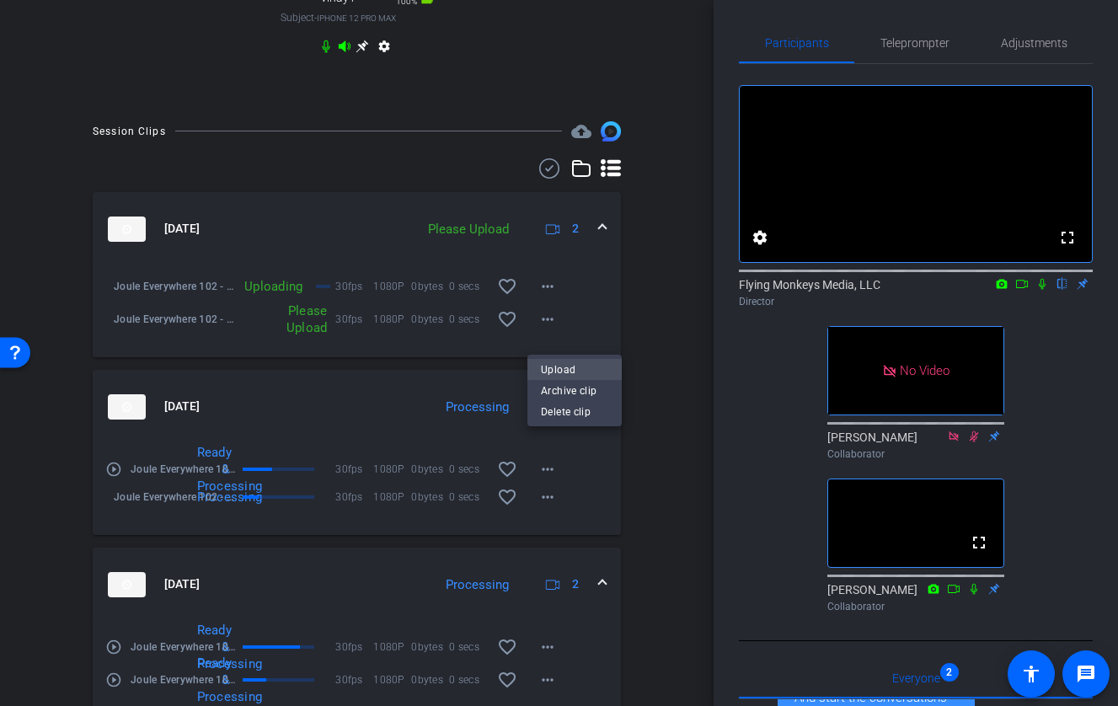
click at [571, 365] on span "Upload" at bounding box center [574, 370] width 67 height 20
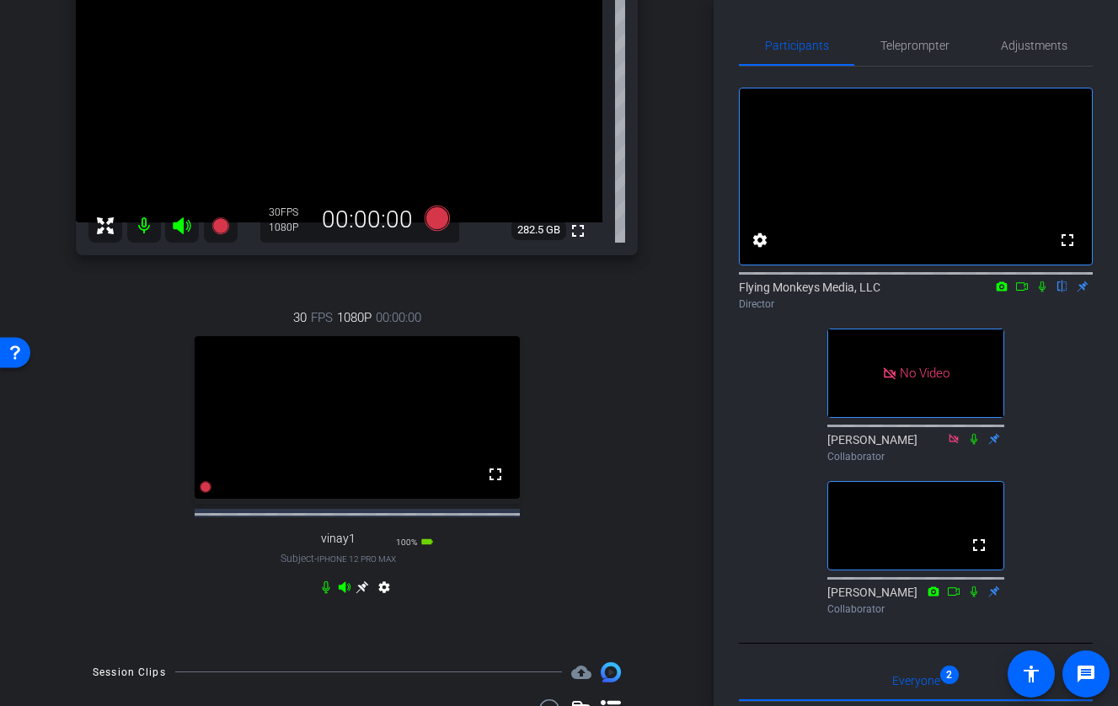
scroll to position [156, 0]
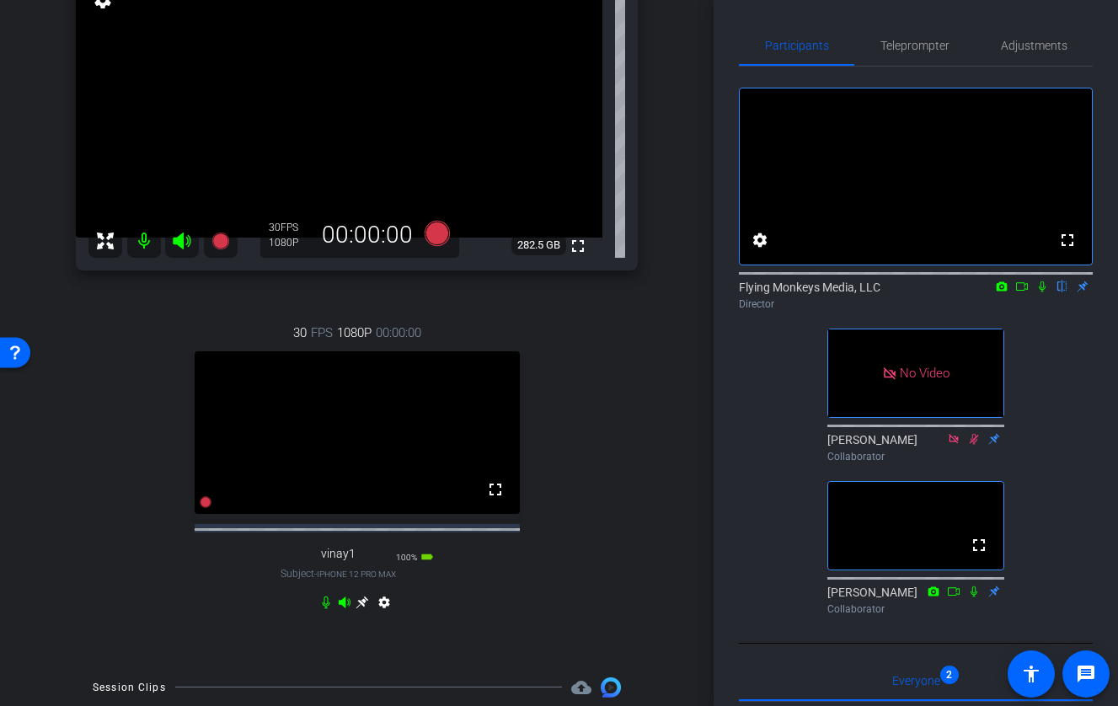
type input "Wrap Up Pickup 2"
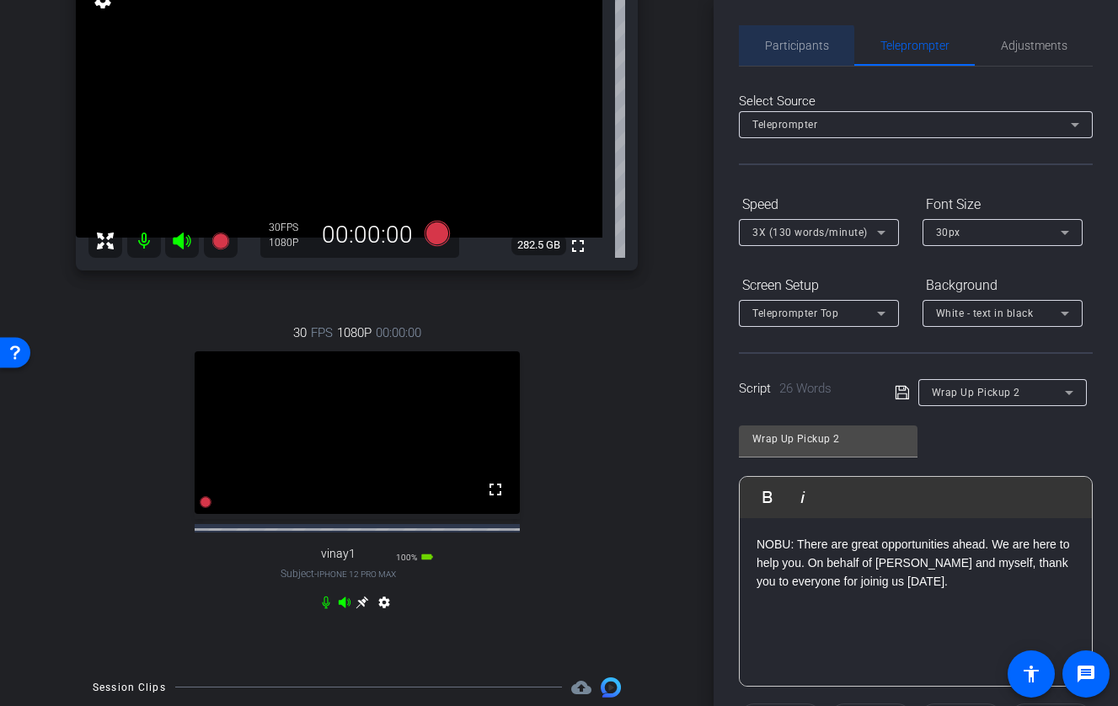
click at [774, 59] on span "Participants" at bounding box center [797, 45] width 64 height 40
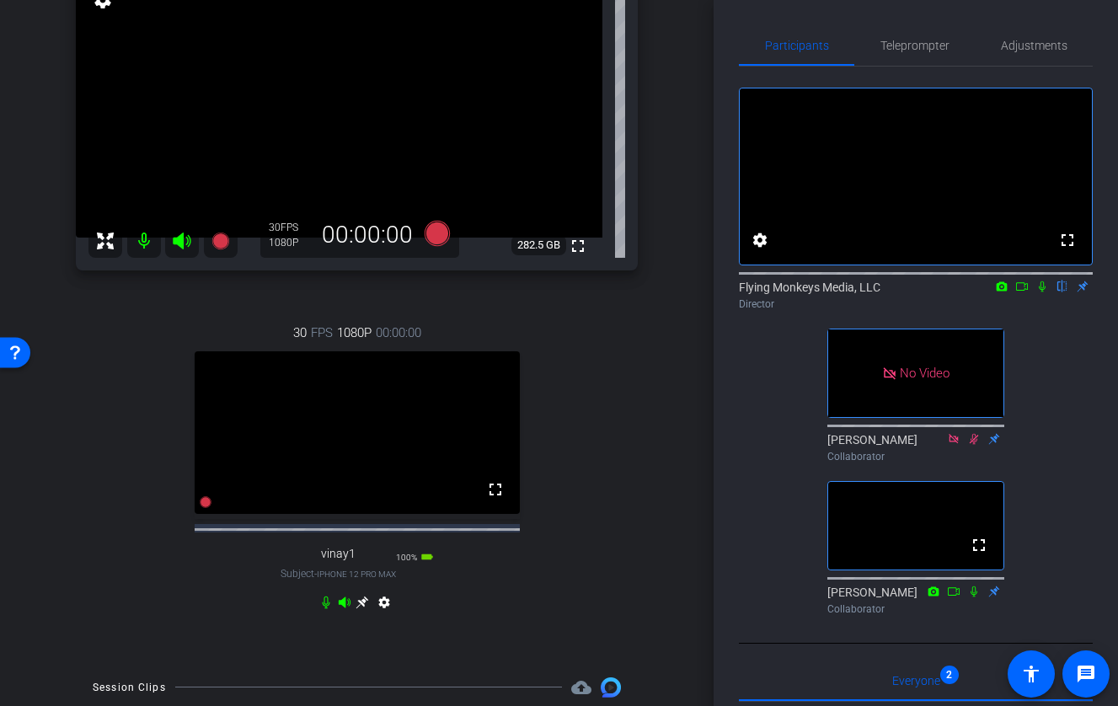
click at [1024, 292] on icon at bounding box center [1041, 286] width 13 height 12
click at [1023, 291] on icon at bounding box center [1022, 286] width 12 height 8
click at [1024, 292] on icon at bounding box center [1061, 286] width 13 height 12
click at [452, 232] on icon at bounding box center [437, 233] width 40 height 30
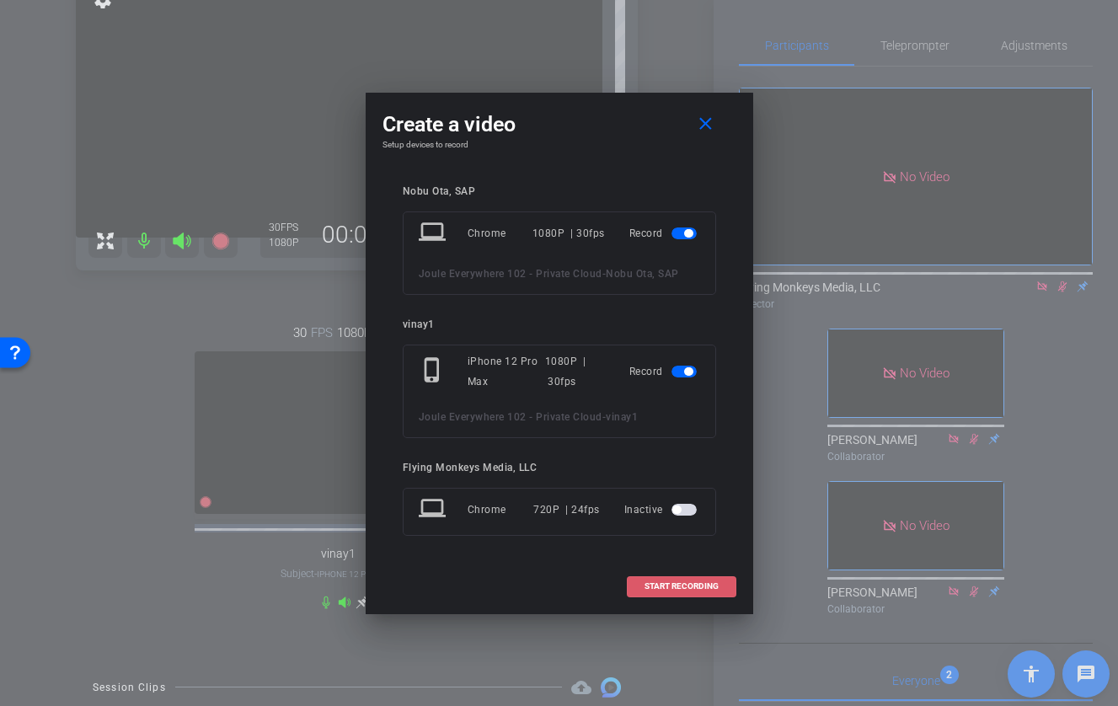
click at [718, 583] on span at bounding box center [681, 586] width 108 height 40
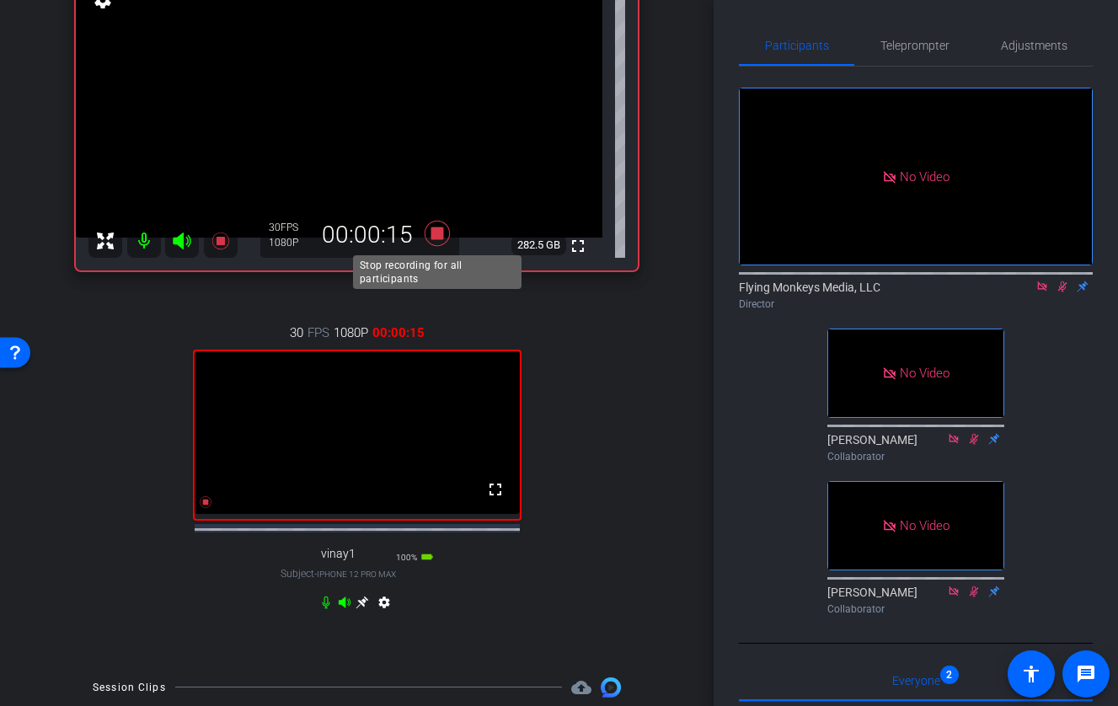
click at [435, 232] on icon at bounding box center [436, 232] width 25 height 25
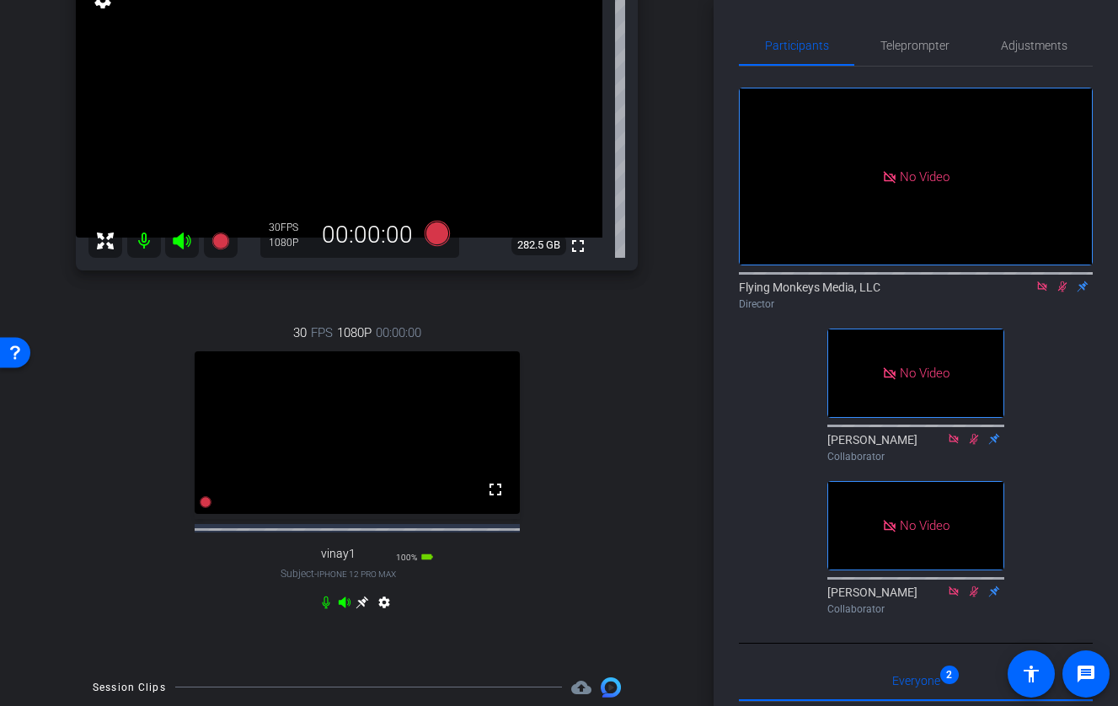
click at [1024, 292] on icon at bounding box center [1061, 286] width 13 height 12
click at [1024, 291] on icon at bounding box center [1041, 285] width 9 height 9
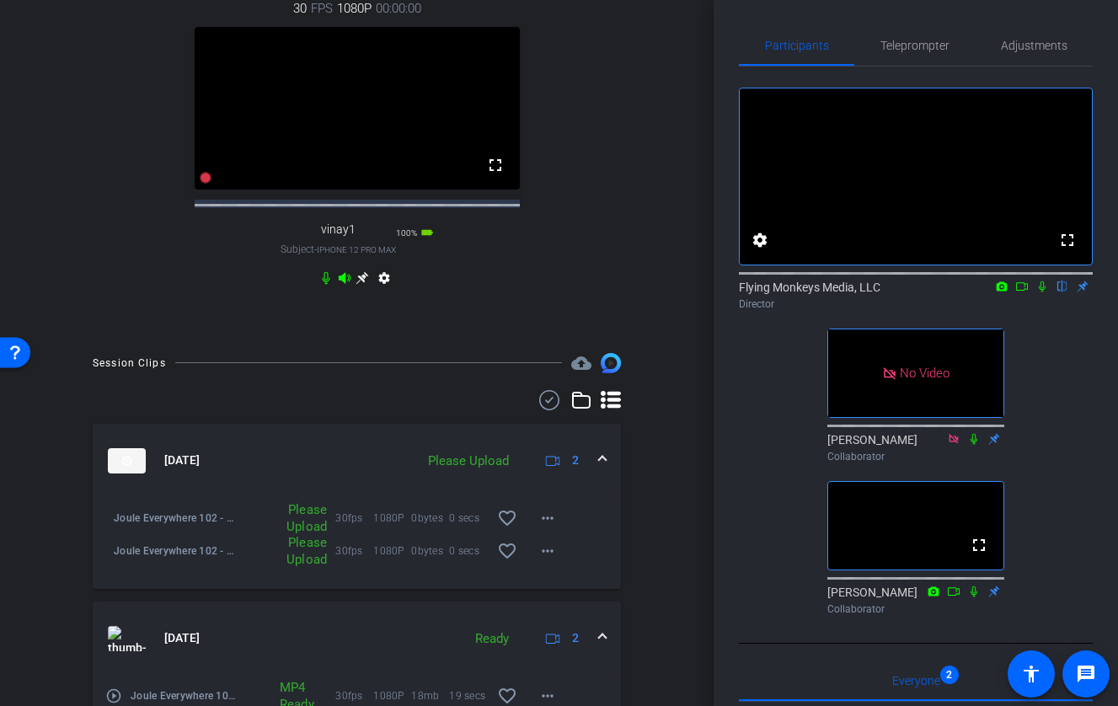
scroll to position [487, 0]
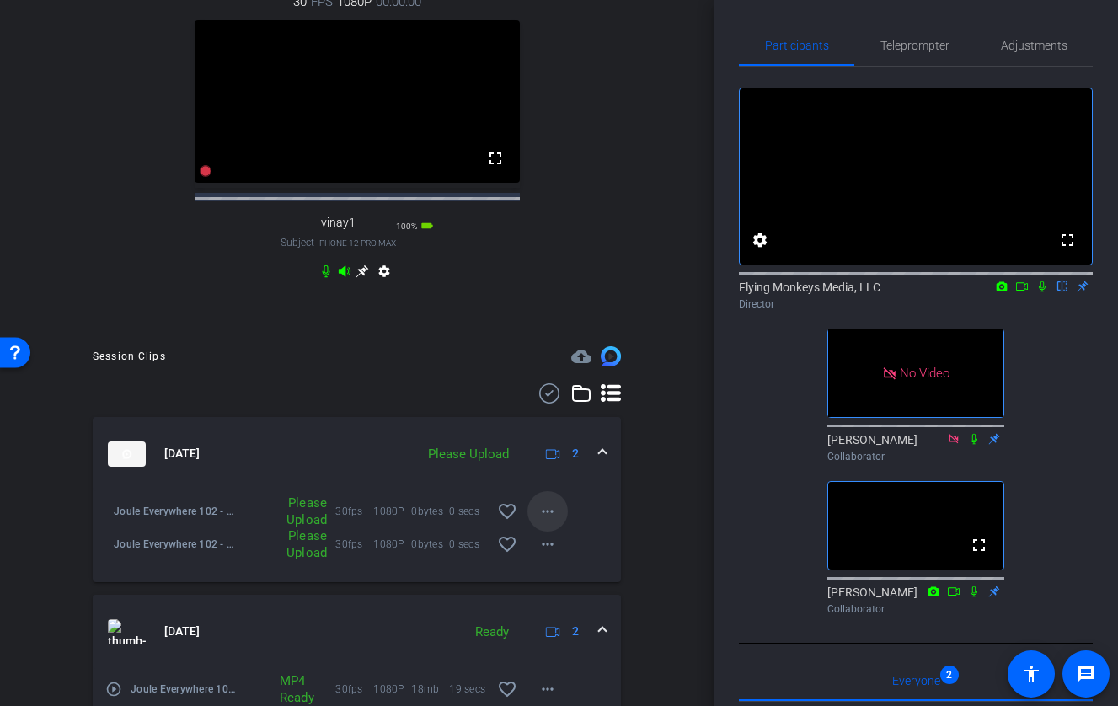
click at [547, 521] on mat-icon "more_horiz" at bounding box center [547, 511] width 20 height 20
click at [563, 558] on span "Upload" at bounding box center [574, 562] width 67 height 20
click at [553, 554] on mat-icon "more_horiz" at bounding box center [547, 544] width 20 height 20
click at [569, 592] on span "Upload" at bounding box center [574, 595] width 67 height 20
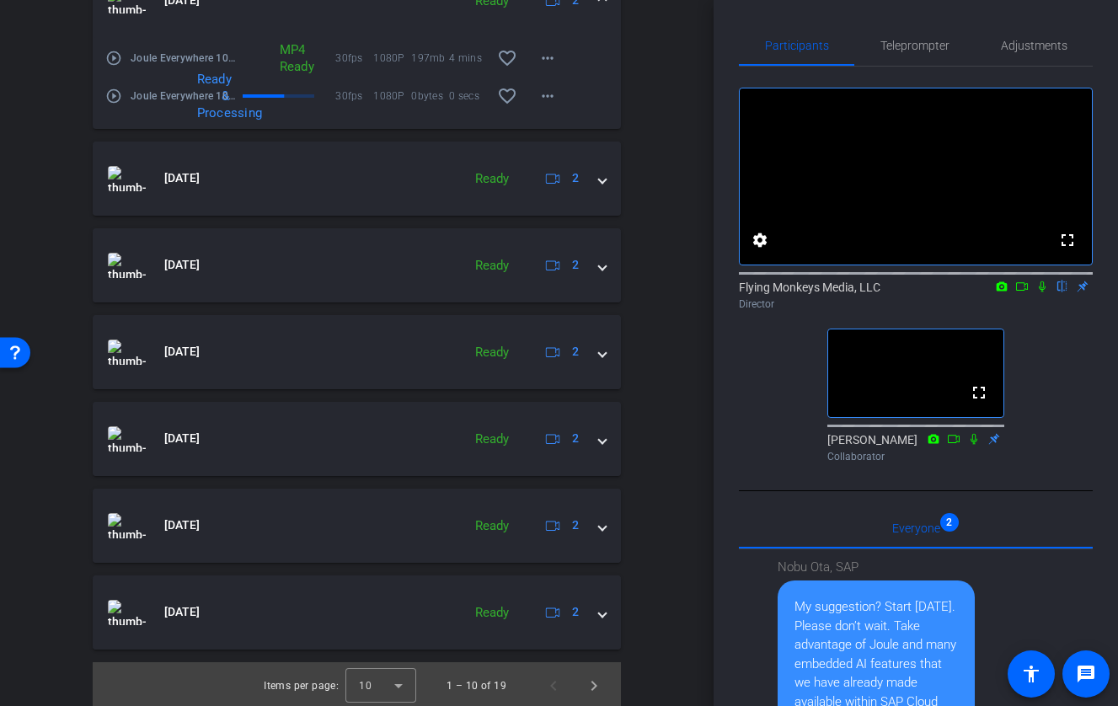
scroll to position [1089, 0]
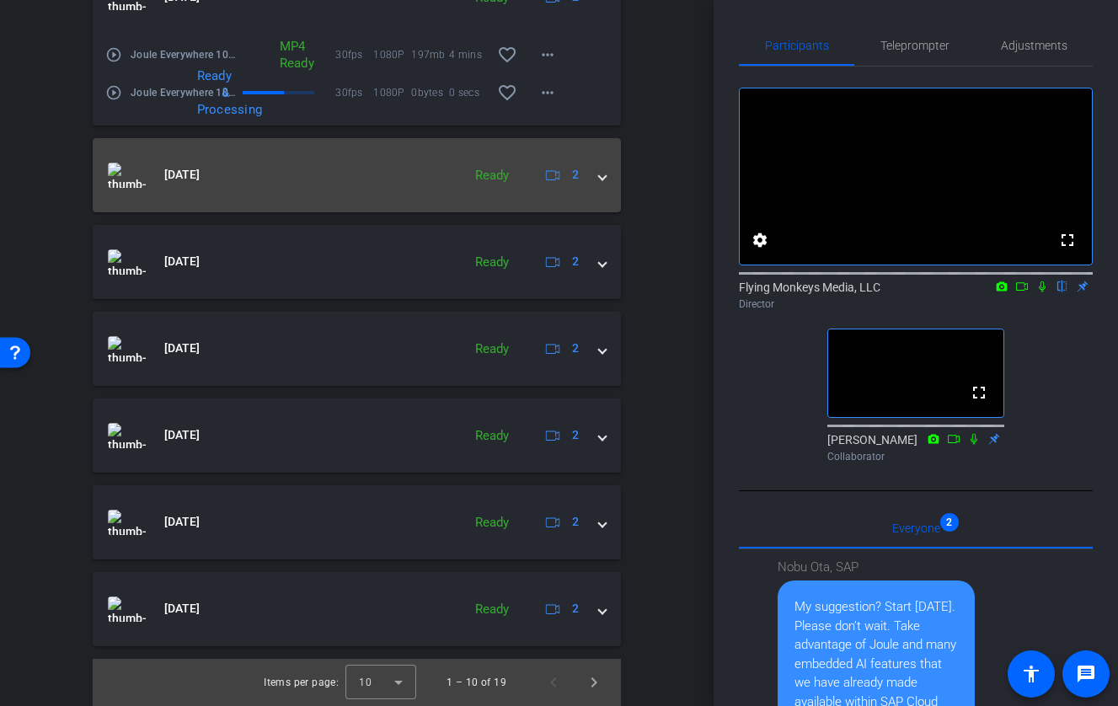
click at [608, 173] on mat-expansion-panel-header "[DATE] Ready 2" at bounding box center [357, 175] width 528 height 74
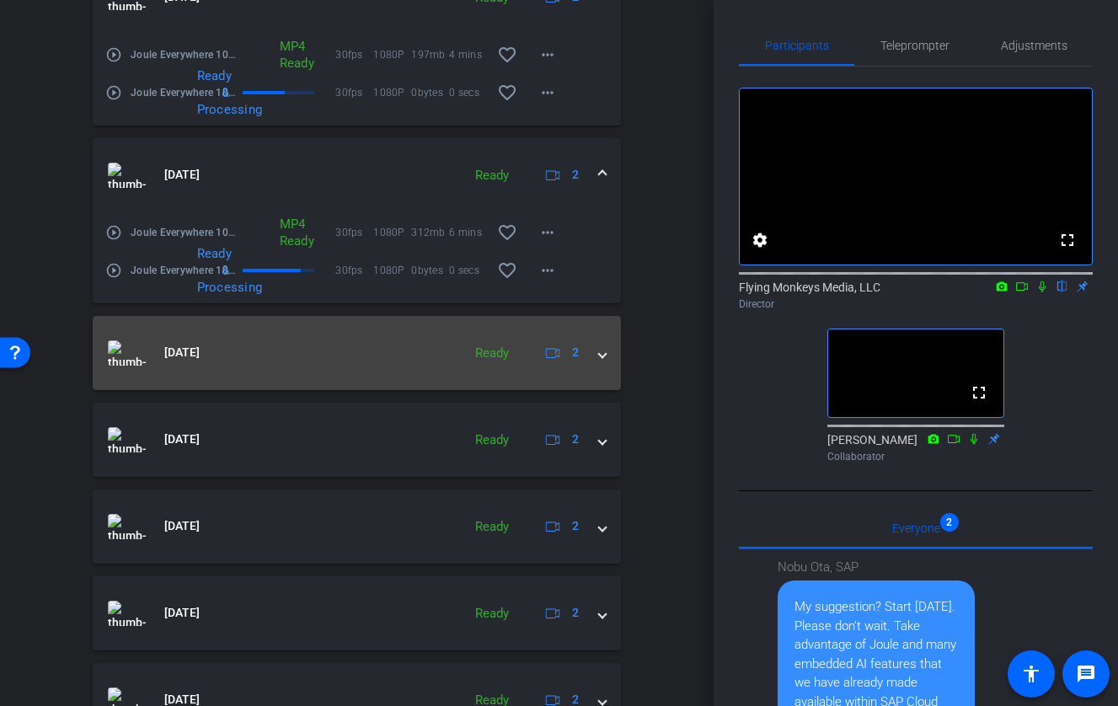
click at [602, 351] on span at bounding box center [602, 353] width 7 height 18
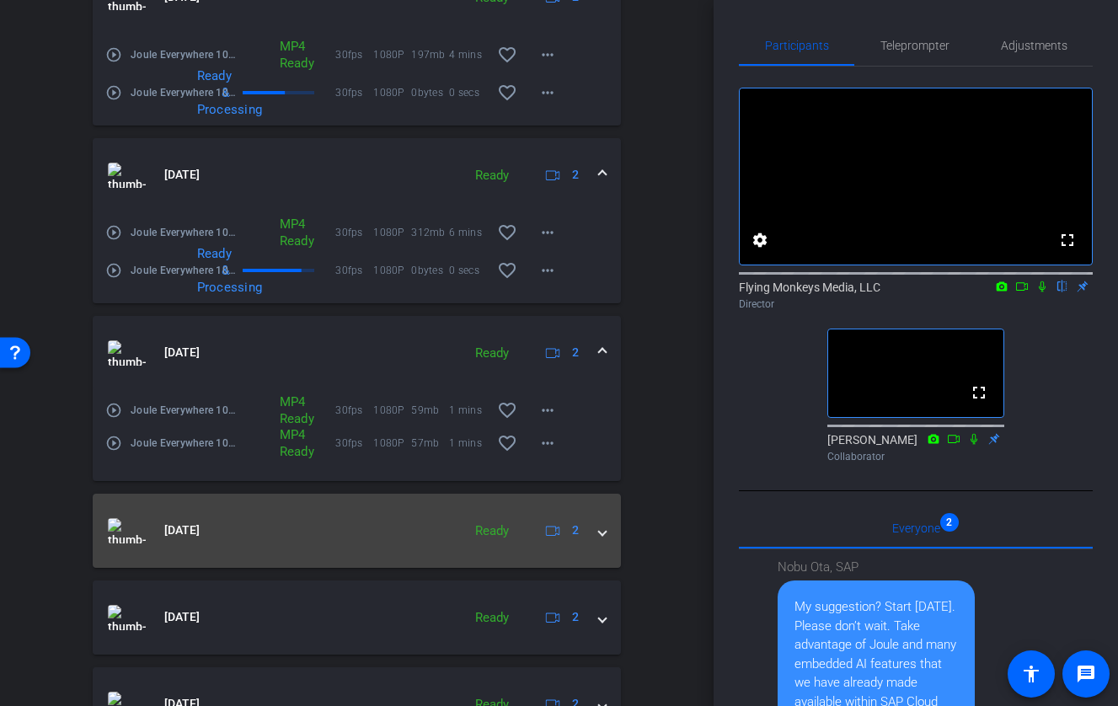
click at [601, 536] on span at bounding box center [602, 530] width 7 height 18
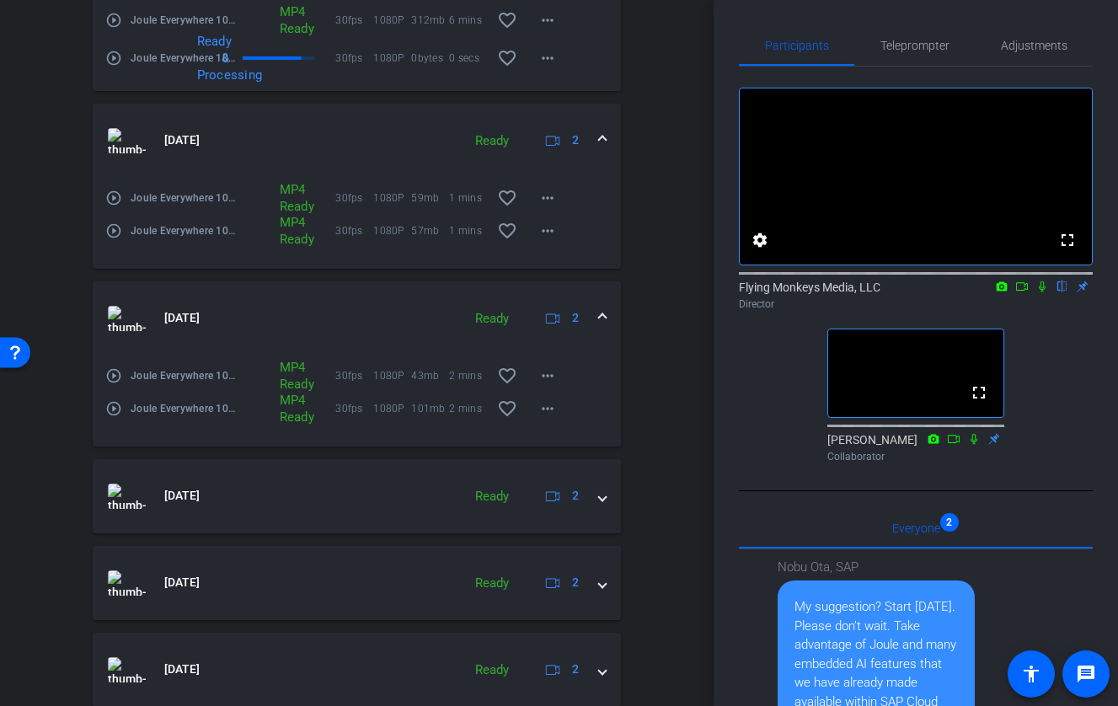
scroll to position [1306, 0]
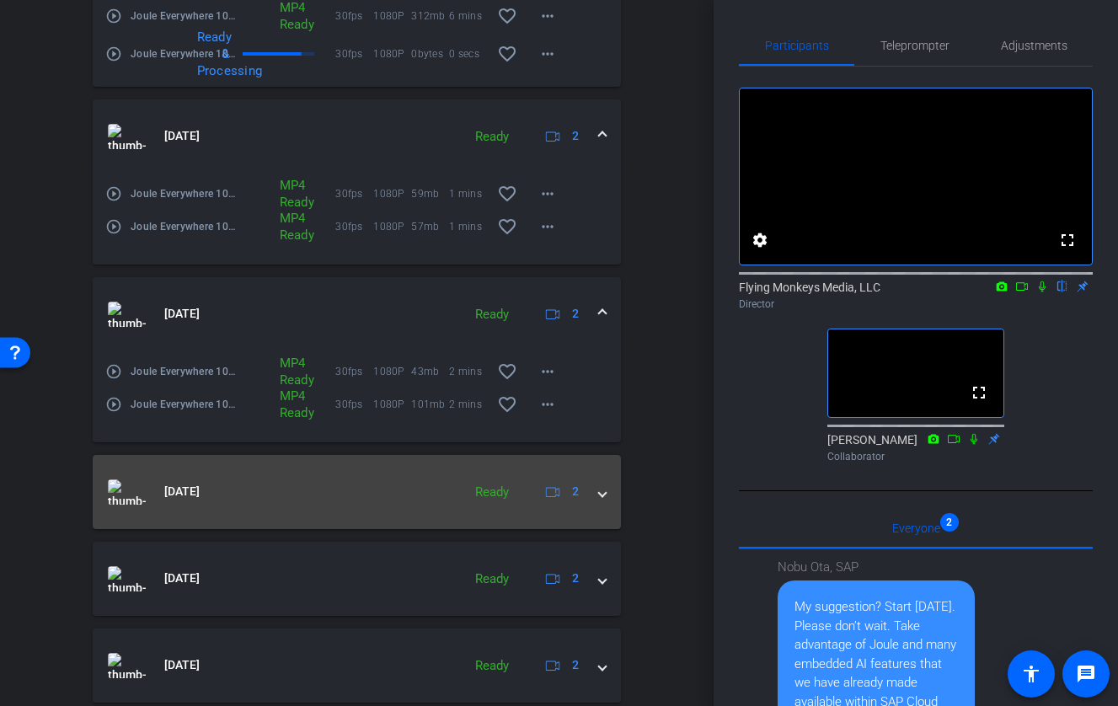
click at [595, 489] on div "[DATE] Ready 2" at bounding box center [353, 491] width 491 height 25
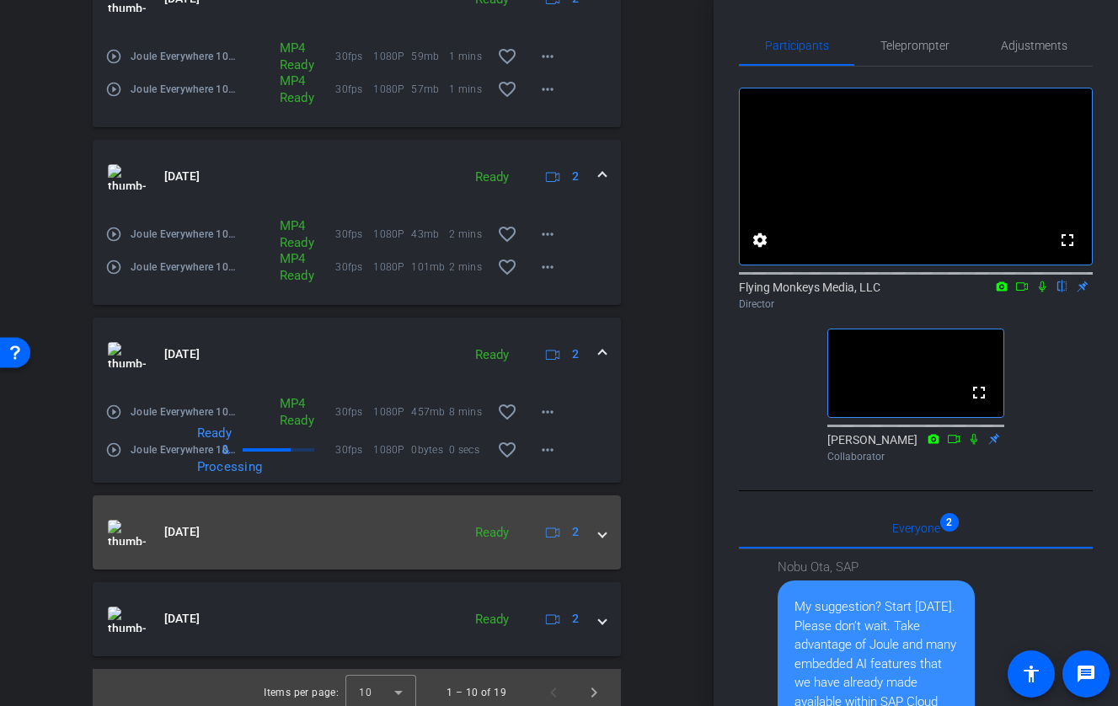
scroll to position [1453, 0]
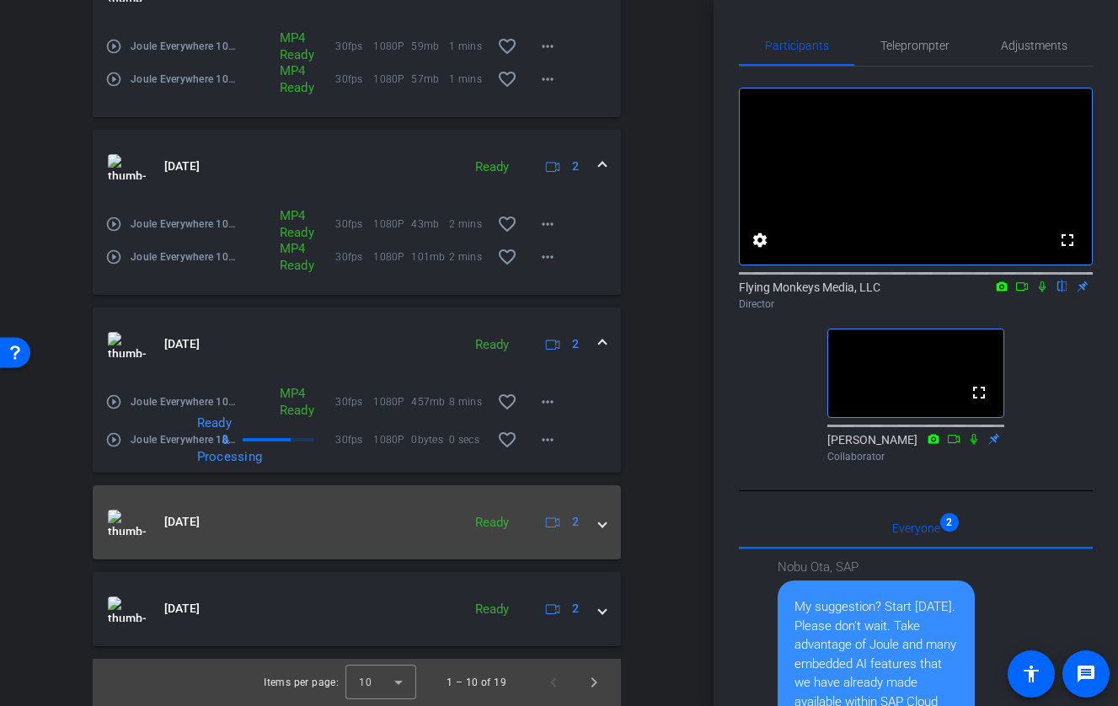
click at [603, 521] on span at bounding box center [602, 522] width 7 height 18
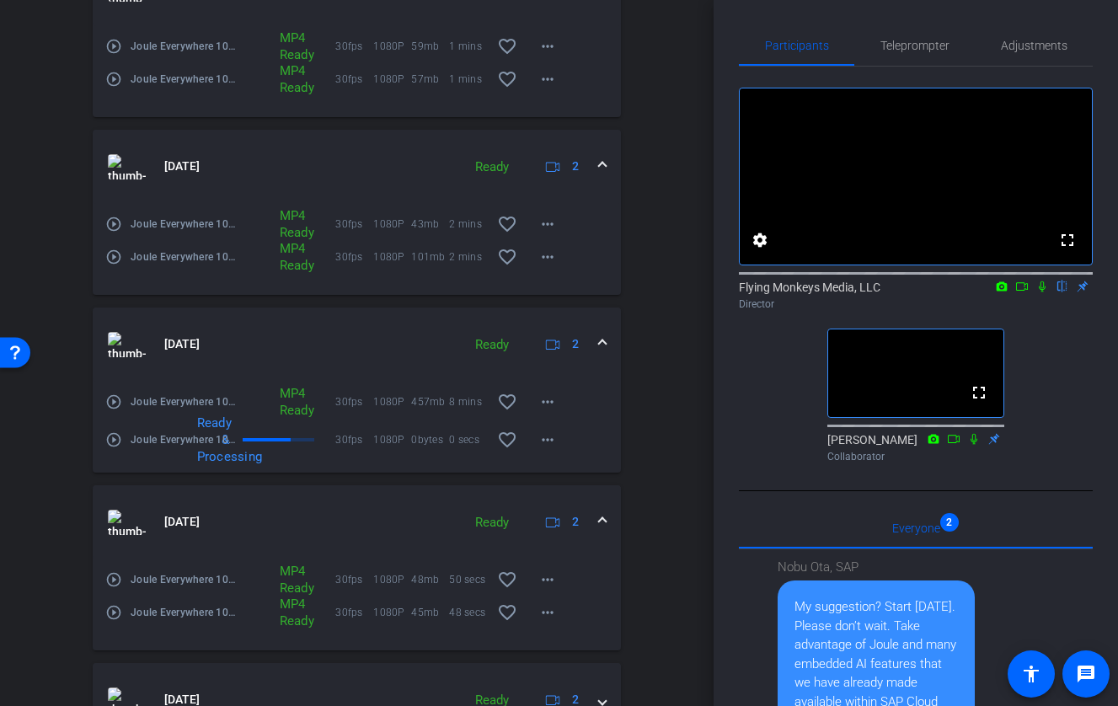
scroll to position [1544, 0]
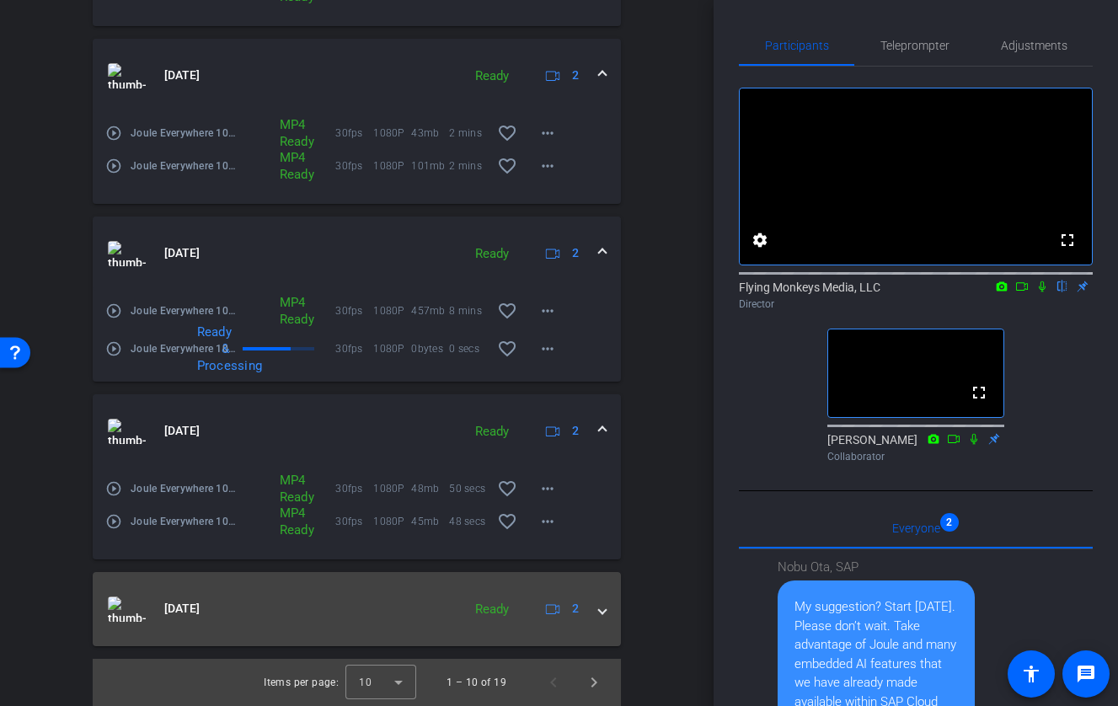
click at [600, 609] on span at bounding box center [602, 609] width 7 height 18
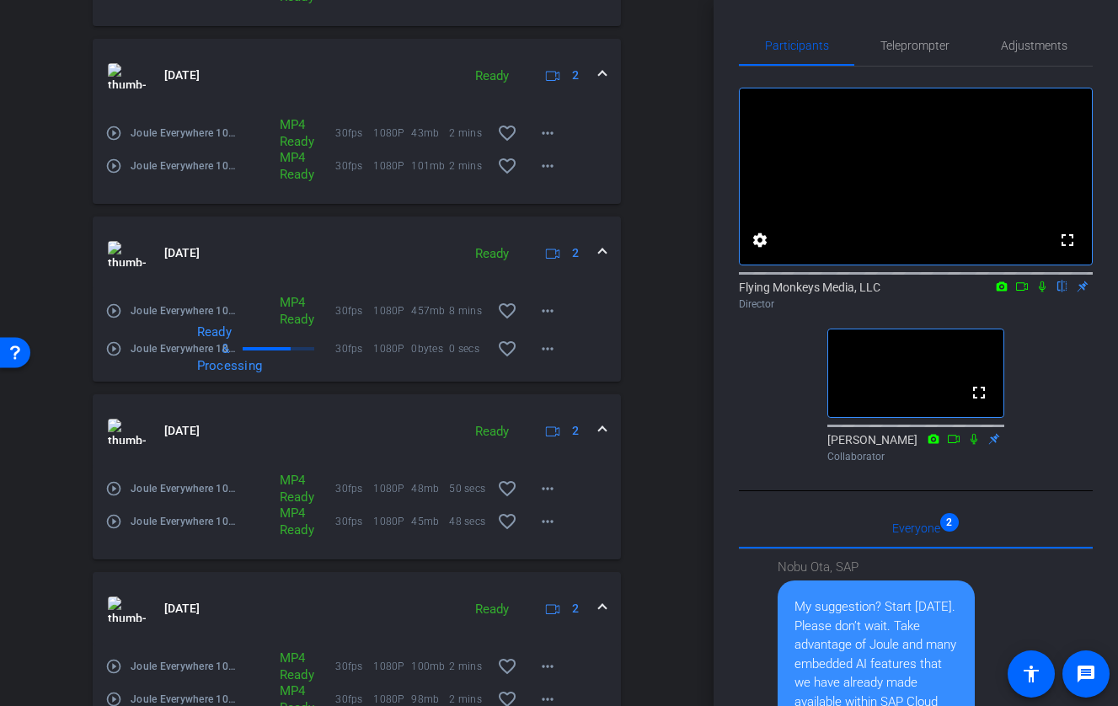
scroll to position [1635, 0]
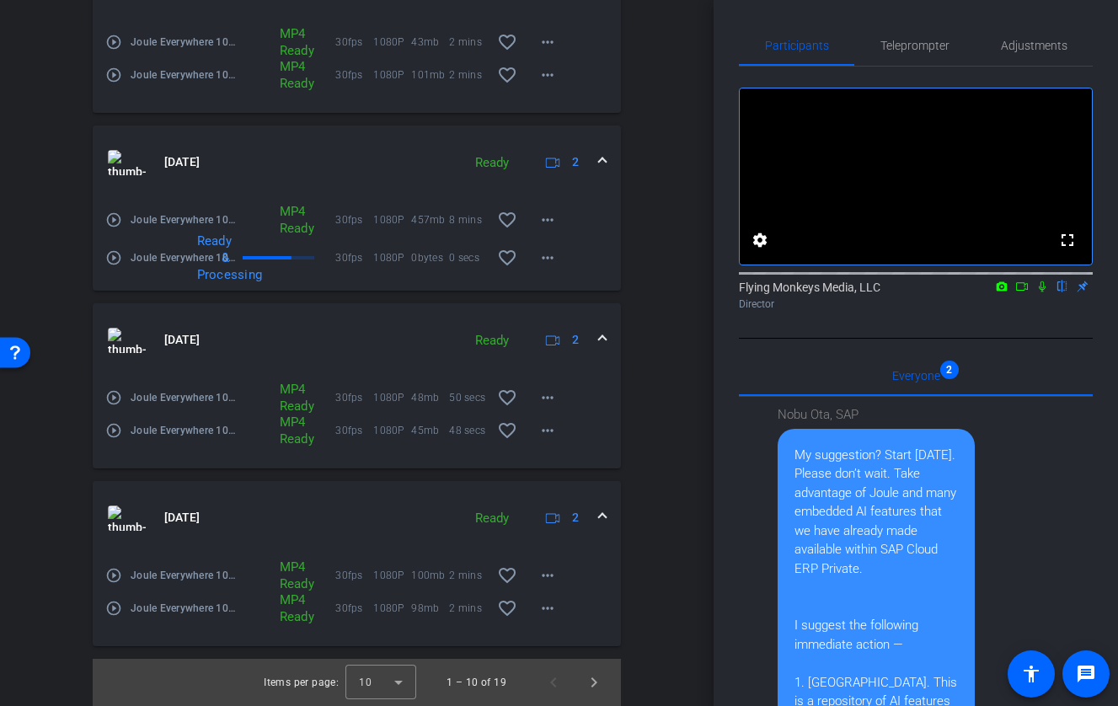
click at [1024, 292] on icon at bounding box center [1042, 286] width 7 height 11
click at [1023, 292] on icon at bounding box center [1021, 286] width 13 height 12
click at [595, 683] on span "Next page" at bounding box center [594, 682] width 40 height 40
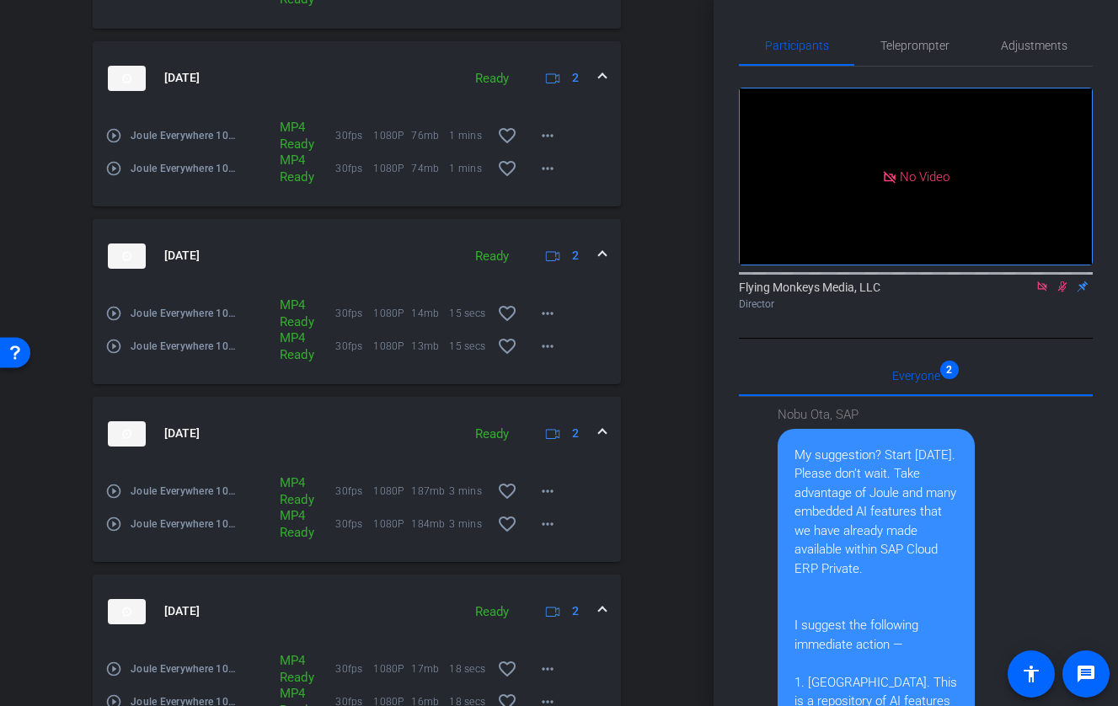
scroll to position [1457, 0]
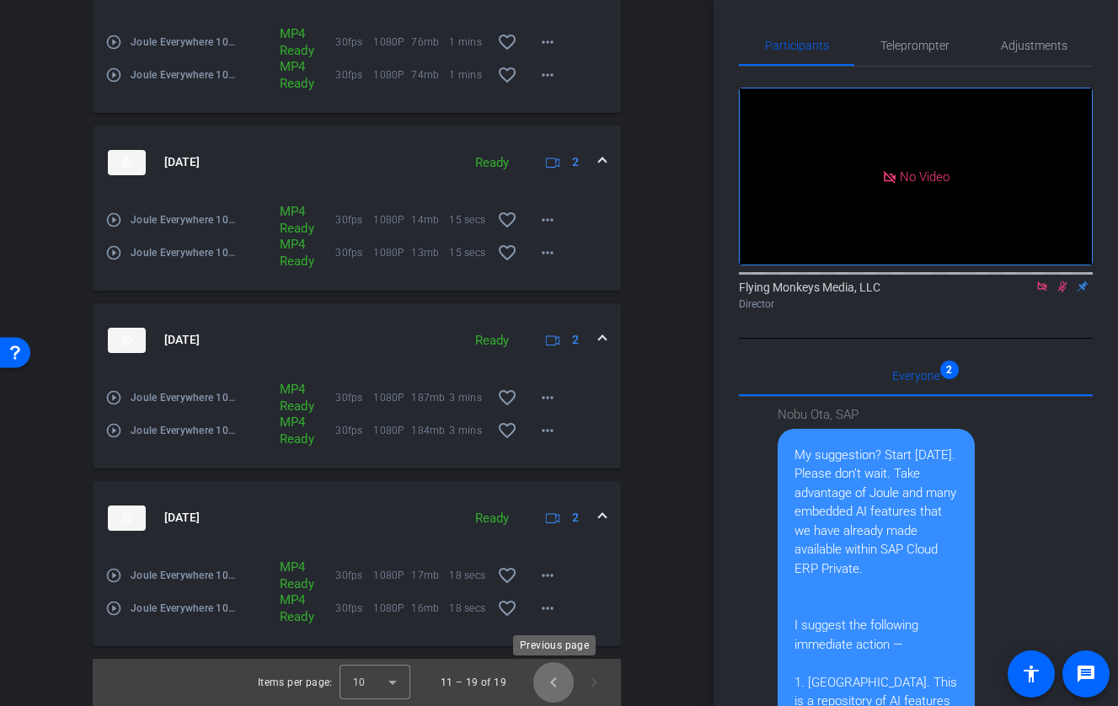
click at [546, 680] on span "Previous page" at bounding box center [553, 682] width 40 height 40
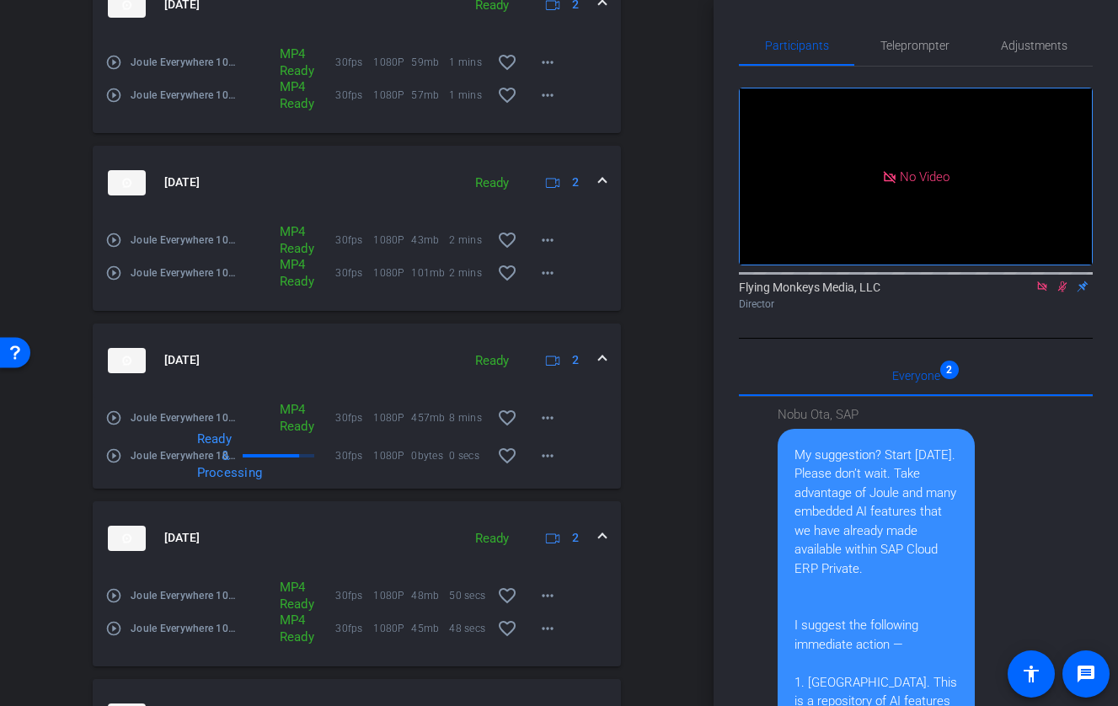
scroll to position [1544, 0]
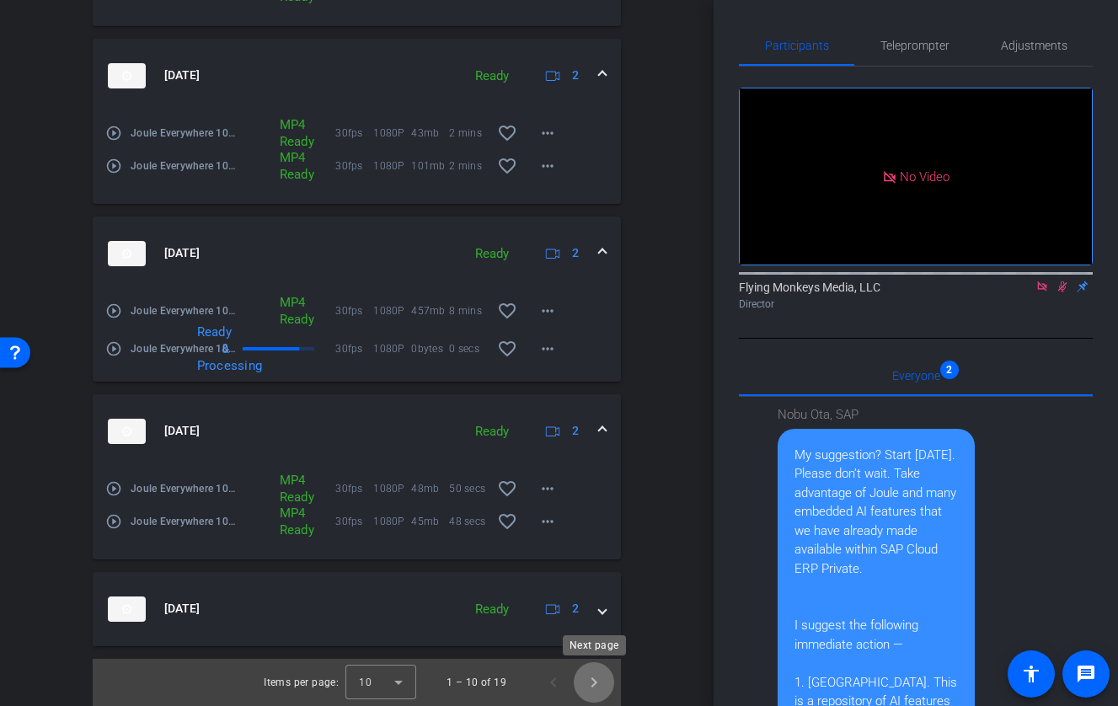
click at [596, 680] on span "Next page" at bounding box center [594, 682] width 40 height 40
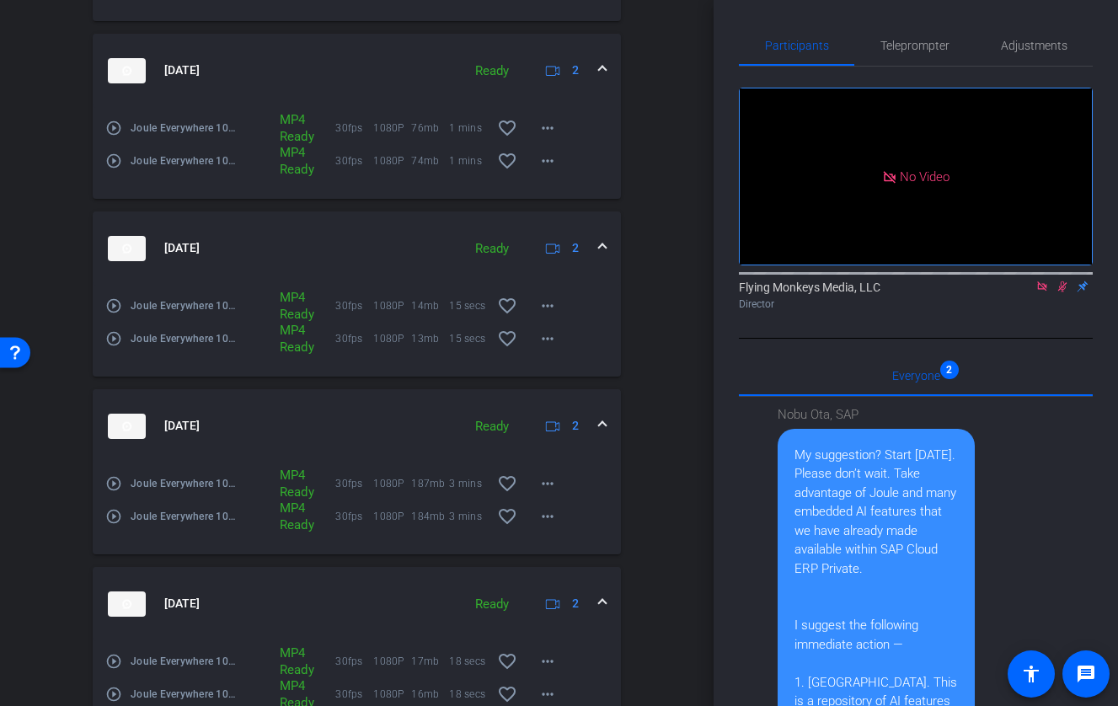
scroll to position [1371, 0]
click at [547, 167] on mat-icon "more_horiz" at bounding box center [547, 161] width 20 height 20
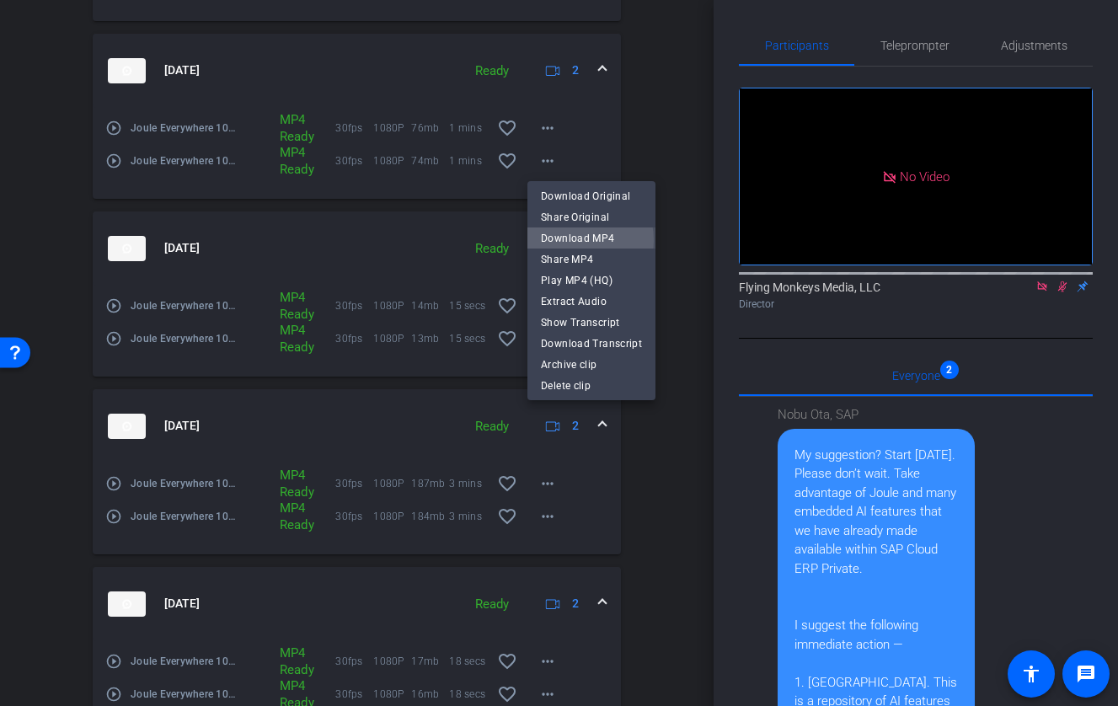
click at [562, 241] on span "Download MP4" at bounding box center [591, 238] width 101 height 20
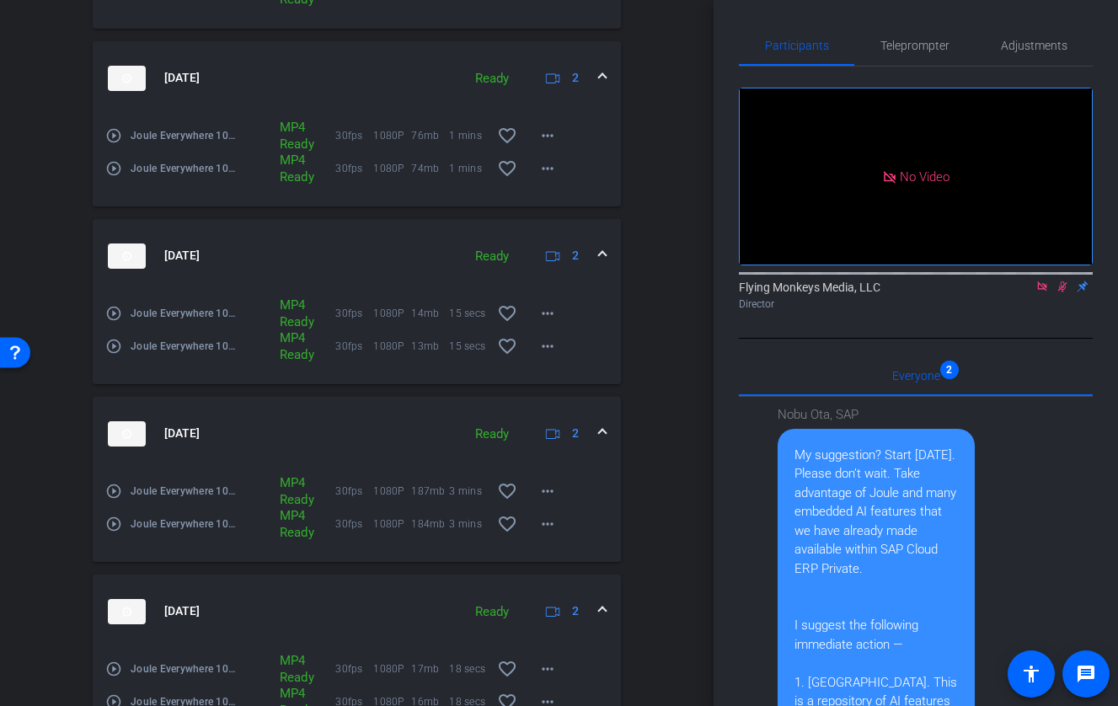
scroll to position [1362, 0]
click at [547, 131] on mat-icon "more_horiz" at bounding box center [547, 137] width 20 height 20
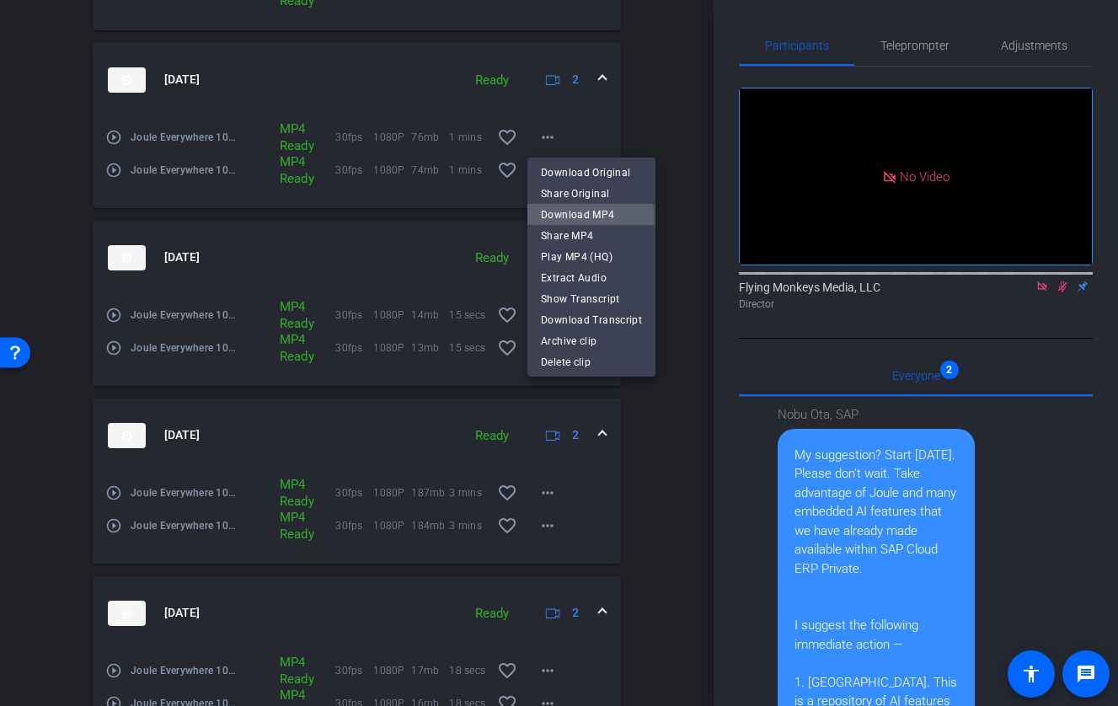
click at [576, 216] on span "Download MP4" at bounding box center [591, 215] width 101 height 20
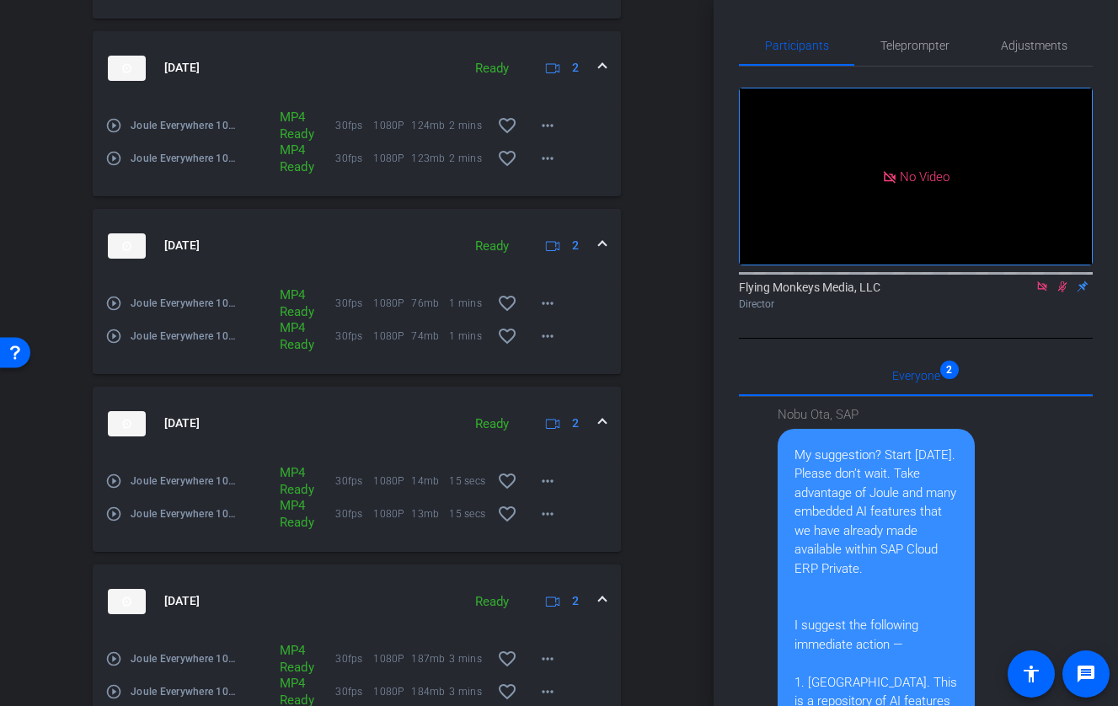
scroll to position [1191, 0]
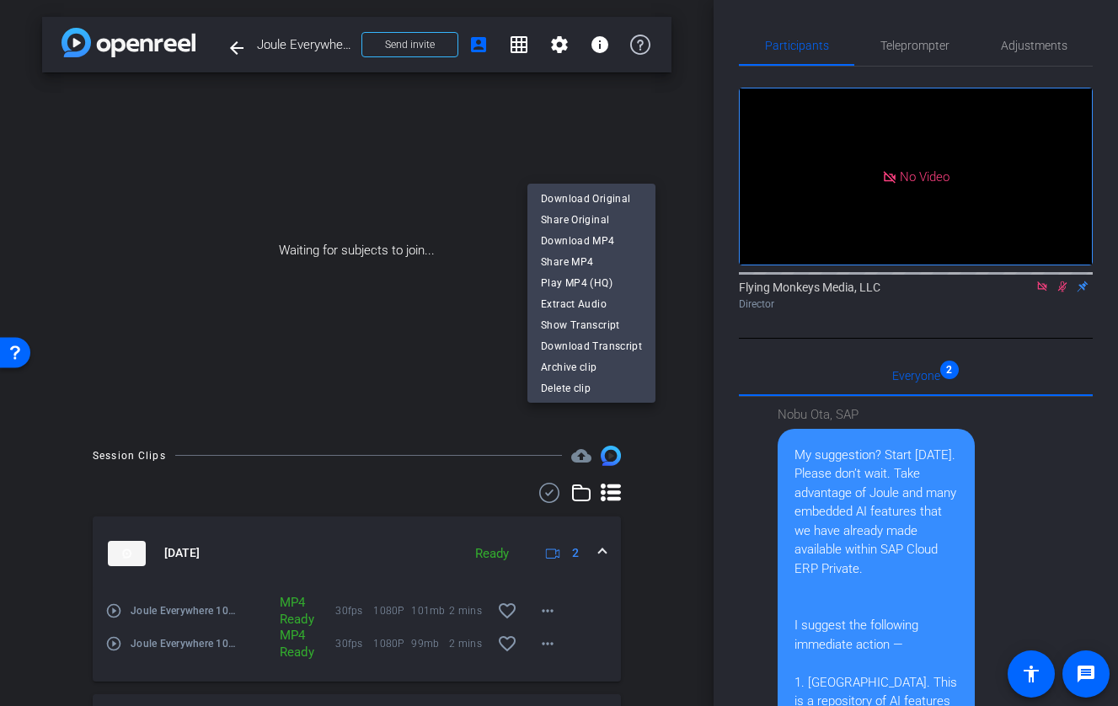
scroll to position [1191, 0]
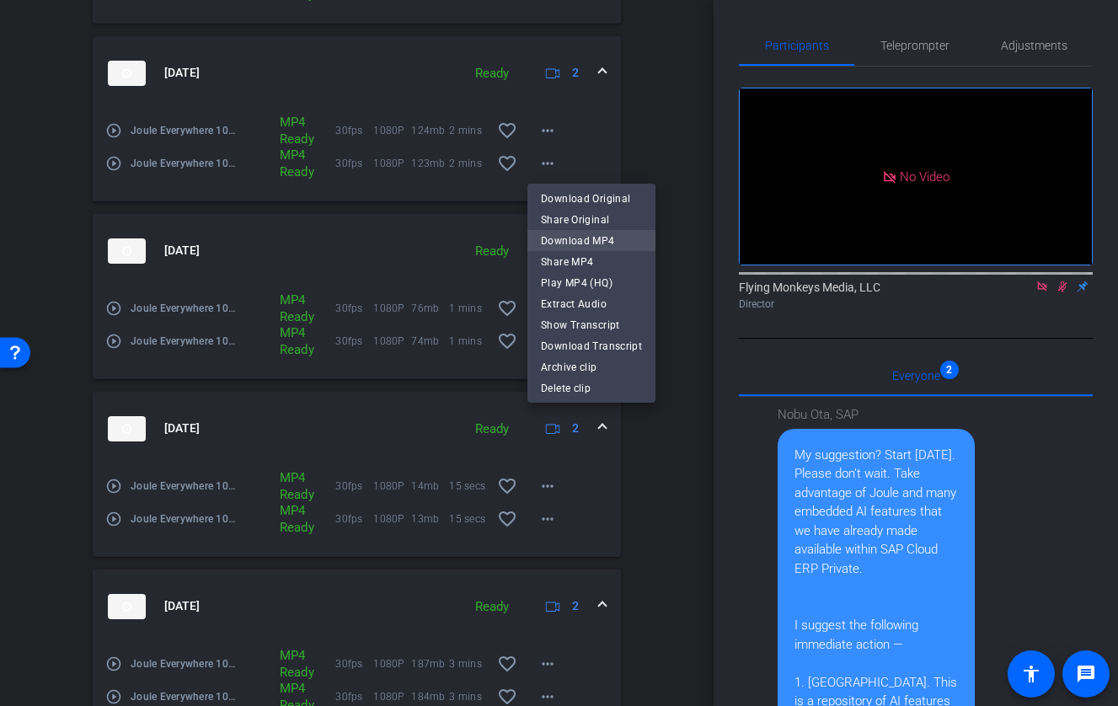
click at [579, 238] on span "Download MP4" at bounding box center [591, 241] width 101 height 20
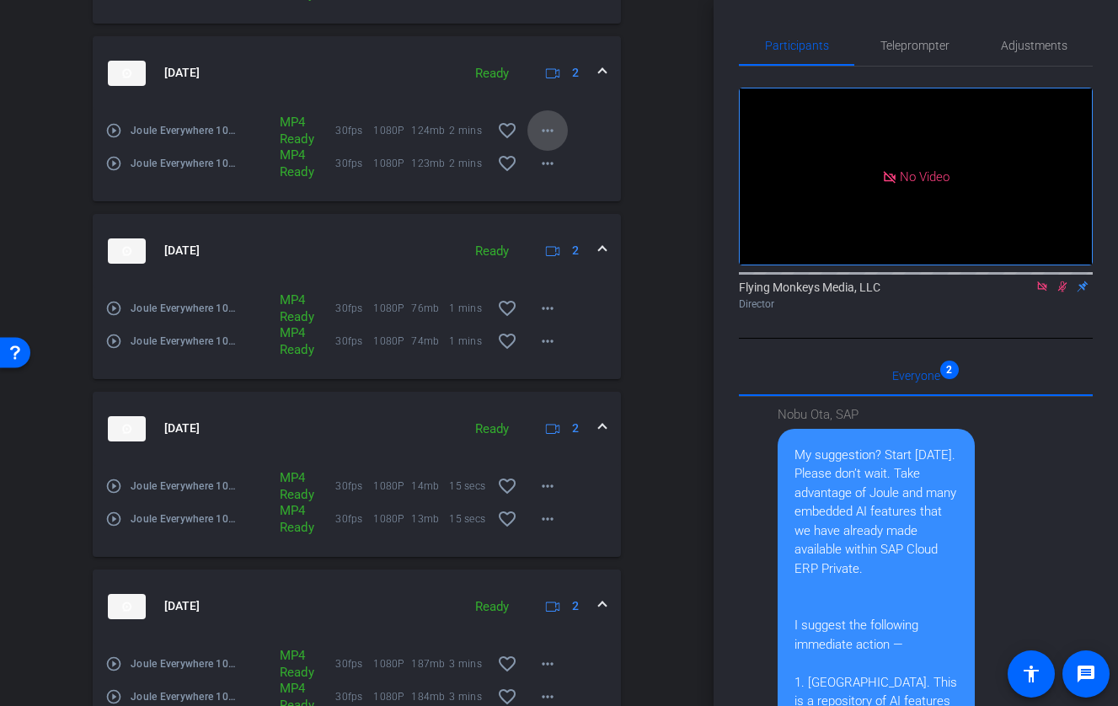
click at [552, 131] on mat-icon "more_horiz" at bounding box center [547, 130] width 20 height 20
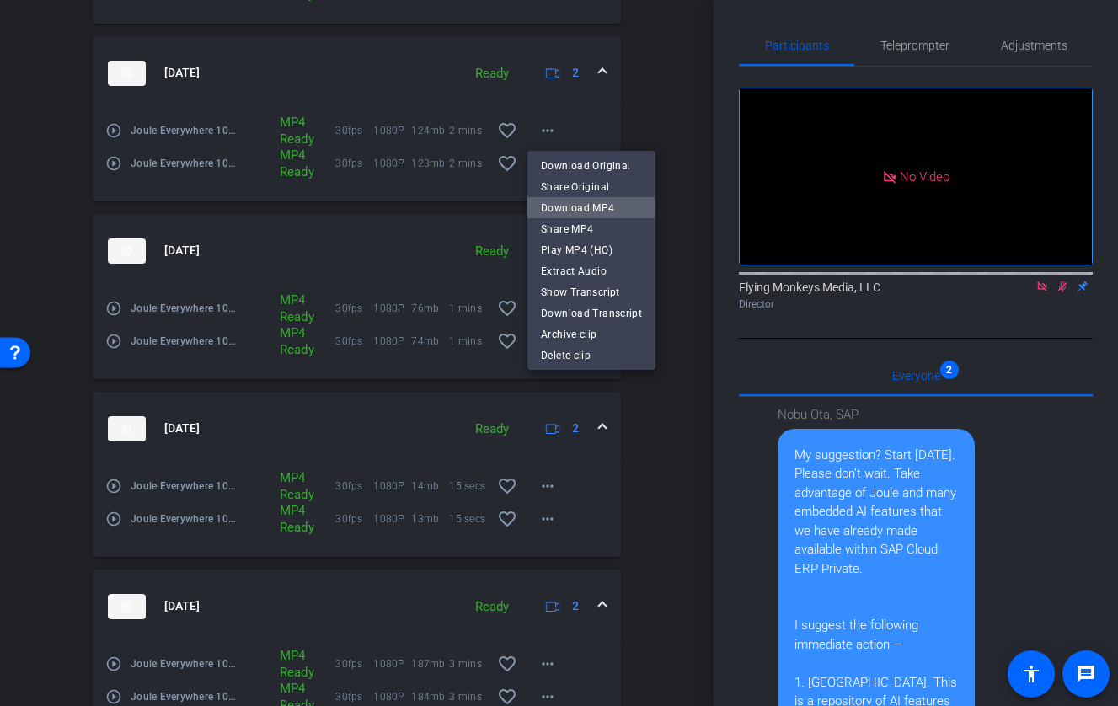
click at [590, 208] on span "Download MP4" at bounding box center [591, 208] width 101 height 20
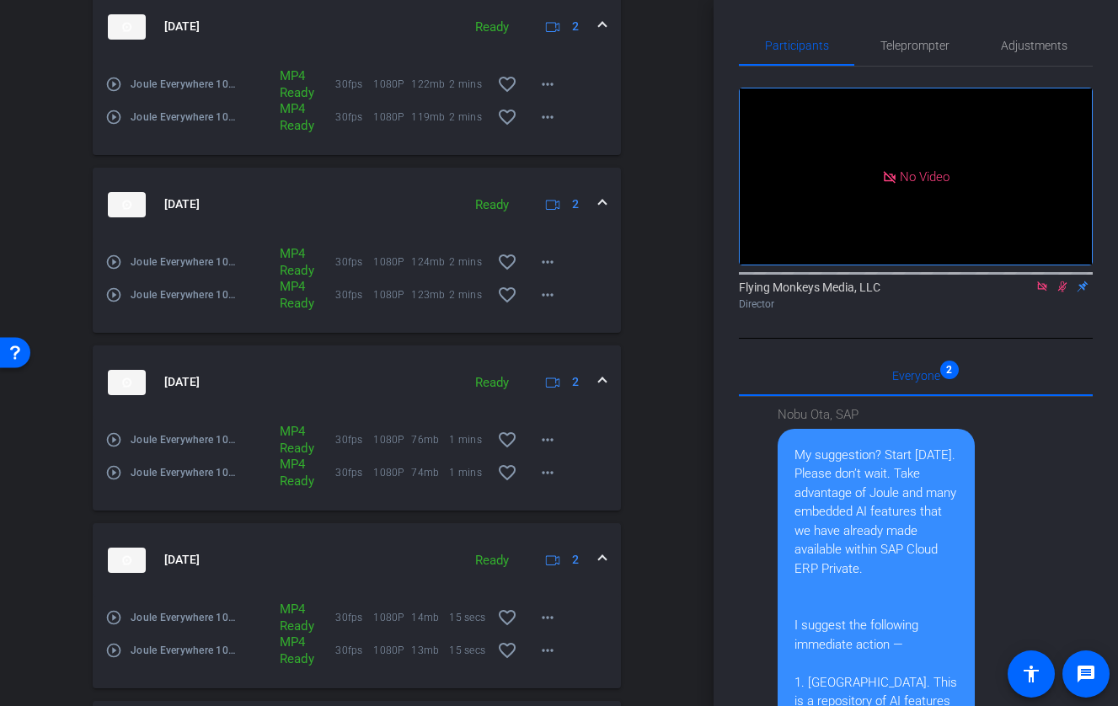
scroll to position [1042, 0]
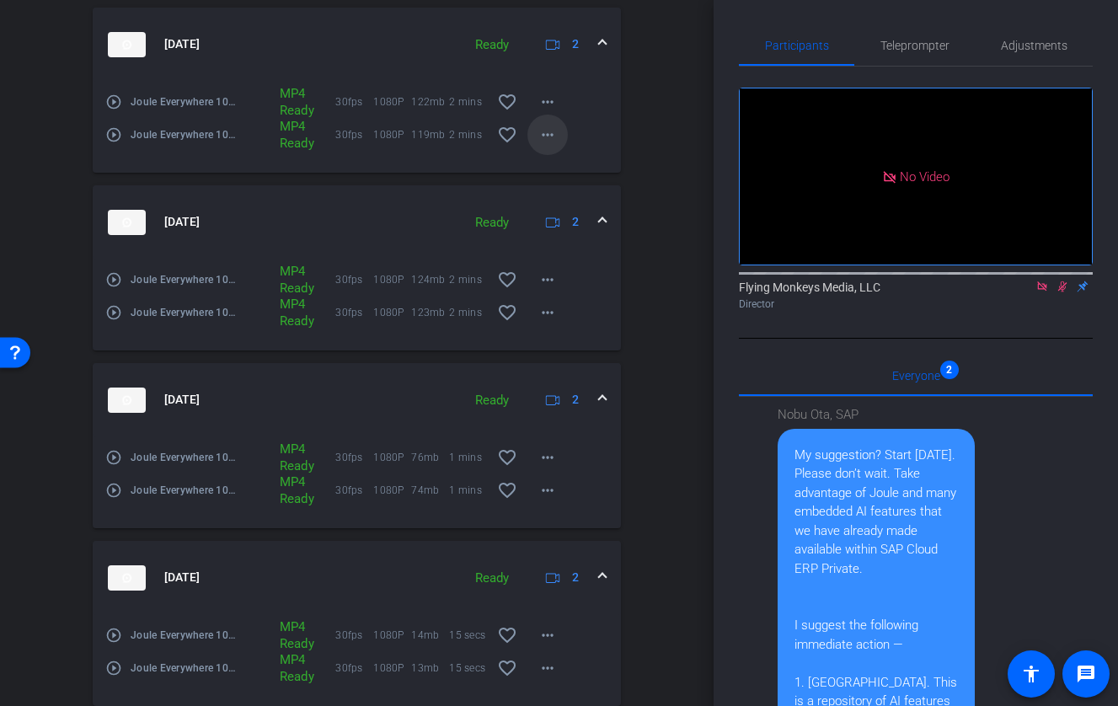
click at [546, 129] on mat-icon "more_horiz" at bounding box center [547, 135] width 20 height 20
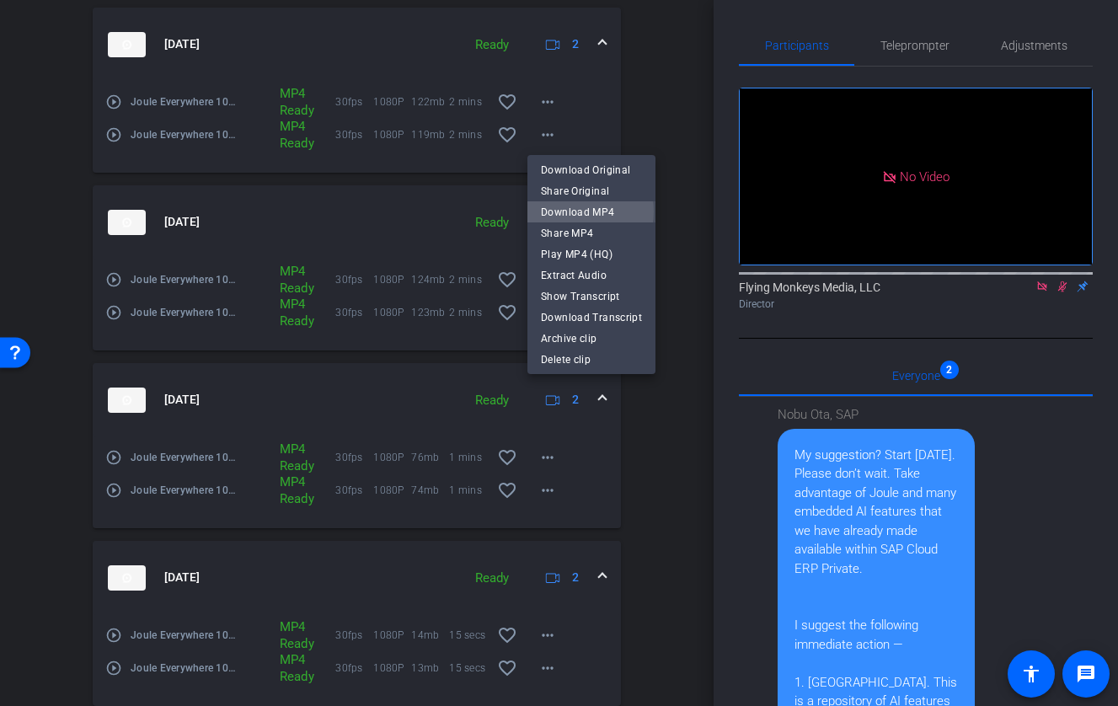
click at [573, 211] on span "Download MP4" at bounding box center [591, 212] width 101 height 20
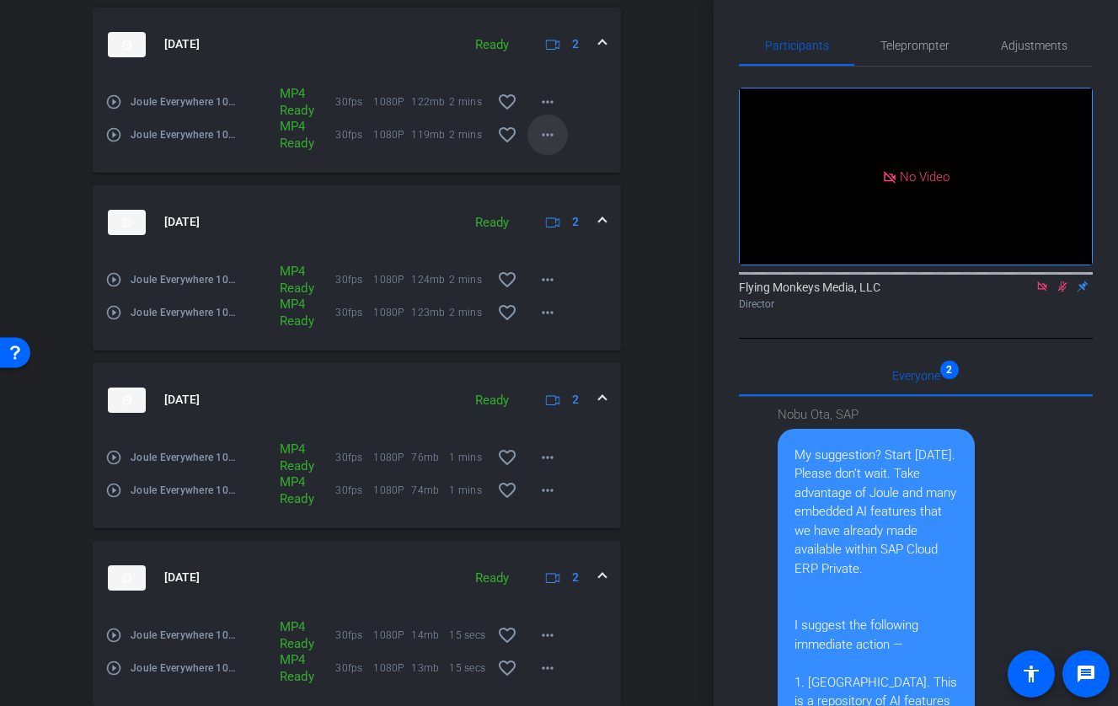
click at [554, 145] on span at bounding box center [547, 135] width 40 height 40
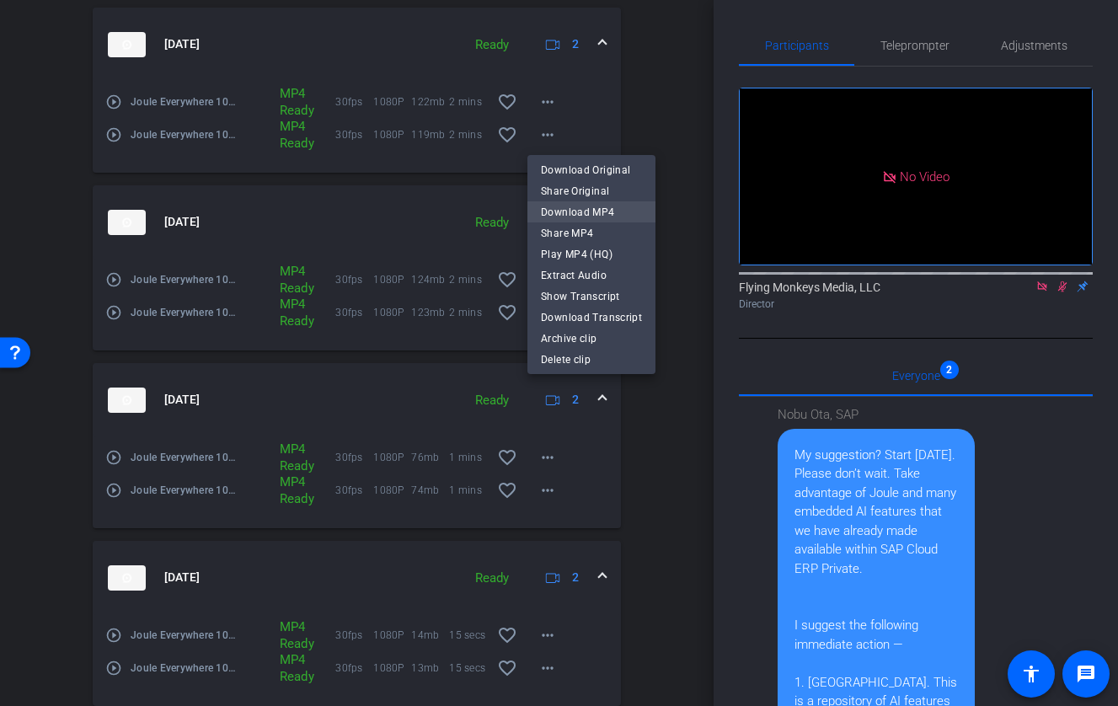
click at [572, 216] on span "Download MP4" at bounding box center [591, 212] width 101 height 20
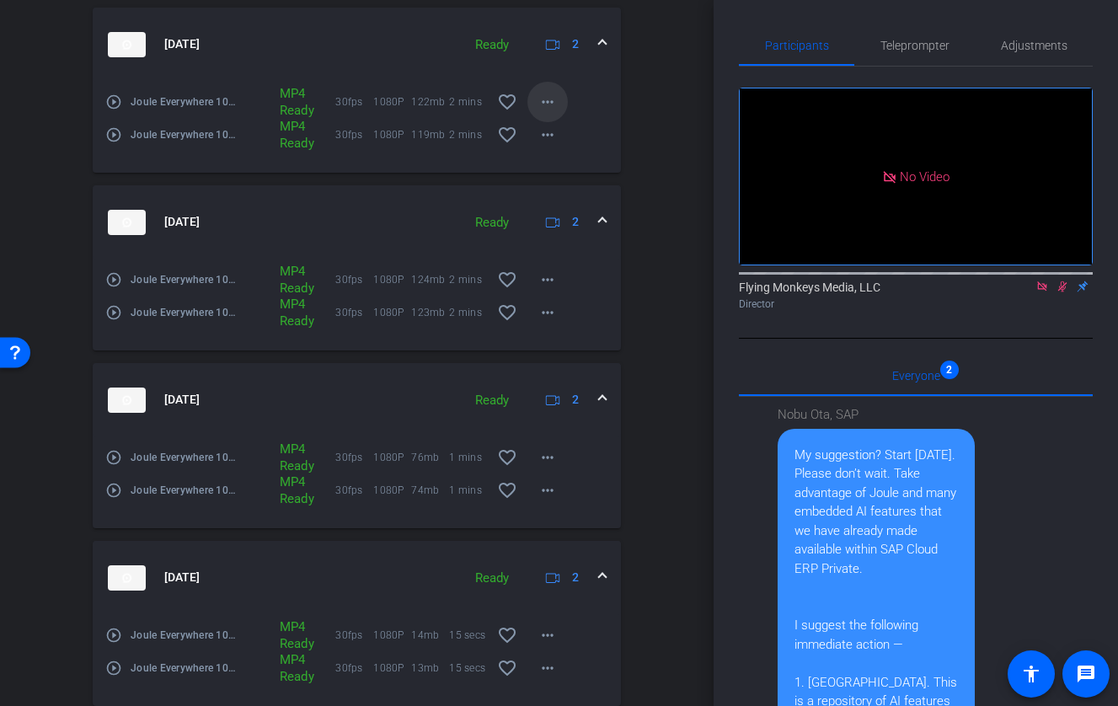
click at [556, 104] on mat-icon "more_horiz" at bounding box center [547, 102] width 20 height 20
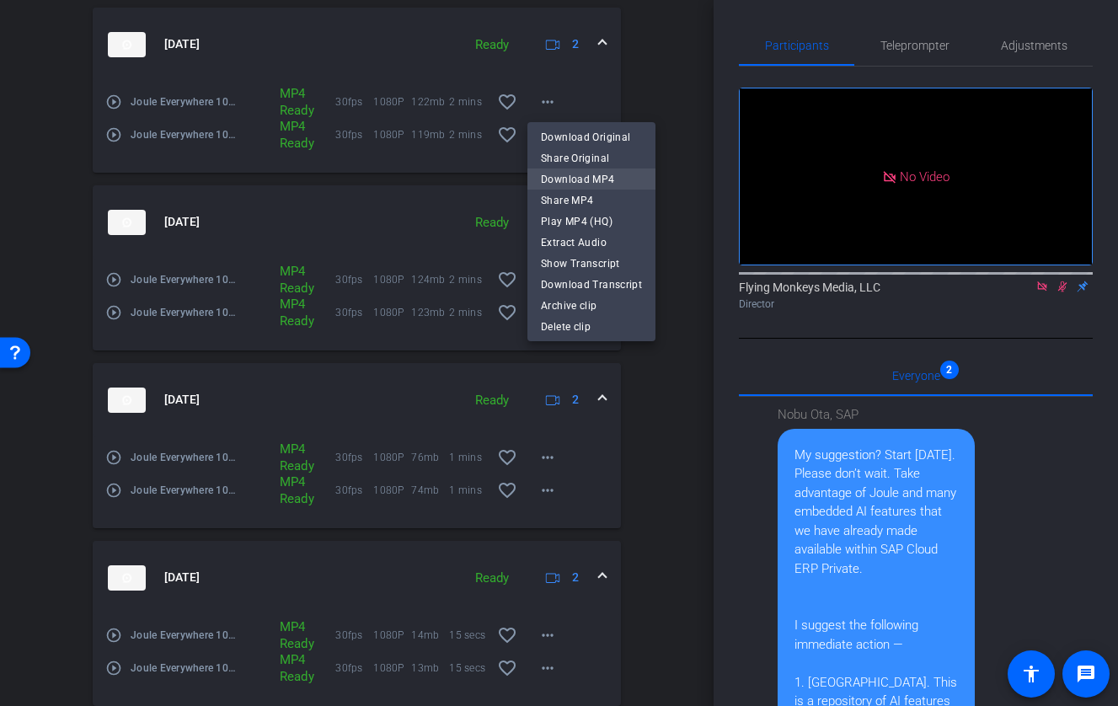
click at [590, 181] on span "Download MP4" at bounding box center [591, 179] width 101 height 20
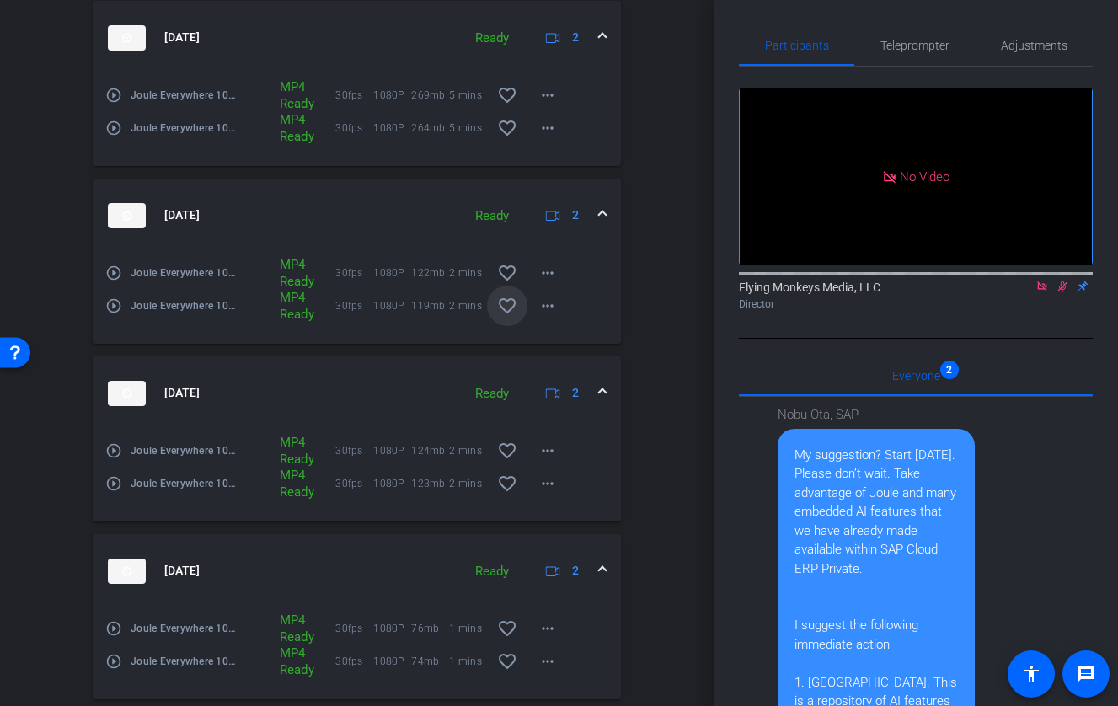
scroll to position [863, 0]
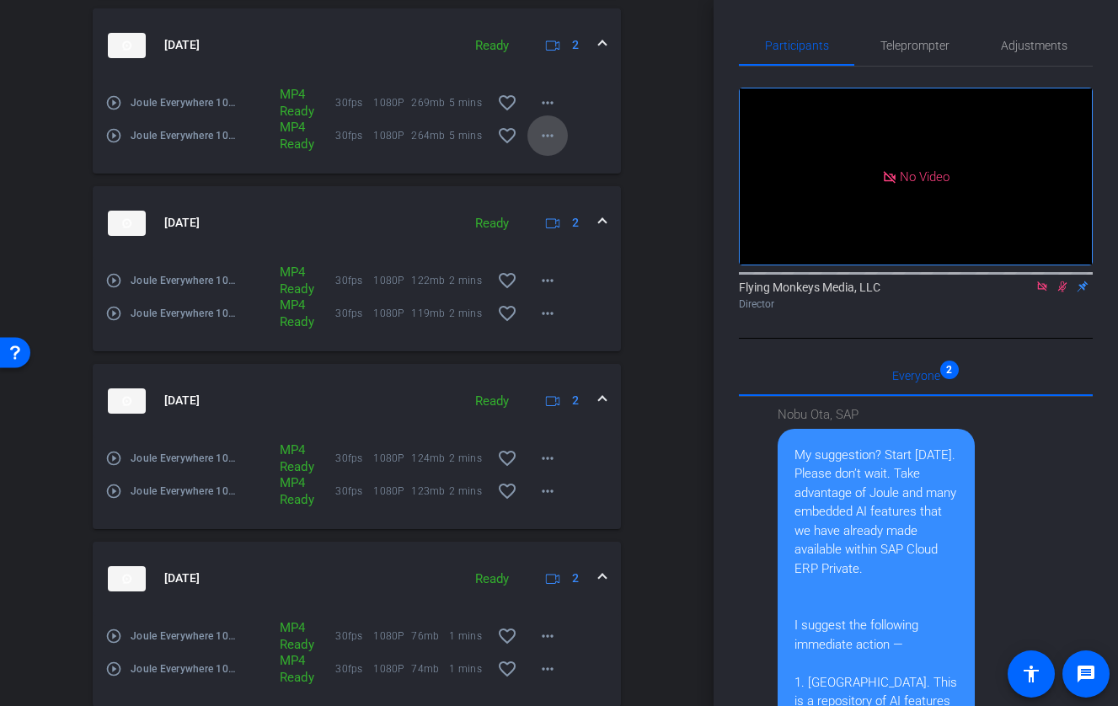
click at [545, 131] on mat-icon "more_horiz" at bounding box center [547, 135] width 20 height 20
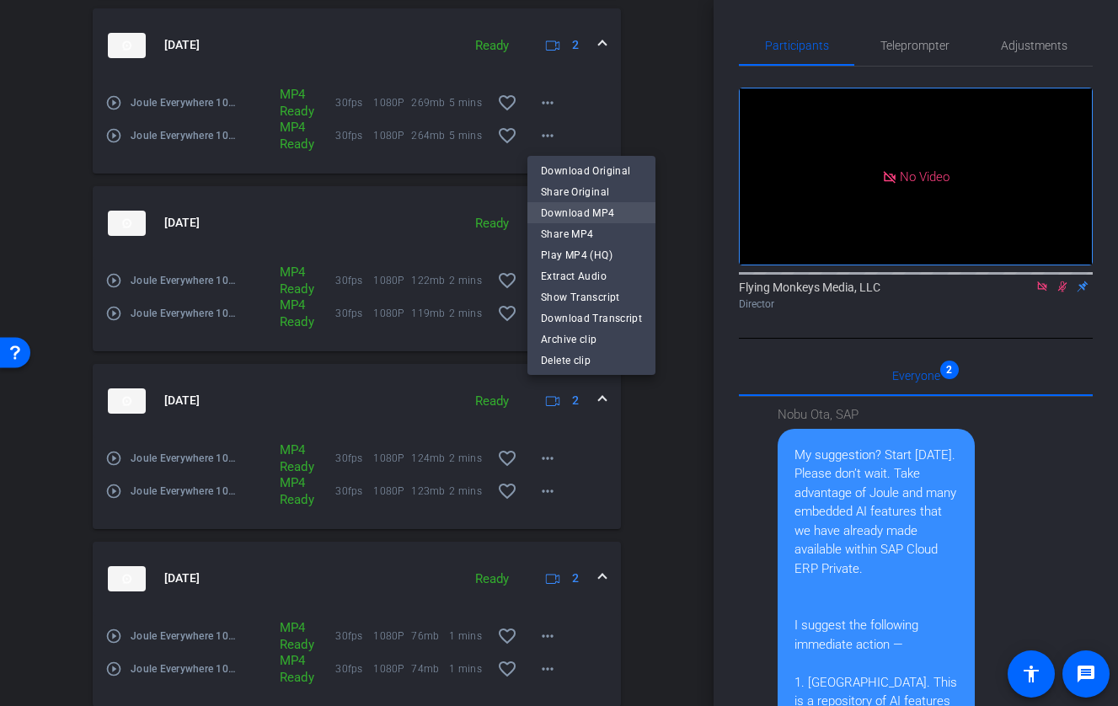
click at [577, 209] on span "Download MP4" at bounding box center [591, 213] width 101 height 20
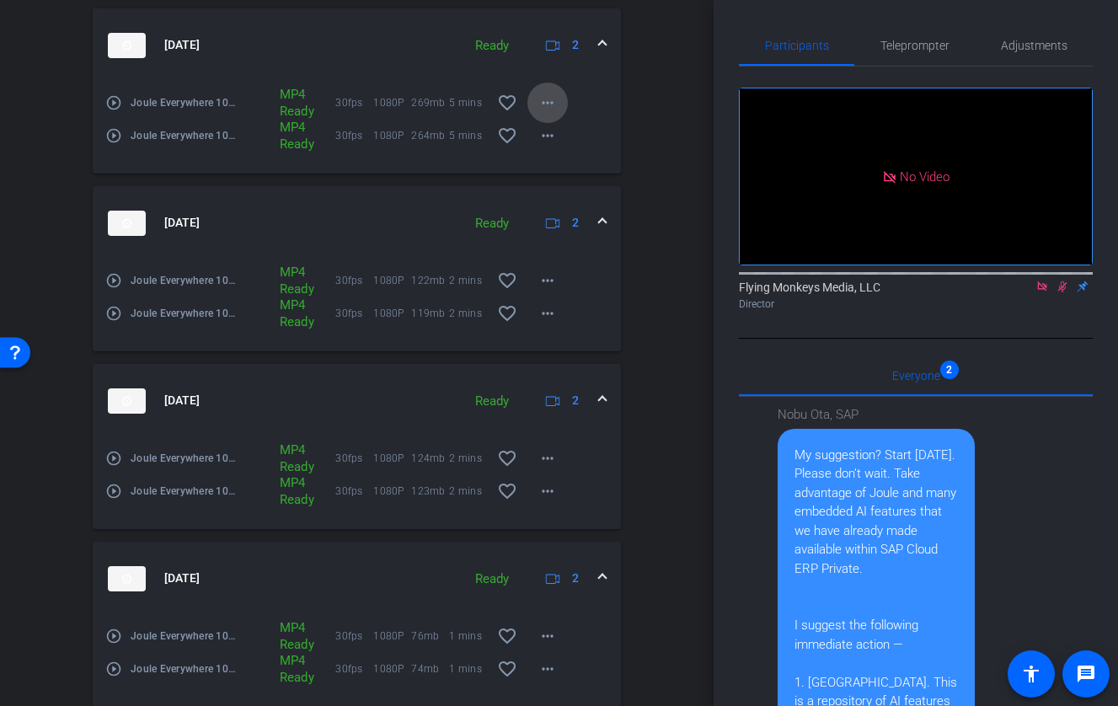
click at [558, 99] on span at bounding box center [547, 103] width 40 height 40
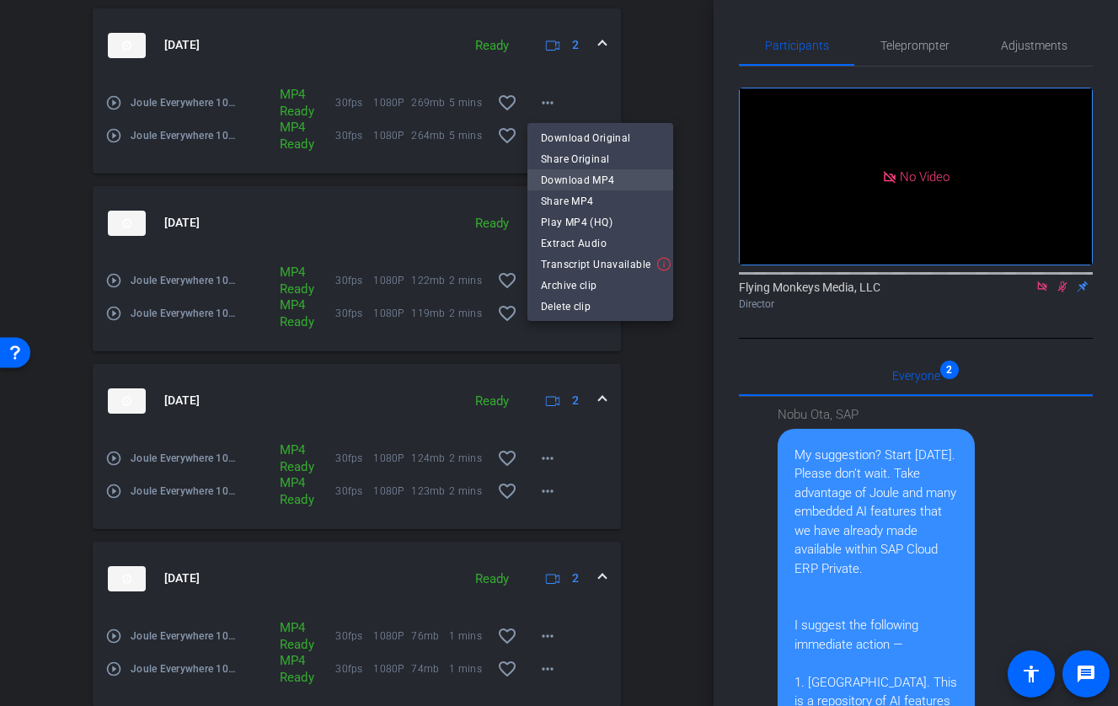
click at [601, 176] on span "Download MP4" at bounding box center [600, 180] width 119 height 20
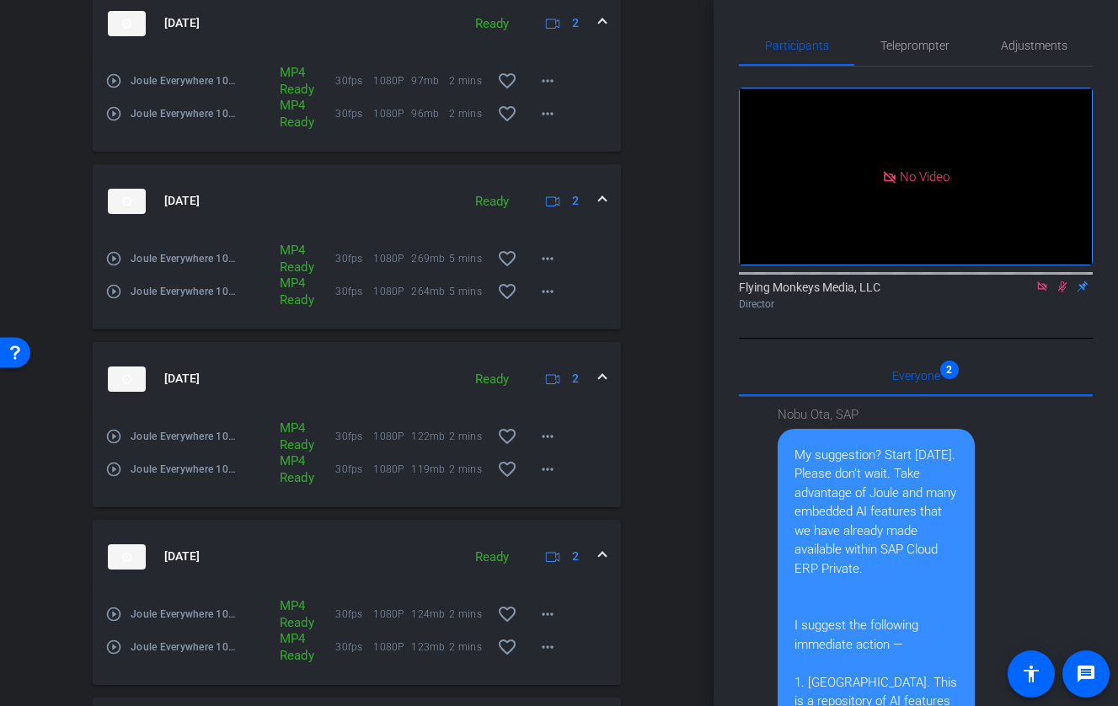
scroll to position [668, 0]
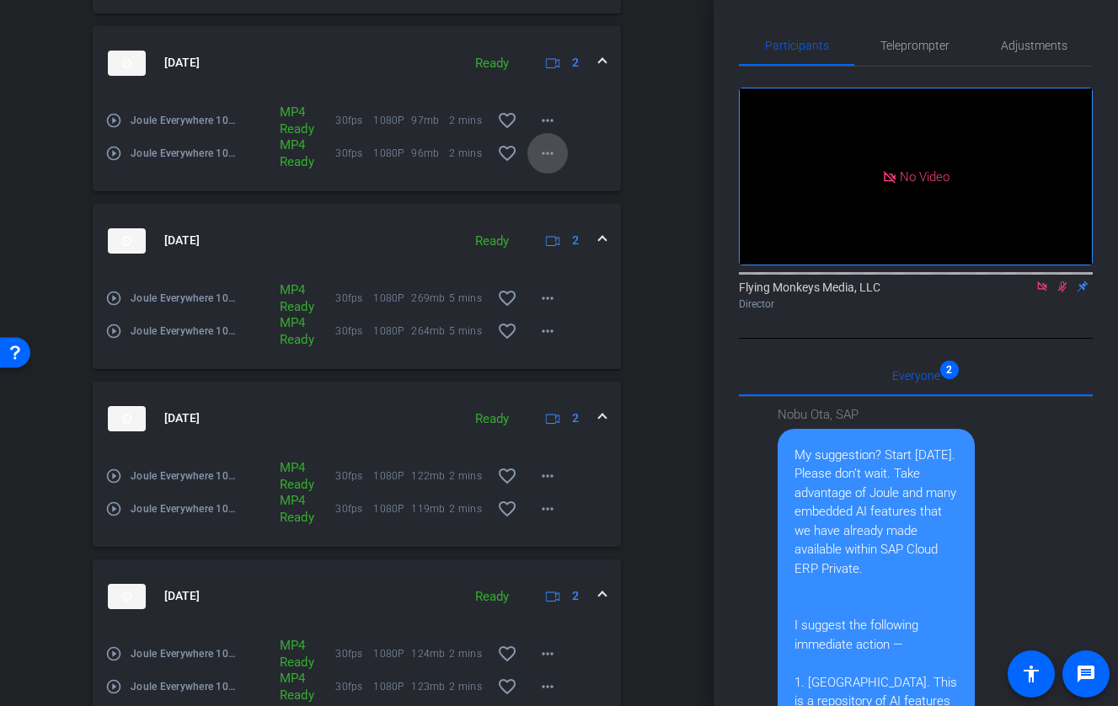
click at [551, 158] on mat-icon "more_horiz" at bounding box center [547, 153] width 20 height 20
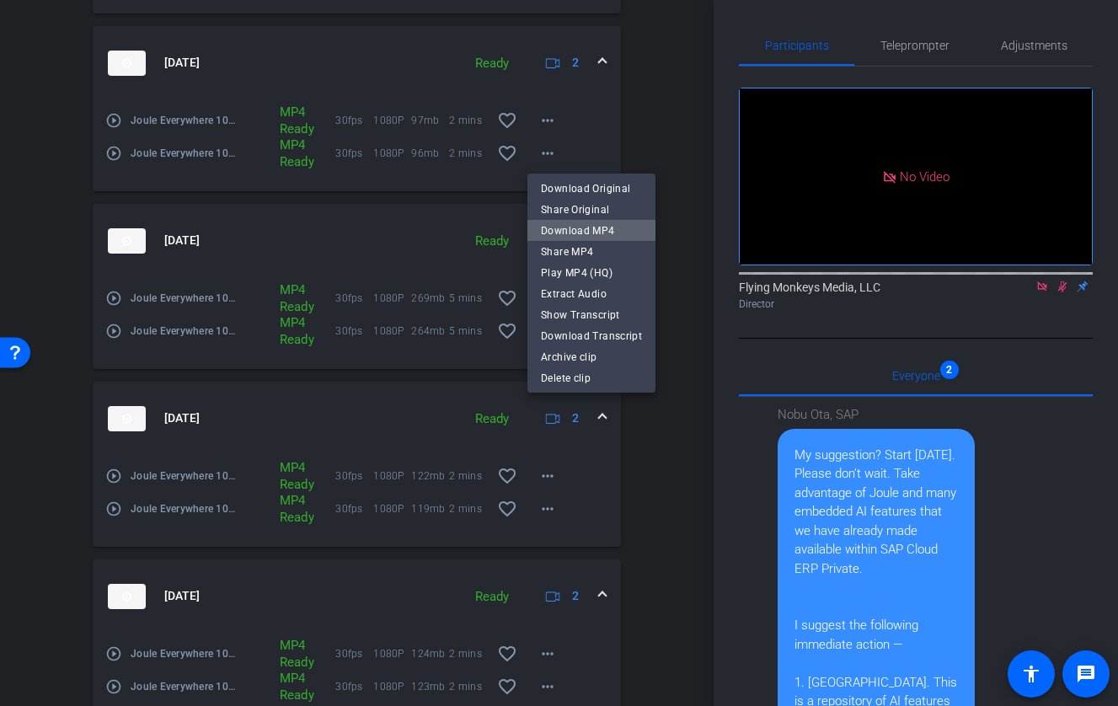
click at [598, 233] on span "Download MP4" at bounding box center [591, 231] width 101 height 20
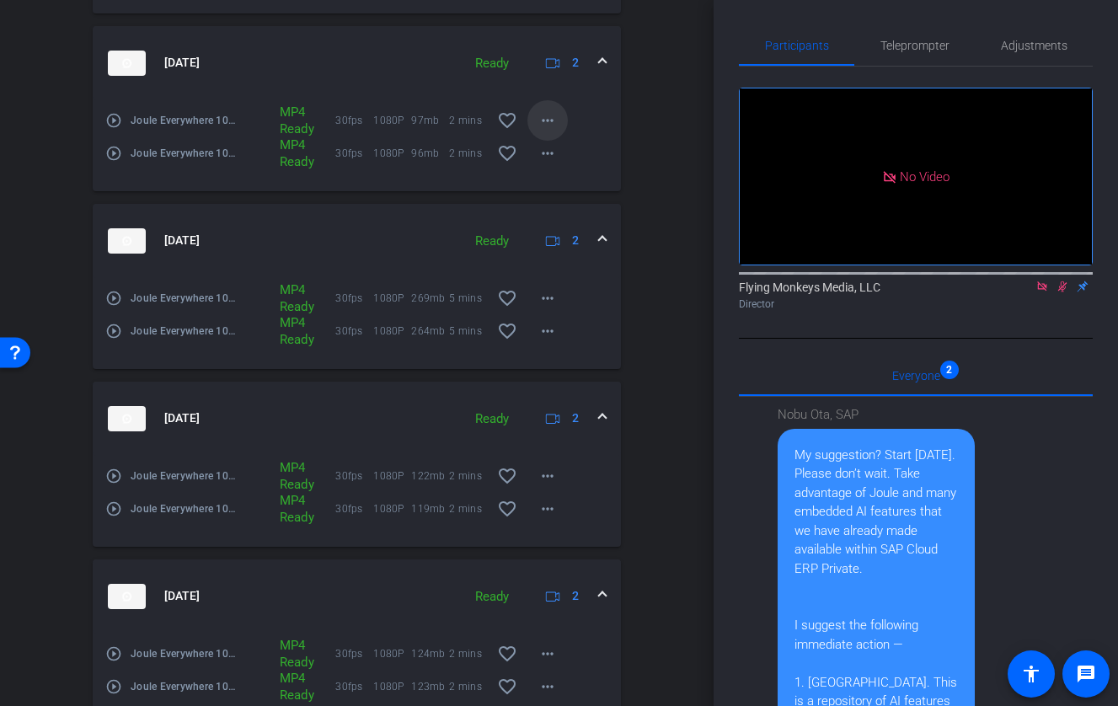
click at [549, 114] on mat-icon "more_horiz" at bounding box center [547, 120] width 20 height 20
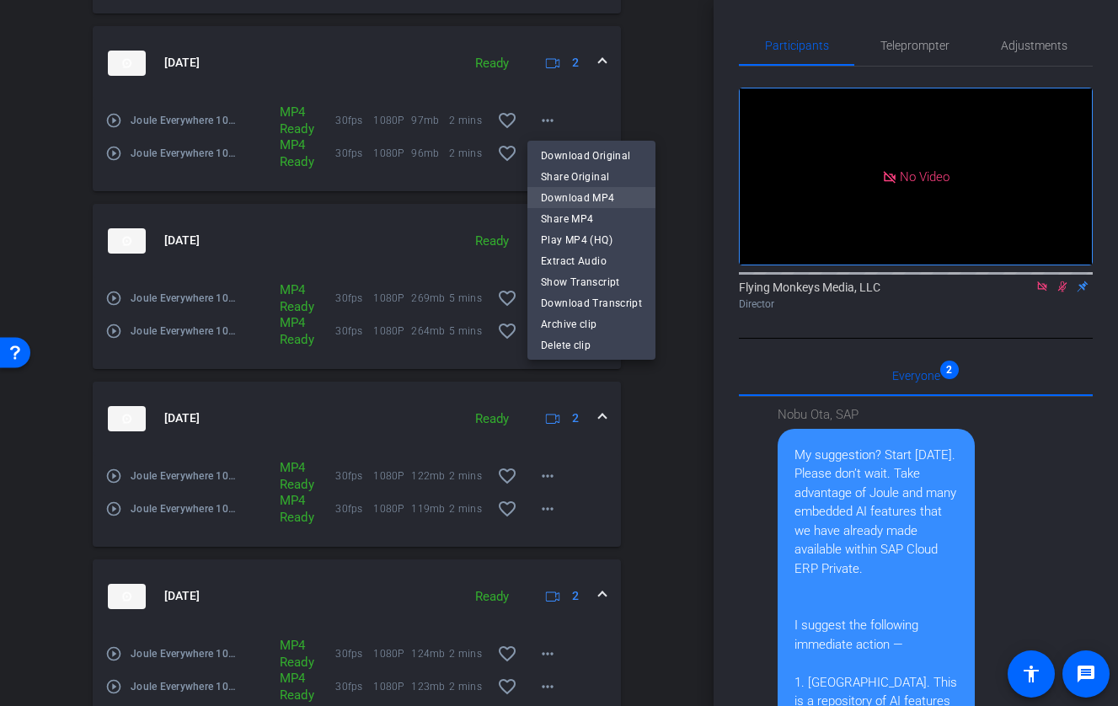
click at [585, 195] on span "Download MP4" at bounding box center [591, 198] width 101 height 20
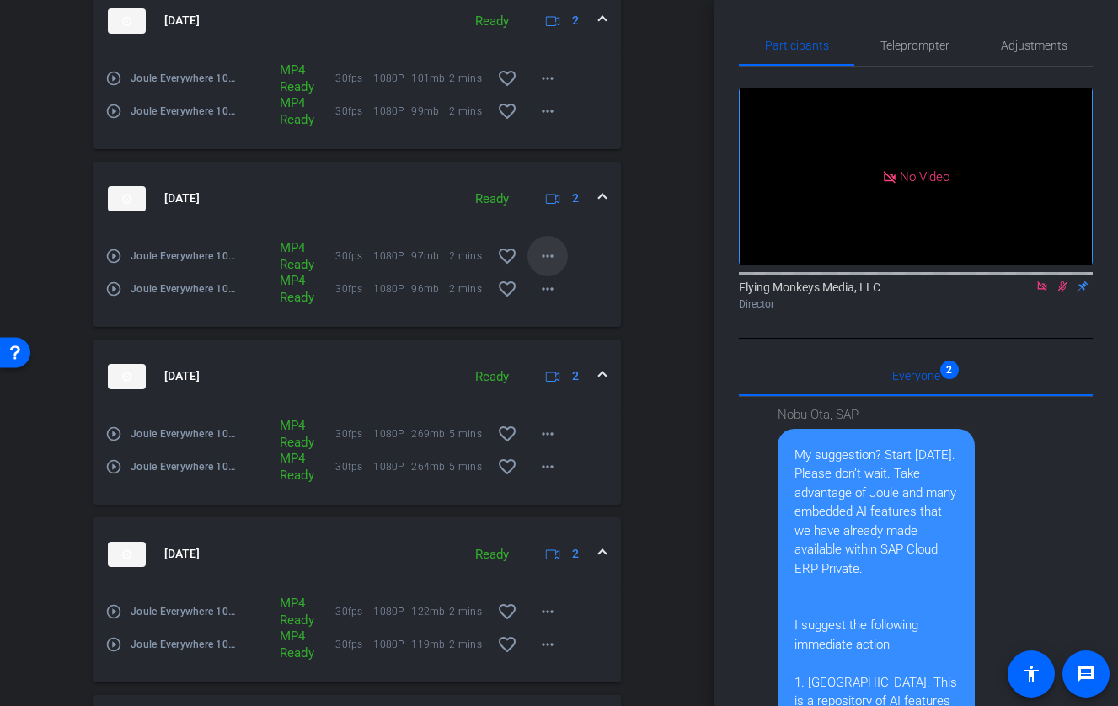
scroll to position [518, 0]
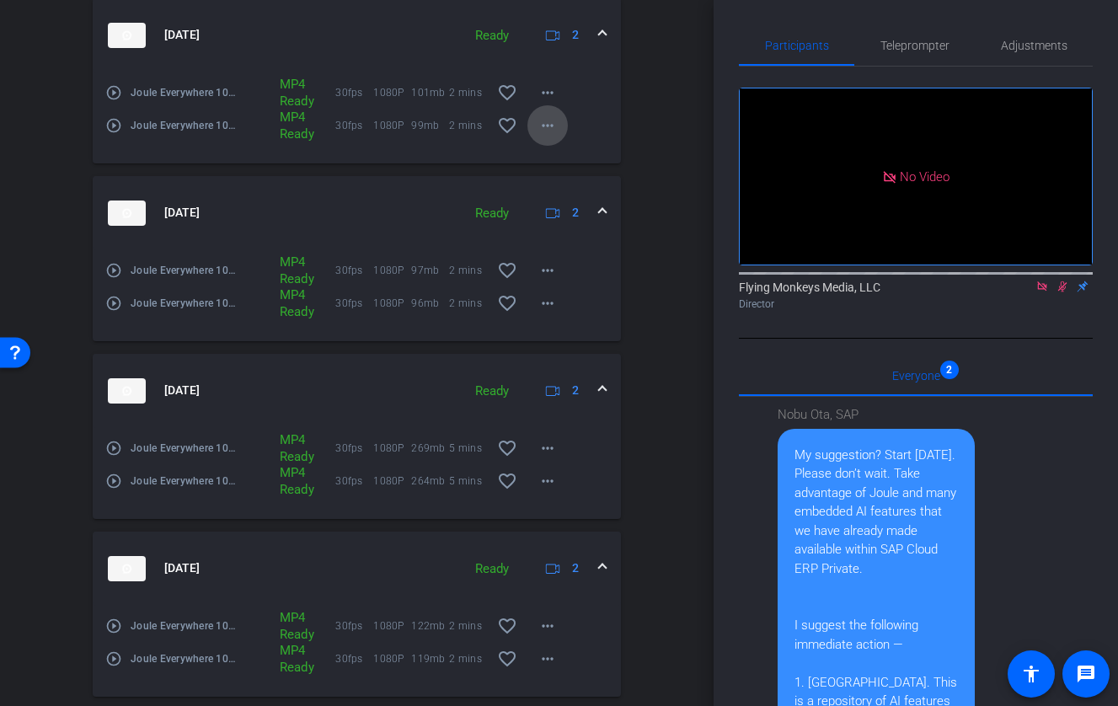
click at [552, 126] on mat-icon "more_horiz" at bounding box center [547, 125] width 20 height 20
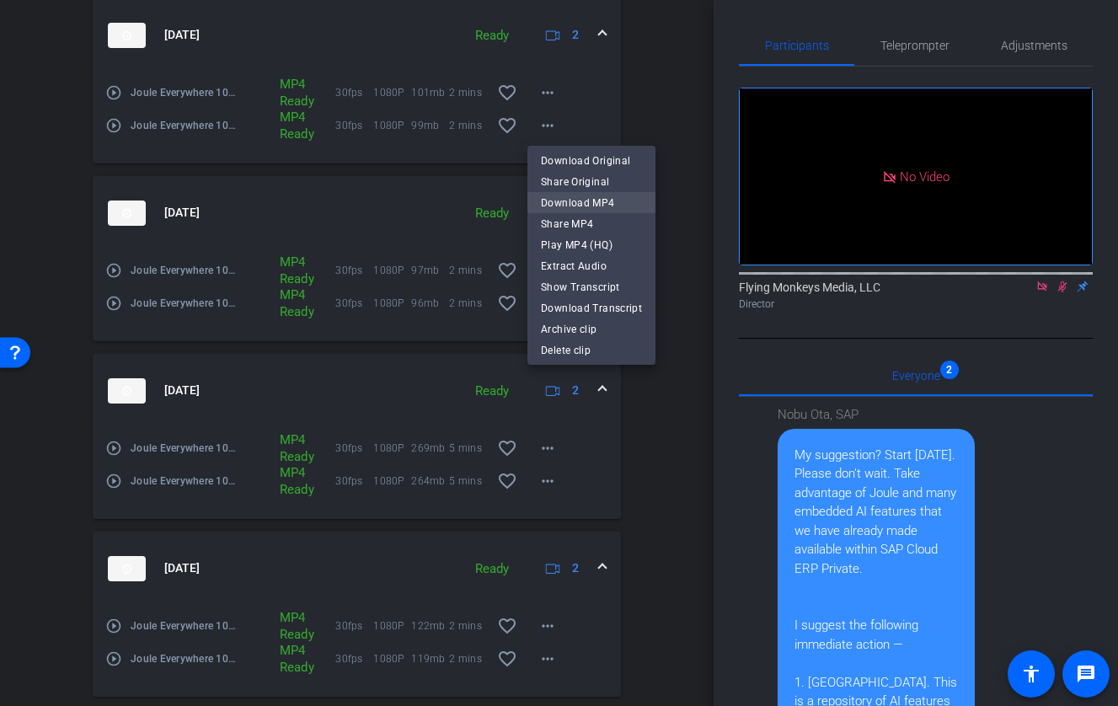
click at [585, 201] on span "Download MP4" at bounding box center [591, 203] width 101 height 20
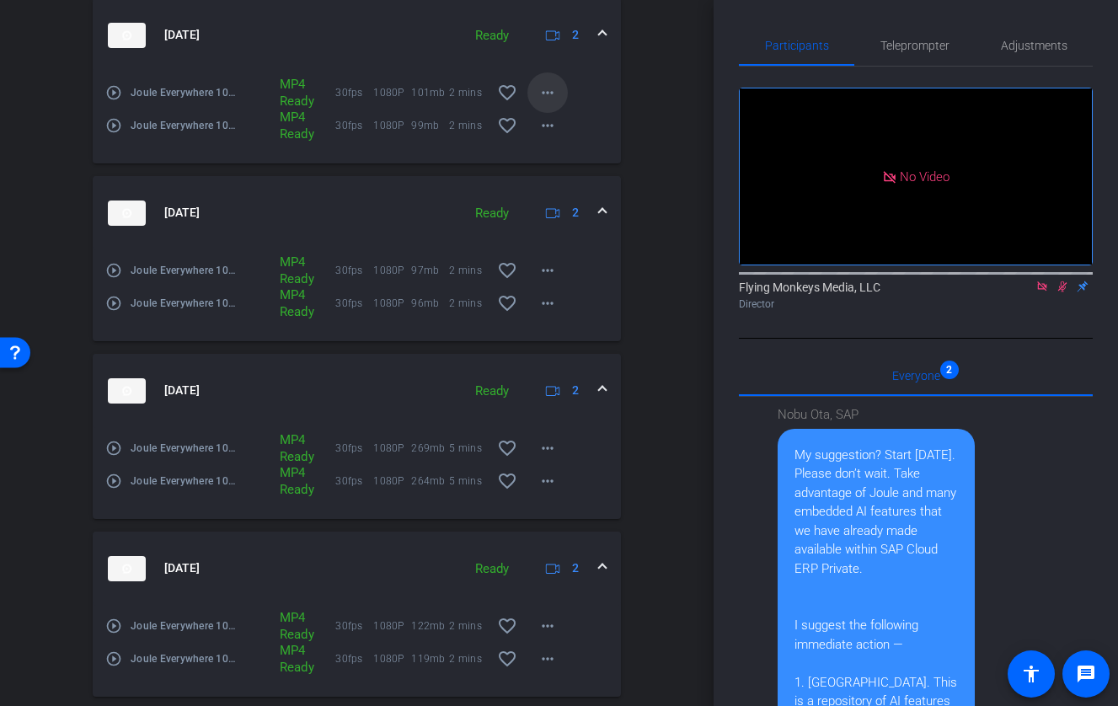
click at [542, 91] on mat-icon "more_horiz" at bounding box center [547, 93] width 20 height 20
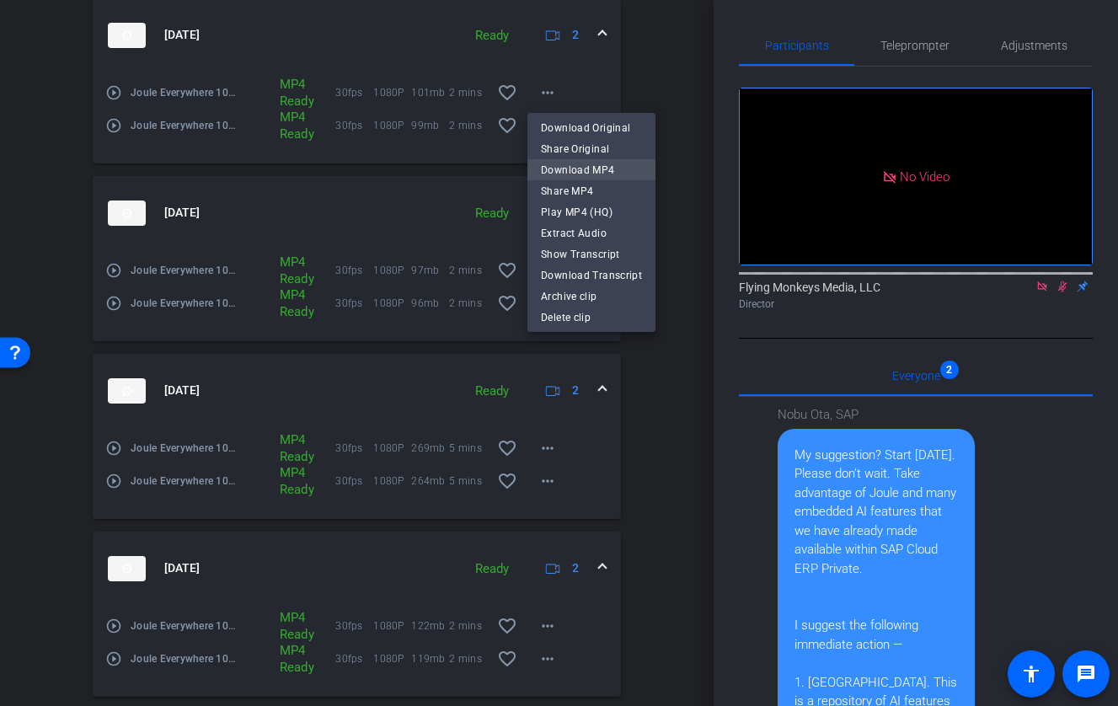
click at [572, 168] on span "Download MP4" at bounding box center [591, 170] width 101 height 20
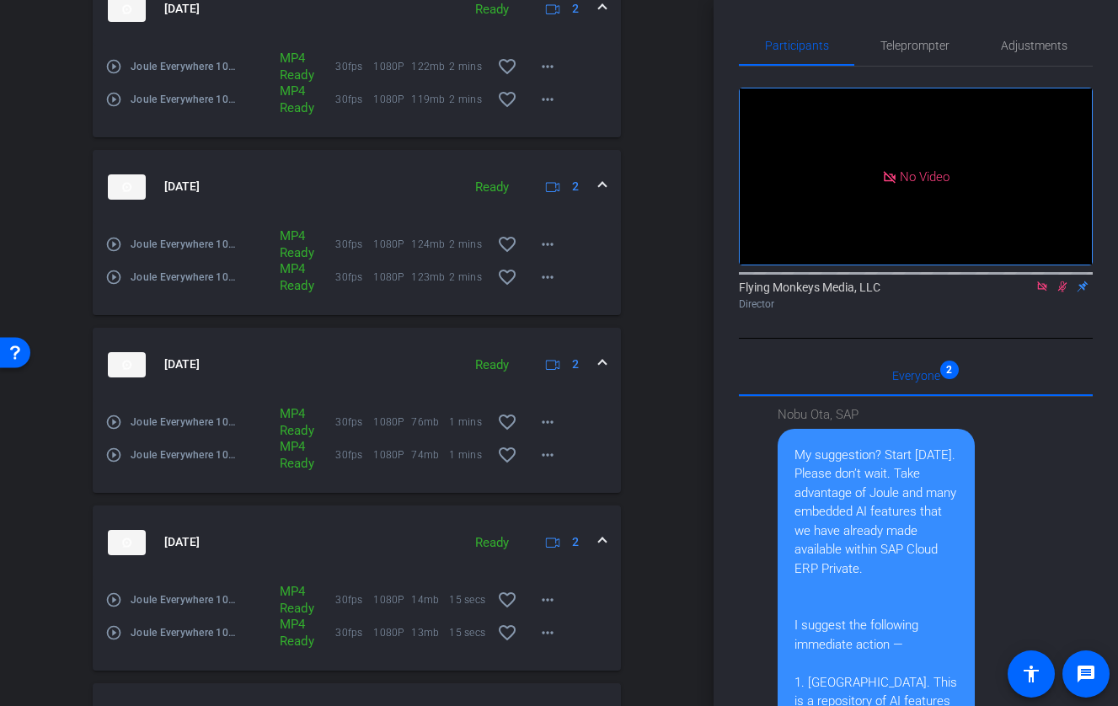
scroll to position [1457, 0]
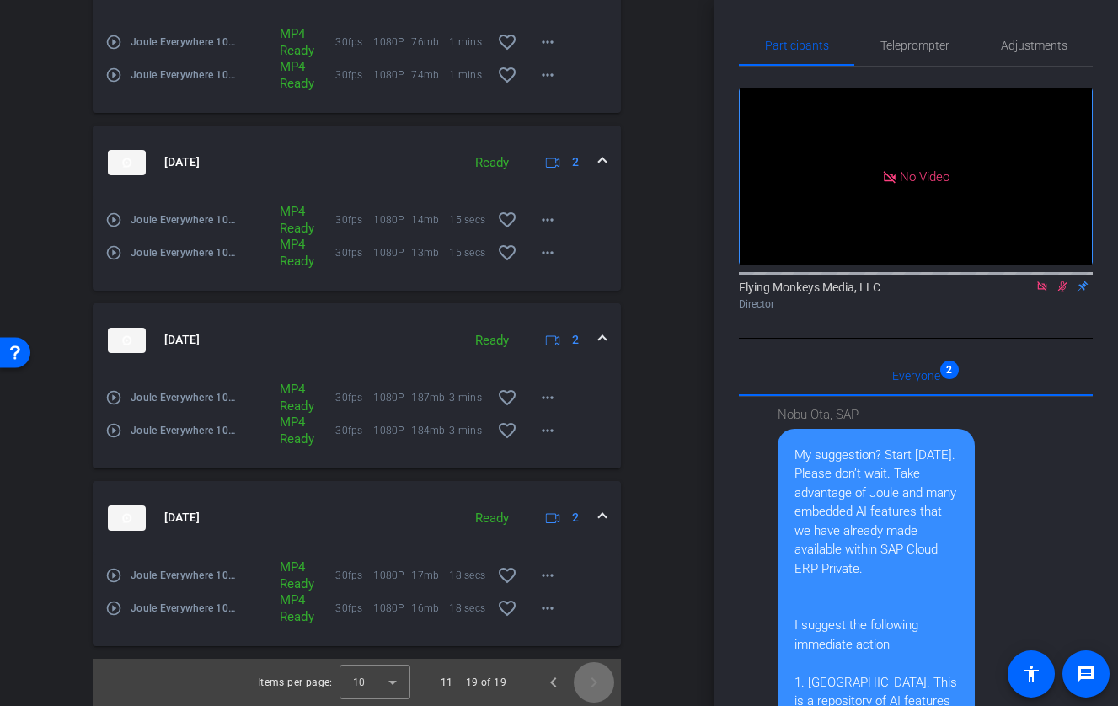
click at [600, 682] on span "Next page" at bounding box center [594, 682] width 40 height 40
click at [552, 688] on span "Previous page" at bounding box center [553, 682] width 40 height 40
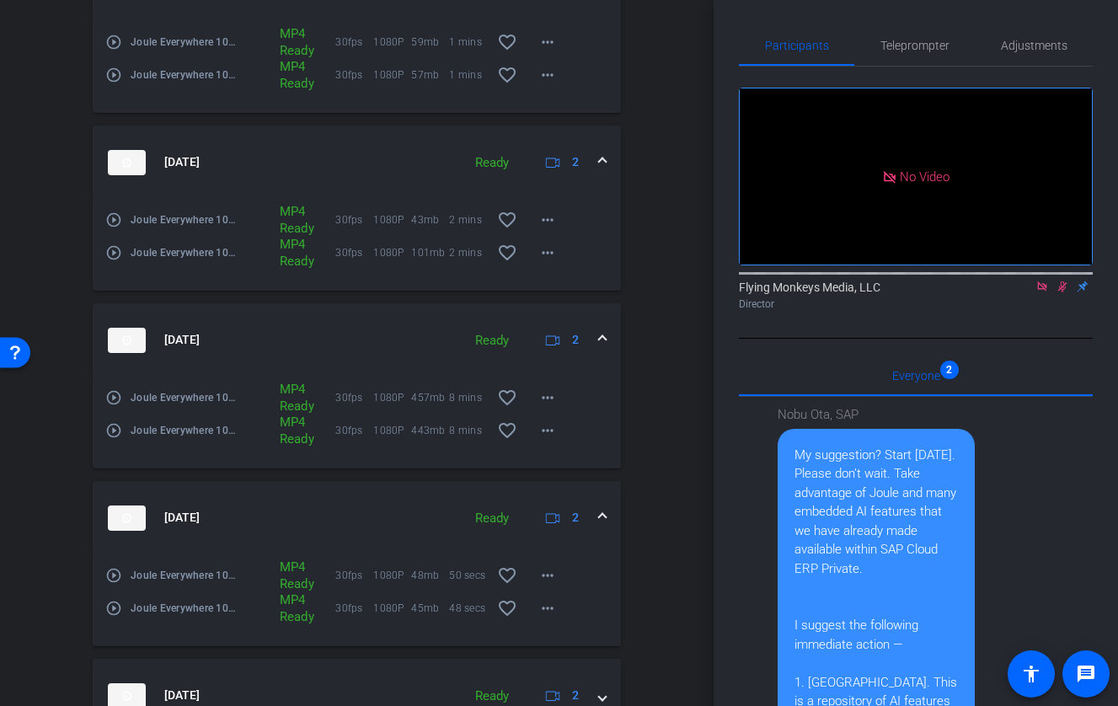
scroll to position [1544, 0]
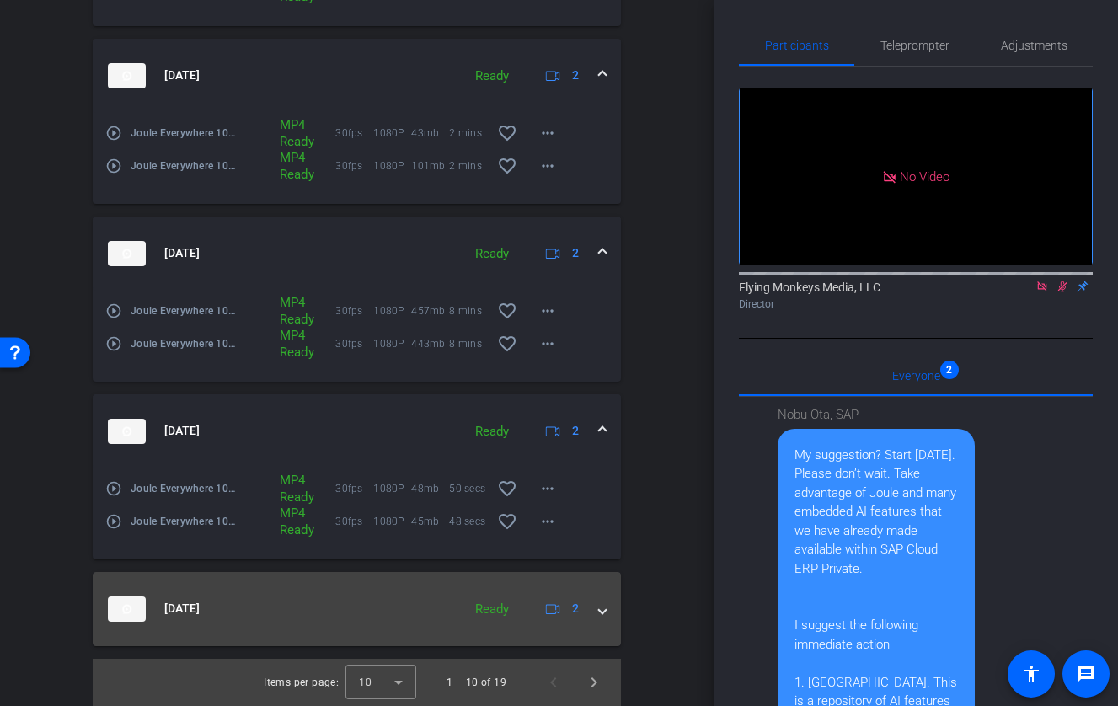
click at [609, 604] on mat-expansion-panel-header "[DATE] Ready 2" at bounding box center [357, 609] width 528 height 74
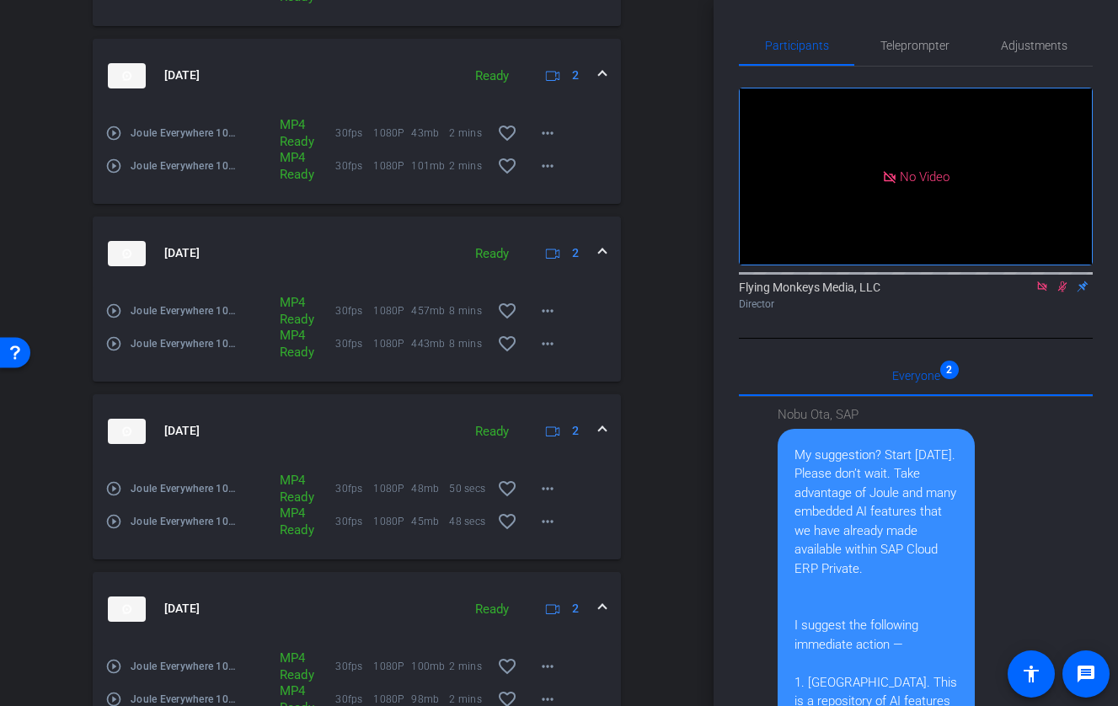
scroll to position [1635, 0]
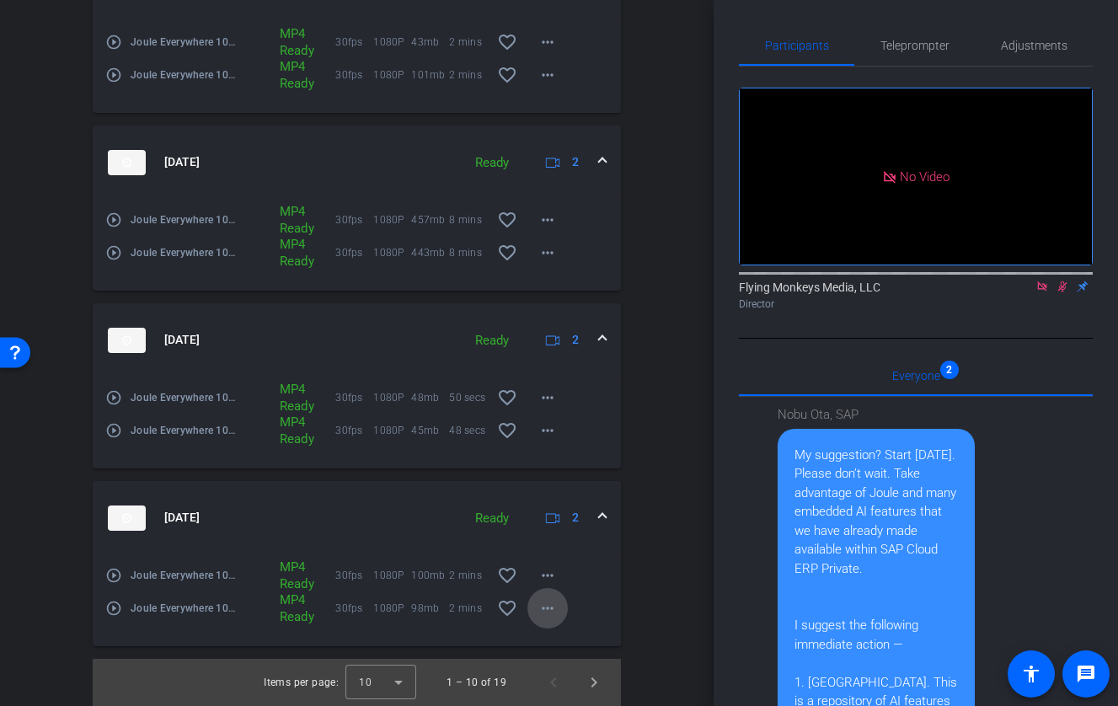
click at [547, 611] on mat-icon "more_horiz" at bounding box center [547, 608] width 20 height 20
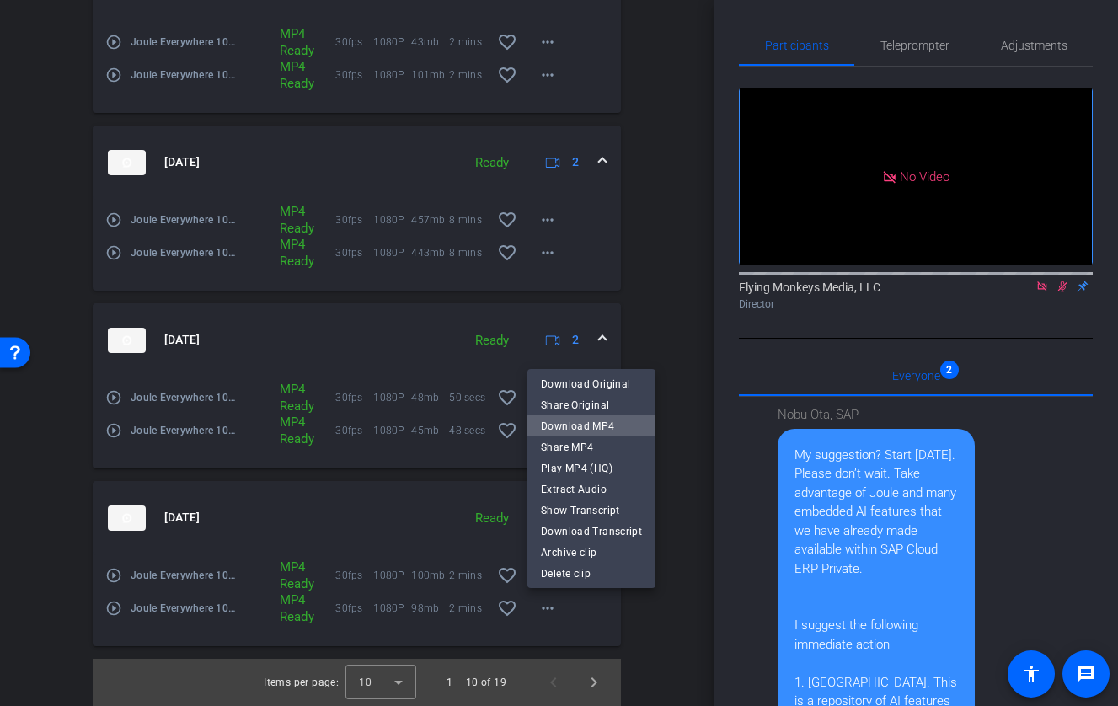
click at [606, 427] on span "Download MP4" at bounding box center [591, 426] width 101 height 20
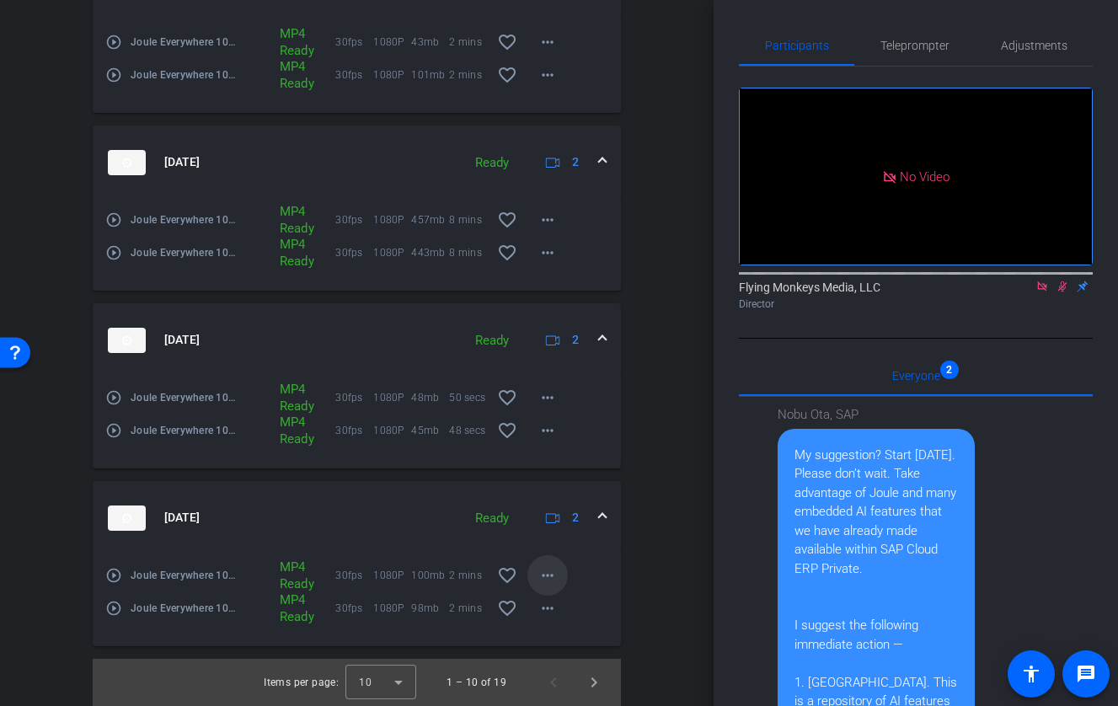
click at [549, 580] on mat-icon "more_horiz" at bounding box center [547, 575] width 20 height 20
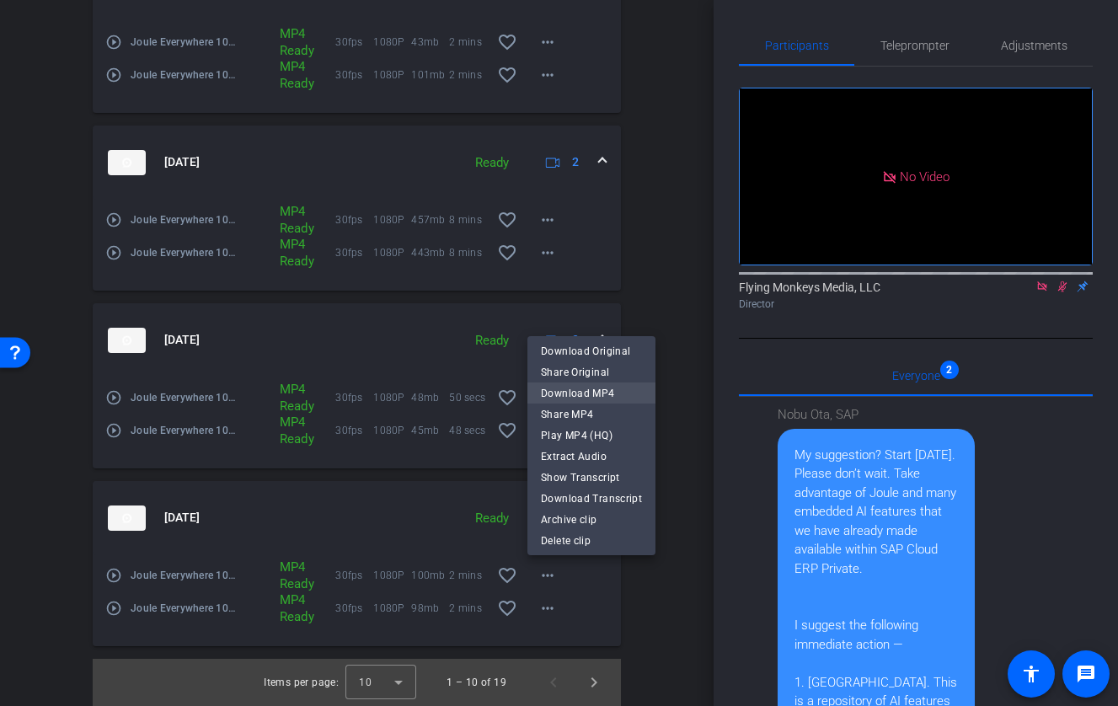
click at [594, 390] on span "Download MP4" at bounding box center [591, 393] width 101 height 20
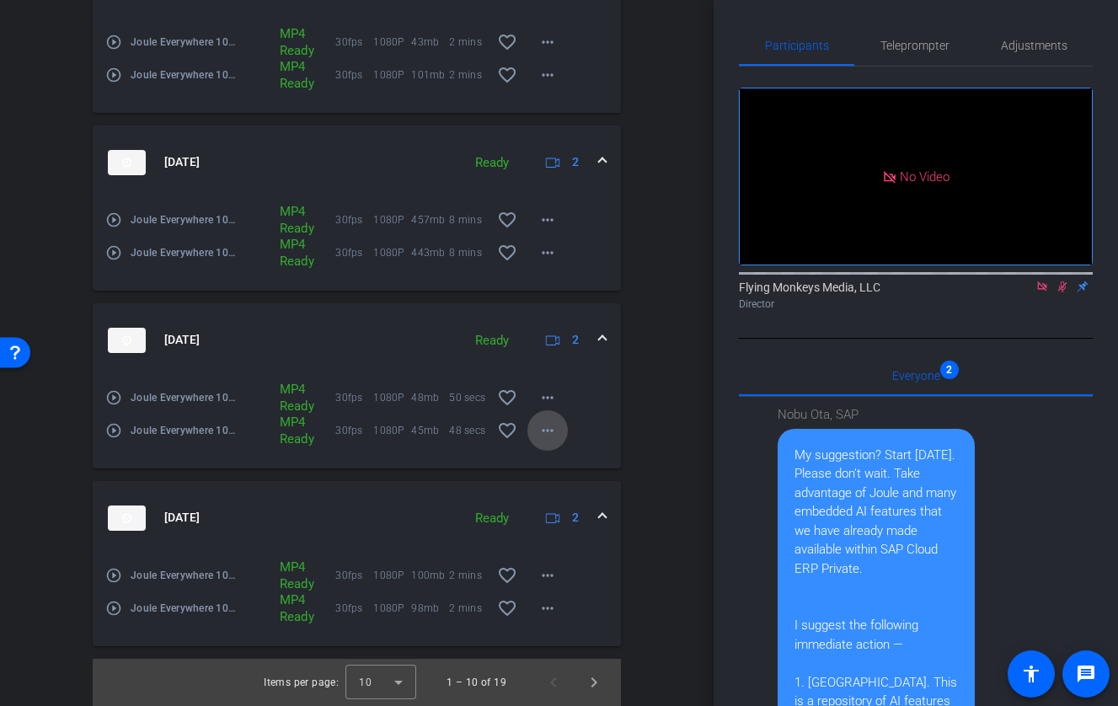
click at [545, 438] on mat-icon "more_horiz" at bounding box center [547, 430] width 20 height 20
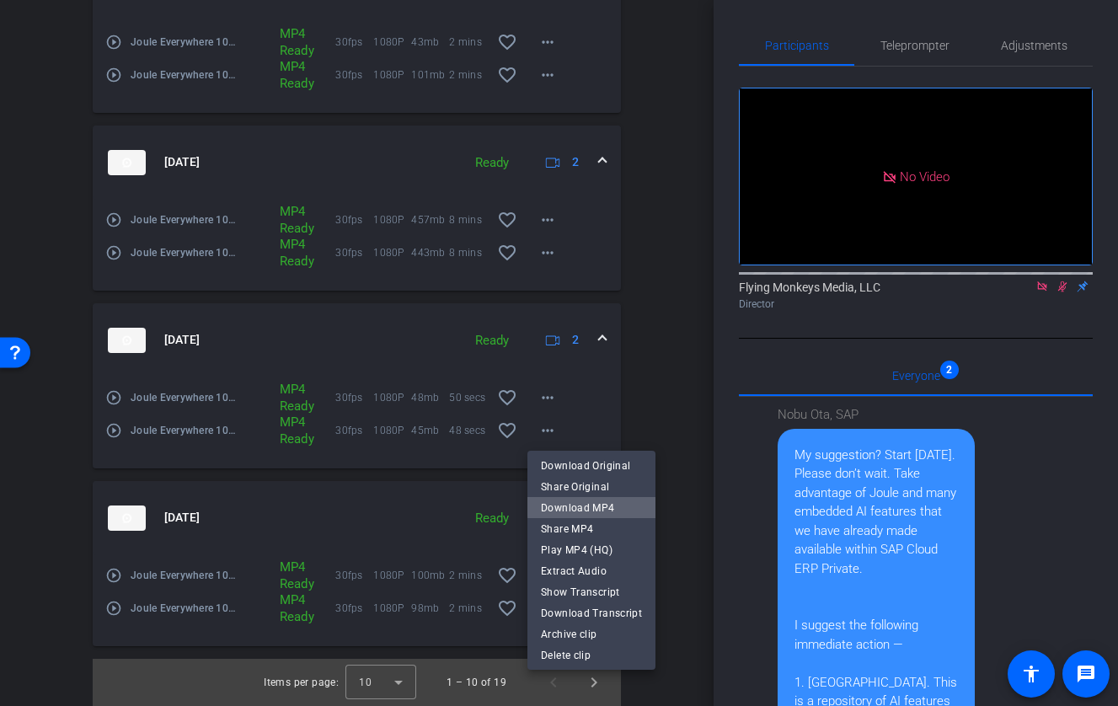
click at [614, 505] on span "Download MP4" at bounding box center [591, 508] width 101 height 20
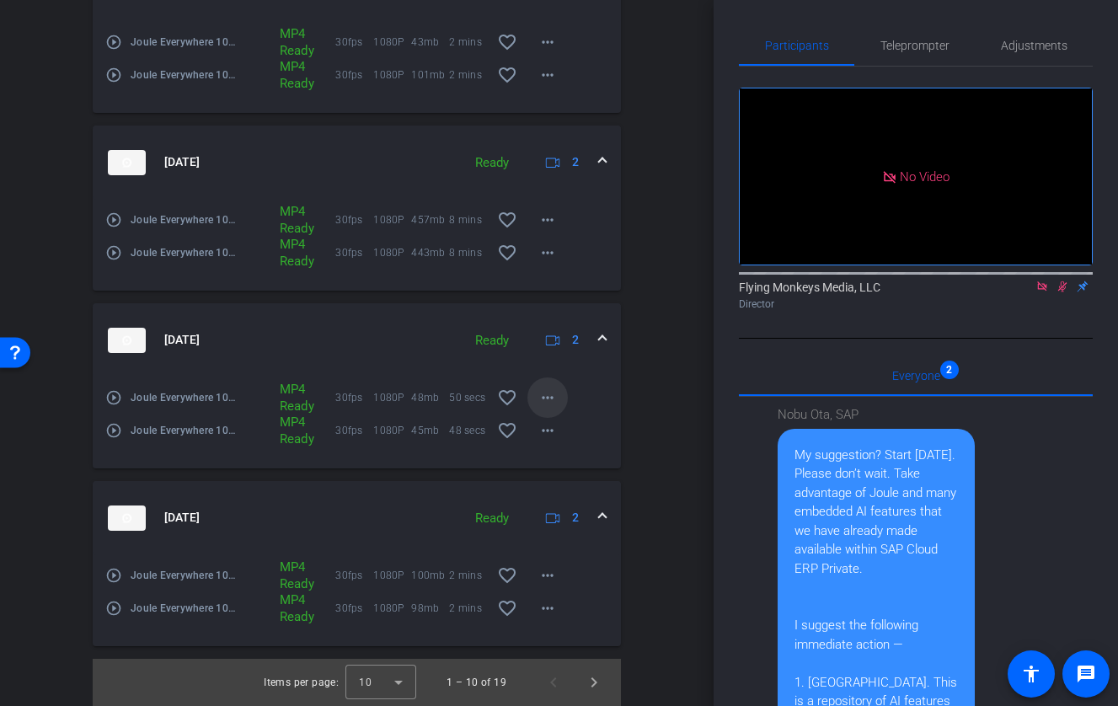
click at [550, 398] on mat-icon "more_horiz" at bounding box center [547, 397] width 20 height 20
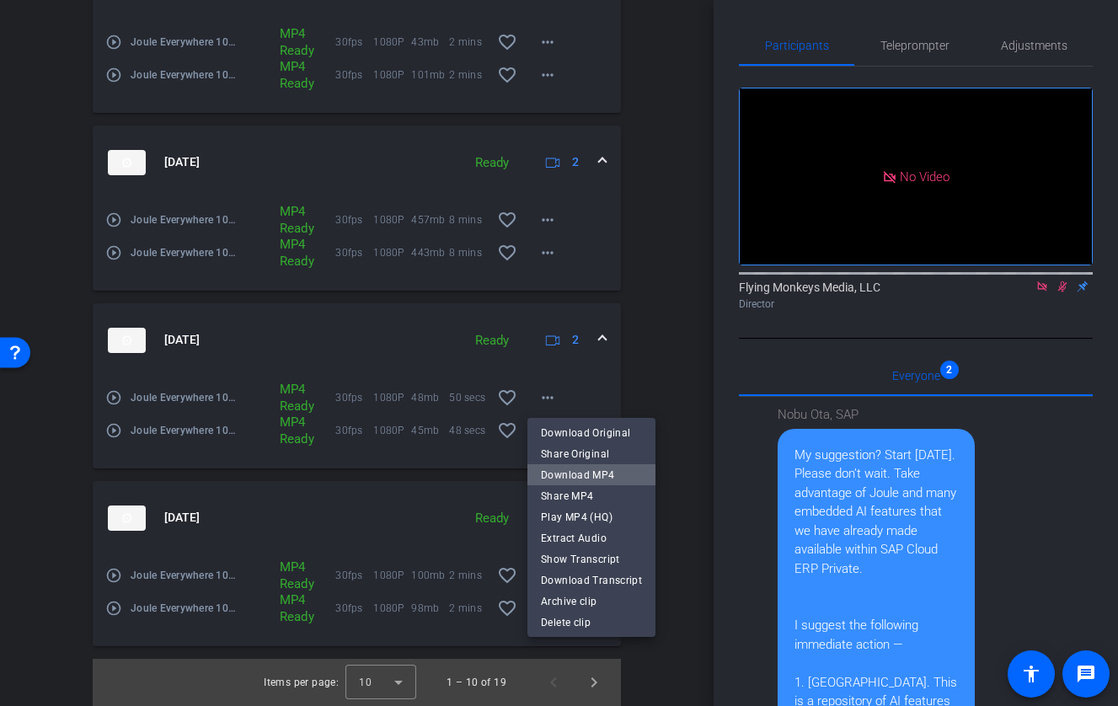
click at [611, 474] on span "Download MP4" at bounding box center [591, 475] width 101 height 20
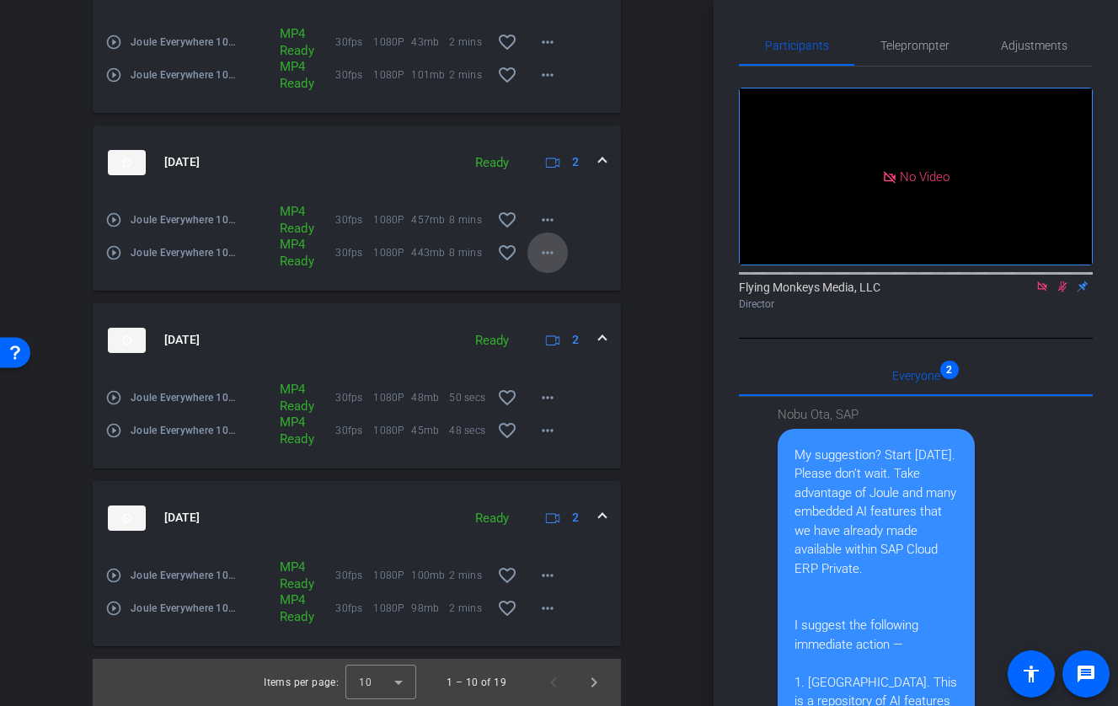
click at [543, 250] on mat-icon "more_horiz" at bounding box center [547, 253] width 20 height 20
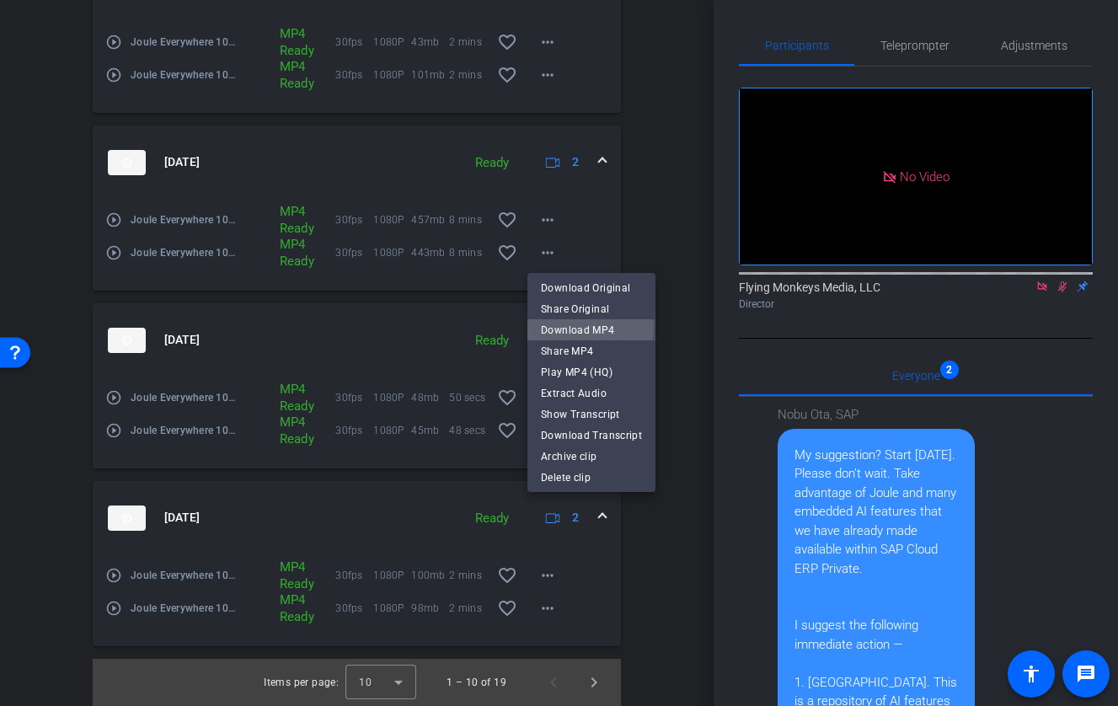
click at [587, 328] on span "Download MP4" at bounding box center [591, 330] width 101 height 20
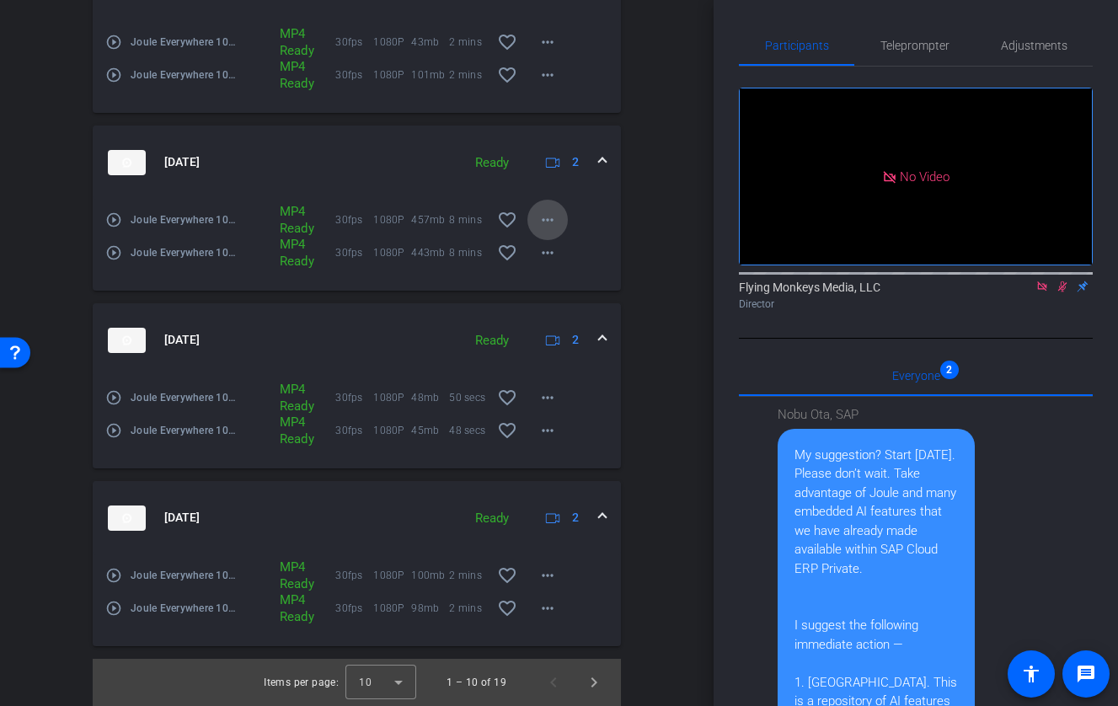
click at [557, 220] on mat-icon "more_horiz" at bounding box center [547, 220] width 20 height 20
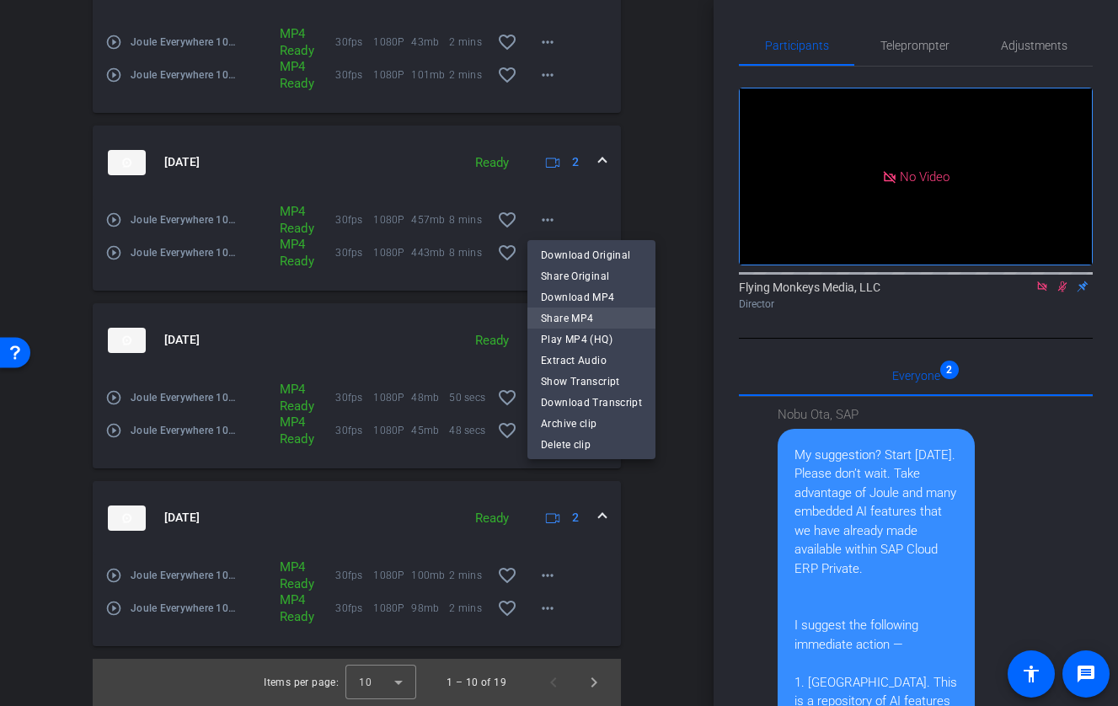
click at [583, 318] on span "Share MP4" at bounding box center [591, 318] width 101 height 20
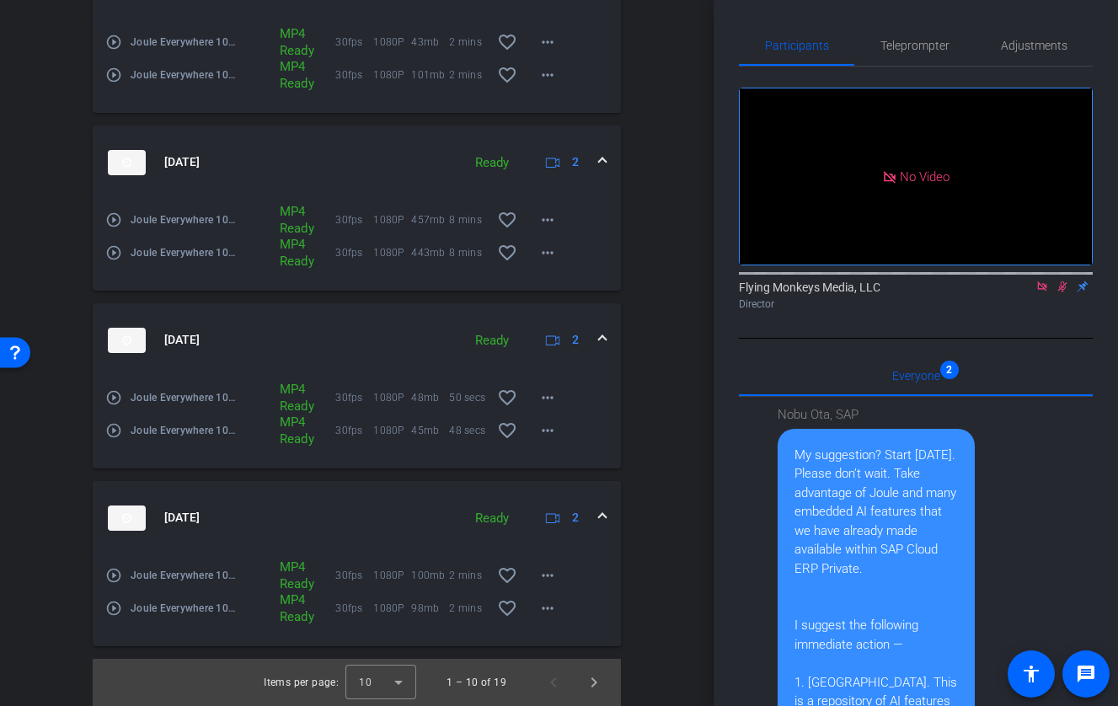
click at [551, 223] on mat-icon "more_horiz" at bounding box center [547, 220] width 20 height 20
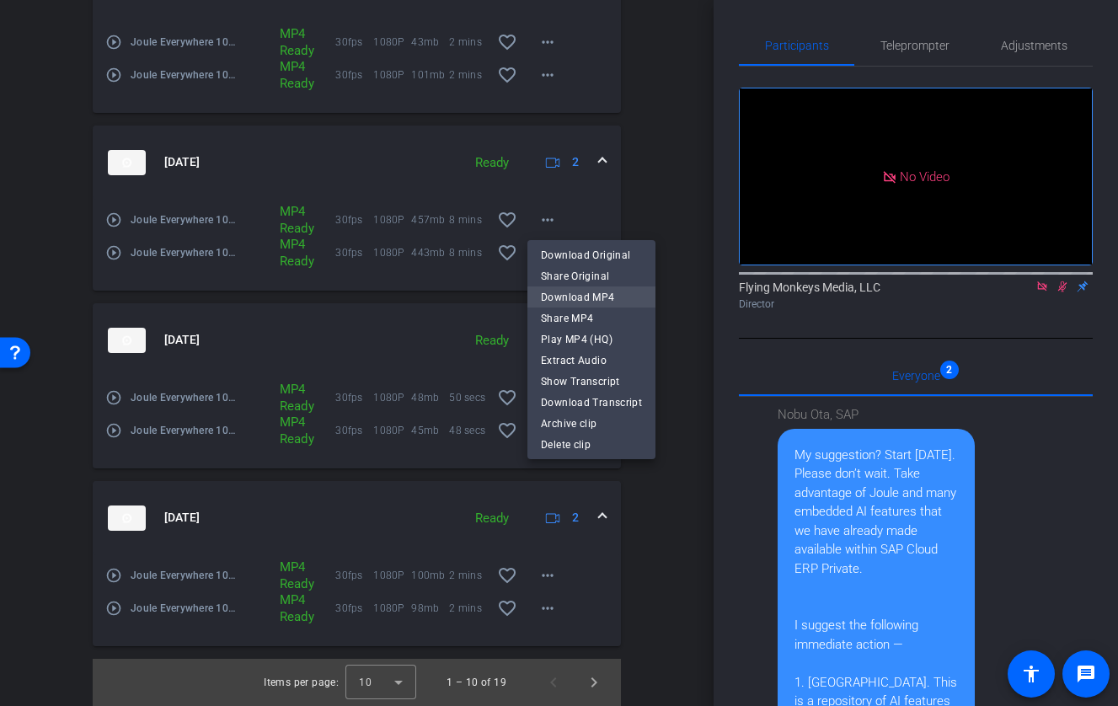
click at [579, 297] on span "Download MP4" at bounding box center [591, 297] width 101 height 20
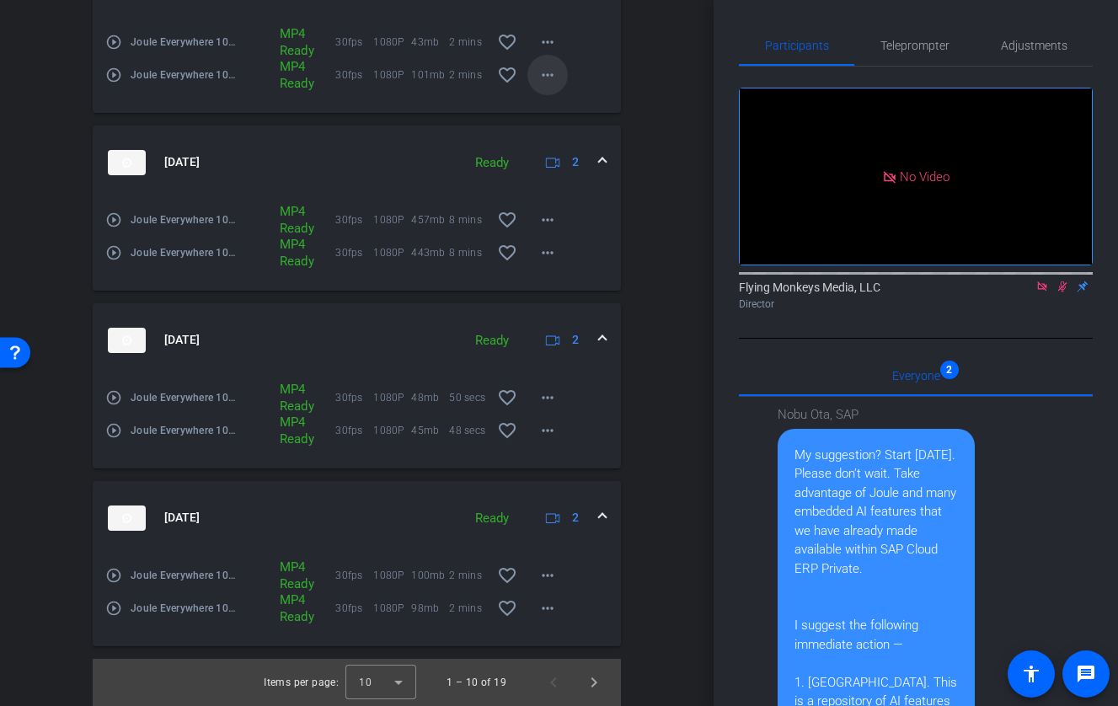
click at [550, 66] on mat-icon "more_horiz" at bounding box center [547, 75] width 20 height 20
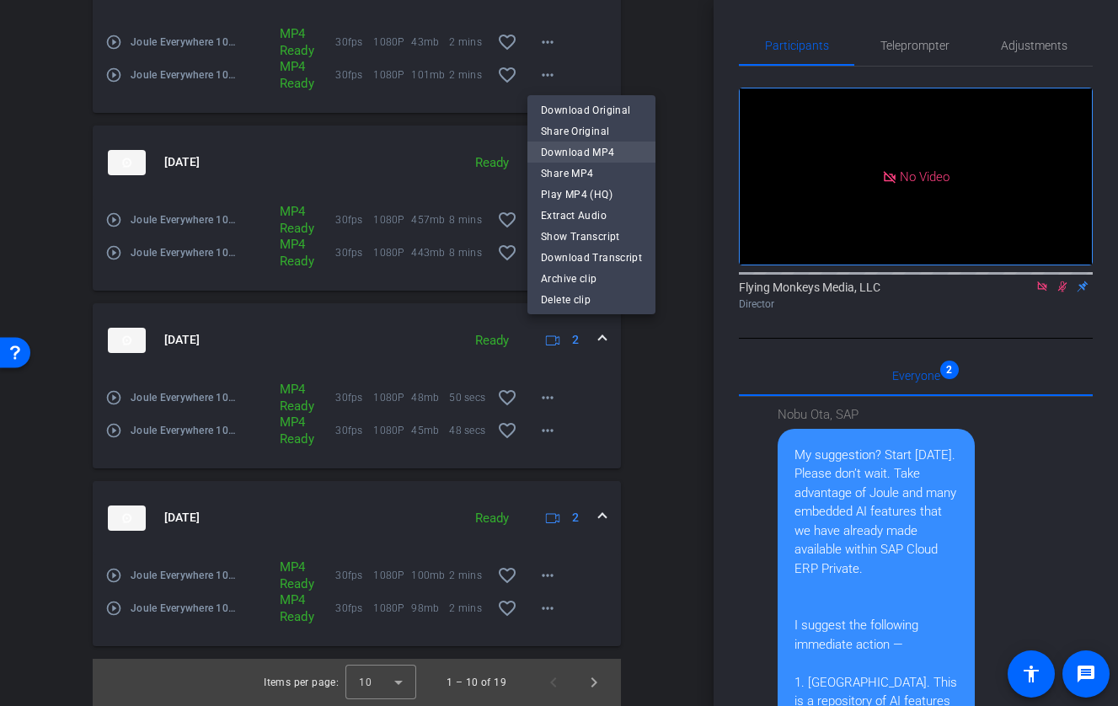
click at [602, 153] on span "Download MP4" at bounding box center [591, 152] width 101 height 20
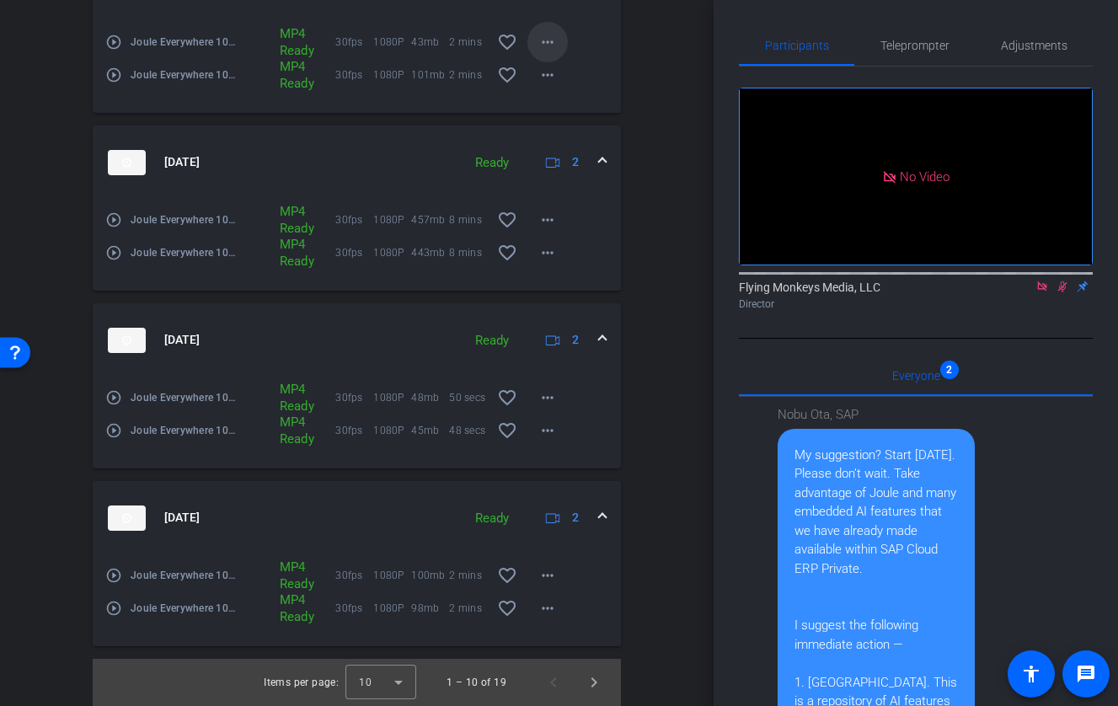
click at [544, 37] on mat-icon "more_horiz" at bounding box center [547, 42] width 20 height 20
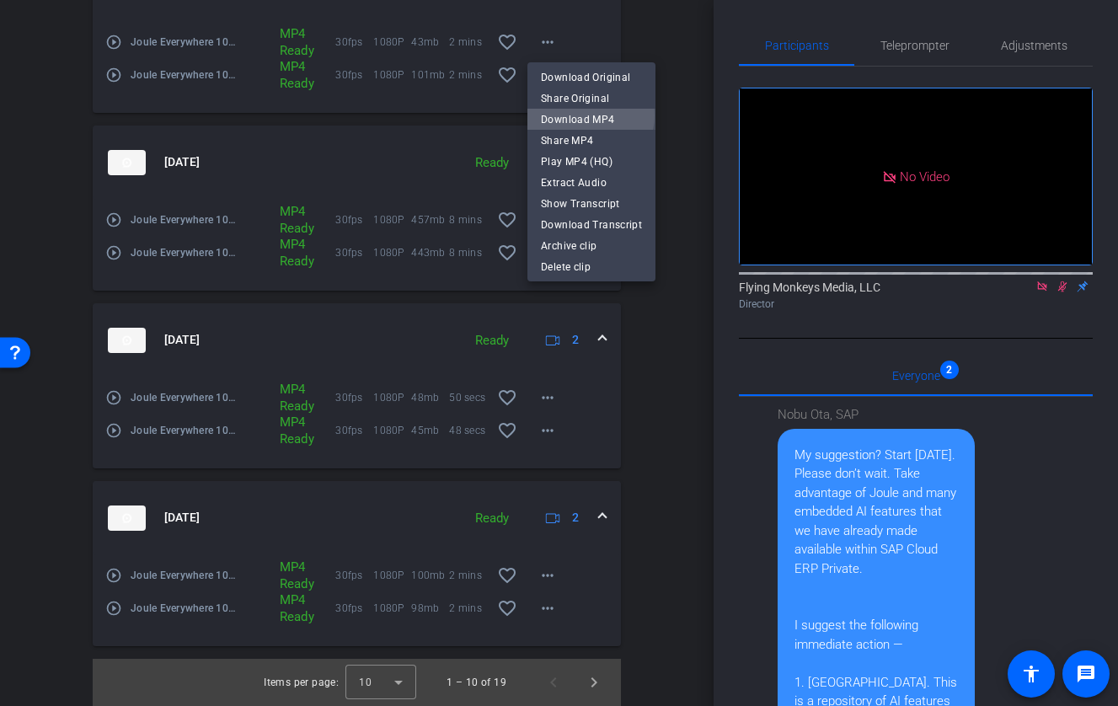
click at [587, 115] on span "Download MP4" at bounding box center [591, 119] width 101 height 20
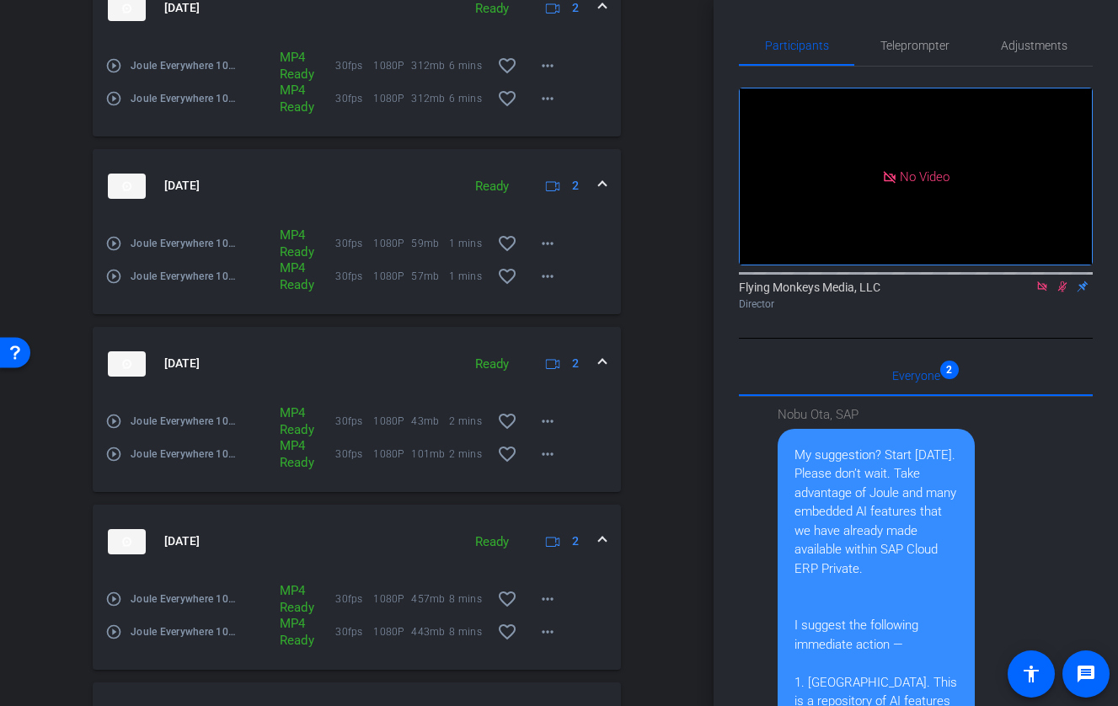
scroll to position [1238, 0]
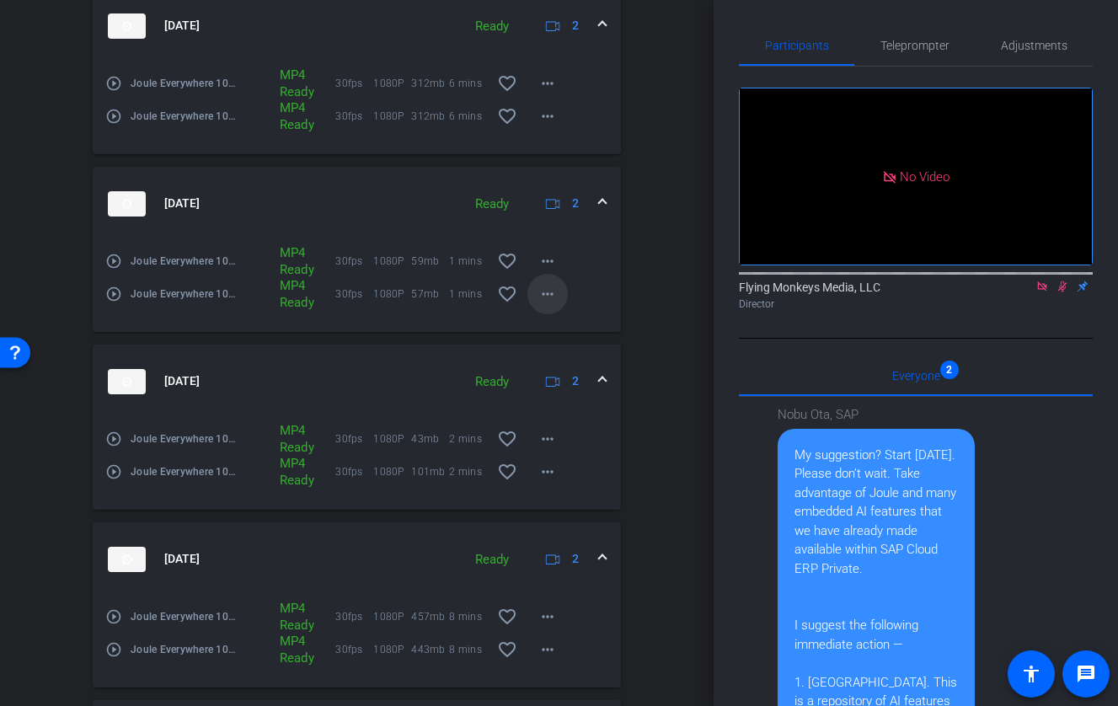
click at [550, 295] on mat-icon "more_horiz" at bounding box center [547, 294] width 20 height 20
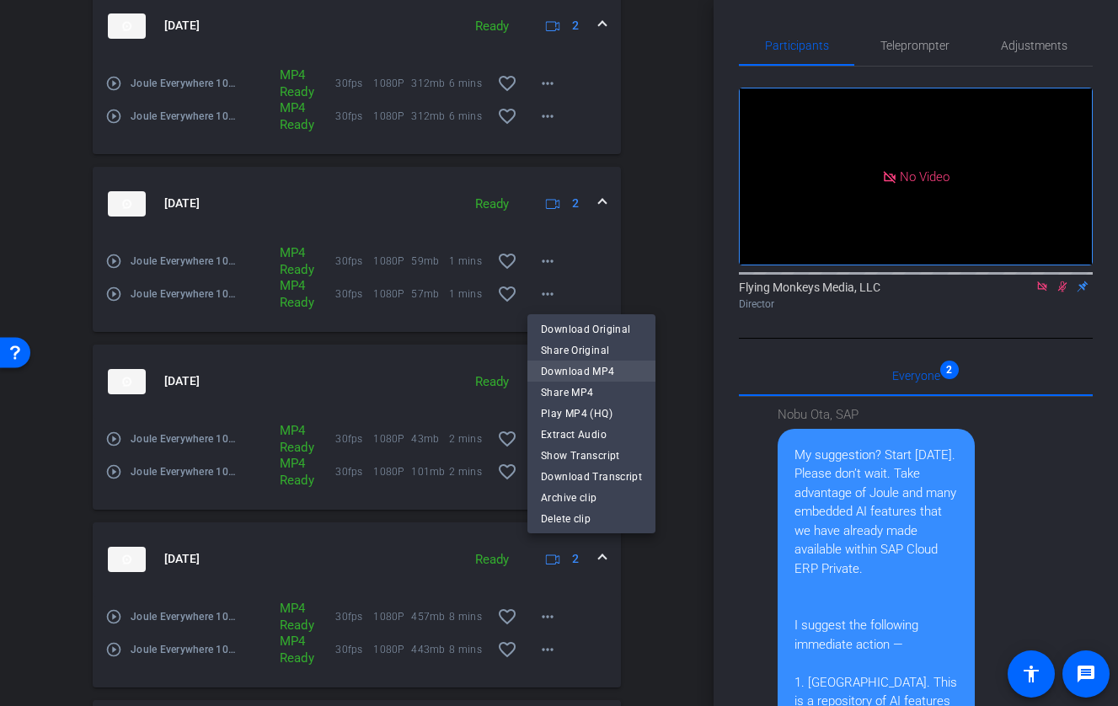
click at [586, 370] on span "Download MP4" at bounding box center [591, 371] width 101 height 20
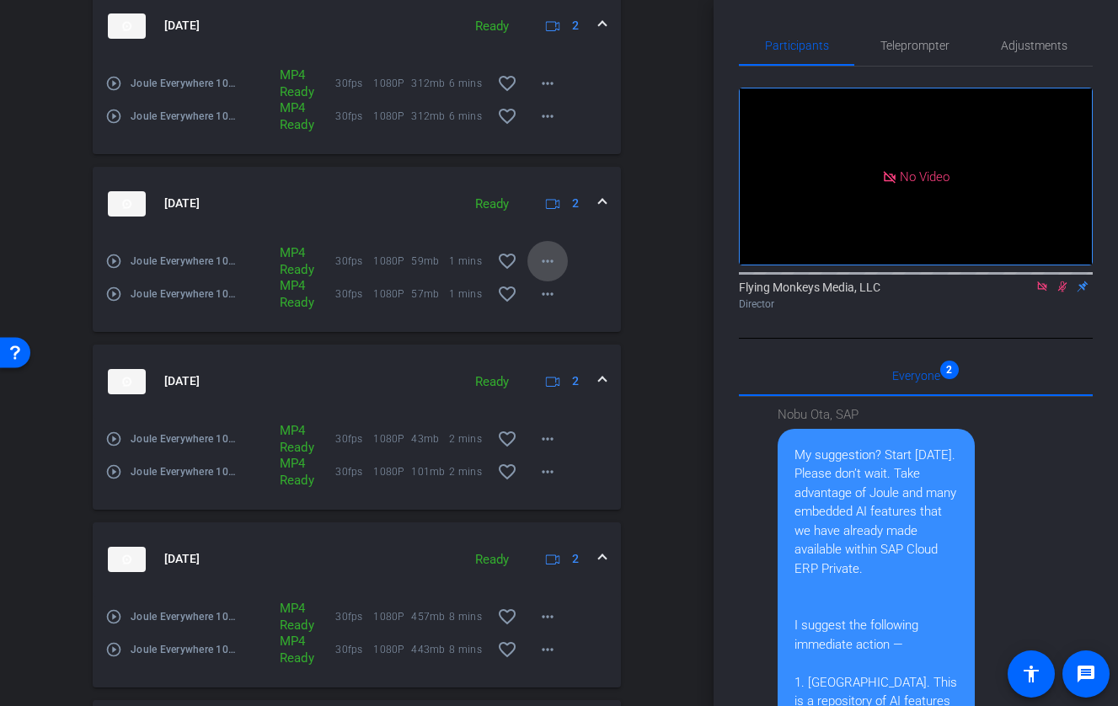
click at [542, 258] on mat-icon "more_horiz" at bounding box center [547, 261] width 20 height 20
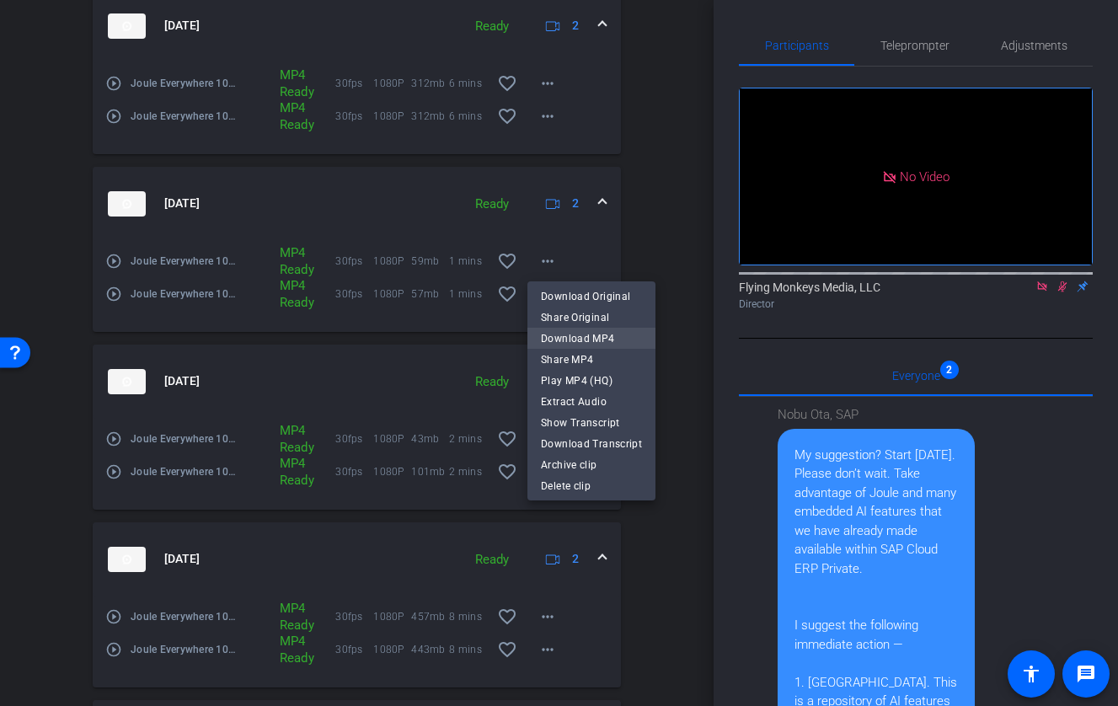
click at [606, 333] on span "Download MP4" at bounding box center [591, 338] width 101 height 20
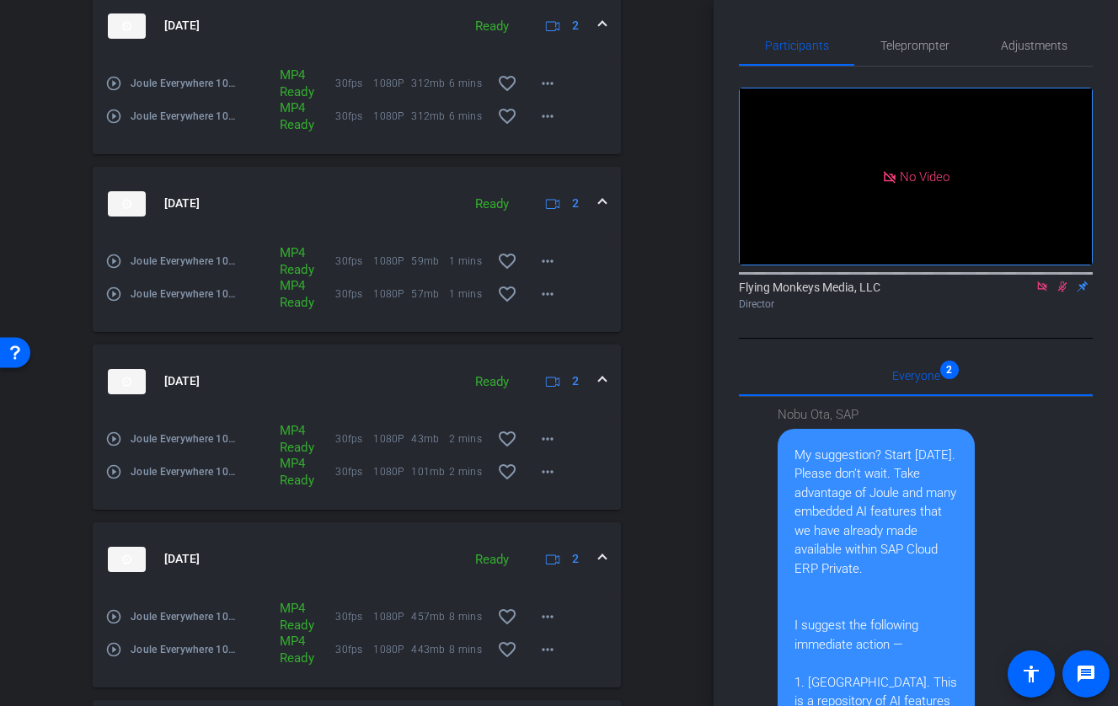
click at [542, 136] on div "play_circle_outline Joule Everywhere 102 - Private Cloud-Nobu Ota- SAP-2025-08-…" at bounding box center [357, 108] width 528 height 91
click at [545, 115] on mat-icon "more_horiz" at bounding box center [547, 116] width 20 height 20
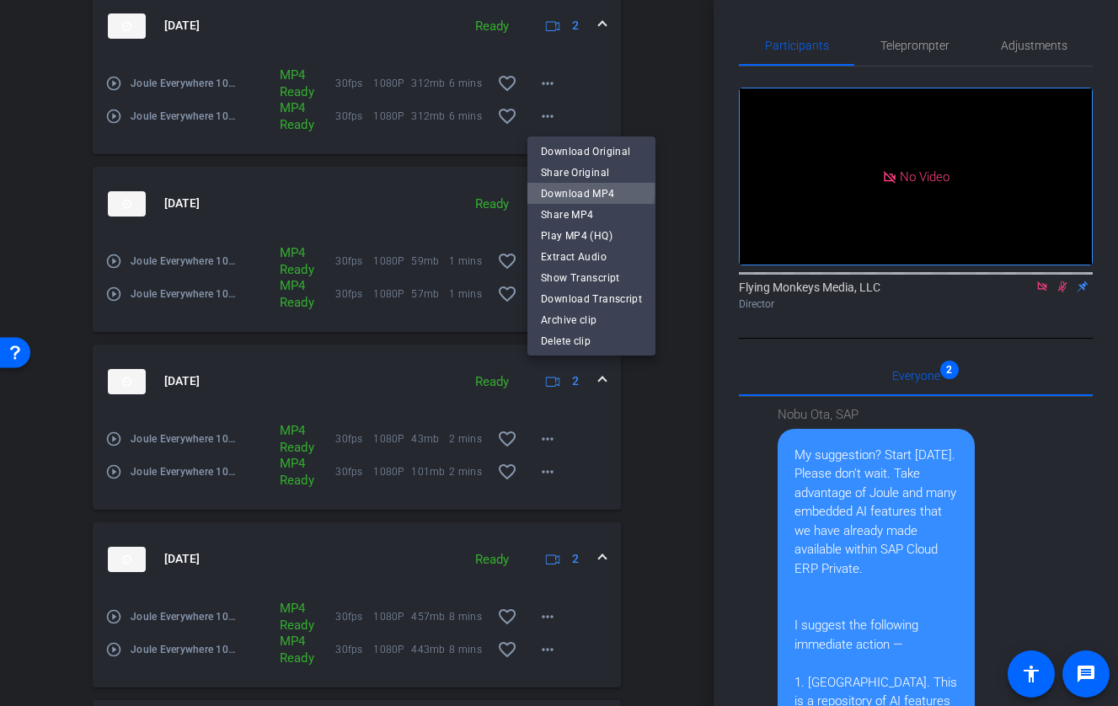
click at [585, 190] on span "Download MP4" at bounding box center [591, 194] width 101 height 20
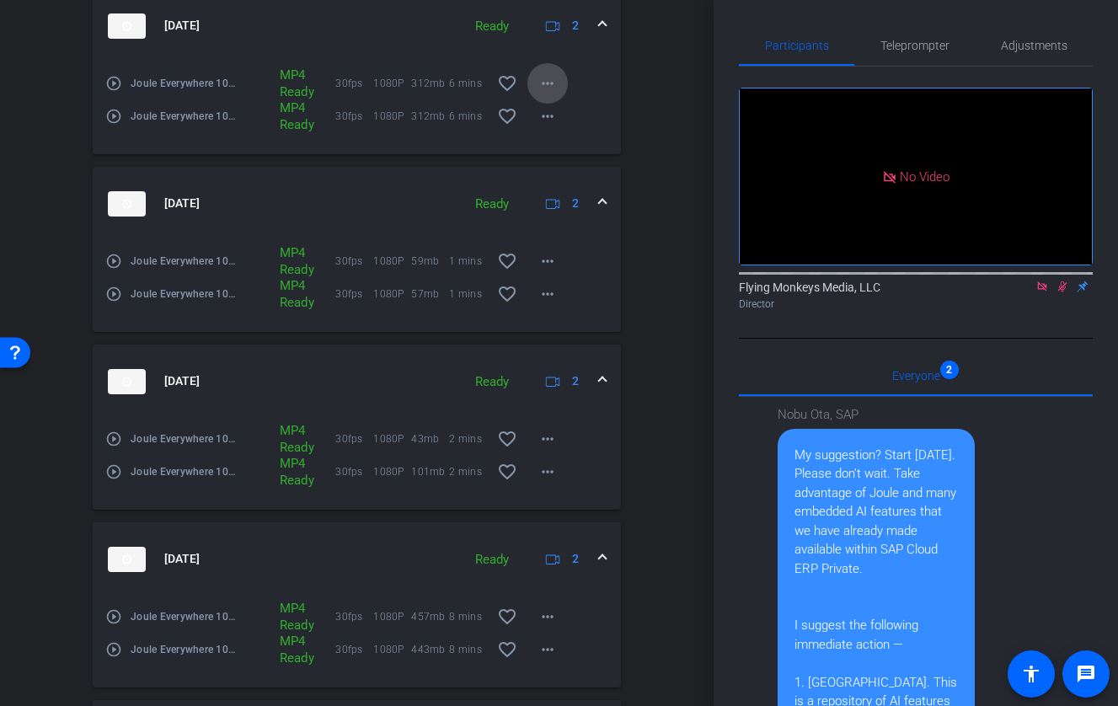
click at [543, 78] on mat-icon "more_horiz" at bounding box center [547, 83] width 20 height 20
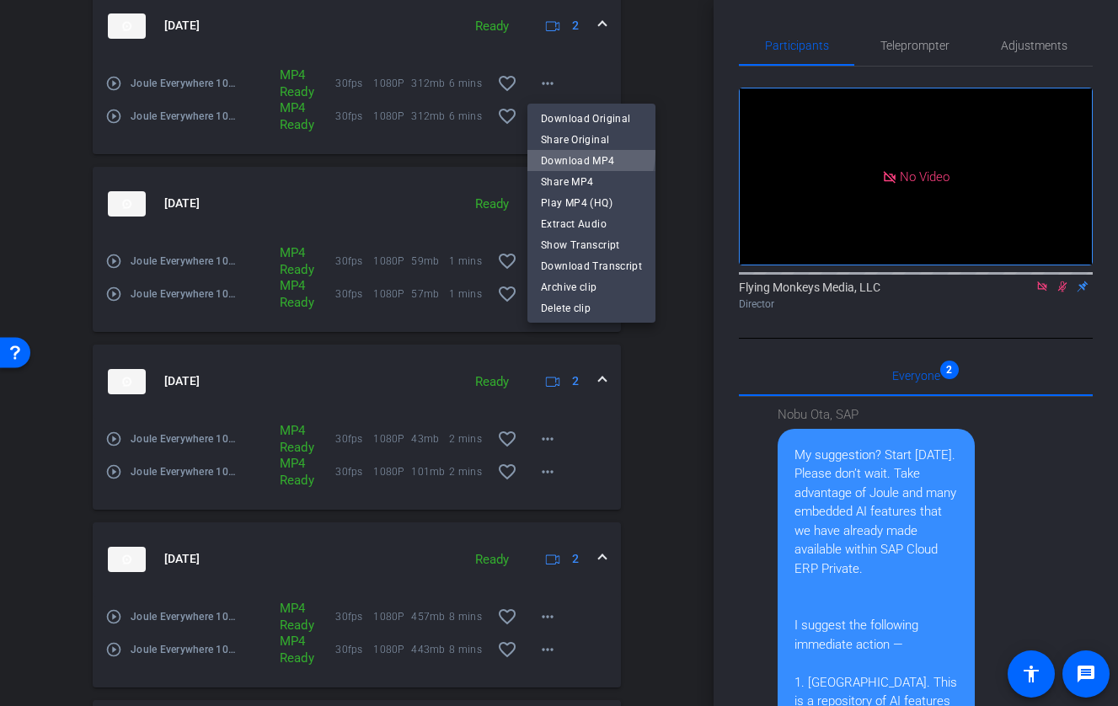
click at [567, 152] on span "Download MP4" at bounding box center [591, 161] width 101 height 20
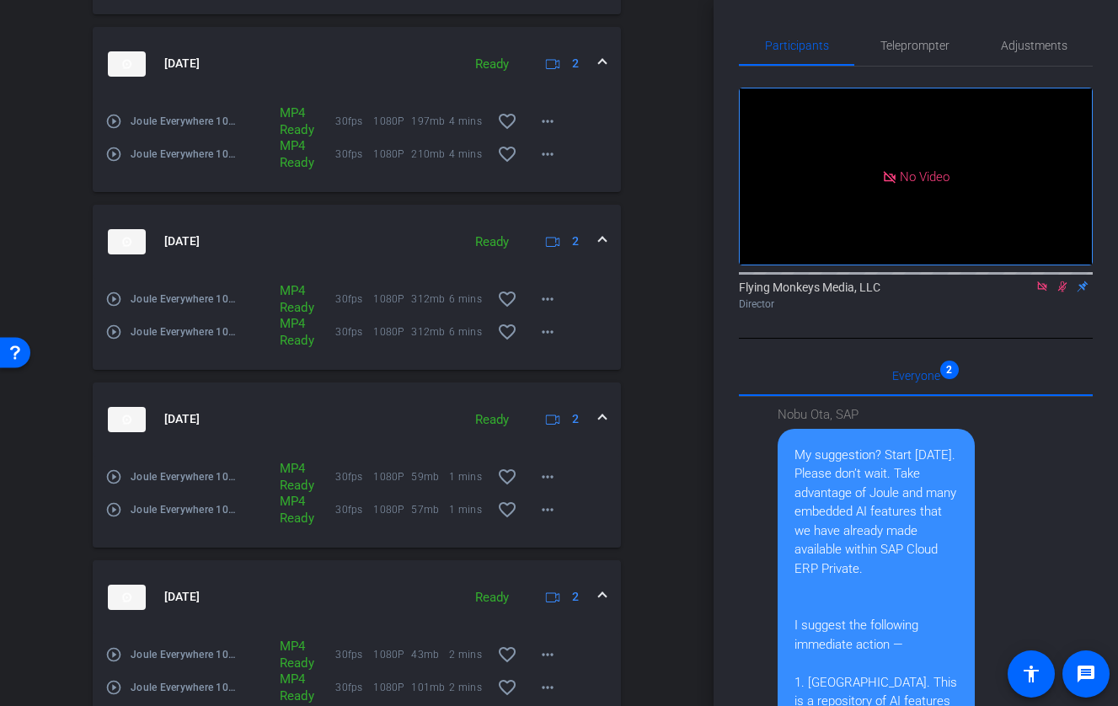
scroll to position [1024, 0]
click at [542, 151] on mat-icon "more_horiz" at bounding box center [547, 152] width 20 height 20
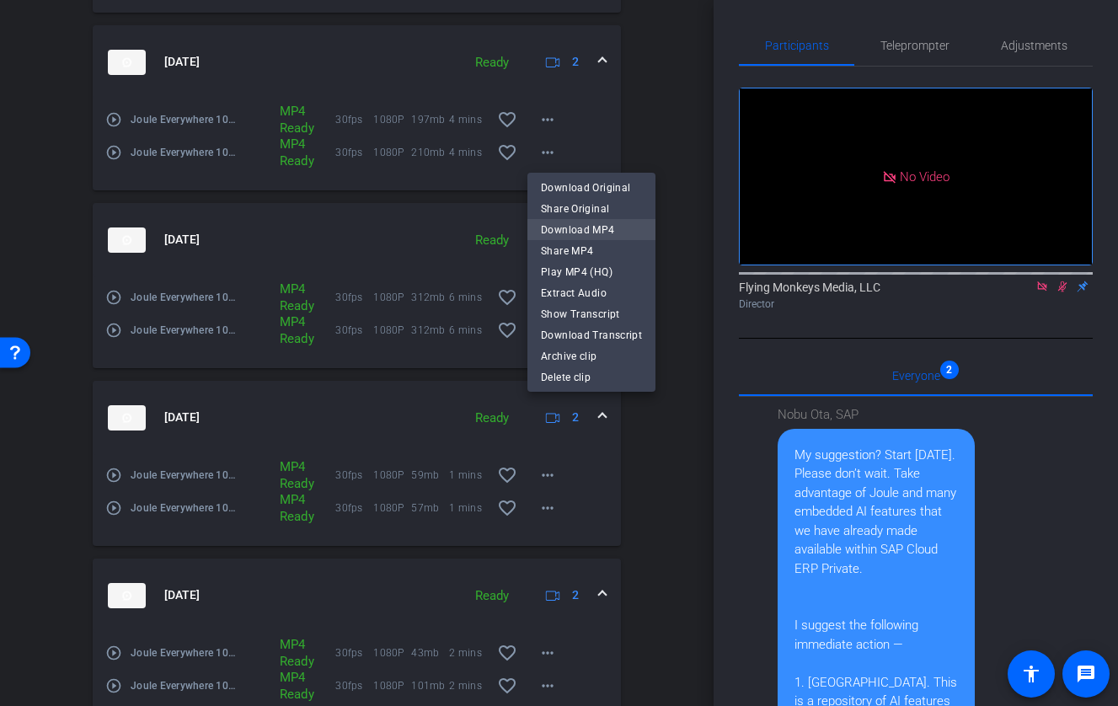
click at [561, 229] on span "Download MP4" at bounding box center [591, 230] width 101 height 20
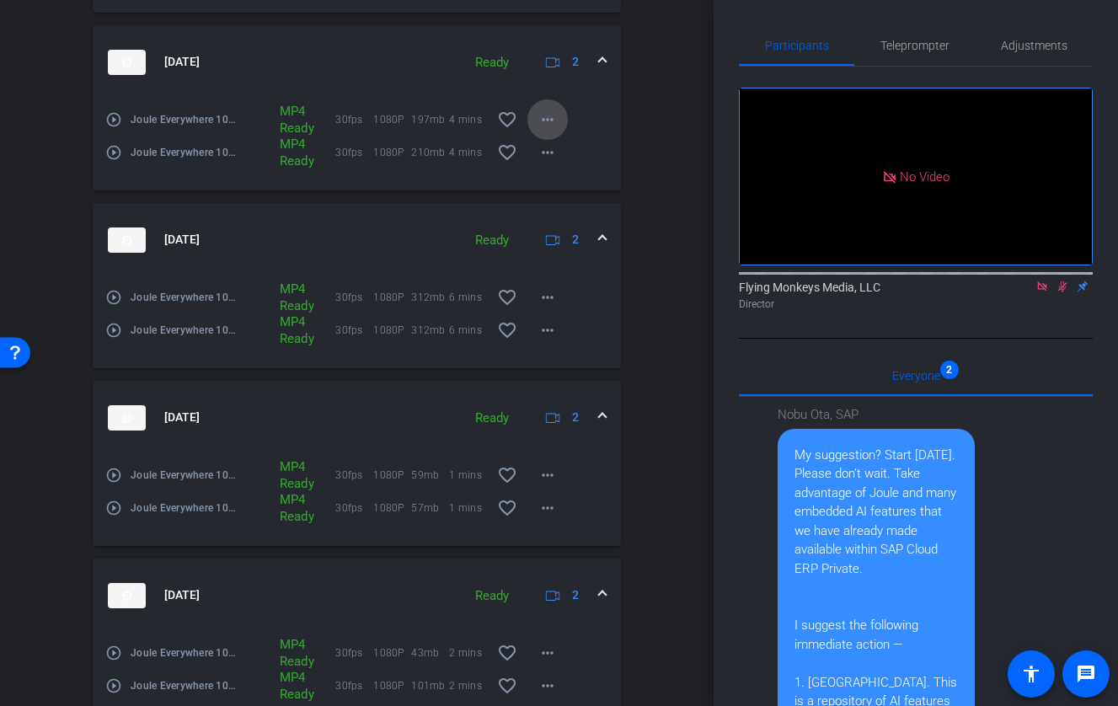
click at [547, 122] on mat-icon "more_horiz" at bounding box center [547, 119] width 20 height 20
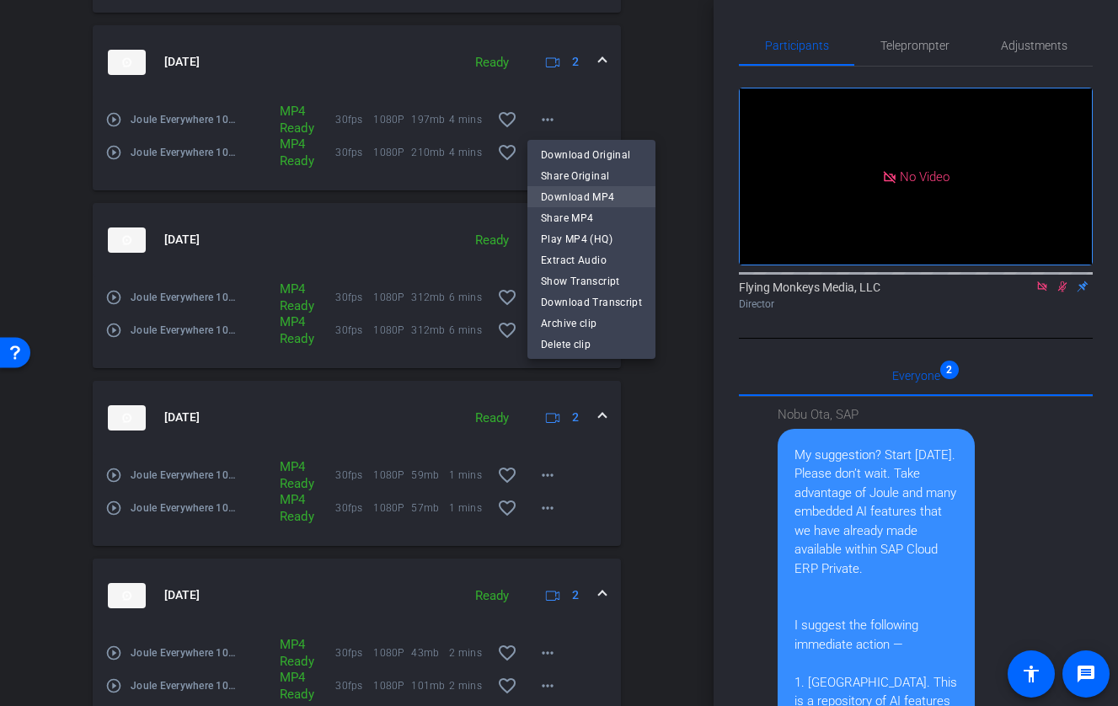
click at [568, 195] on span "Download MP4" at bounding box center [591, 197] width 101 height 20
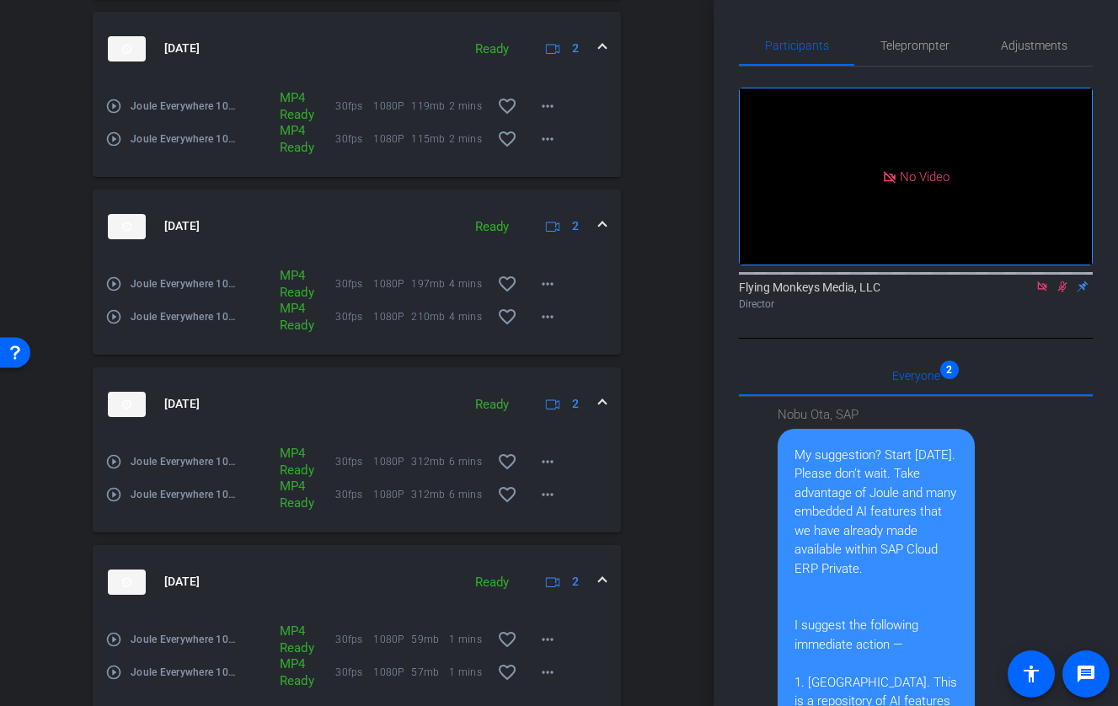
scroll to position [852, 0]
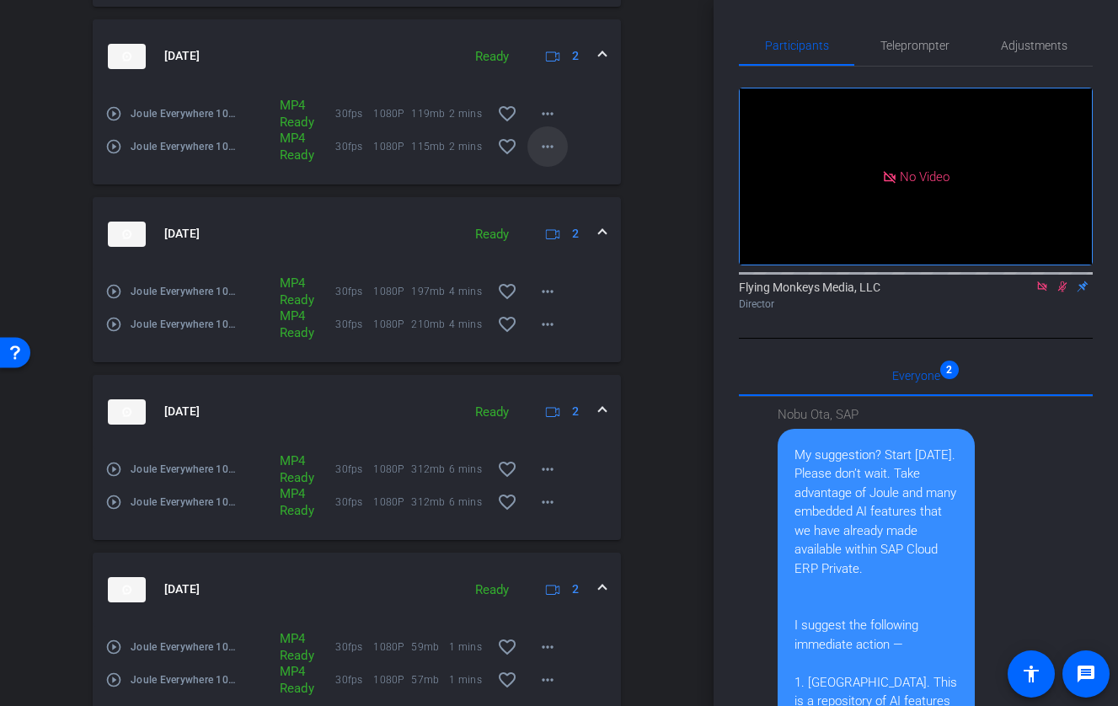
click at [553, 159] on span at bounding box center [547, 146] width 40 height 40
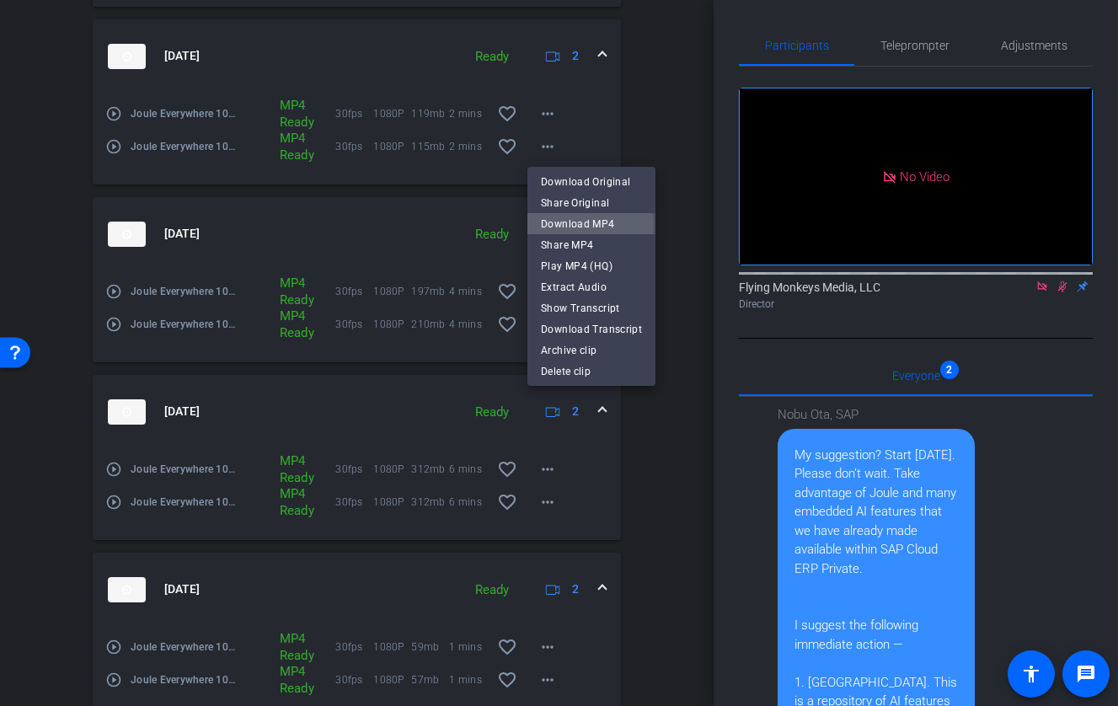
click at [569, 226] on span "Download MP4" at bounding box center [591, 224] width 101 height 20
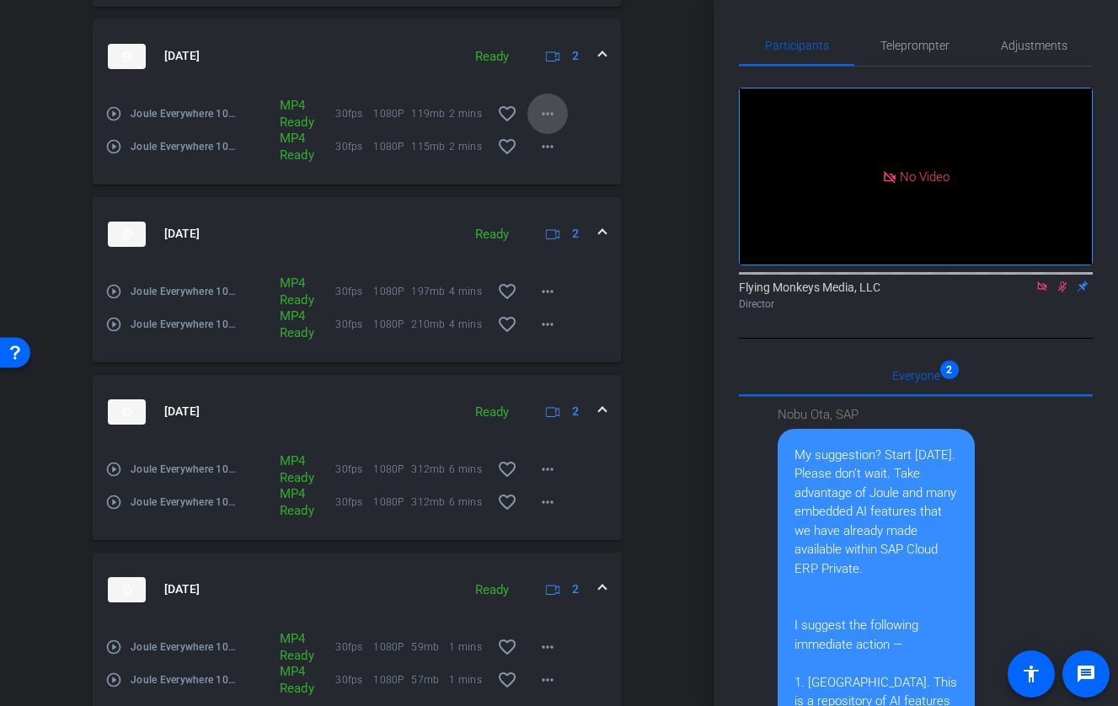
click at [549, 103] on span at bounding box center [547, 113] width 40 height 40
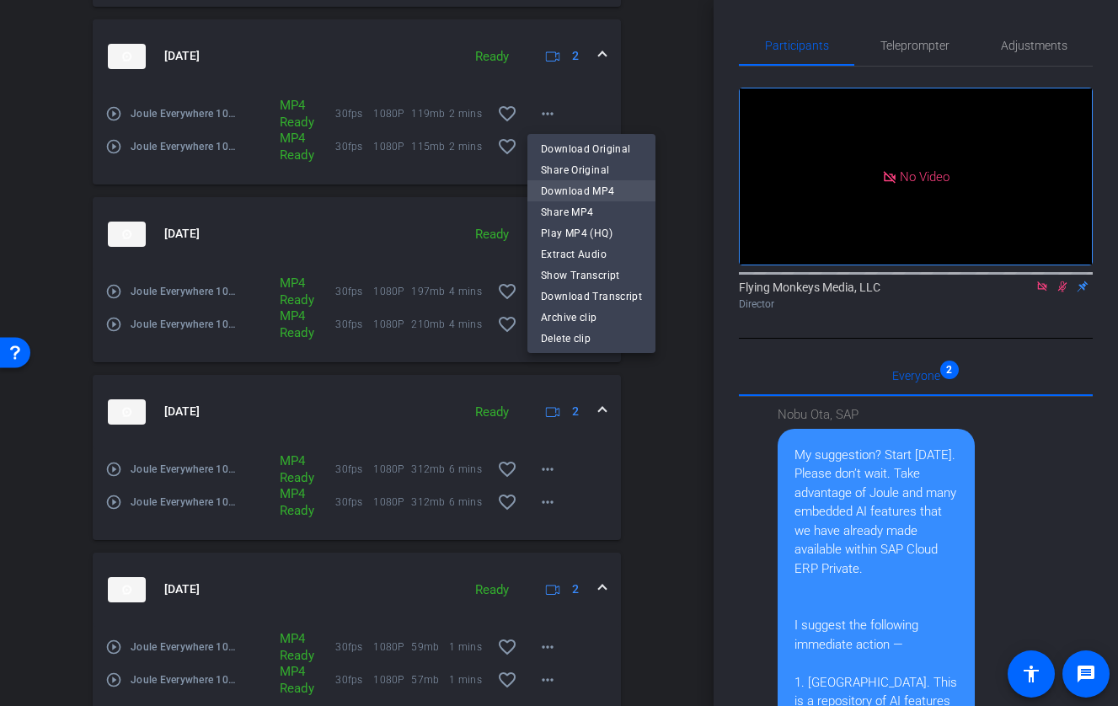
click at [592, 189] on span "Download MP4" at bounding box center [591, 191] width 101 height 20
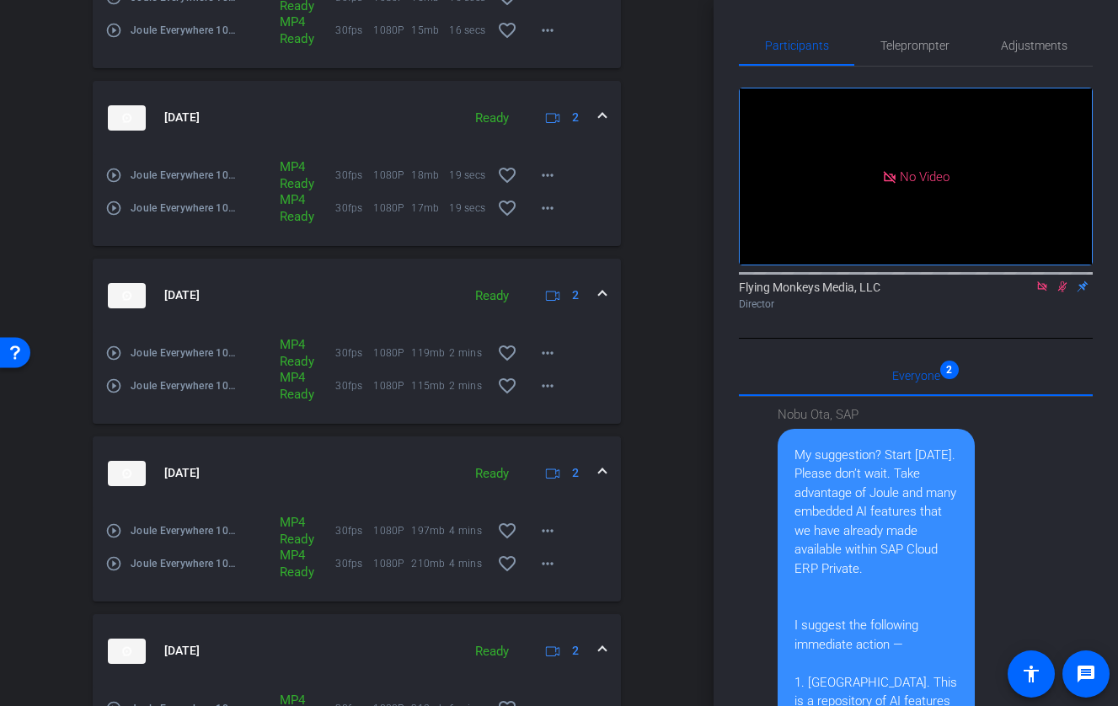
scroll to position [610, 0]
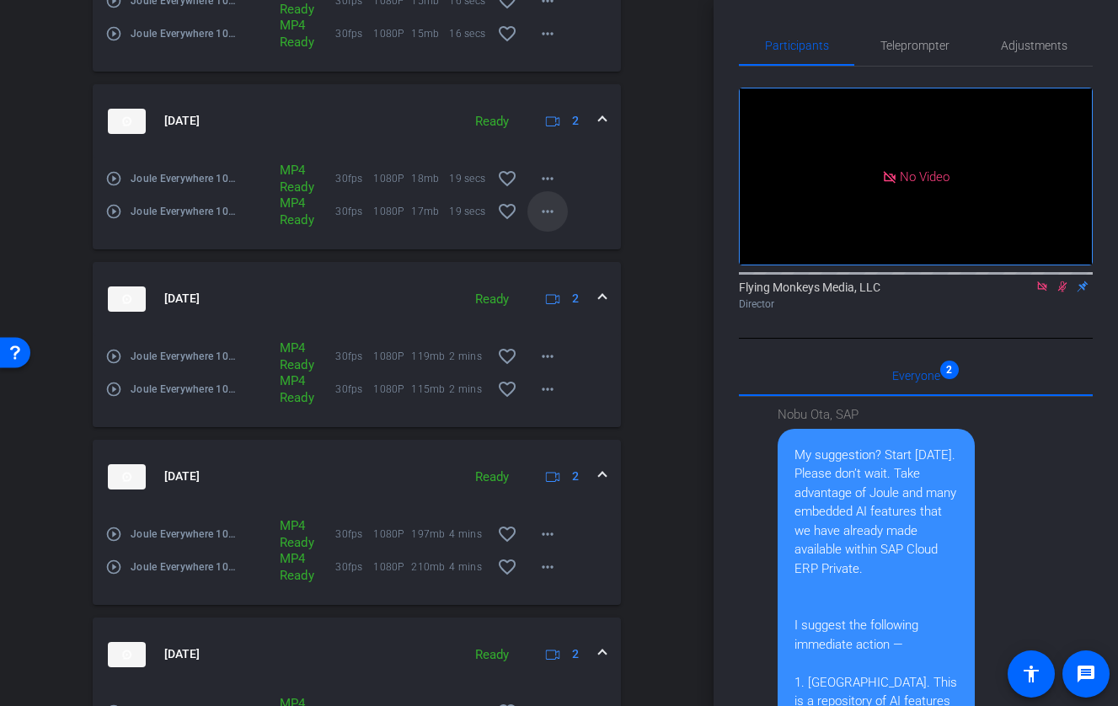
click at [552, 209] on mat-icon "more_horiz" at bounding box center [547, 211] width 20 height 20
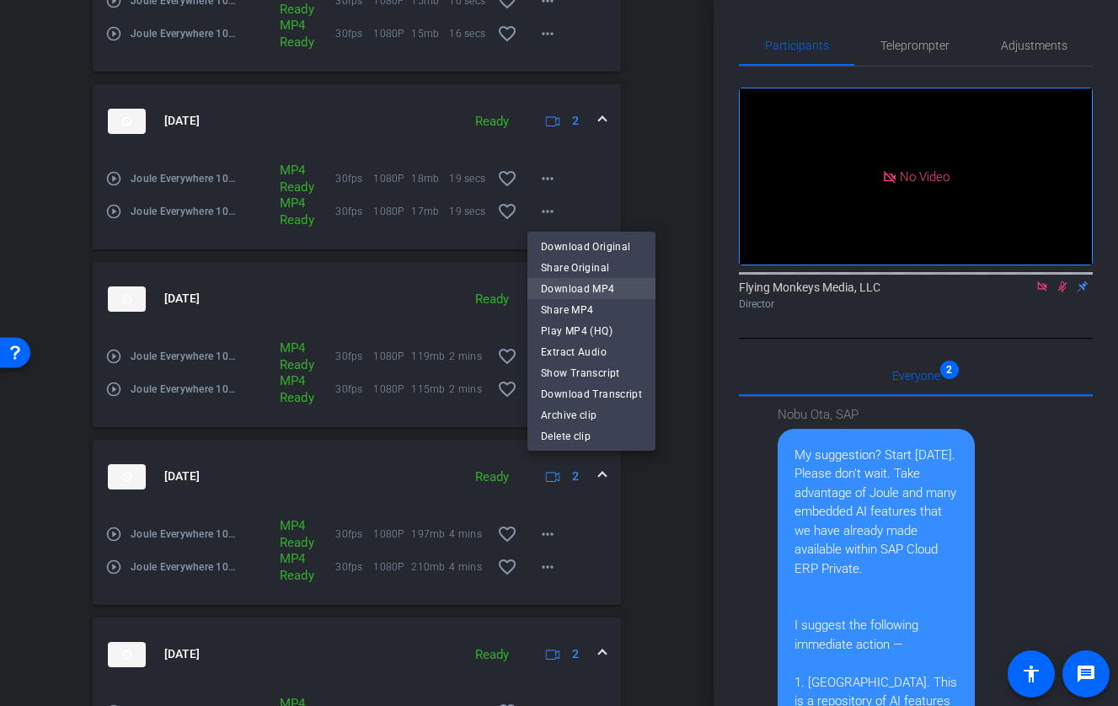
click at [576, 282] on span "Download MP4" at bounding box center [591, 289] width 101 height 20
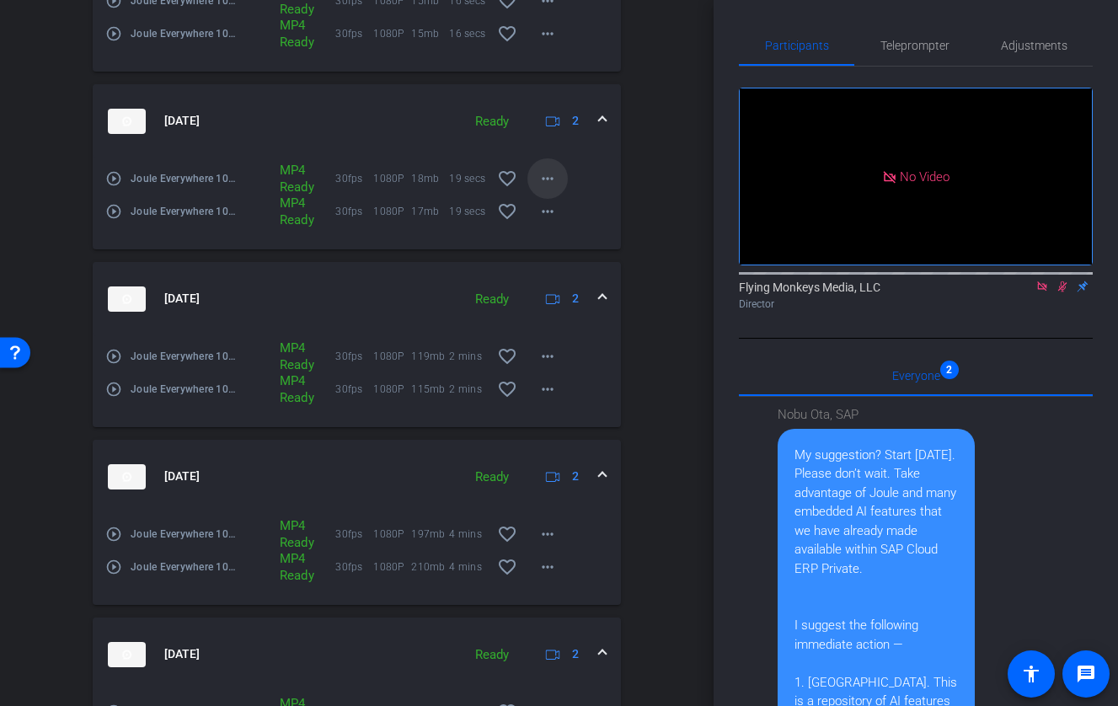
click at [556, 171] on mat-icon "more_horiz" at bounding box center [547, 178] width 20 height 20
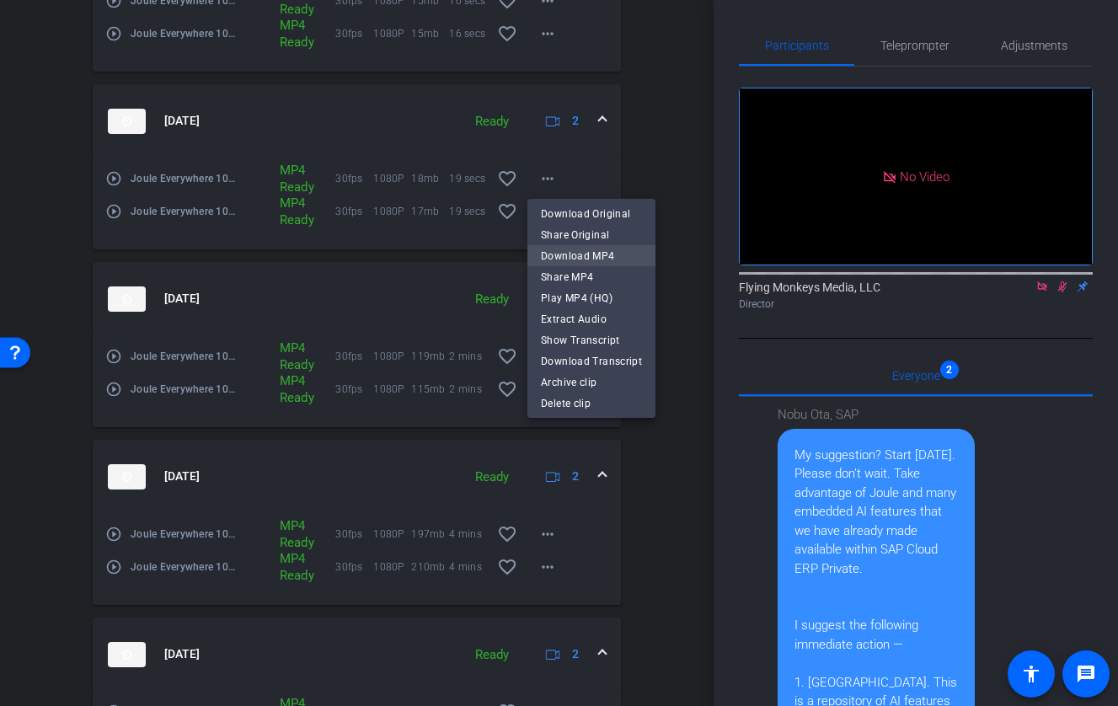
click at [572, 259] on span "Download MP4" at bounding box center [591, 256] width 101 height 20
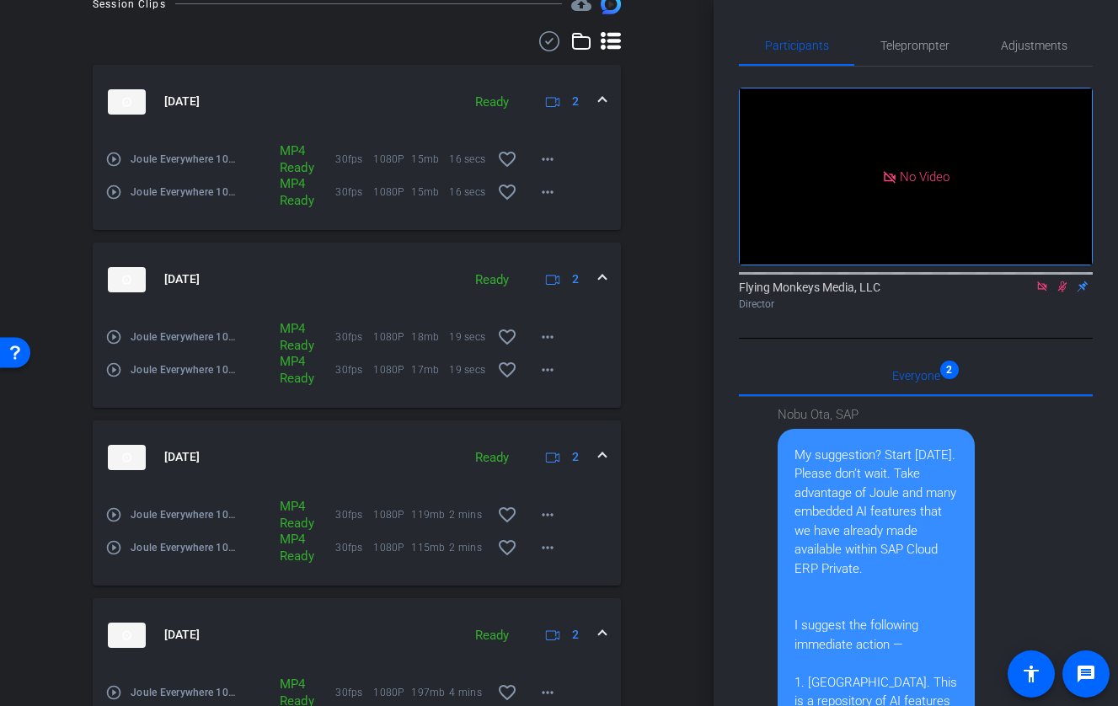
scroll to position [432, 0]
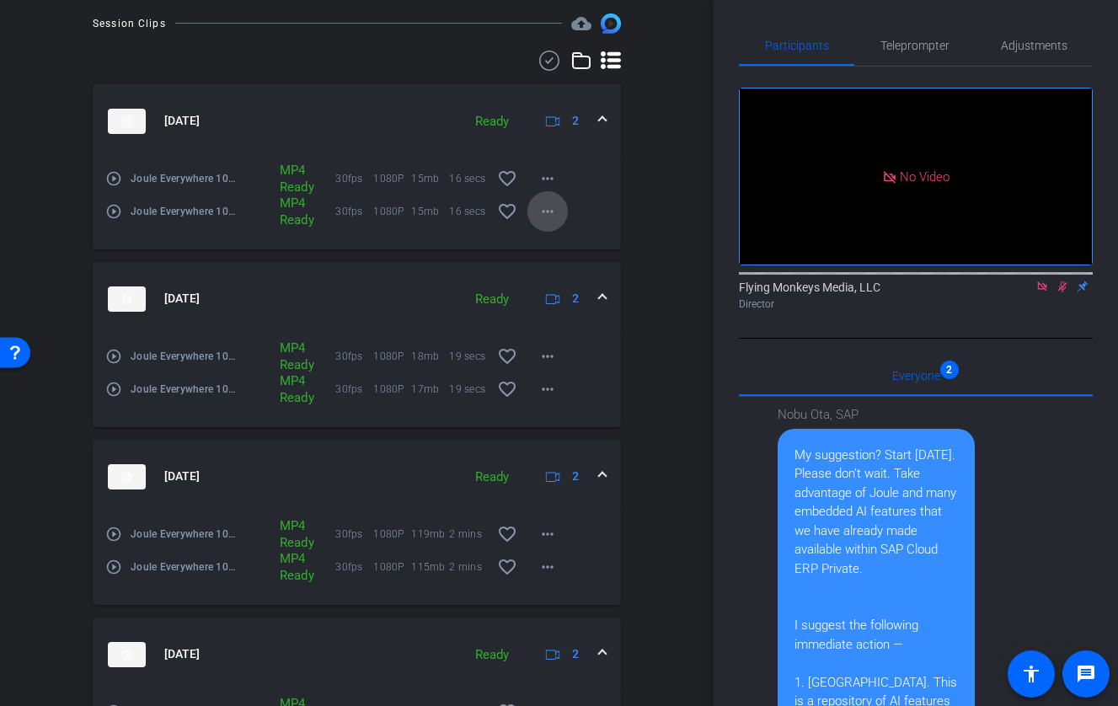
click at [550, 209] on mat-icon "more_horiz" at bounding box center [547, 211] width 20 height 20
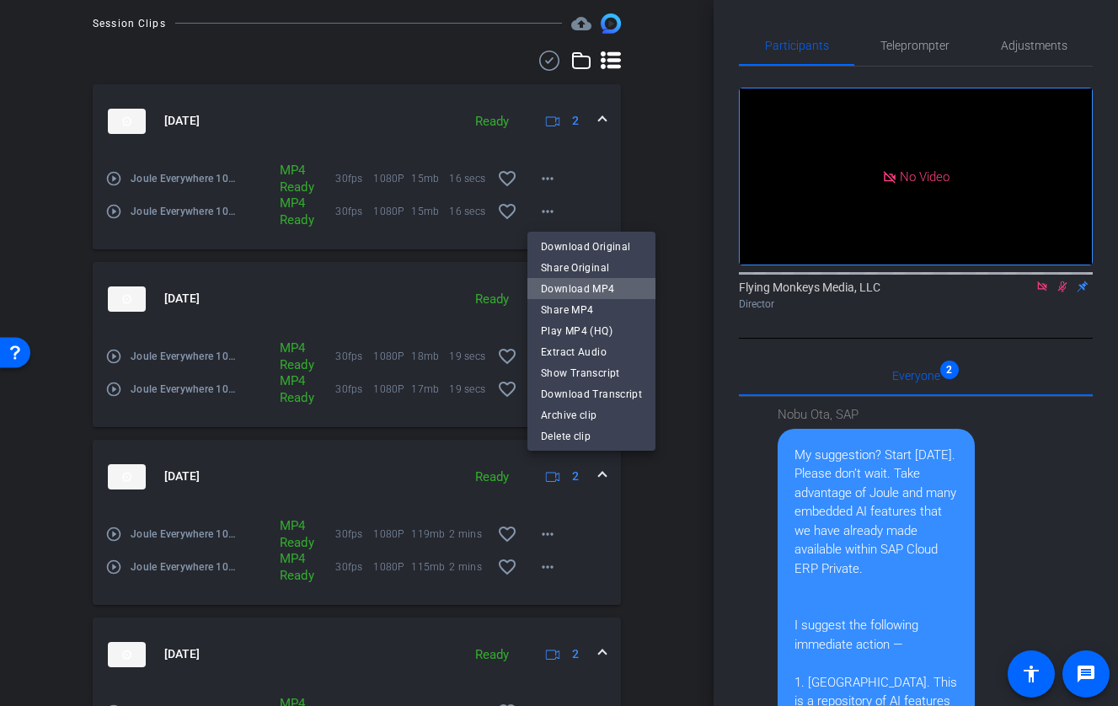
click at [596, 288] on span "Download MP4" at bounding box center [591, 289] width 101 height 20
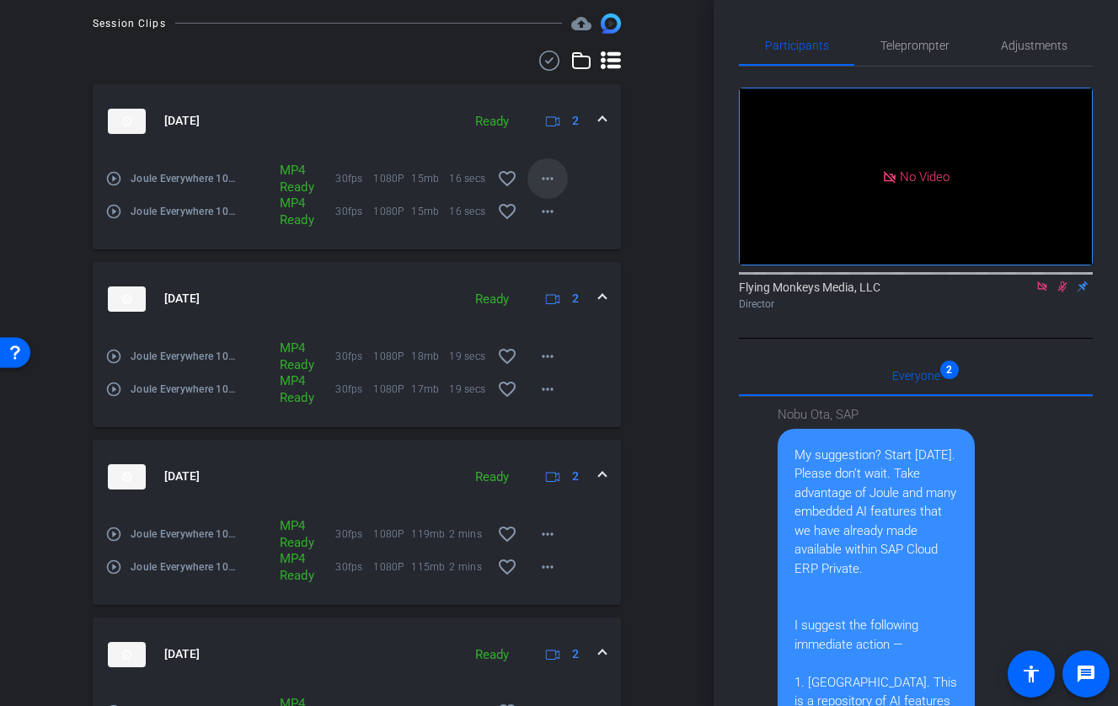
click at [553, 182] on mat-icon "more_horiz" at bounding box center [547, 178] width 20 height 20
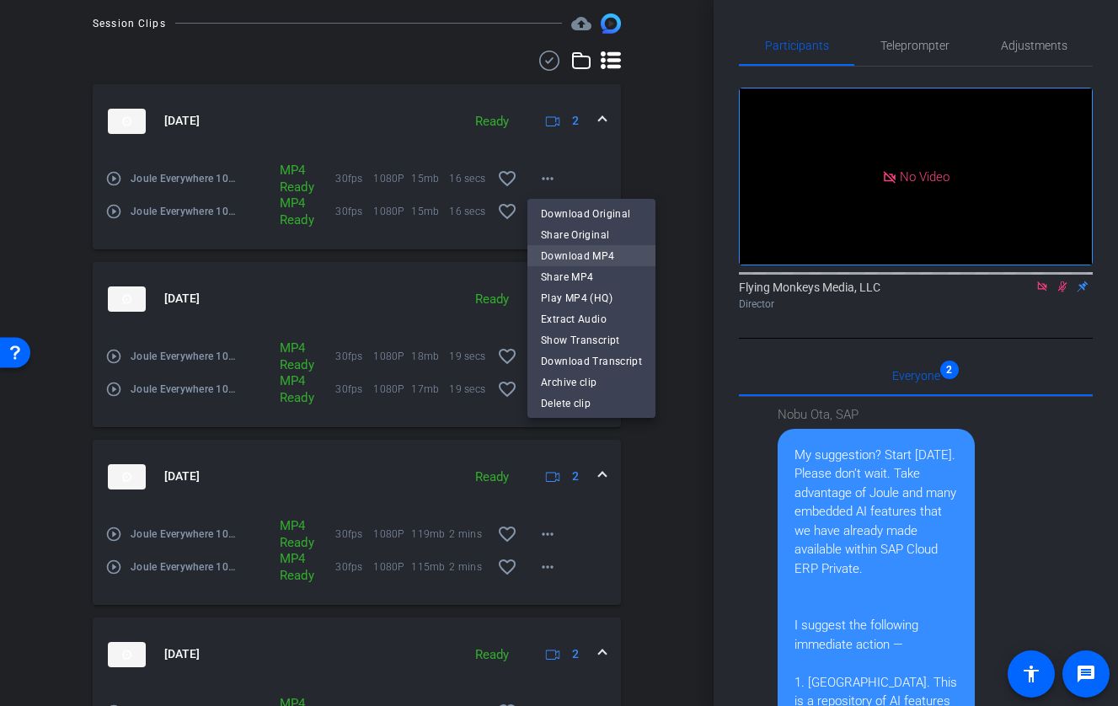
click at [563, 258] on span "Download MP4" at bounding box center [591, 256] width 101 height 20
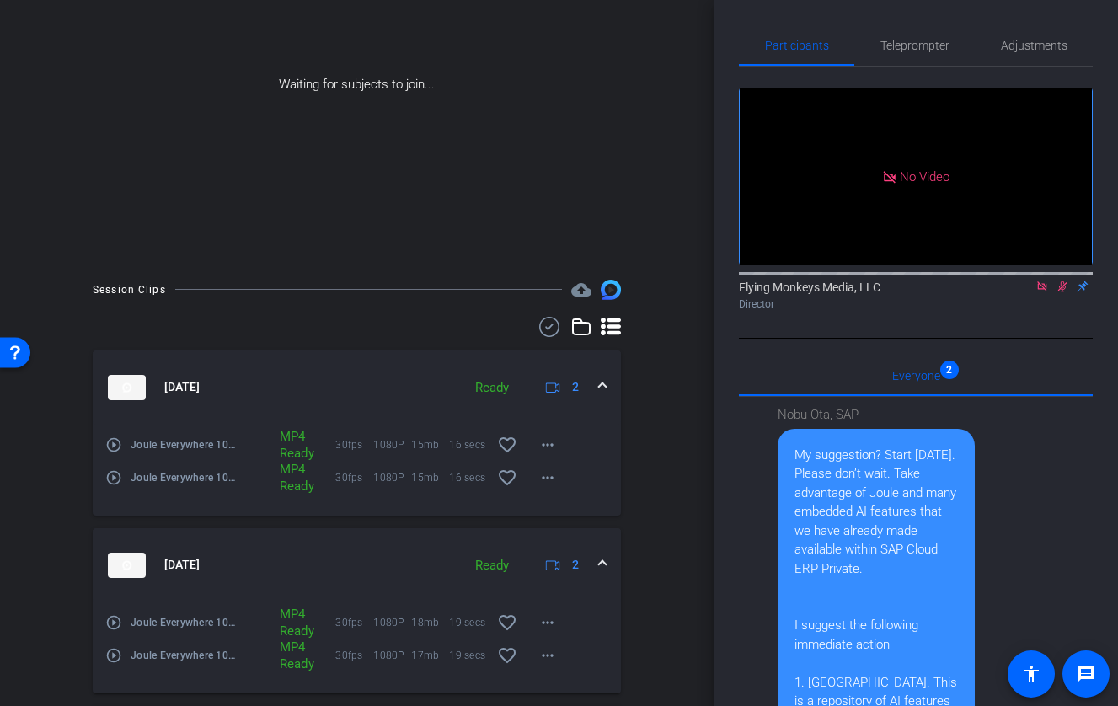
scroll to position [0, 0]
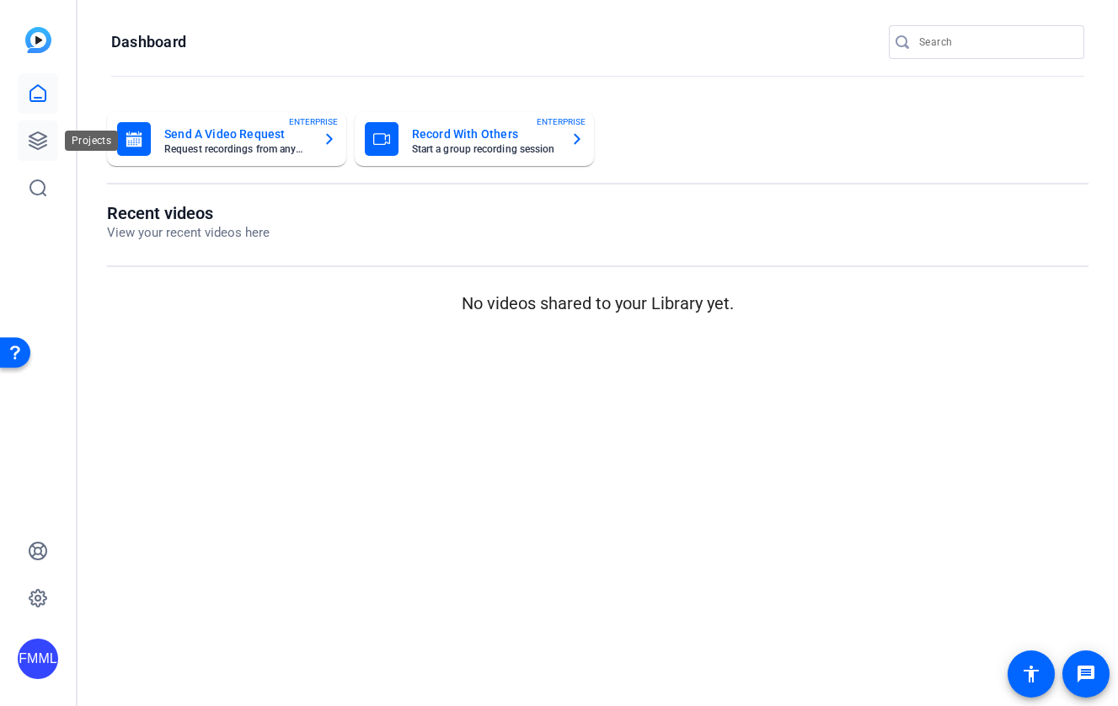
click at [24, 136] on link at bounding box center [38, 140] width 40 height 40
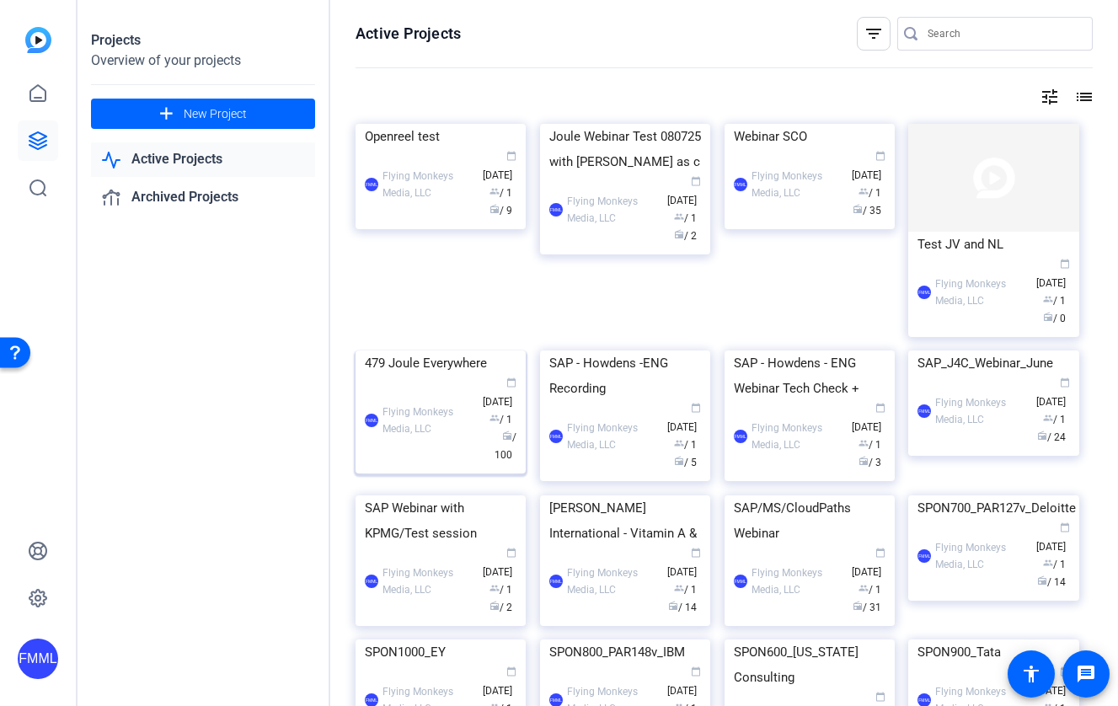
click at [410, 376] on div "479 Joule Everywhere" at bounding box center [441, 362] width 152 height 25
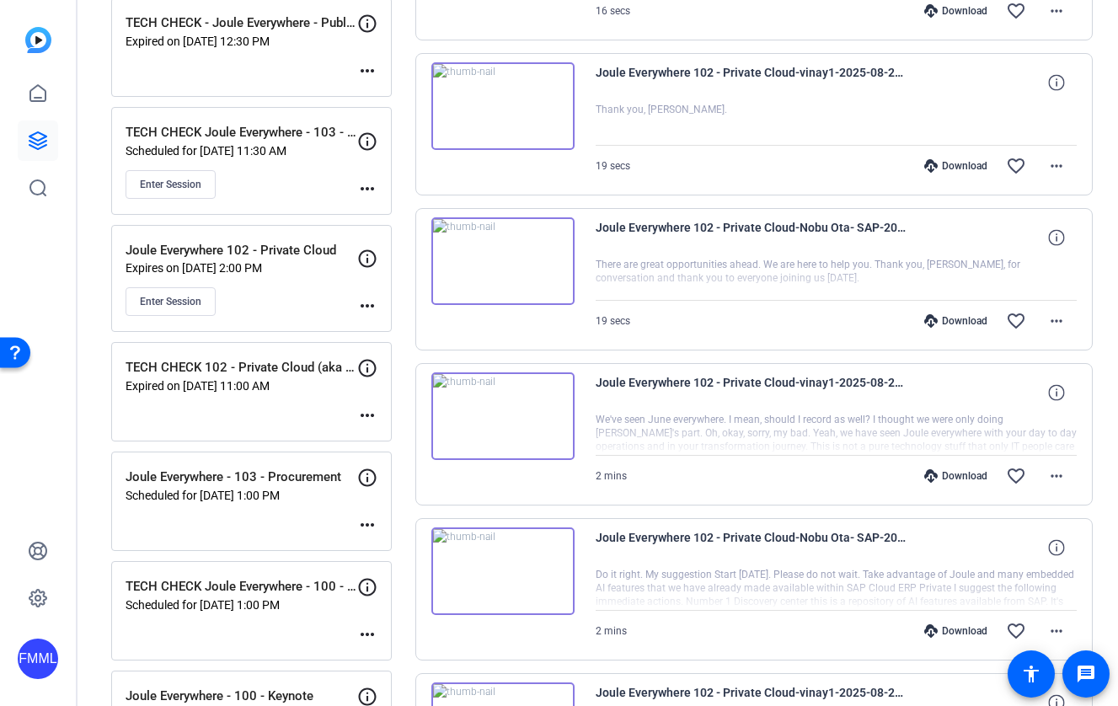
scroll to position [493, 0]
